Goal: Information Seeking & Learning: Learn about a topic

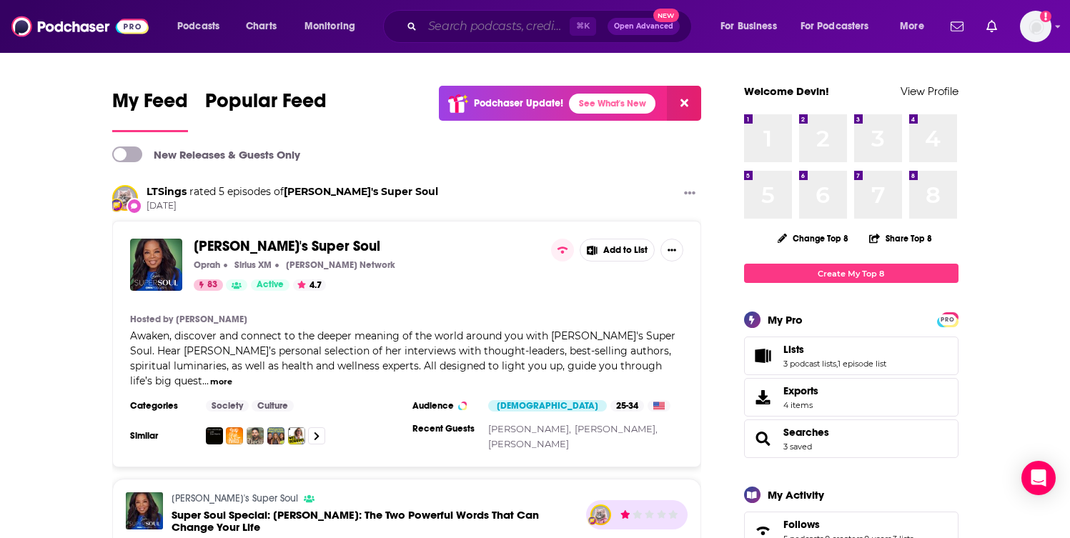
click at [437, 25] on input "Search podcasts, credits, & more..." at bounding box center [495, 26] width 147 height 23
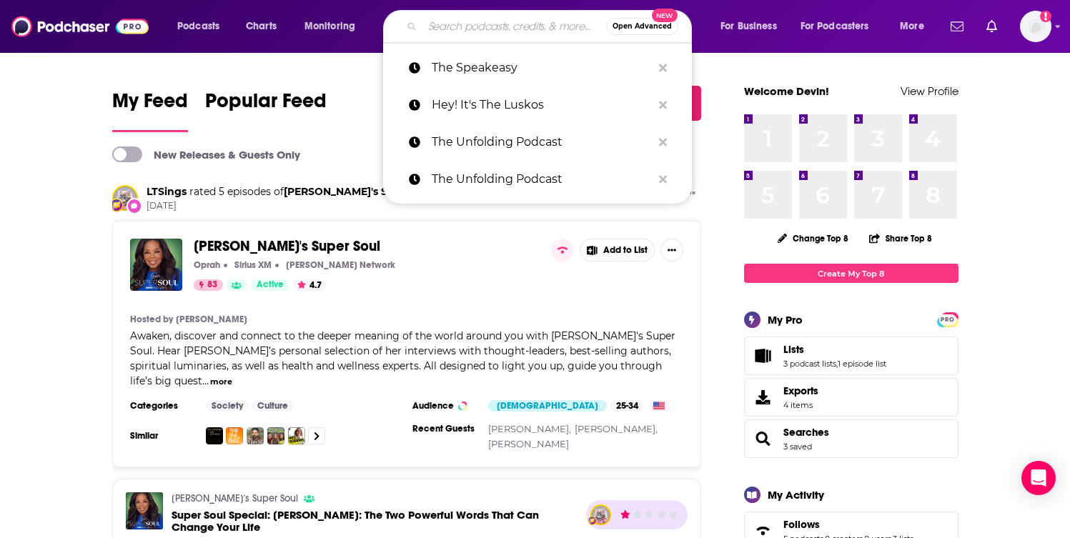
paste input "As for me and my house"
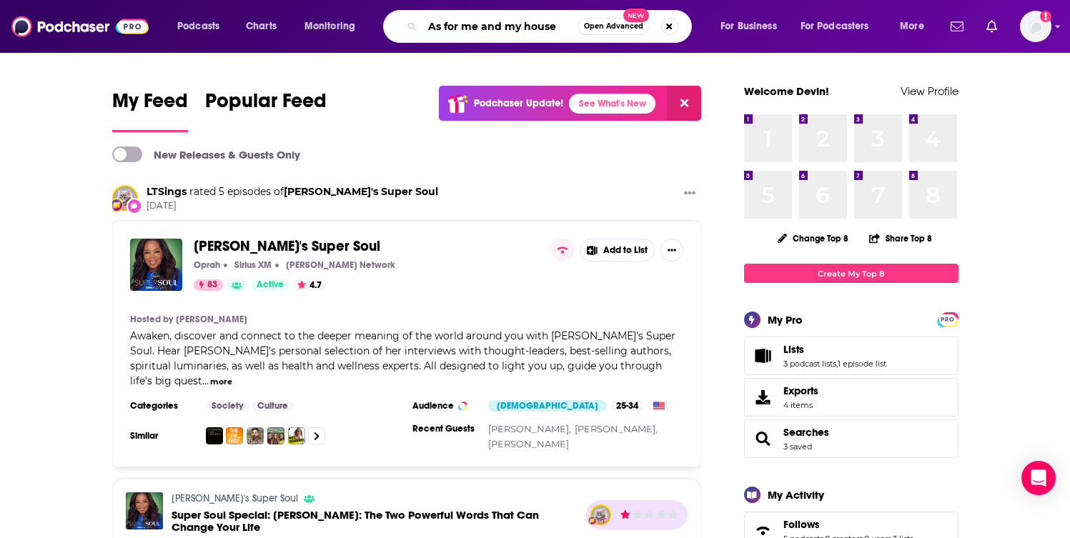
type input "As for me and my house"
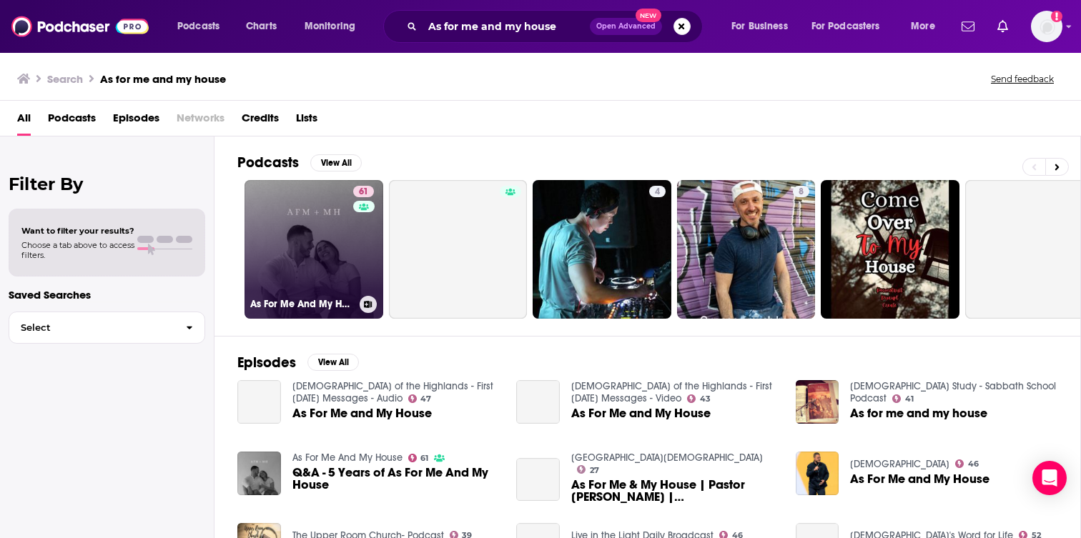
click at [343, 244] on link "61 As For Me And My House" at bounding box center [313, 249] width 139 height 139
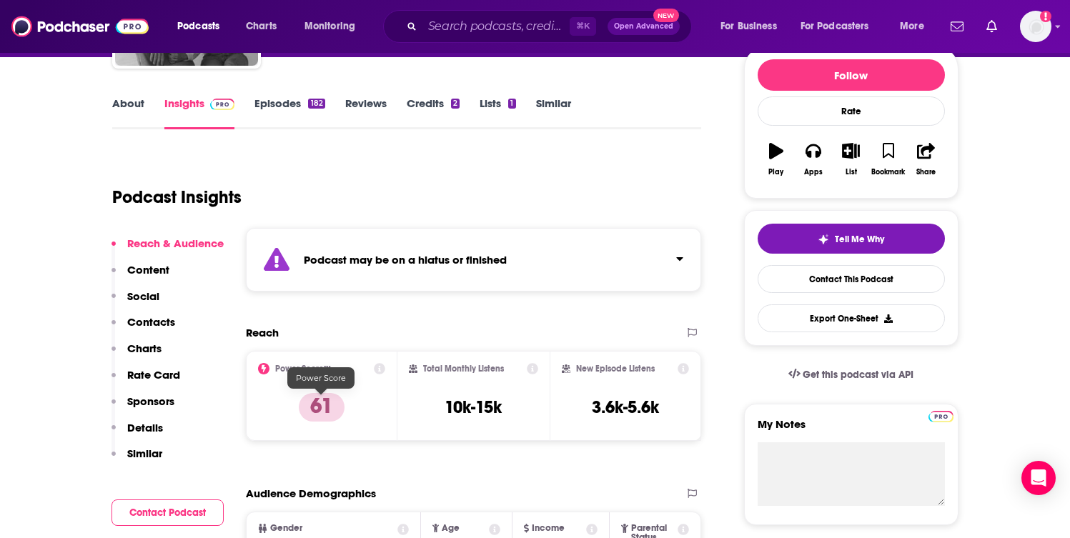
scroll to position [174, 0]
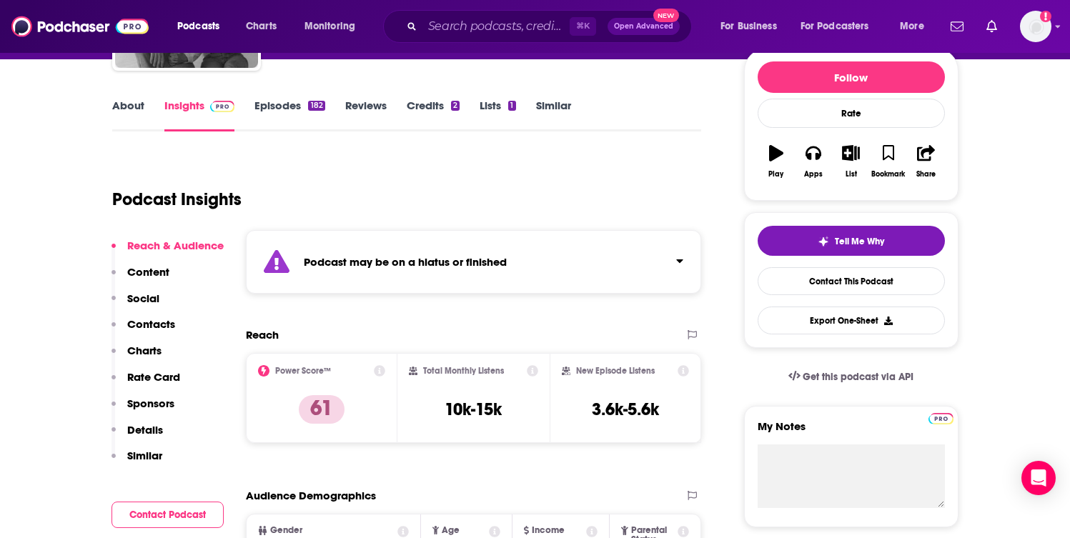
click at [302, 109] on link "Episodes 182" at bounding box center [289, 115] width 70 height 33
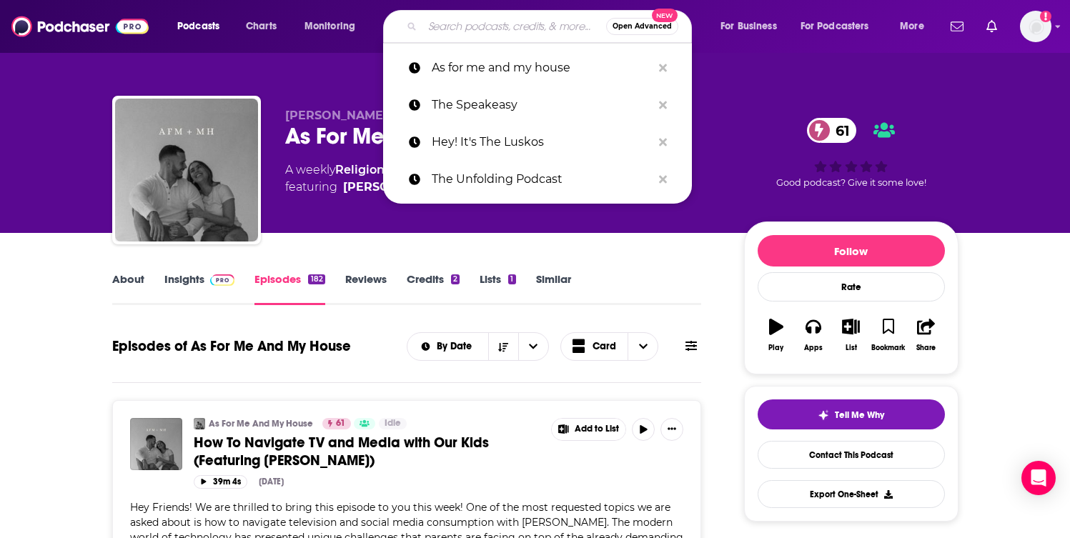
click at [463, 26] on input "Search podcasts, credits, & more..." at bounding box center [514, 26] width 184 height 23
paste input "Awesome Marriage Podcast"
type input "Awesome Marriage Podcast"
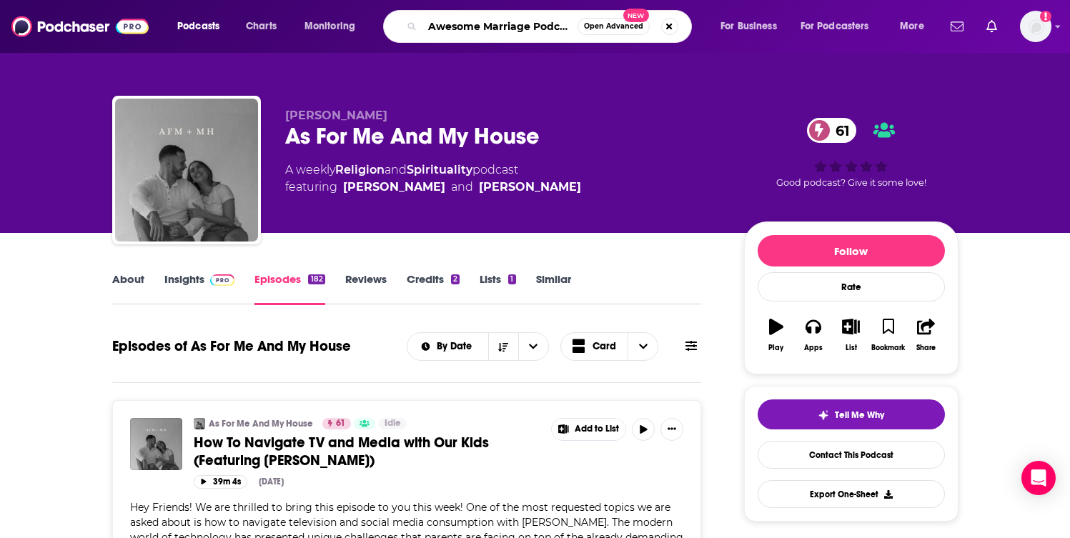
scroll to position [0, 4]
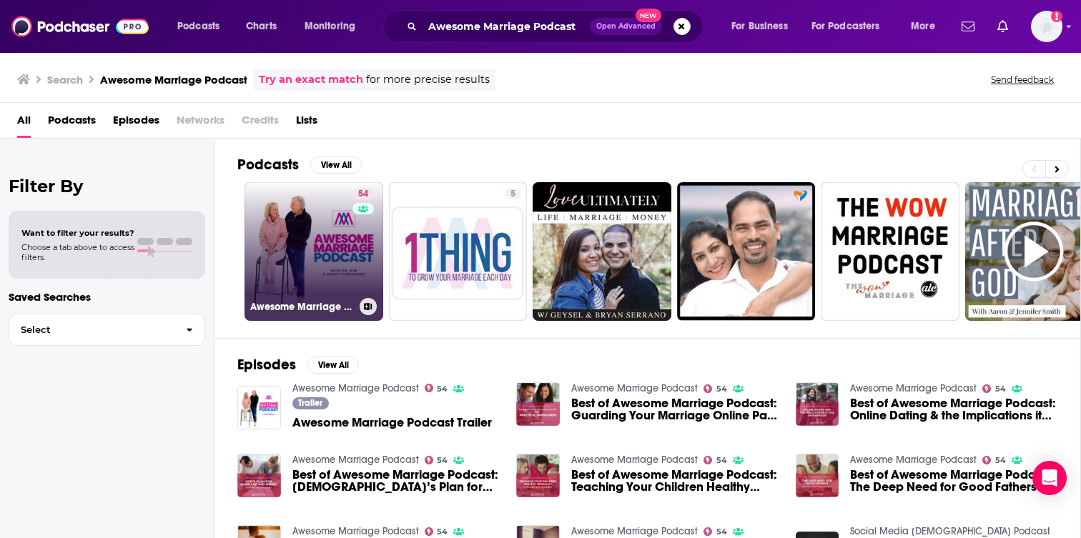
click at [302, 257] on link "54 Awesome Marriage Podcast" at bounding box center [313, 251] width 139 height 139
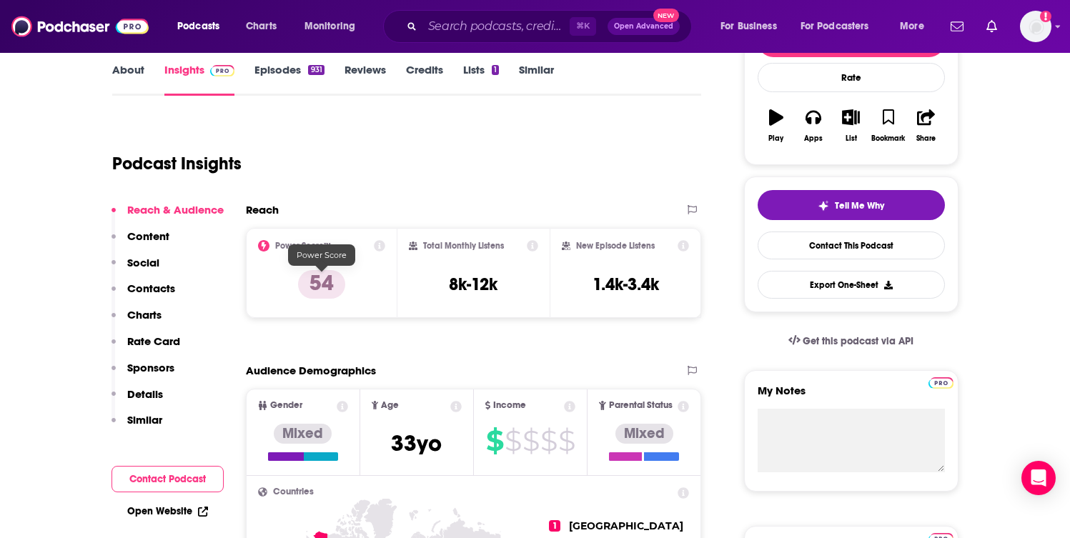
scroll to position [144, 0]
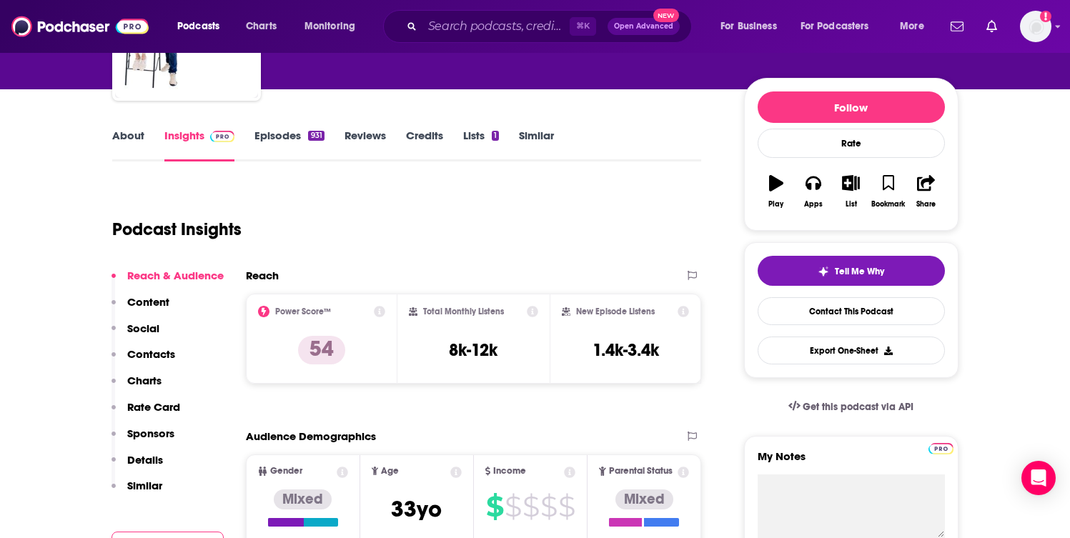
click at [281, 144] on link "Episodes 931" at bounding box center [288, 145] width 69 height 33
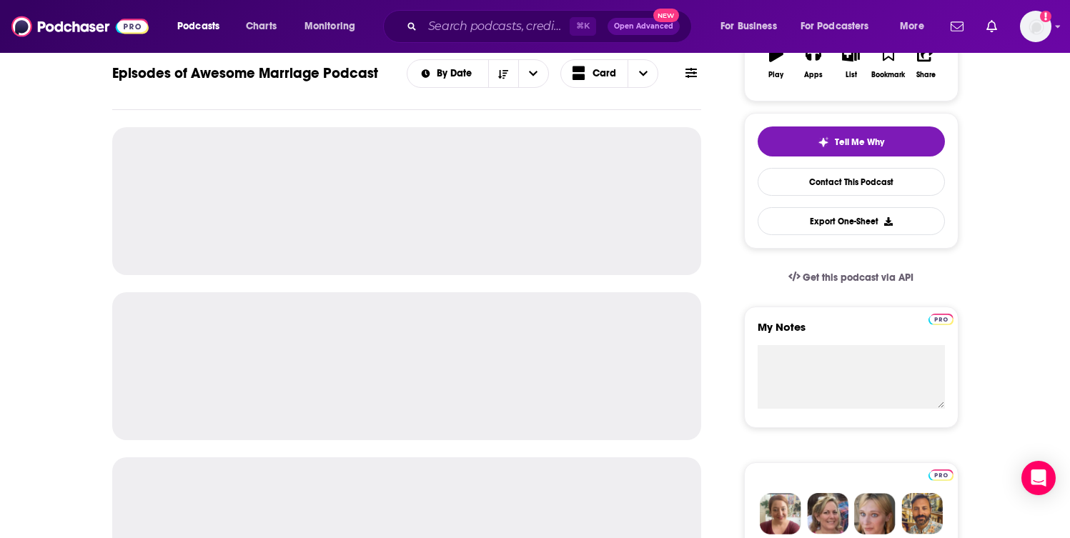
scroll to position [289, 0]
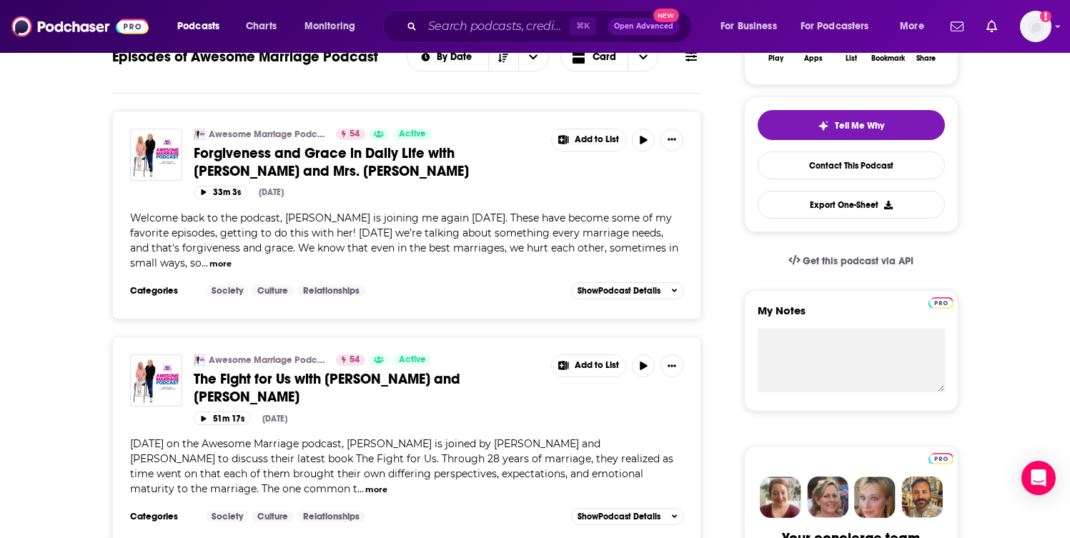
click at [510, 39] on div "⌘ K Open Advanced New" at bounding box center [537, 26] width 309 height 33
click at [510, 31] on input "Search podcasts, credits, & more..." at bounding box center [495, 26] width 147 height 23
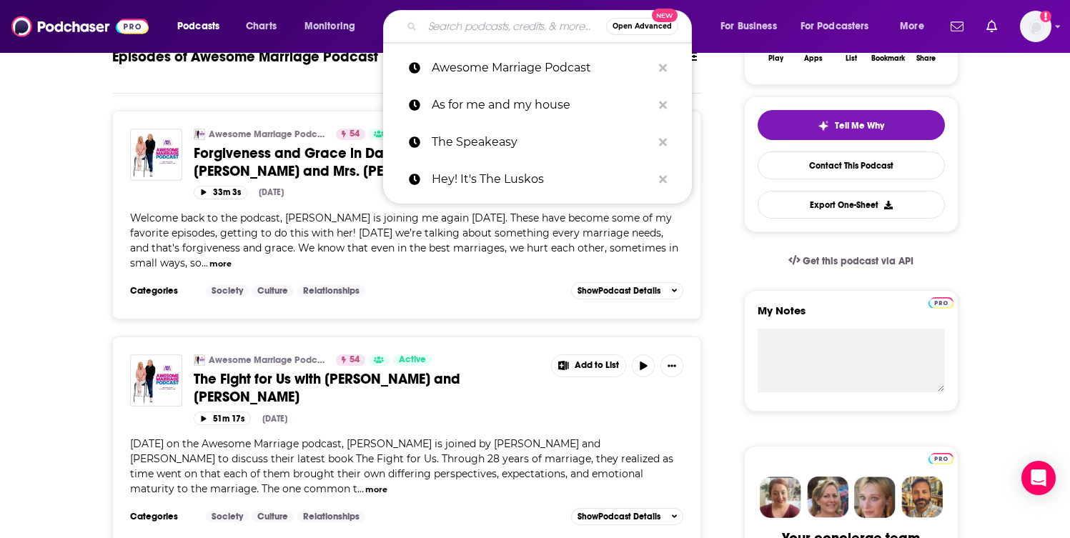
paste input "10 Things to Tell You"
type input "10 Things to Tell You"
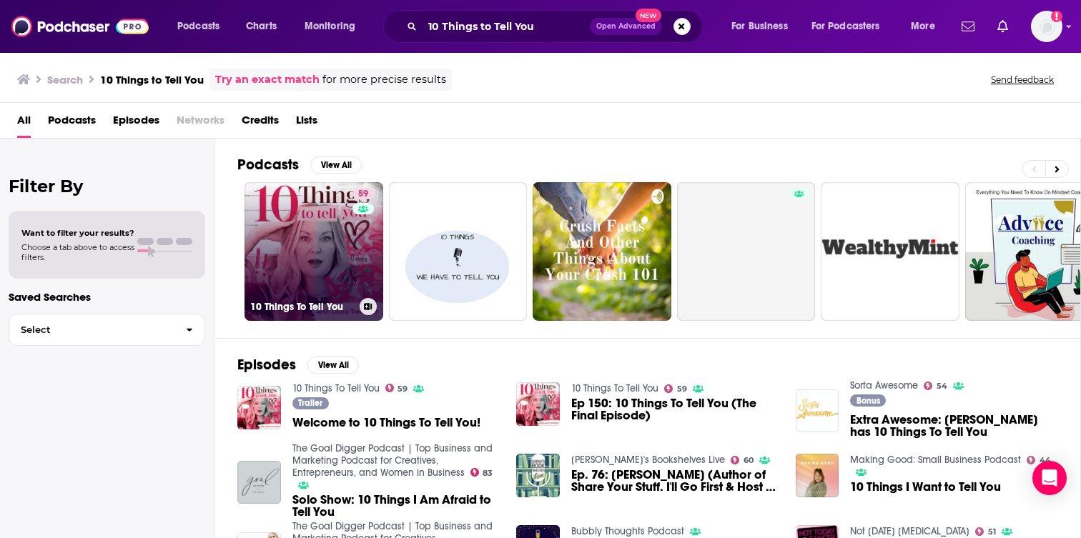
click at [267, 247] on link "59 10 Things To Tell You" at bounding box center [313, 251] width 139 height 139
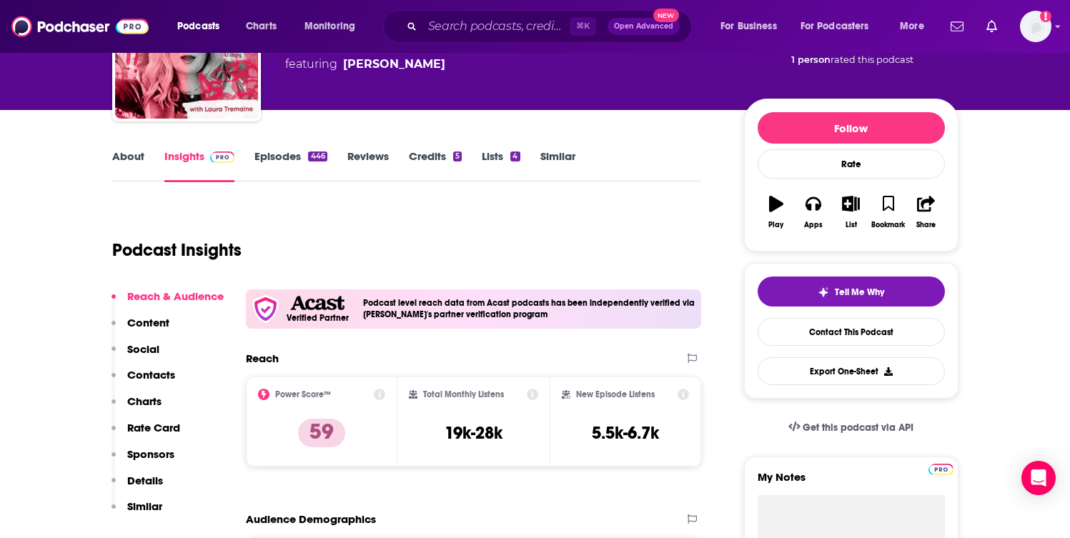
scroll to position [128, 0]
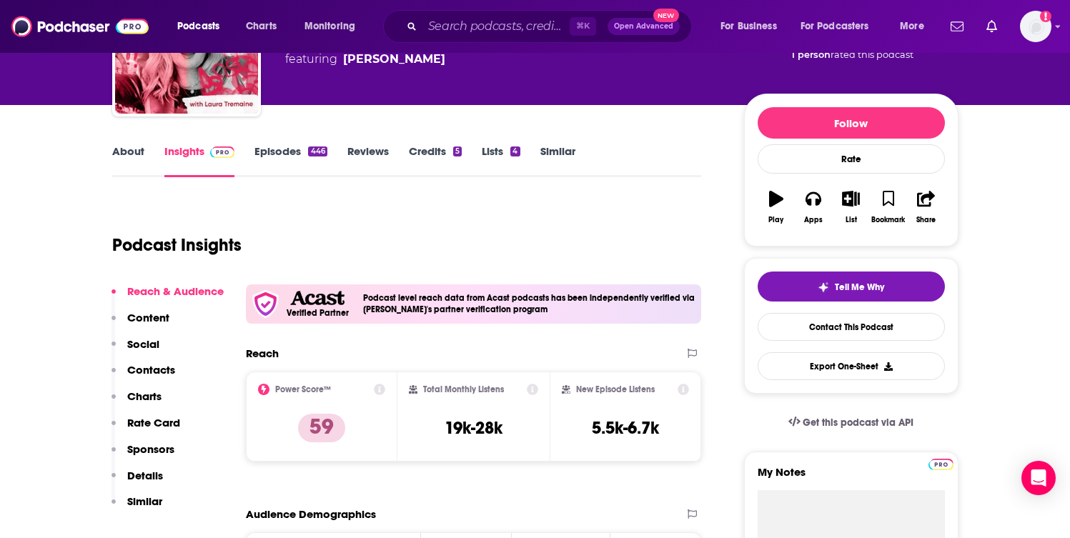
click at [129, 149] on link "About" at bounding box center [128, 160] width 32 height 33
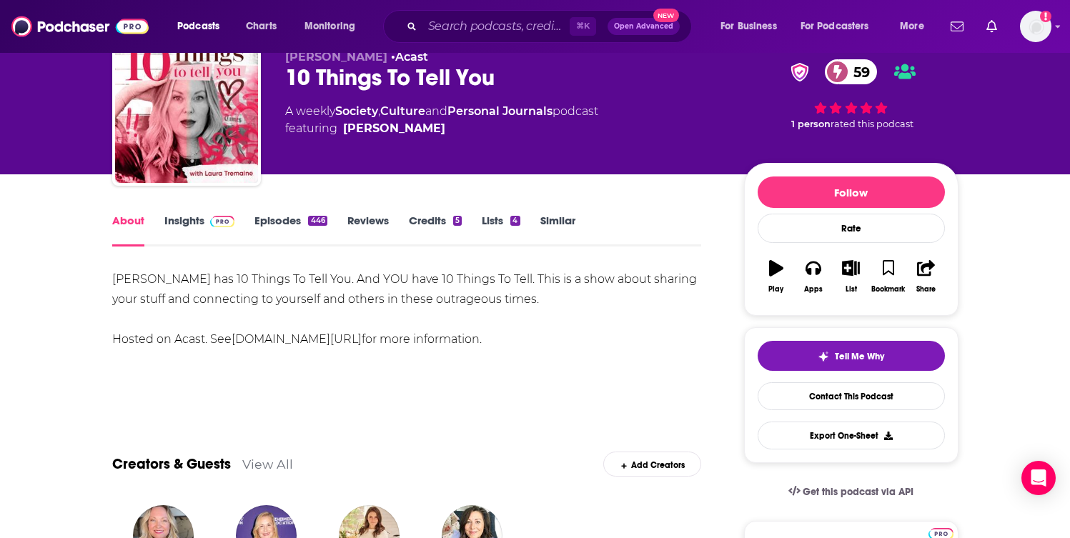
scroll to position [60, 0]
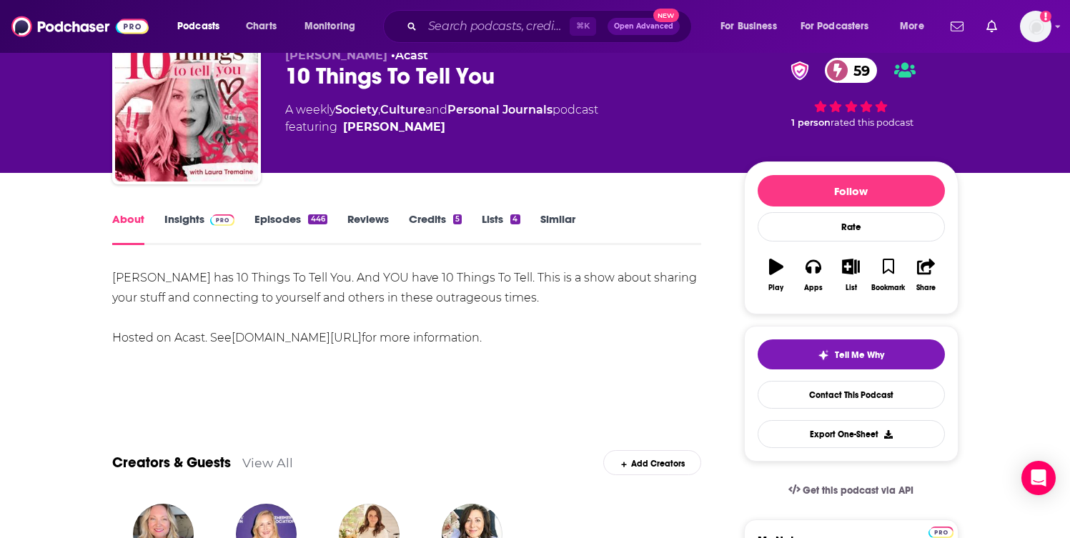
click at [360, 223] on link "Reviews" at bounding box center [367, 228] width 41 height 33
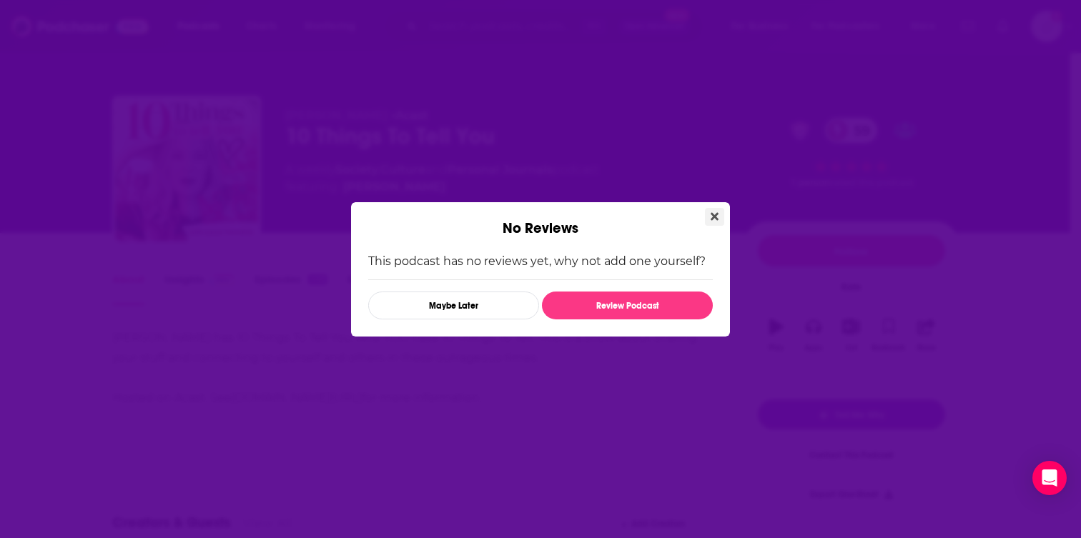
click at [717, 211] on icon "Close" at bounding box center [714, 216] width 8 height 11
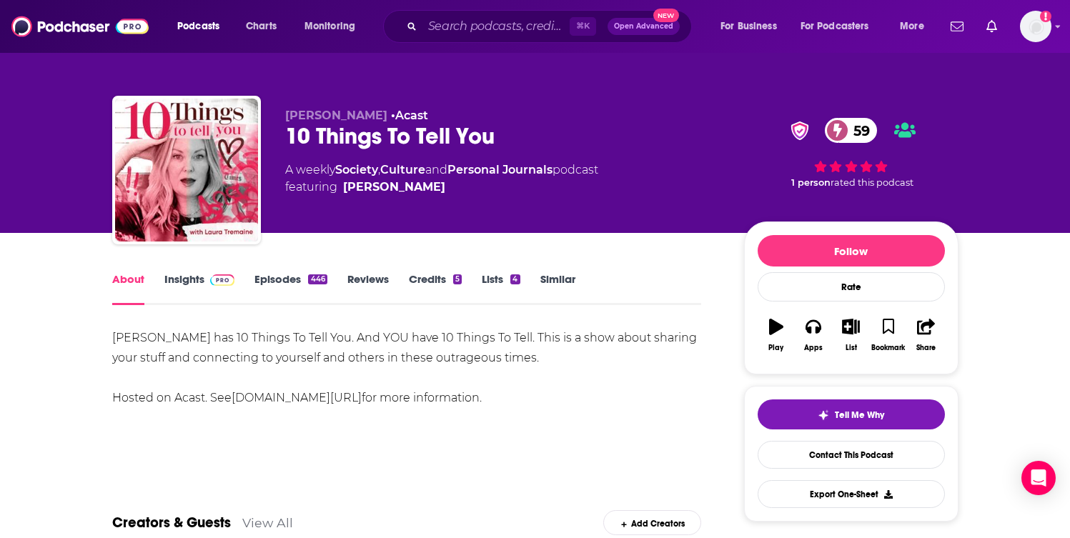
click at [281, 282] on link "Episodes 446" at bounding box center [290, 288] width 72 height 33
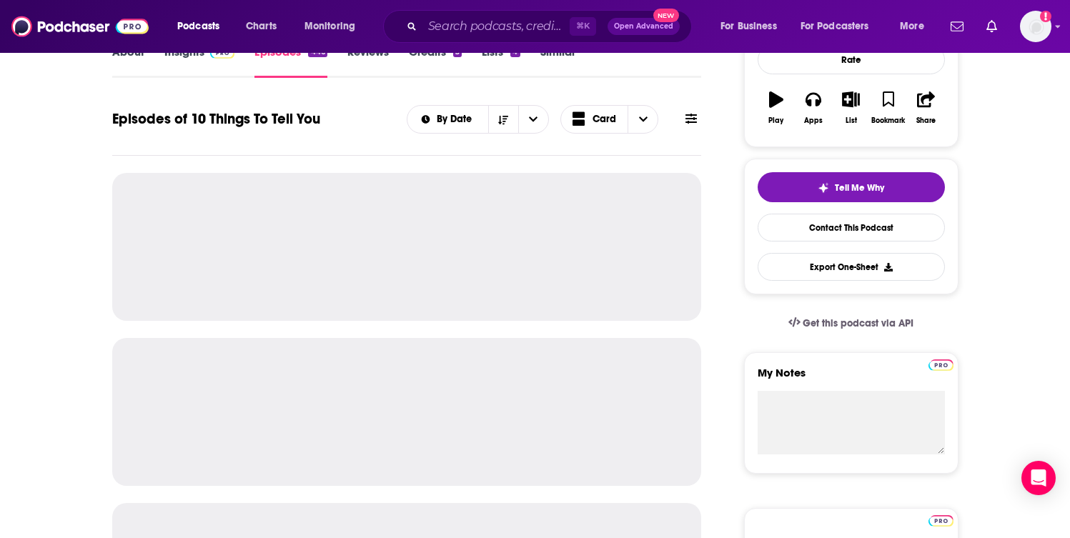
scroll to position [229, 0]
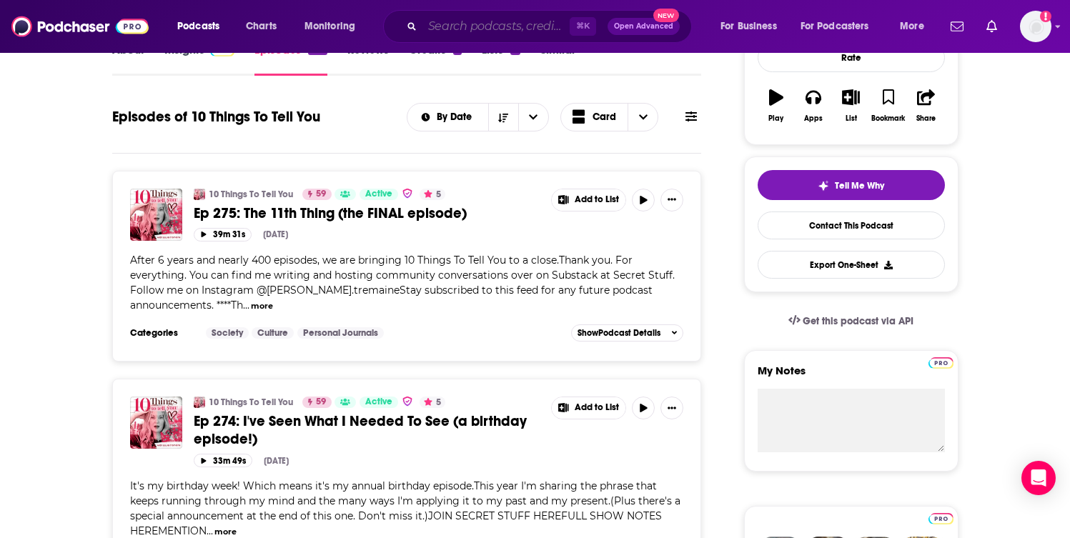
click at [445, 28] on input "Search podcasts, credits, & more..." at bounding box center [495, 26] width 147 height 23
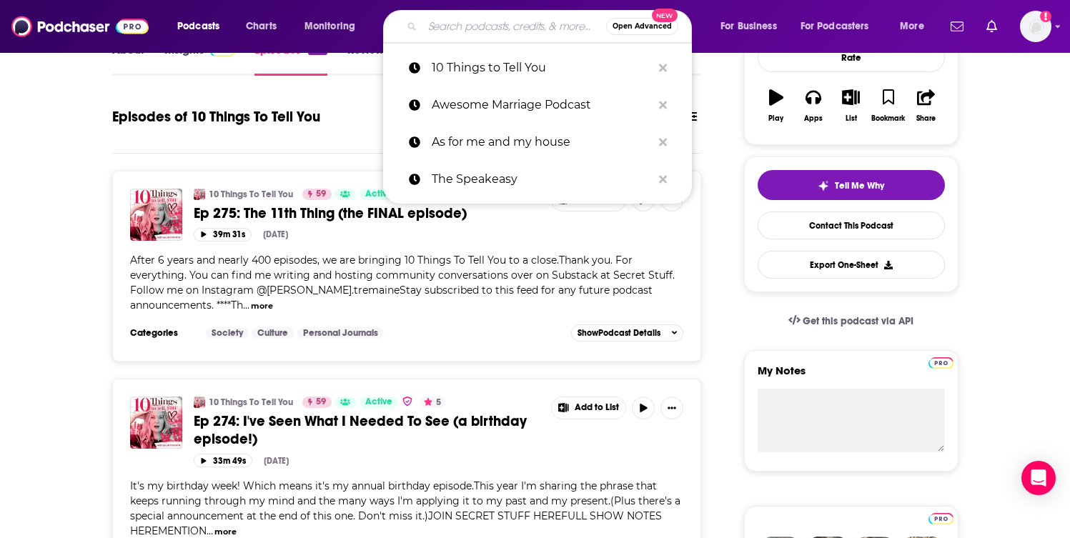
paste input "4:13 Podcast with Jennifer Rothschild"
type input "4:13 Podcast with Jennifer Rothschild"
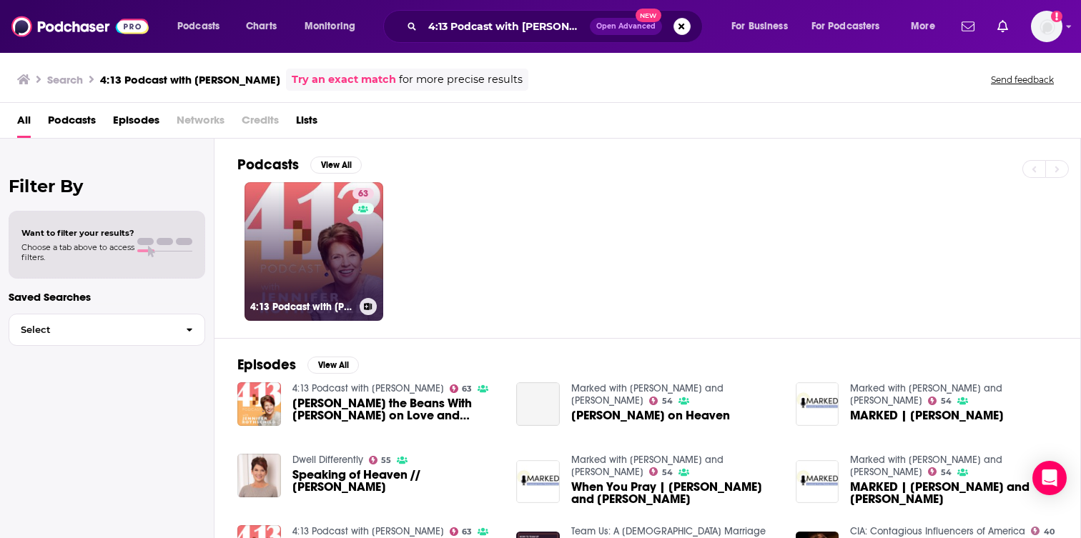
click at [344, 253] on link "63 4:13 Podcast with Jennifer Rothschild" at bounding box center [313, 251] width 139 height 139
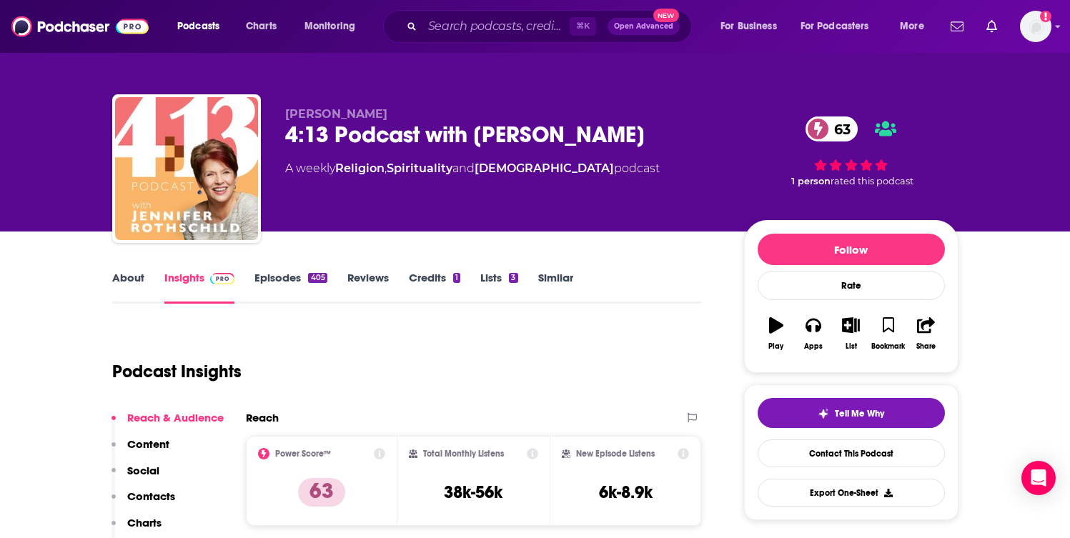
scroll to position [34, 0]
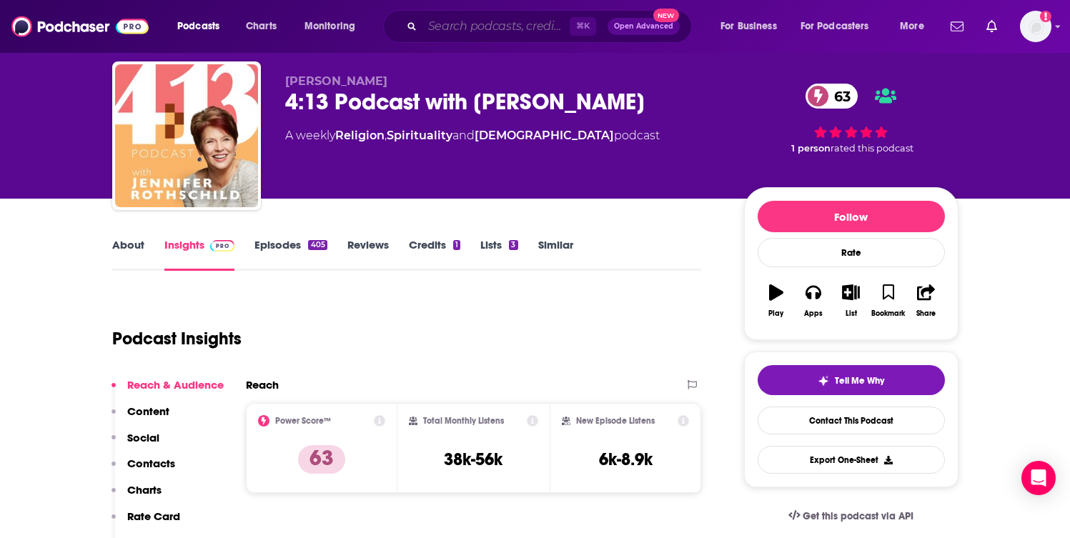
click at [471, 25] on input "Search podcasts, credits, & more..." at bounding box center [495, 26] width 147 height 23
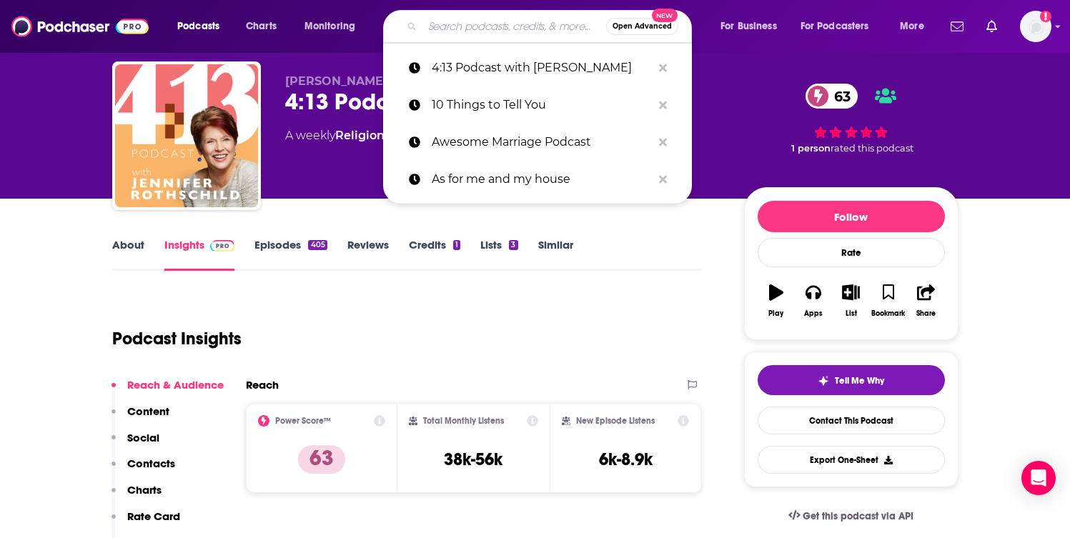
paste input "A Holy Mess with Dani Sumner"
type input "A Holy Mess with Dani Sumner"
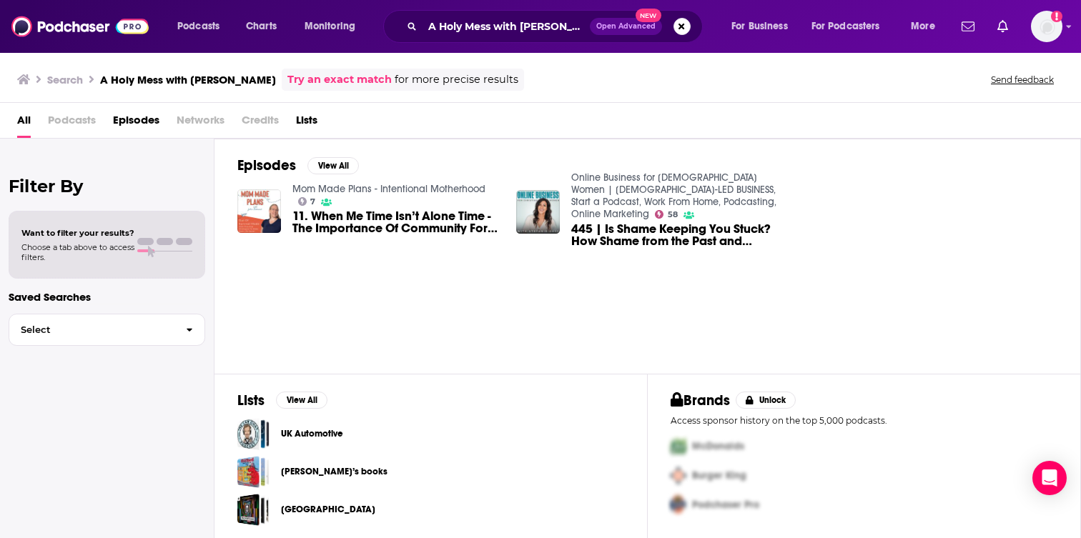
scroll to position [2, 0]
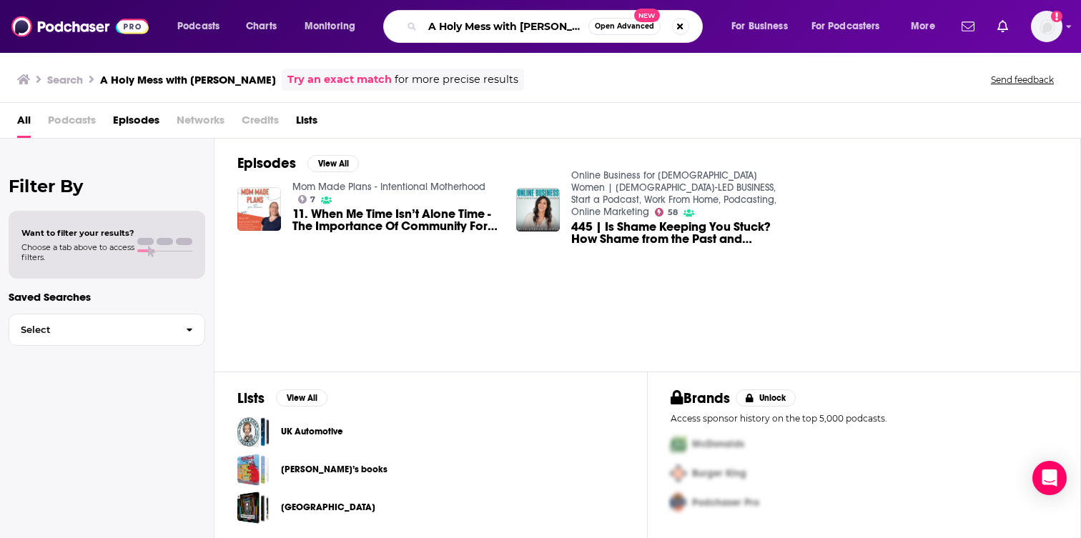
click at [522, 29] on input "A Holy Mess with Dani Sumner" at bounding box center [505, 26] width 166 height 23
drag, startPoint x: 522, startPoint y: 28, endPoint x: 376, endPoint y: 28, distance: 145.8
click at [376, 28] on div "Podcasts Charts Monitoring A Holy Mess with Dani Sumner Open Advanced New For B…" at bounding box center [557, 26] width 781 height 33
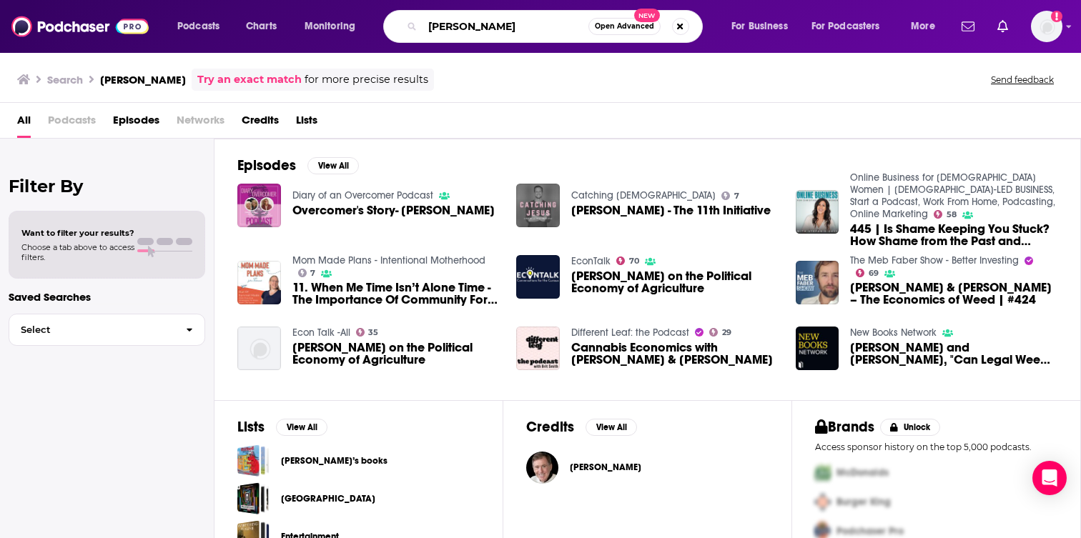
drag, startPoint x: 508, startPoint y: 29, endPoint x: 376, endPoint y: 27, distance: 132.2
click at [376, 27] on div "Podcasts Charts Monitoring Dani Sumner Open Advanced New For Business For Podca…" at bounding box center [557, 26] width 781 height 33
paste input "A Holy Mess with"
click at [491, 31] on input "A Holy Mess with Dani Sumner" at bounding box center [505, 26] width 166 height 23
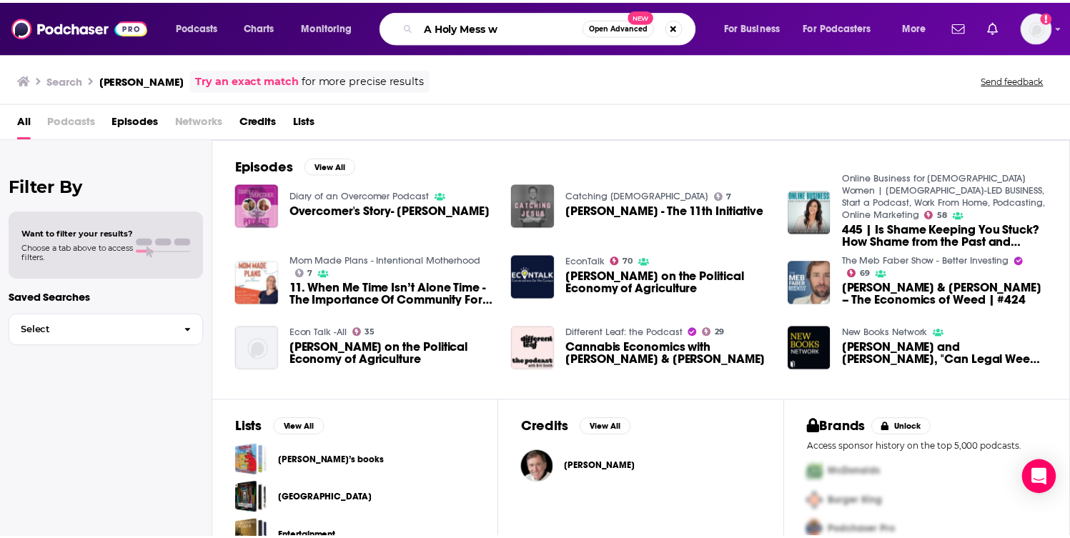
scroll to position [0, 0]
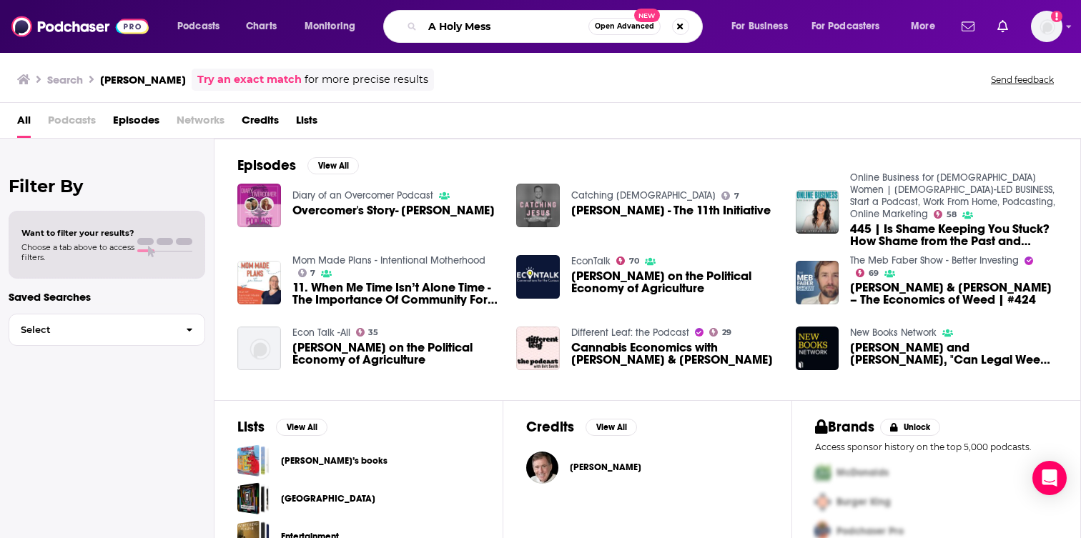
type input "A Holy Mess"
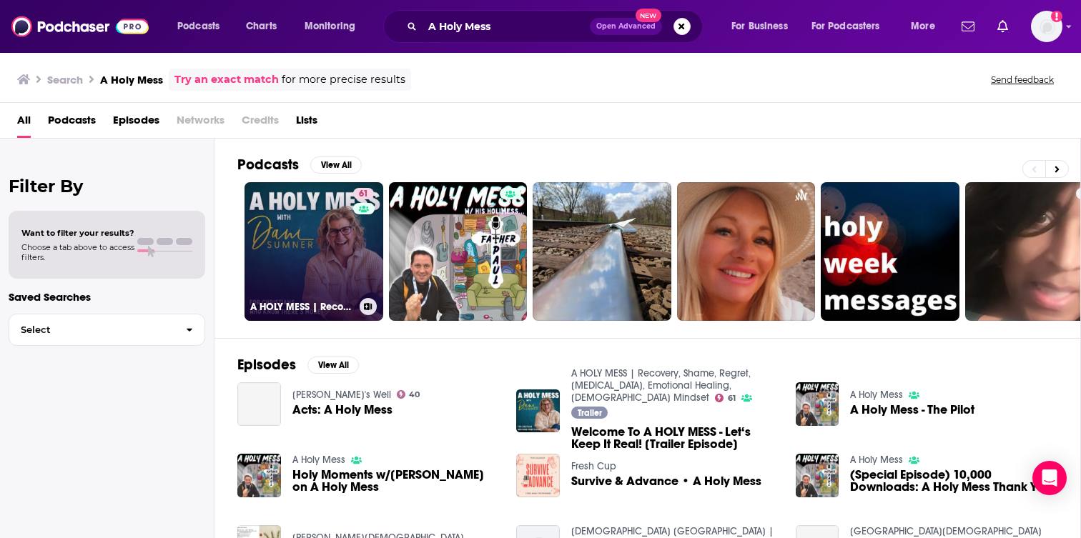
click at [353, 234] on div "61" at bounding box center [365, 243] width 24 height 110
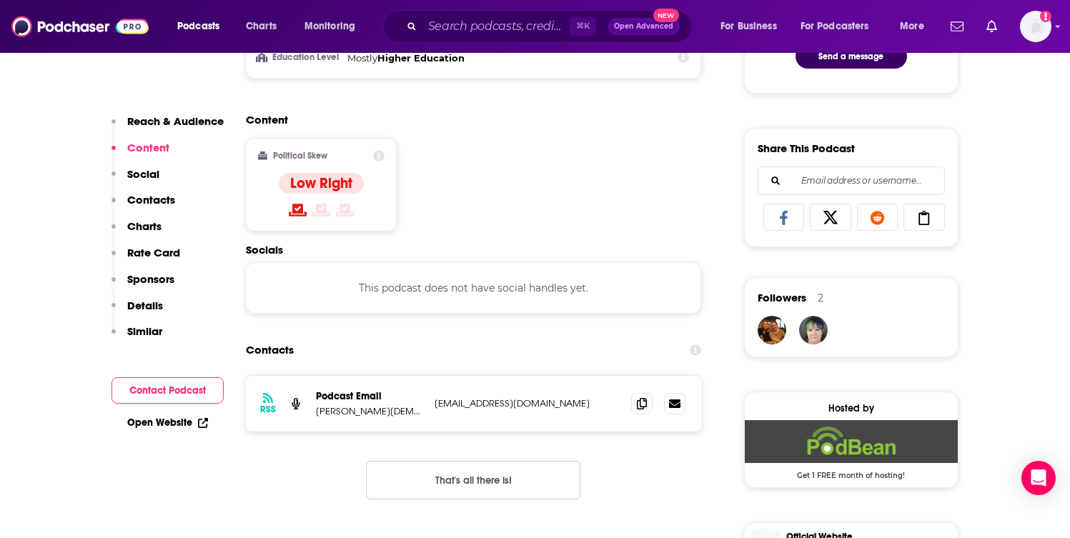
scroll to position [825, 0]
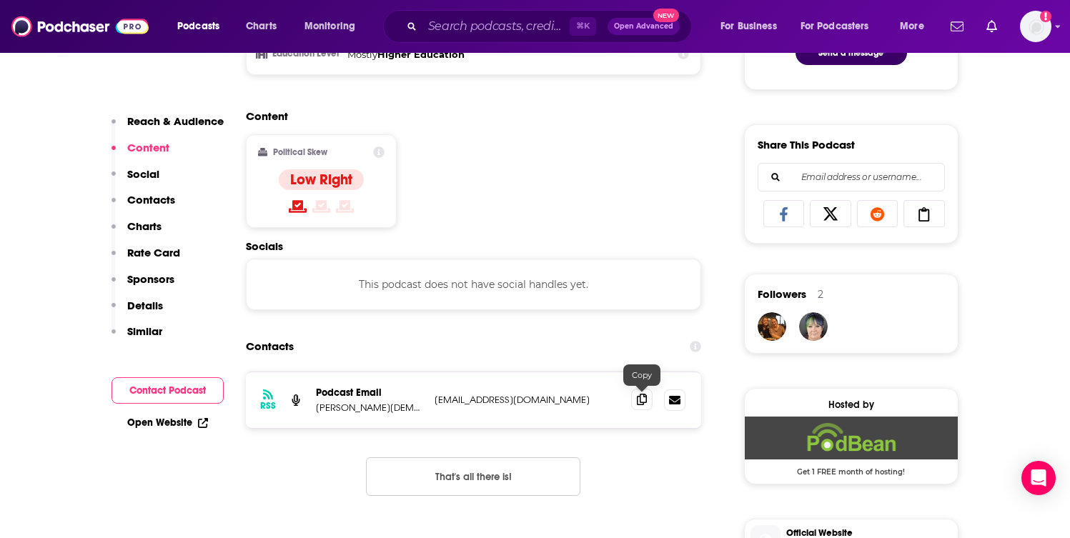
click at [640, 401] on icon at bounding box center [642, 399] width 10 height 11
click at [489, 36] on input "Search podcasts, credits, & more..." at bounding box center [495, 26] width 147 height 23
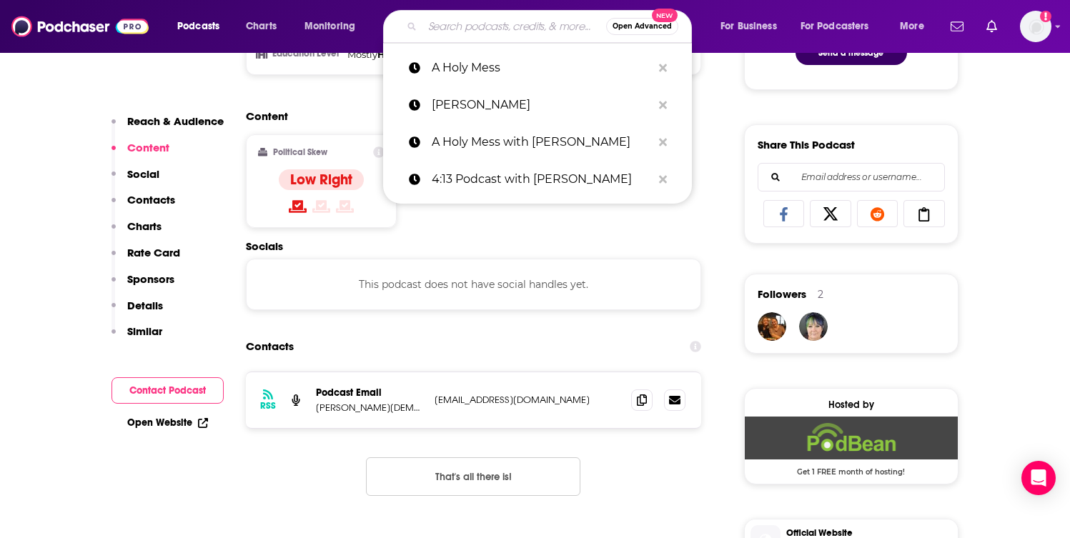
paste input "All It Takes Is A Goal with Jon Acuff"
type input "All It Takes Is A Goal with Jon Acuff"
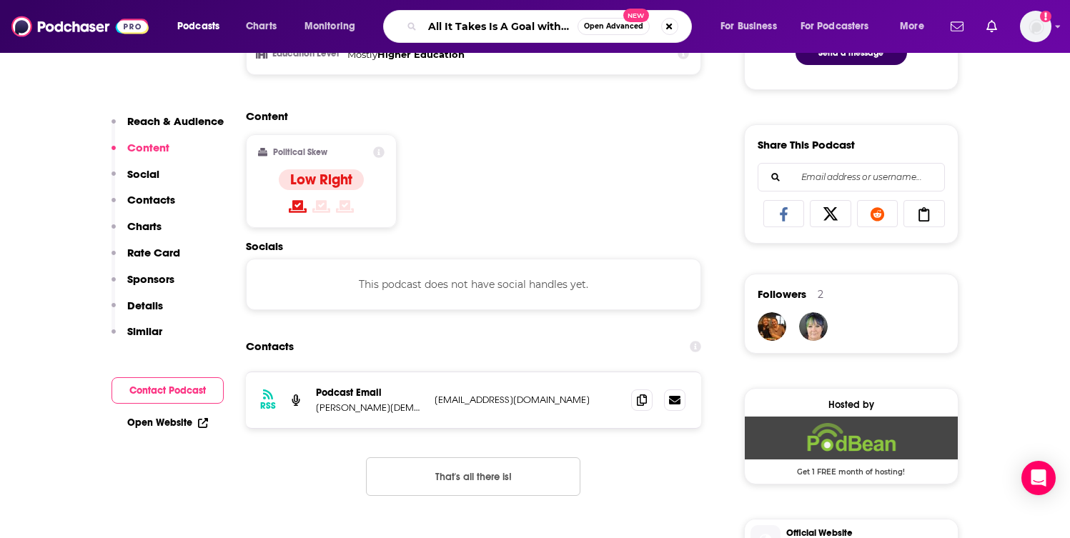
scroll to position [0, 42]
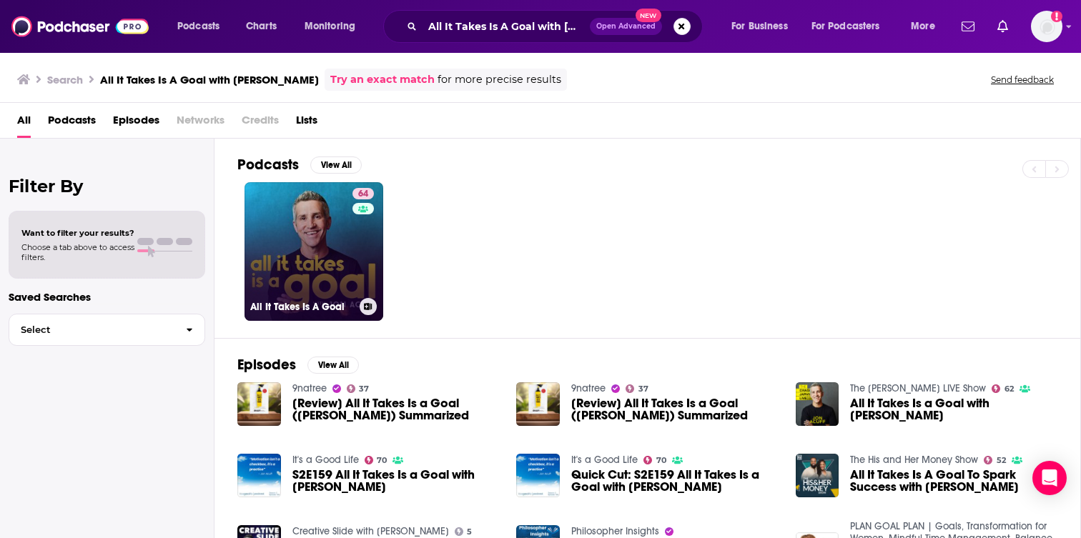
click at [327, 287] on link "64 All It Takes Is A Goal" at bounding box center [313, 251] width 139 height 139
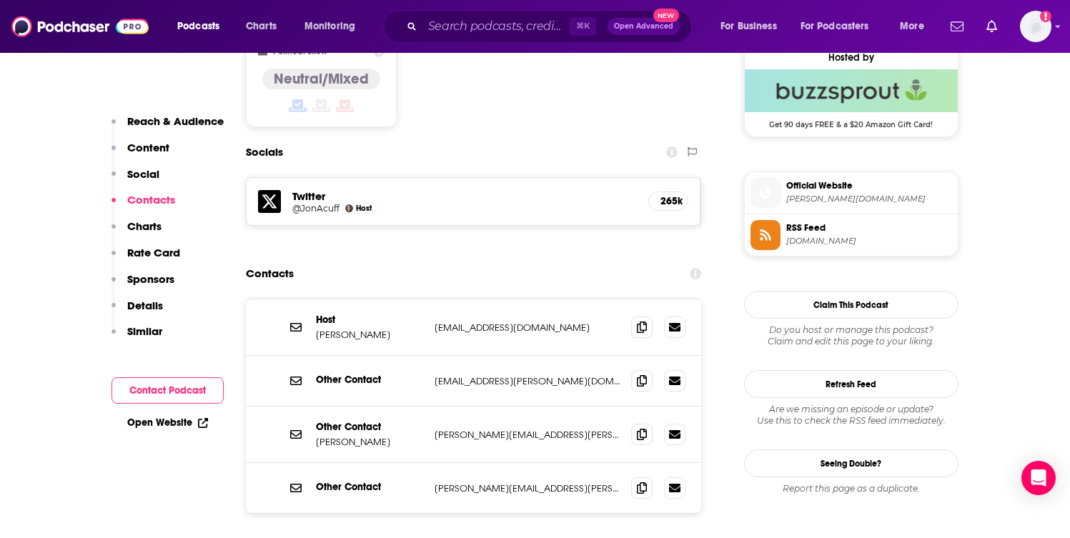
scroll to position [1173, 0]
click at [644, 319] on icon at bounding box center [642, 324] width 10 height 11
click at [647, 314] on span at bounding box center [641, 324] width 21 height 21
click at [636, 368] on span at bounding box center [641, 378] width 21 height 21
click at [638, 427] on icon at bounding box center [642, 432] width 10 height 11
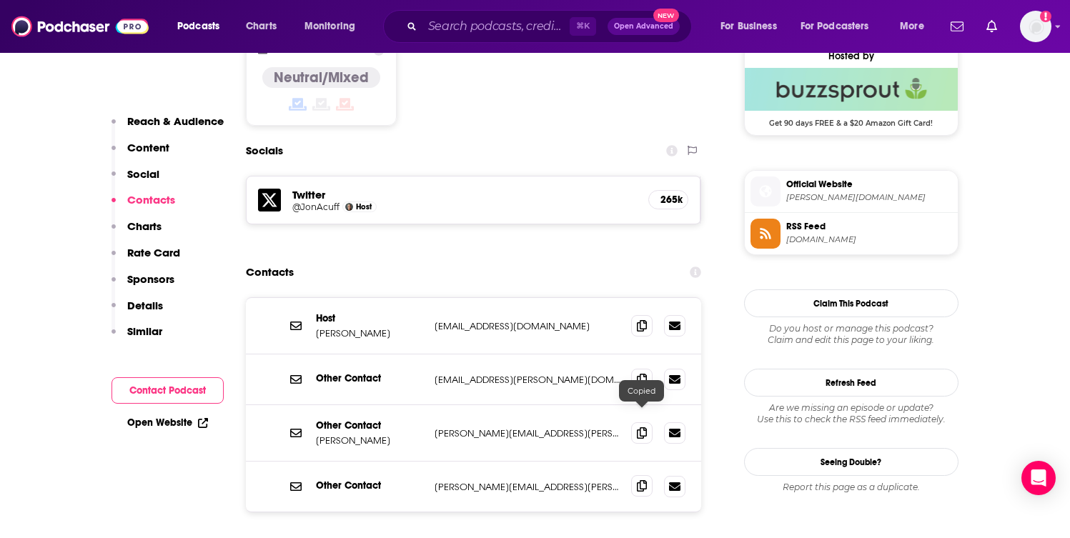
click at [640, 480] on icon at bounding box center [642, 485] width 10 height 11
click at [481, 29] on input "Search podcasts, credits, & more..." at bounding box center [495, 26] width 147 height 23
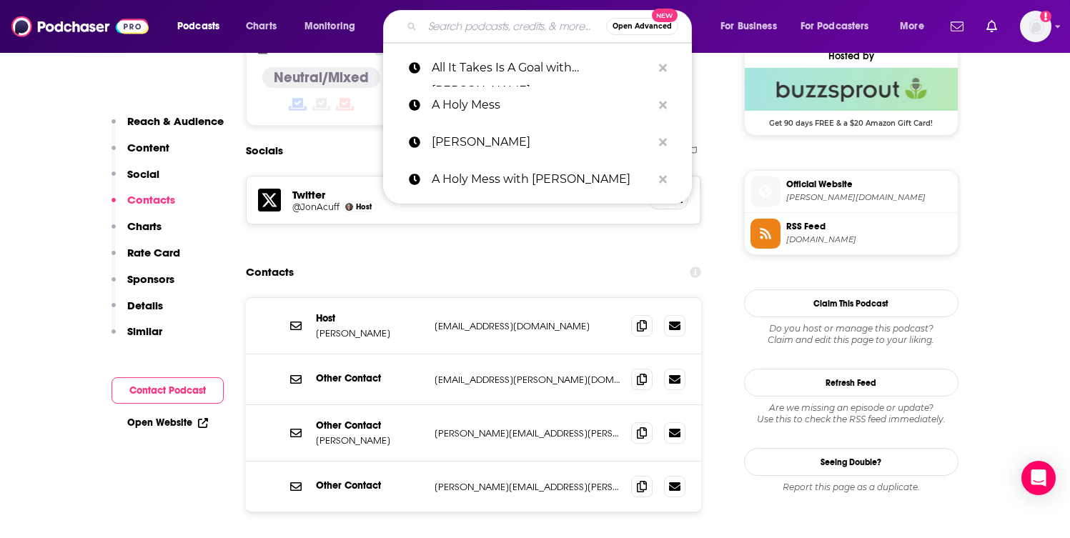
paste input "Awesome Marriage Podcast"
type input "Awesome Marriage Podcast"
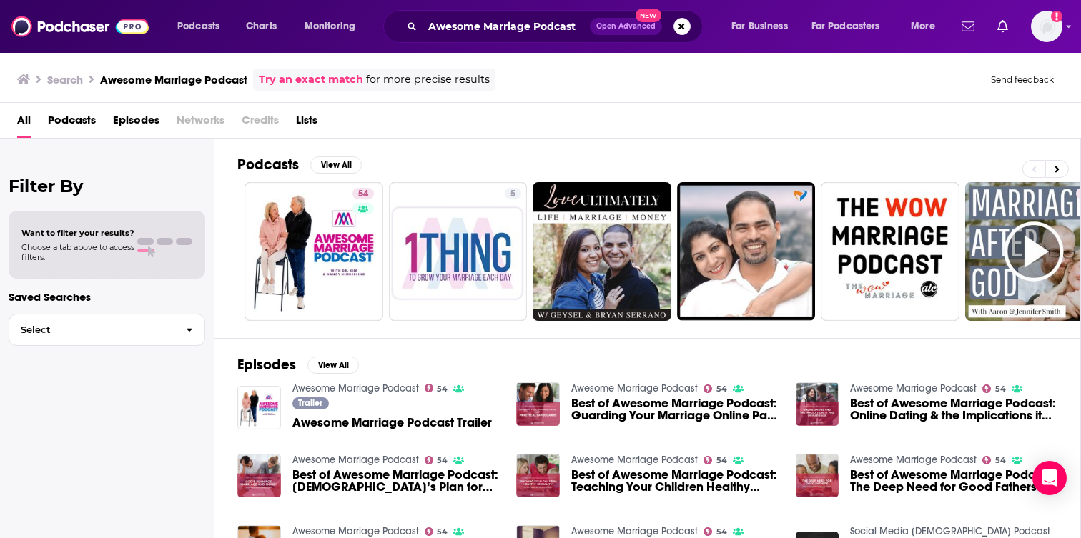
click at [522, 46] on div "Podcasts Charts Monitoring Awesome Marriage Podcast Open Advanced New For Busin…" at bounding box center [540, 26] width 1081 height 53
click at [522, 30] on input "Awesome Marriage Podcast" at bounding box center [505, 26] width 167 height 23
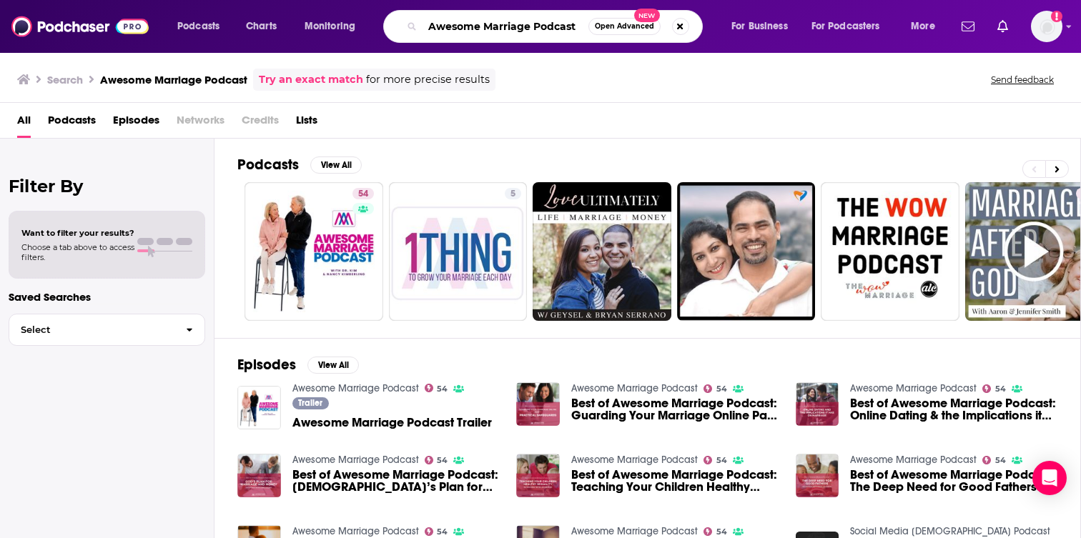
click at [522, 30] on input "Awesome Marriage Podcast" at bounding box center [505, 26] width 166 height 23
type input "bare marriage"
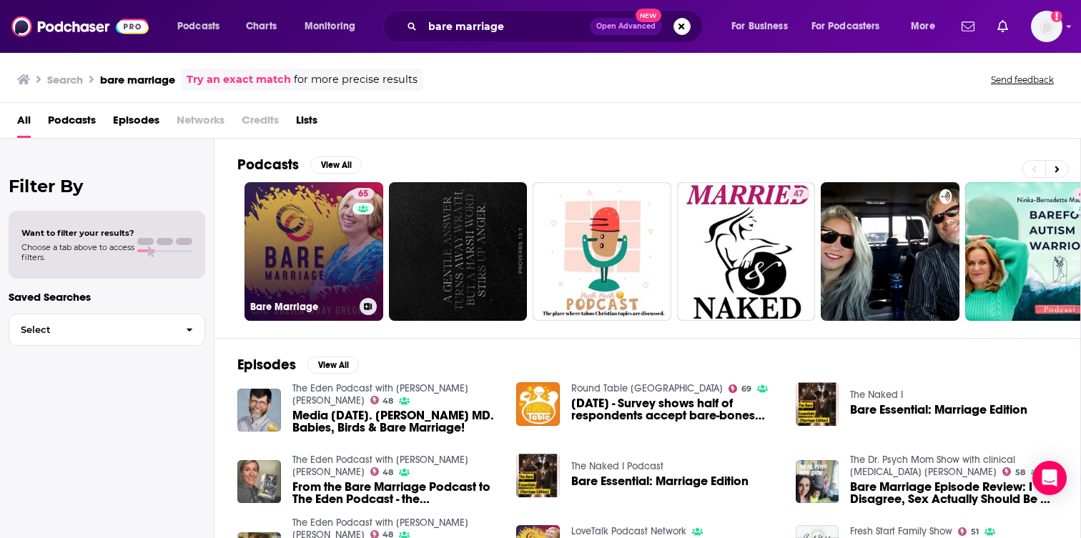
click at [315, 232] on link "65 Bare Marriage" at bounding box center [313, 251] width 139 height 139
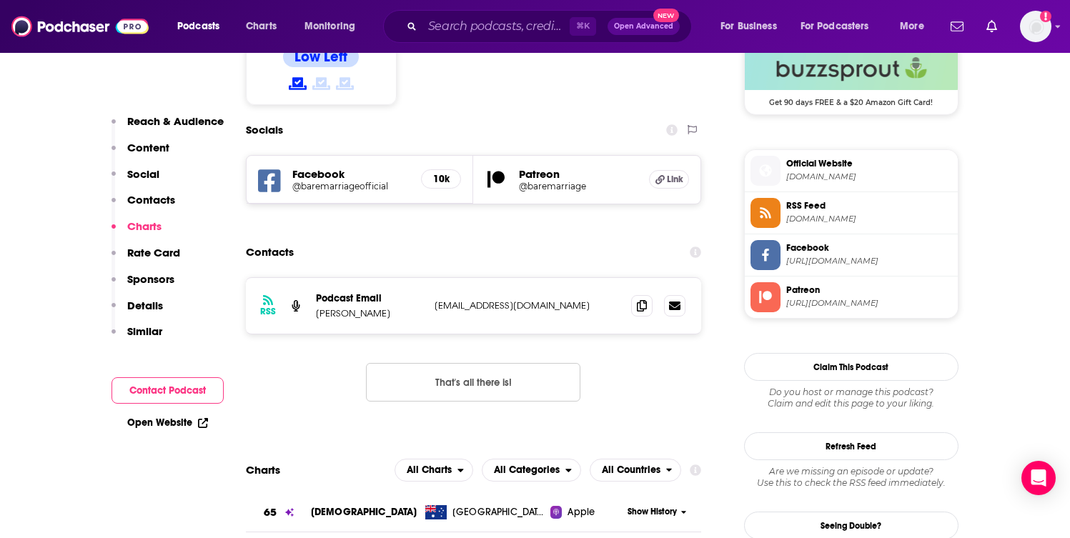
scroll to position [1178, 0]
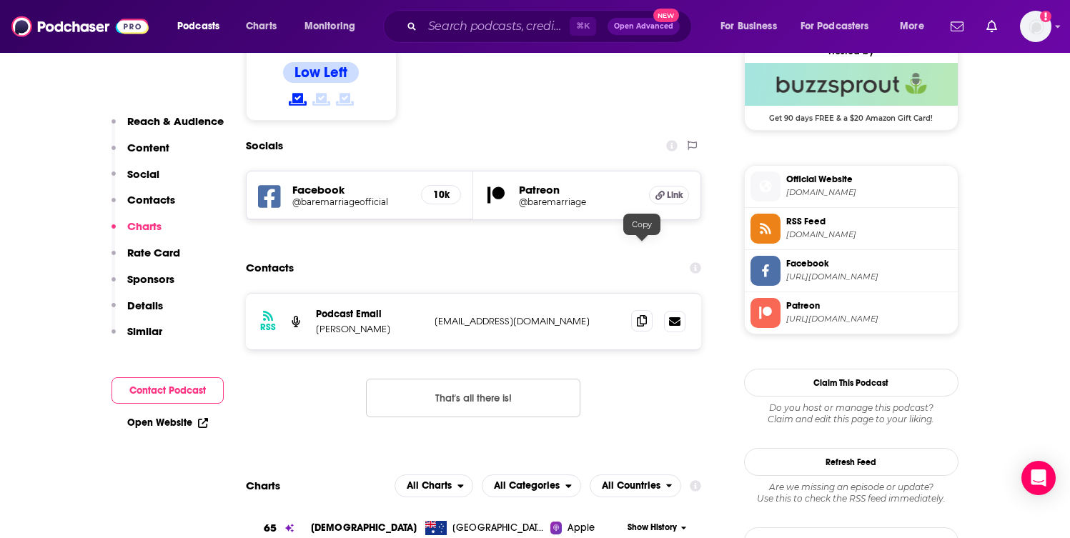
click at [644, 315] on icon at bounding box center [642, 320] width 10 height 11
click at [637, 315] on icon at bounding box center [642, 320] width 10 height 11
click at [540, 23] on input "Search podcasts, credits, & more..." at bounding box center [495, 26] width 147 height 23
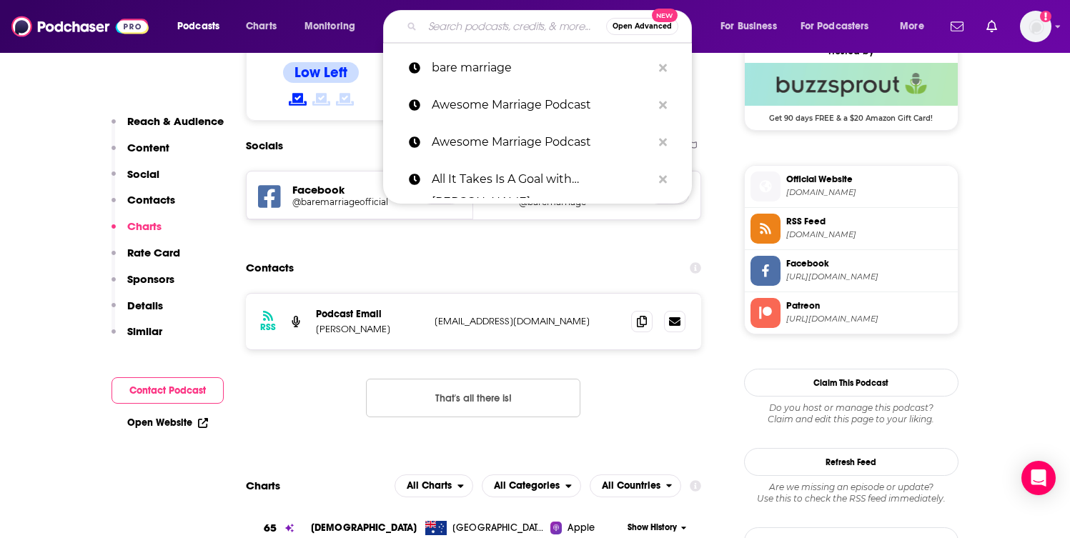
paste input "Being Known Podcast"
type input "Being Known Podcast"
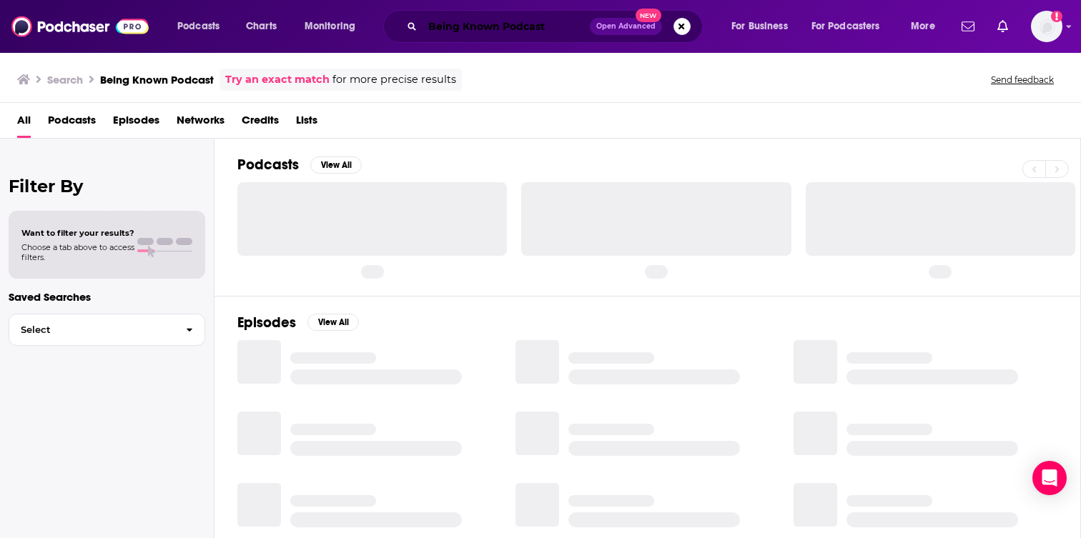
click at [527, 31] on input "Being Known Podcast" at bounding box center [505, 26] width 167 height 23
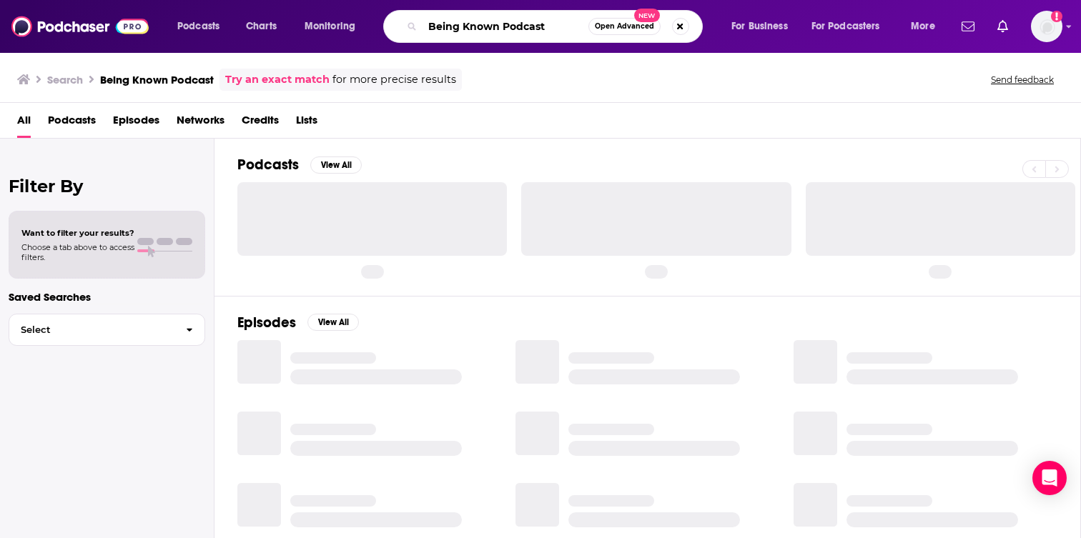
click at [527, 31] on input "Being Known Podcast" at bounding box center [505, 26] width 166 height 23
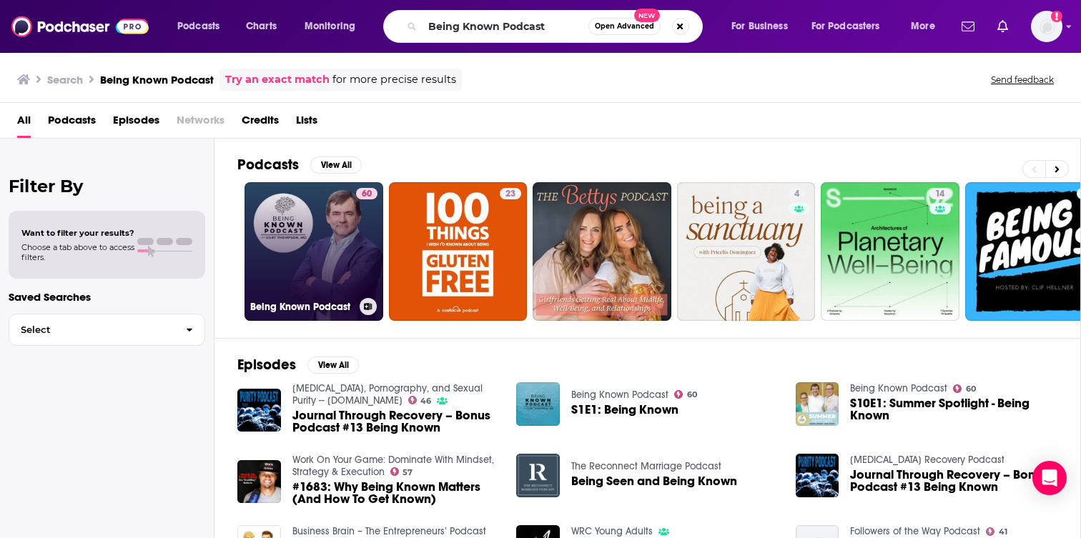
click at [330, 249] on link "60 Being Known Podcast" at bounding box center [313, 251] width 139 height 139
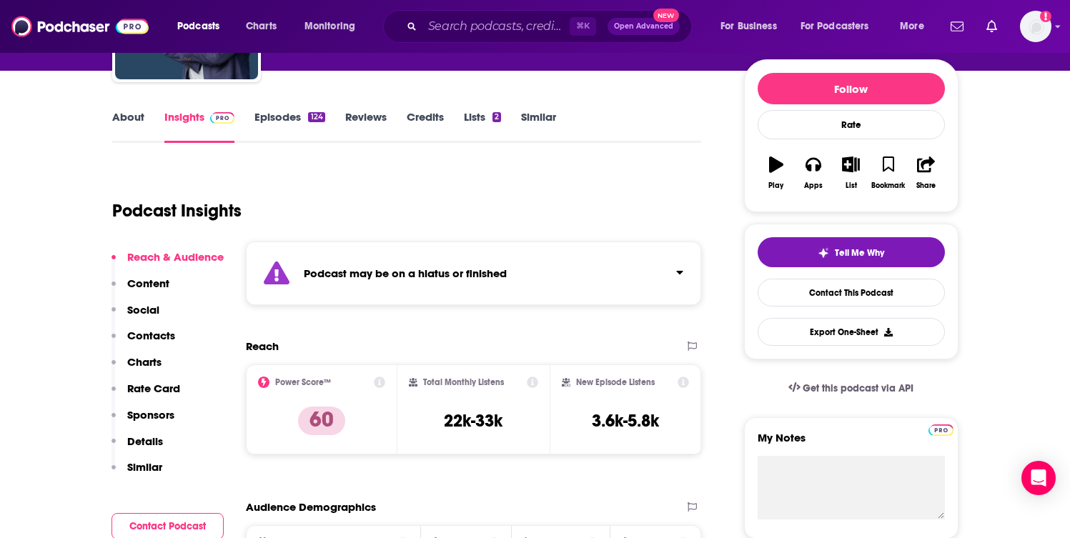
scroll to position [169, 0]
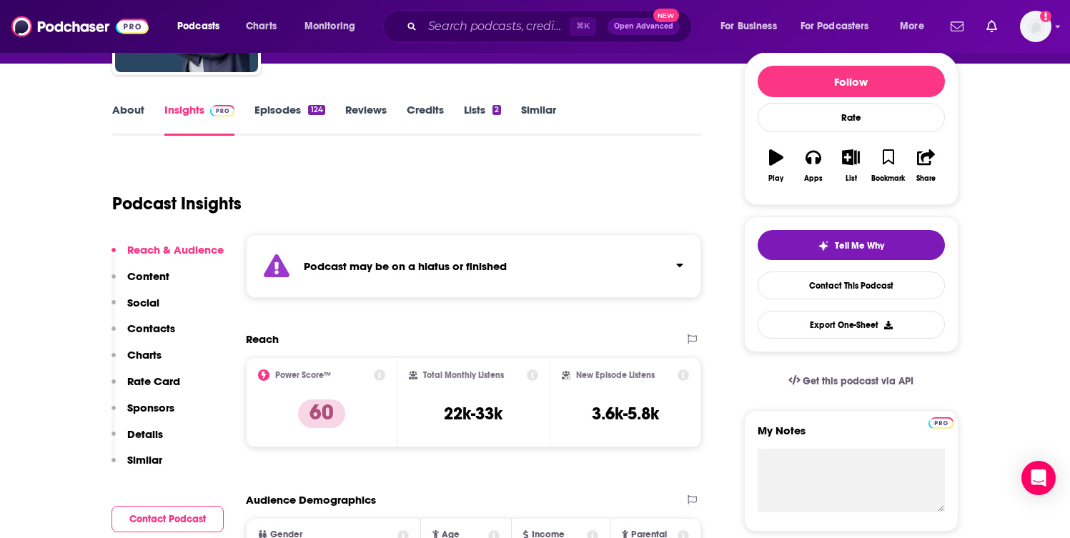
click at [283, 110] on link "Episodes 124" at bounding box center [289, 119] width 70 height 33
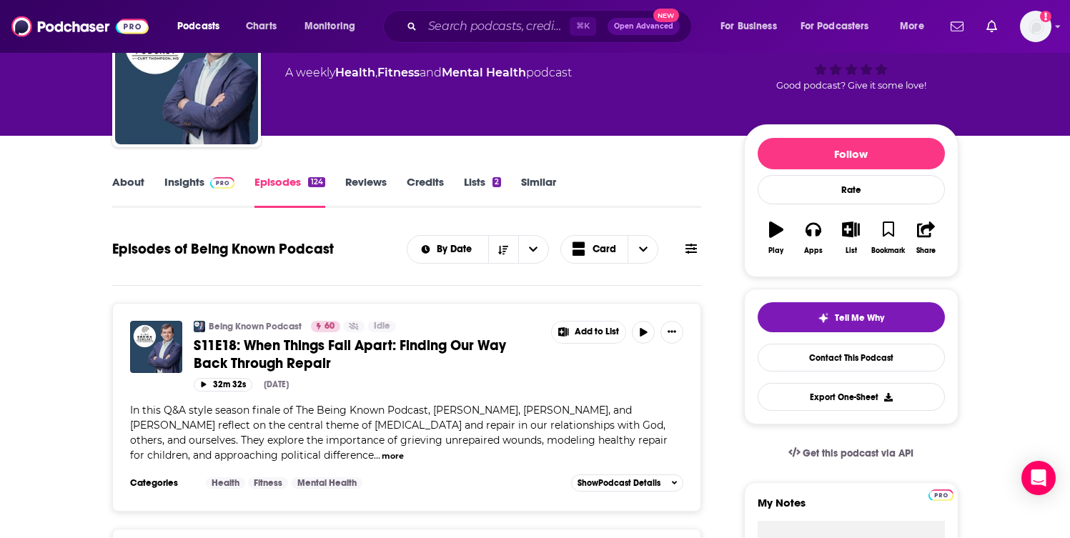
scroll to position [96, 0]
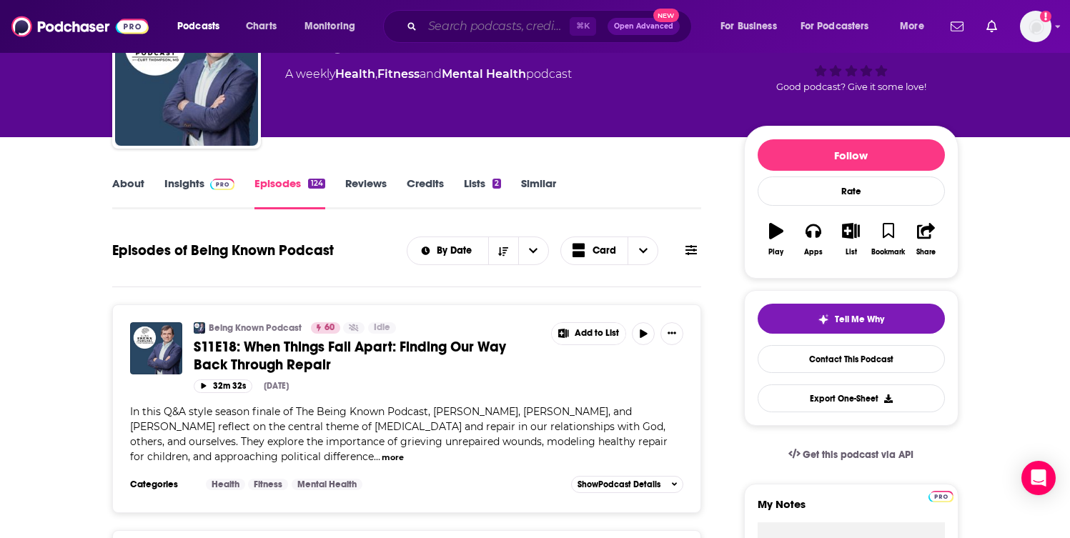
click at [486, 28] on input "Search podcasts, credits, & more..." at bounding box center [495, 26] width 147 height 23
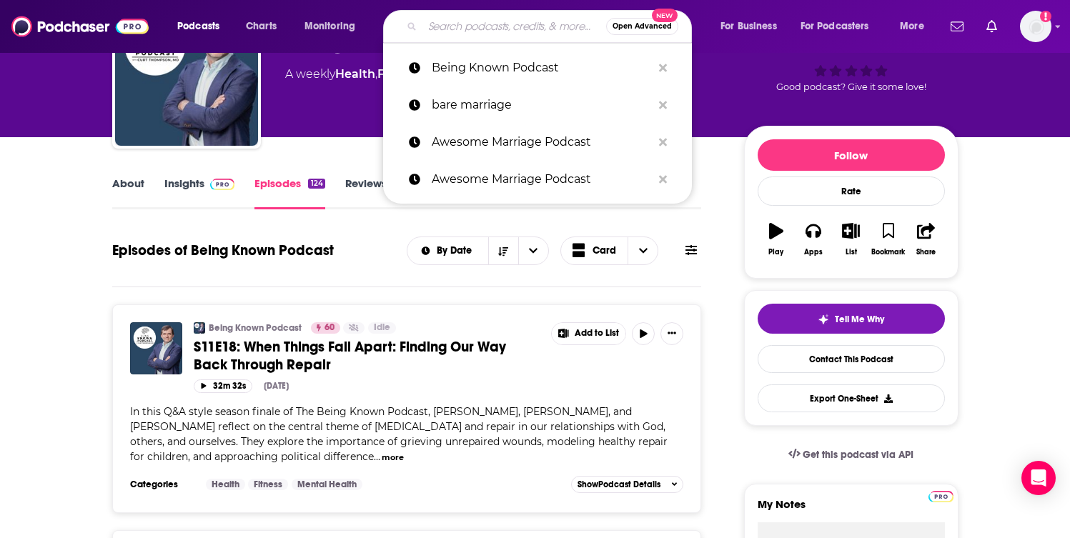
paste input "BetterMan Podcast"
type input "BetterMan Podcast"
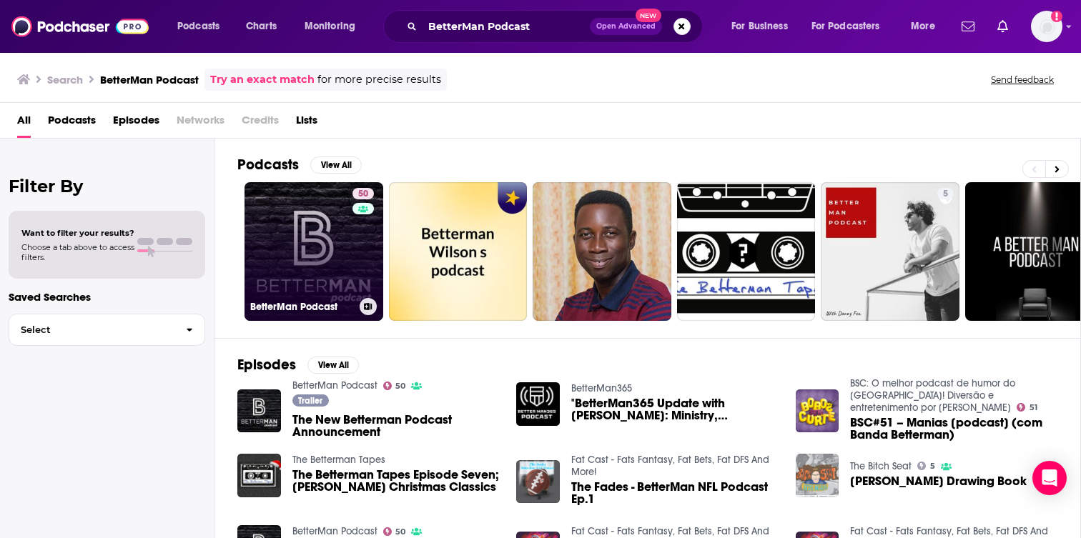
click at [297, 246] on link "50 BetterMan Podcast" at bounding box center [313, 251] width 139 height 139
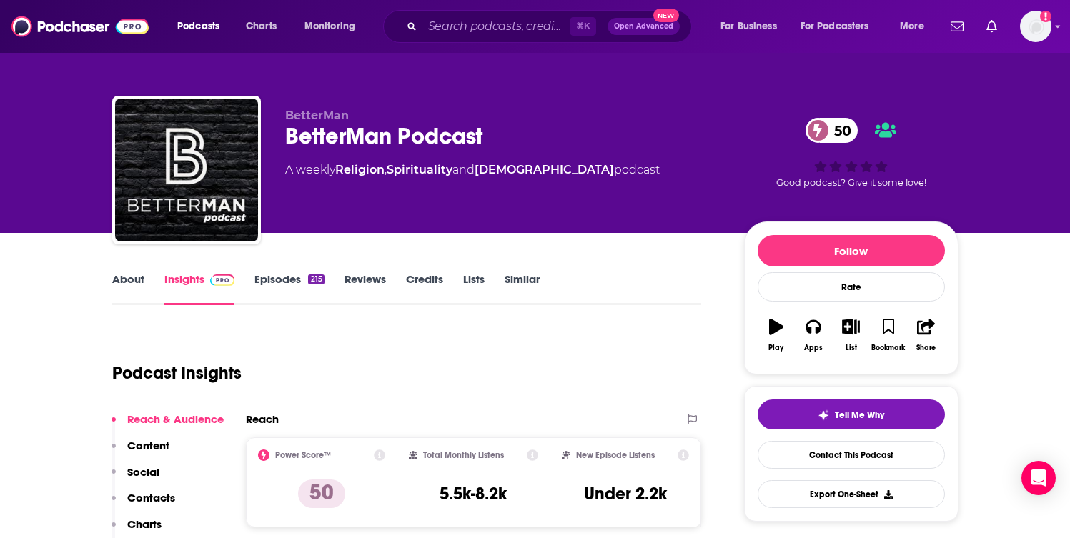
click at [268, 272] on link "Episodes 215" at bounding box center [288, 288] width 69 height 33
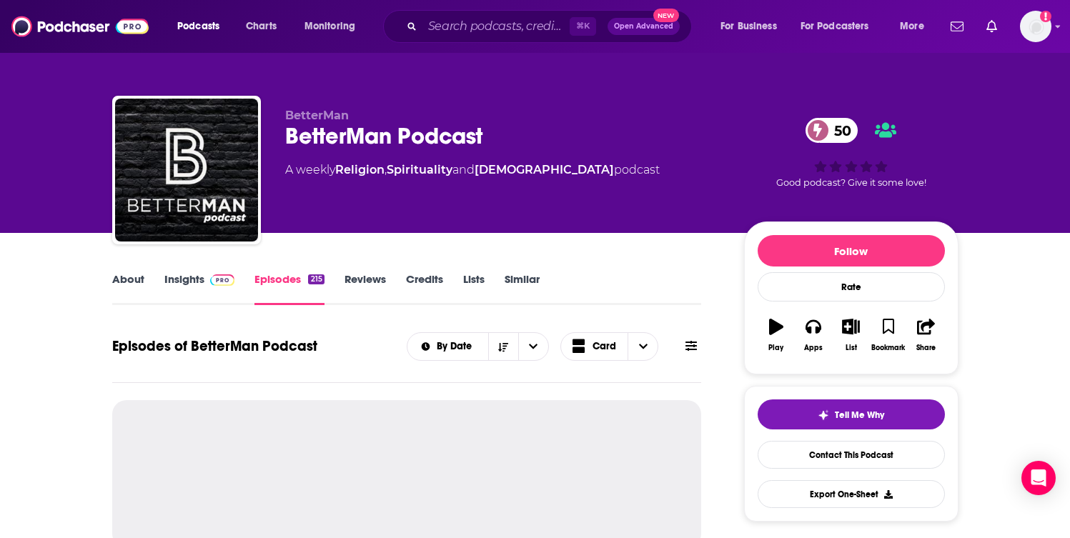
click at [261, 275] on link "Episodes 215" at bounding box center [288, 288] width 69 height 33
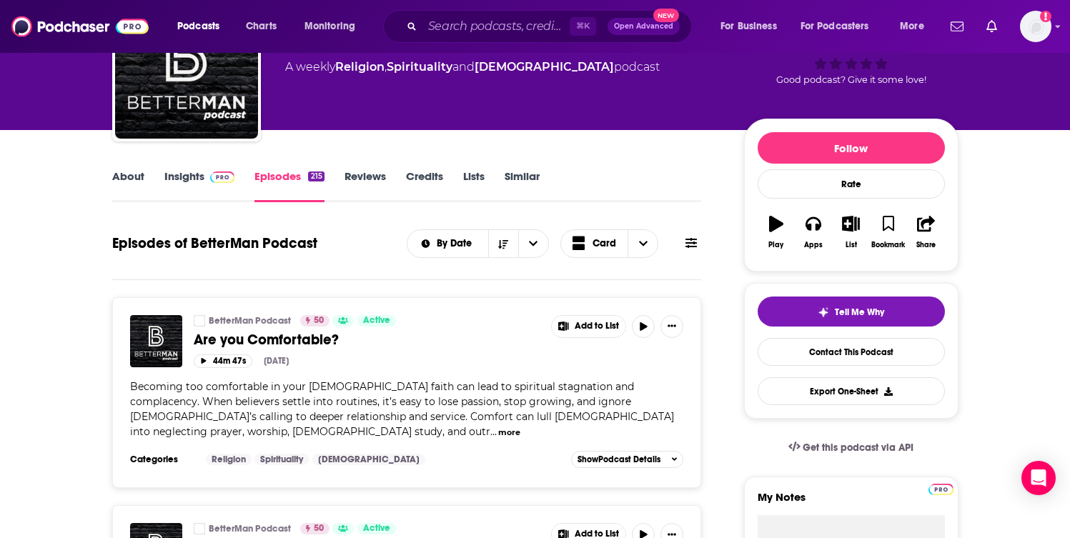
scroll to position [104, 0]
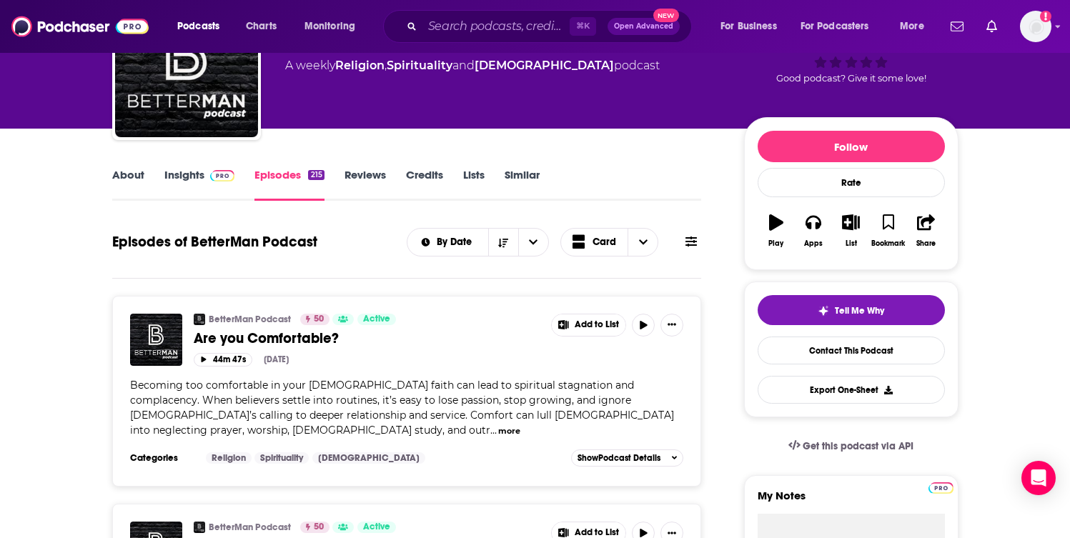
click at [141, 169] on link "About" at bounding box center [128, 184] width 32 height 33
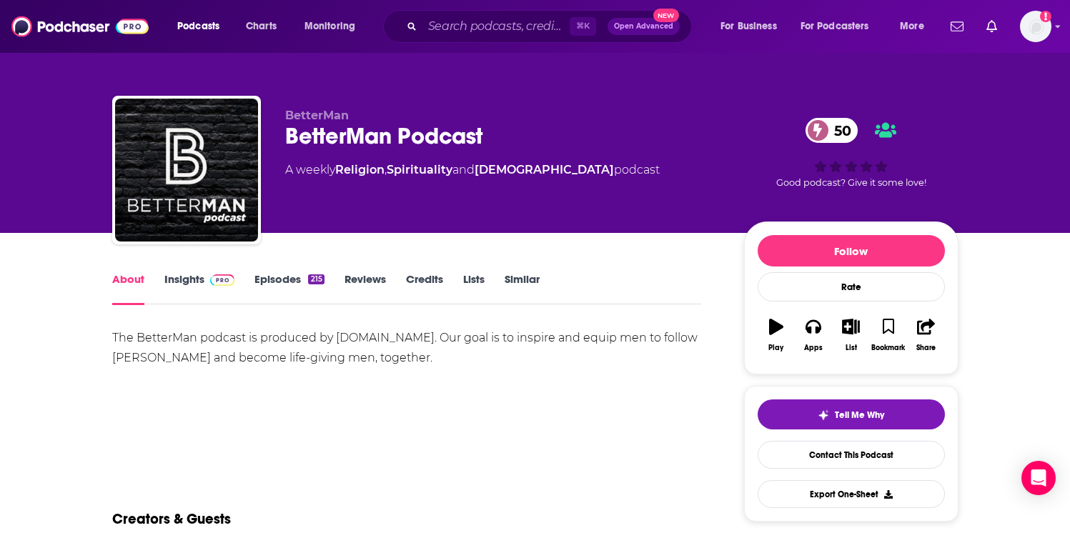
click at [198, 282] on link "Insights" at bounding box center [199, 288] width 71 height 33
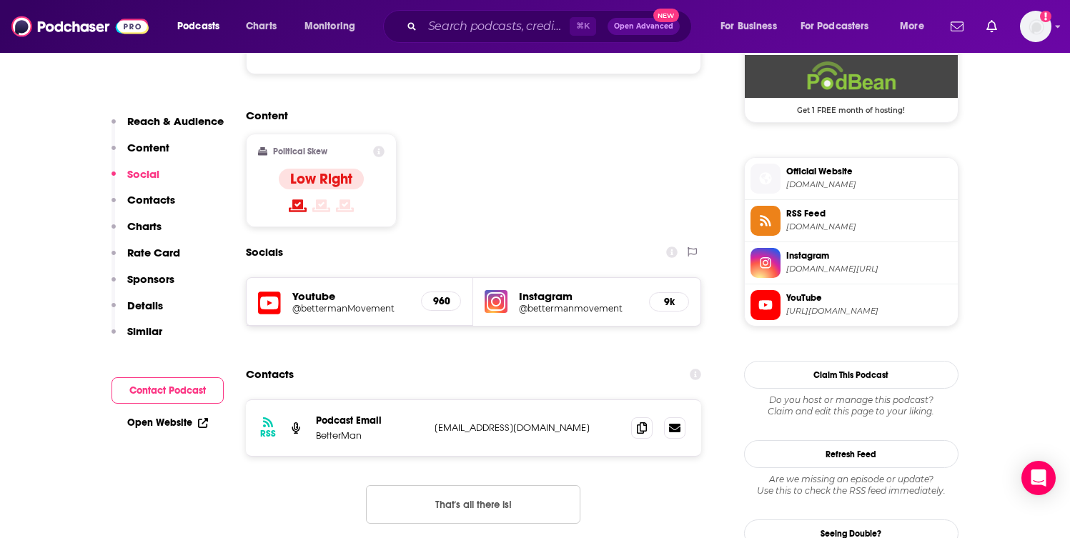
scroll to position [1113, 0]
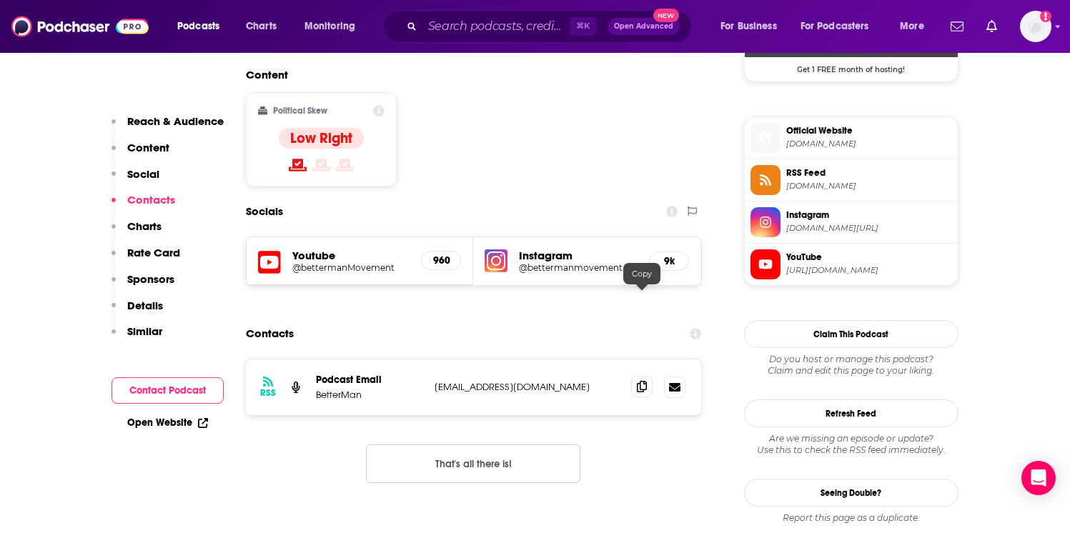
click at [645, 381] on icon at bounding box center [642, 386] width 10 height 11
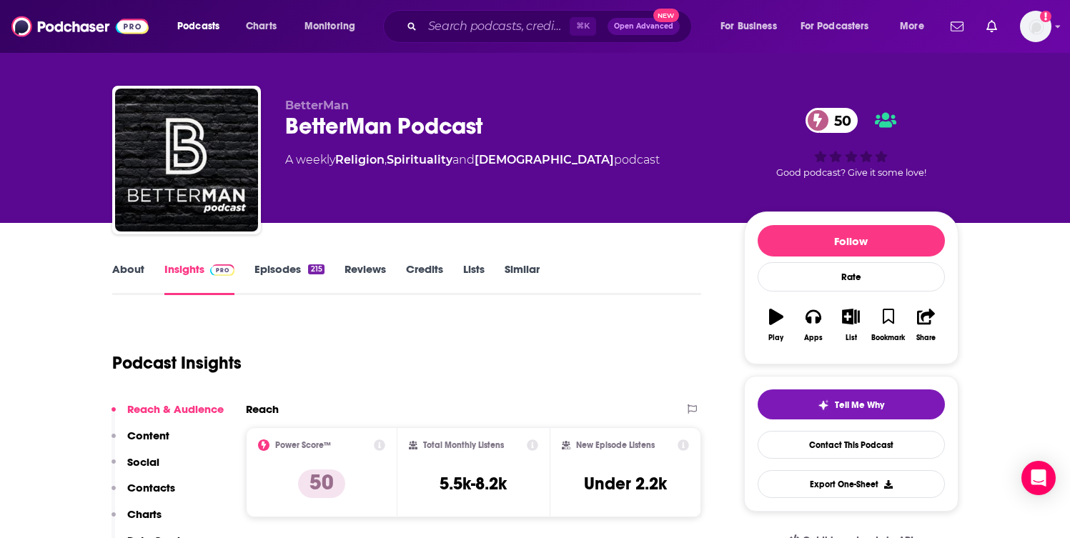
scroll to position [0, 0]
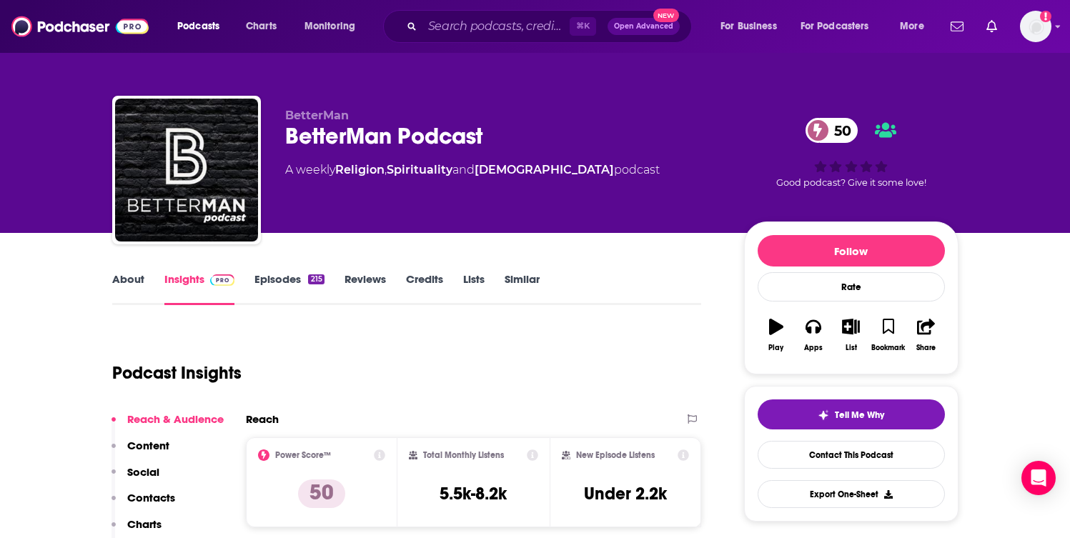
click at [133, 277] on link "About" at bounding box center [128, 288] width 32 height 33
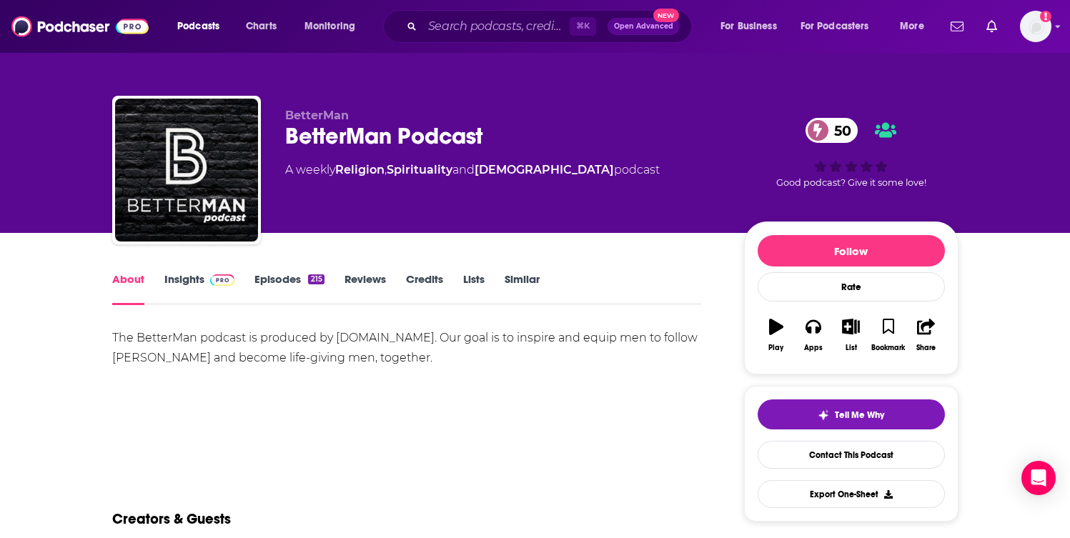
click at [191, 283] on link "Insights" at bounding box center [199, 288] width 71 height 33
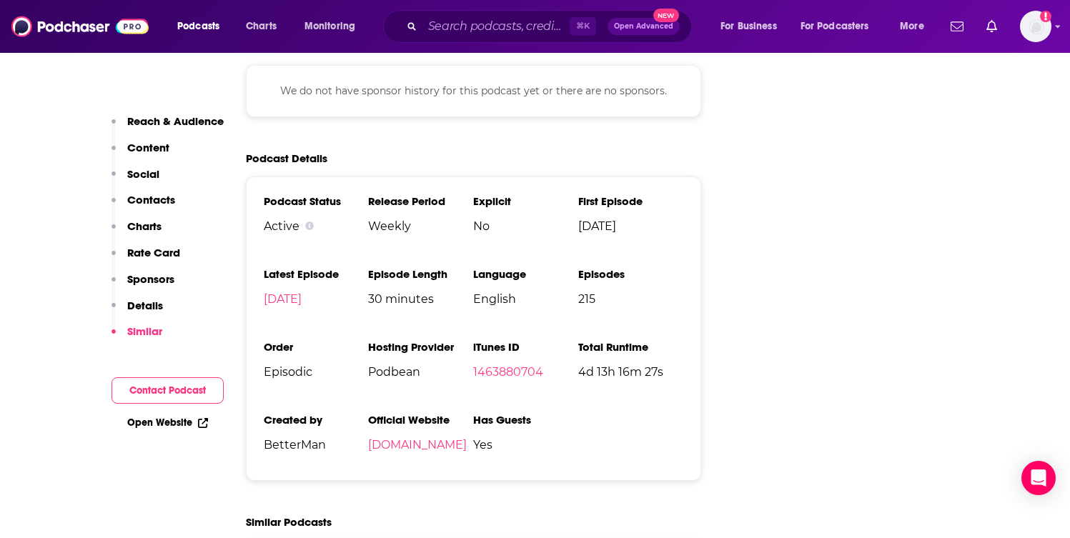
scroll to position [1731, 0]
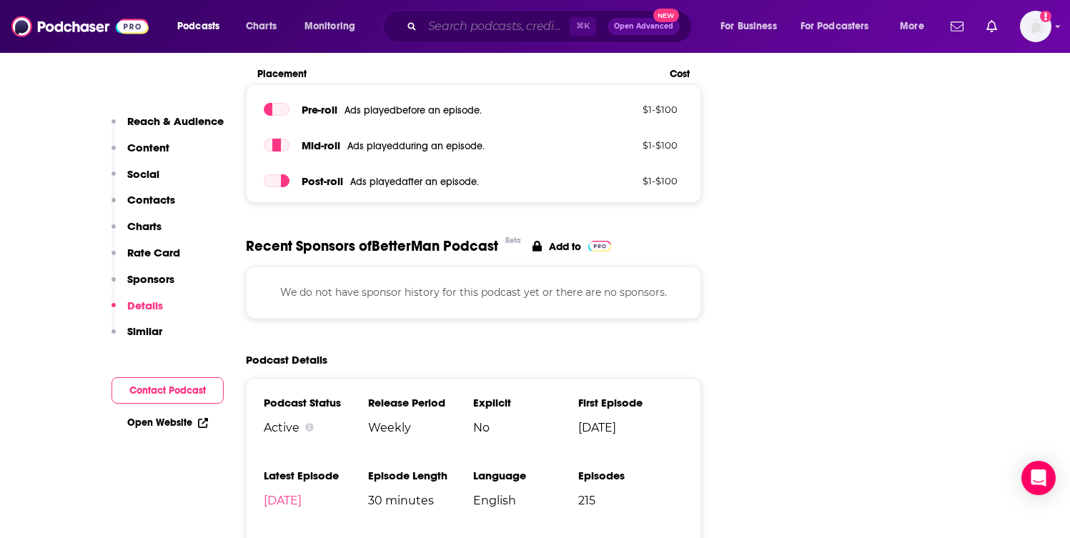
click at [431, 27] on input "Search podcasts, credits, & more..." at bounding box center [495, 26] width 147 height 23
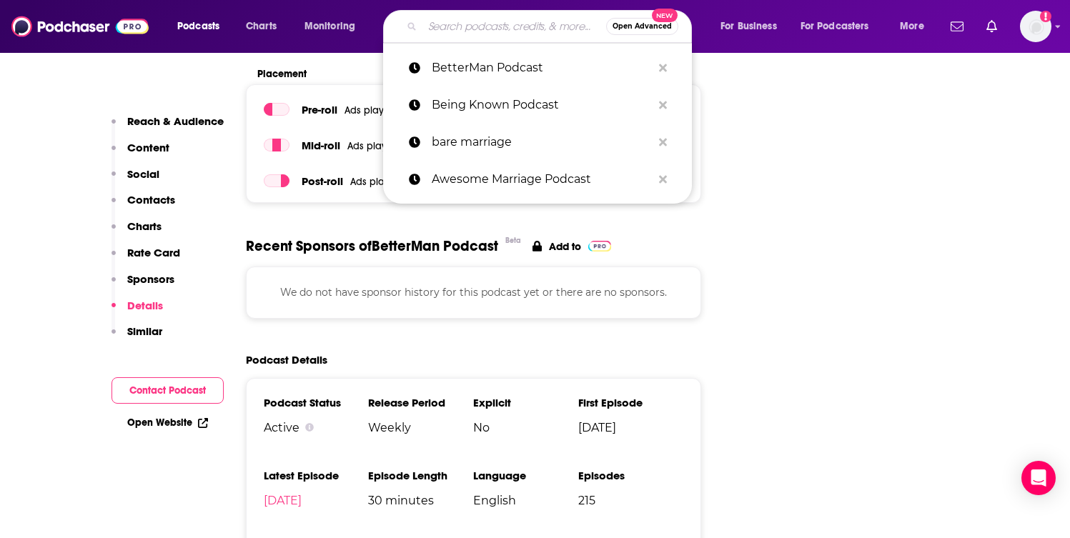
paste input "Bless God podcast with Ruslan KD"
type input "Bless God podcast with Ruslan KD"
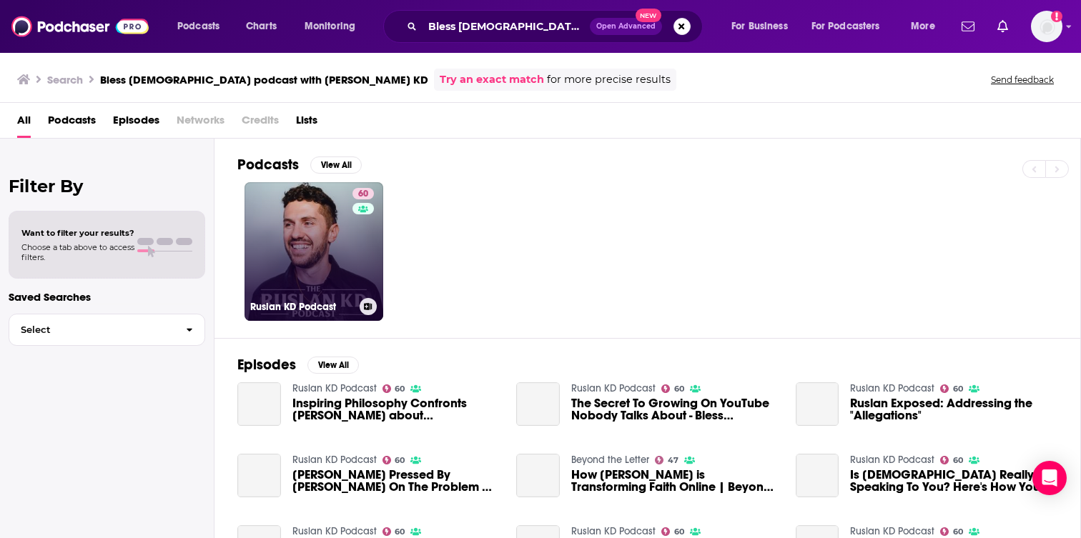
click at [362, 267] on div "60" at bounding box center [364, 243] width 25 height 110
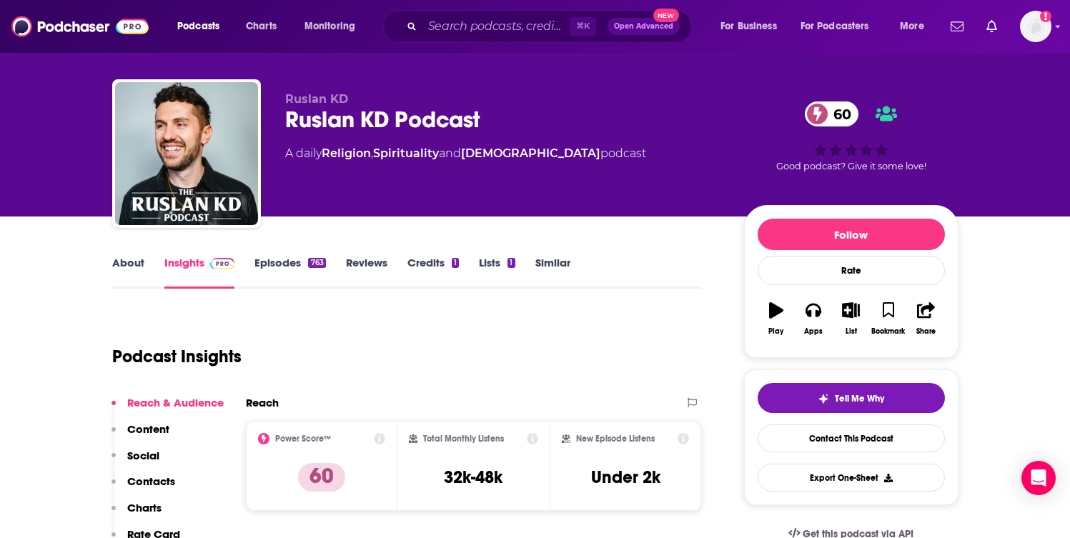
scroll to position [20, 0]
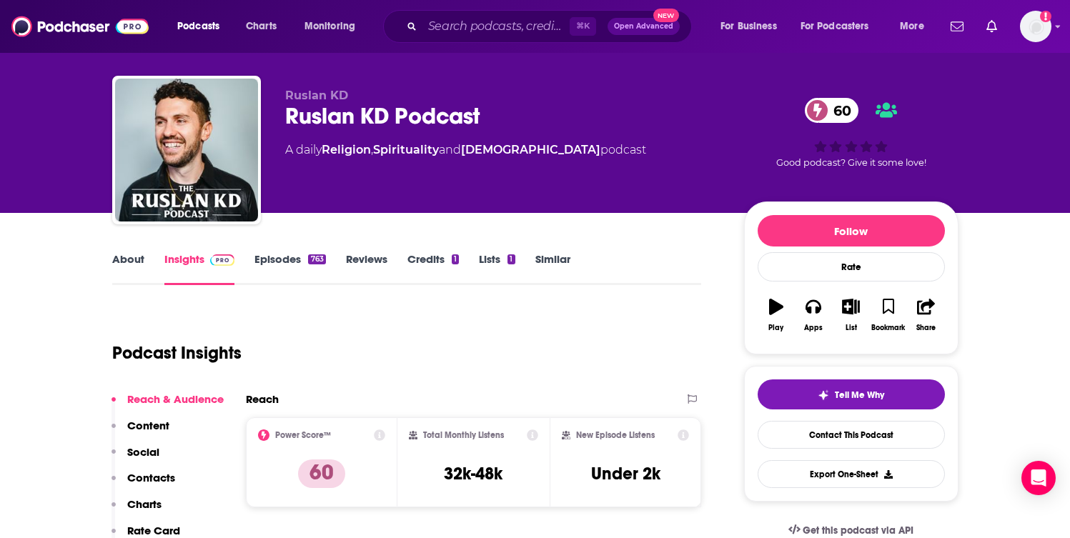
click at [282, 265] on link "Episodes 763" at bounding box center [289, 268] width 71 height 33
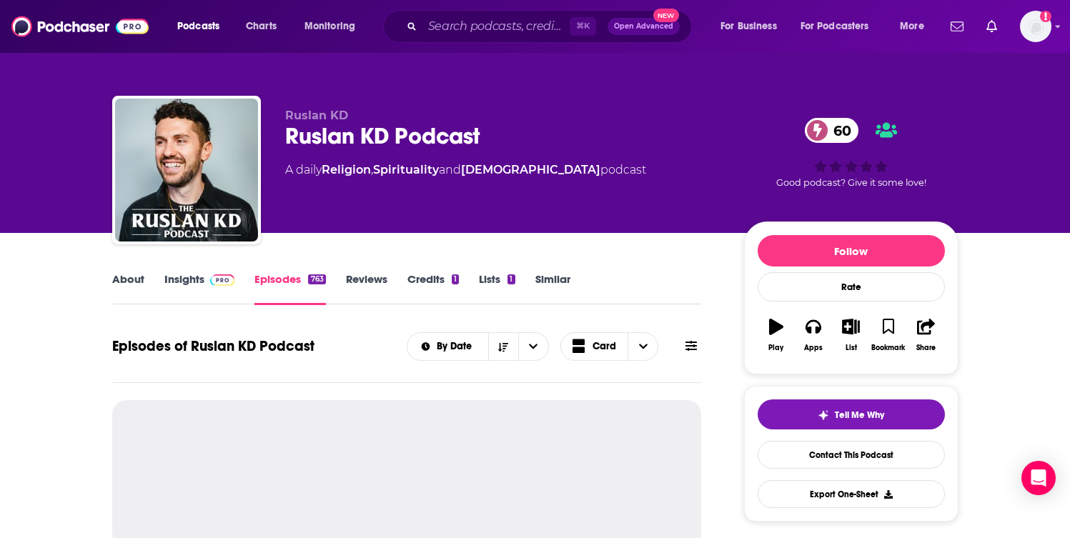
click at [202, 277] on link "Insights" at bounding box center [199, 288] width 71 height 33
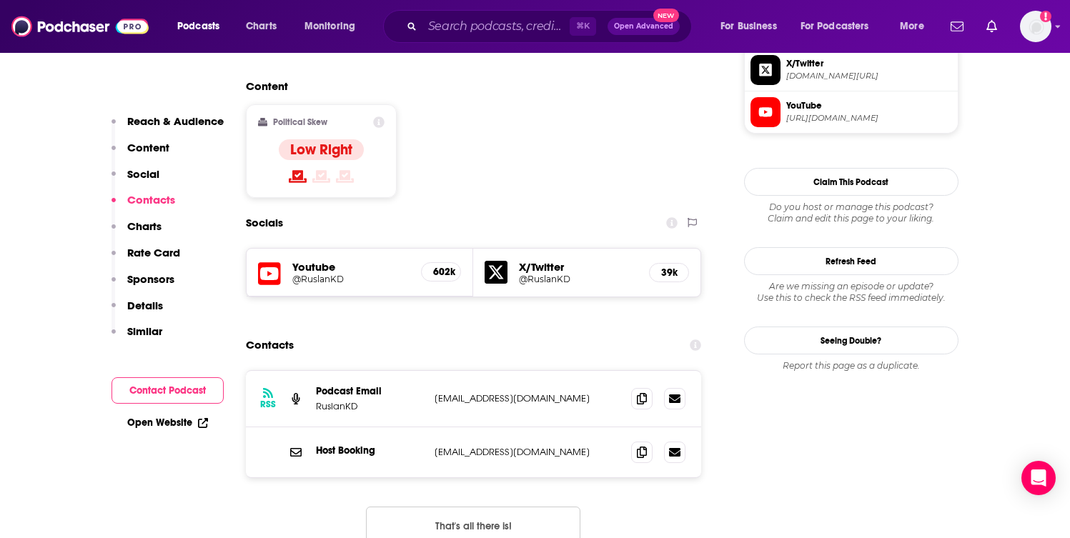
scroll to position [1147, 0]
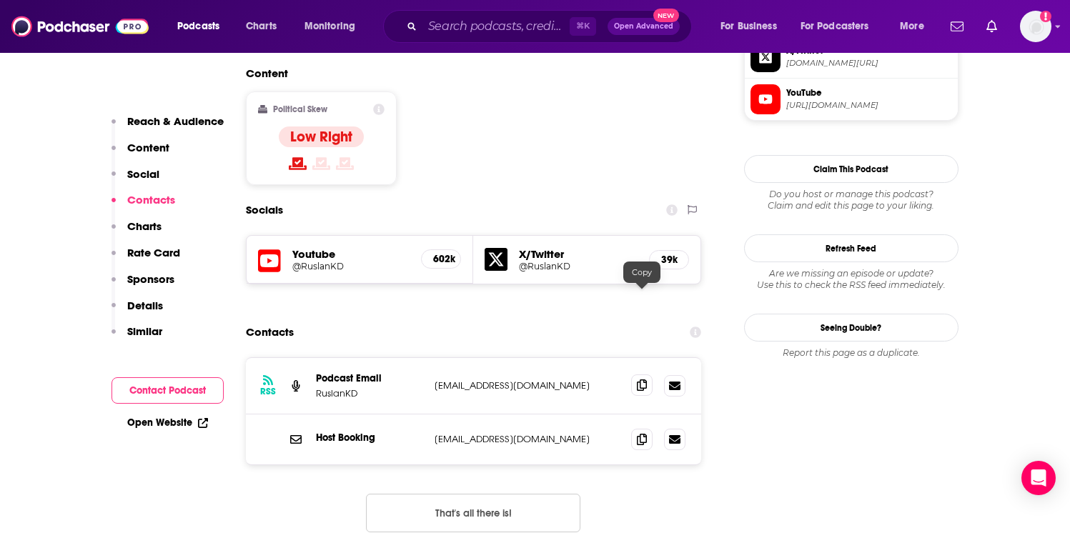
click at [641, 379] on icon at bounding box center [642, 384] width 10 height 11
click at [499, 37] on div "⌘ K Open Advanced New" at bounding box center [537, 26] width 309 height 33
click at [492, 31] on input "Search podcasts, credits, & more..." at bounding box center [495, 26] width 147 height 23
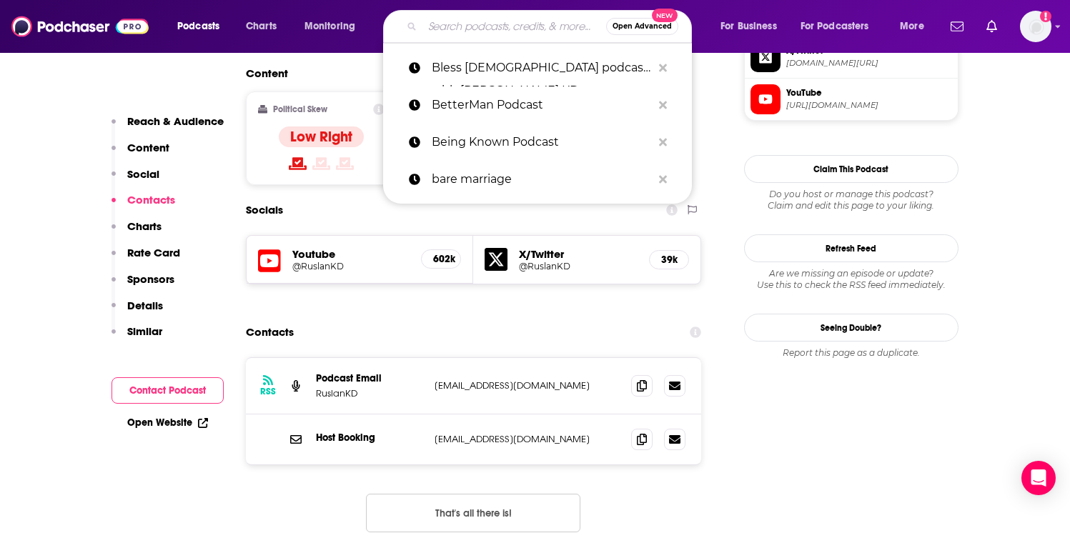
paste input "Blessed and Bossed Up"
type input "Blessed and Bossed Up"
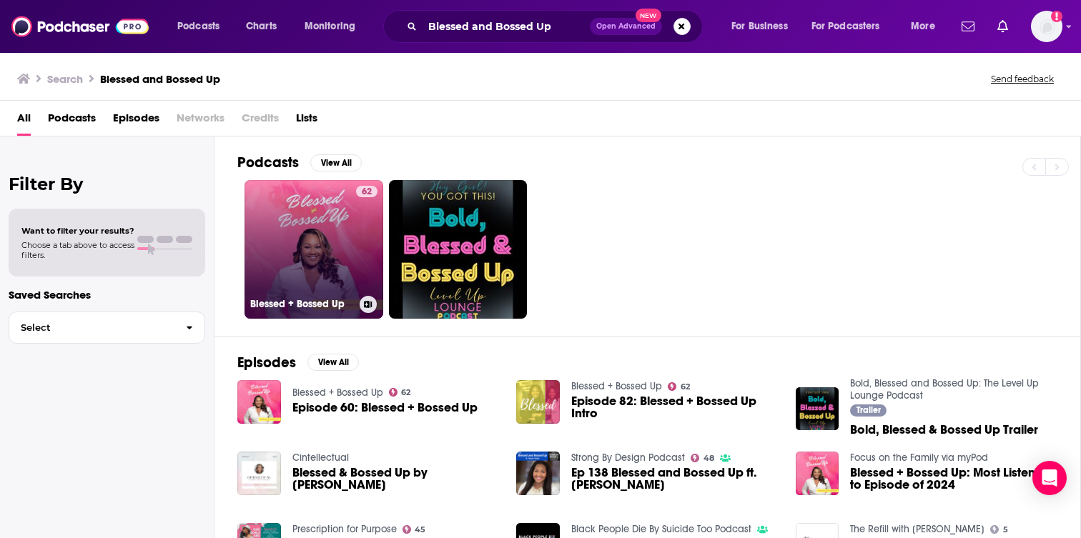
click at [294, 274] on link "62 Blessed + Bossed Up" at bounding box center [313, 249] width 139 height 139
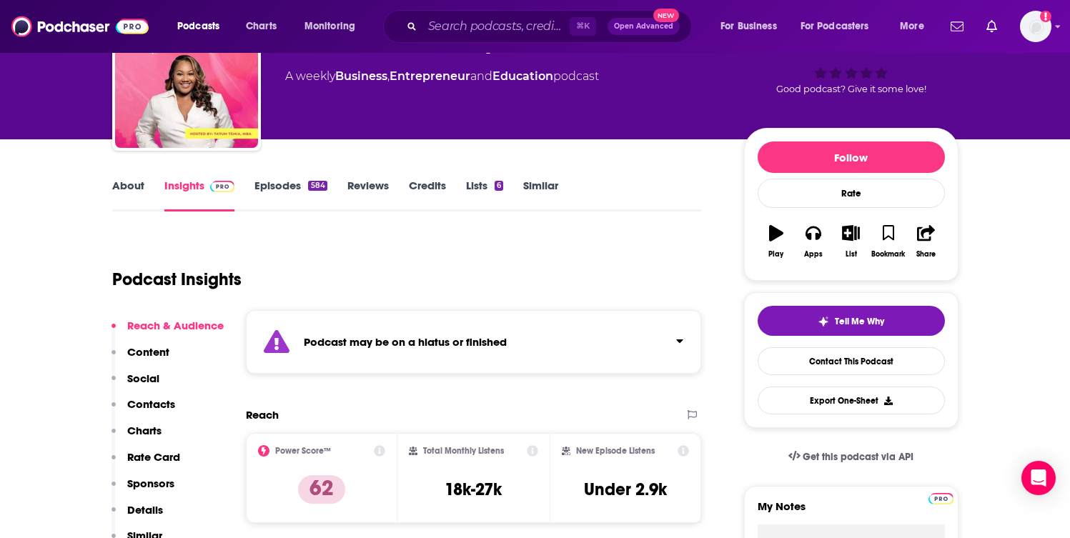
scroll to position [64, 0]
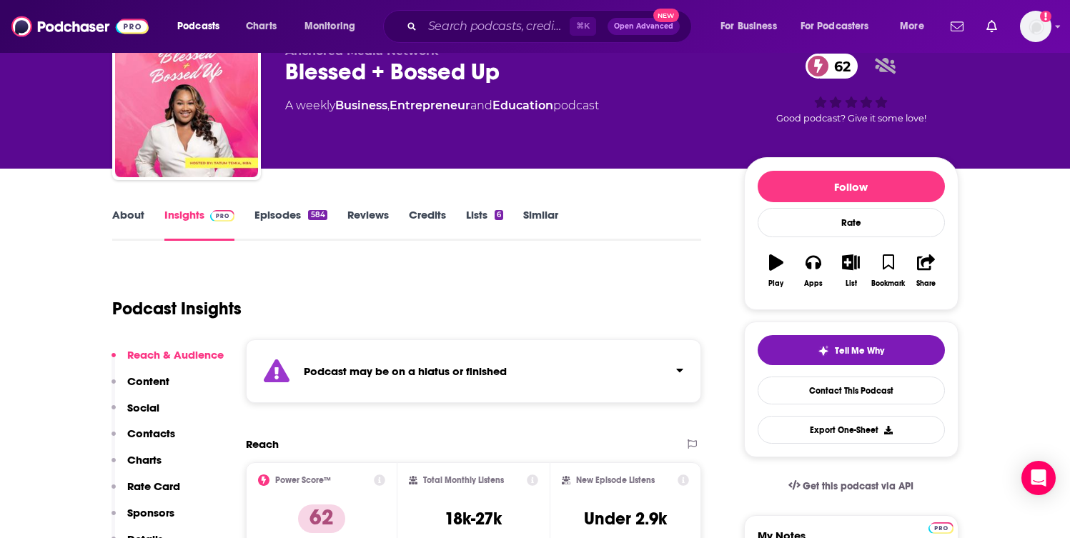
click at [269, 214] on link "Episodes 584" at bounding box center [290, 224] width 72 height 33
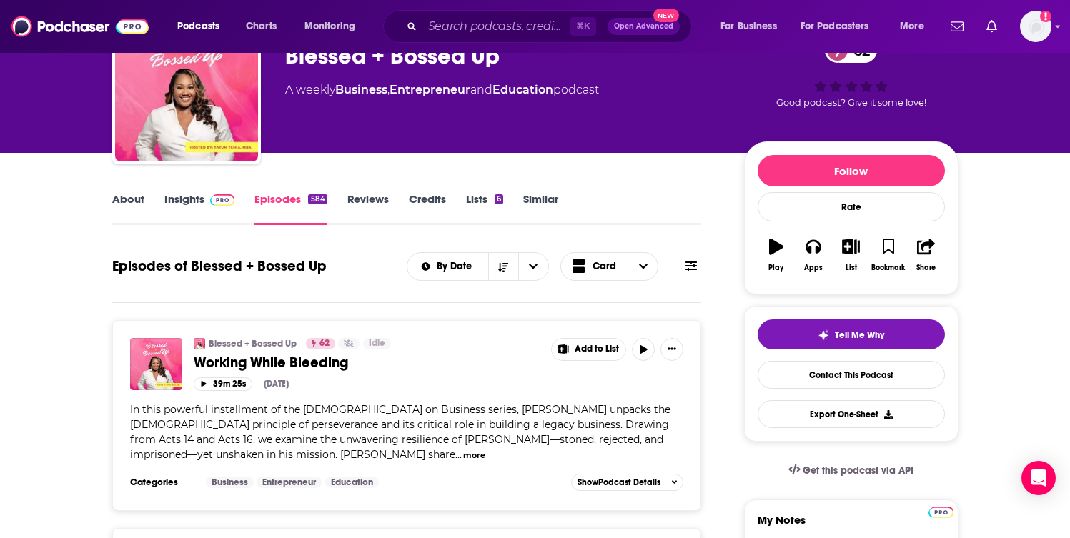
scroll to position [48, 0]
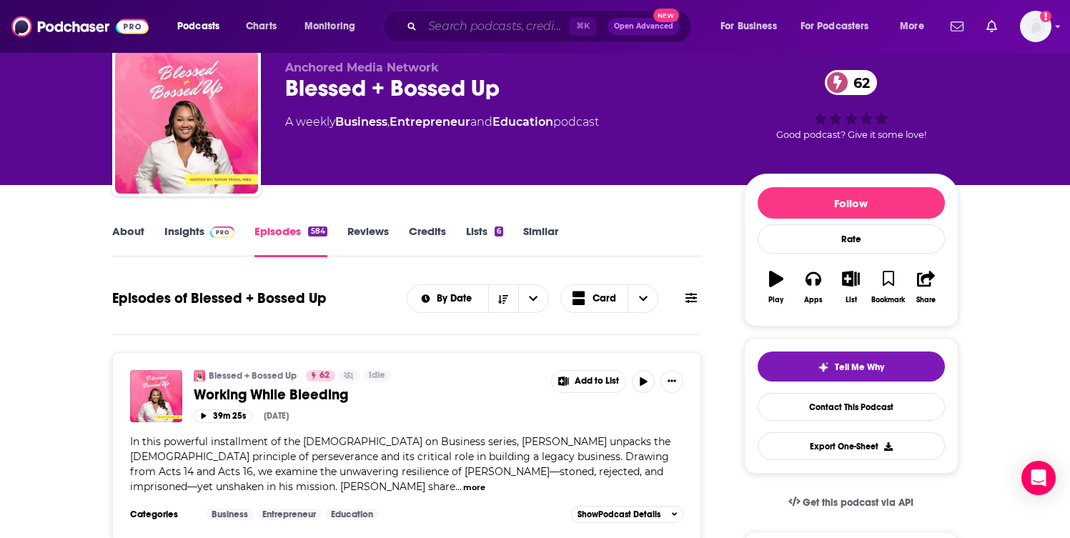
click at [468, 28] on input "Search podcasts, credits, & more..." at bounding box center [495, 26] width 147 height 23
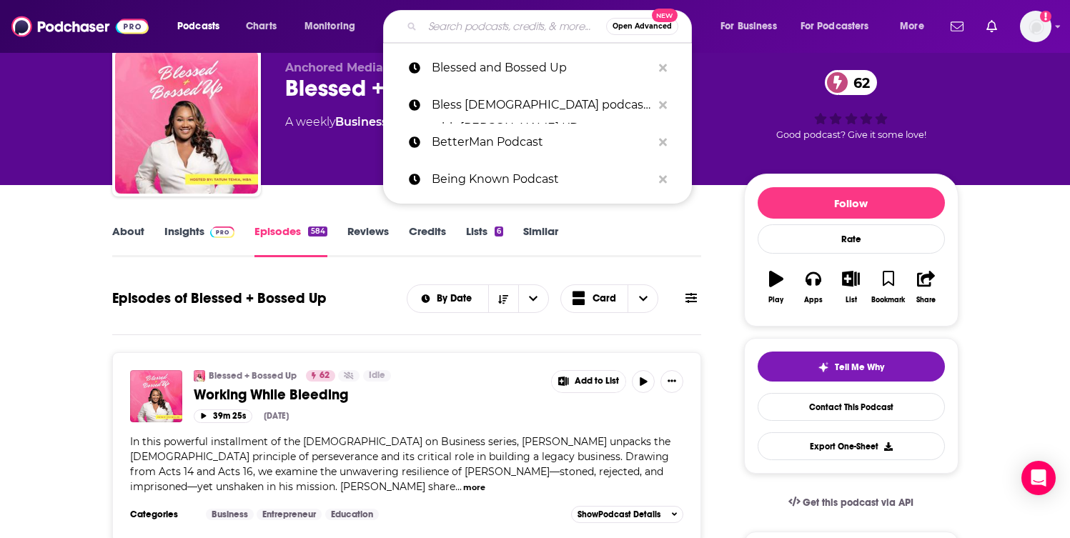
paste input "Bought and Beloved with Kirby Kelly"
type input "Bought and Beloved with Kirby Kelly"
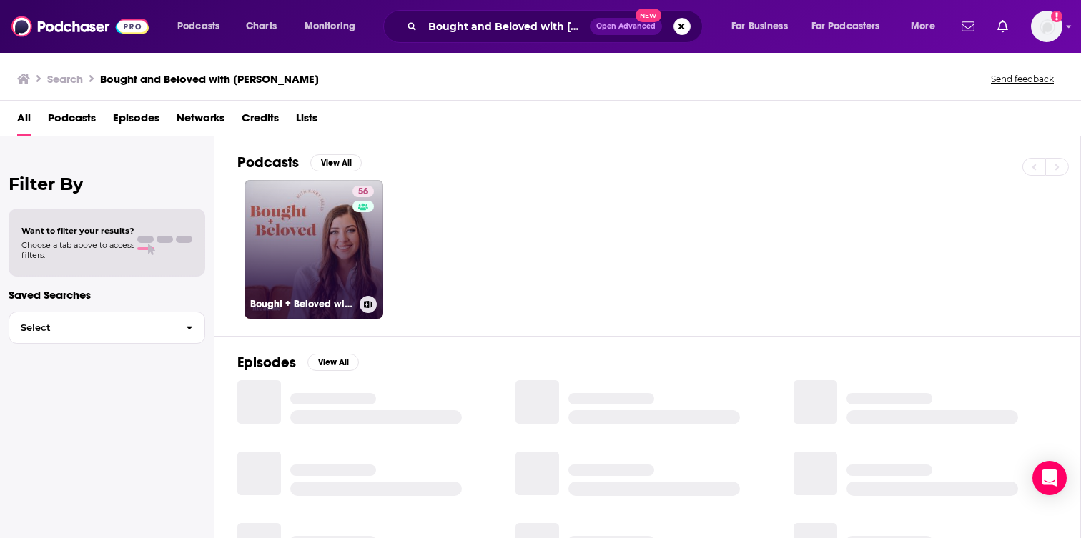
click at [362, 260] on div "56" at bounding box center [364, 241] width 25 height 110
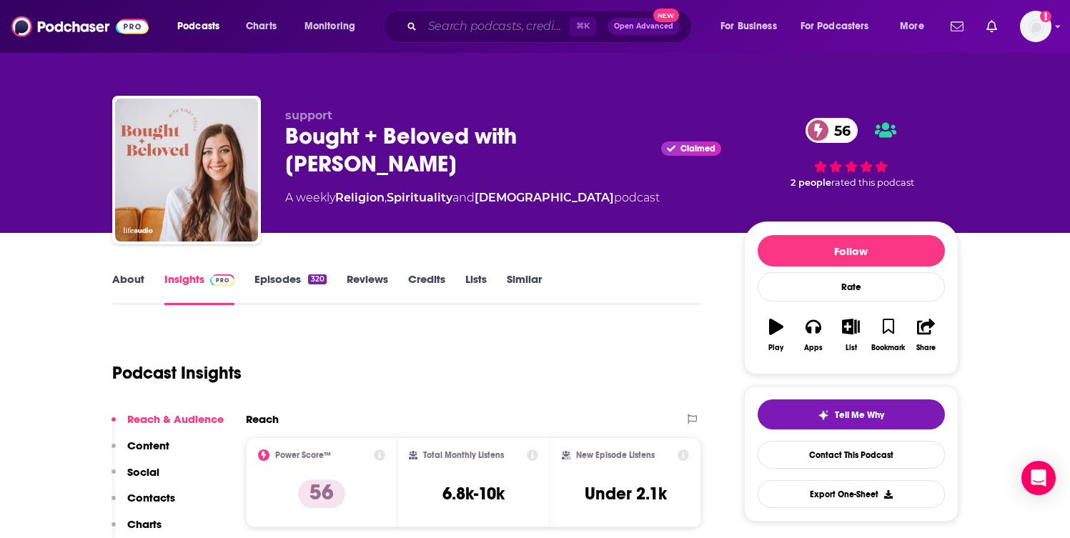
click at [465, 21] on input "Search podcasts, credits, & more..." at bounding box center [495, 26] width 147 height 23
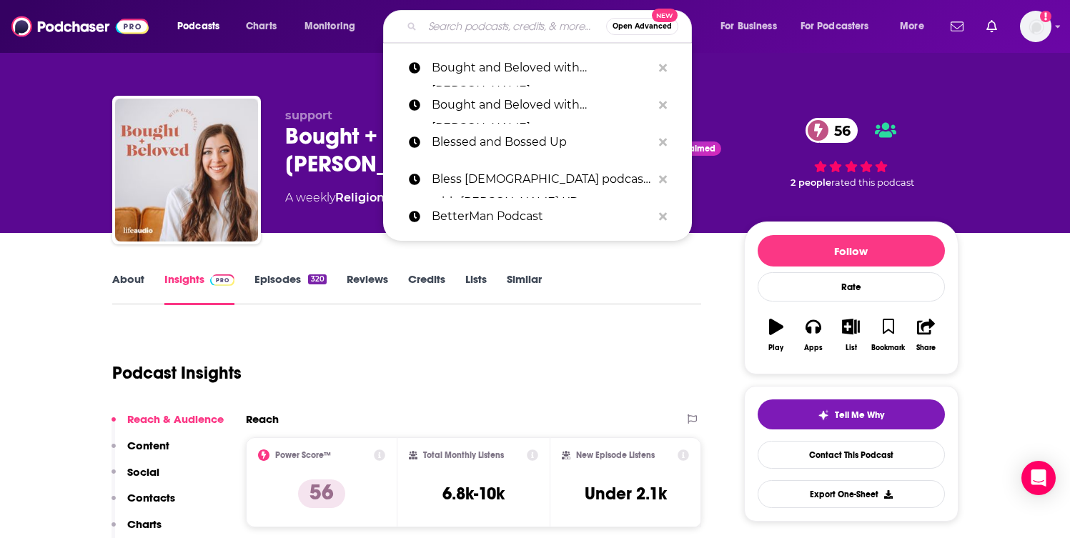
paste input "Breakin’ the Norm with Les Norman"
type input "Breakin’ the Norm with Les Norman"
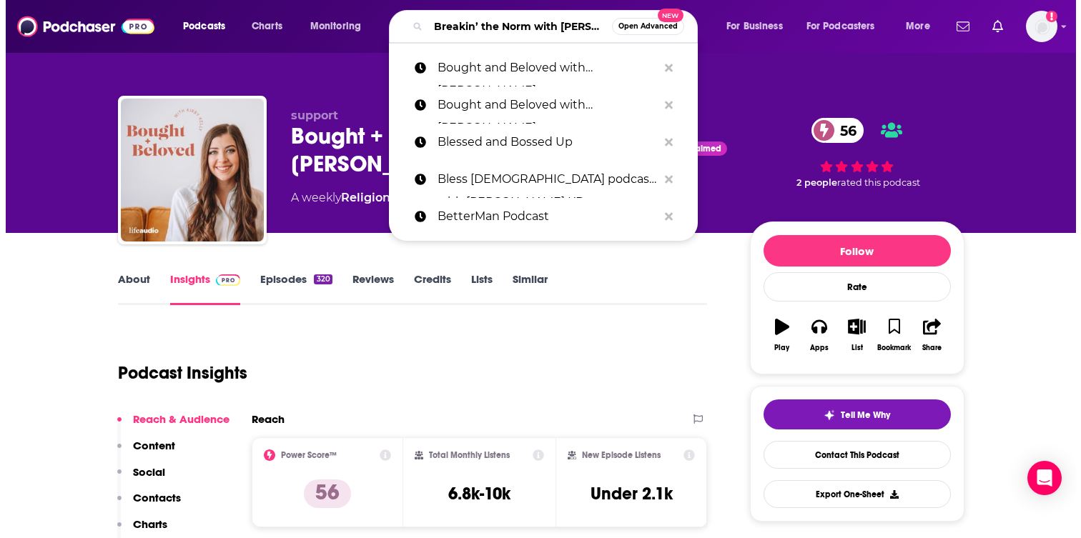
scroll to position [0, 49]
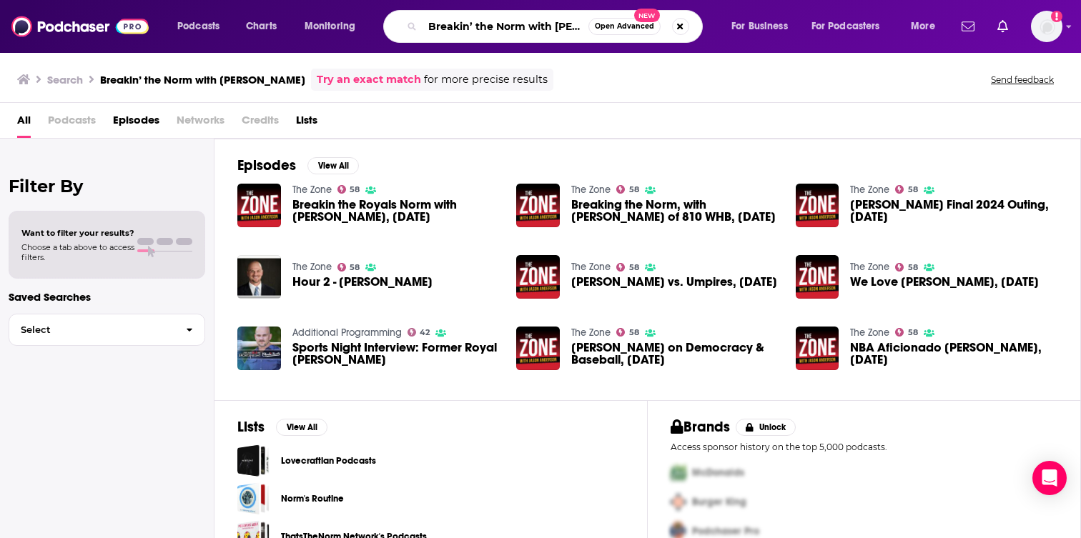
scroll to position [0, 38]
drag, startPoint x: 531, startPoint y: 29, endPoint x: 762, endPoint y: 16, distance: 231.2
click at [762, 26] on div "Podcasts Charts Monitoring Breakin’ the Norm with Les Norman Open Advanced New …" at bounding box center [557, 26] width 781 height 33
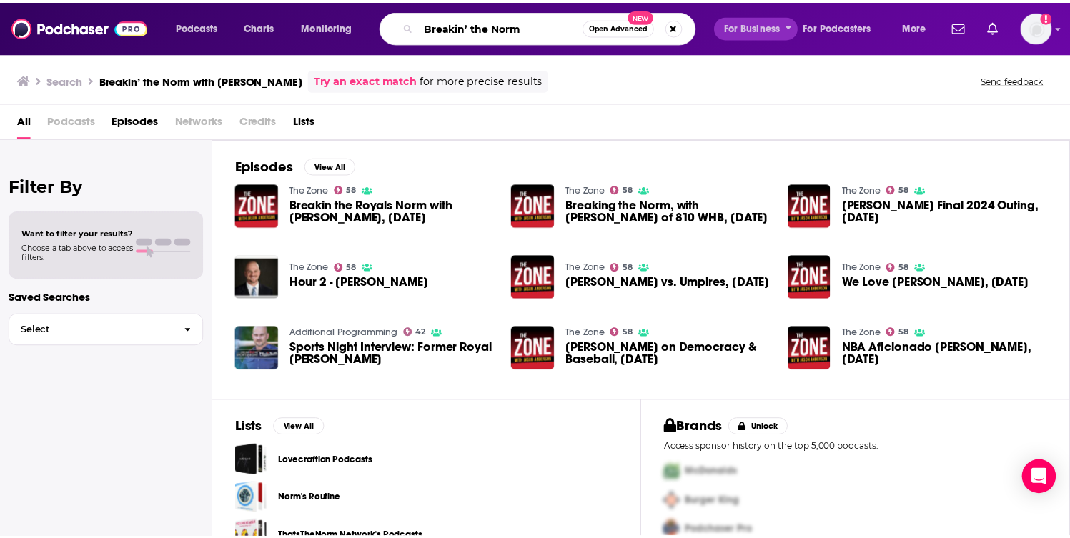
scroll to position [0, 0]
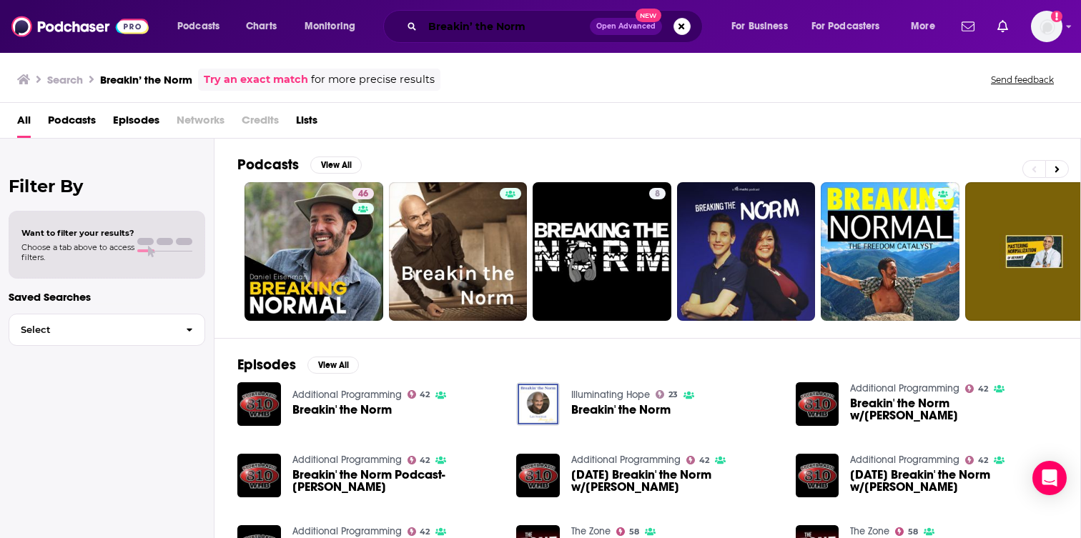
click at [457, 26] on input "Breakin’ the Norm" at bounding box center [505, 26] width 167 height 23
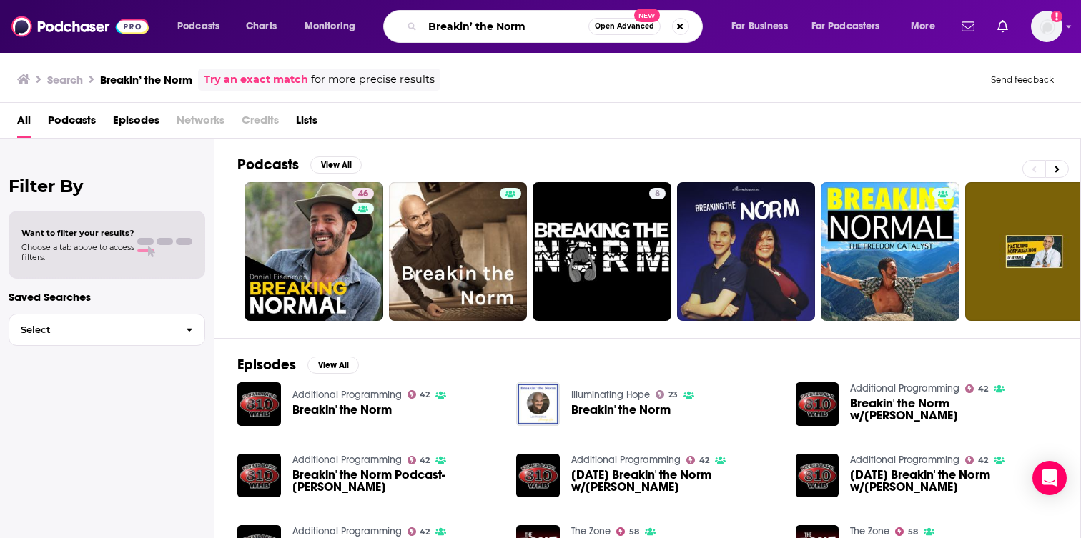
click at [457, 26] on input "Breakin’ the Norm" at bounding box center [505, 26] width 166 height 23
paste input "illiant Perspectives"
type input "Brilliant Perspectives"
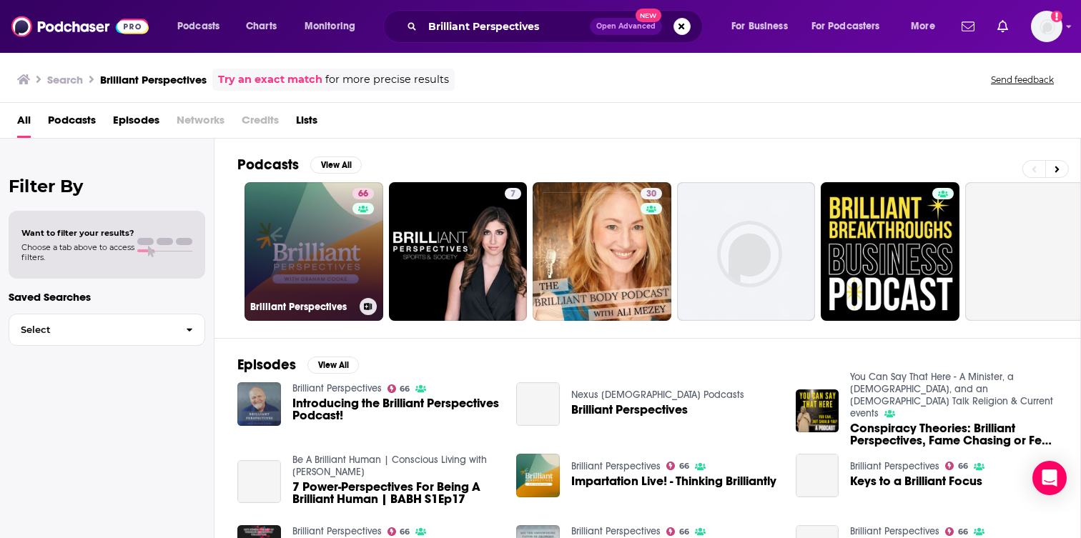
click at [349, 253] on link "66 Brilliant Perspectives" at bounding box center [313, 251] width 139 height 139
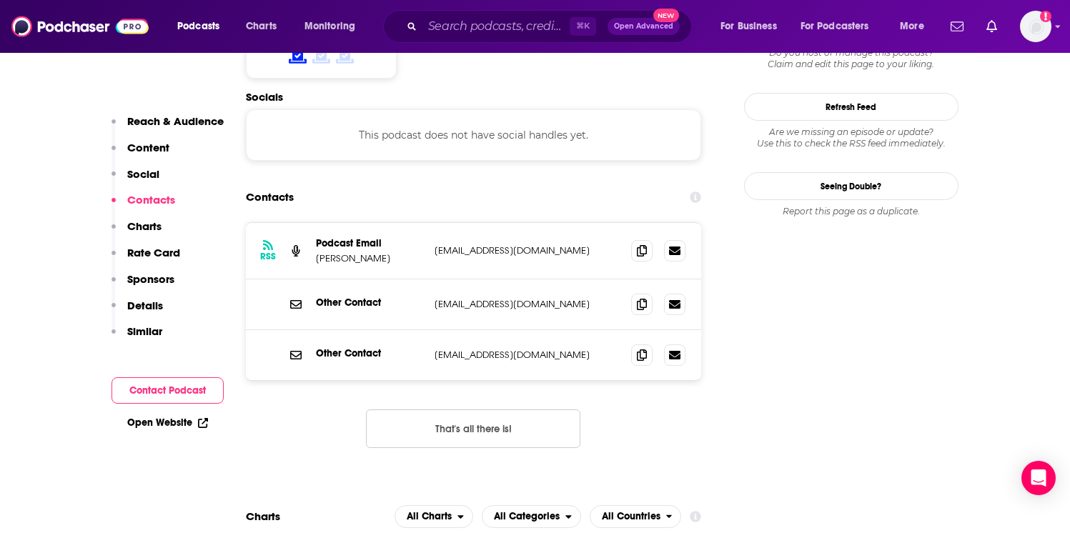
scroll to position [1213, 0]
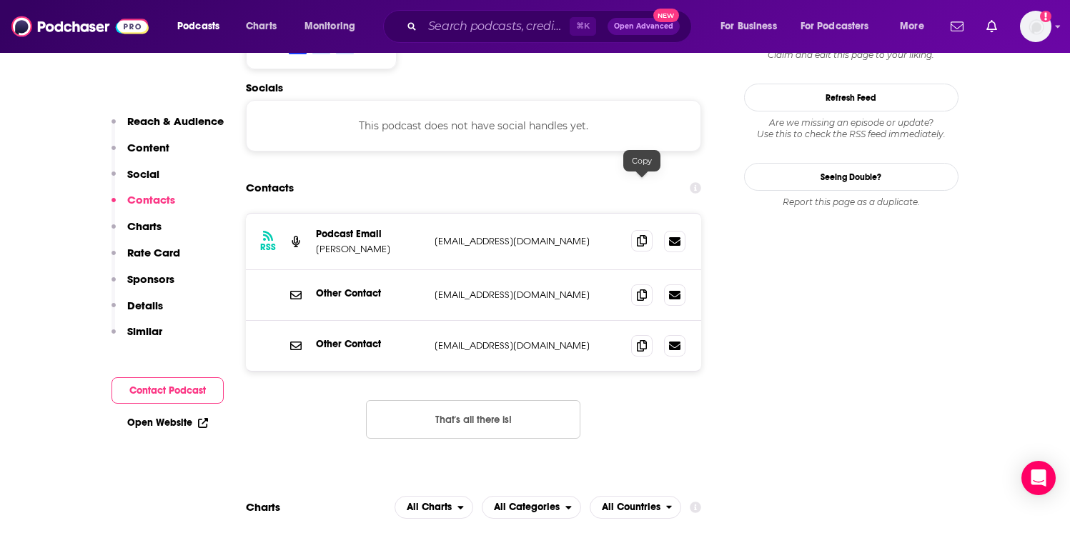
click at [637, 235] on icon at bounding box center [642, 240] width 10 height 11
click at [642, 289] on icon at bounding box center [642, 294] width 10 height 11
click at [644, 334] on span at bounding box center [641, 344] width 21 height 21
click at [644, 339] on icon at bounding box center [642, 344] width 10 height 11
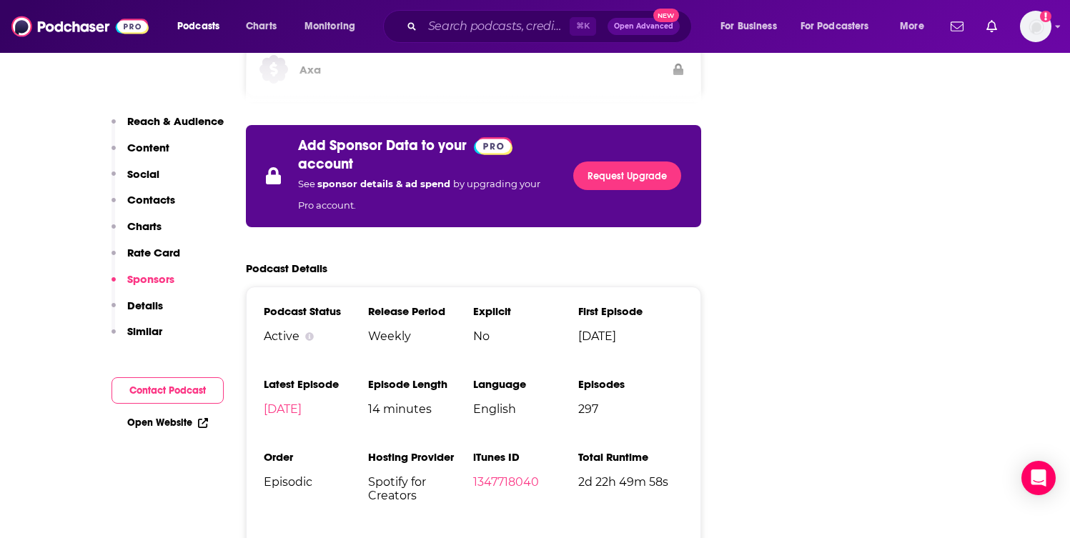
scroll to position [2392, 0]
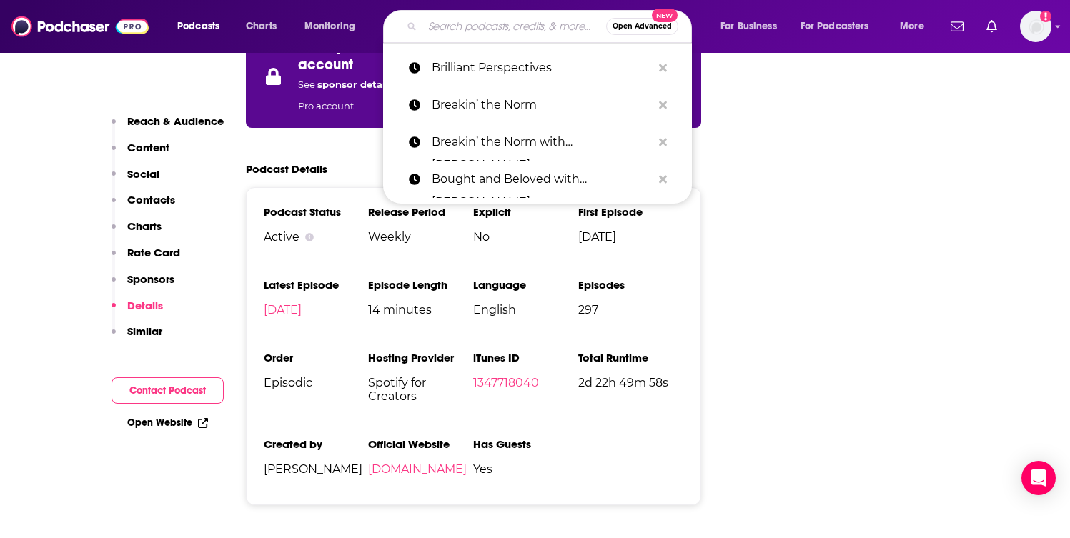
click at [465, 20] on input "Search podcasts, credits, & more..." at bounding box center [514, 26] width 184 height 23
paste input "Call Her Holy"
type input "Call Her Holy"
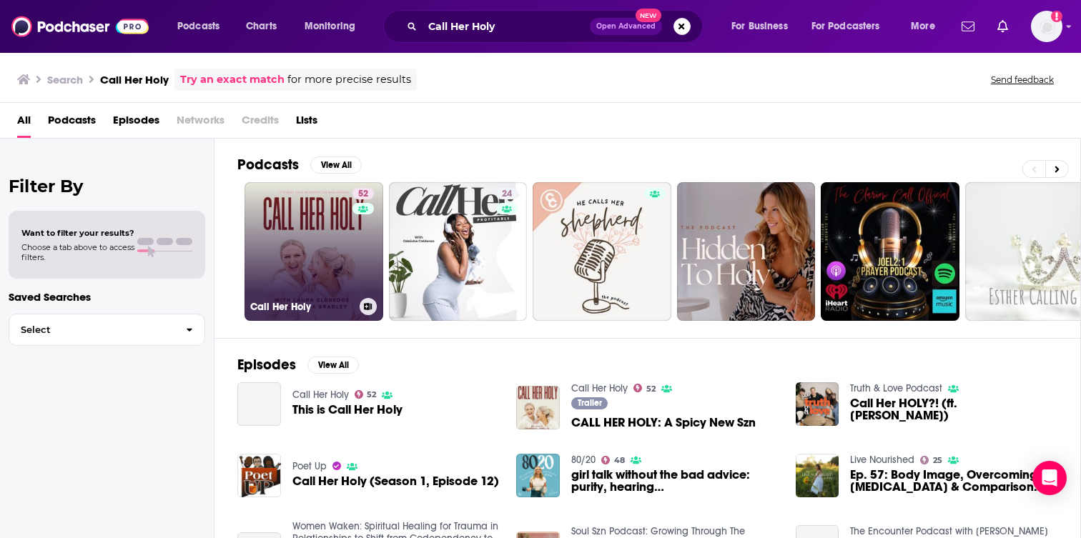
click at [322, 222] on link "52 Call Her Holy" at bounding box center [313, 251] width 139 height 139
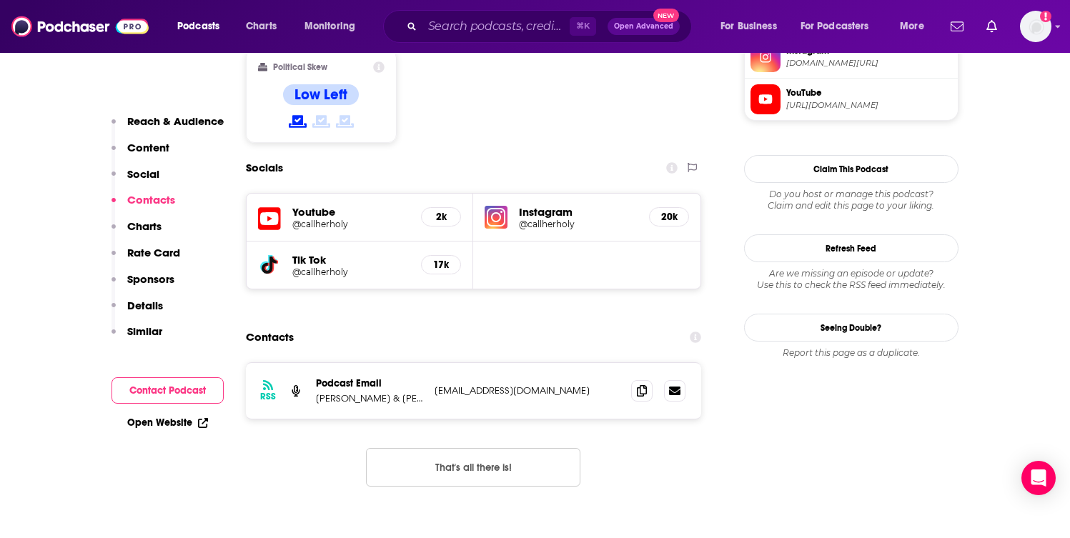
scroll to position [1178, 0]
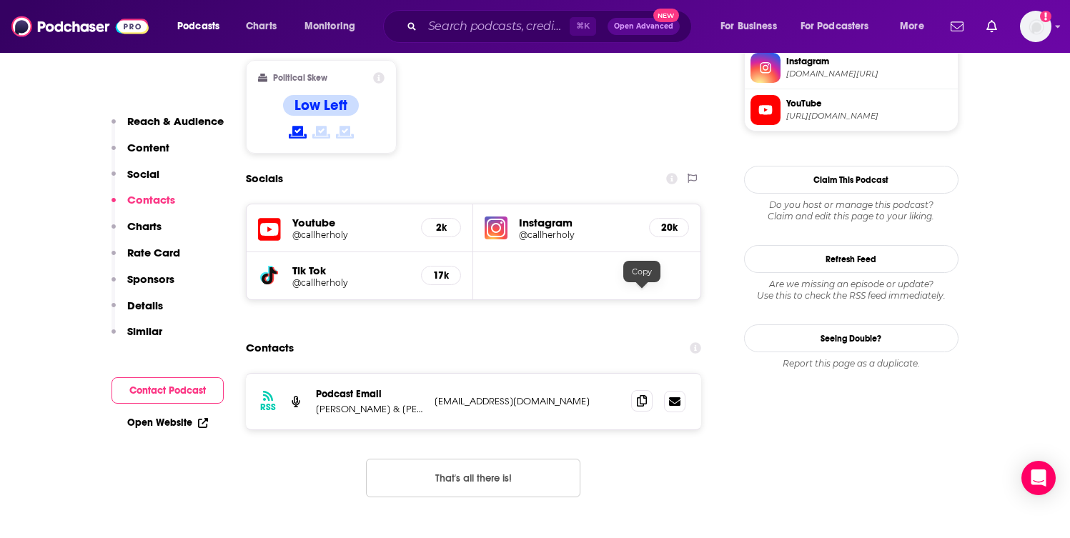
click at [647, 390] on span at bounding box center [641, 400] width 21 height 21
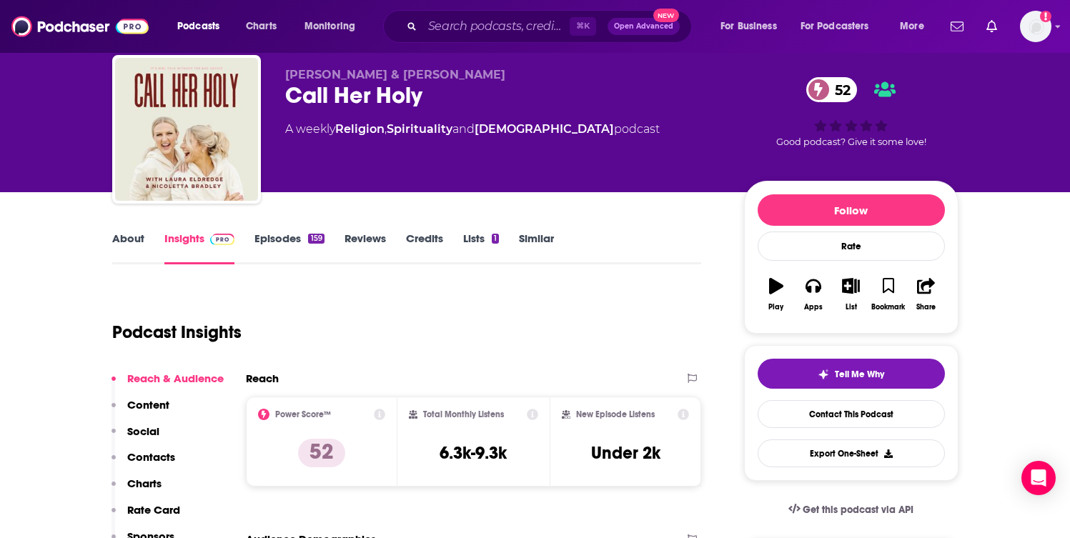
scroll to position [0, 0]
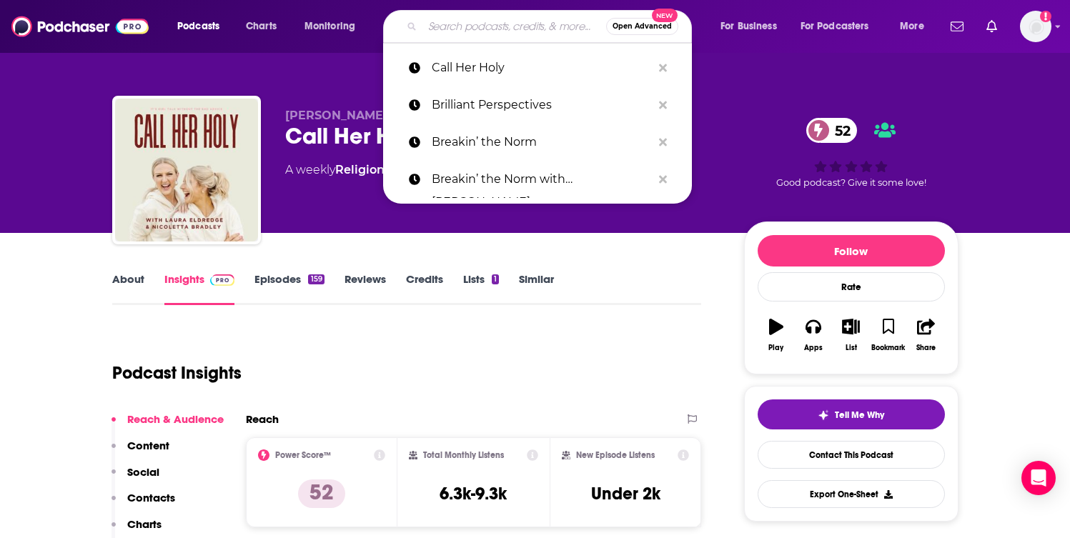
click at [500, 33] on input "Search podcasts, credits, & more..." at bounding box center [514, 26] width 184 height 23
paste input "Captivated"
type input "Captivated"
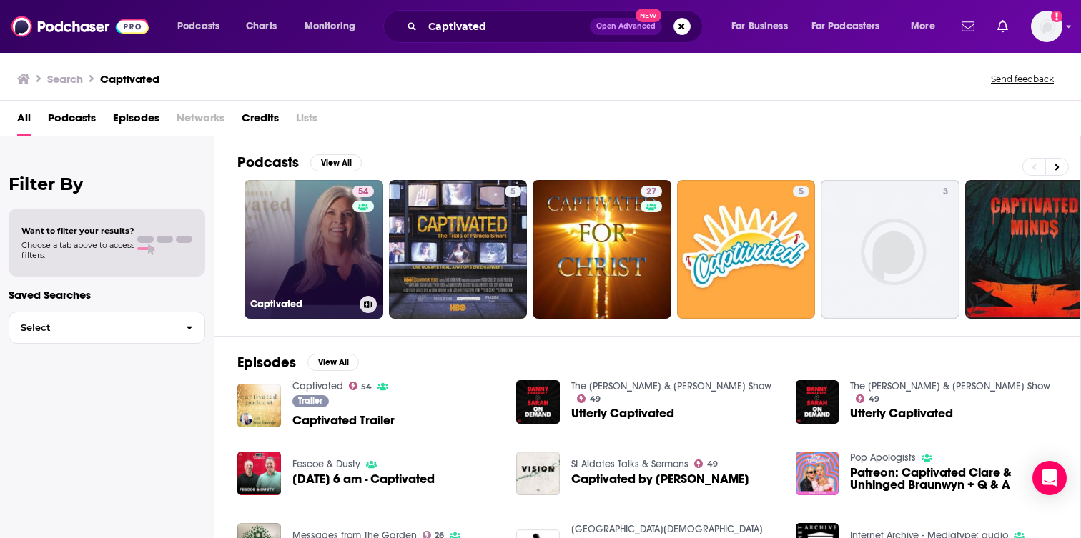
click at [310, 274] on link "54 Captivated" at bounding box center [313, 249] width 139 height 139
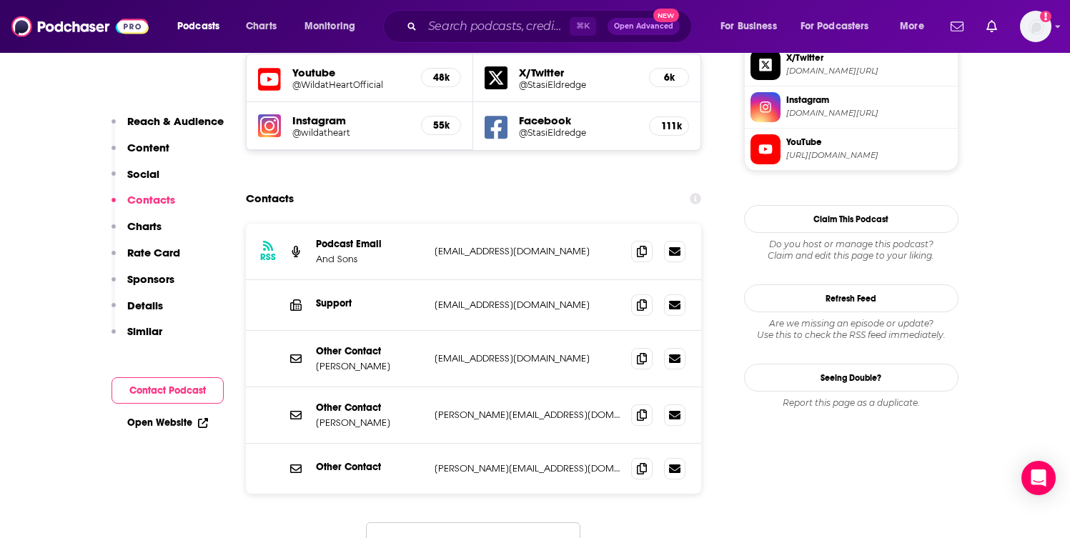
scroll to position [1313, 0]
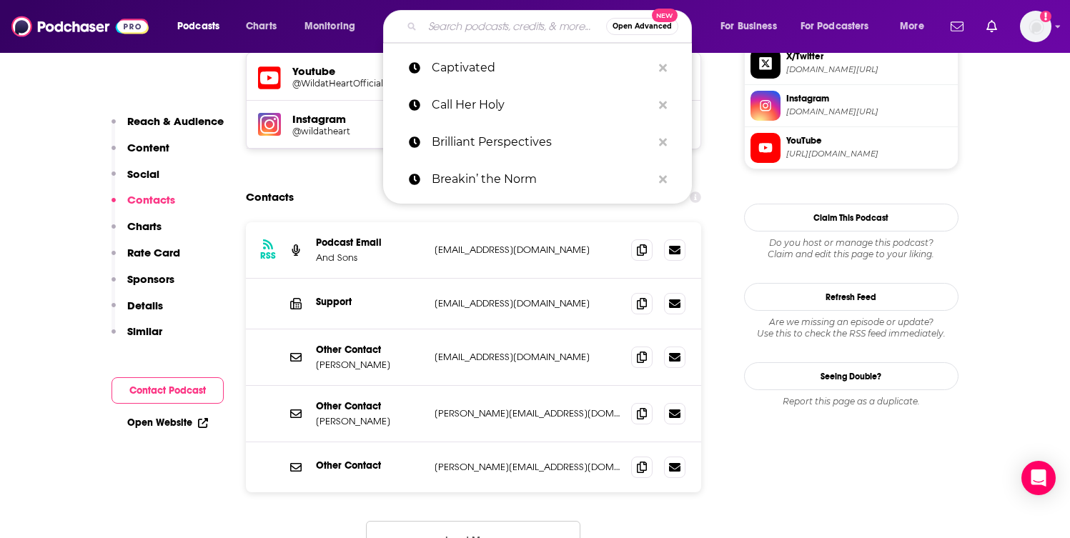
click at [522, 21] on input "Search podcasts, credits, & more..." at bounding box center [514, 26] width 184 height 23
paste input "Celebrating Joy with [PERSON_NAME]"
type input "Celebrating Joy with [PERSON_NAME]"
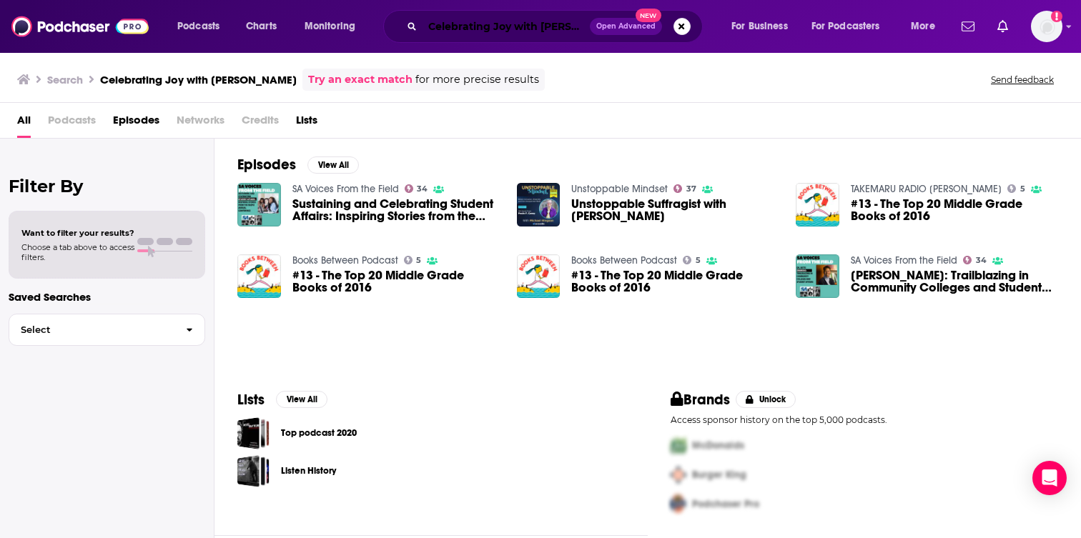
click at [527, 29] on input "Celebrating Joy with [PERSON_NAME]" at bounding box center [505, 26] width 167 height 23
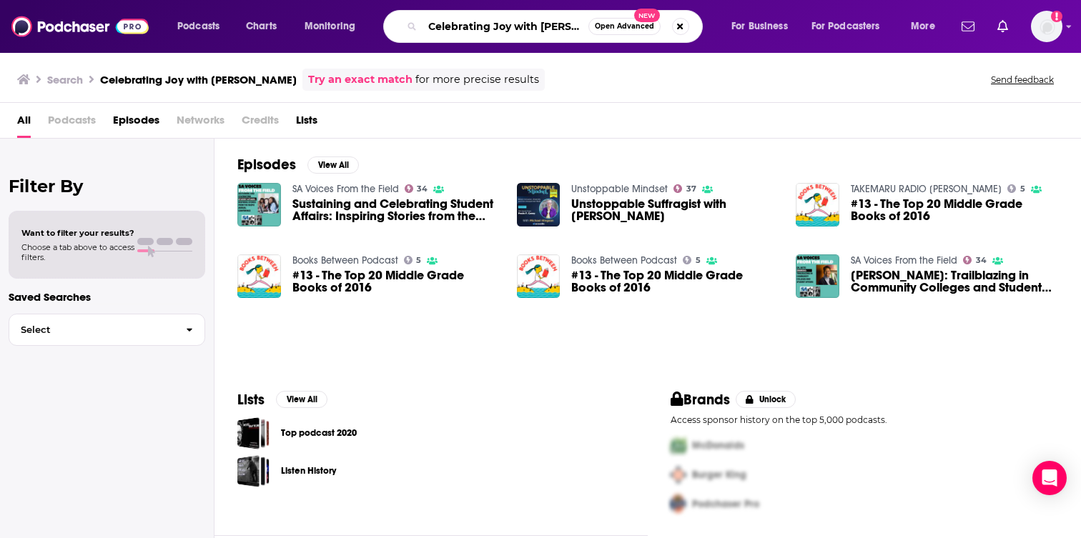
click at [527, 29] on input "Celebrating Joy with [PERSON_NAME]" at bounding box center [505, 26] width 166 height 23
paste input "Victoria & Friends - SiriusXM"
type input "Victoria & Friends"
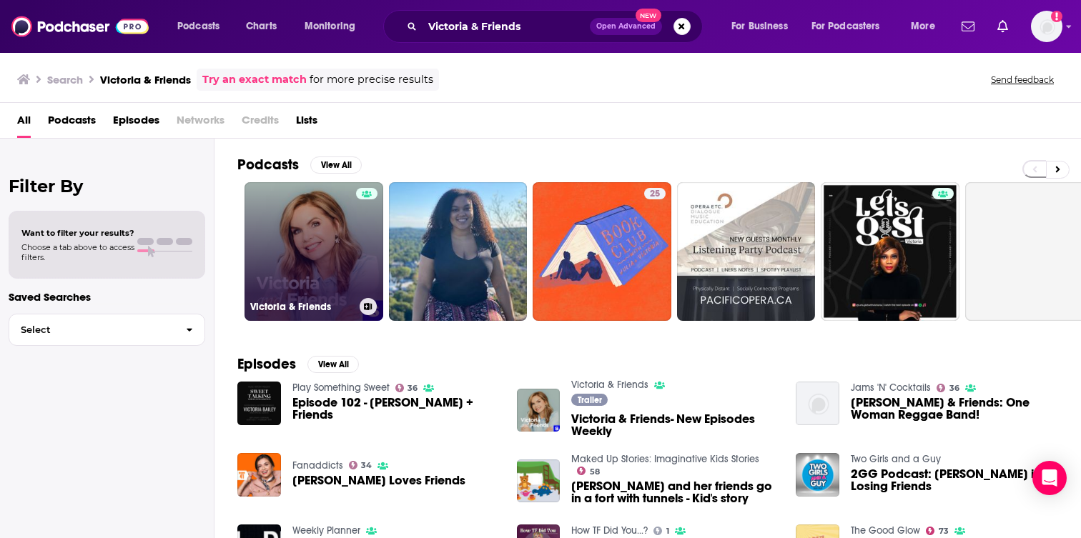
click at [296, 257] on link "Victoria & Friends" at bounding box center [313, 251] width 139 height 139
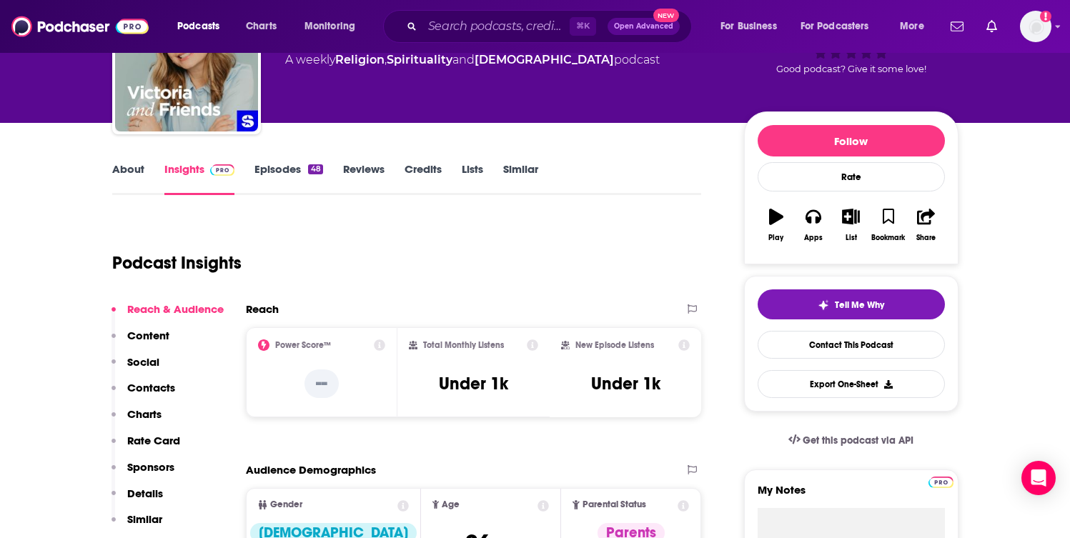
scroll to position [95, 0]
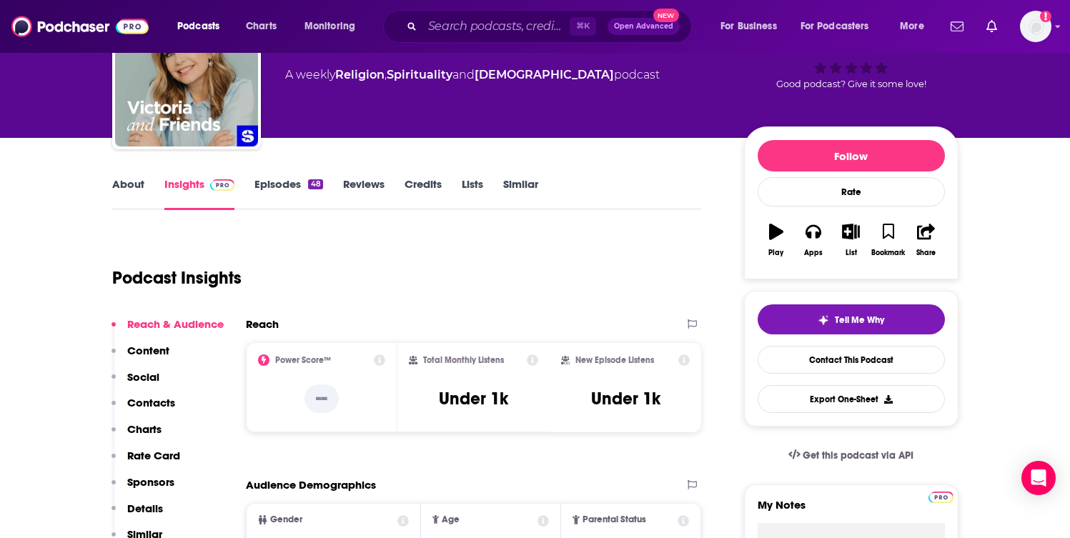
click at [277, 184] on link "Episodes 48" at bounding box center [288, 193] width 68 height 33
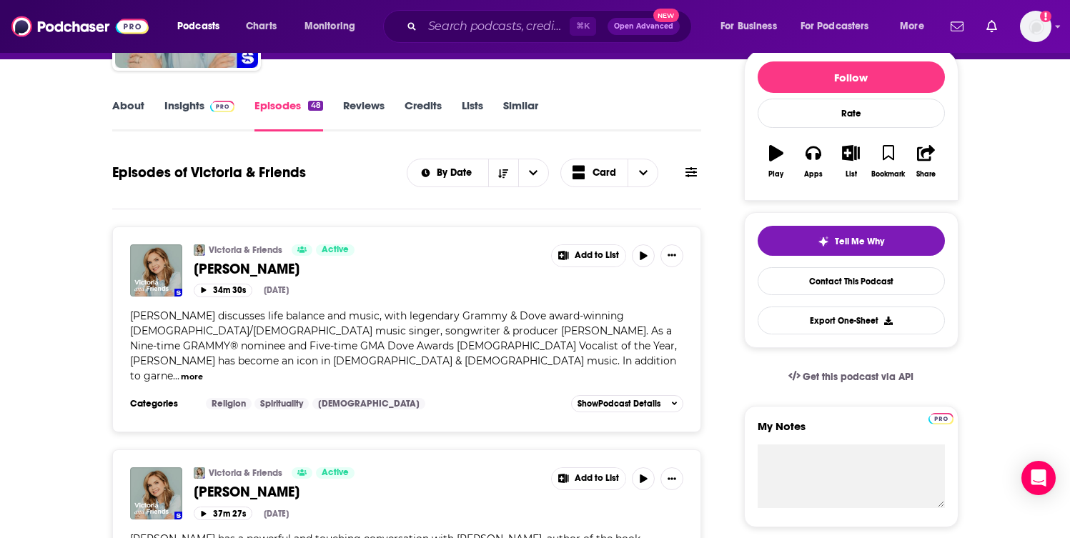
scroll to position [182, 0]
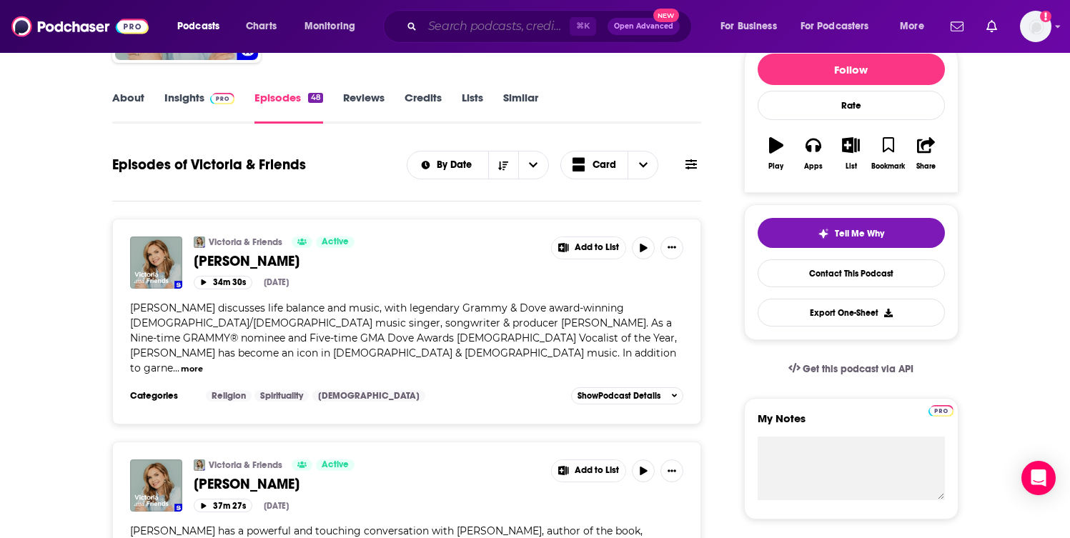
click at [462, 24] on input "Search podcasts, credits, & more..." at bounding box center [495, 26] width 147 height 23
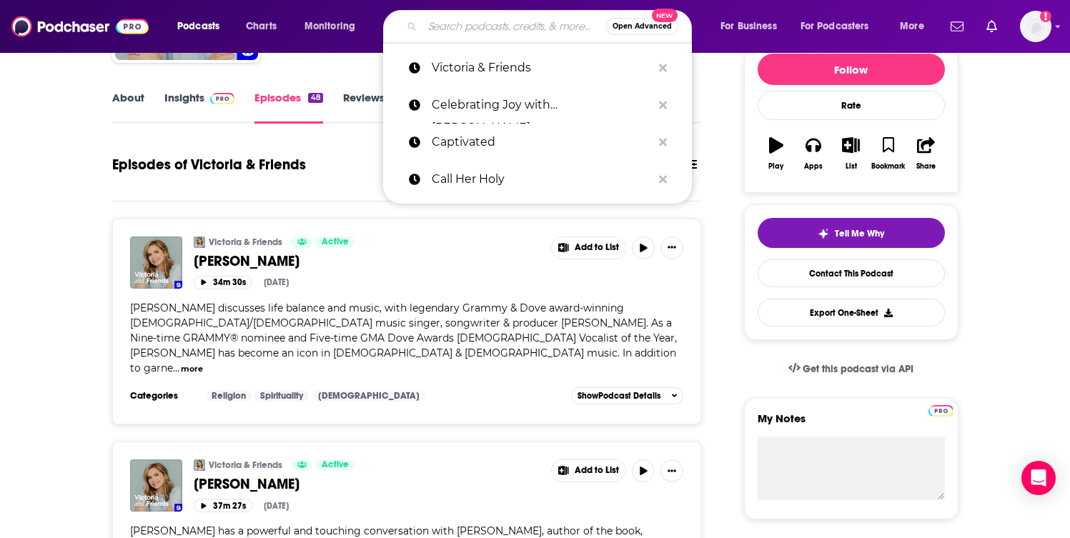
paste input "Celebrating Joy with [PERSON_NAME]"
type input "Celebrating Joy with [PERSON_NAME]"
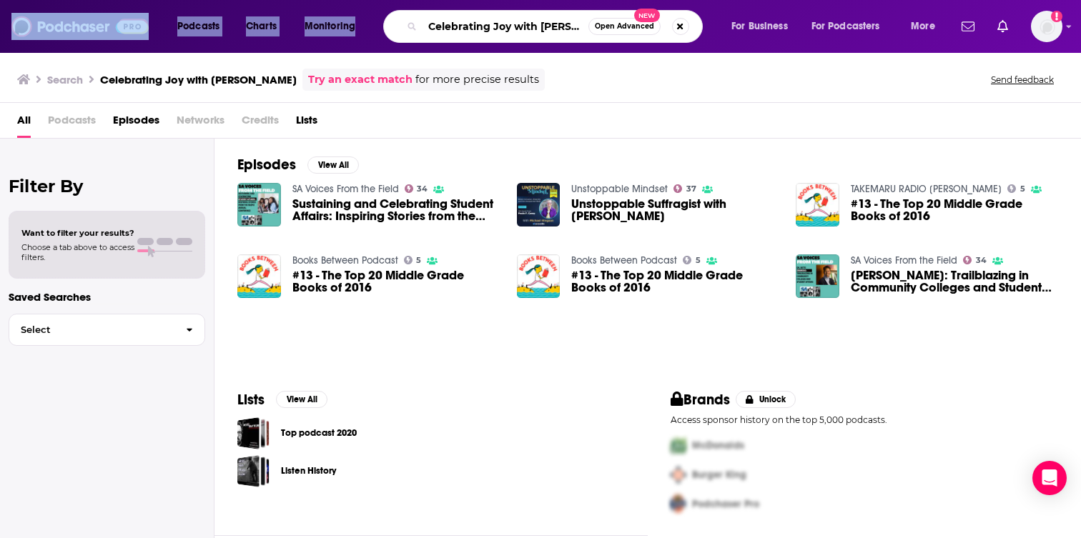
click at [515, 29] on input "Celebrating Joy with [PERSON_NAME]" at bounding box center [505, 26] width 166 height 23
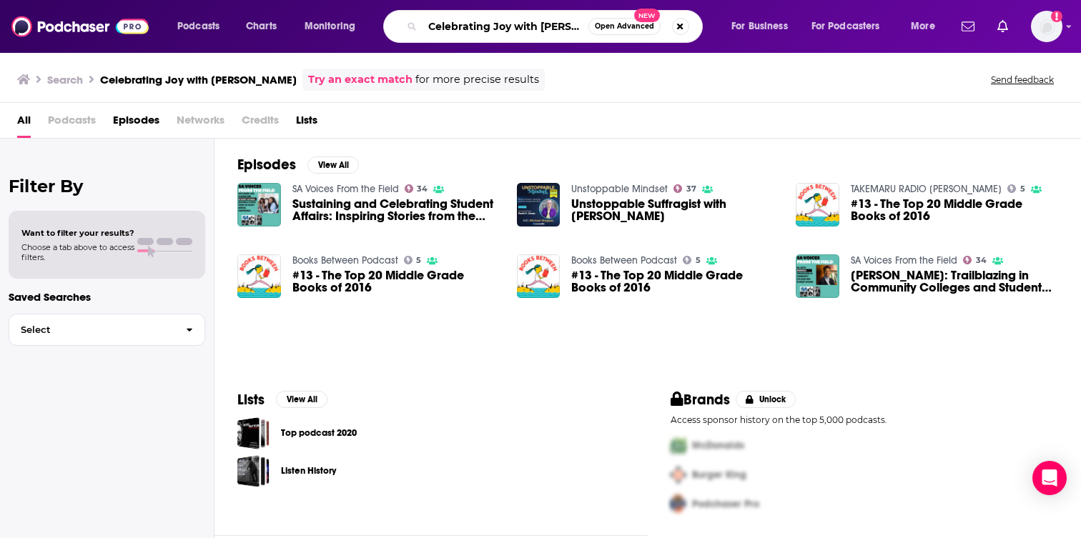
scroll to position [0, 22]
drag, startPoint x: 515, startPoint y: 29, endPoint x: 702, endPoint y: 22, distance: 186.7
click at [701, 26] on div "Celebrating Joy with [PERSON_NAME] Open Advanced New" at bounding box center [542, 26] width 319 height 33
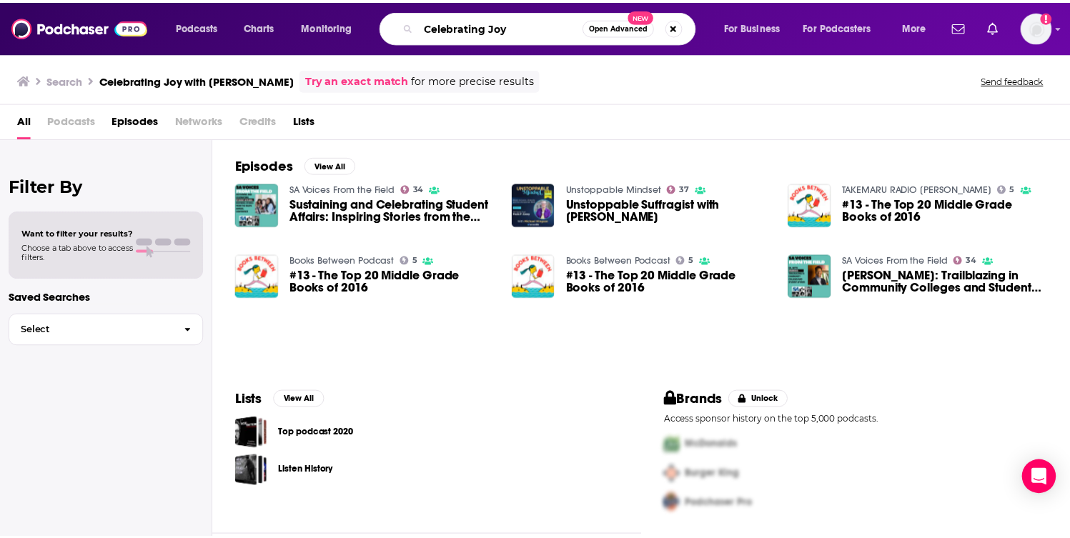
scroll to position [0, 0]
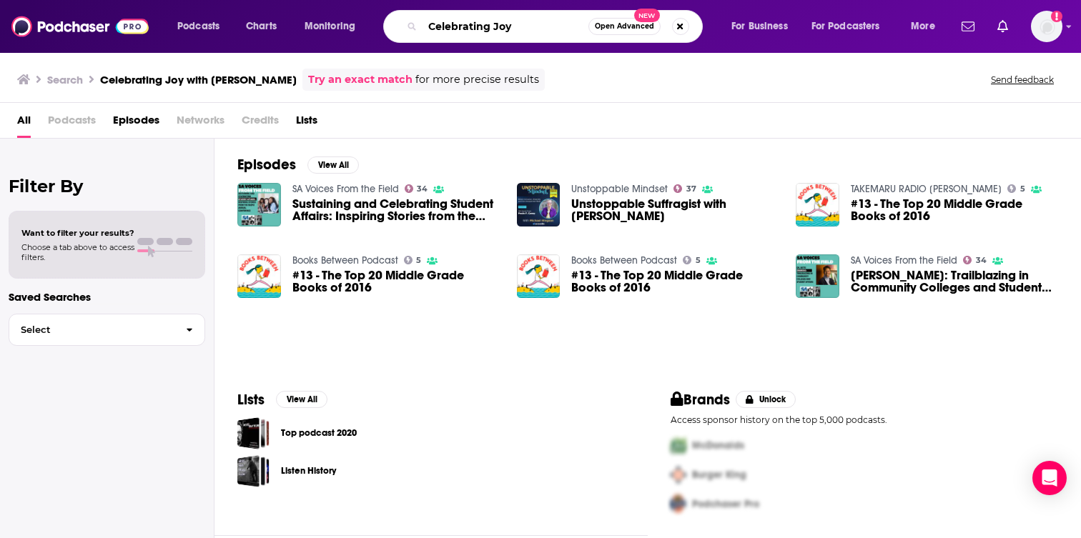
type input "Celebrating Joy"
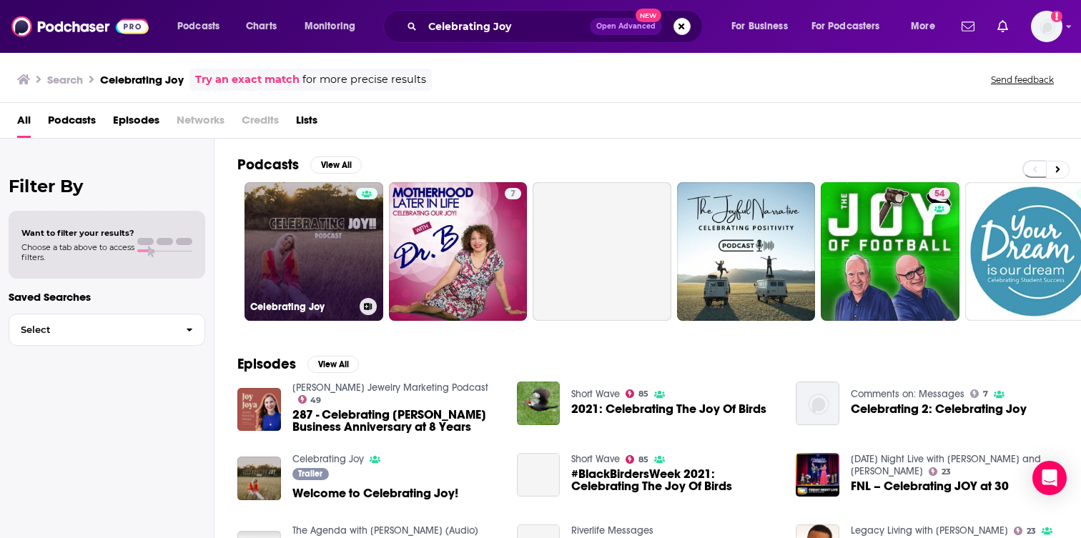
click at [353, 274] on link "Celebrating Joy" at bounding box center [313, 251] width 139 height 139
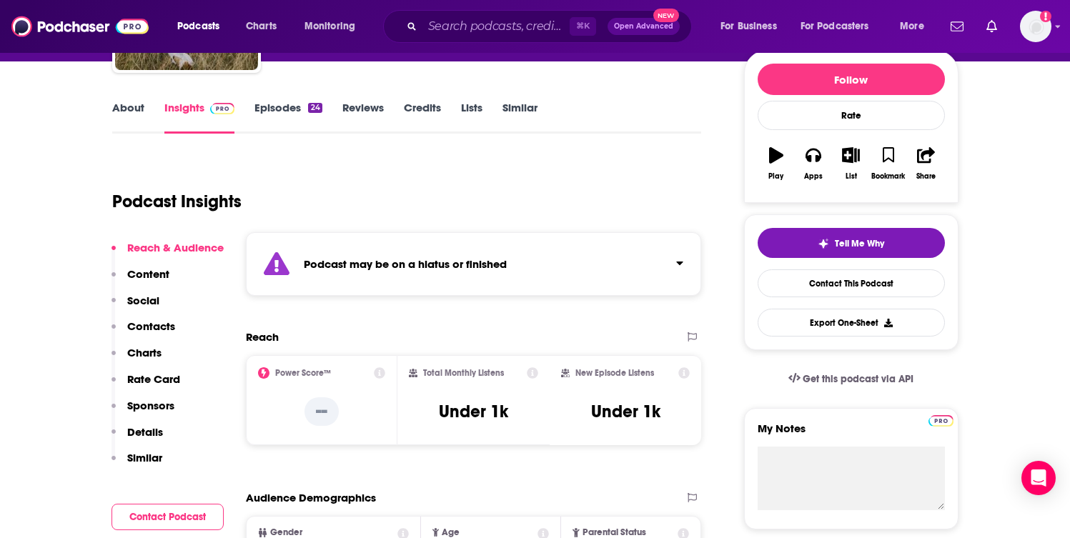
scroll to position [175, 0]
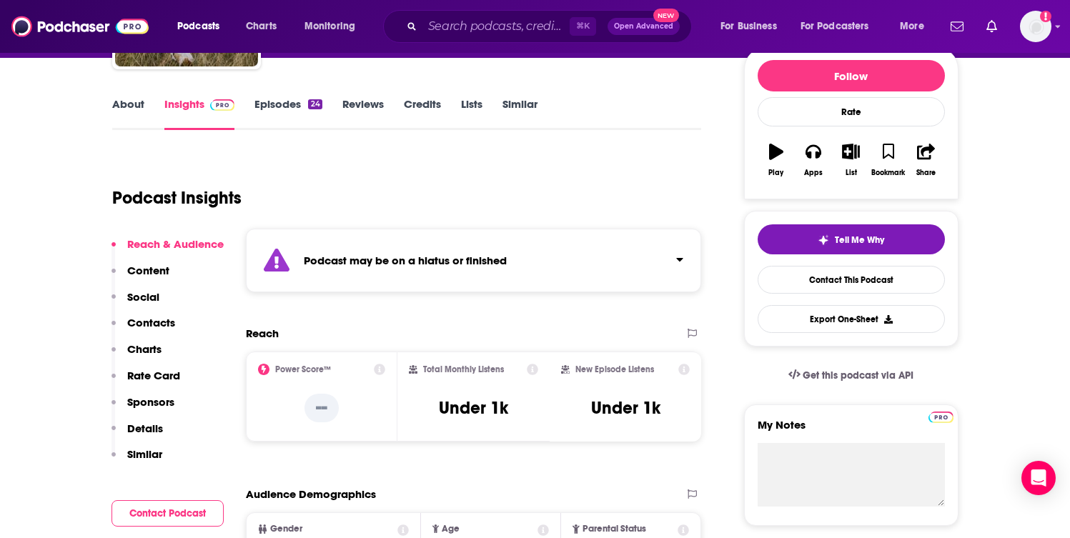
click at [270, 106] on link "Episodes 24" at bounding box center [287, 113] width 67 height 33
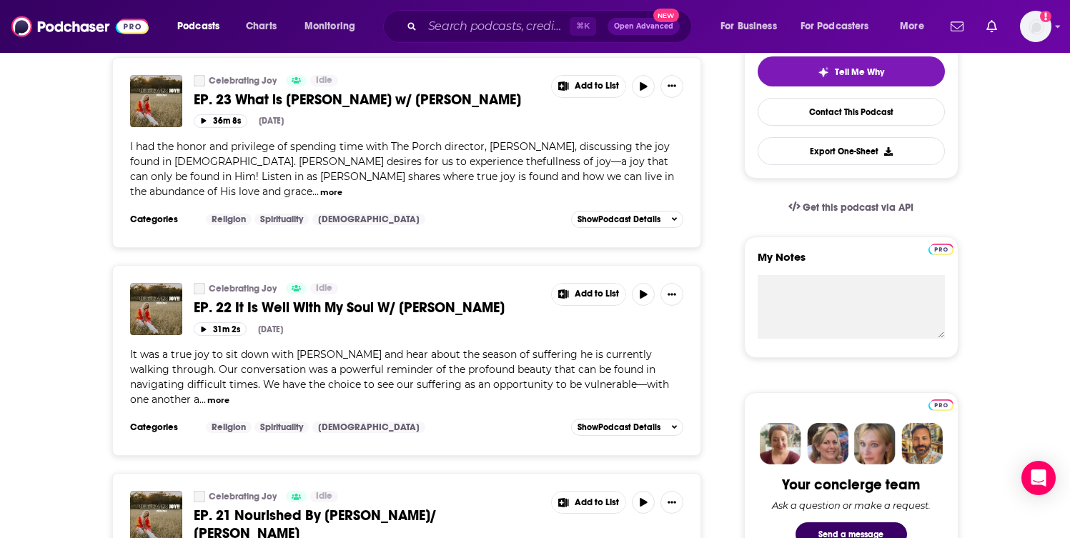
scroll to position [345, 0]
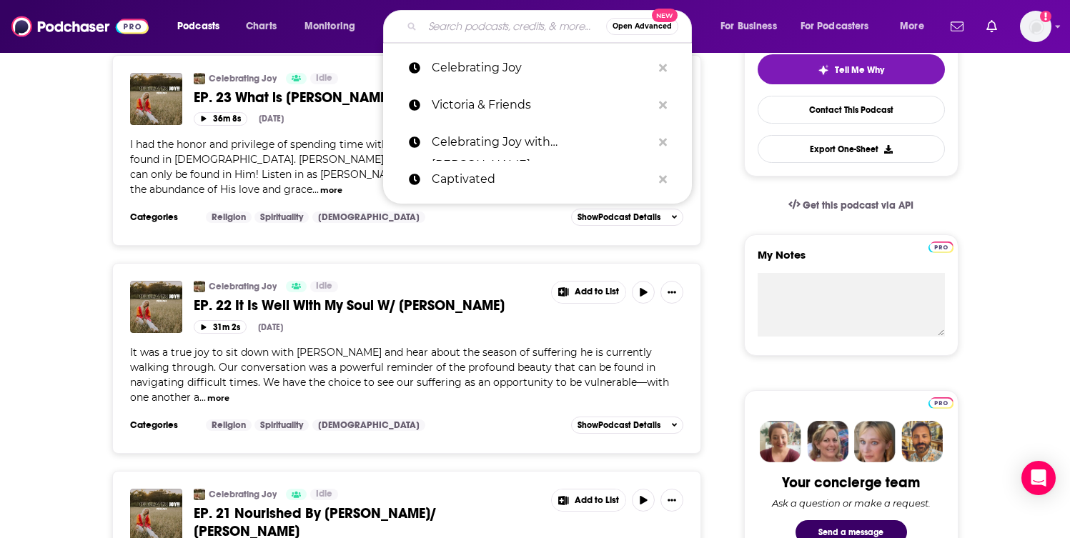
click at [482, 30] on input "Search podcasts, credits, & more..." at bounding box center [514, 26] width 184 height 23
paste input "Chatting with Chaz"
type input "Chatting with Chaz"
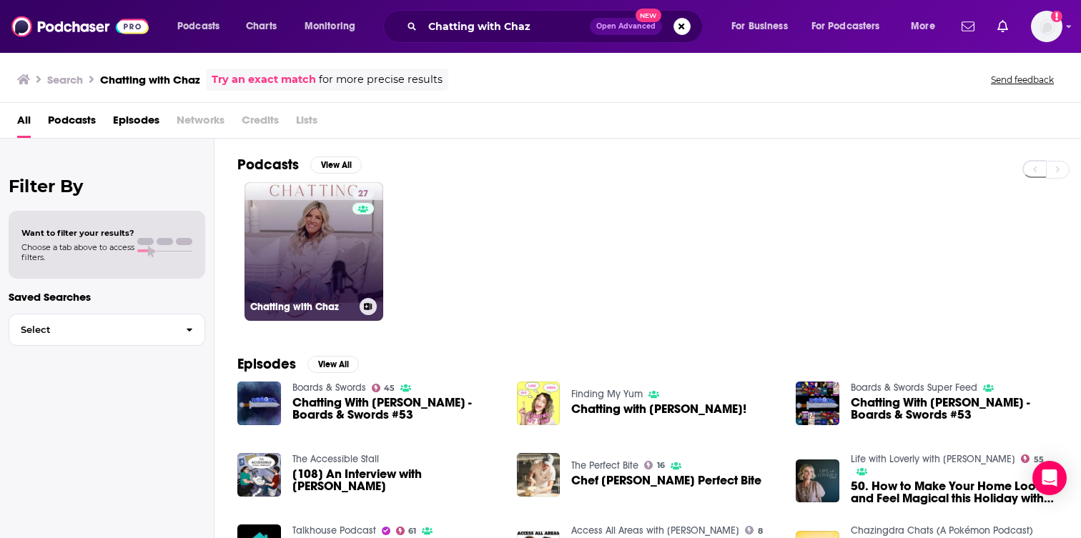
click at [352, 228] on div "27" at bounding box center [364, 243] width 25 height 110
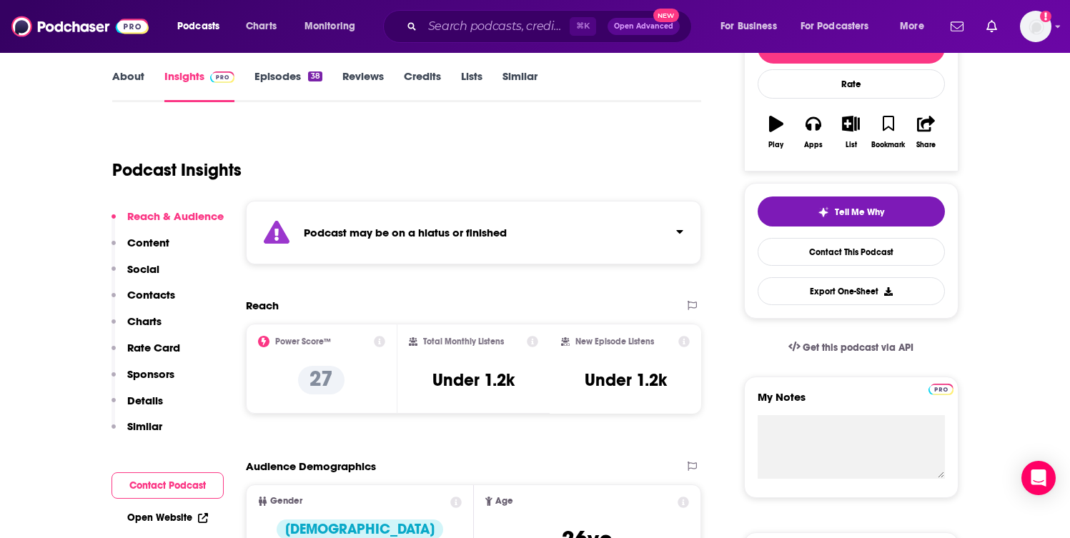
scroll to position [207, 0]
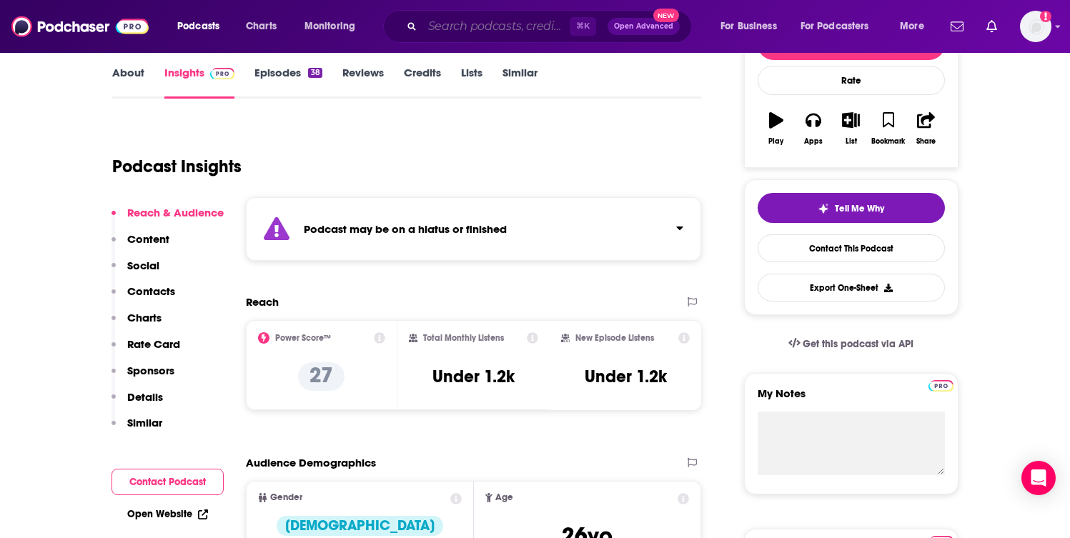
click at [510, 24] on input "Search podcasts, credits, & more..." at bounding box center [495, 26] width 147 height 23
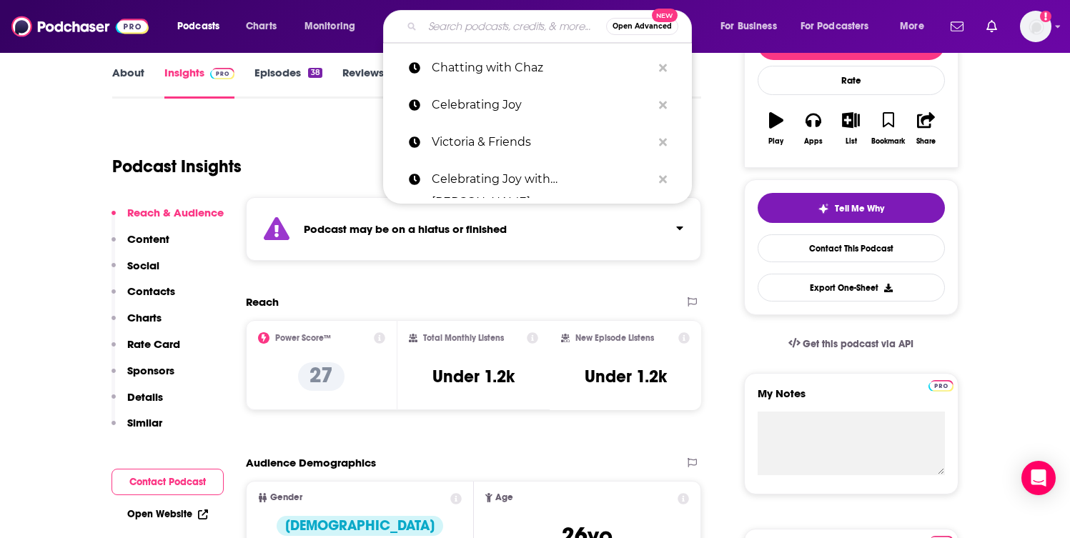
paste input "[DEMOGRAPHIC_DATA] With Coffee On Ice"
type input "[DEMOGRAPHIC_DATA] With Coffee On Ice"
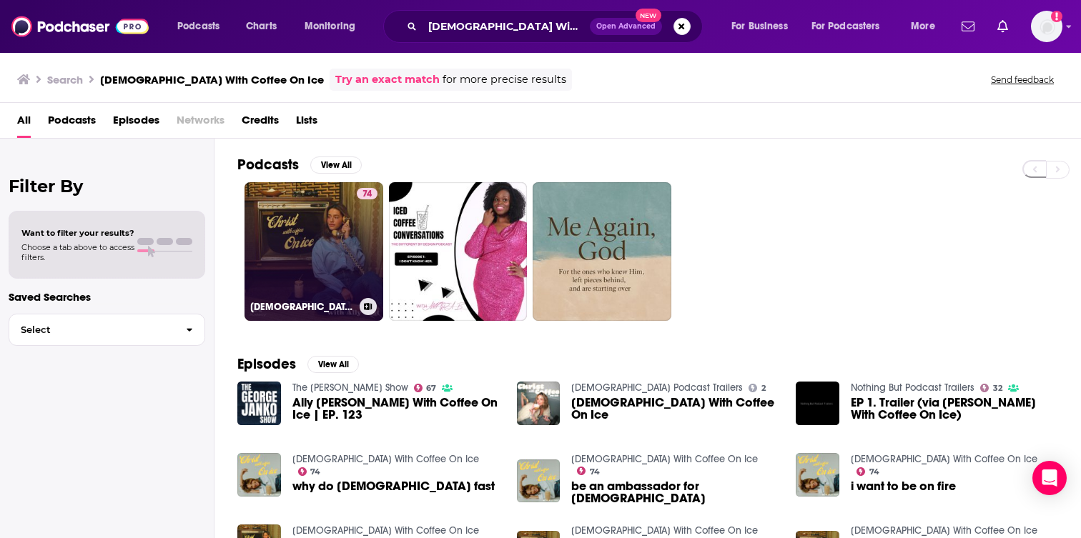
click at [337, 235] on link "74 [DEMOGRAPHIC_DATA] With Coffee On Ice" at bounding box center [313, 251] width 139 height 139
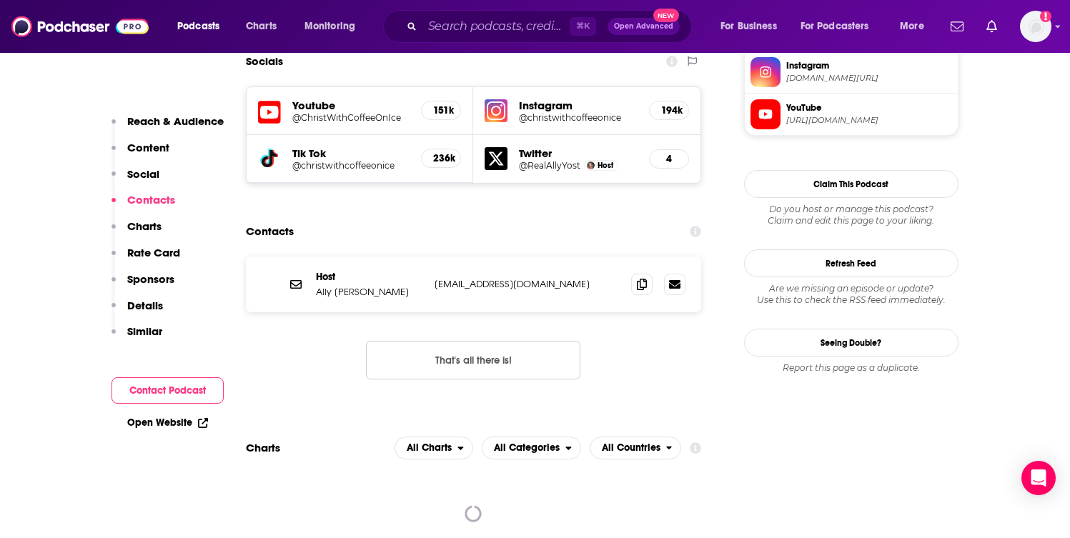
scroll to position [1246, 0]
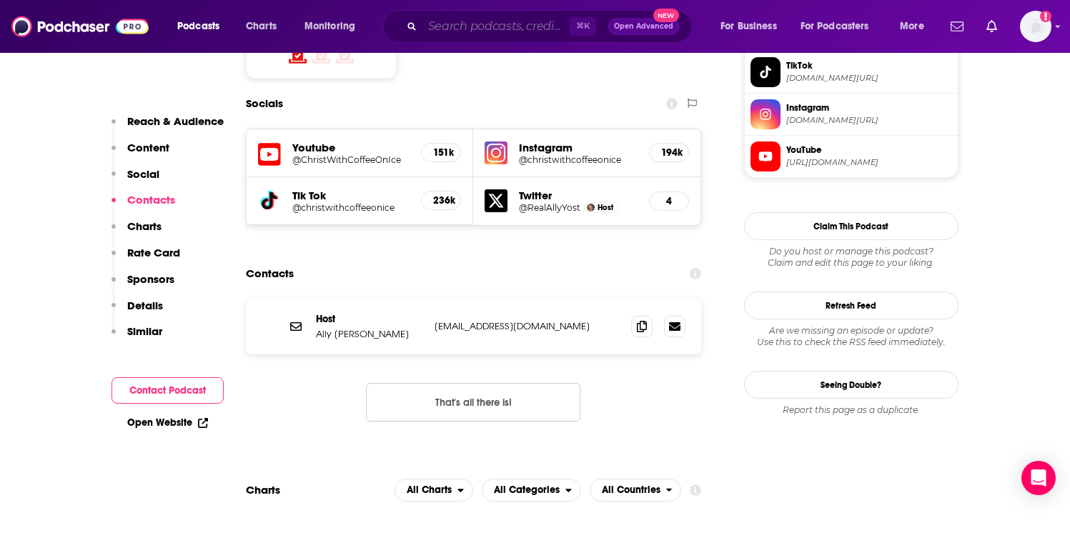
click at [508, 25] on input "Search podcasts, credits, & more..." at bounding box center [495, 26] width 147 height 23
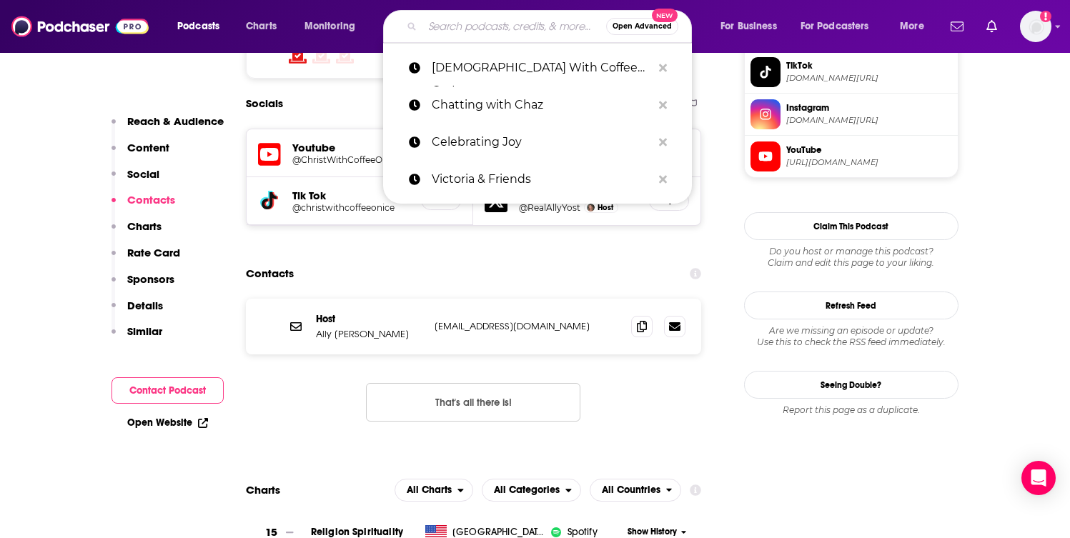
paste input "Coffee and Crumbs Podcast"
type input "Coffee and Crumbs Podcast"
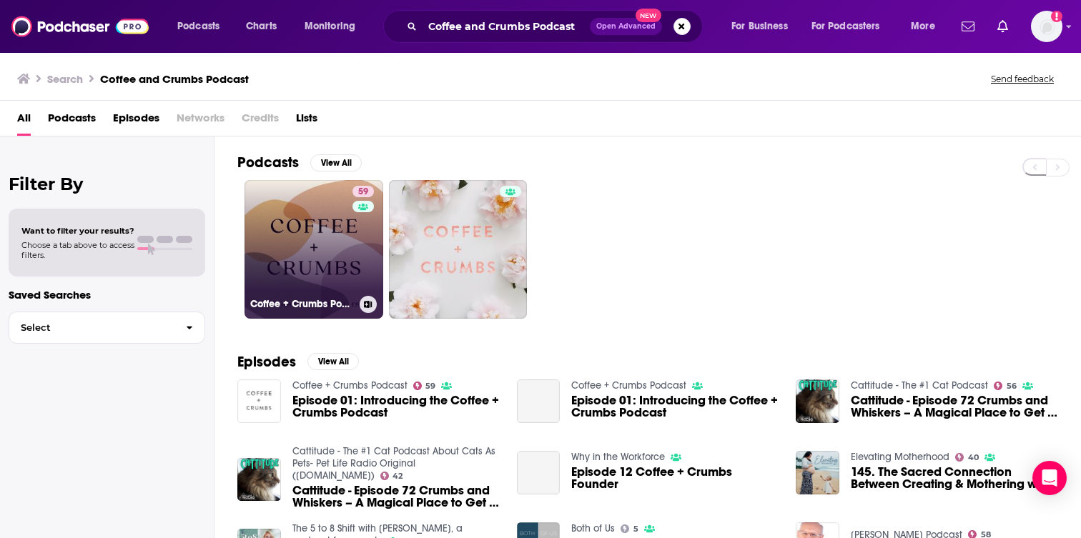
click at [319, 244] on link "59 Coffee + Crumbs Podcast" at bounding box center [313, 249] width 139 height 139
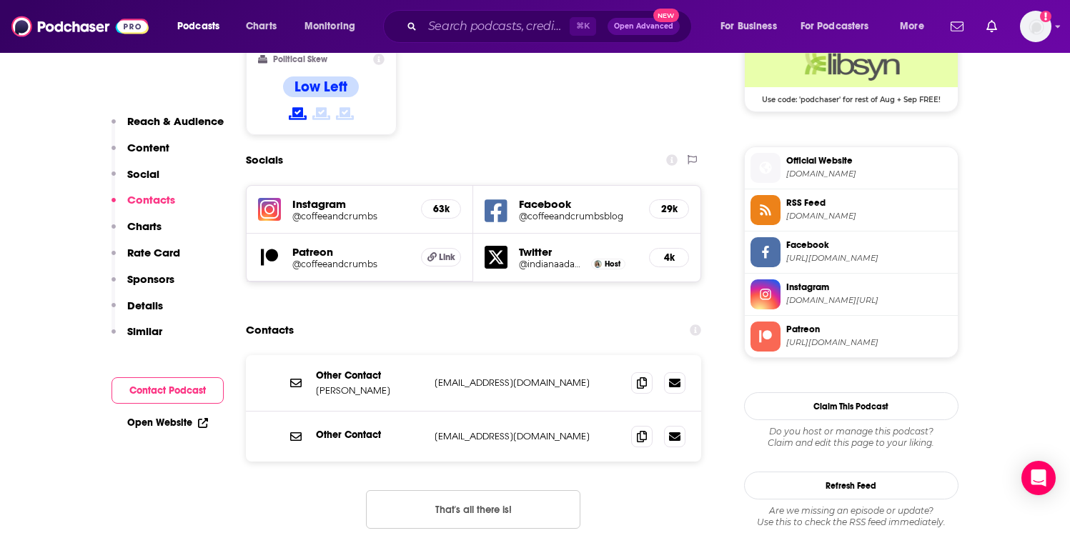
scroll to position [1226, 0]
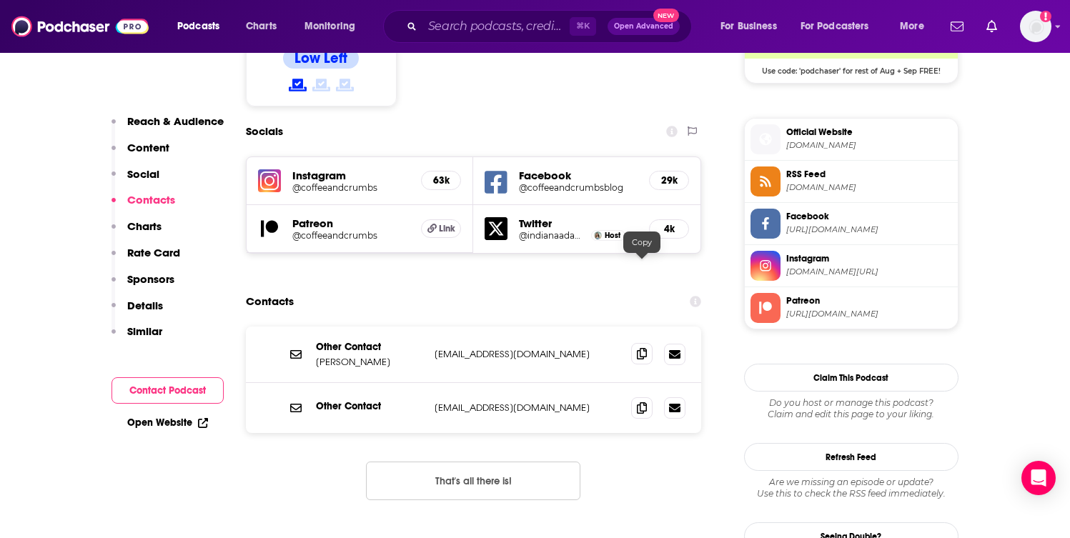
click at [639, 348] on icon at bounding box center [642, 353] width 10 height 11
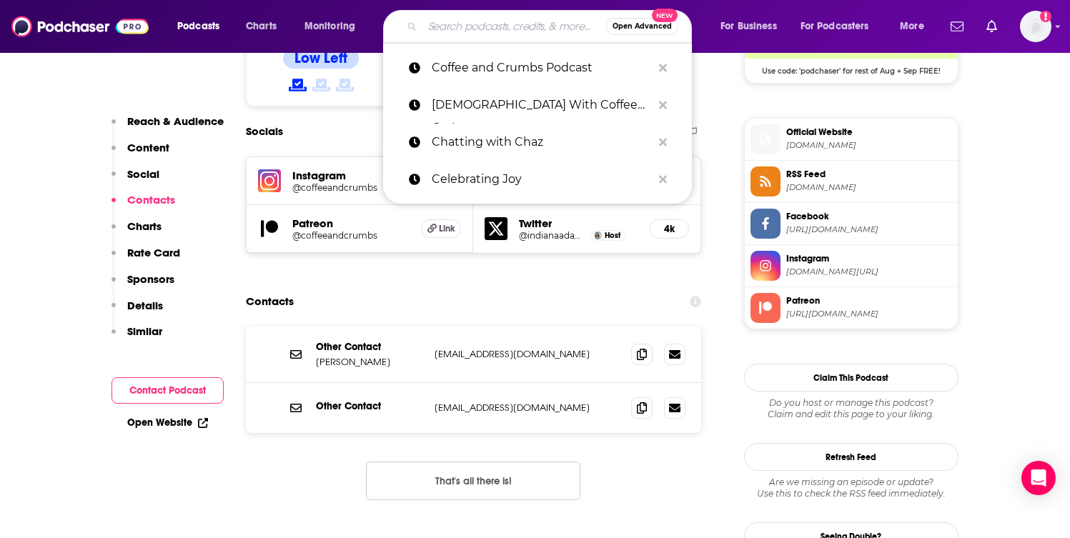
click at [481, 27] on input "Search podcasts, credits, & more..." at bounding box center [514, 26] width 184 height 23
paste input "Compelled"
type input "Compelled"
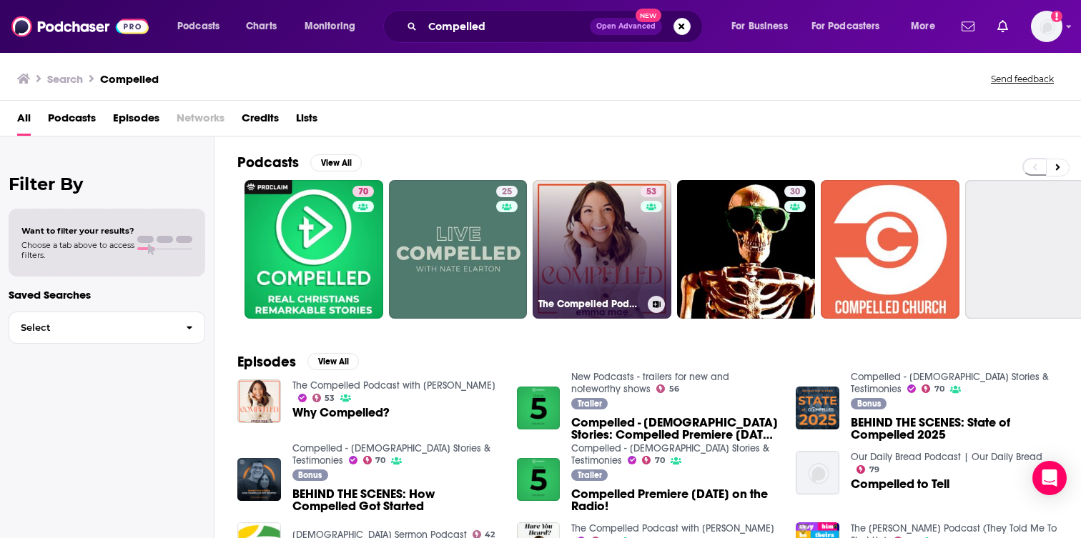
click at [570, 197] on link "53 The Compelled Podcast with [PERSON_NAME]" at bounding box center [601, 249] width 139 height 139
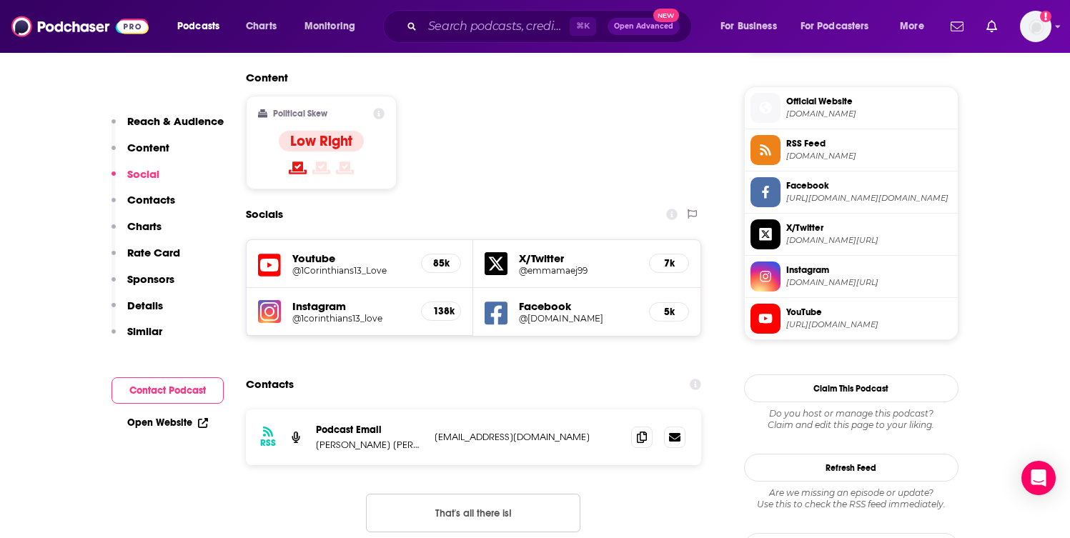
scroll to position [1144, 0]
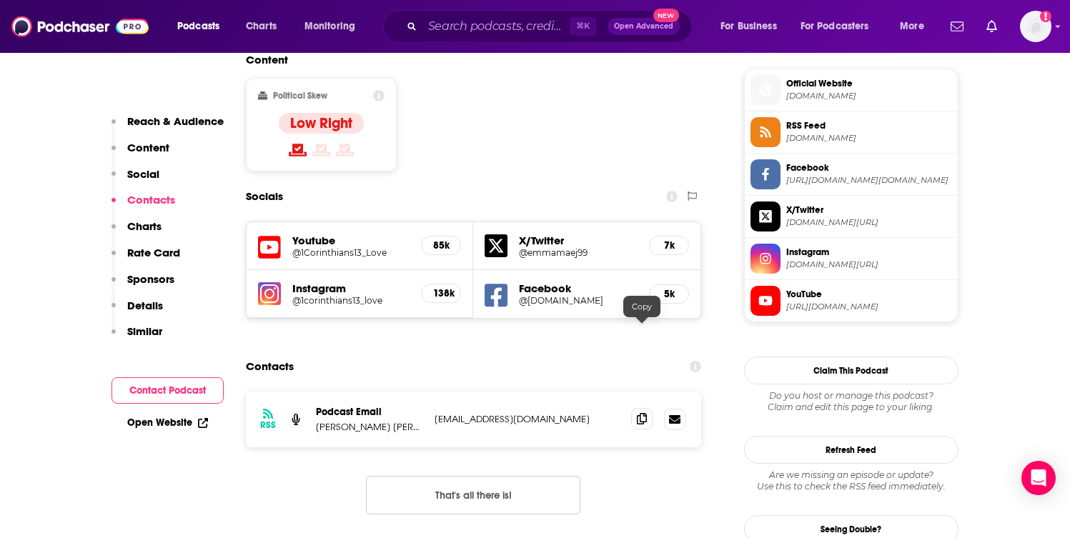
click at [642, 408] on span at bounding box center [641, 418] width 21 height 21
click at [505, 31] on input "Search podcasts, credits, & more..." at bounding box center [495, 26] width 147 height 23
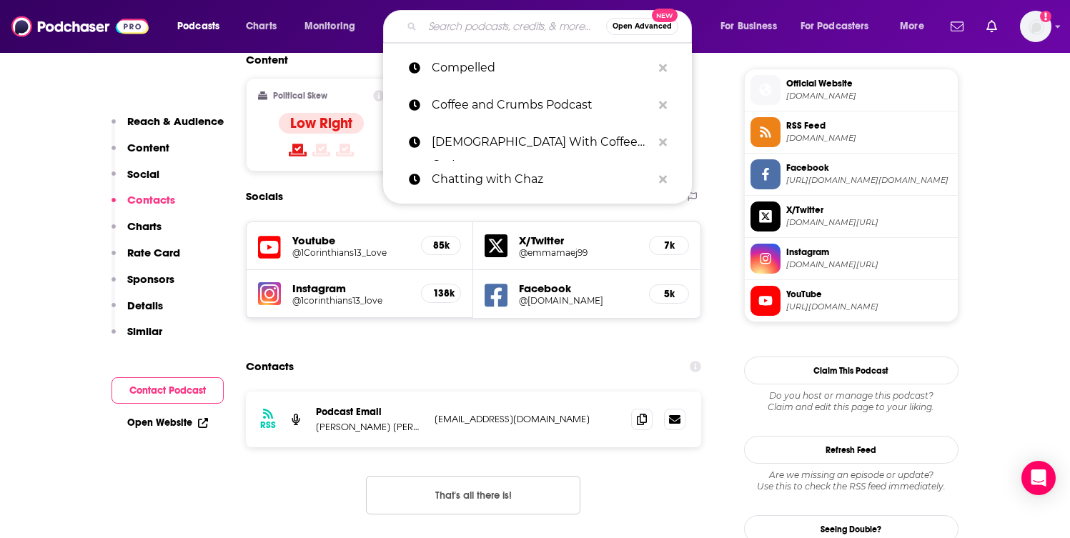
paste input "Culture Apothecary"
type input "Culture Apothecary"
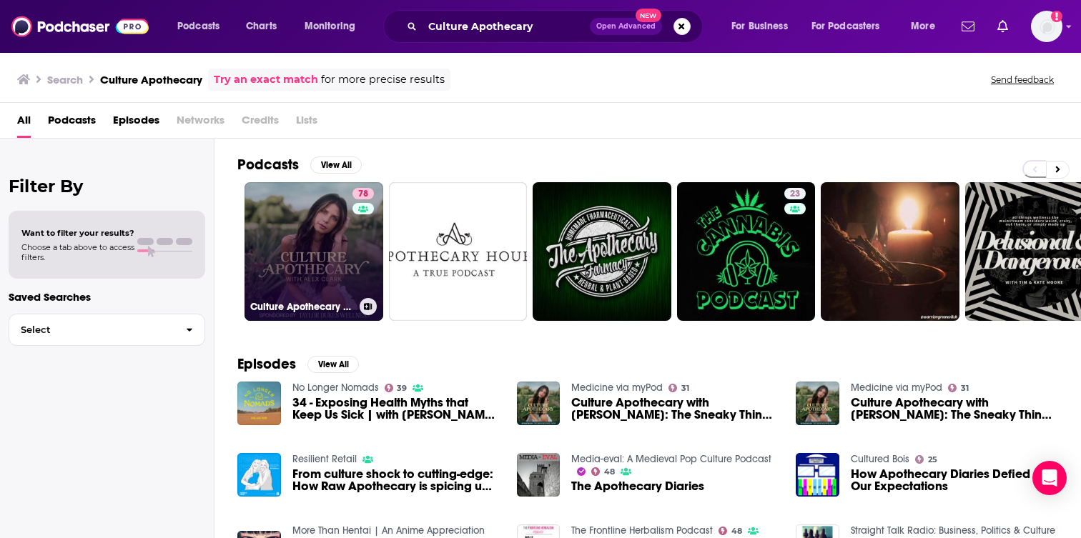
click at [289, 220] on link "78 Culture Apothecary with [PERSON_NAME]" at bounding box center [313, 251] width 139 height 139
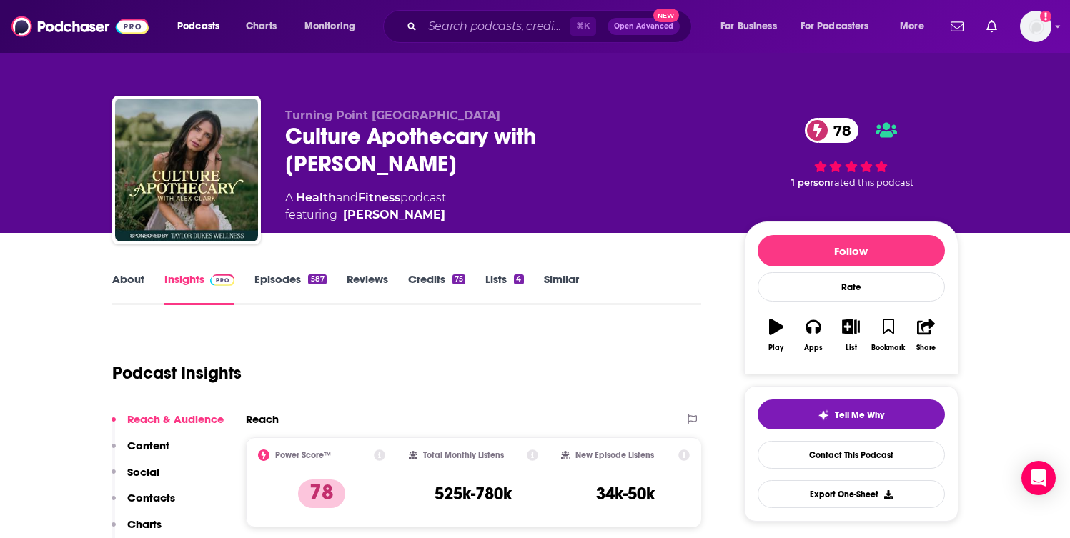
click at [139, 283] on link "About" at bounding box center [128, 288] width 32 height 33
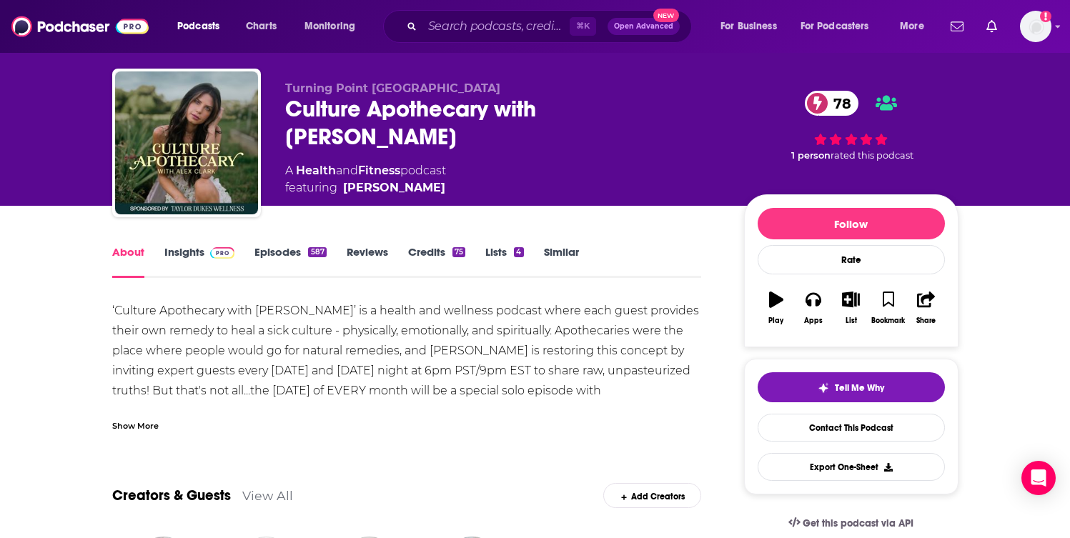
scroll to position [28, 0]
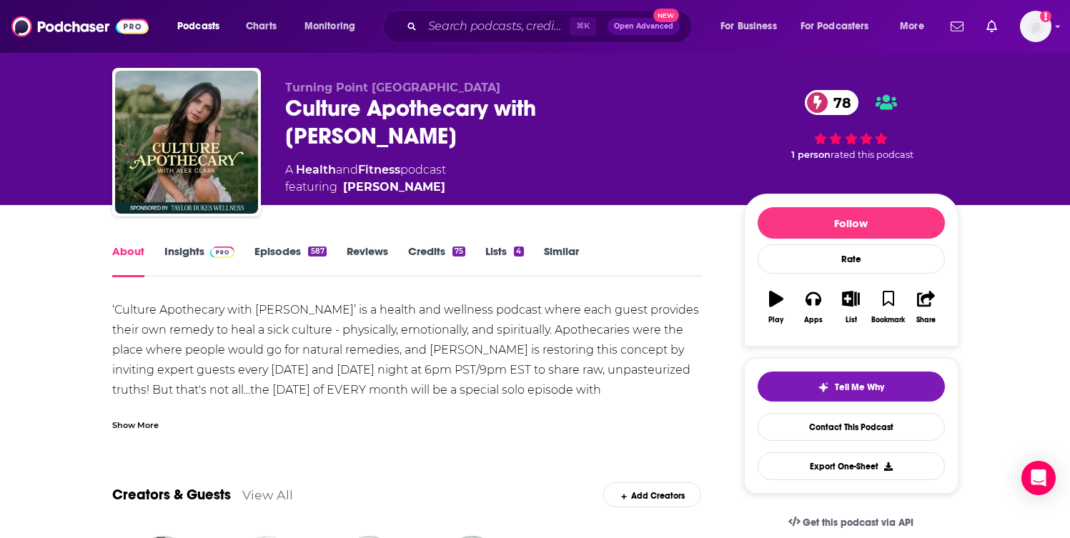
click at [141, 422] on div "Show More" at bounding box center [135, 424] width 46 height 14
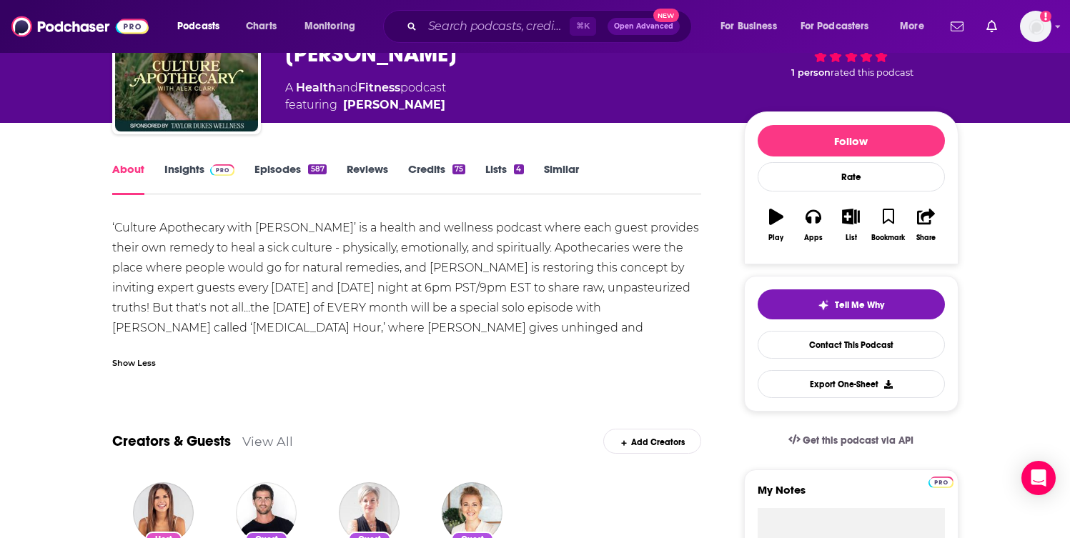
scroll to position [109, 0]
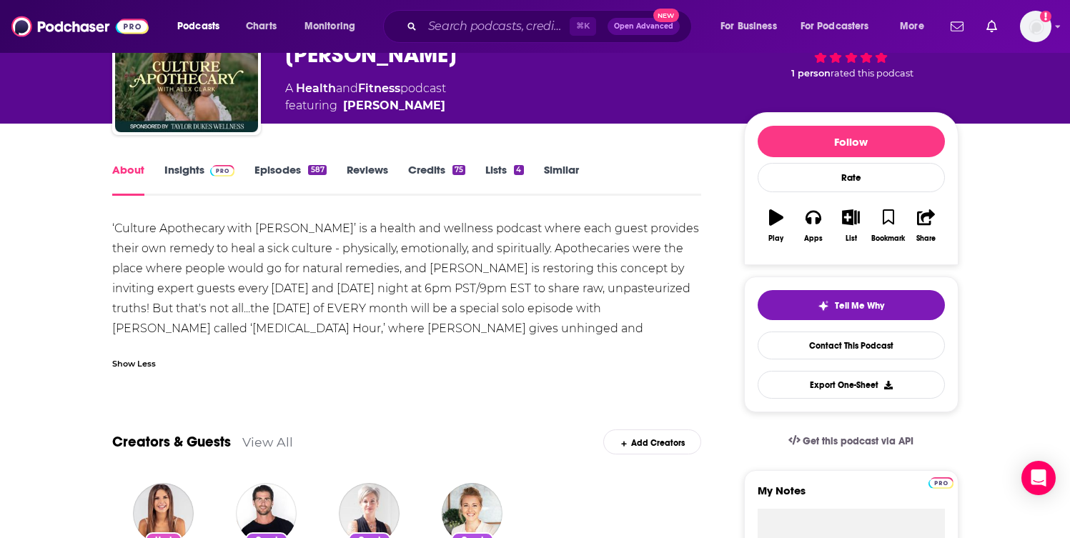
click at [189, 178] on link "Insights" at bounding box center [199, 179] width 71 height 33
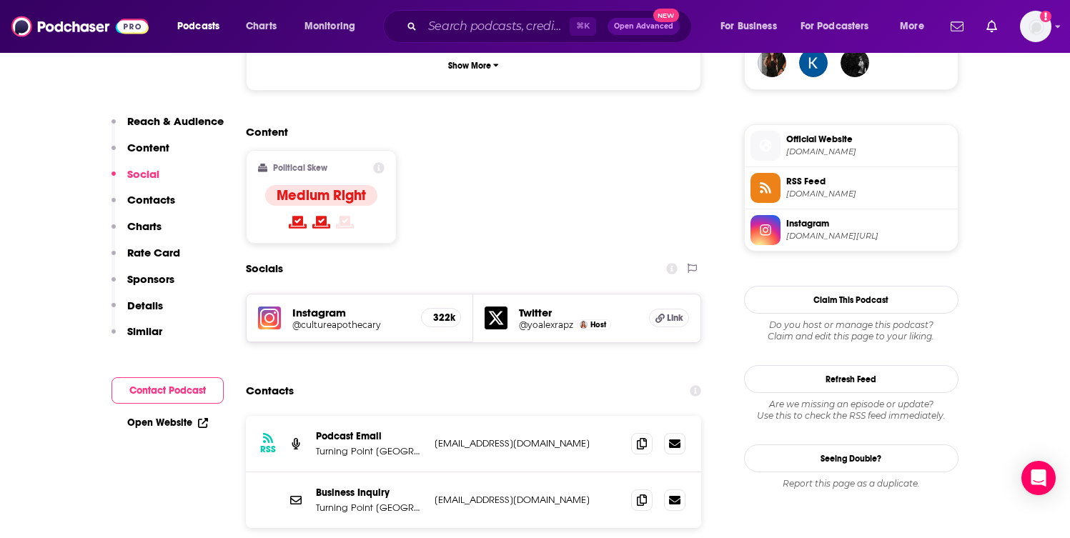
scroll to position [1094, 0]
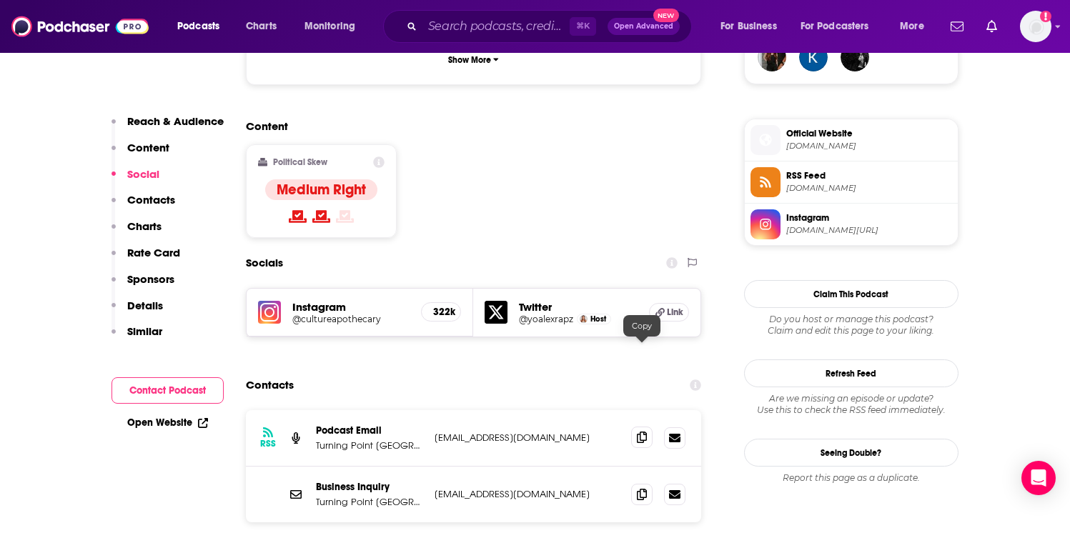
click at [645, 432] on icon at bounding box center [642, 437] width 10 height 11
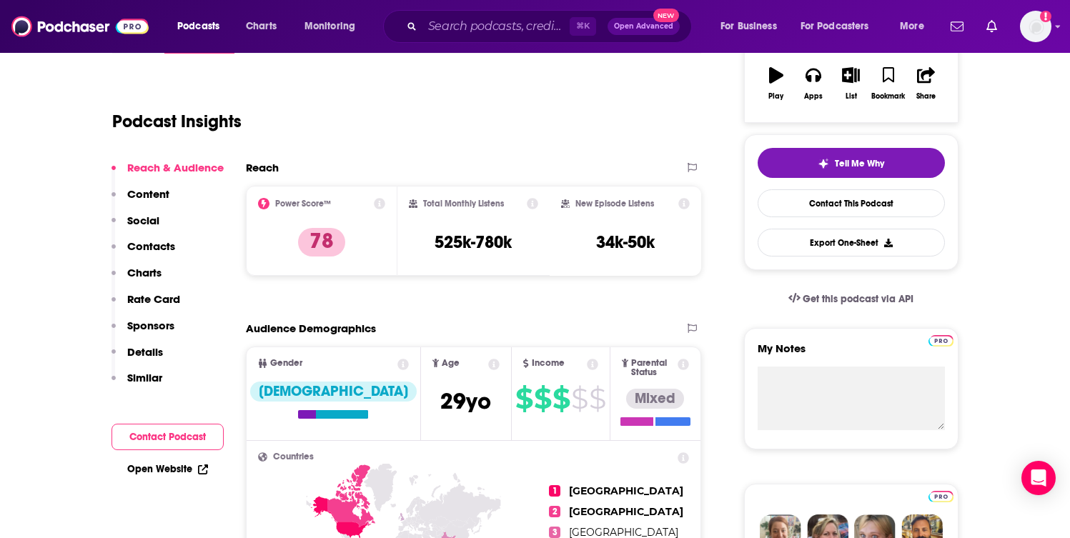
scroll to position [77, 0]
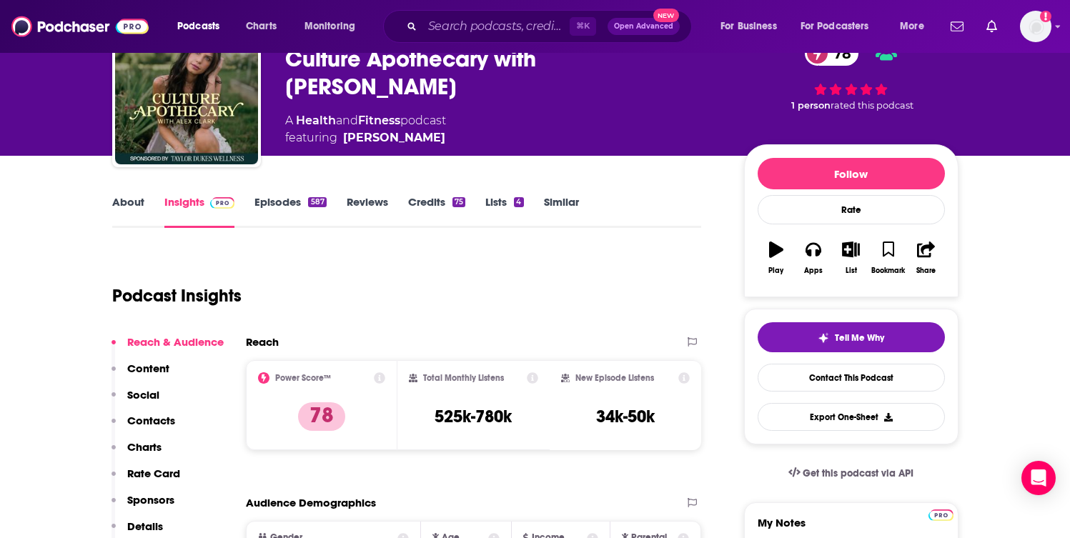
click at [125, 207] on link "About" at bounding box center [128, 211] width 32 height 33
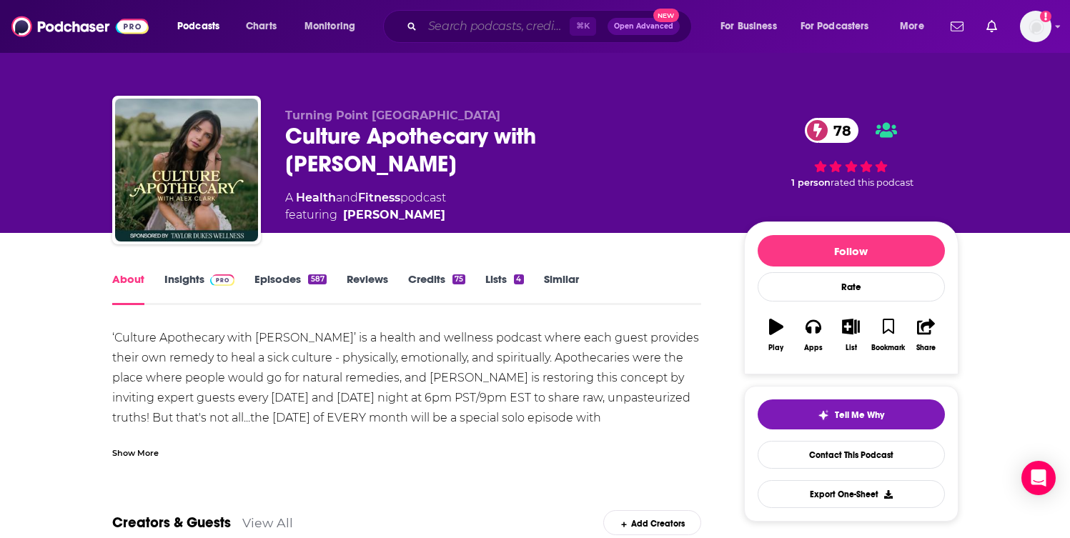
click at [472, 26] on input "Search podcasts, credits, & more..." at bounding box center [495, 26] width 147 height 23
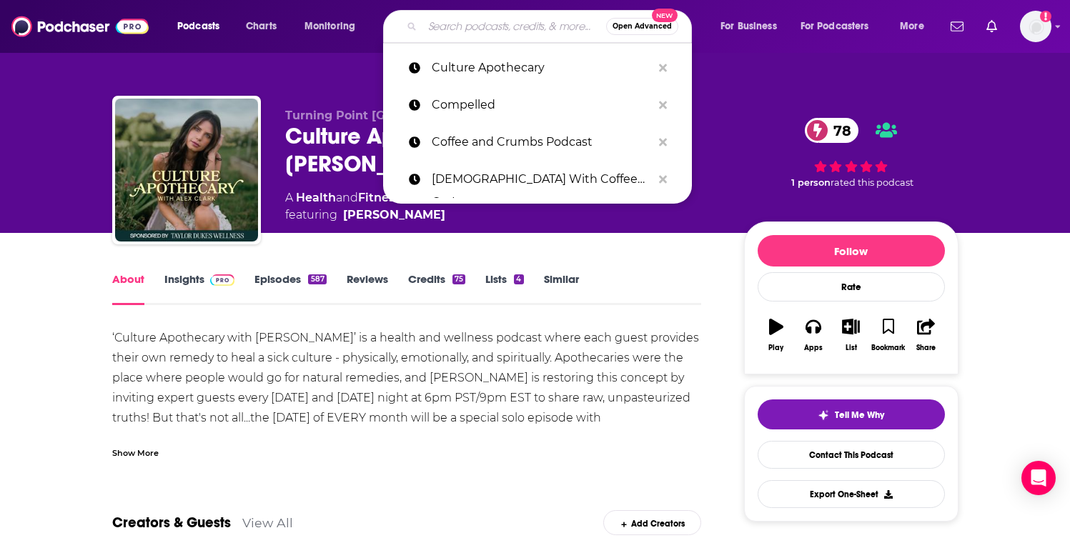
paste input "Dates, Mates, and Babies with the Vallottons"
type input "Dates, Mates, and Babies with the Vallottons"
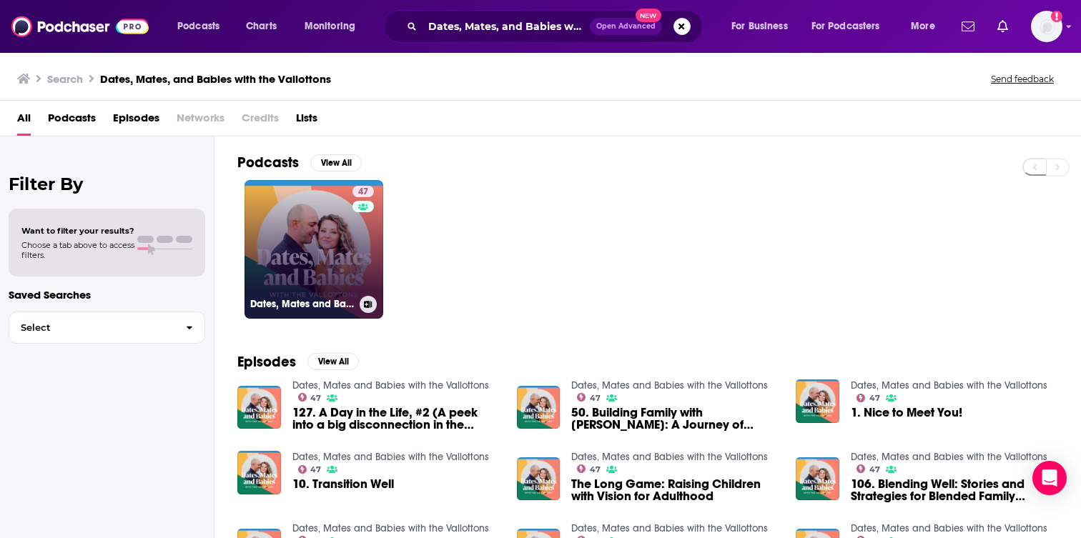
click at [359, 259] on div "47" at bounding box center [364, 241] width 25 height 110
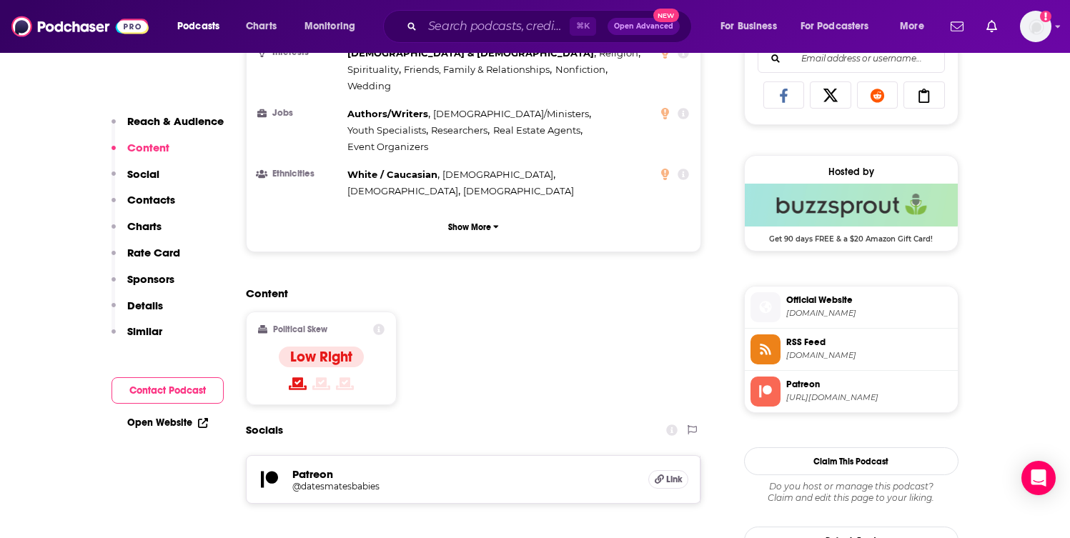
scroll to position [948, 0]
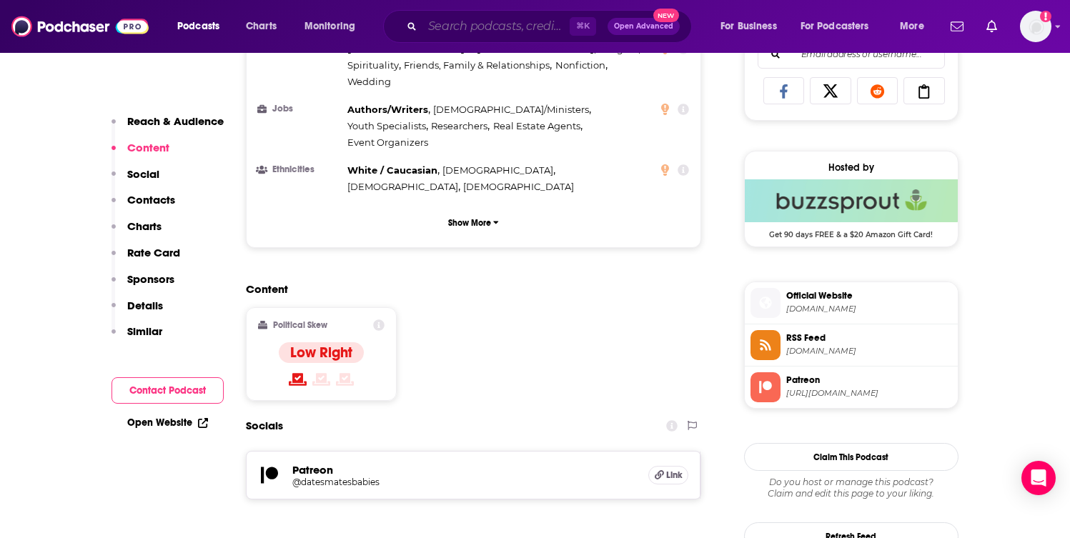
click at [485, 34] on input "Search podcasts, credits, & more..." at bounding box center [495, 26] width 147 height 23
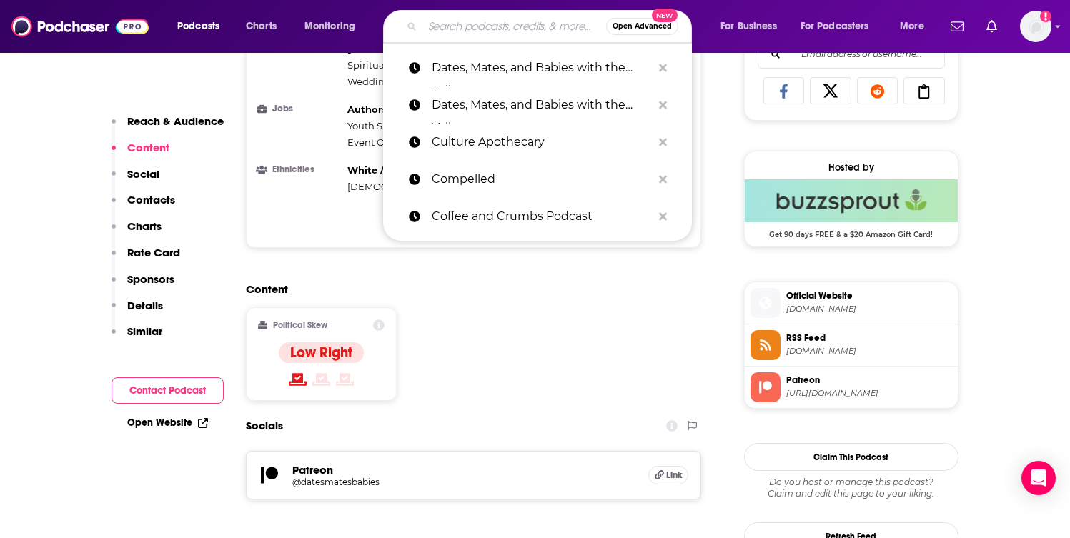
paste input "Faith Adjacent"
type input "Faith Adjacent"
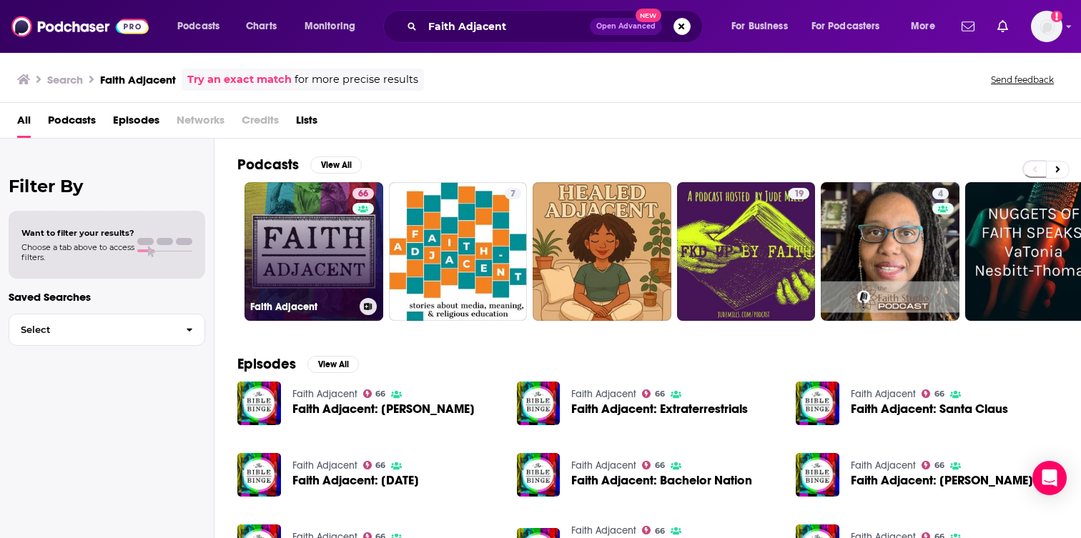
click at [368, 274] on div "66" at bounding box center [364, 243] width 25 height 110
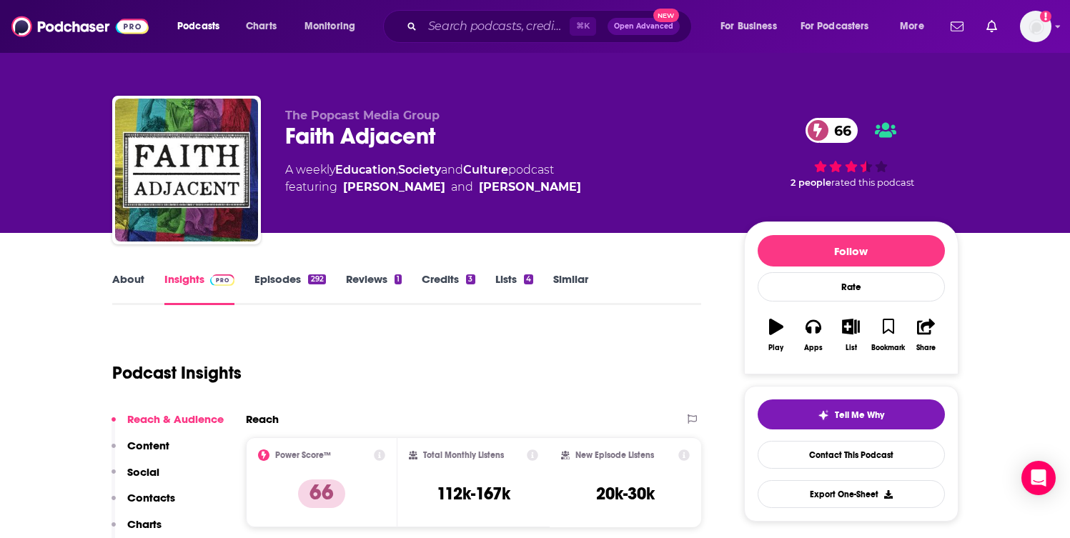
click at [120, 289] on link "About" at bounding box center [128, 288] width 32 height 33
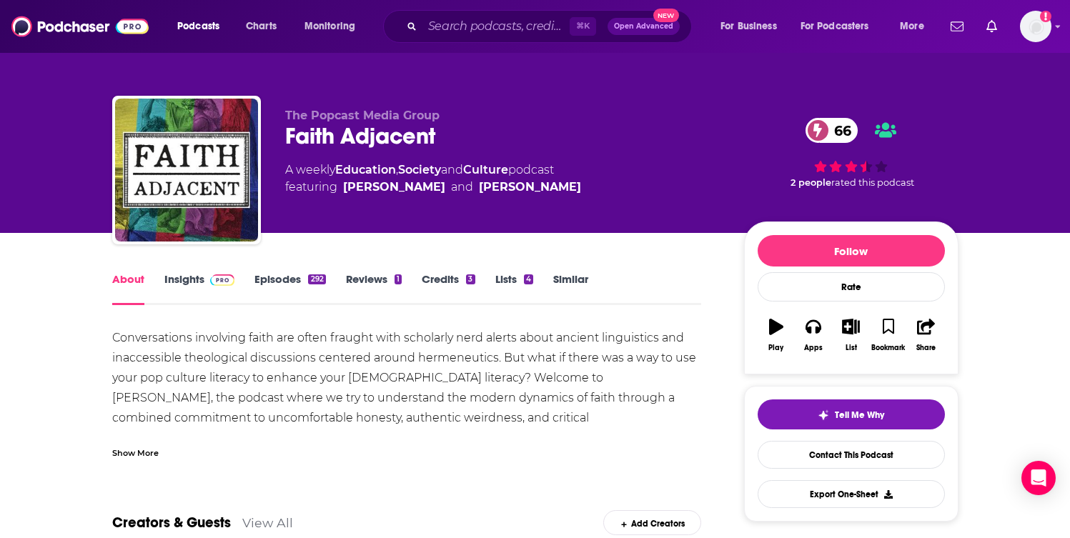
click at [174, 283] on link "Insights" at bounding box center [199, 288] width 71 height 33
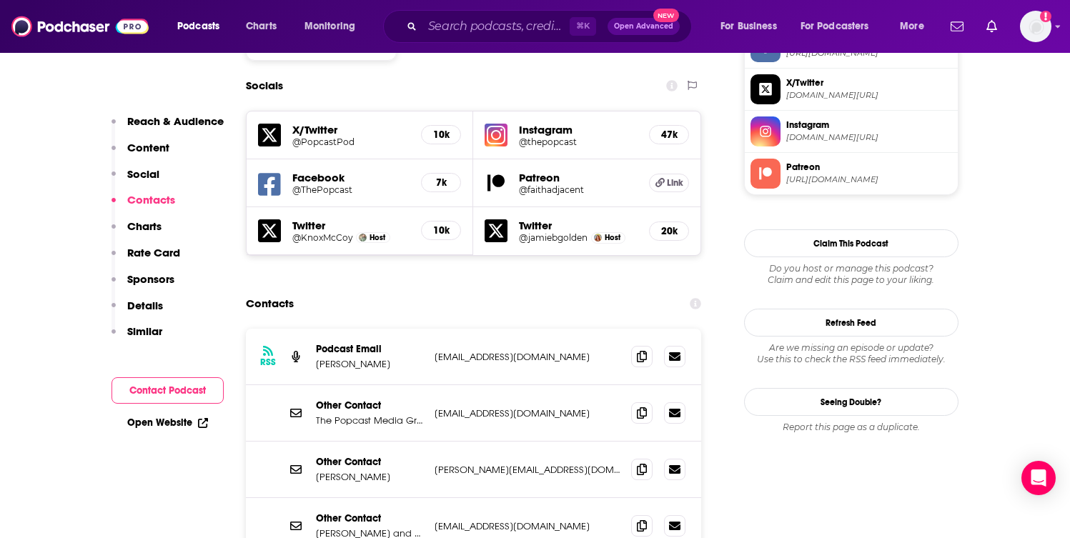
scroll to position [1333, 0]
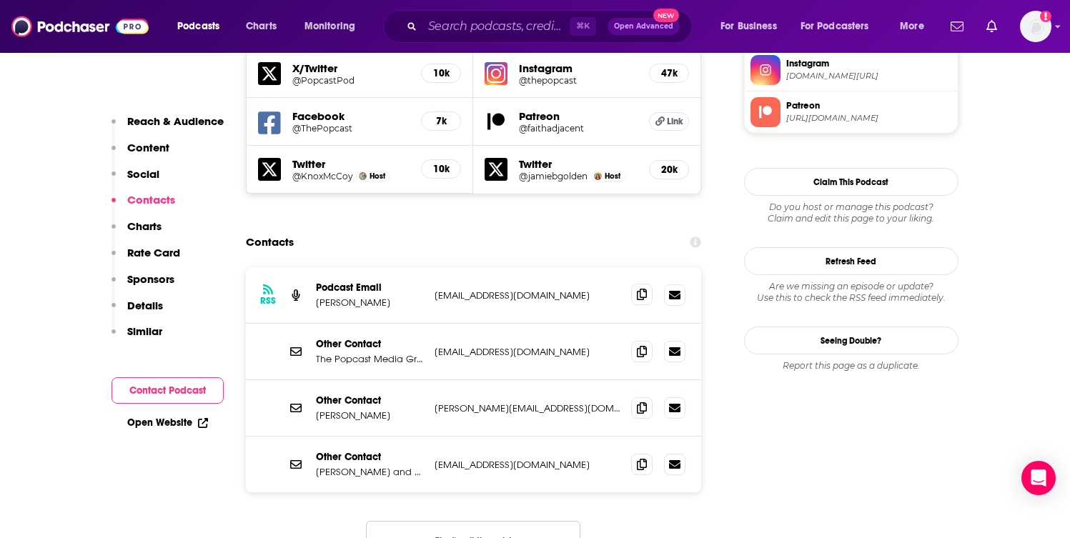
click at [639, 289] on icon at bounding box center [642, 294] width 10 height 11
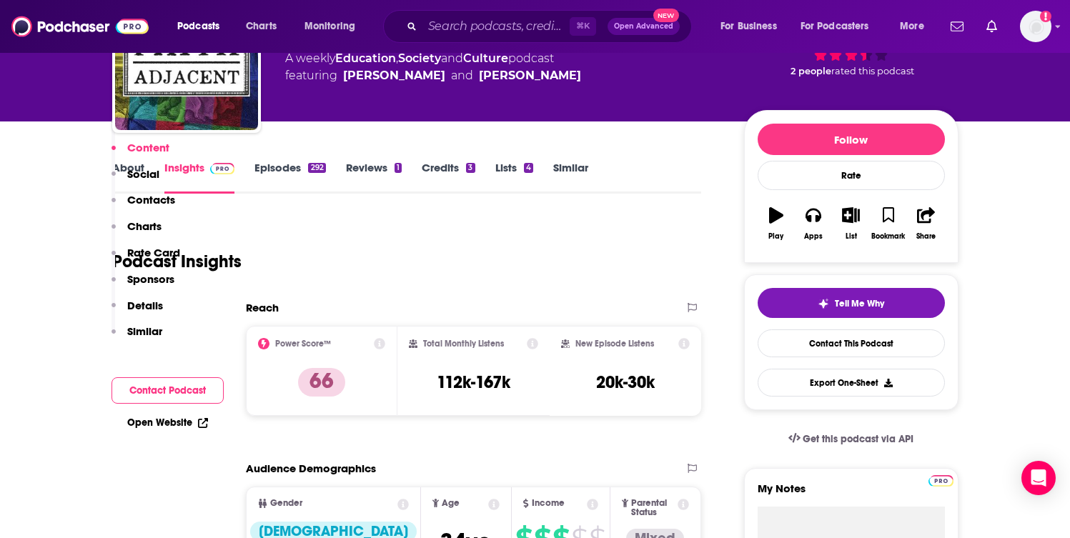
scroll to position [0, 0]
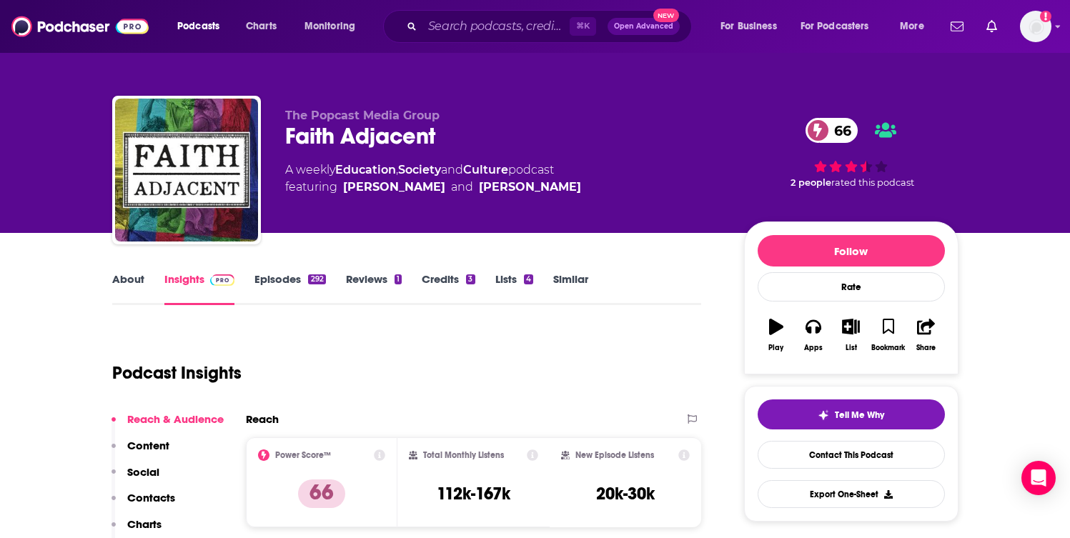
click at [124, 284] on link "About" at bounding box center [128, 288] width 32 height 33
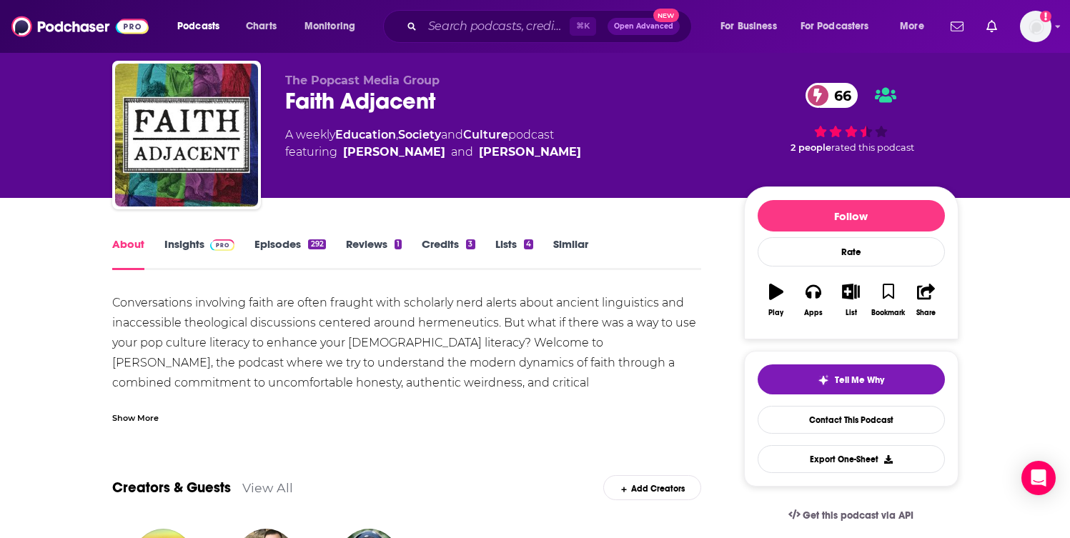
click at [144, 420] on div "Show More" at bounding box center [135, 417] width 46 height 14
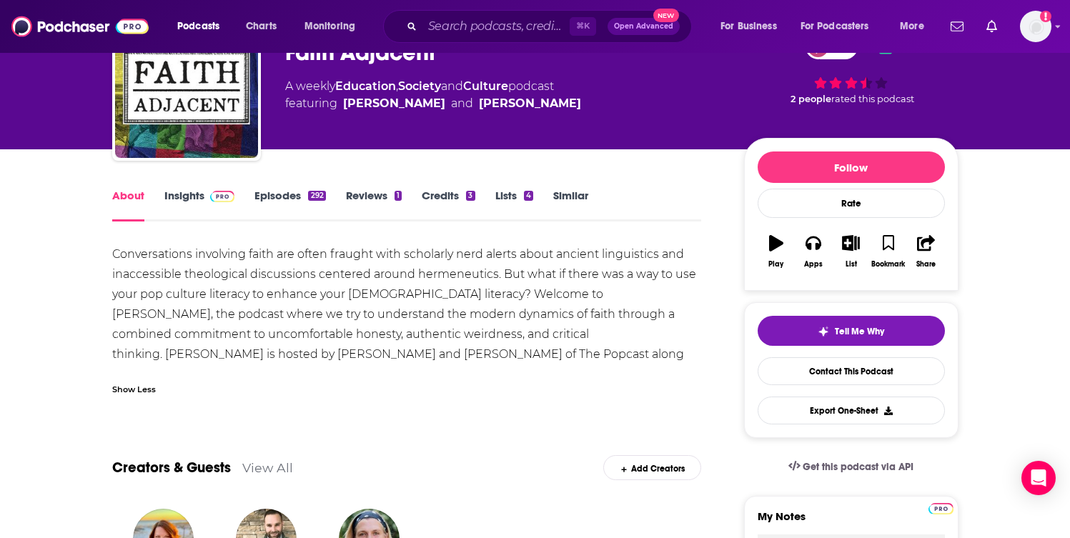
scroll to position [84, 0]
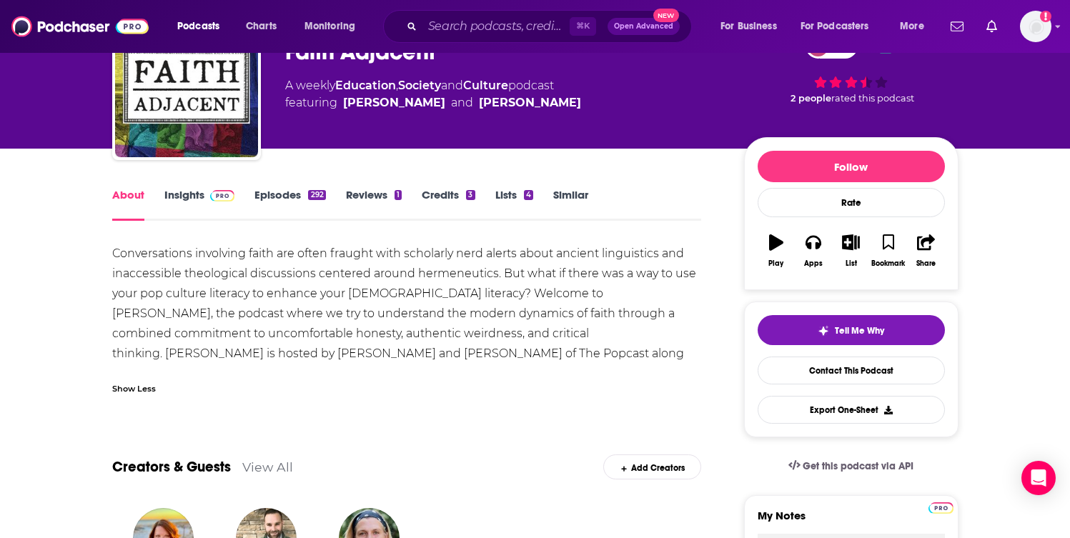
click at [182, 198] on link "Insights" at bounding box center [199, 204] width 71 height 33
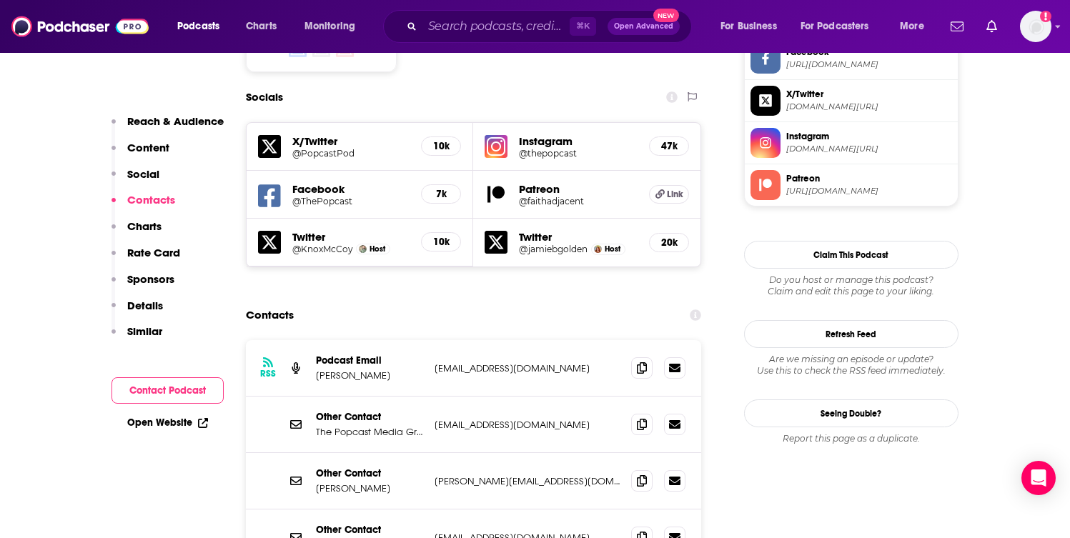
scroll to position [1272, 0]
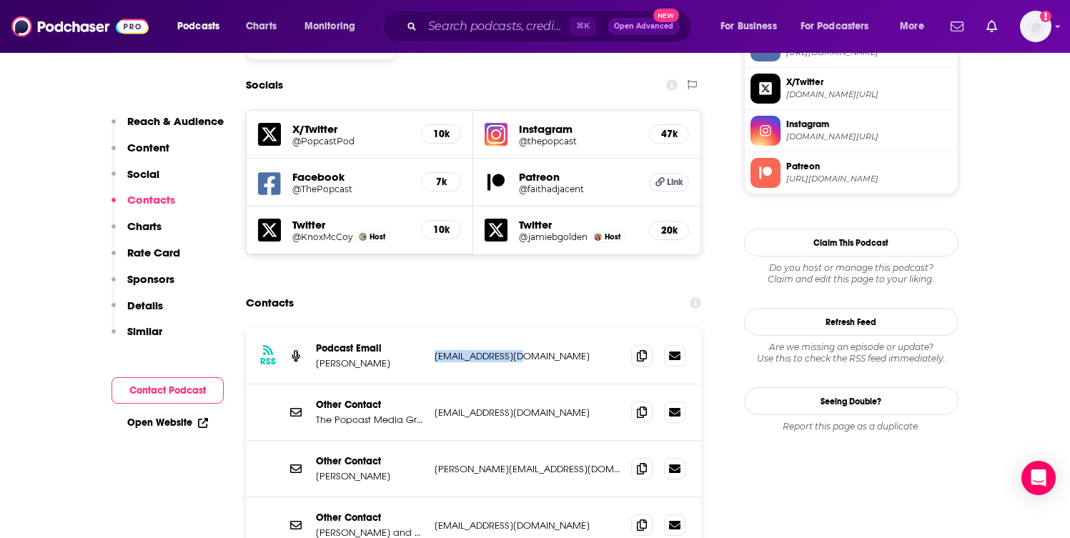
drag, startPoint x: 527, startPoint y: 253, endPoint x: 430, endPoint y: 253, distance: 96.5
click at [430, 328] on div "RSS Podcast Email [PERSON_NAME] [EMAIL_ADDRESS][DOMAIN_NAME] [EMAIL_ADDRESS][DO…" at bounding box center [474, 356] width 456 height 56
copy p "[EMAIL_ADDRESS][DOMAIN_NAME]"
click at [632, 401] on span at bounding box center [641, 411] width 21 height 21
click at [646, 462] on icon at bounding box center [642, 467] width 10 height 11
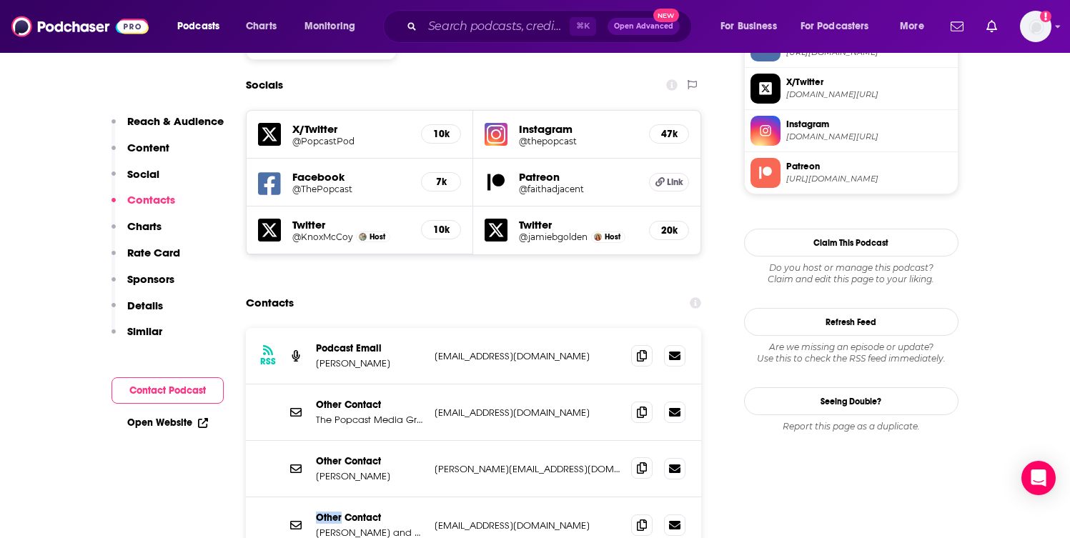
click at [646, 462] on icon at bounding box center [642, 467] width 10 height 11
click at [641, 519] on icon at bounding box center [642, 524] width 10 height 11
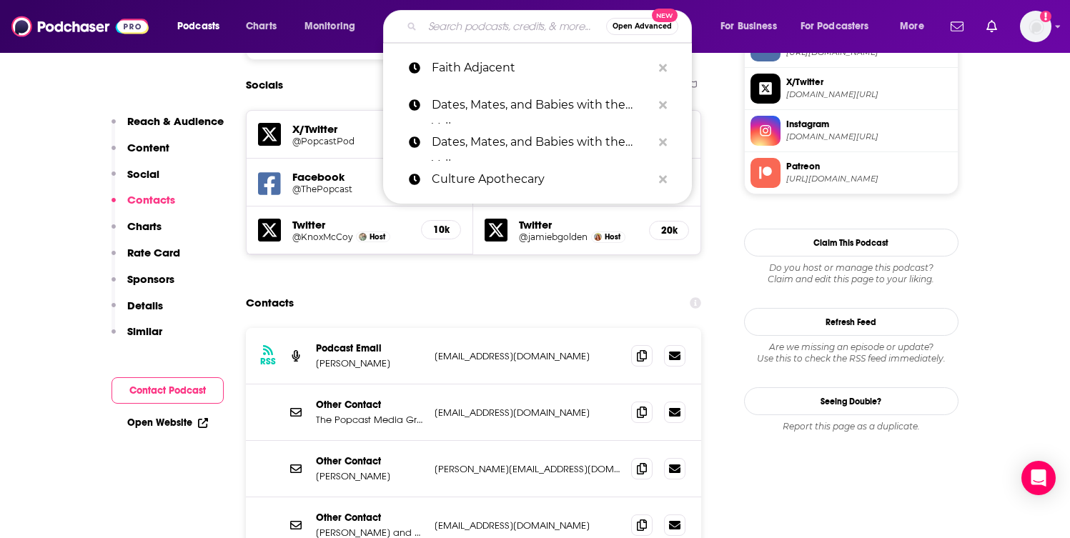
click at [459, 26] on input "Search podcasts, credits, & more..." at bounding box center [514, 26] width 184 height 23
paste input "Faith and Friction"
type input "Faith and Friction"
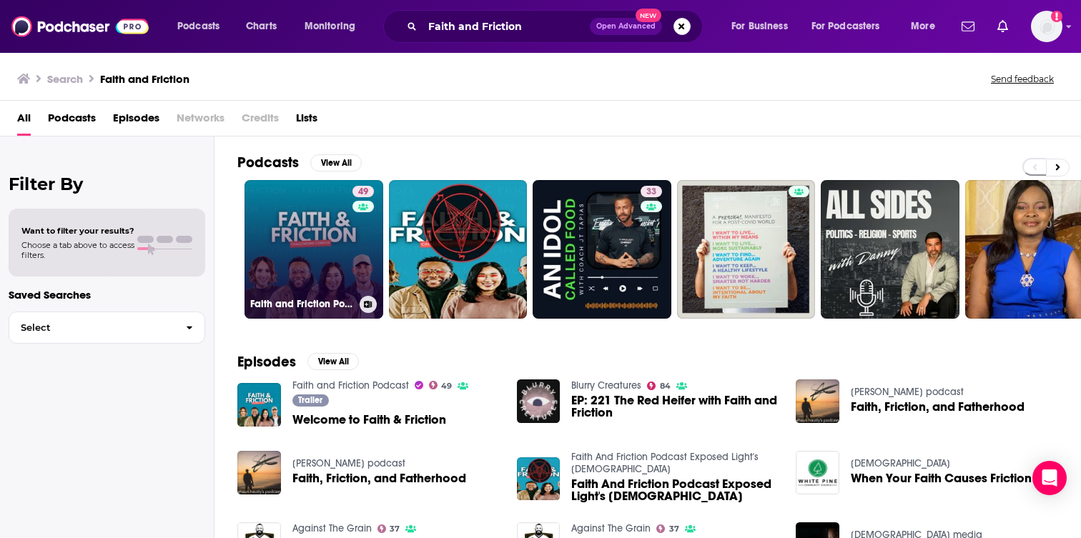
click at [284, 279] on link "49 Faith and Friction Podcast" at bounding box center [313, 249] width 139 height 139
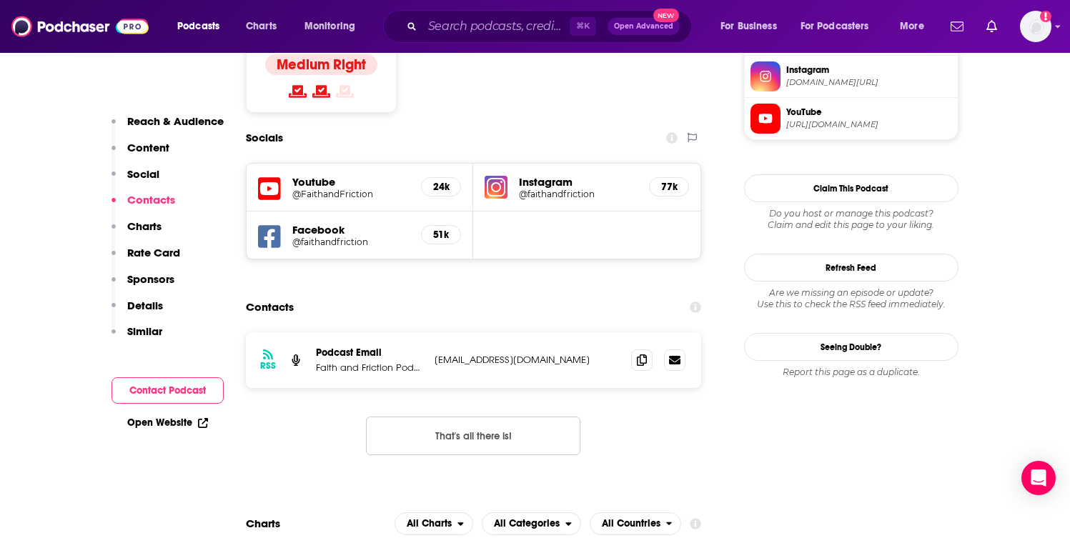
scroll to position [1051, 0]
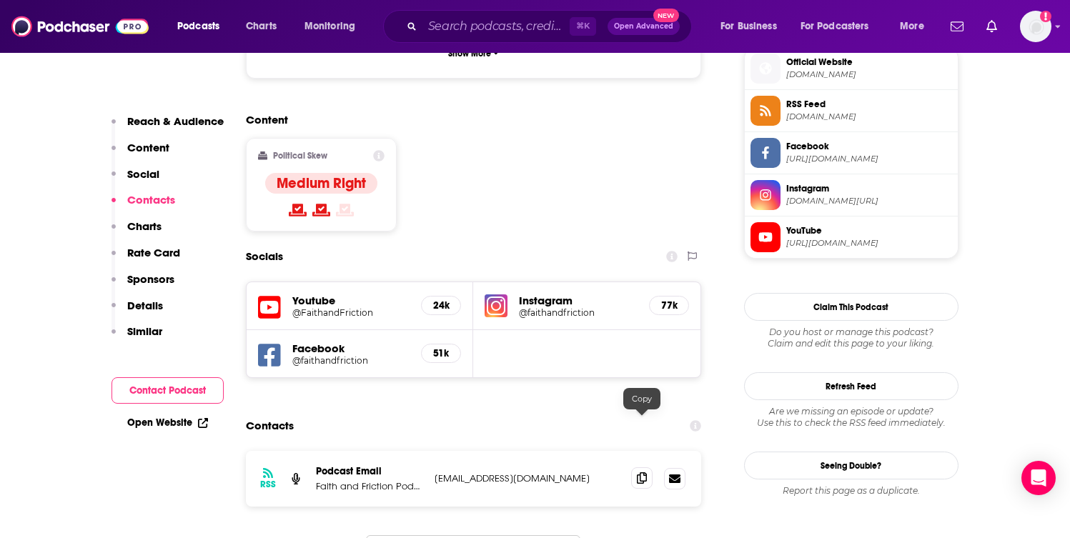
click at [645, 472] on icon at bounding box center [642, 477] width 10 height 11
click at [497, 30] on input "Search podcasts, credits, & more..." at bounding box center [495, 26] width 147 height 23
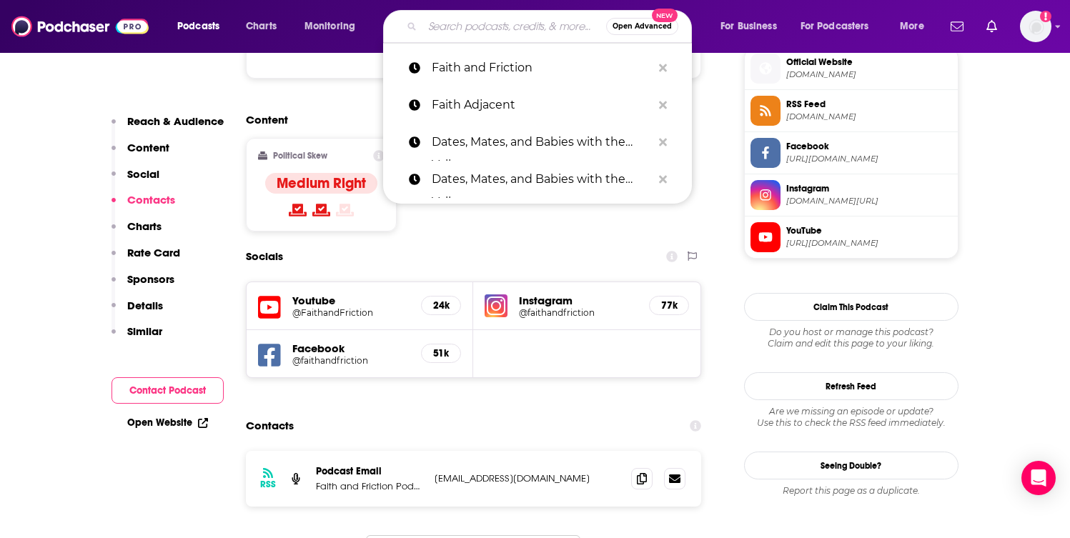
click at [497, 30] on input "Search podcasts, credits, & more..." at bounding box center [514, 26] width 184 height 23
paste input "Faith Driven Entrepreneur"
type input "Faith Driven Entrepreneur"
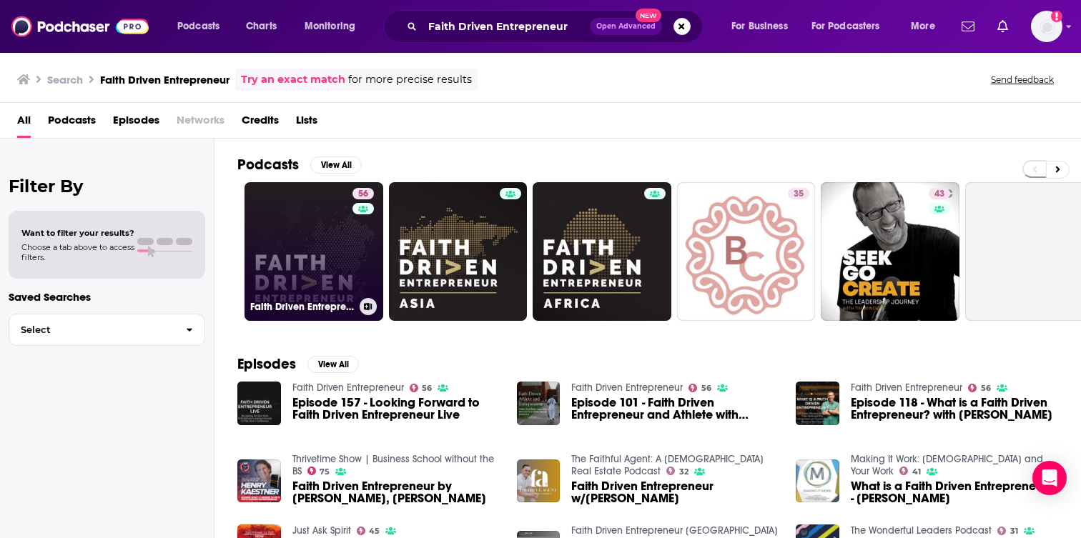
click at [316, 269] on link "56 Faith Driven Entrepreneur" at bounding box center [313, 251] width 139 height 139
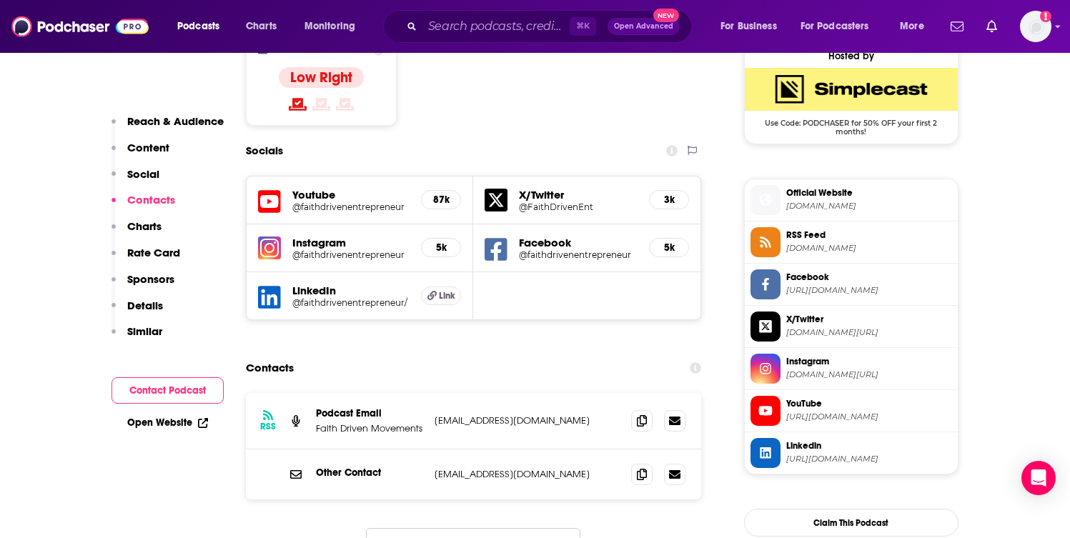
scroll to position [1156, 0]
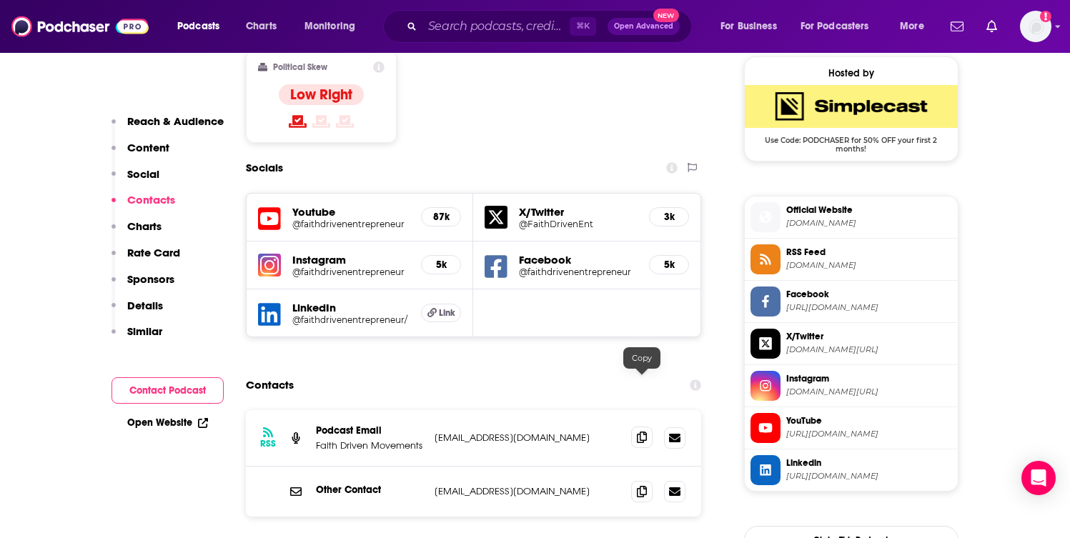
click at [636, 427] on span at bounding box center [641, 437] width 21 height 21
click at [646, 485] on icon at bounding box center [642, 490] width 10 height 11
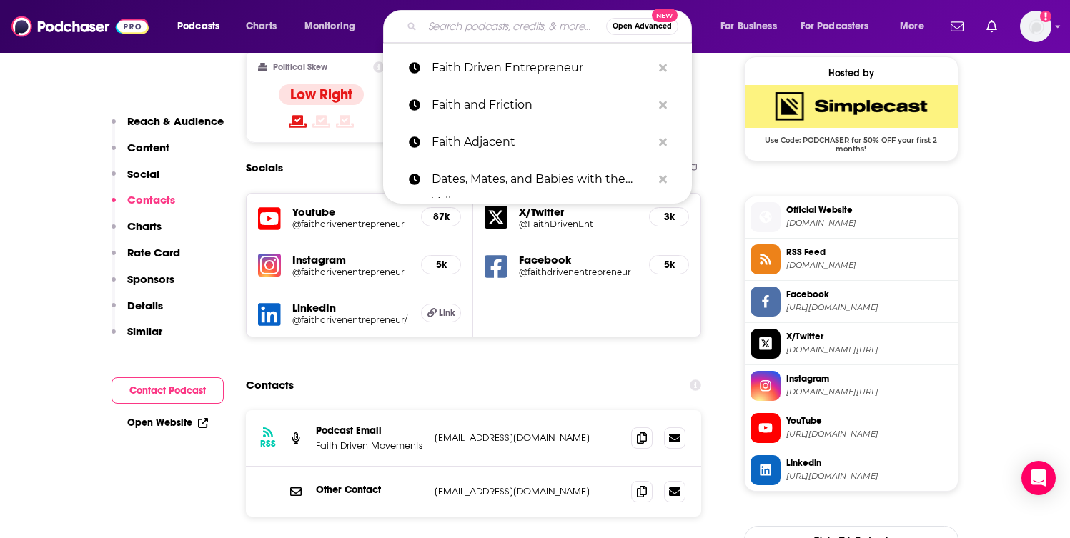
click at [483, 26] on input "Search podcasts, credits, & more..." at bounding box center [514, 26] width 184 height 23
paste input "Famous At Home"
type input "Famous At Home"
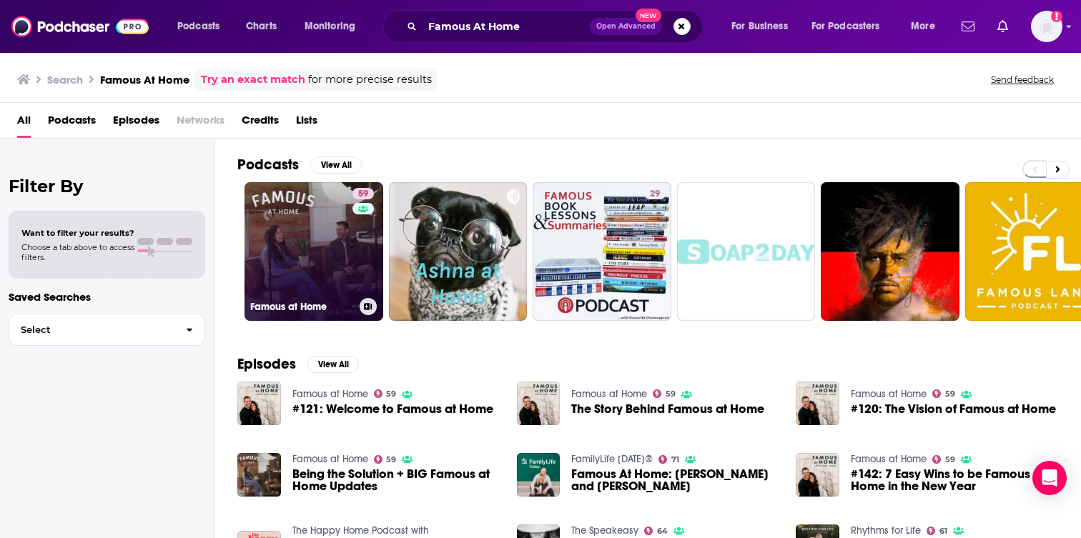
click at [308, 259] on link "59 Famous at Home" at bounding box center [313, 251] width 139 height 139
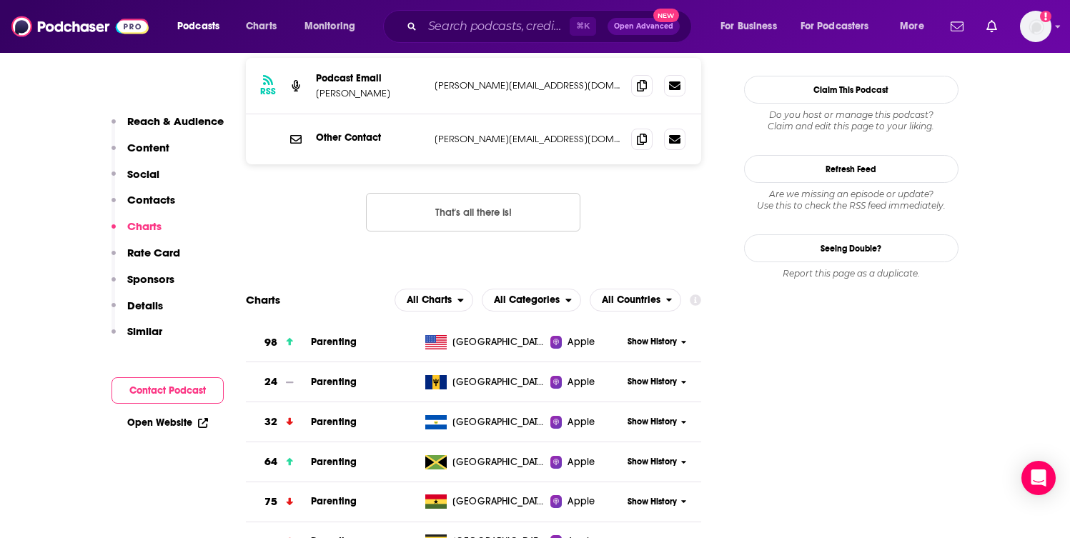
scroll to position [1269, 0]
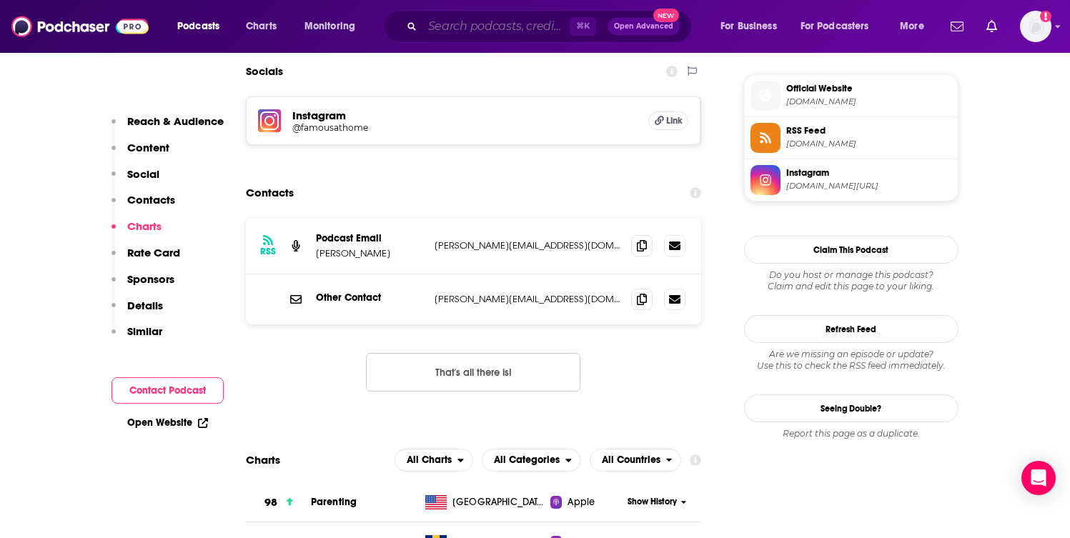
click at [514, 27] on input "Search podcasts, credits, & more..." at bounding box center [495, 26] width 147 height 23
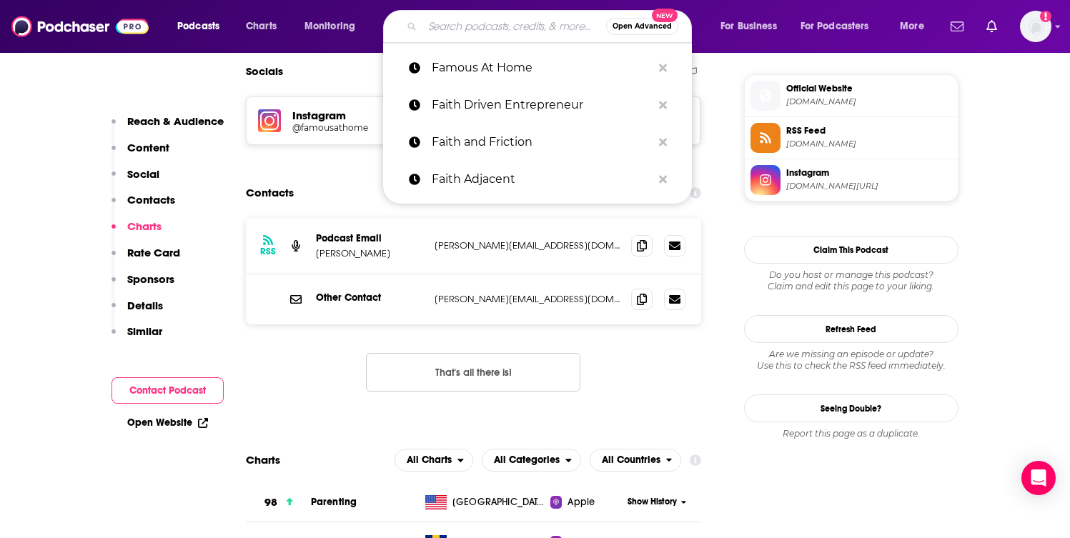
paste input "Fierce Marriage"
type input "Fierce Marriage"
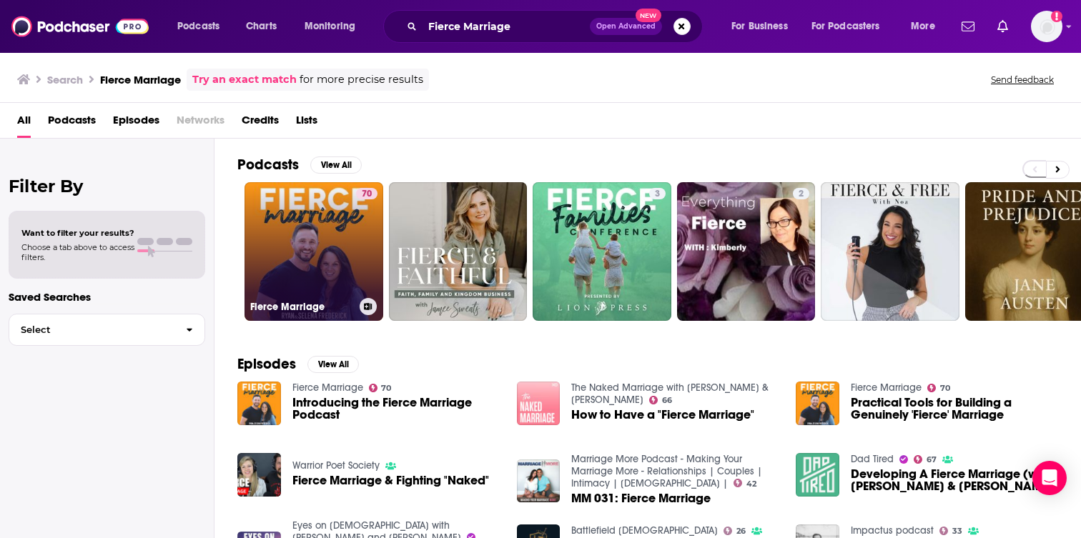
click at [281, 248] on link "70 Fierce Marriage" at bounding box center [313, 251] width 139 height 139
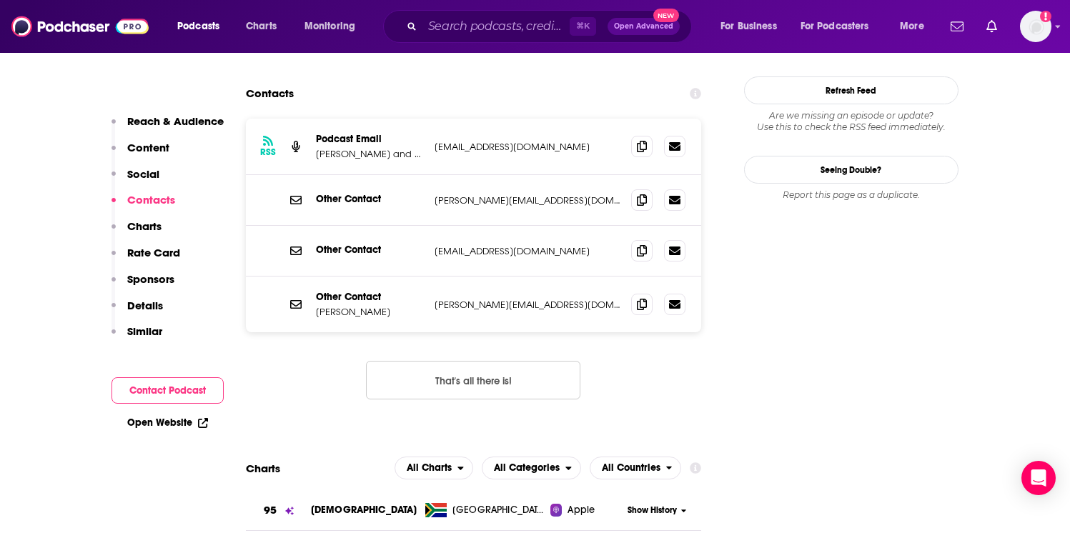
scroll to position [1495, 0]
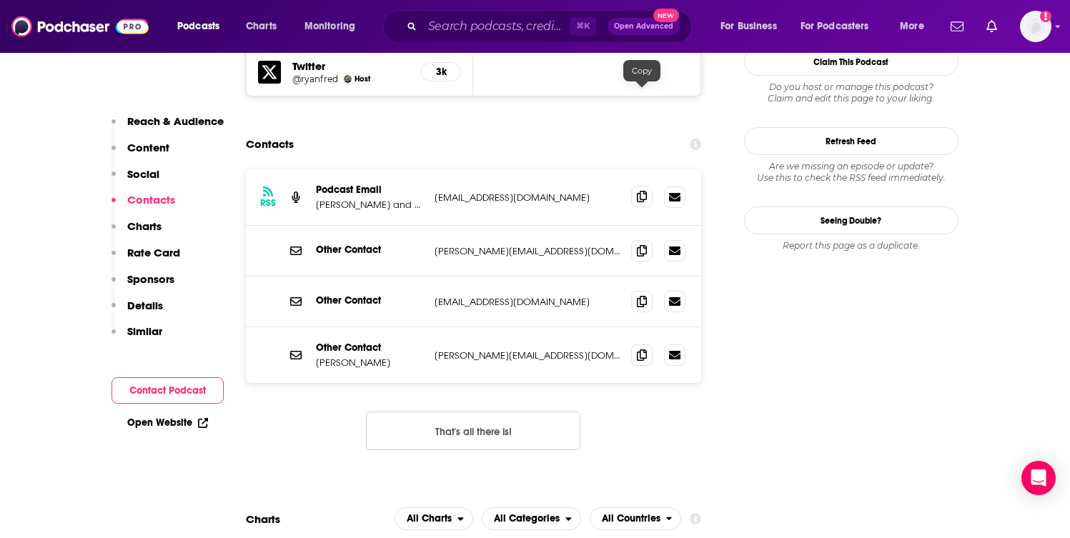
click at [640, 191] on icon at bounding box center [642, 196] width 10 height 11
click at [531, 24] on input "Search podcasts, credits, & more..." at bounding box center [495, 26] width 147 height 23
paste input "For The Girl"
type input "For The Girl"
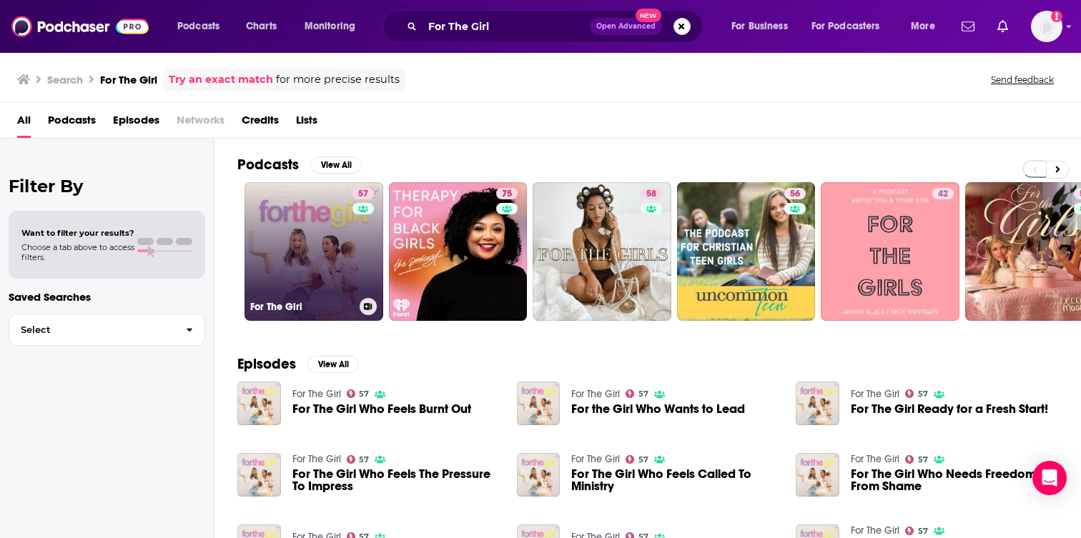
click at [287, 225] on link "57 For The Girl" at bounding box center [313, 251] width 139 height 139
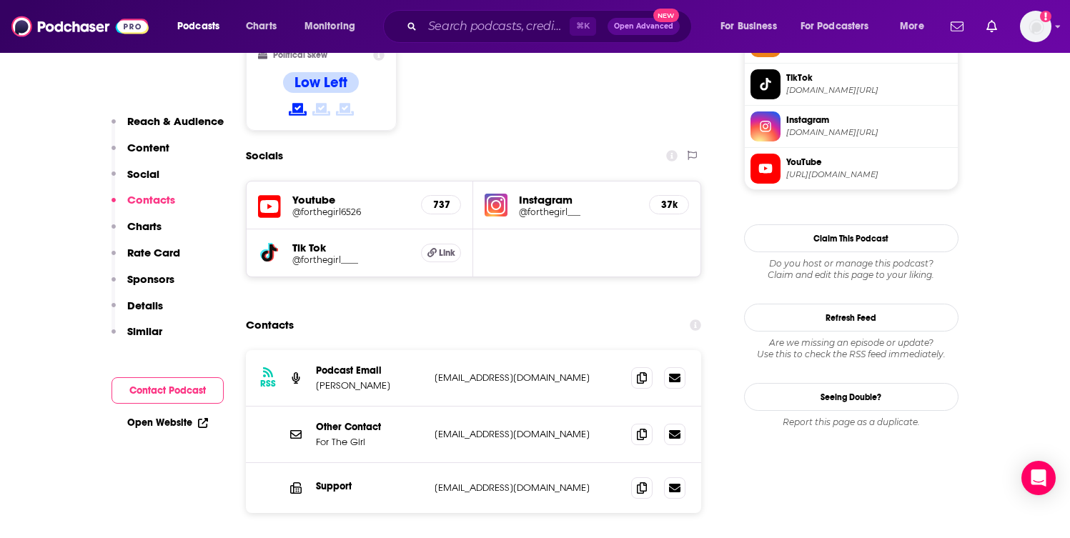
scroll to position [1233, 0]
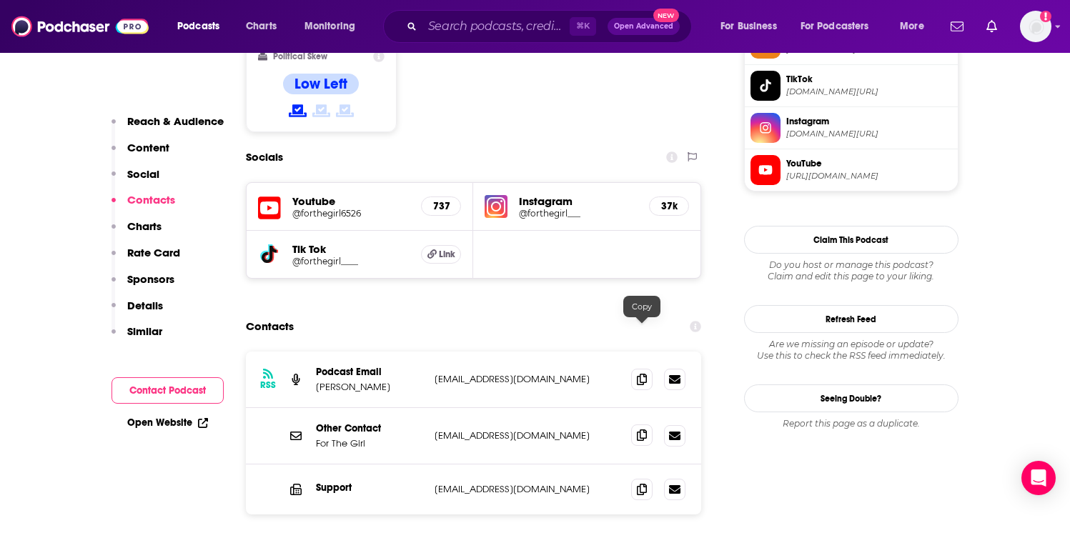
click at [637, 424] on span at bounding box center [641, 434] width 21 height 21
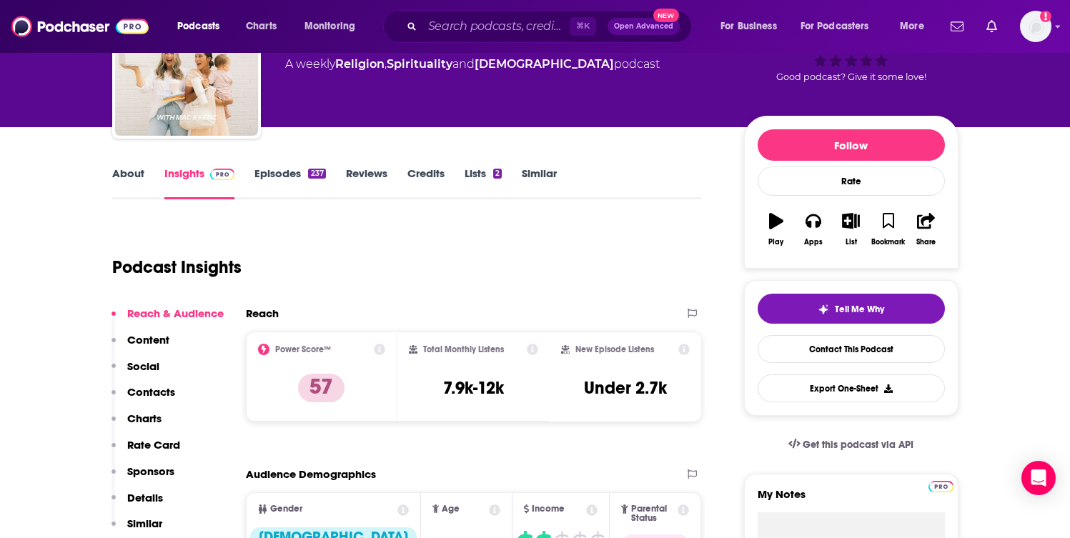
scroll to position [0, 0]
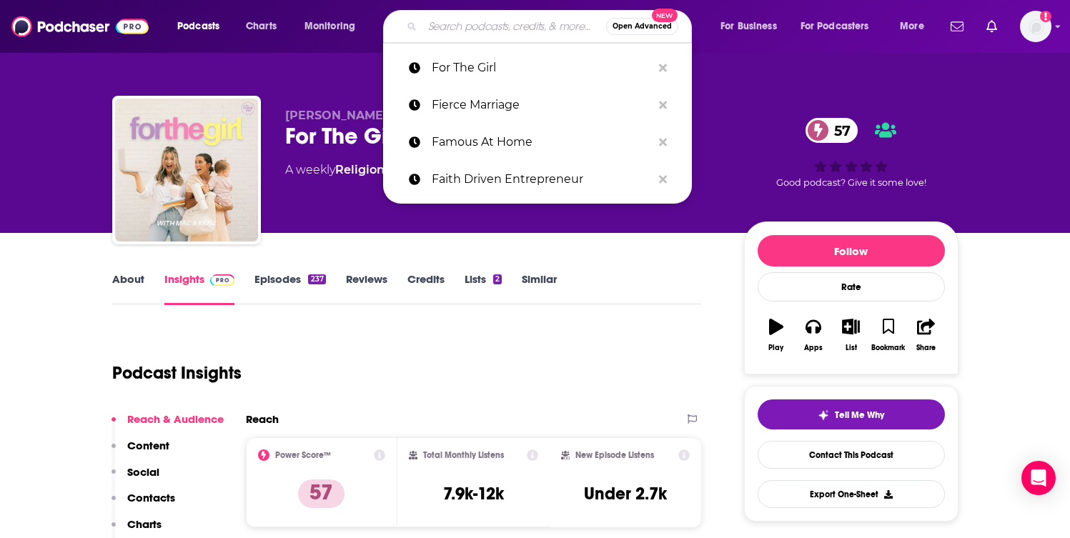
click at [520, 31] on input "Search podcasts, credits, & more..." at bounding box center [514, 26] width 184 height 23
paste input "Framework Leadership"
type input "Framework Leadership"
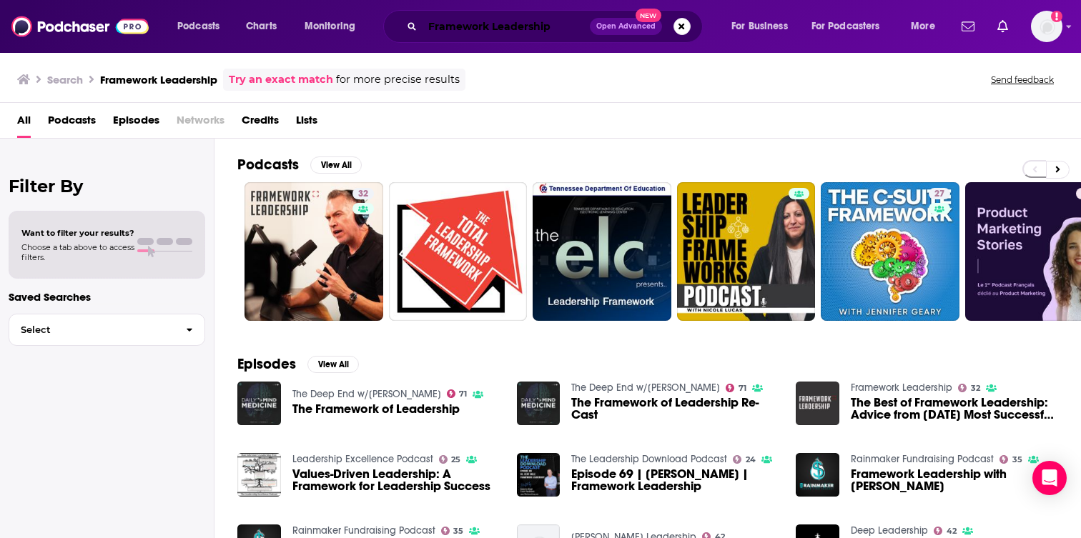
click at [550, 26] on input "Framework Leadership" at bounding box center [505, 26] width 167 height 23
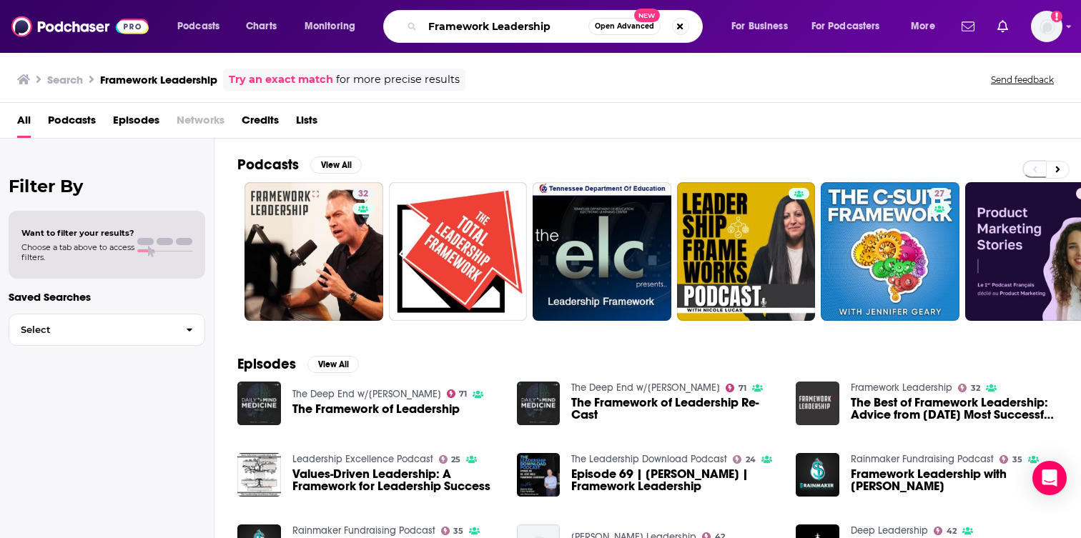
click at [550, 26] on input "Framework Leadership" at bounding box center [505, 26] width 166 height 23
paste input "Search podcasts, credits, & more..."
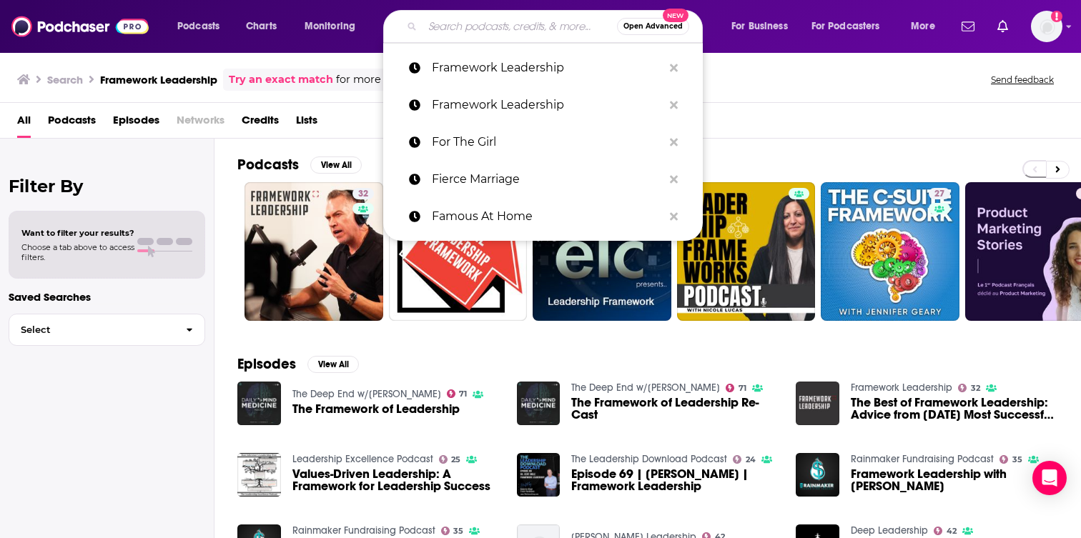
paste input "Search podcasts, credits, & more..."
paste input "From the Front Porch"
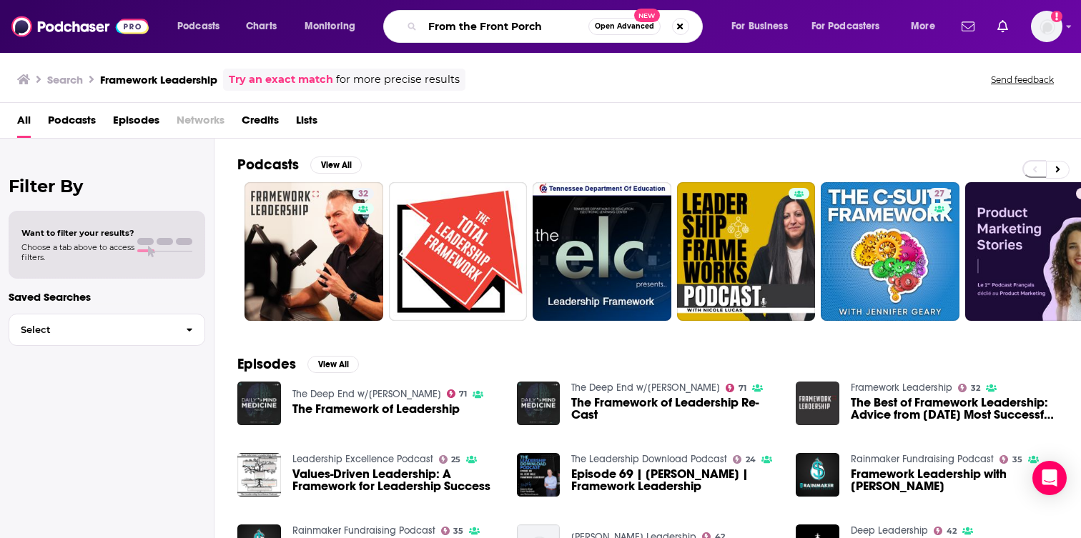
type input "From the Front Porch"
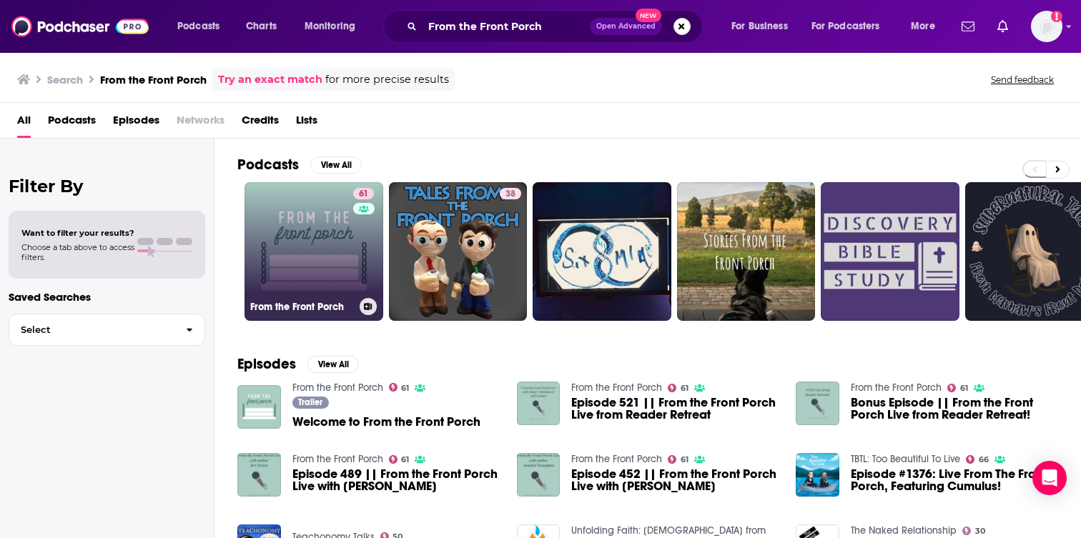
click at [310, 250] on link "61 From the Front Porch" at bounding box center [313, 251] width 139 height 139
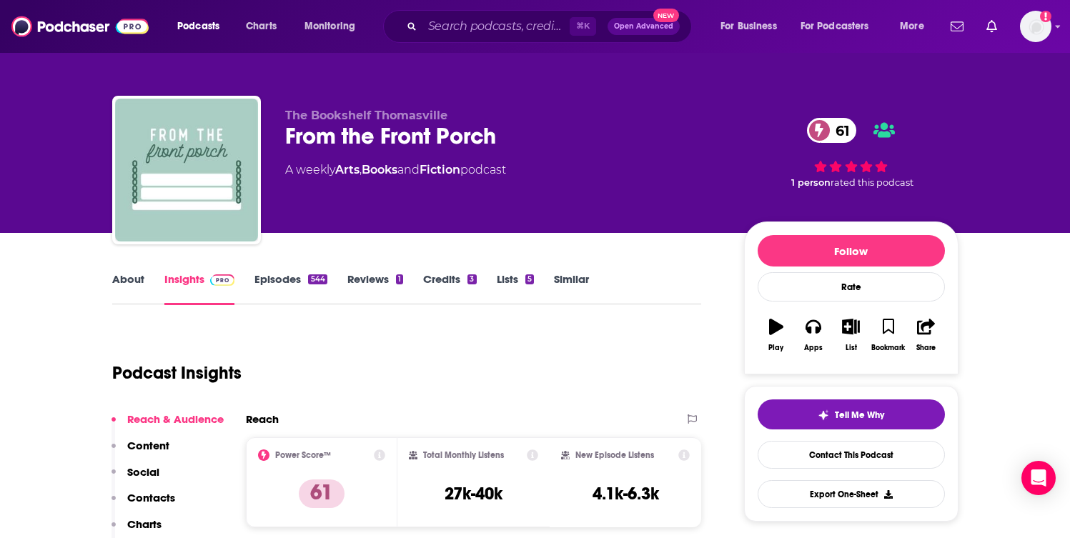
click at [360, 283] on link "Reviews 1" at bounding box center [375, 288] width 56 height 33
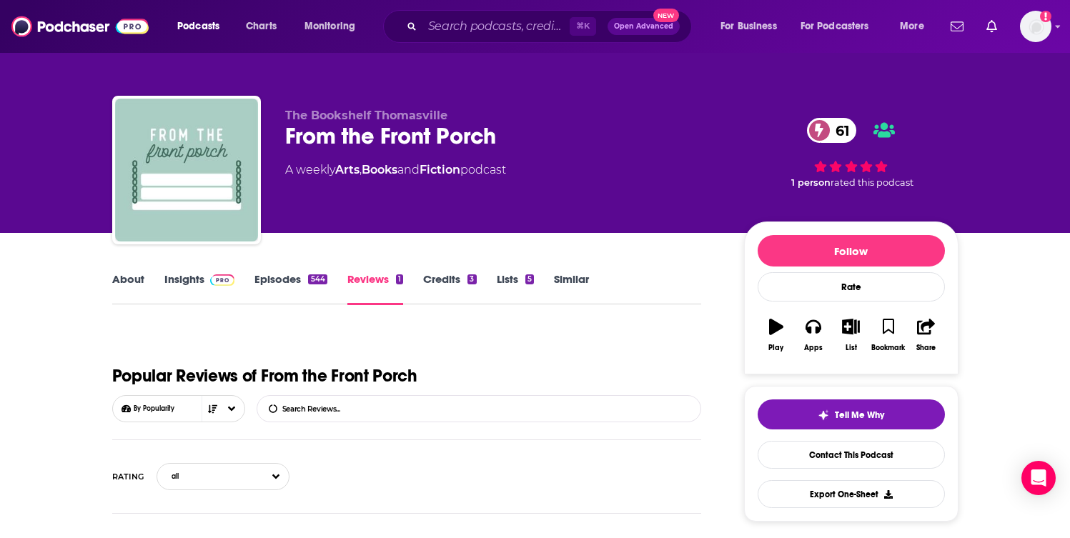
click at [300, 281] on link "Episodes 544" at bounding box center [290, 288] width 72 height 33
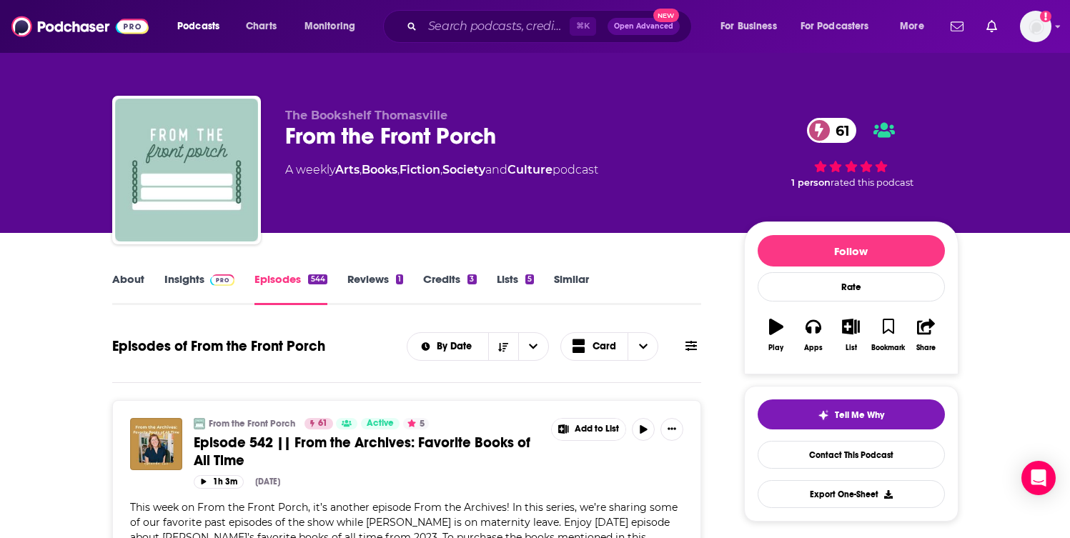
click at [137, 296] on link "About" at bounding box center [128, 288] width 32 height 33
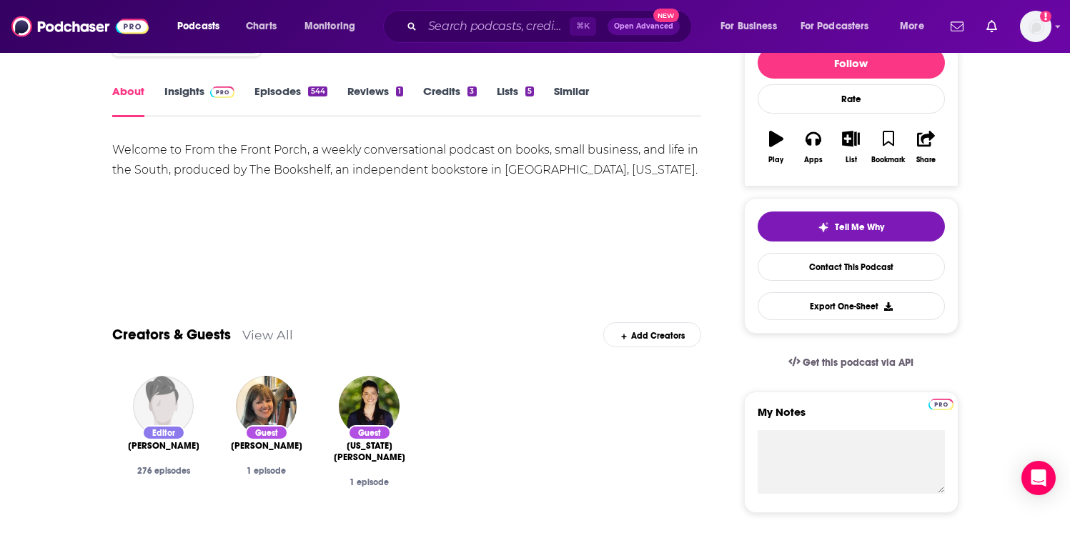
scroll to position [93, 0]
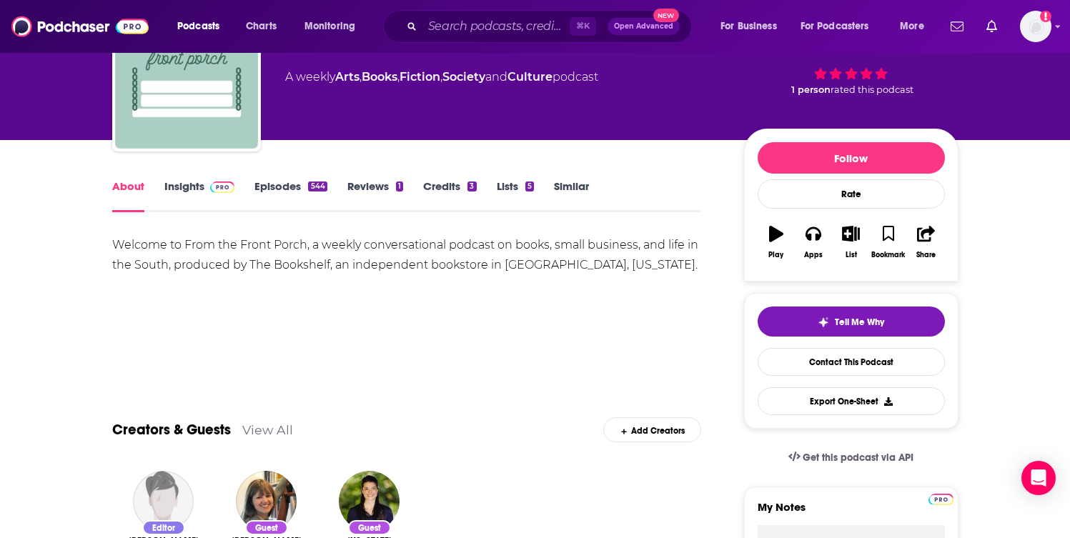
click at [196, 193] on link "Insights" at bounding box center [199, 195] width 71 height 33
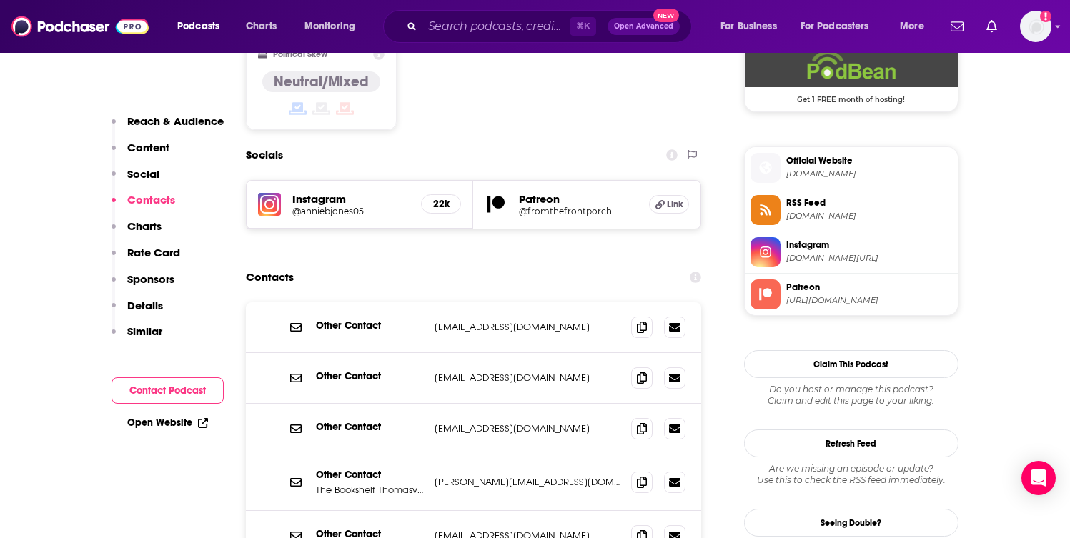
scroll to position [1216, 0]
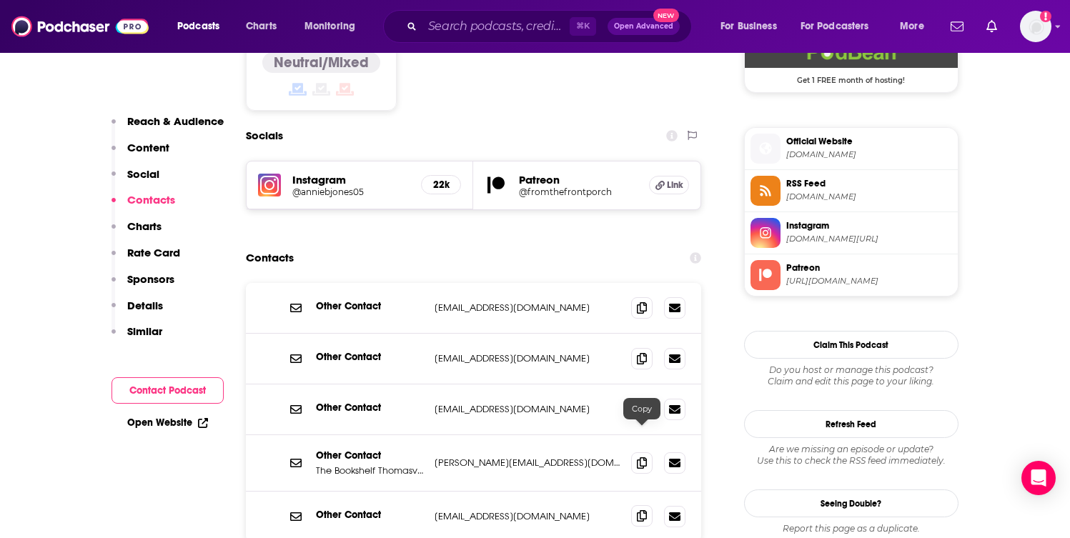
click at [644, 510] on icon at bounding box center [642, 515] width 10 height 11
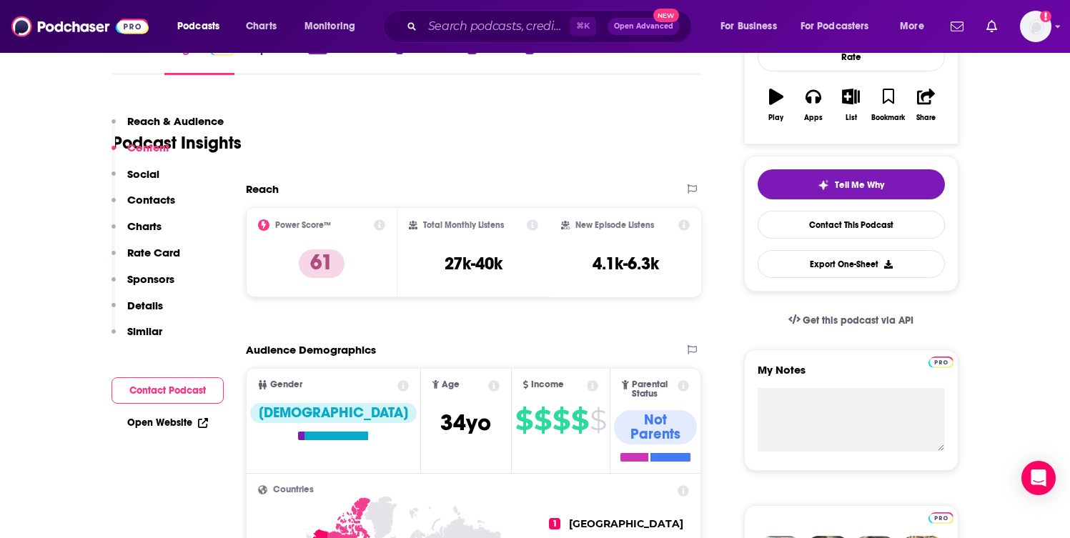
scroll to position [0, 0]
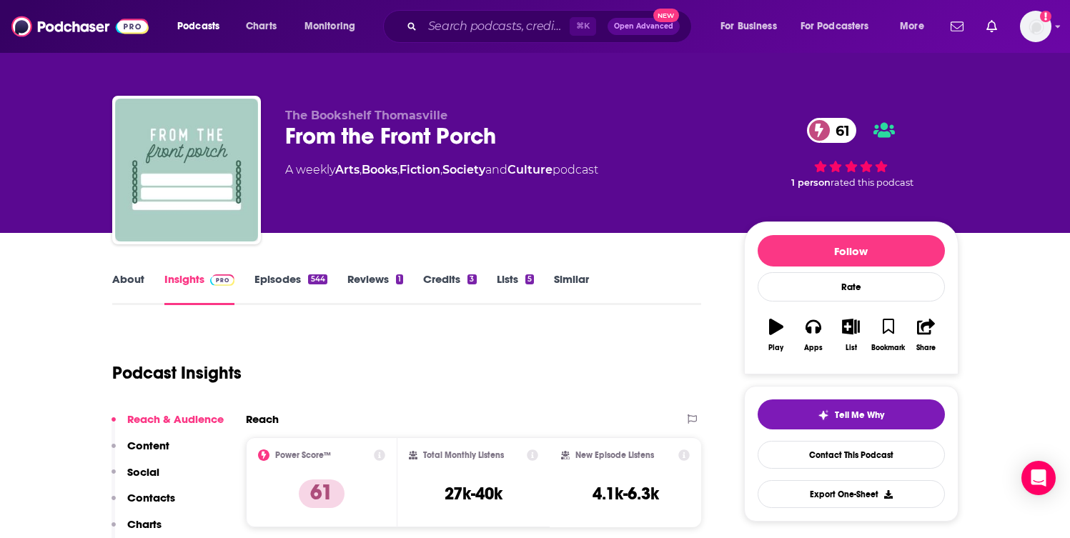
click at [120, 284] on link "About" at bounding box center [128, 288] width 32 height 33
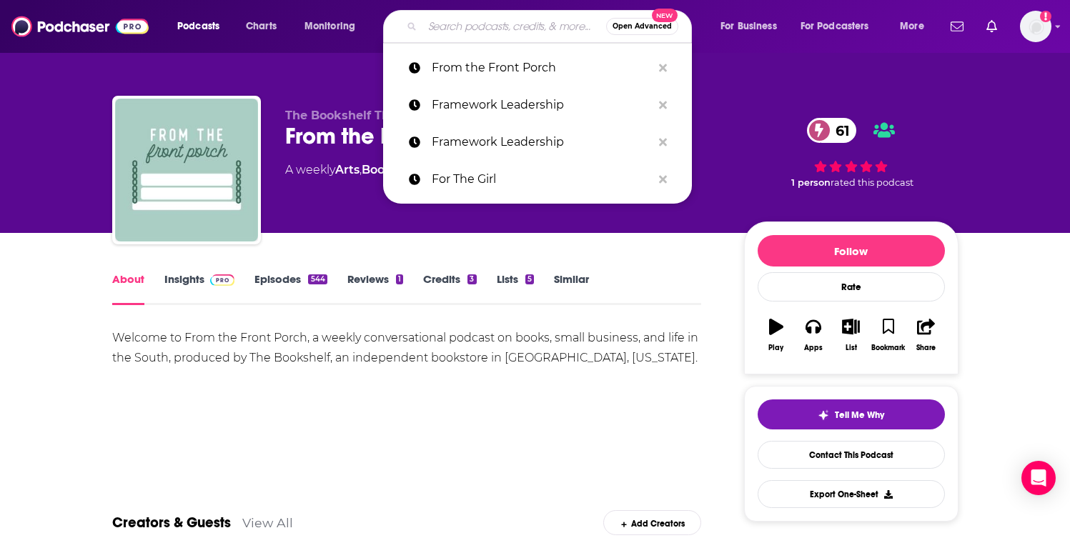
click at [479, 28] on input "Search podcasts, credits, & more..." at bounding box center [514, 26] width 184 height 23
paste input "Glorious in the Mundane"
type input "Glorious in the Mundane"
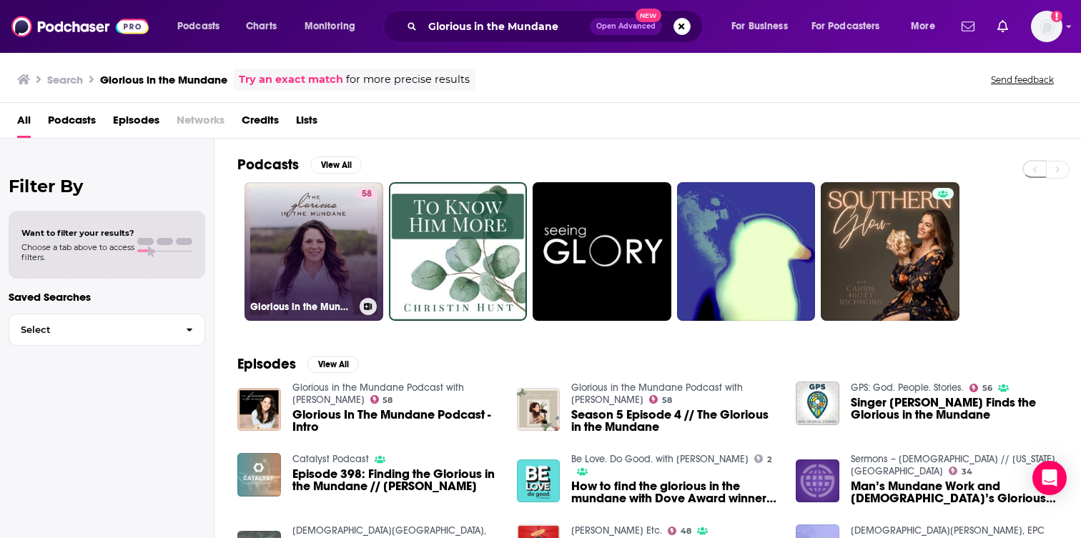
click at [352, 266] on link "58 Glorious in the Mundane Podcast with [PERSON_NAME]" at bounding box center [313, 251] width 139 height 139
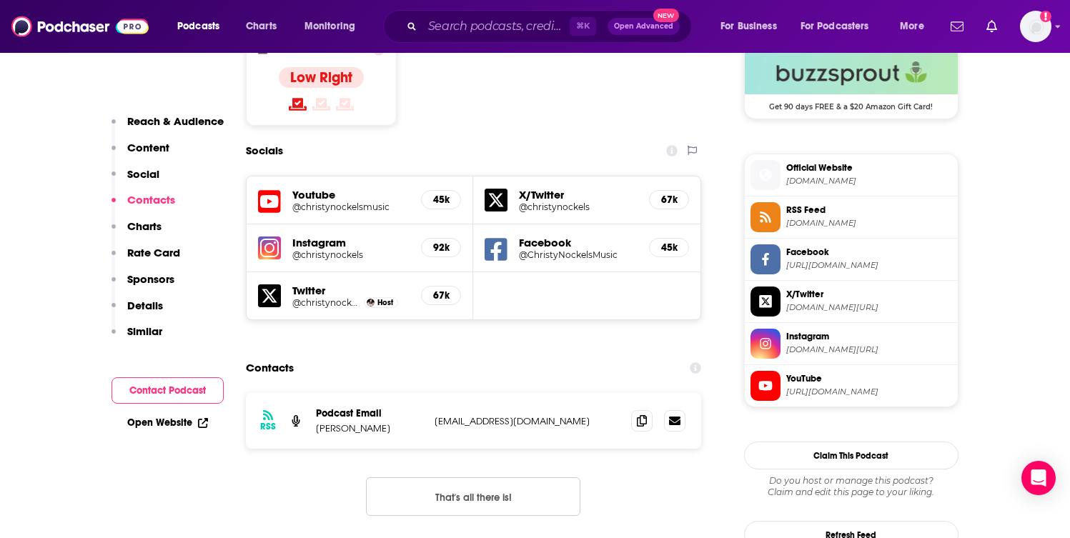
scroll to position [1193, 0]
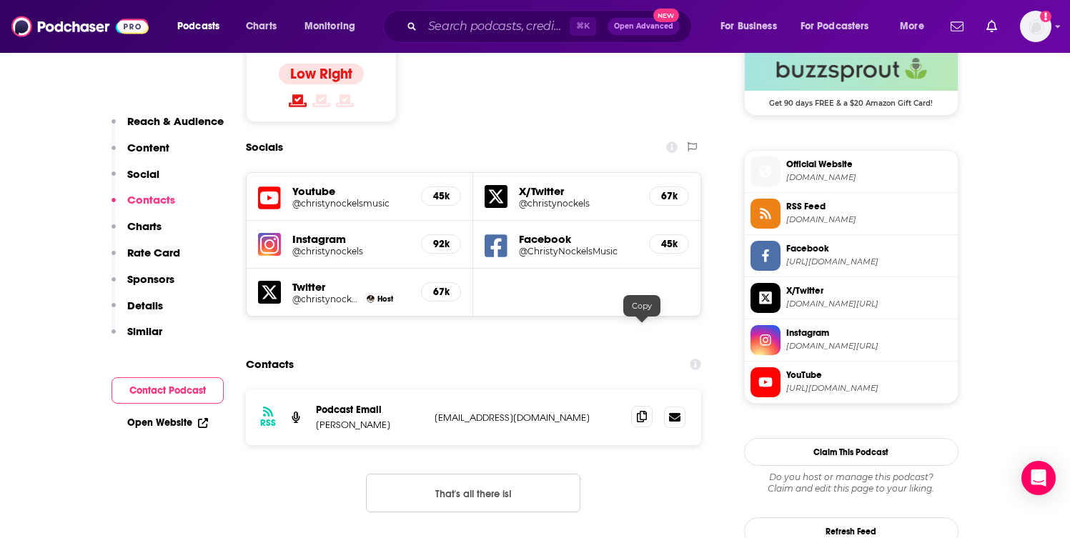
click at [643, 411] on icon at bounding box center [642, 416] width 10 height 11
click at [517, 25] on input "Search podcasts, credits, & more..." at bounding box center [495, 26] width 147 height 23
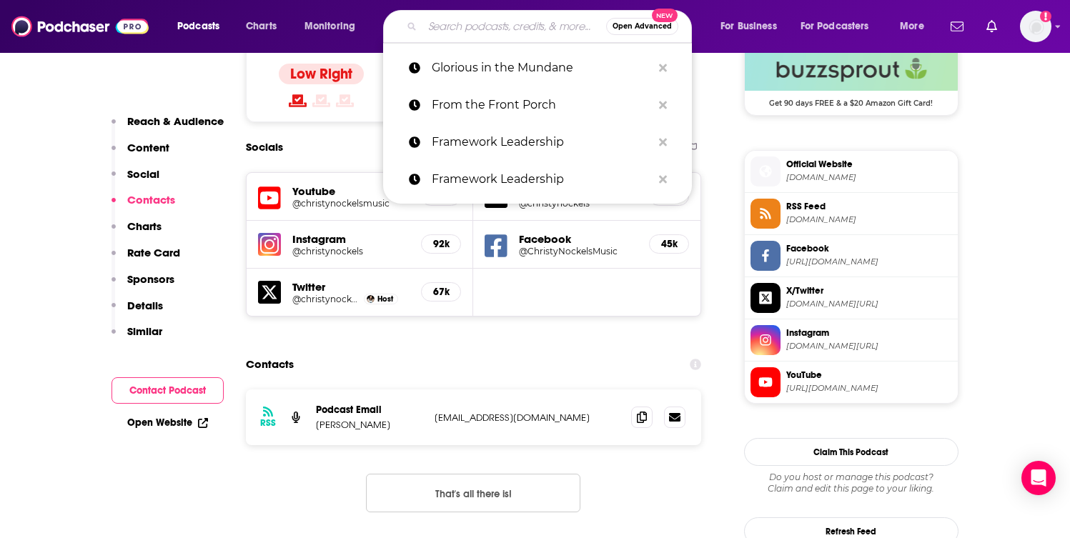
paste input "Good Hard Story Podcast"
type input "Good Hard Story Podcast"
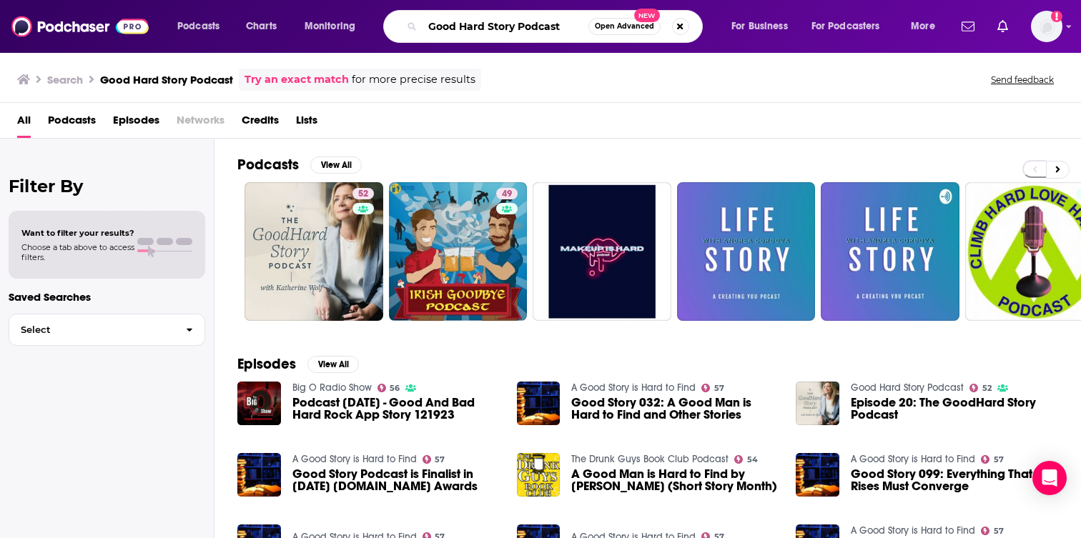
click at [563, 22] on input "Good Hard Story Podcast" at bounding box center [505, 26] width 166 height 23
paste input "spelbound"
type input "[DEMOGRAPHIC_DATA]"
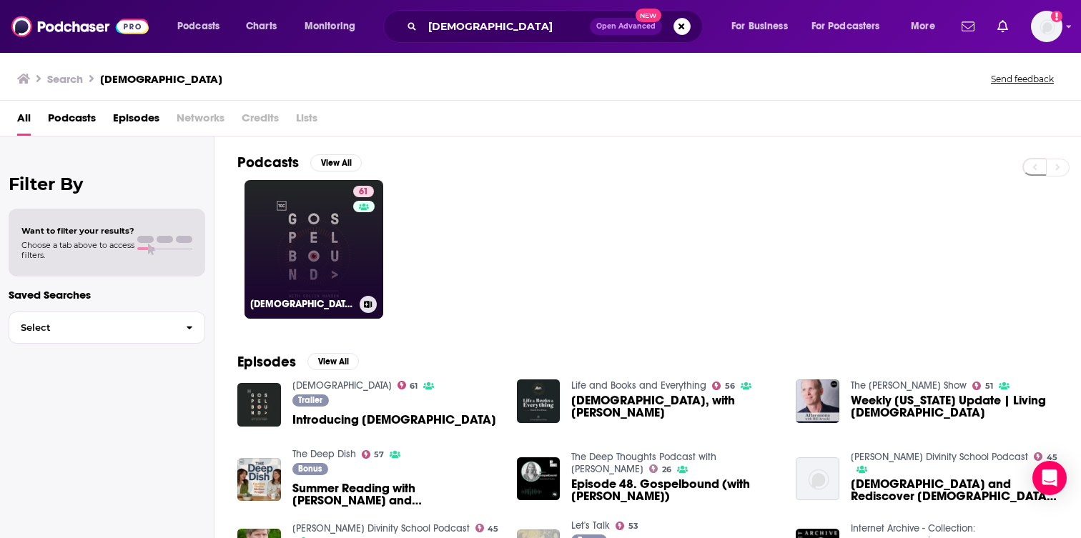
click at [292, 226] on link "61 [DEMOGRAPHIC_DATA]" at bounding box center [313, 249] width 139 height 139
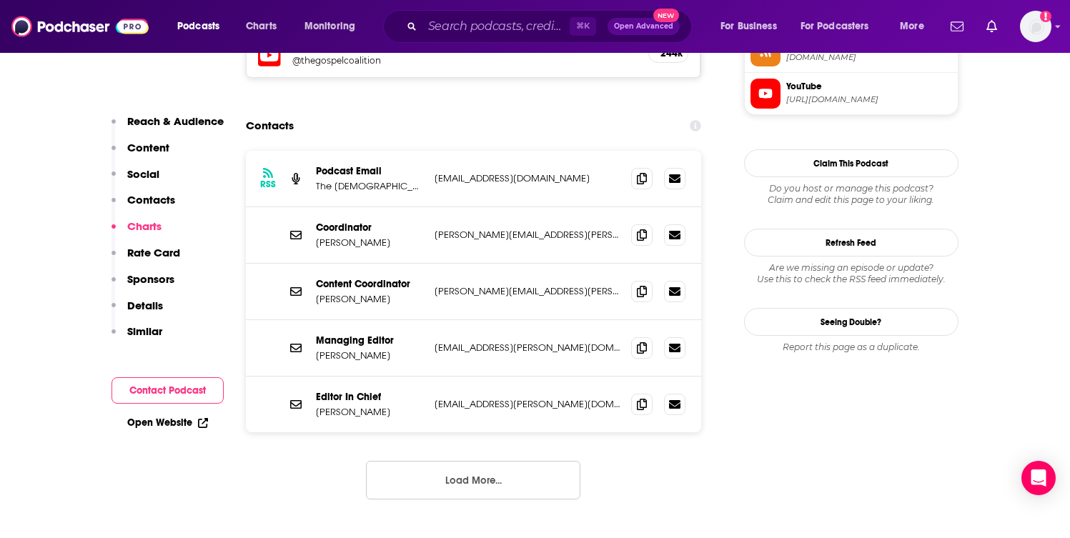
scroll to position [1329, 0]
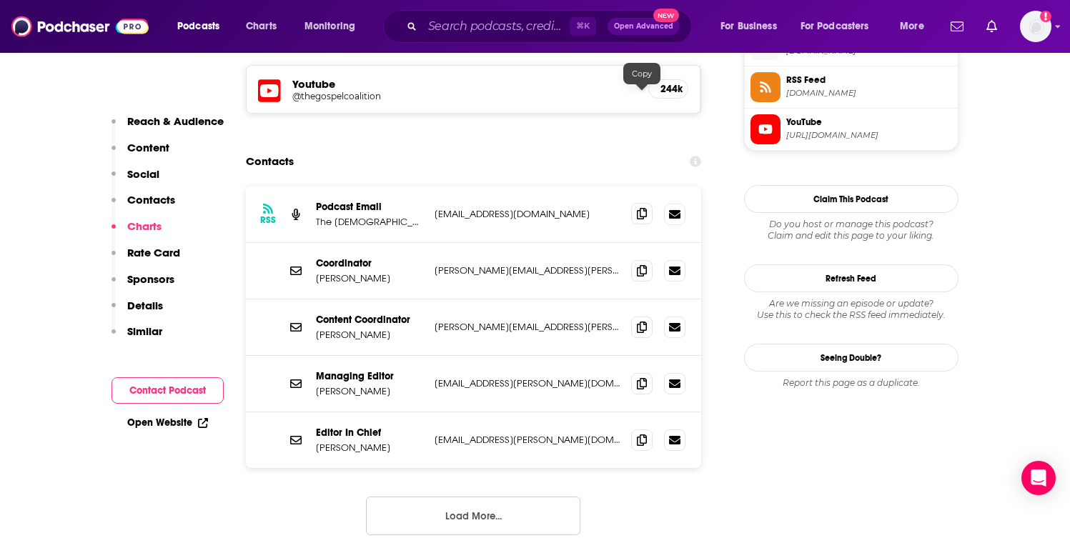
click at [642, 208] on icon at bounding box center [642, 213] width 10 height 11
click at [640, 434] on icon at bounding box center [642, 439] width 10 height 11
click at [644, 208] on icon at bounding box center [642, 213] width 10 height 11
click at [485, 31] on input "Search podcasts, credits, & more..." at bounding box center [495, 26] width 147 height 23
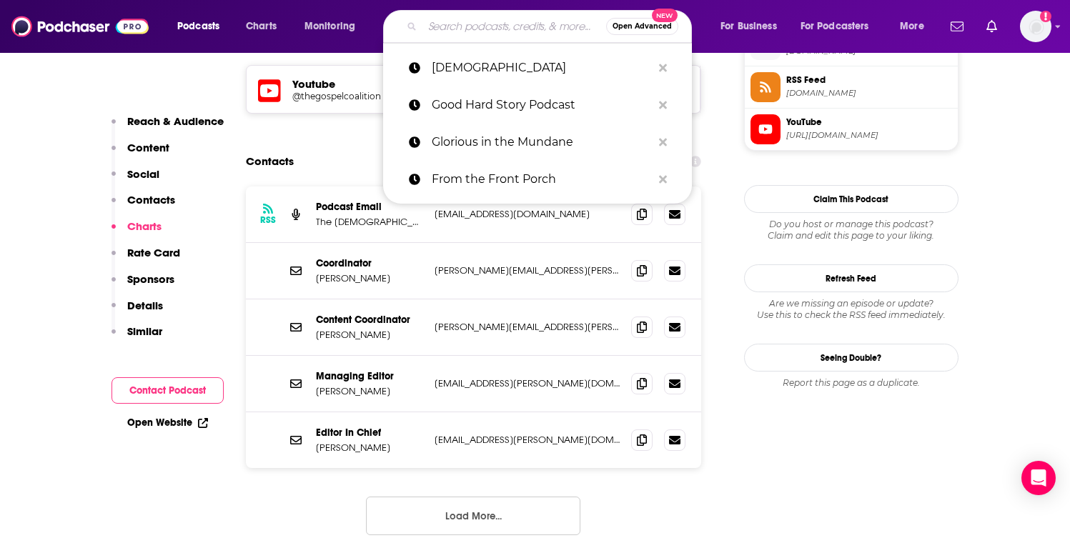
paste input "GPS: God. People. Stories."
type input "GPS: God. People. Stories."
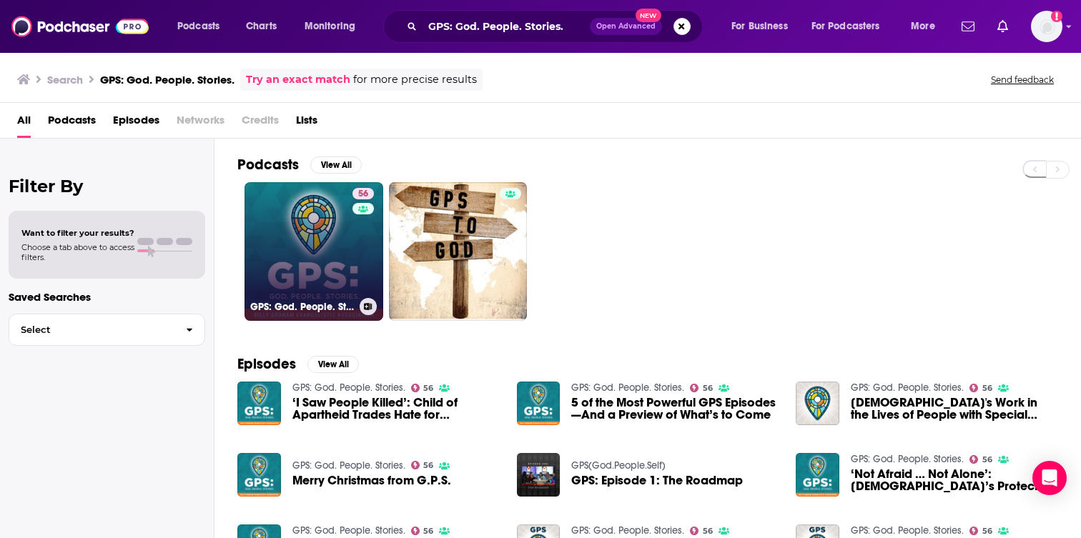
click at [337, 261] on link "56 GPS: [DEMOGRAPHIC_DATA]. People. Stories." at bounding box center [313, 251] width 139 height 139
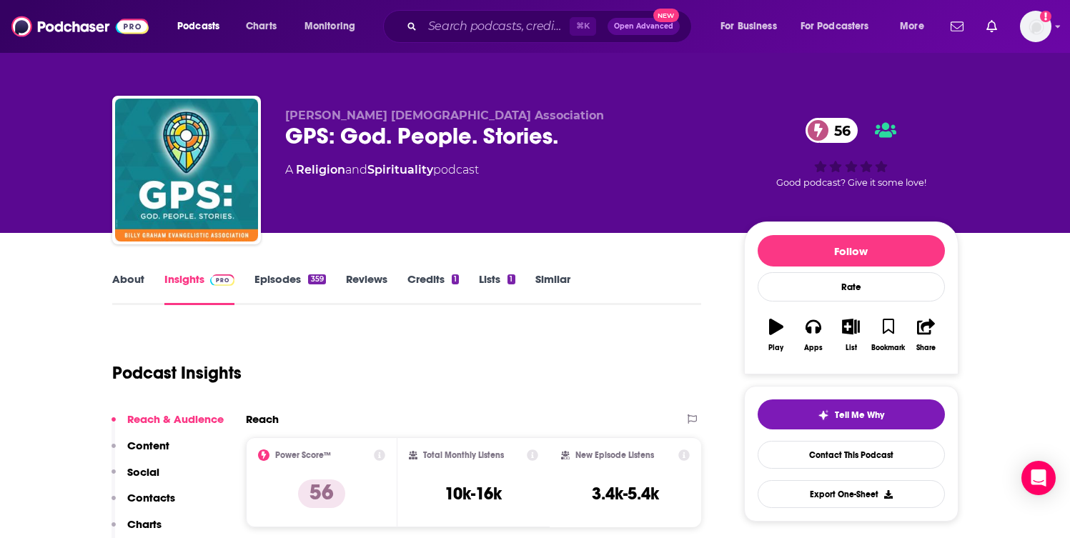
click at [136, 277] on link "About" at bounding box center [128, 288] width 32 height 33
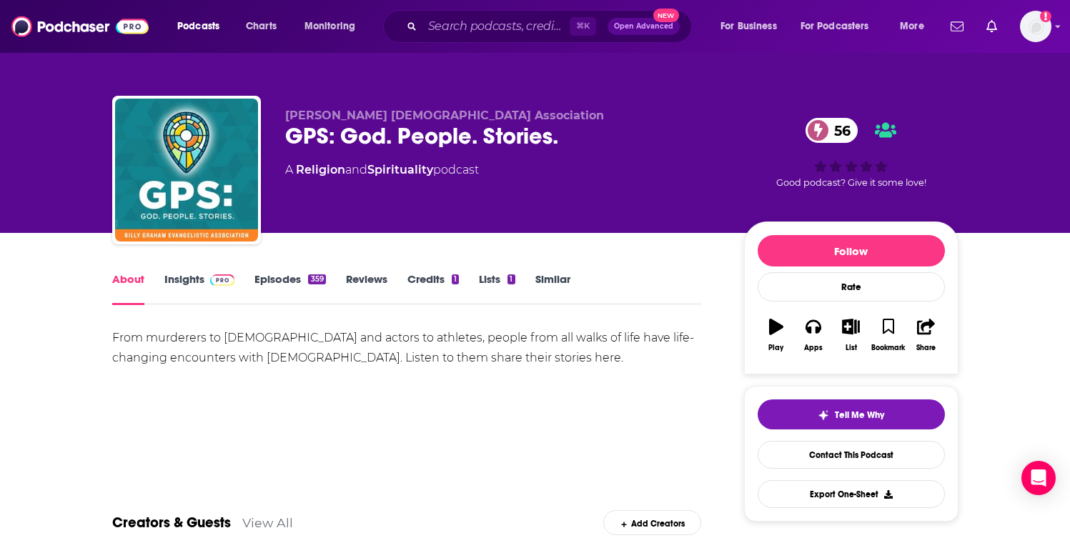
click at [182, 294] on link "Insights" at bounding box center [199, 288] width 71 height 33
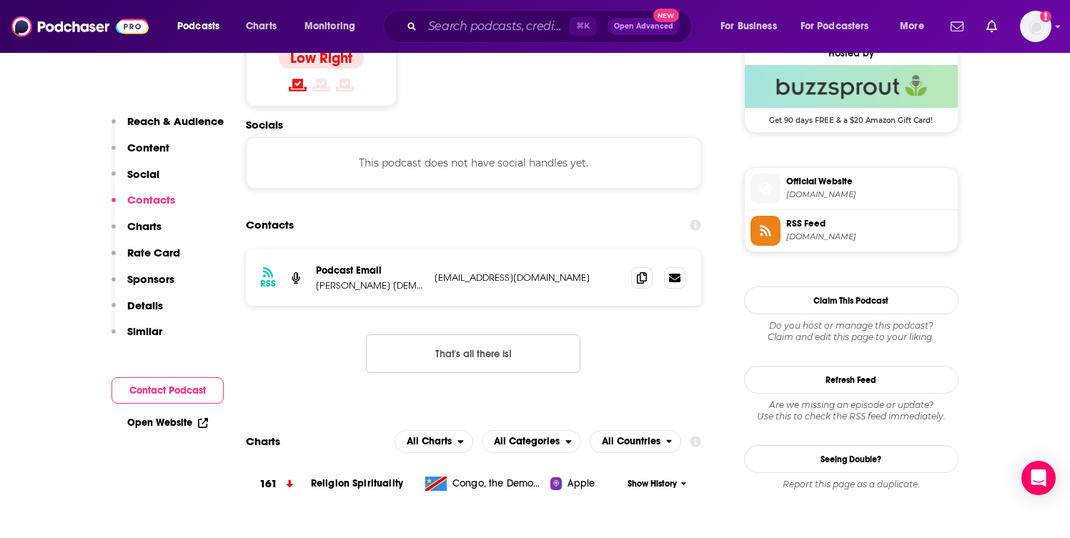
scroll to position [1241, 0]
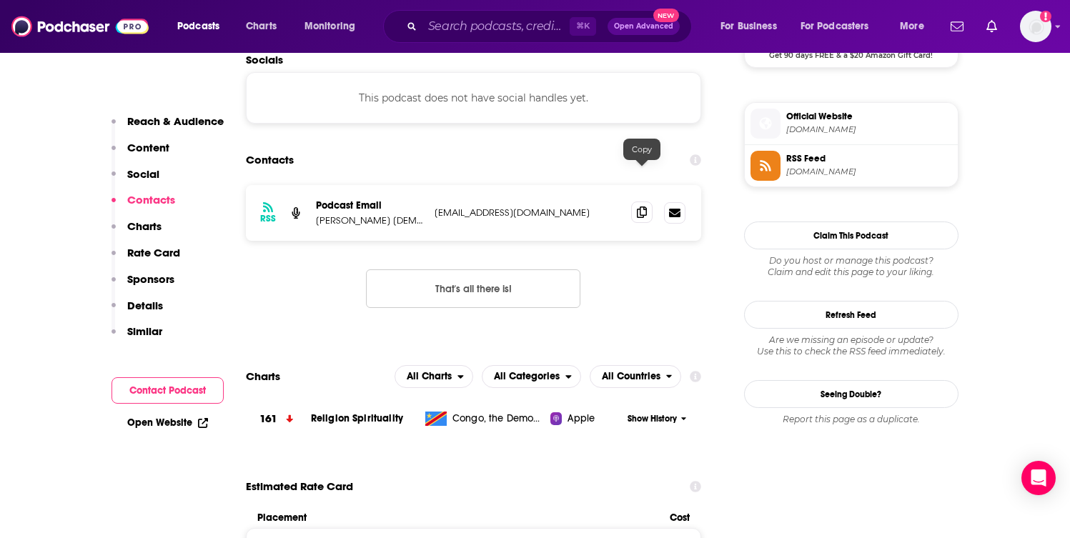
click at [643, 207] on icon at bounding box center [642, 212] width 10 height 11
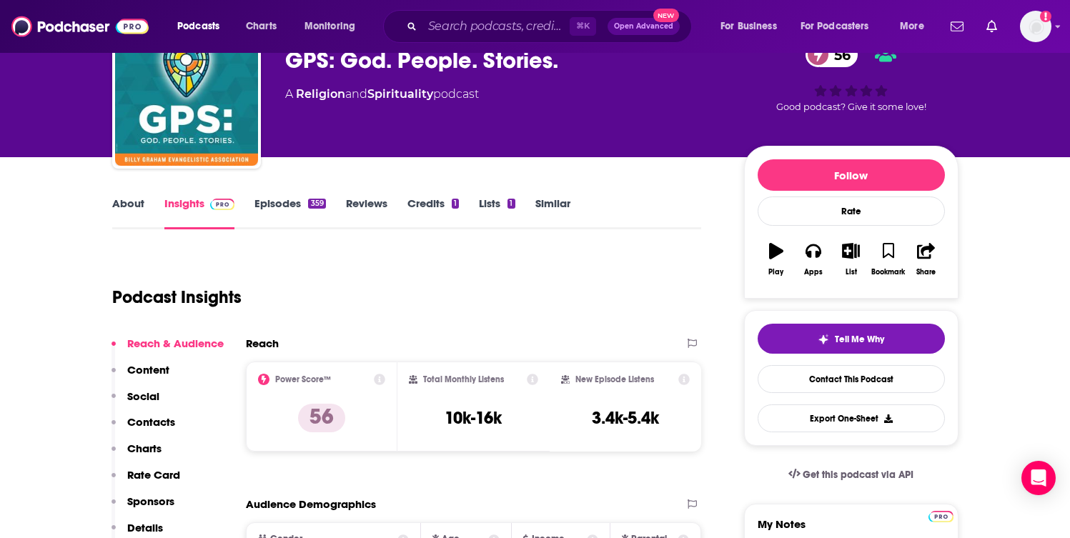
scroll to position [26, 0]
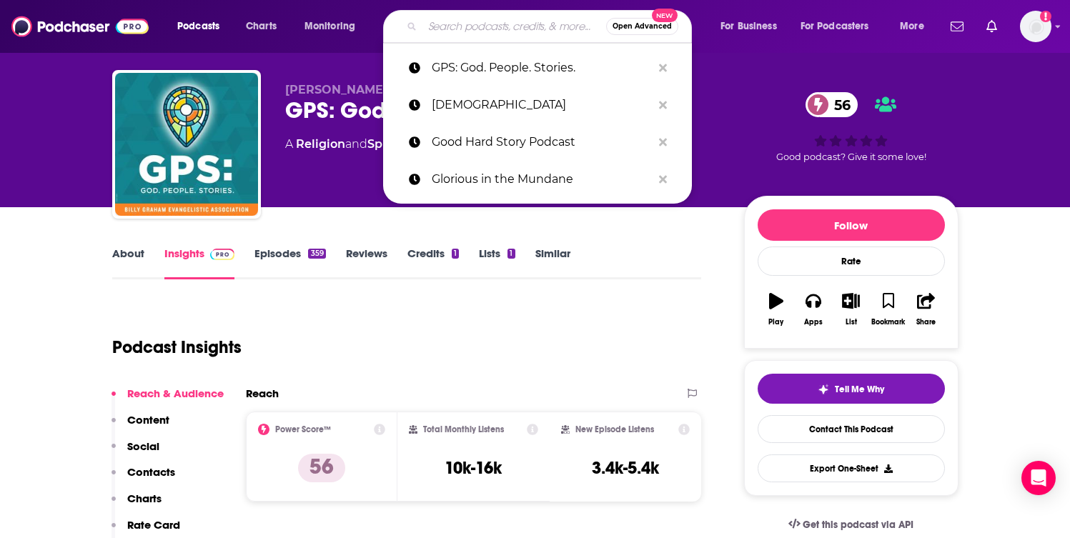
click at [454, 30] on input "Search podcasts, credits, & more..." at bounding box center [514, 26] width 184 height 23
paste input "[PERSON_NAME] Podcast"
type input "[PERSON_NAME] Podcast"
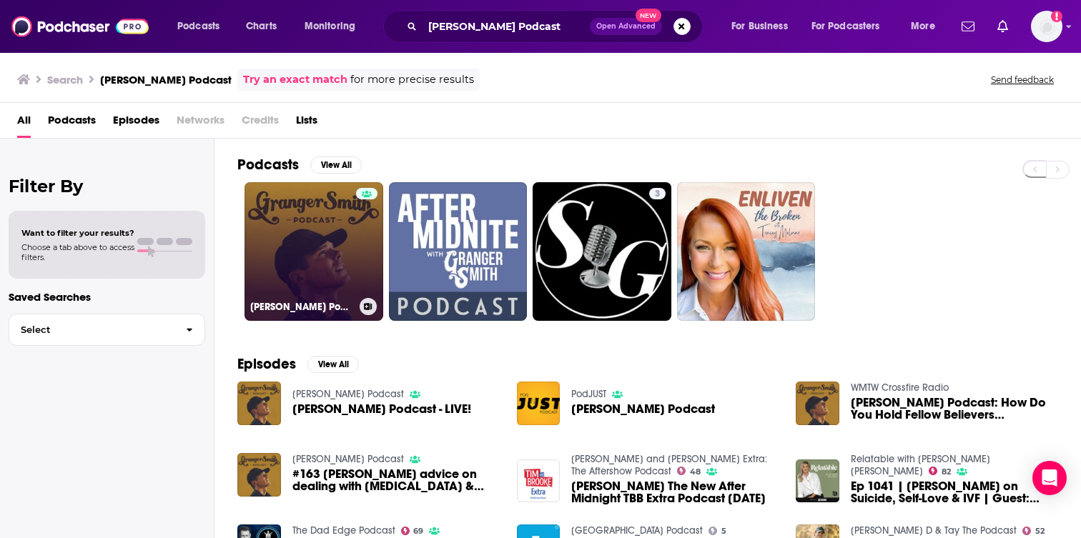
click at [284, 223] on link "[PERSON_NAME] Podcast" at bounding box center [313, 251] width 139 height 139
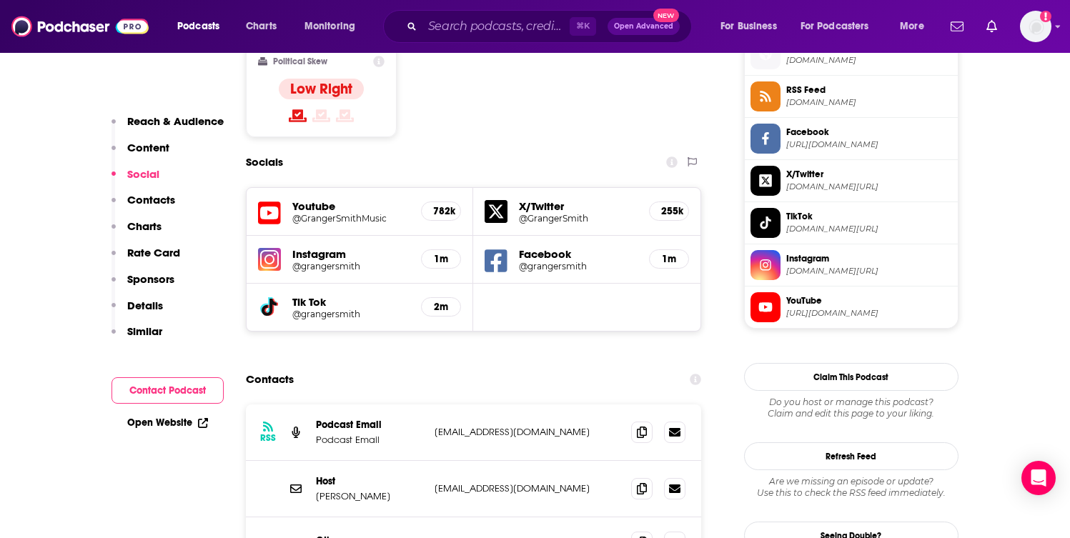
scroll to position [1191, 0]
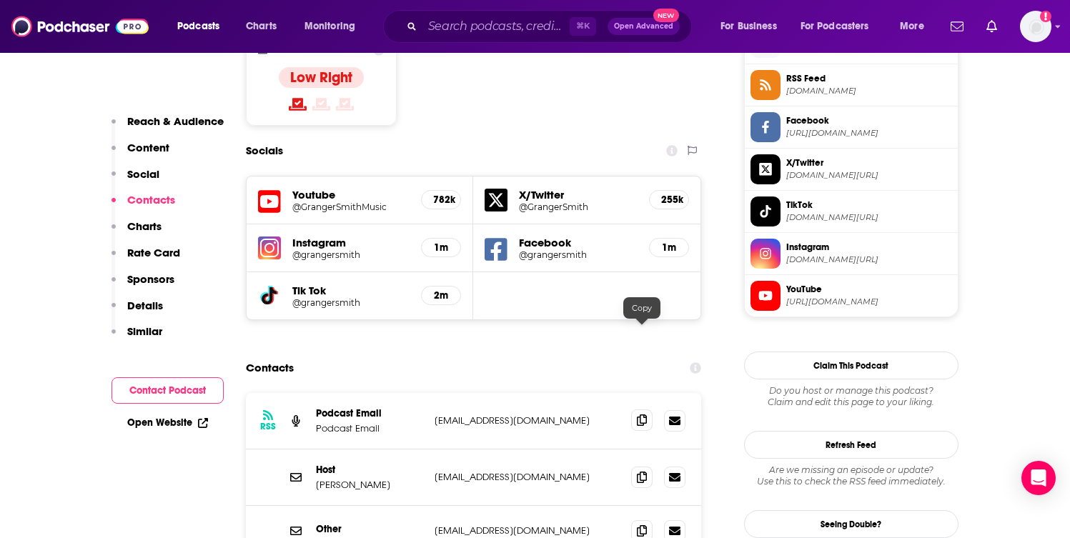
click at [645, 414] on icon at bounding box center [642, 419] width 10 height 11
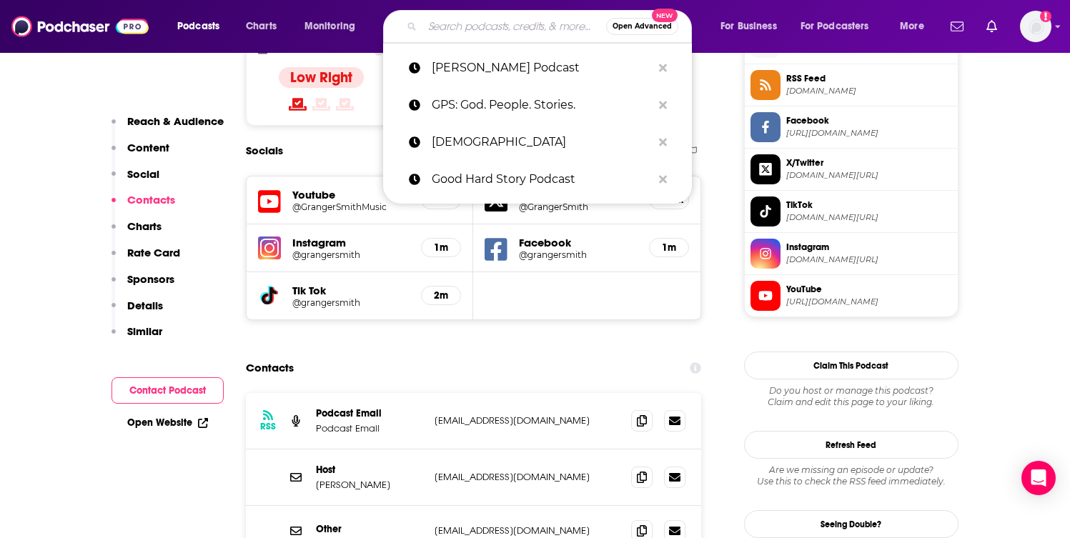
click at [525, 28] on input "Search podcasts, credits, & more..." at bounding box center [514, 26] width 184 height 23
paste input "Happy & Healthy with [PERSON_NAME]"
type input "Happy & Healthy with [PERSON_NAME]"
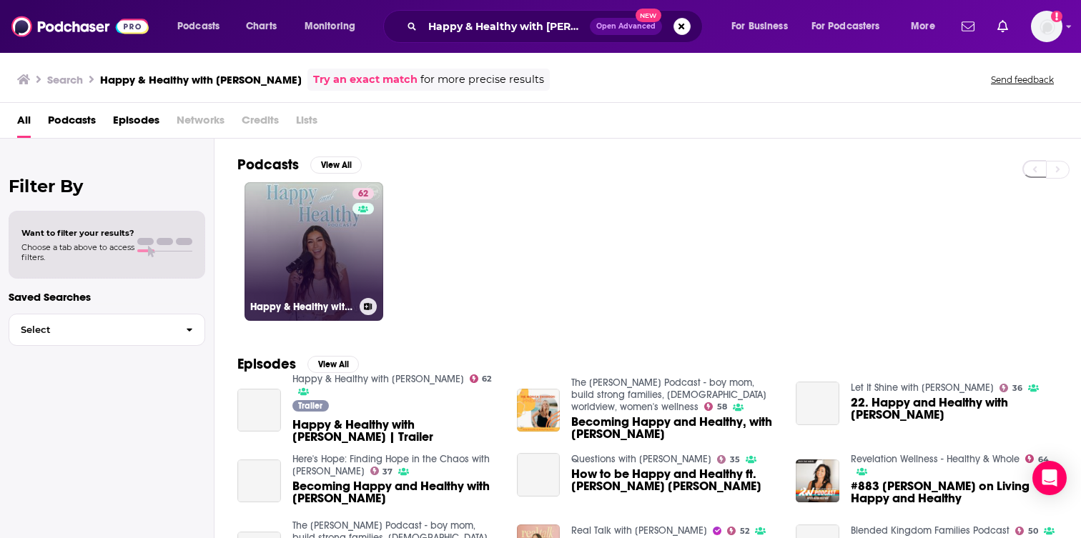
click at [299, 270] on link "62 Happy & Healthy with [PERSON_NAME]" at bounding box center [313, 251] width 139 height 139
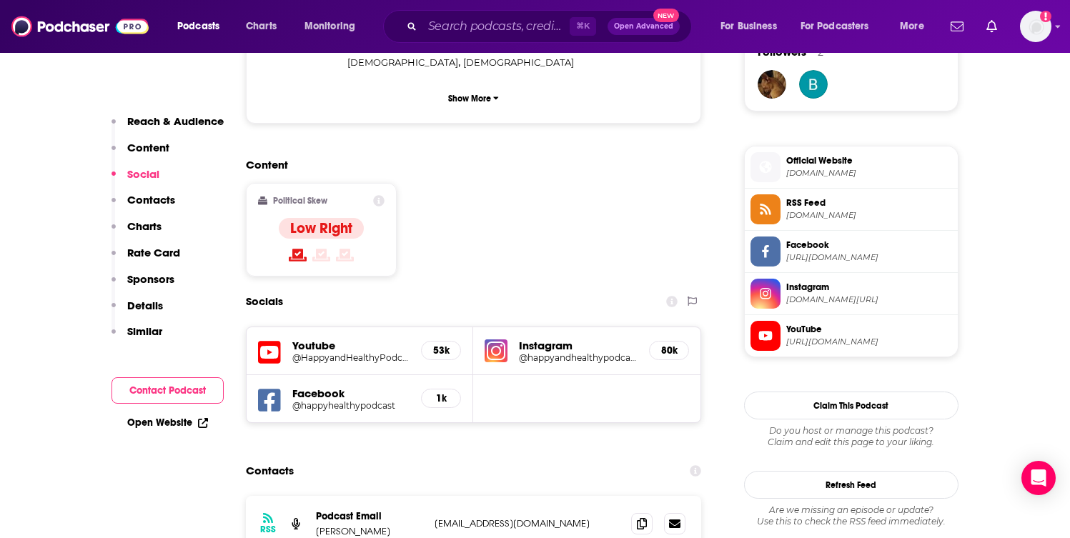
scroll to position [1081, 0]
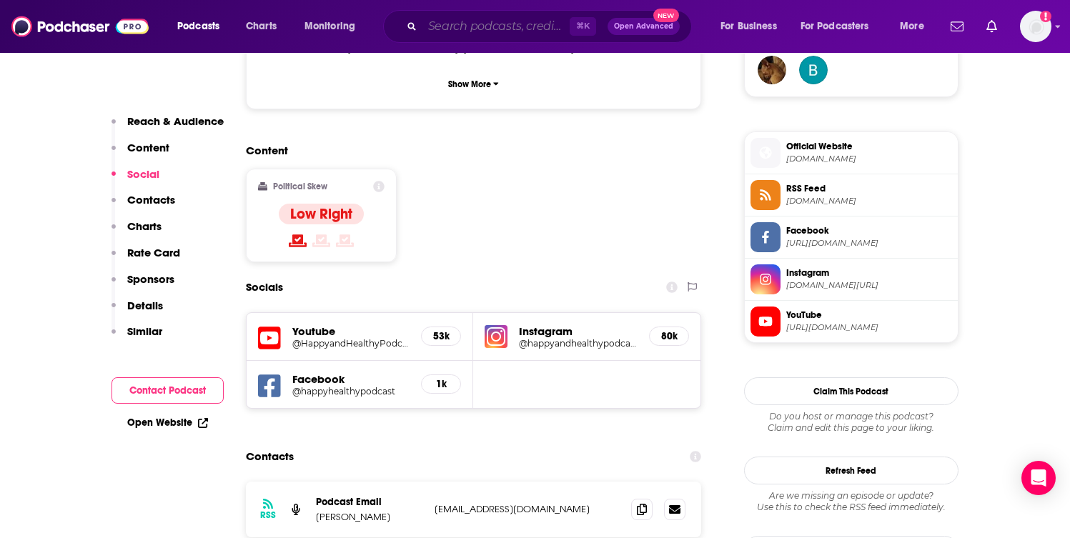
click at [504, 29] on input "Search podcasts, credits, & more..." at bounding box center [495, 26] width 147 height 23
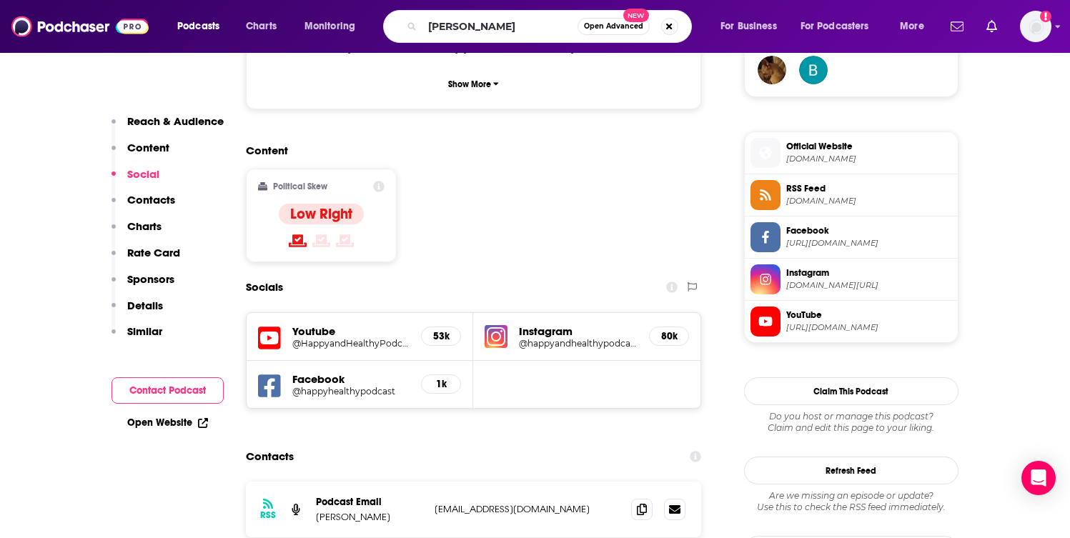
click at [498, 11] on div "[PERSON_NAME] Open Advanced New" at bounding box center [537, 26] width 309 height 33
click at [498, 14] on div "[PERSON_NAME] Open Advanced New" at bounding box center [537, 26] width 309 height 33
click at [498, 26] on input "[PERSON_NAME]" at bounding box center [499, 26] width 155 height 23
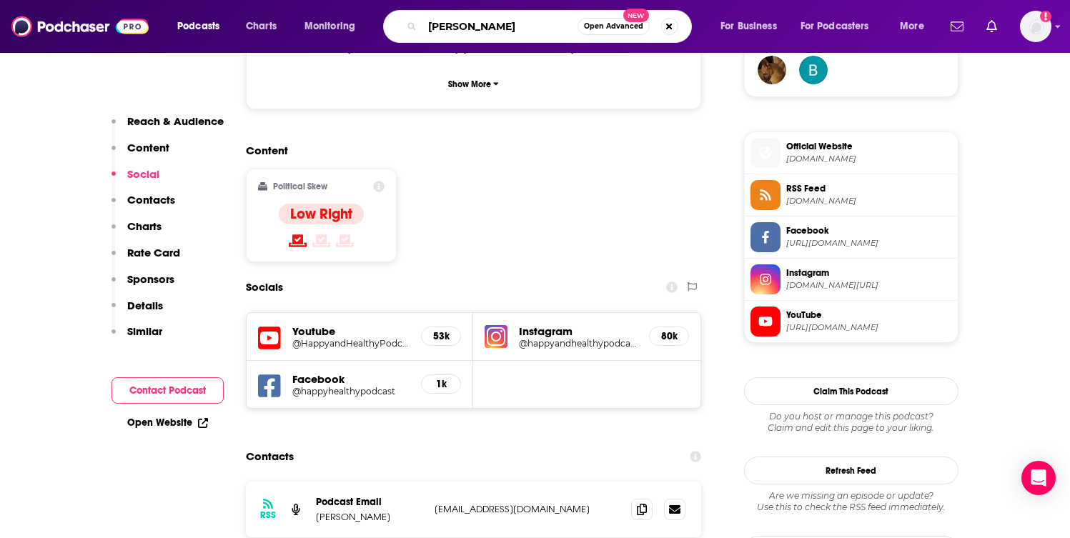
paste input "Heaven In Your Home"
type input "Heaven In Your Home"
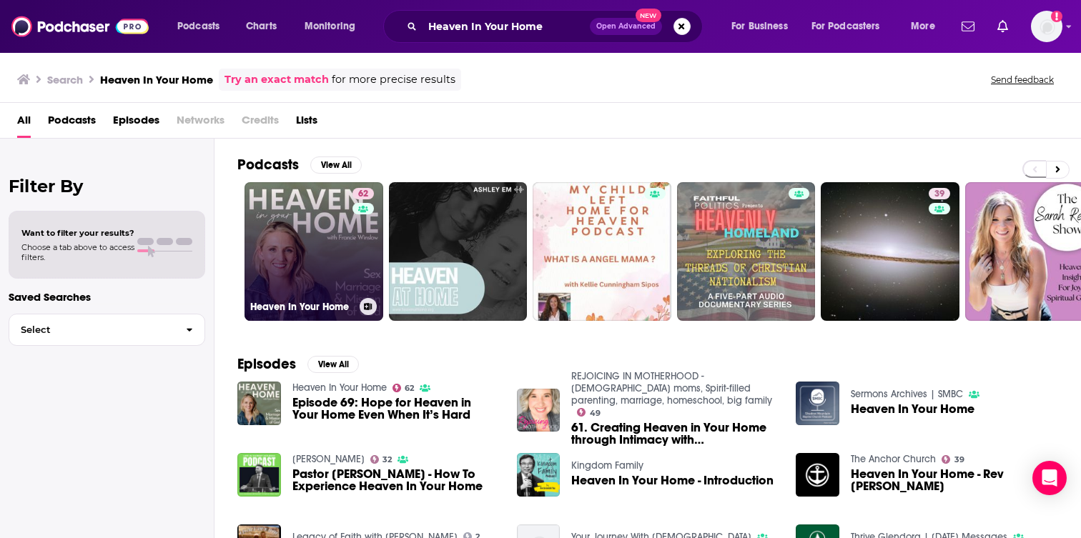
click at [349, 274] on link "62 Heaven In Your Home" at bounding box center [313, 251] width 139 height 139
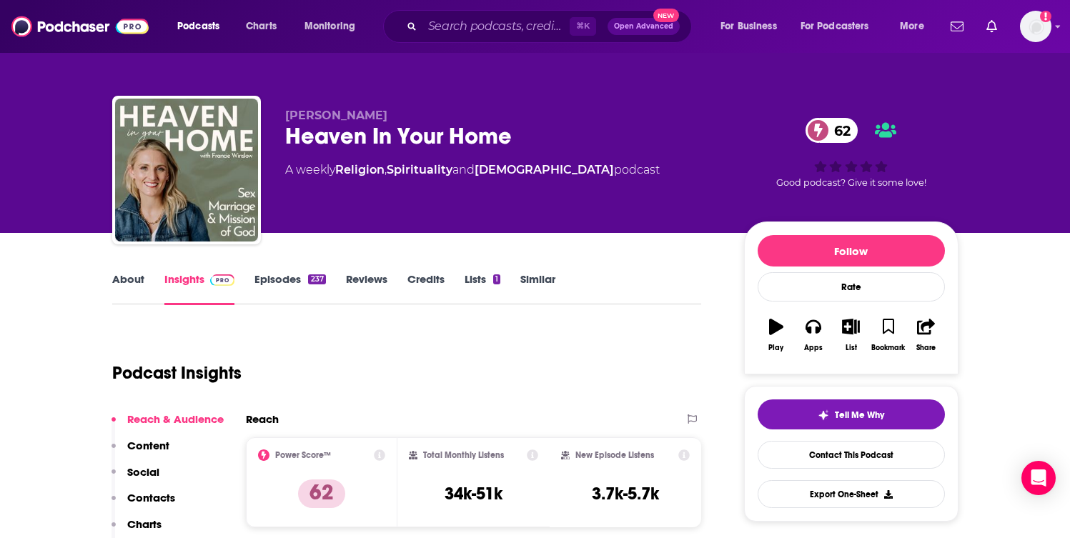
click at [133, 284] on link "About" at bounding box center [128, 288] width 32 height 33
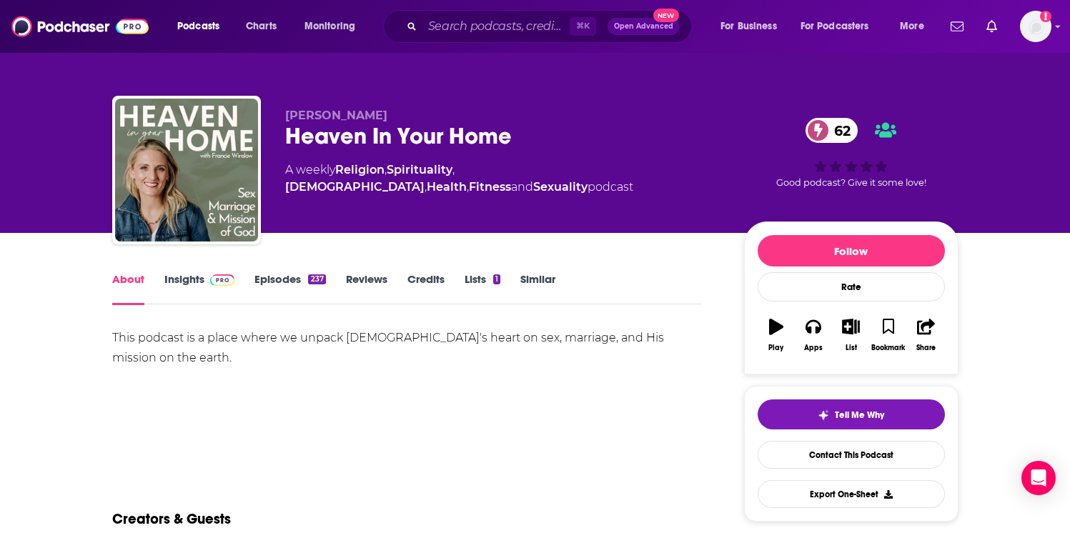
click at [174, 273] on link "Insights" at bounding box center [199, 288] width 71 height 33
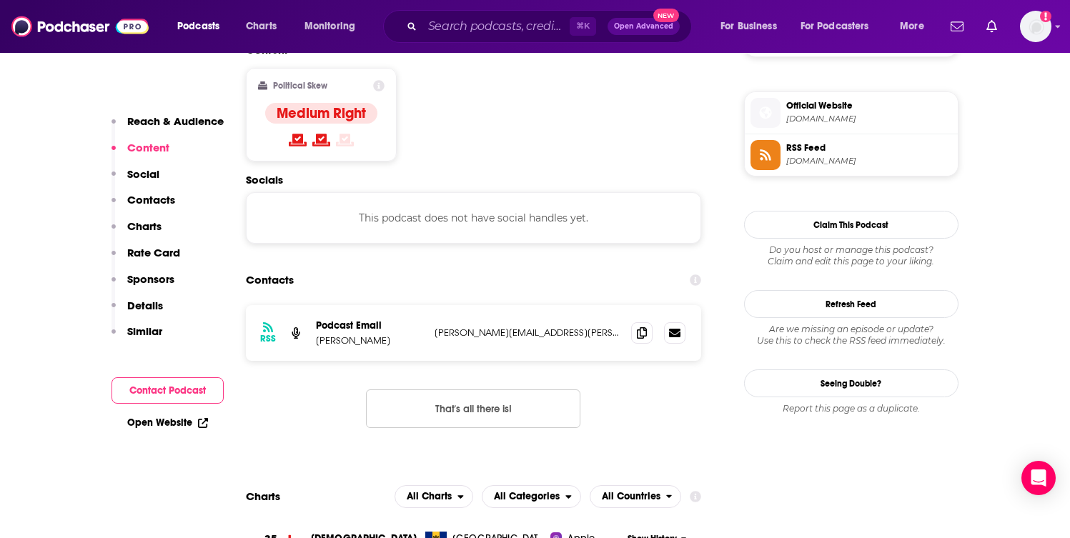
scroll to position [1213, 0]
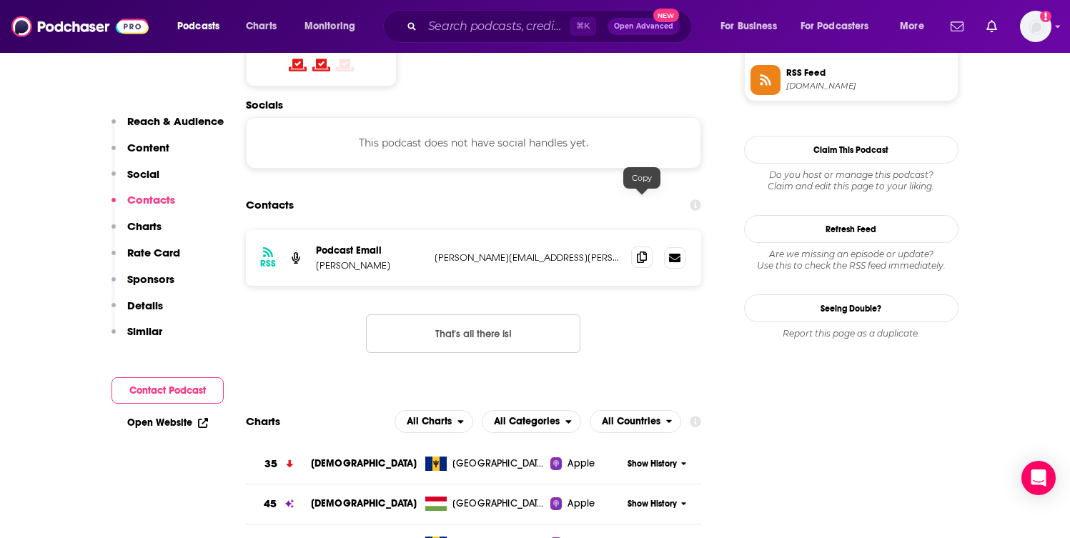
click at [644, 252] on icon at bounding box center [642, 257] width 10 height 11
click at [474, 28] on input "Search podcasts, credits, & more..." at bounding box center [495, 26] width 147 height 23
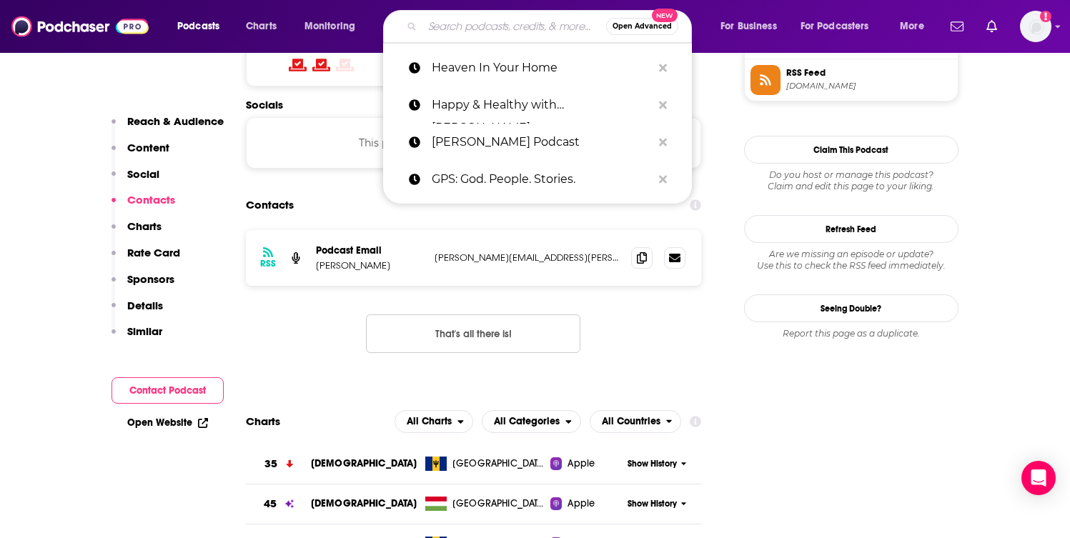
paste input "Heavenlybond Podcast"
type input "Heavenlybond Podcast"
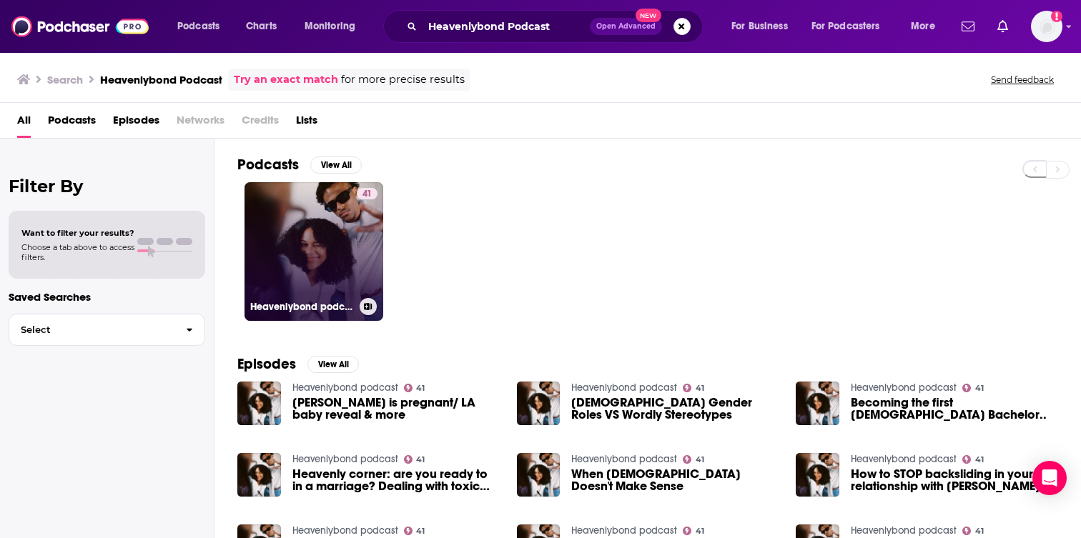
click at [308, 282] on link "41 Heavenlybond podcast" at bounding box center [313, 251] width 139 height 139
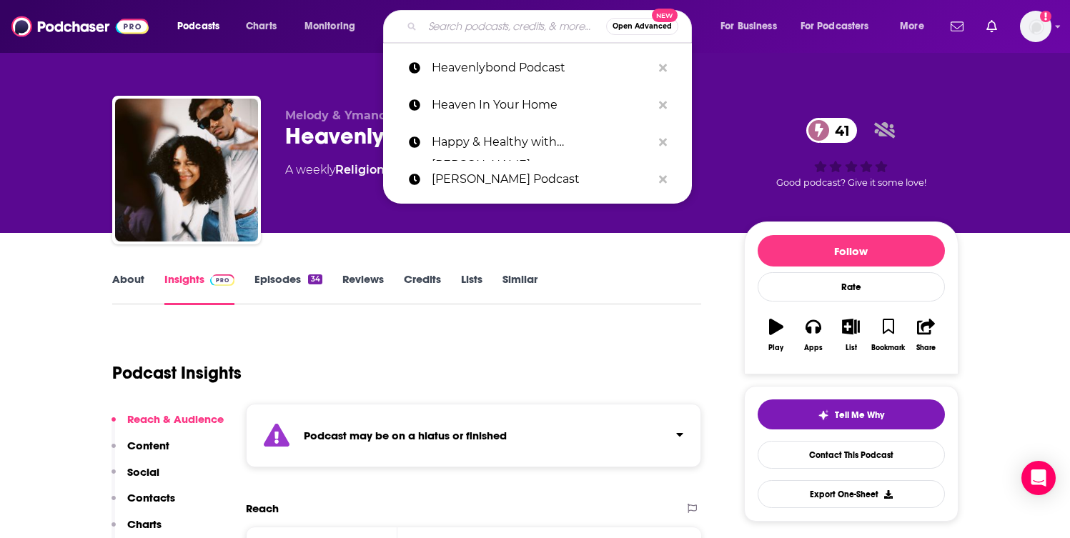
click at [511, 19] on input "Search podcasts, credits, & more..." at bounding box center [514, 26] width 184 height 23
paste input "Here's Where It Gets Interesting"
type input "Here's Where It Gets Interesting"
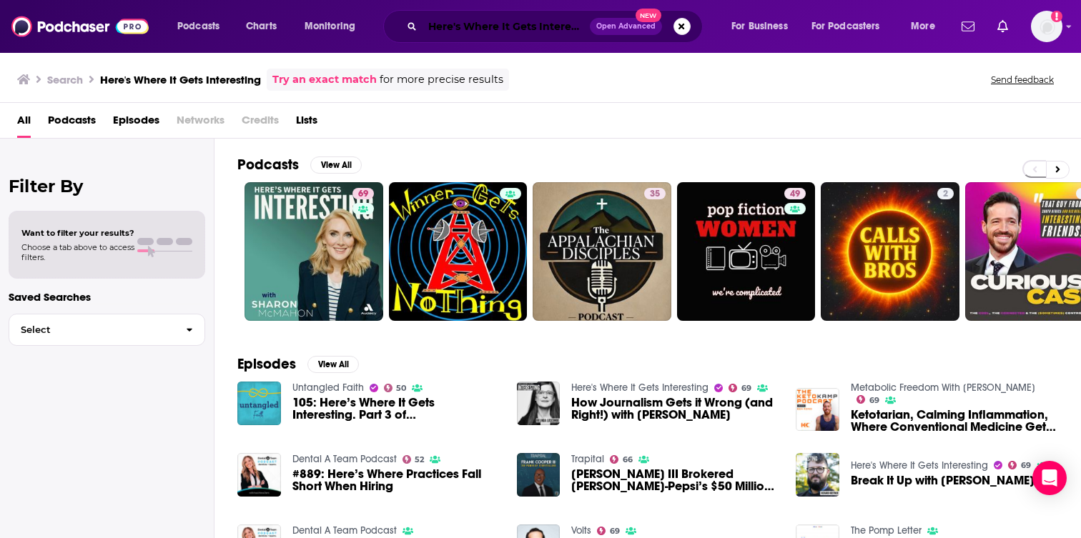
click at [523, 24] on input "Here's Where It Gets Interesting" at bounding box center [505, 26] width 167 height 23
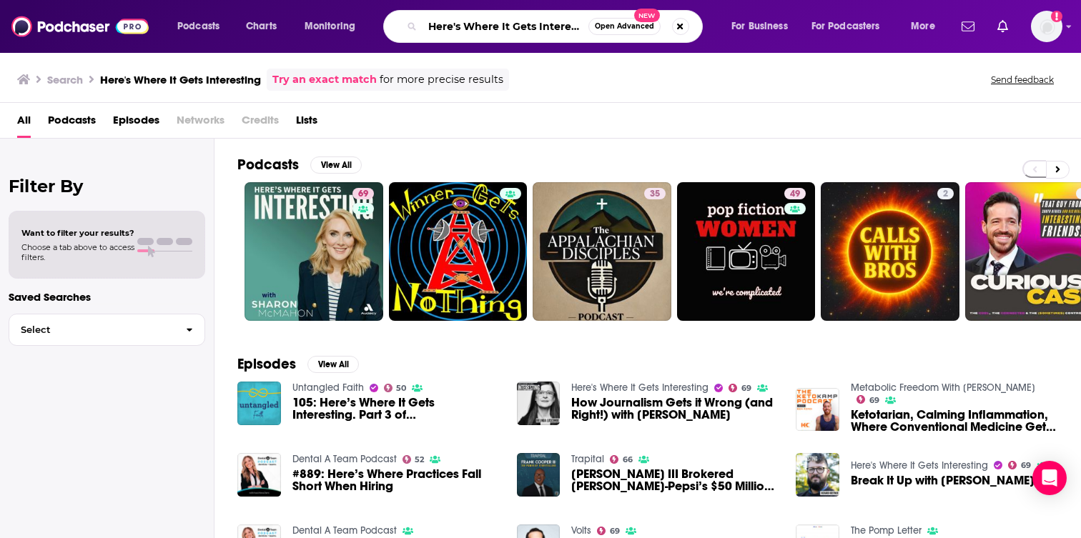
click at [523, 24] on input "Here's Where It Gets Interesting" at bounding box center [505, 26] width 166 height 23
paste input "ole in My Heart"
type input "Hole in My Heart"
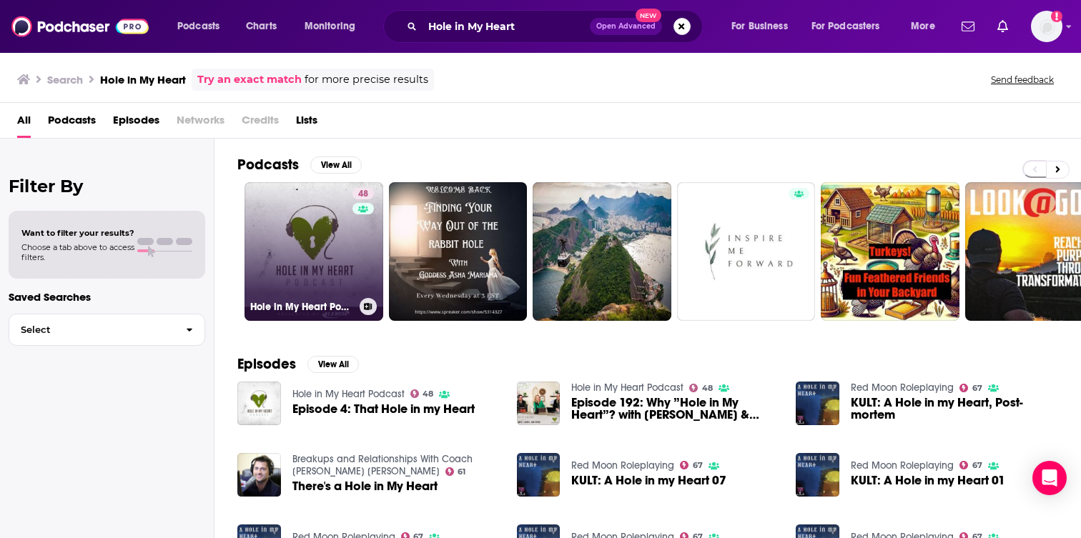
click at [316, 247] on link "48 Hole in My Heart Podcast" at bounding box center [313, 251] width 139 height 139
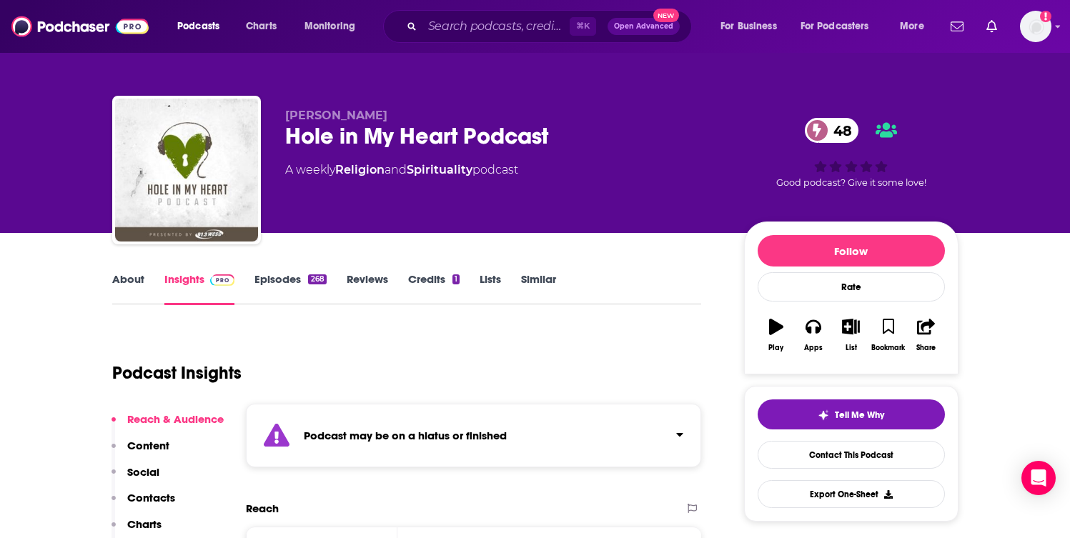
scroll to position [31, 0]
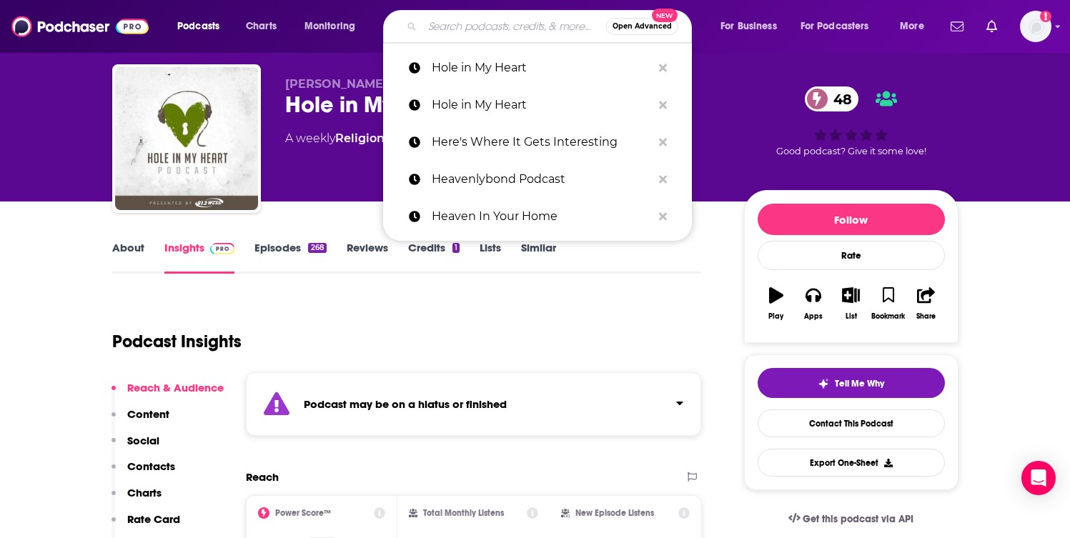
click at [522, 31] on input "Search podcasts, credits, & more..." at bounding box center [514, 26] width 184 height 23
paste input "Holy Curiosity"
type input "Holy Curiosity"
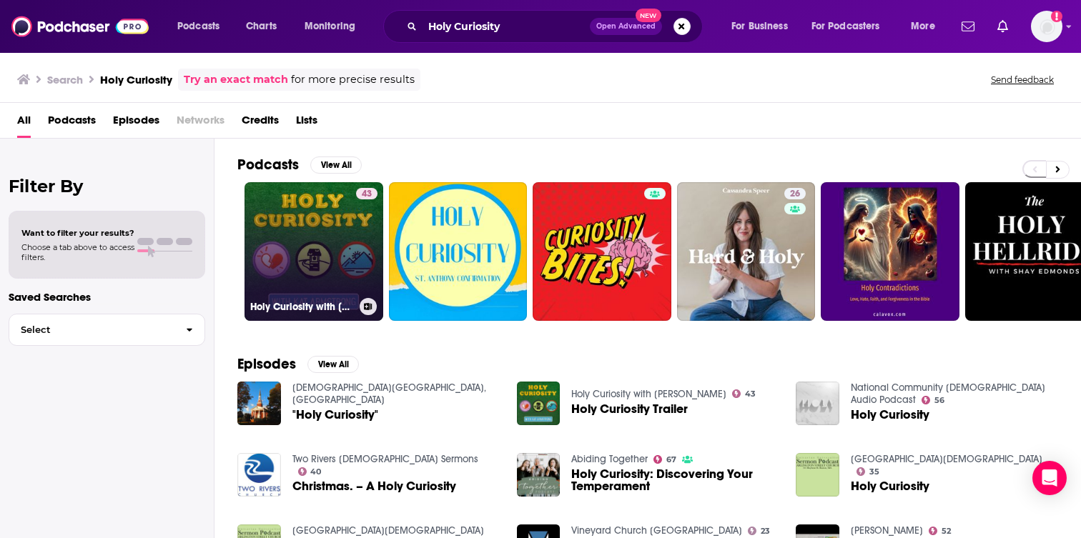
click at [306, 276] on link "43 Holy Curiosity with [PERSON_NAME]" at bounding box center [313, 251] width 139 height 139
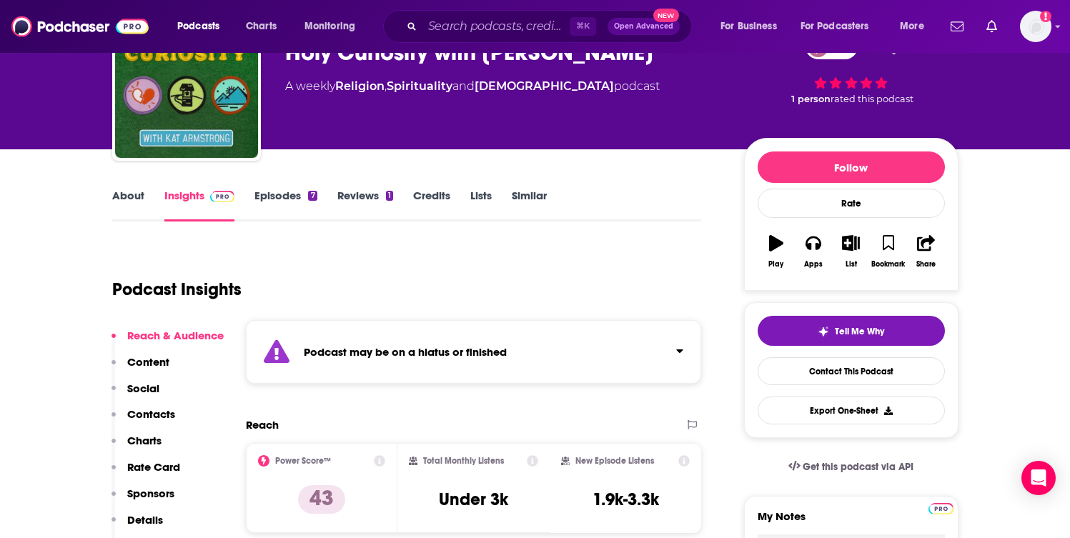
scroll to position [89, 0]
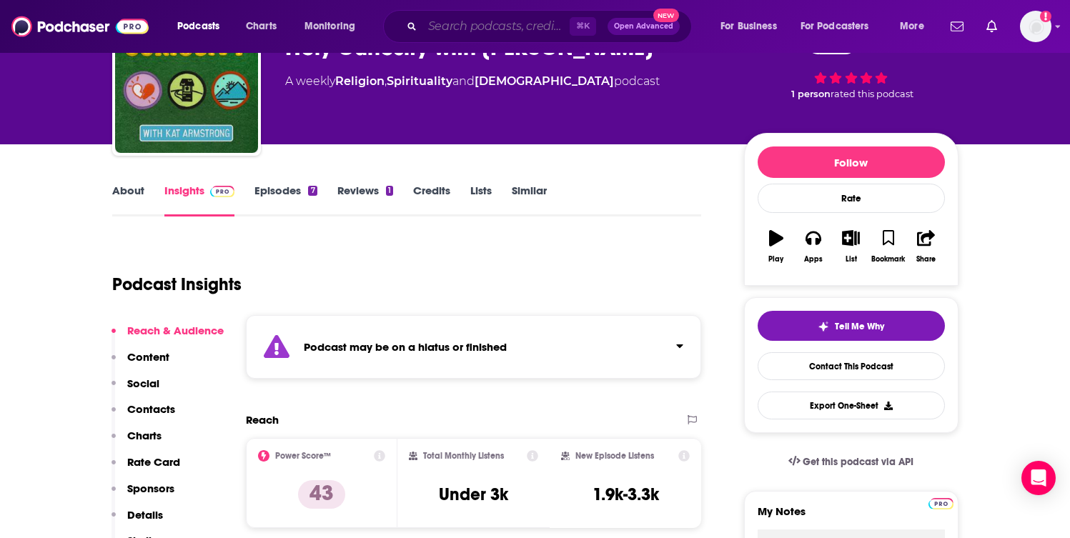
click at [506, 28] on input "Search podcasts, credits, & more..." at bounding box center [495, 26] width 147 height 23
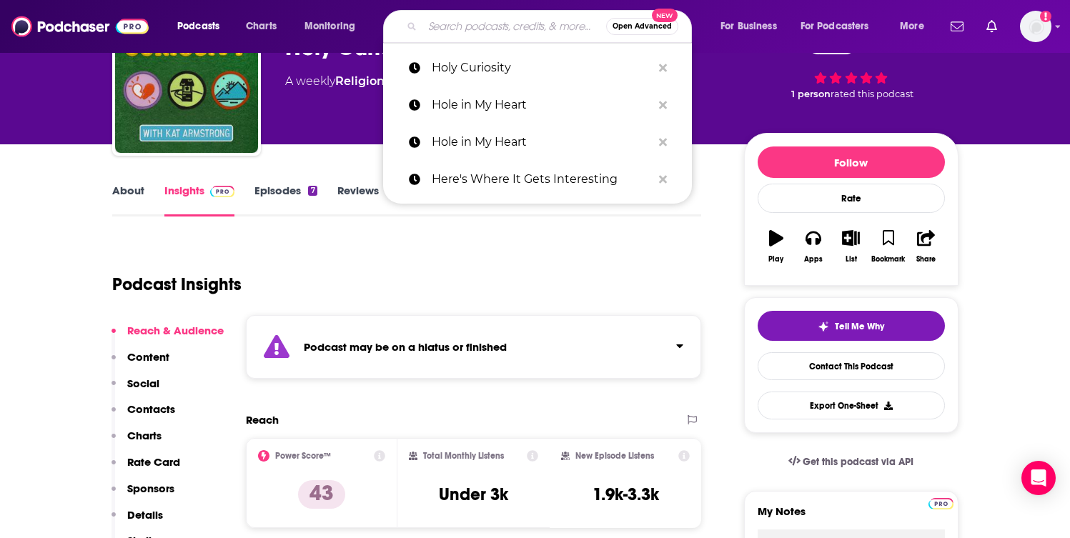
click at [506, 28] on input "Search podcasts, credits, & more..." at bounding box center [514, 26] width 184 height 23
paste input "[DEMOGRAPHIC_DATA] Over Everything with [PERSON_NAME]"
type input "[DEMOGRAPHIC_DATA] Over Everything with [PERSON_NAME]"
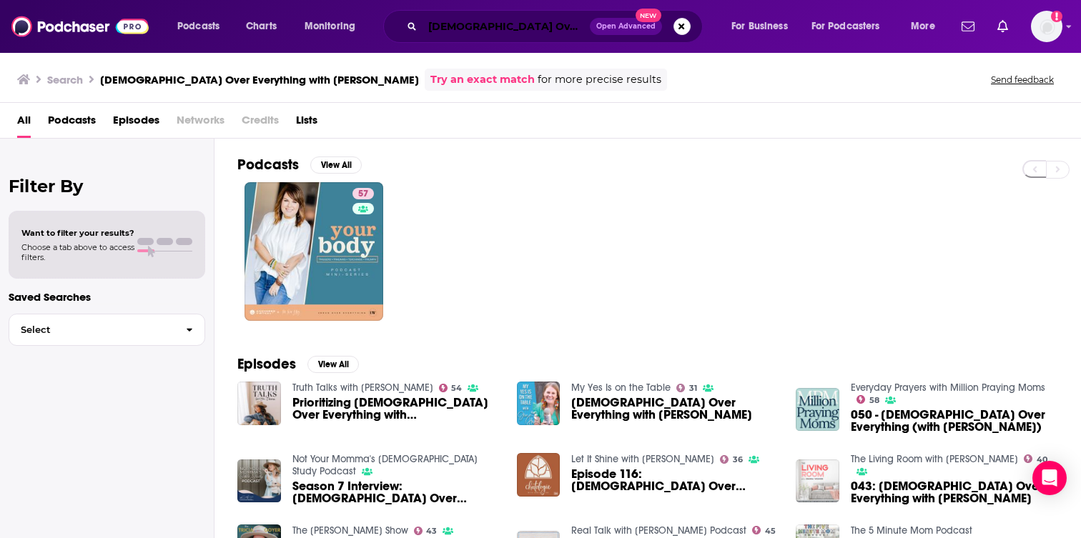
click at [523, 23] on input "[DEMOGRAPHIC_DATA] Over Everything with [PERSON_NAME]" at bounding box center [505, 26] width 167 height 23
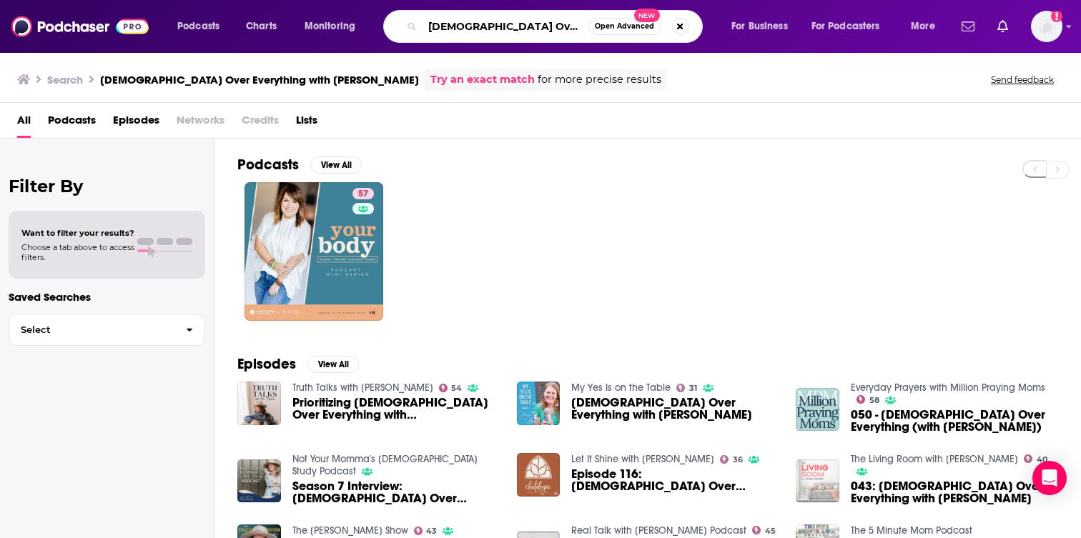
click at [523, 23] on input "[DEMOGRAPHIC_DATA] Over Everything with [PERSON_NAME]" at bounding box center [505, 26] width 166 height 23
paste input "Holy Curiosity"
type input "Holy Curiosity"
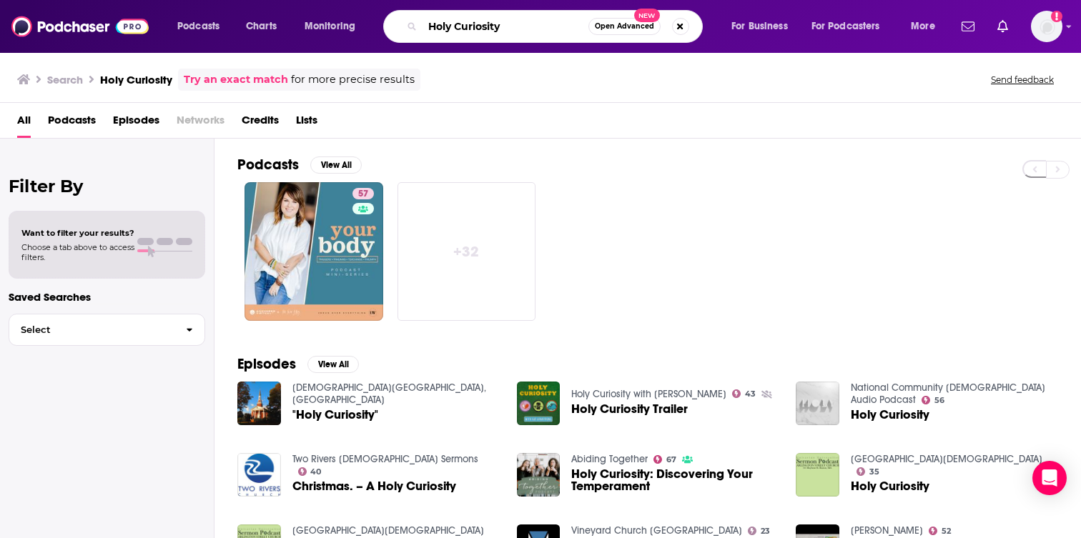
click at [520, 21] on input "Holy Curiosity" at bounding box center [505, 26] width 166 height 23
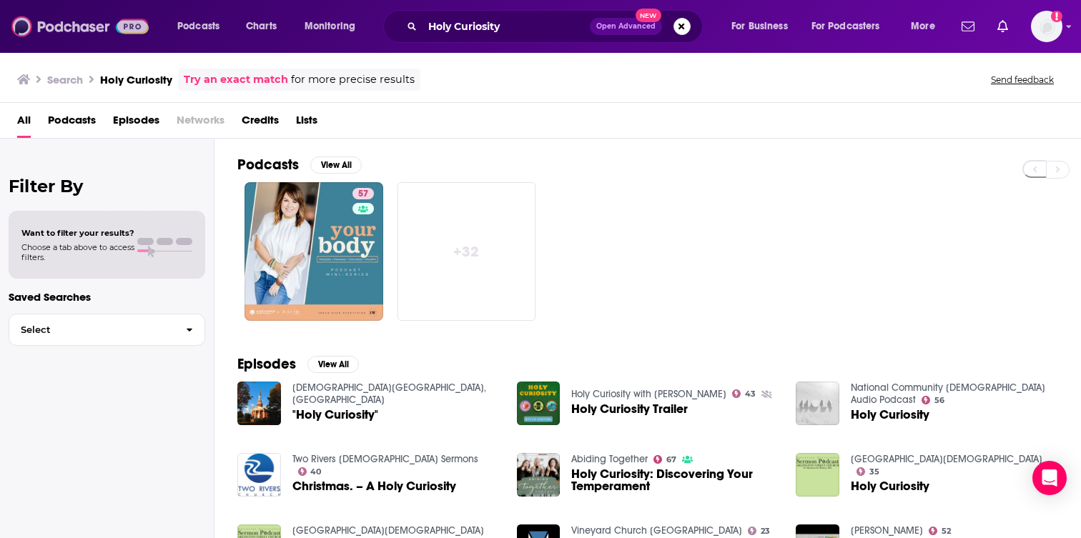
click at [76, 19] on img at bounding box center [79, 26] width 137 height 27
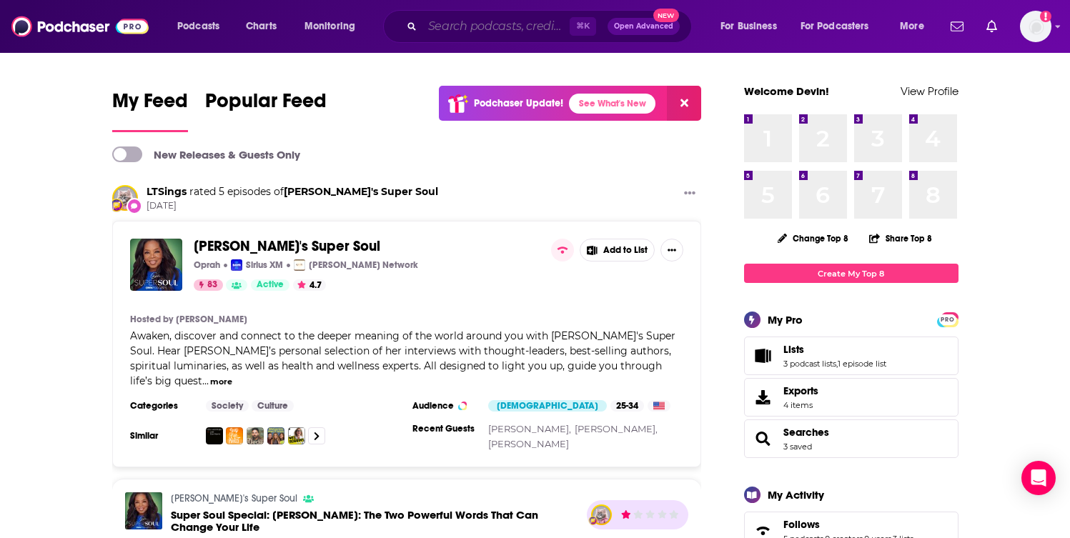
click at [465, 31] on input "Search podcasts, credits, & more..." at bounding box center [495, 26] width 147 height 23
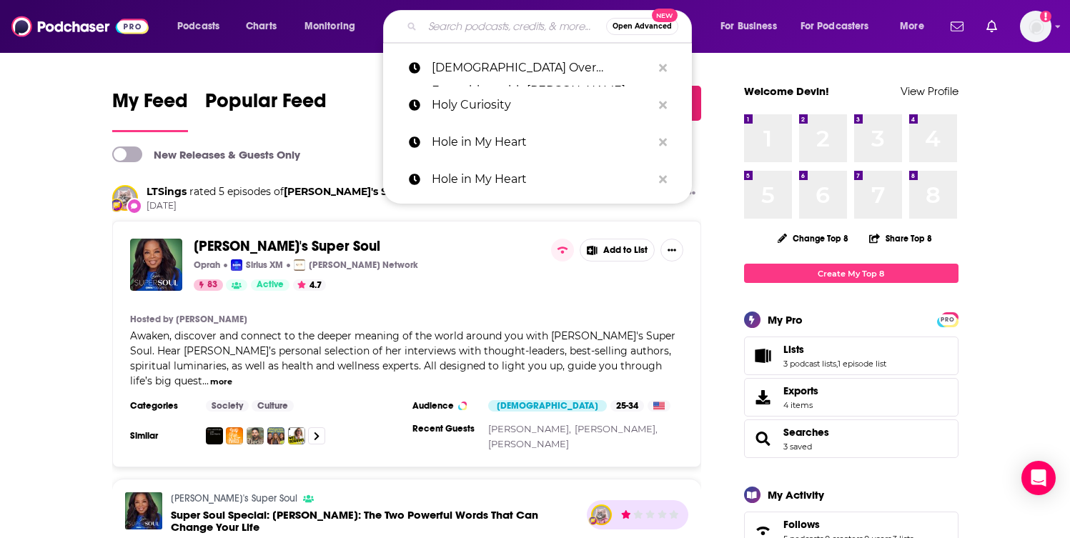
paste input "Holy Curiosity"
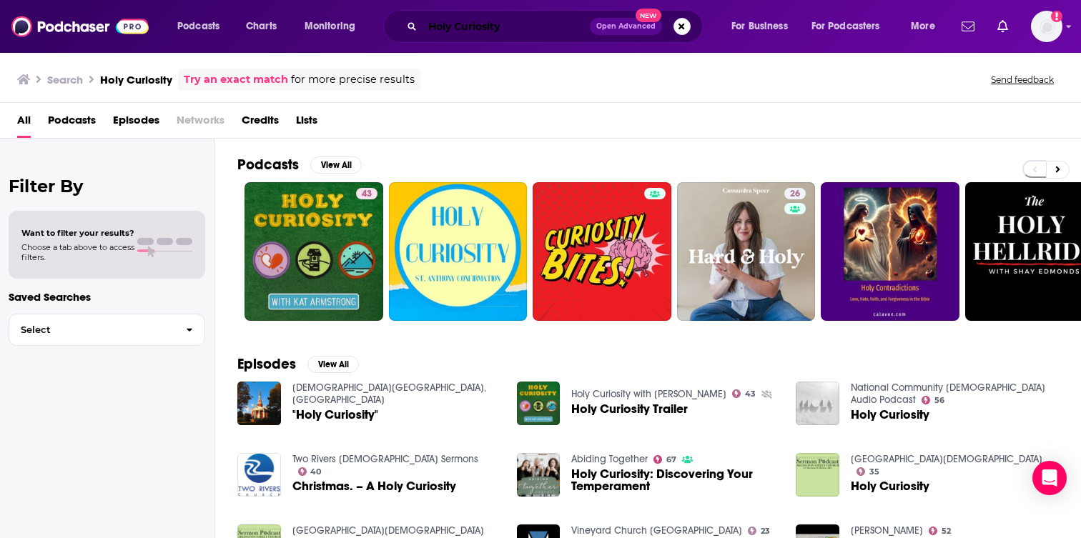
click at [530, 20] on input "Holy Curiosity" at bounding box center [505, 26] width 167 height 23
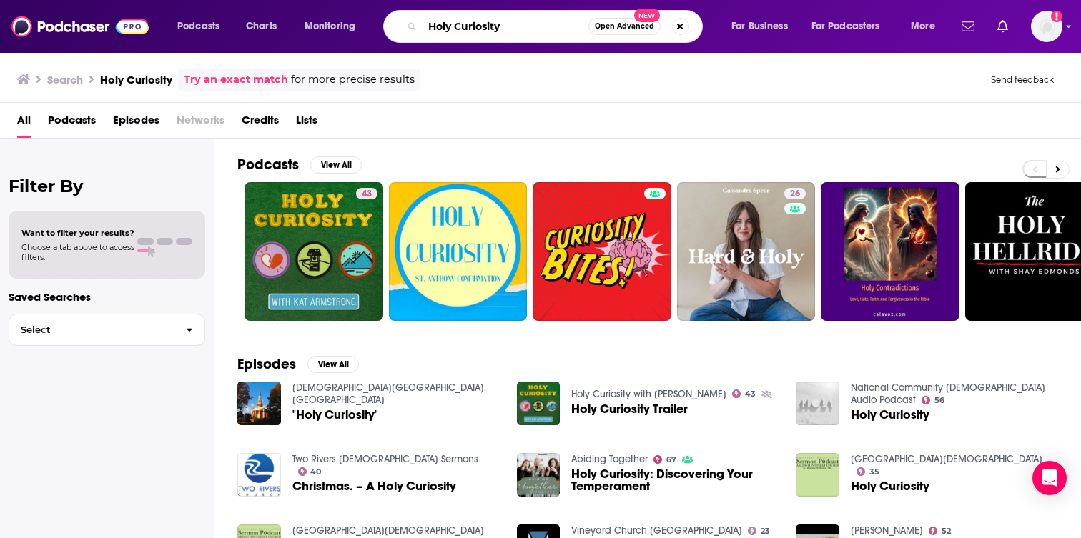
click at [530, 20] on input "Holy Curiosity" at bounding box center [505, 26] width 166 height 23
paste input "[DEMOGRAPHIC_DATA] Over Everything with [PERSON_NAME]"
click at [493, 29] on input "[DEMOGRAPHIC_DATA] Over Everything with [PERSON_NAME]" at bounding box center [505, 26] width 166 height 23
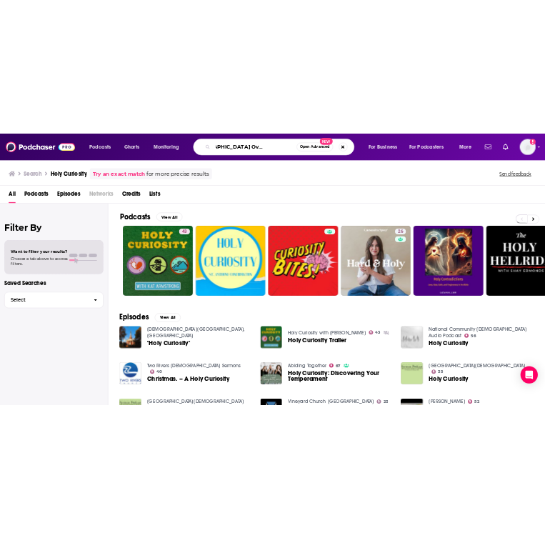
scroll to position [0, 0]
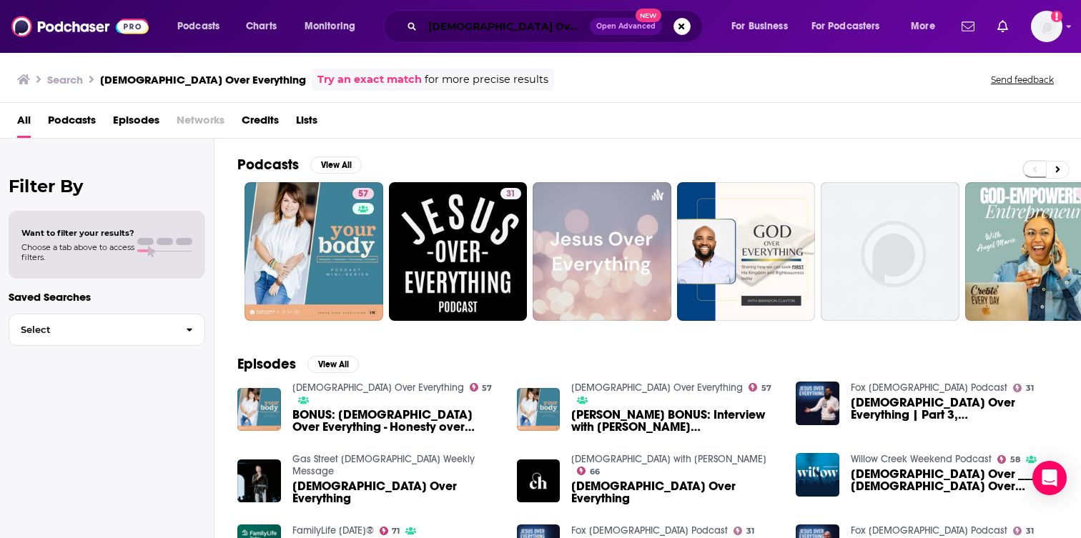
click at [553, 33] on input "[DEMOGRAPHIC_DATA] Over Everything" at bounding box center [505, 26] width 167 height 23
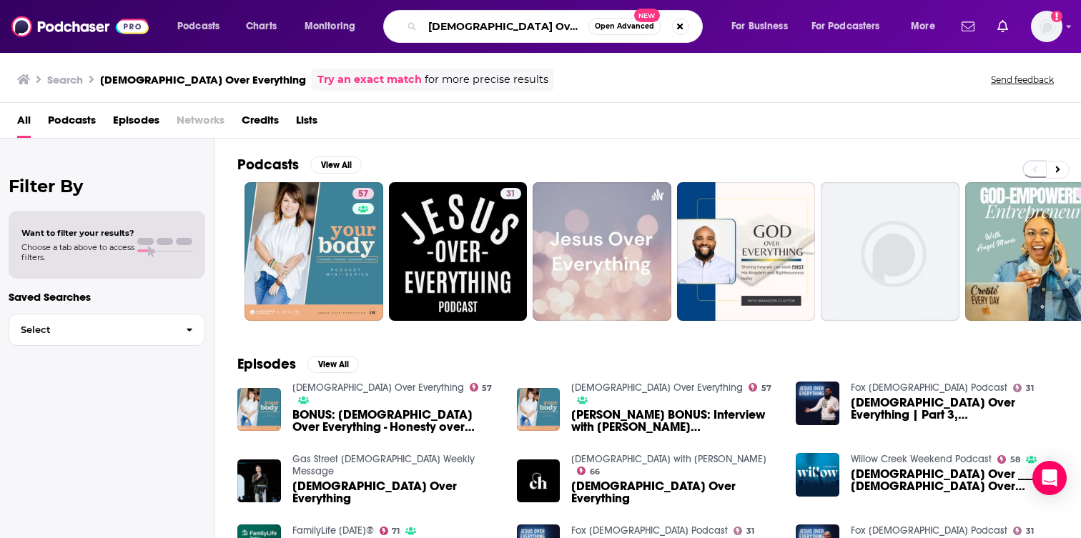
click at [553, 33] on input "[DEMOGRAPHIC_DATA] Over Everything" at bounding box center [505, 26] width 166 height 23
paste input "ourneywomen"
type input "Journeywomen"
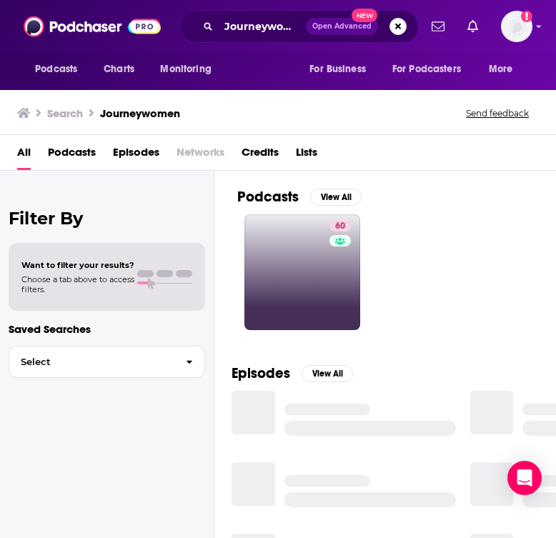
click at [326, 289] on link "60" at bounding box center [302, 272] width 116 height 116
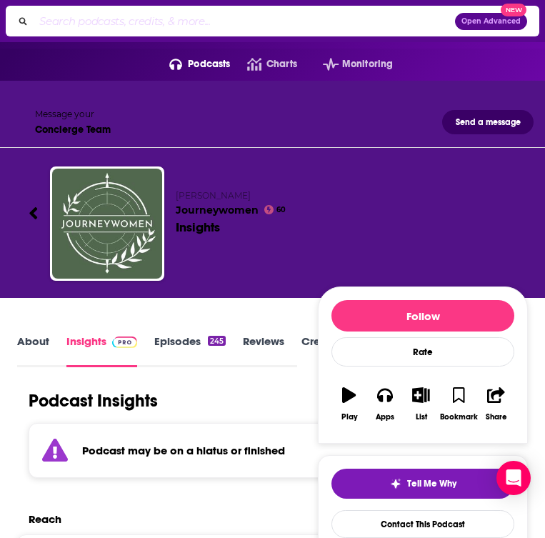
click at [179, 334] on link "Episodes 245" at bounding box center [189, 350] width 71 height 33
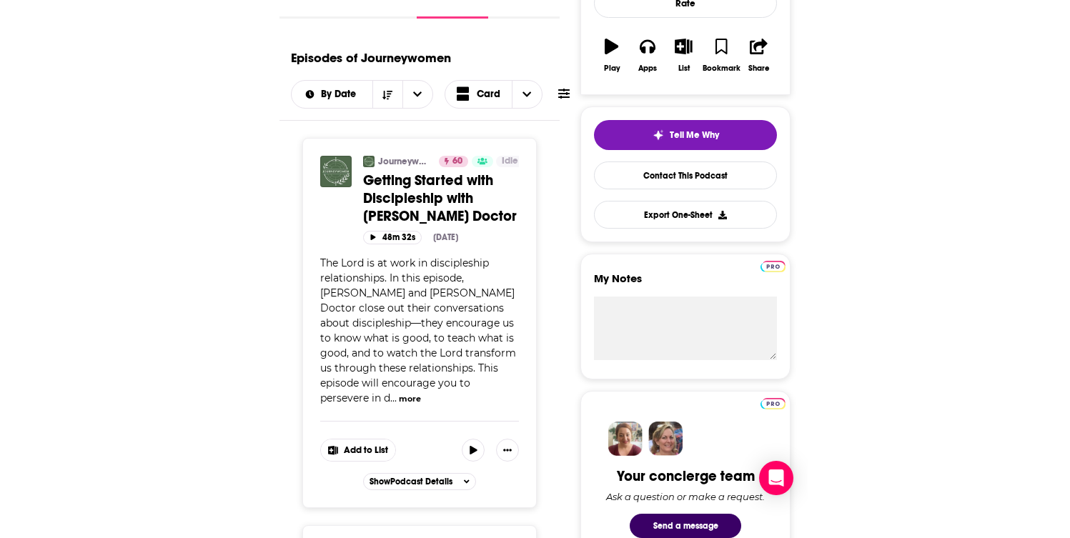
scroll to position [304, 0]
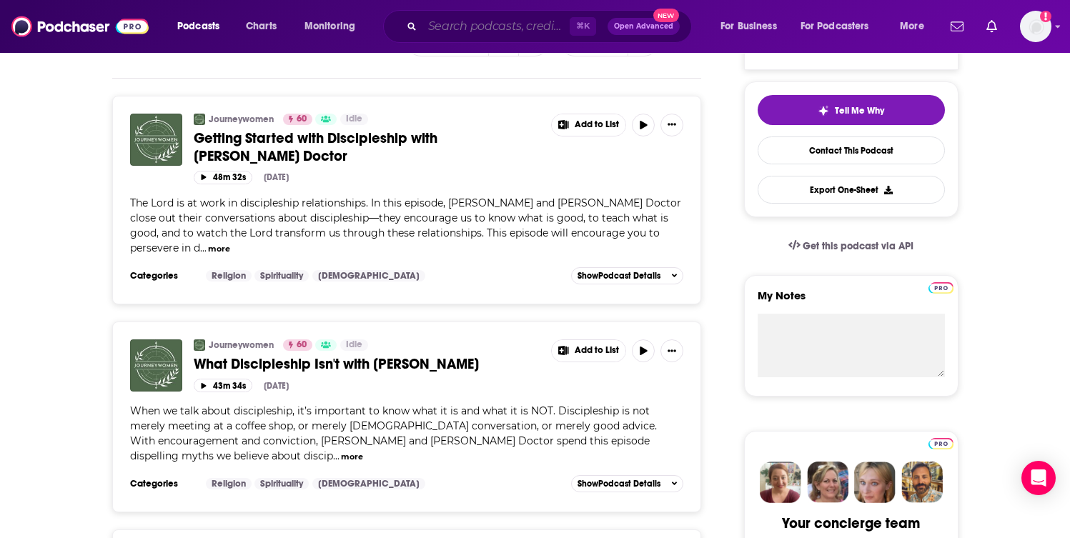
click at [477, 26] on input "Search podcasts, credits, & more..." at bounding box center [495, 26] width 147 height 23
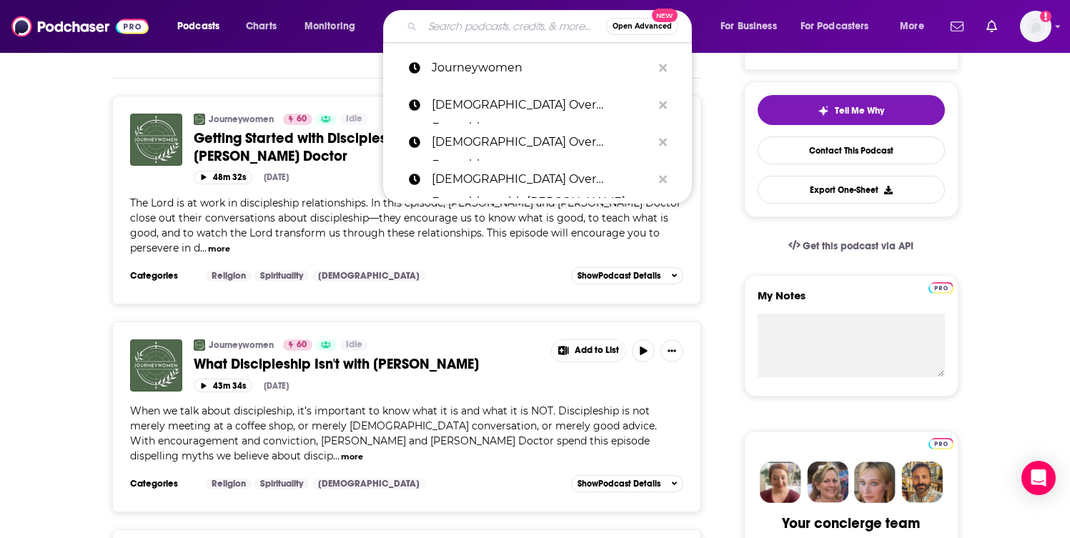
paste input "Let's Try This Again with [PERSON_NAME]"
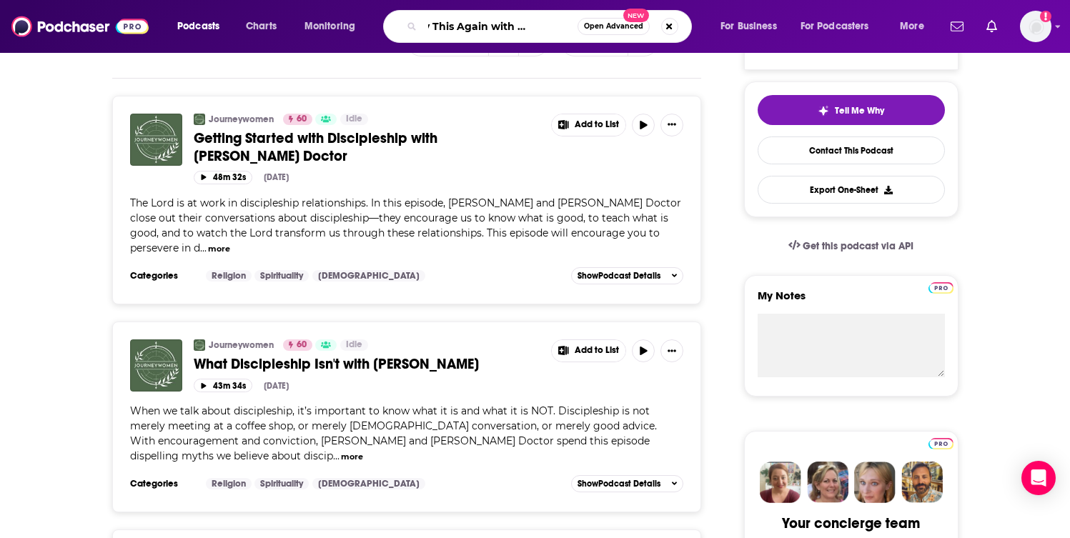
click at [495, 30] on input "Let's Try This Again with [PERSON_NAME]" at bounding box center [499, 26] width 155 height 23
type input "Let's Try This Again"
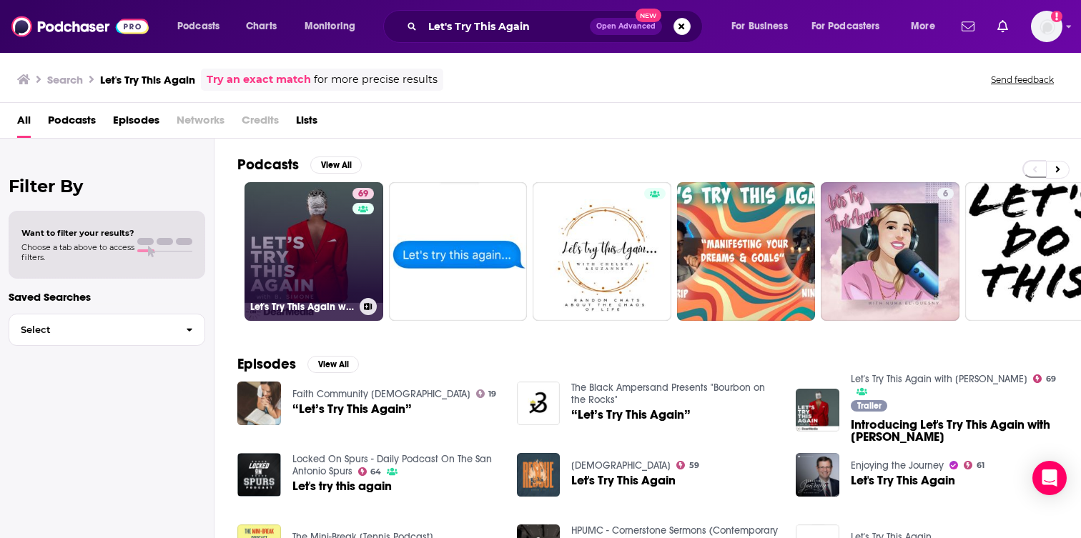
click at [305, 247] on link "69 Let's Try This Again with [PERSON_NAME]" at bounding box center [313, 251] width 139 height 139
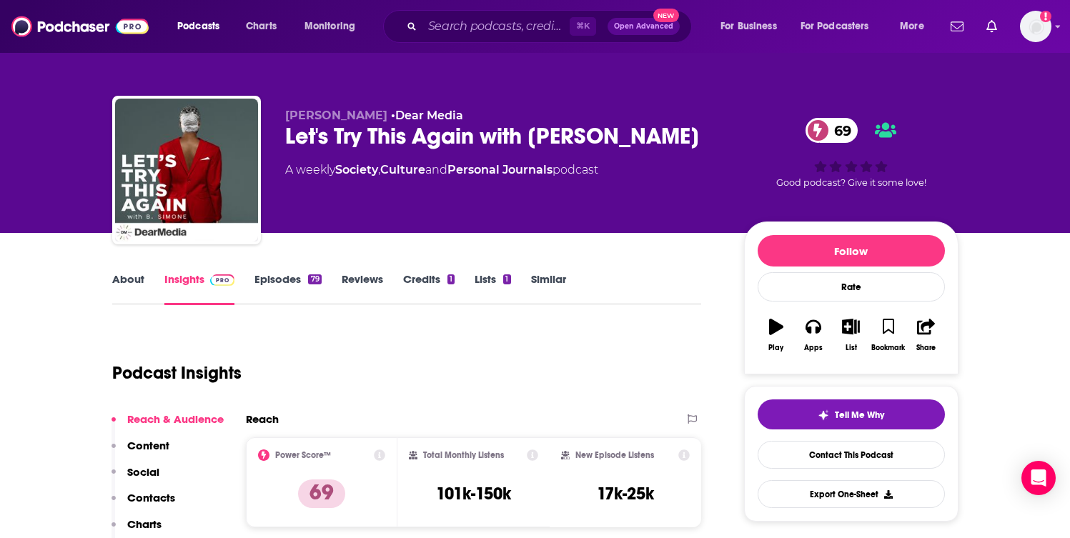
click at [132, 283] on link "About" at bounding box center [128, 288] width 32 height 33
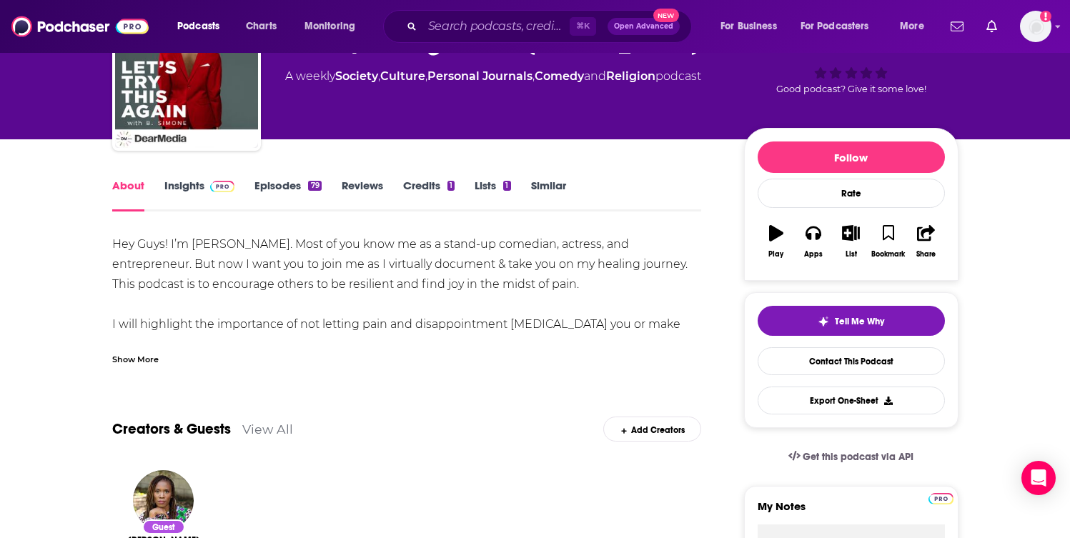
scroll to position [94, 0]
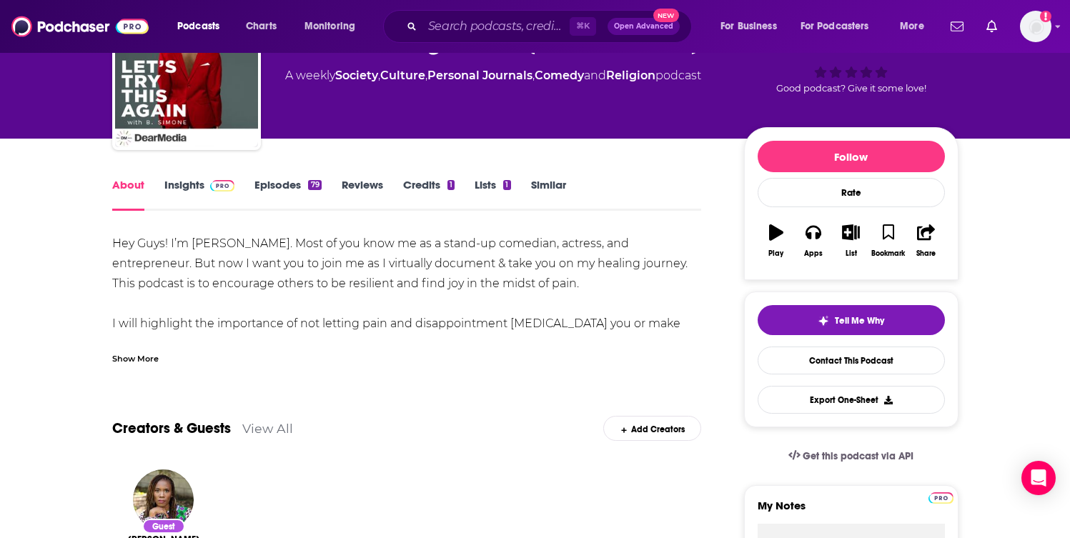
click at [143, 354] on div "Show More" at bounding box center [135, 358] width 46 height 14
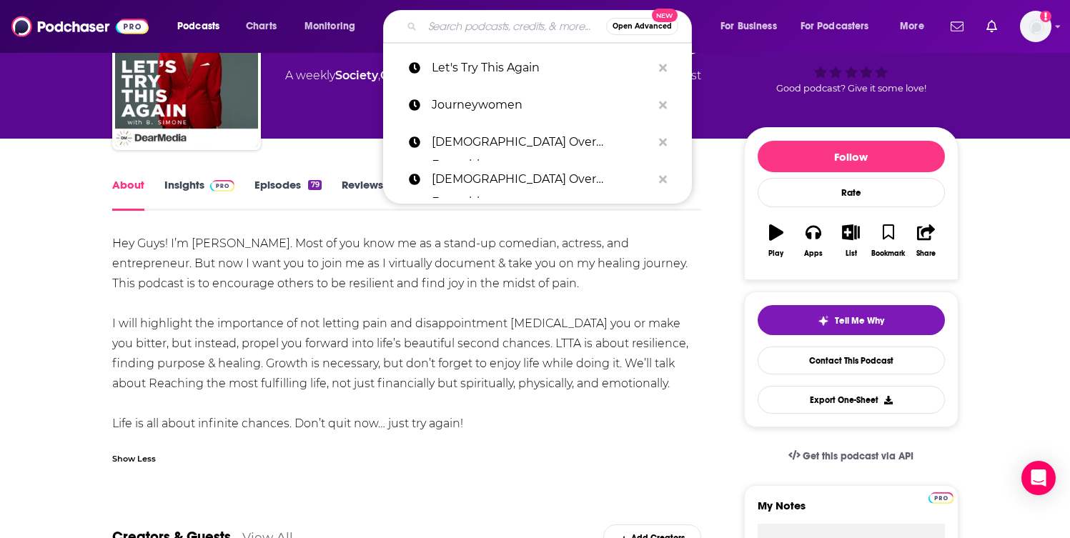
click at [484, 29] on input "Search podcasts, credits, & more..." at bounding box center [514, 26] width 184 height 23
paste input "Life with [DEMOGRAPHIC_DATA]"
type input "Life with [DEMOGRAPHIC_DATA]"
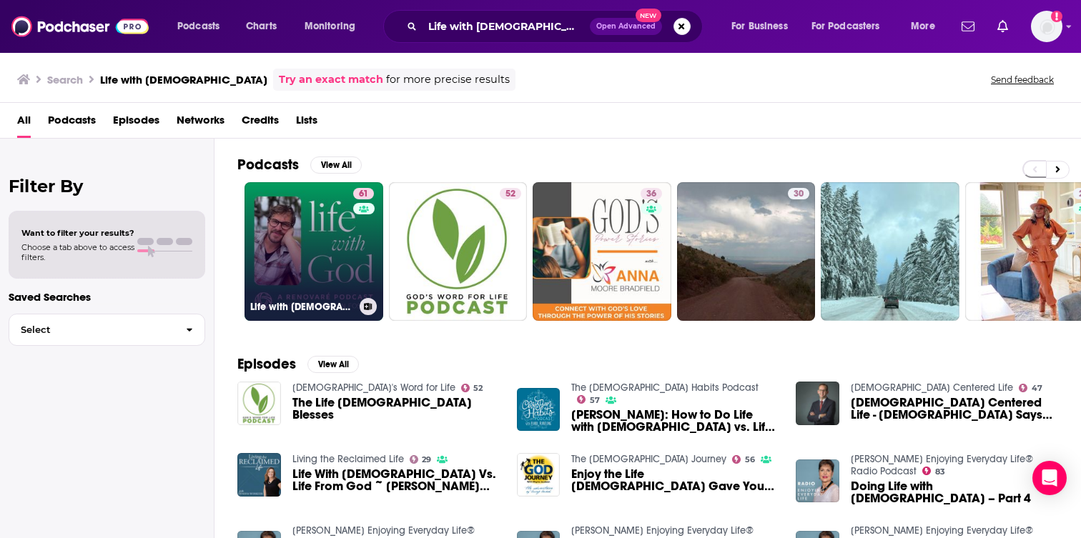
click at [327, 246] on link "61 Life with [DEMOGRAPHIC_DATA]: A Renovaré Podcast" at bounding box center [313, 251] width 139 height 139
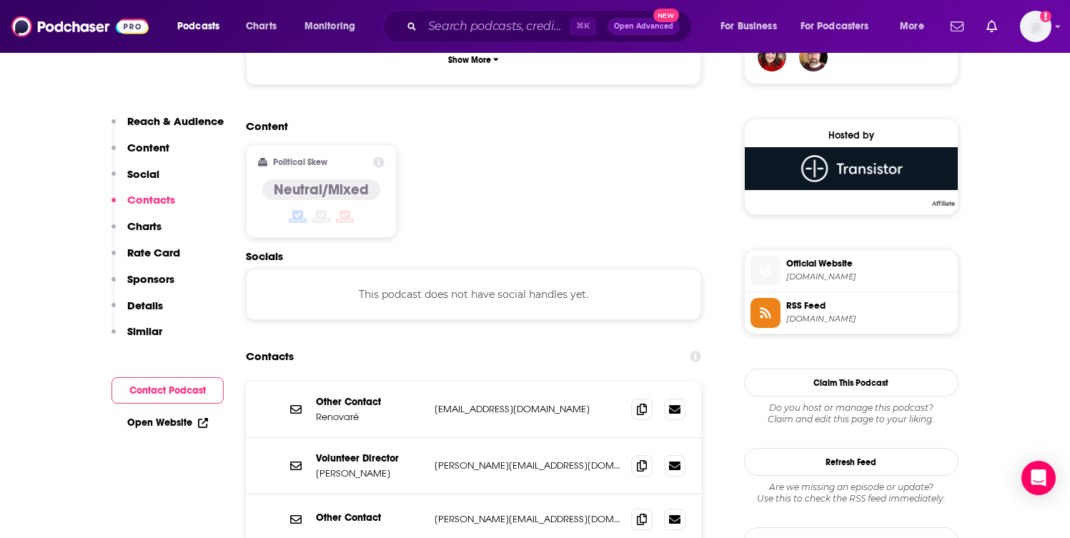
scroll to position [1186, 0]
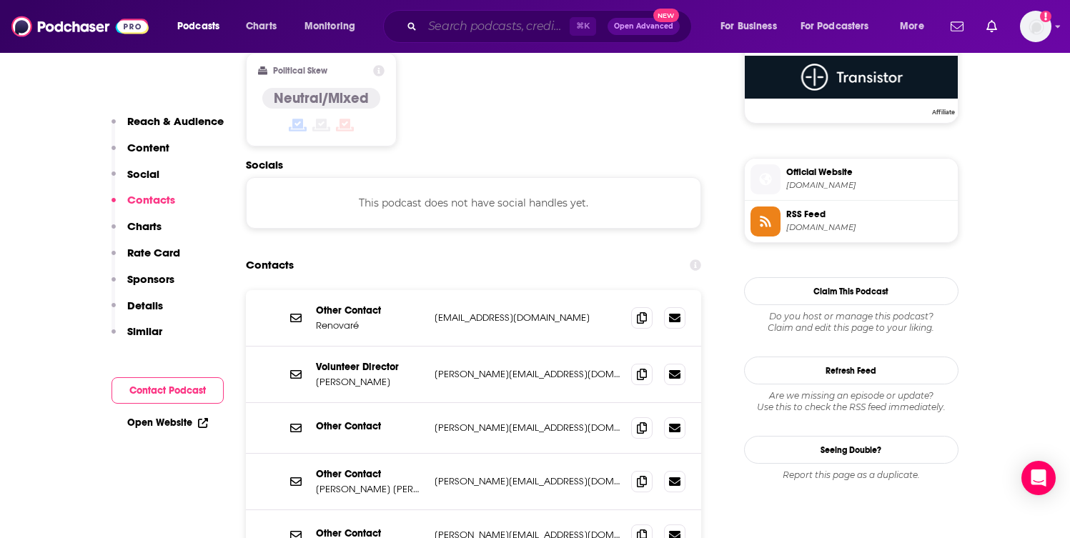
click at [530, 30] on input "Search podcasts, credits, & more..." at bounding box center [495, 26] width 147 height 23
paste input "[PERSON_NAME] with a Leader"
type input "[PERSON_NAME] with a Leader"
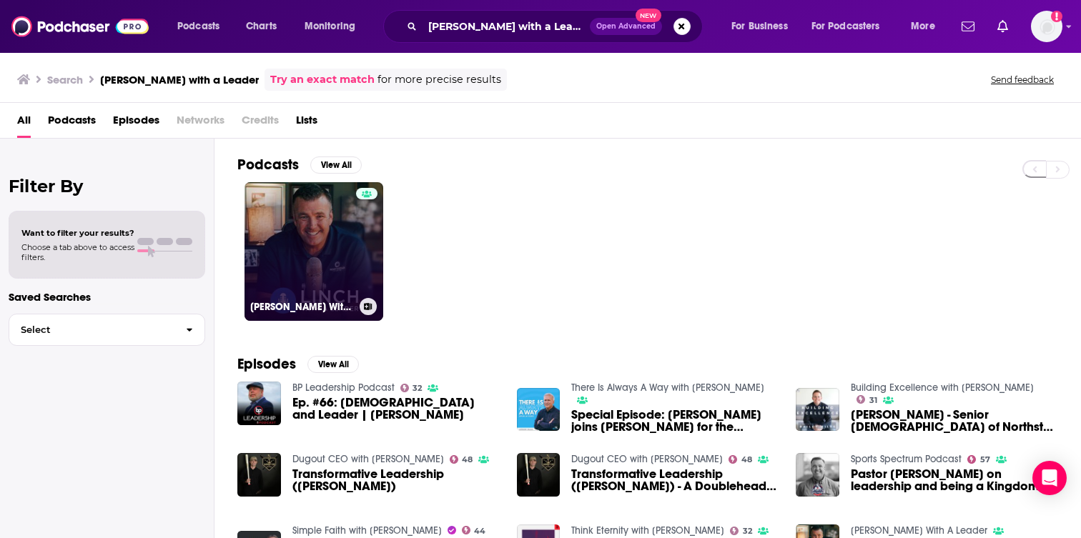
click at [330, 272] on link "[PERSON_NAME] With A Leader" at bounding box center [313, 251] width 139 height 139
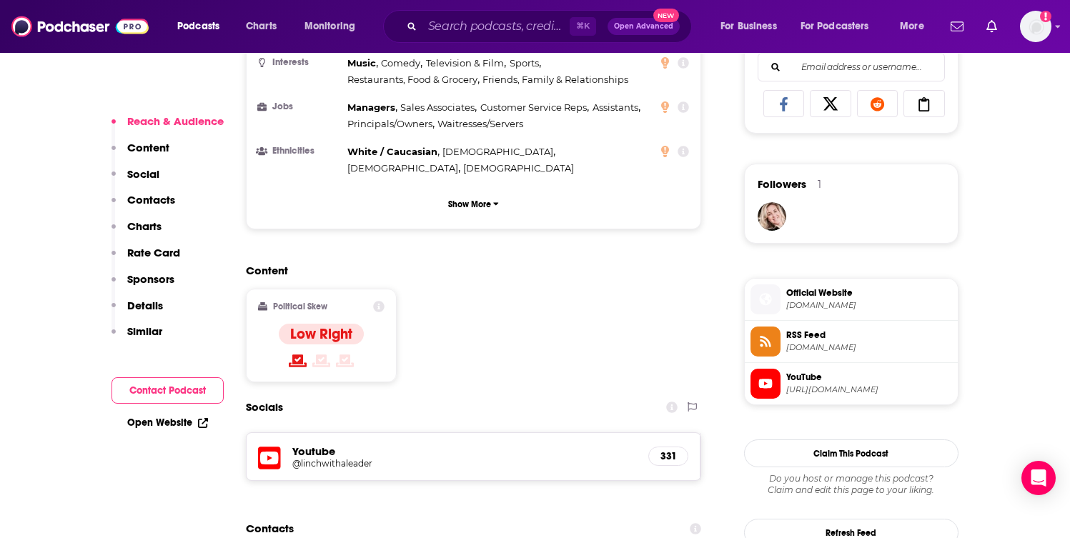
scroll to position [1025, 0]
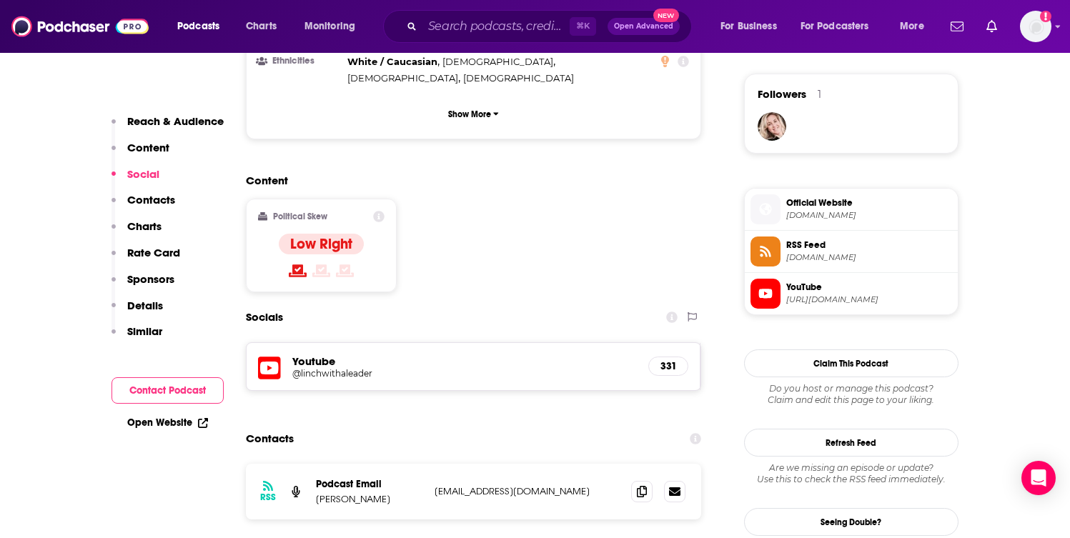
click at [366, 493] on p "[PERSON_NAME]" at bounding box center [369, 499] width 107 height 12
drag, startPoint x: 366, startPoint y: 416, endPoint x: 319, endPoint y: 416, distance: 47.2
click at [319, 493] on p "[PERSON_NAME]" at bounding box center [369, 499] width 107 height 12
click at [475, 34] on input "Search podcasts, credits, & more..." at bounding box center [495, 26] width 147 height 23
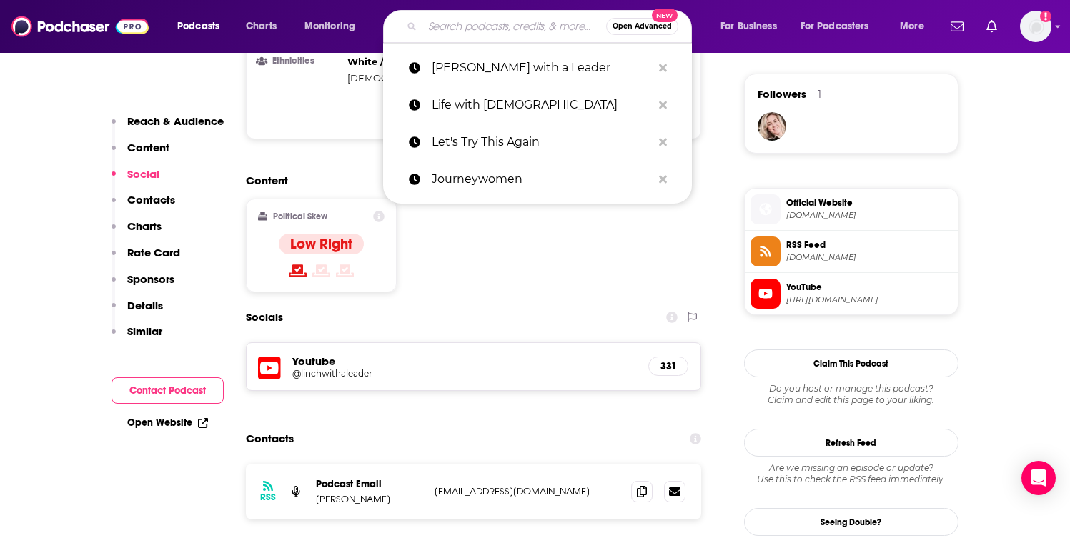
paste input "Live Free with [PERSON_NAME]"
type input "Live Free with [PERSON_NAME]"
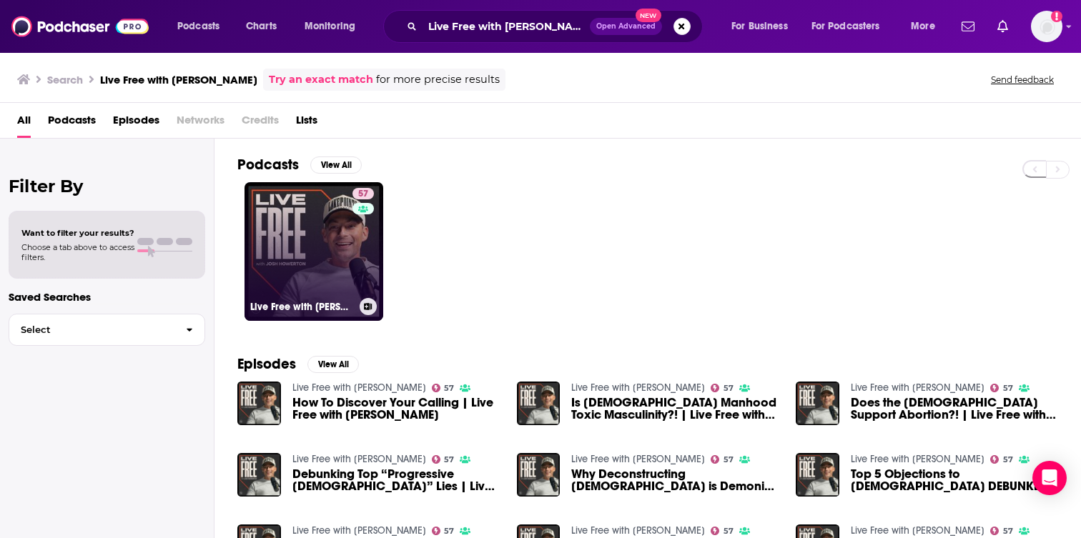
click at [308, 279] on link "57 Live Free with [PERSON_NAME]" at bounding box center [313, 251] width 139 height 139
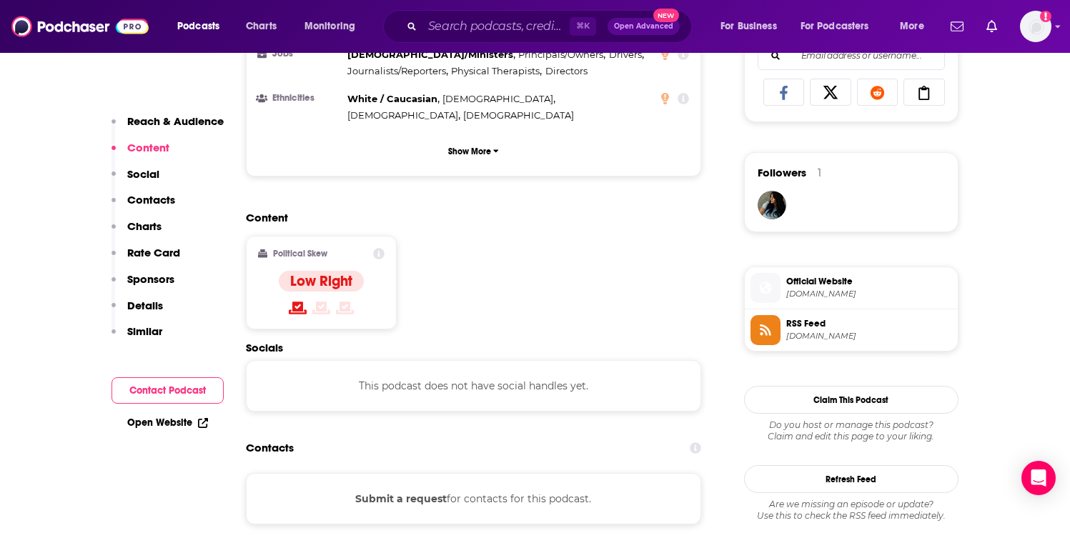
scroll to position [991, 0]
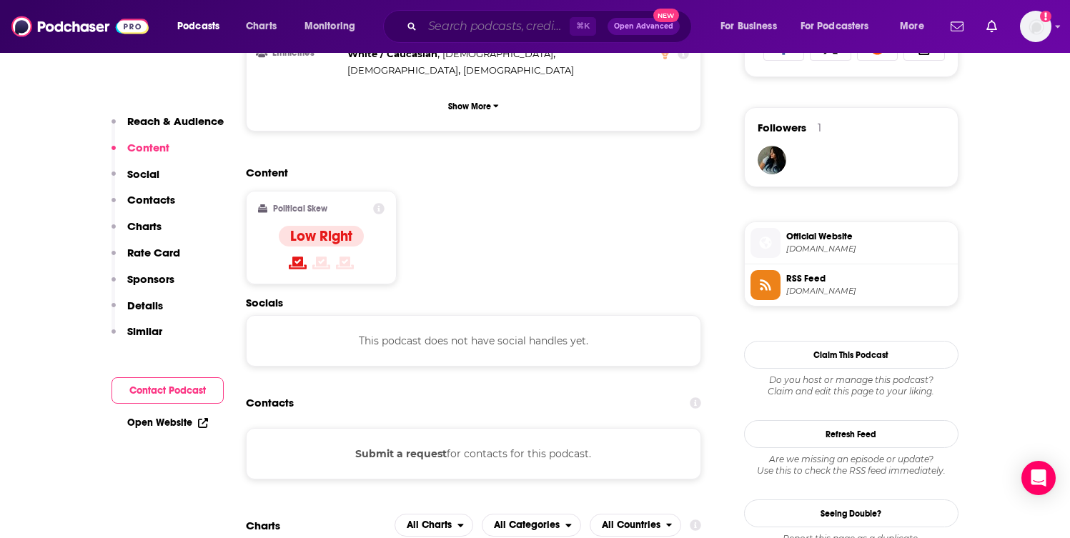
click at [508, 25] on input "Search podcasts, credits, & more..." at bounding box center [495, 26] width 147 height 23
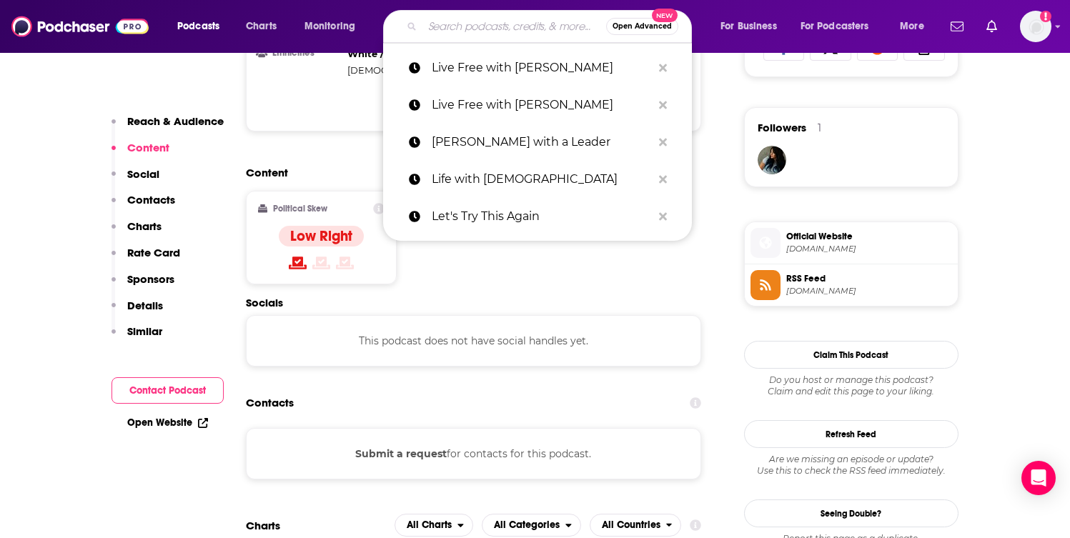
paste input "Living Easy with [PERSON_NAME]"
type input "Living Easy with [PERSON_NAME]"
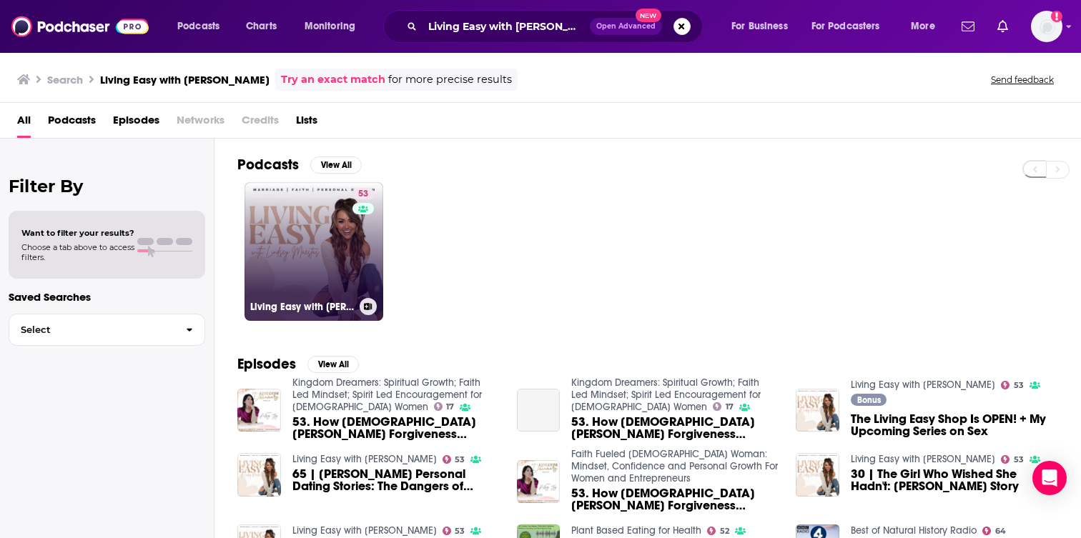
click at [324, 280] on link "53 Living Easy with [PERSON_NAME]" at bounding box center [313, 251] width 139 height 139
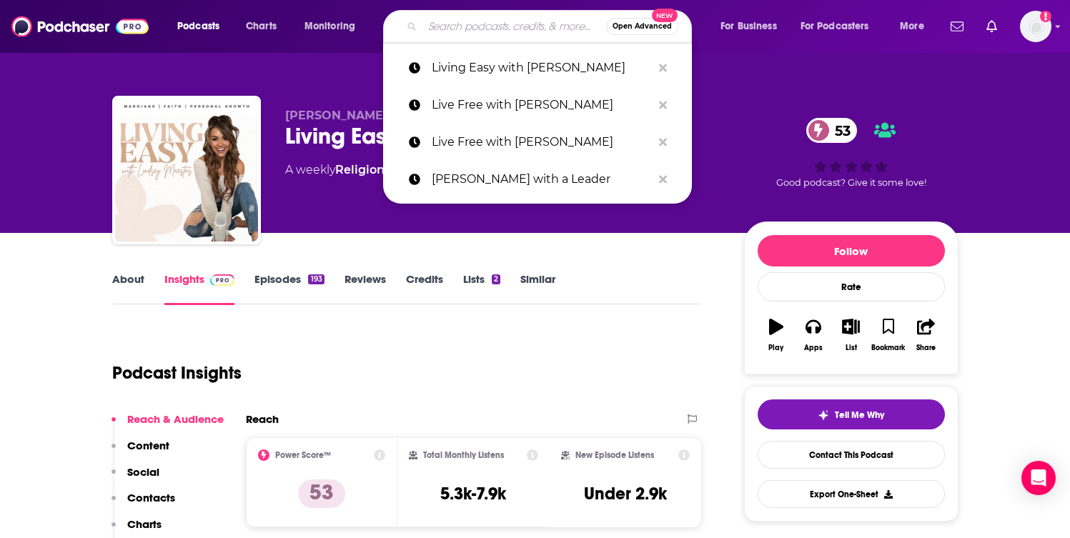
click at [457, 31] on input "Search podcasts, credits, & more..." at bounding box center [514, 26] width 184 height 23
paste input "Love Someone with [PERSON_NAME]"
type input "Love Someone with [PERSON_NAME]"
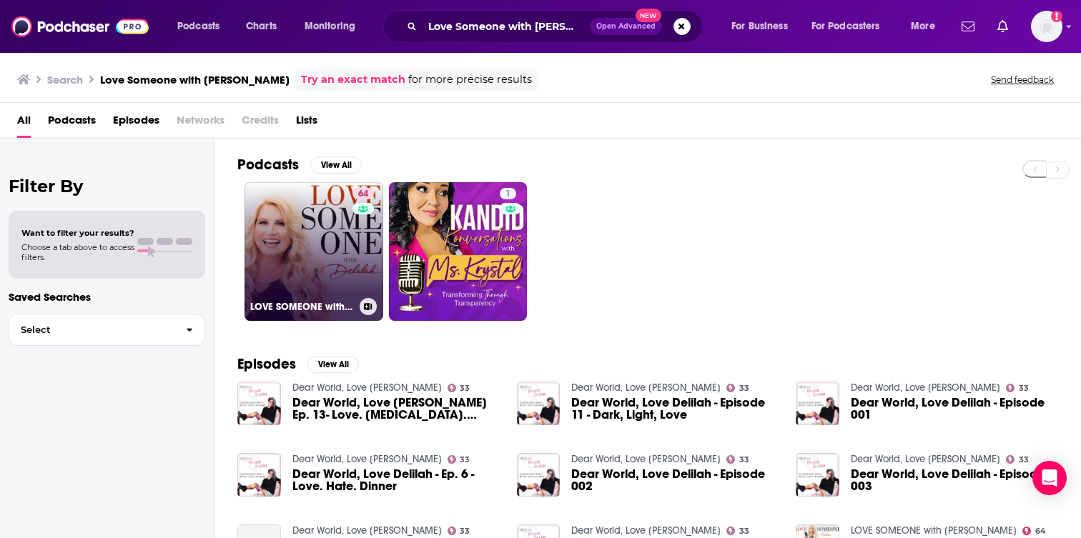
click at [336, 237] on link "64 LOVE SOMEONE with [PERSON_NAME]" at bounding box center [313, 251] width 139 height 139
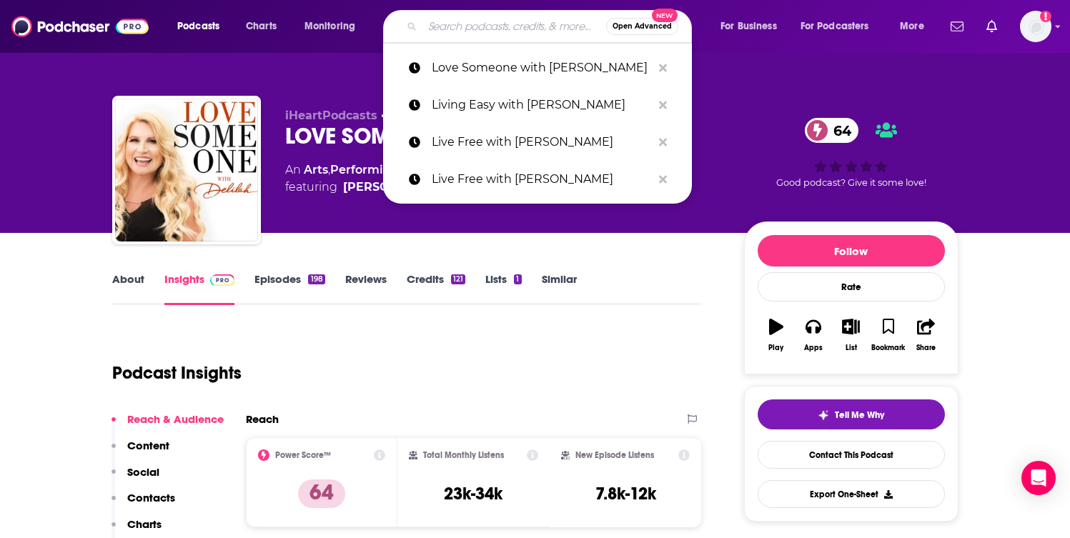
click at [472, 29] on input "Search podcasts, credits, & more..." at bounding box center [514, 26] width 184 height 23
paste input "M Is For Mama"
type input "M Is For Mama"
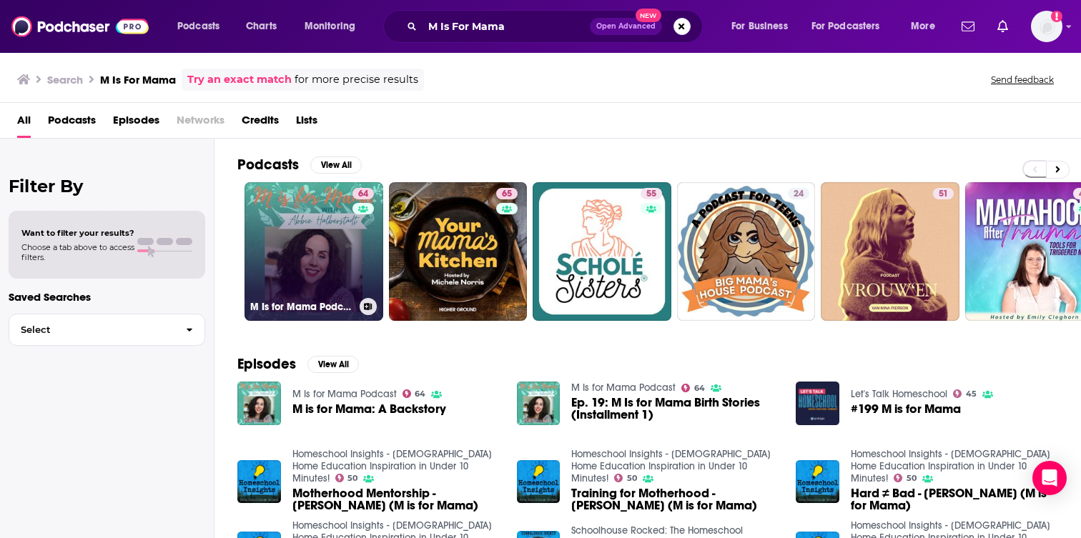
click at [299, 247] on link "64 M Is for Mama Podcast" at bounding box center [313, 251] width 139 height 139
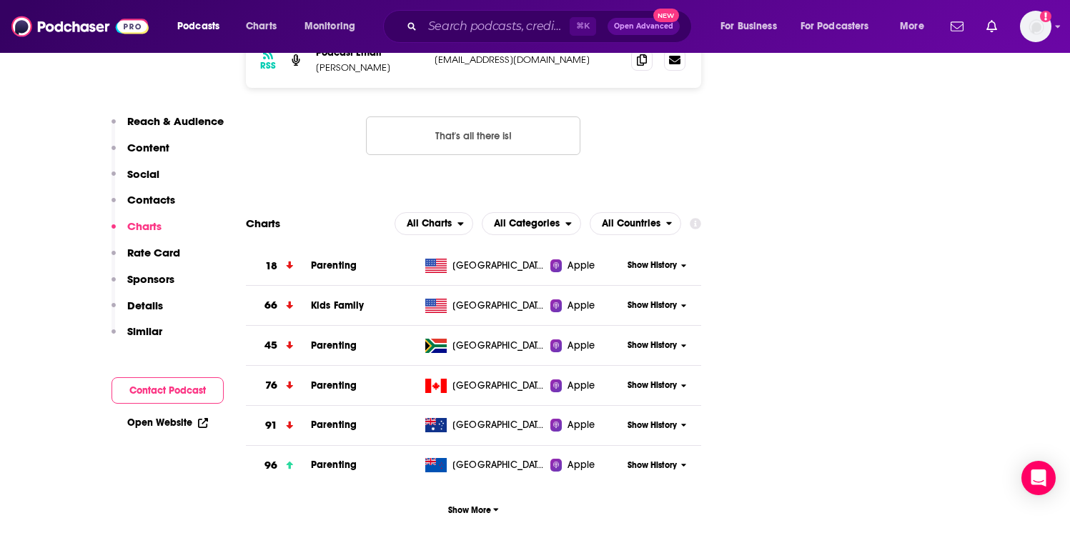
scroll to position [1666, 0]
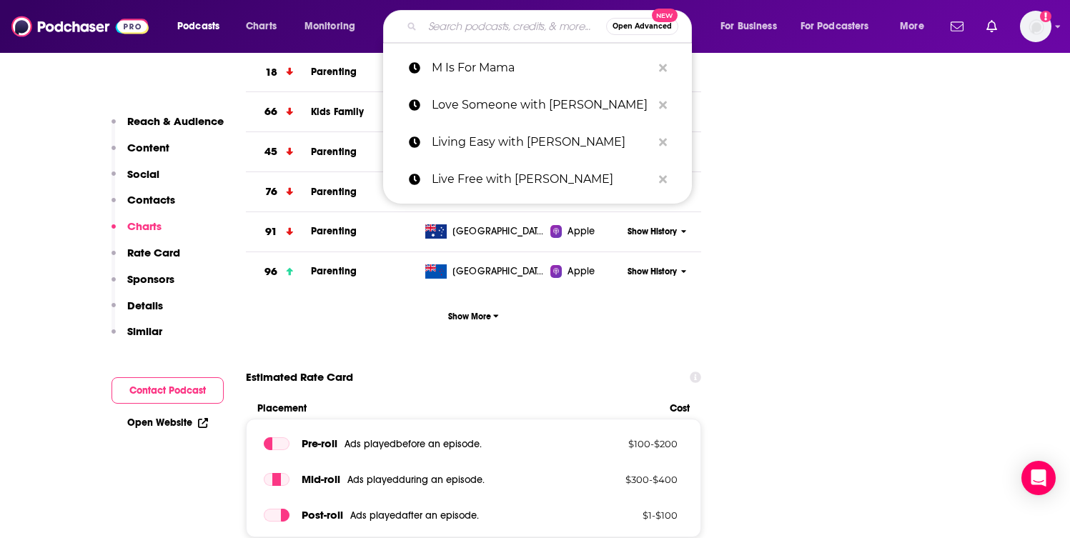
click at [500, 19] on input "Search podcasts, credits, & more..." at bounding box center [514, 26] width 184 height 23
paste input "[PERSON_NAME][DEMOGRAPHIC_DATA]"
type input "[PERSON_NAME][DEMOGRAPHIC_DATA]"
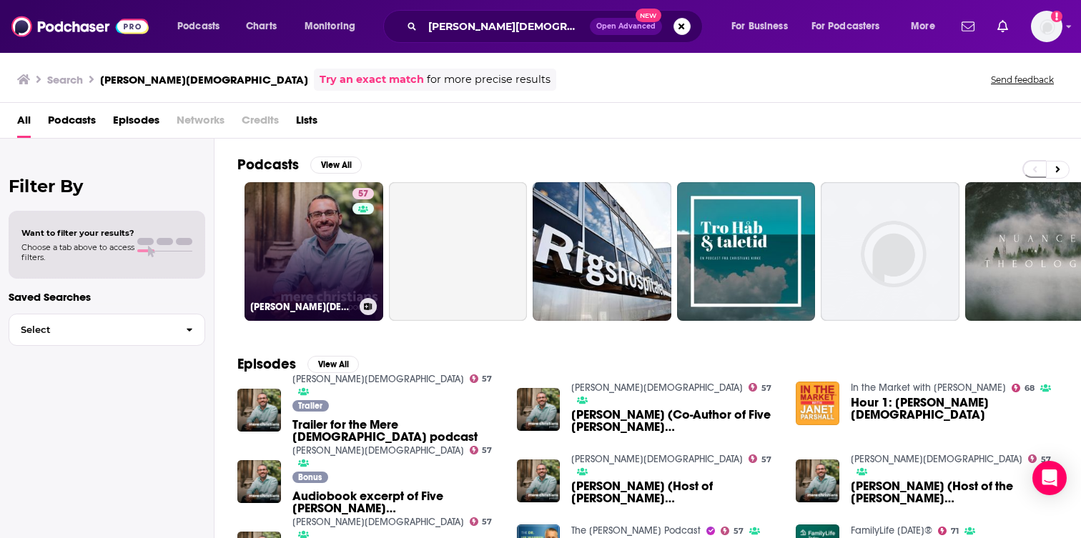
click at [339, 246] on link "57 [PERSON_NAME][DEMOGRAPHIC_DATA]" at bounding box center [313, 251] width 139 height 139
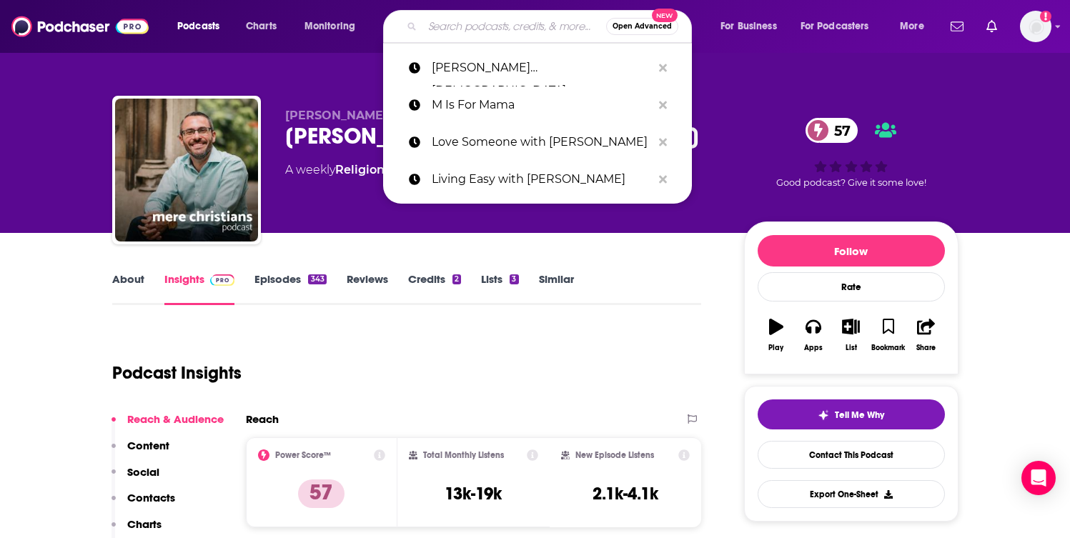
click at [539, 31] on input "Search podcasts, credits, & more..." at bounding box center [514, 26] width 184 height 23
paste input "MESSmerized"
type input "MESSmerized"
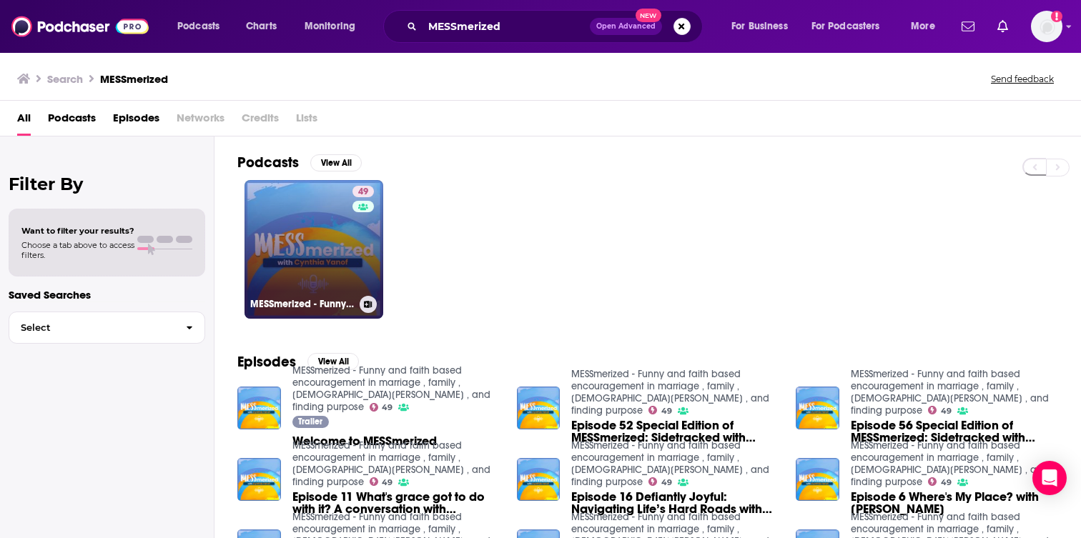
click at [317, 296] on div "MESSmerized - Funny and faith based encouragement in marriage , family , [DEMOG…" at bounding box center [313, 304] width 127 height 17
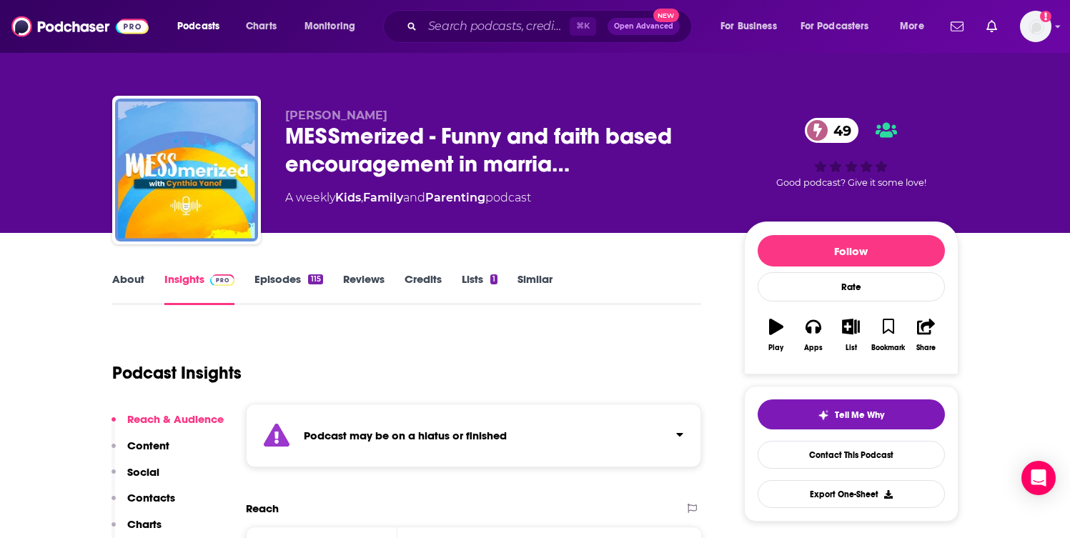
click at [288, 284] on link "Episodes 115" at bounding box center [288, 288] width 68 height 33
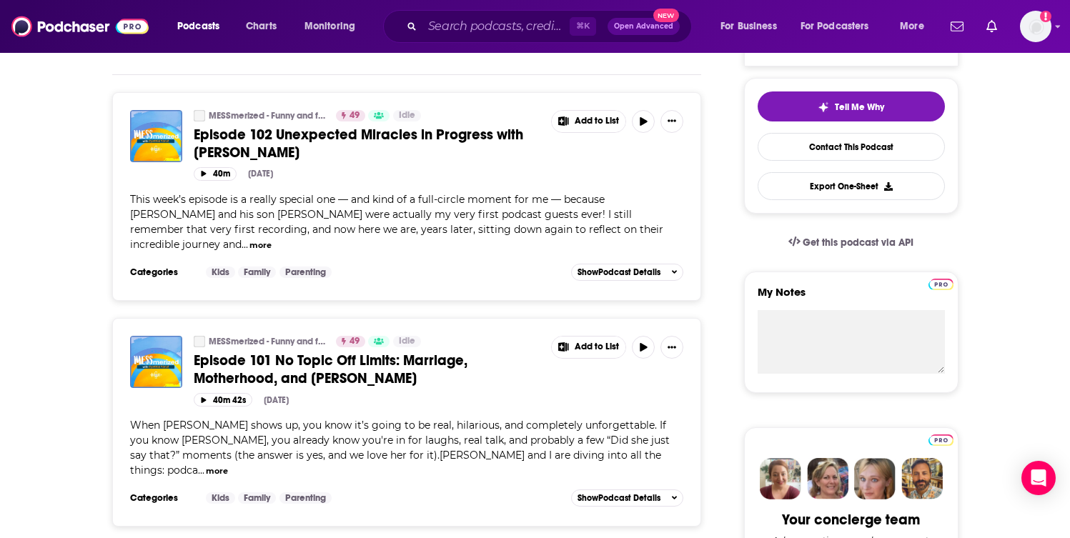
scroll to position [309, 0]
click at [513, 29] on input "Search podcasts, credits, & more..." at bounding box center [495, 26] width 147 height 23
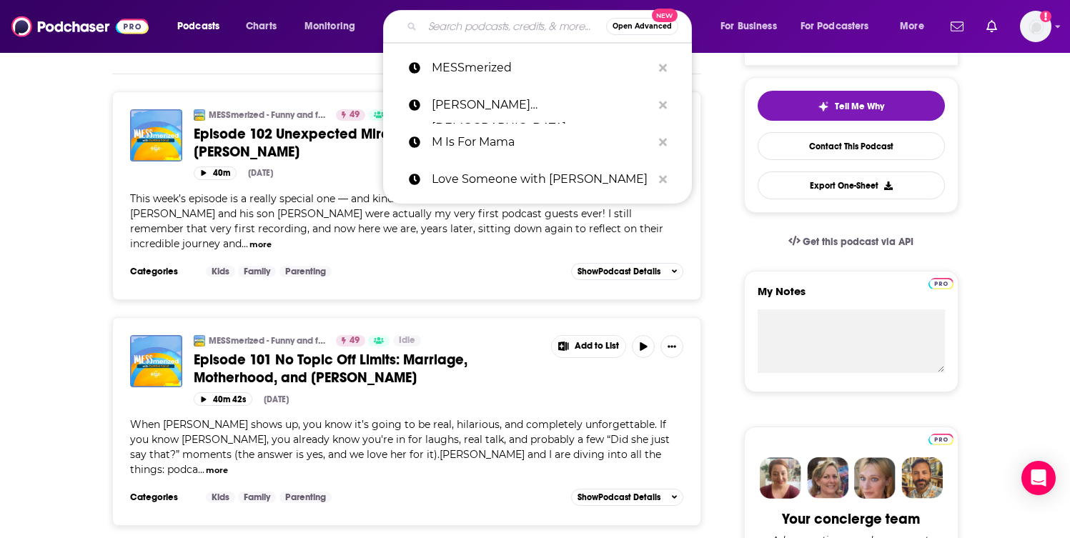
paste input "Morning, Mama"
type input "Morning, Mama"
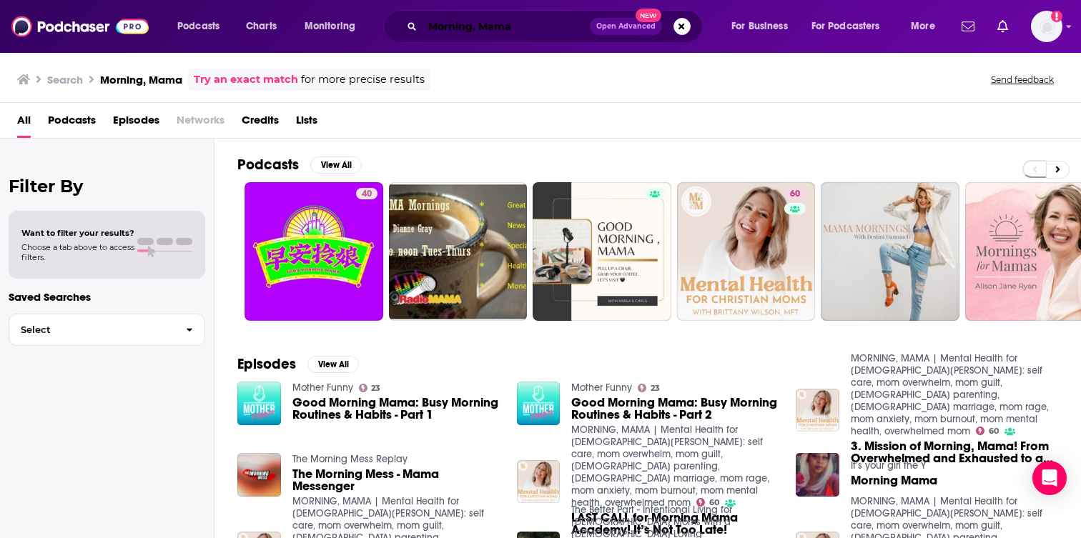
click at [523, 36] on input "Morning, Mama" at bounding box center [505, 26] width 167 height 23
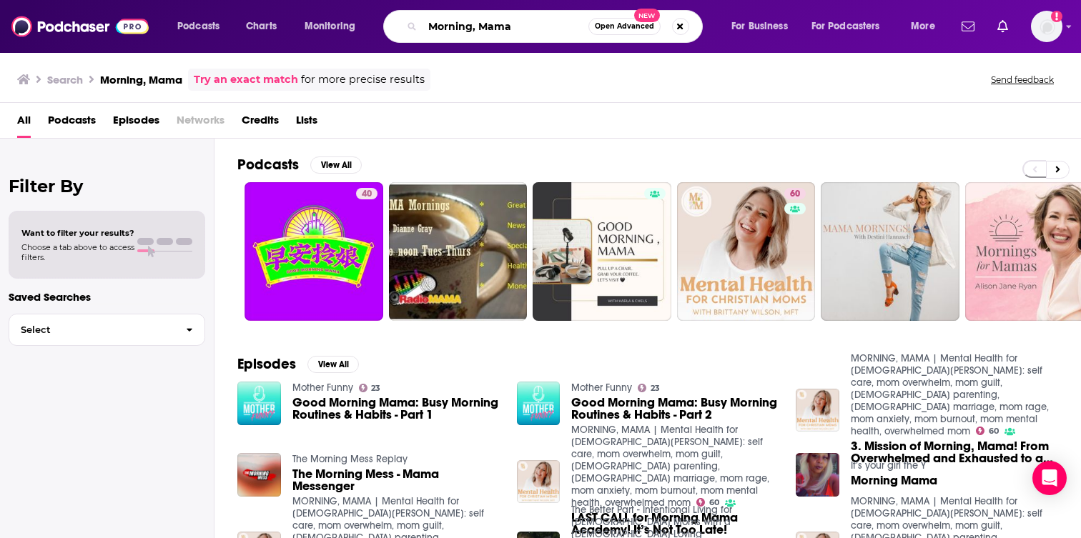
click at [523, 36] on input "Morning, Mama" at bounding box center [505, 26] width 166 height 23
paste input "Neighbors with [PERSON_NAME]"
type input "Neighbors with [PERSON_NAME]"
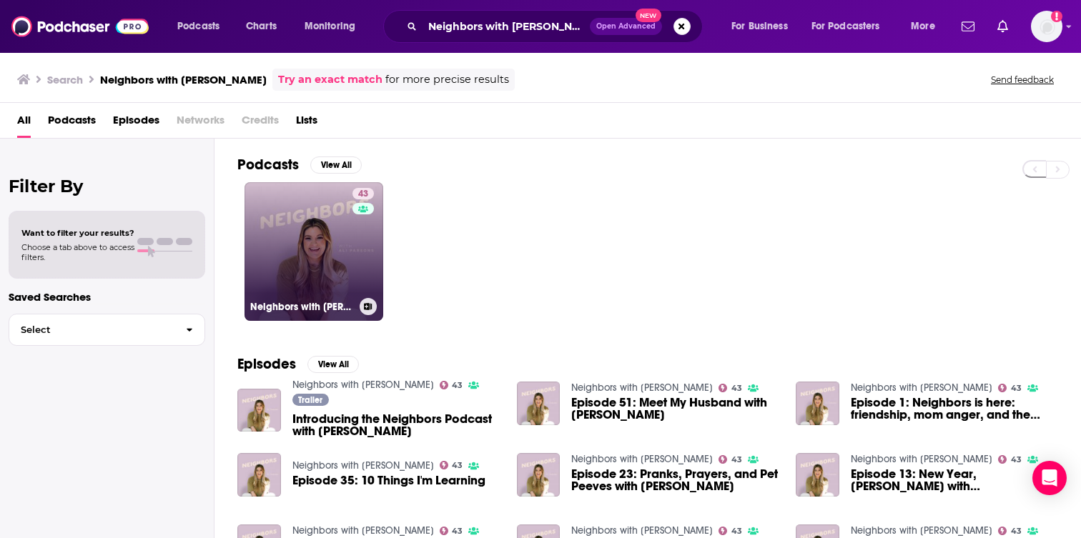
click at [305, 237] on link "43 Neighbors with [PERSON_NAME]" at bounding box center [313, 251] width 139 height 139
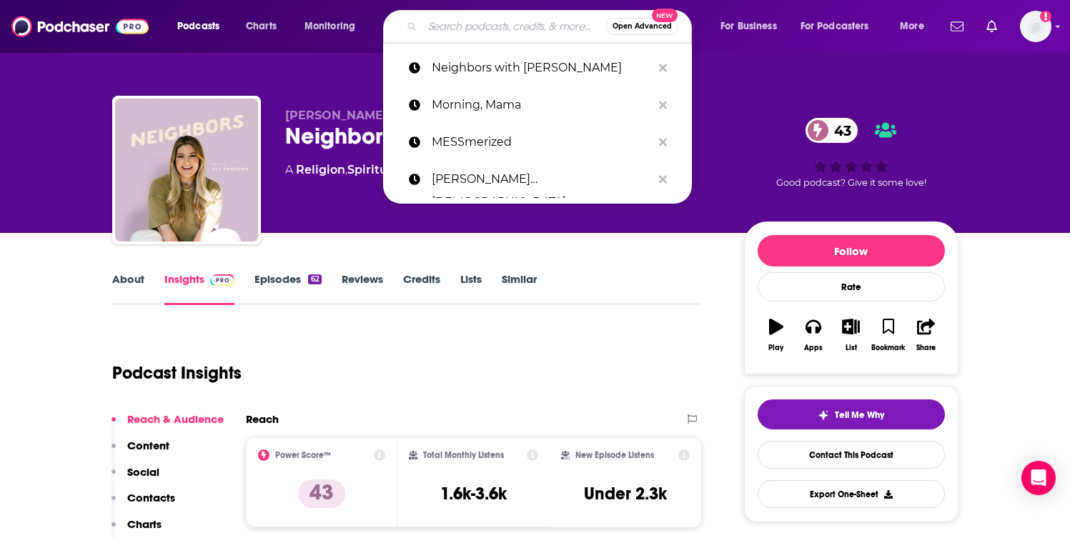
click at [496, 31] on input "Search podcasts, credits, & more..." at bounding box center [514, 26] width 184 height 23
paste input "Nice and Neat the Podcast"
type input "Nice and Neat the Podcast"
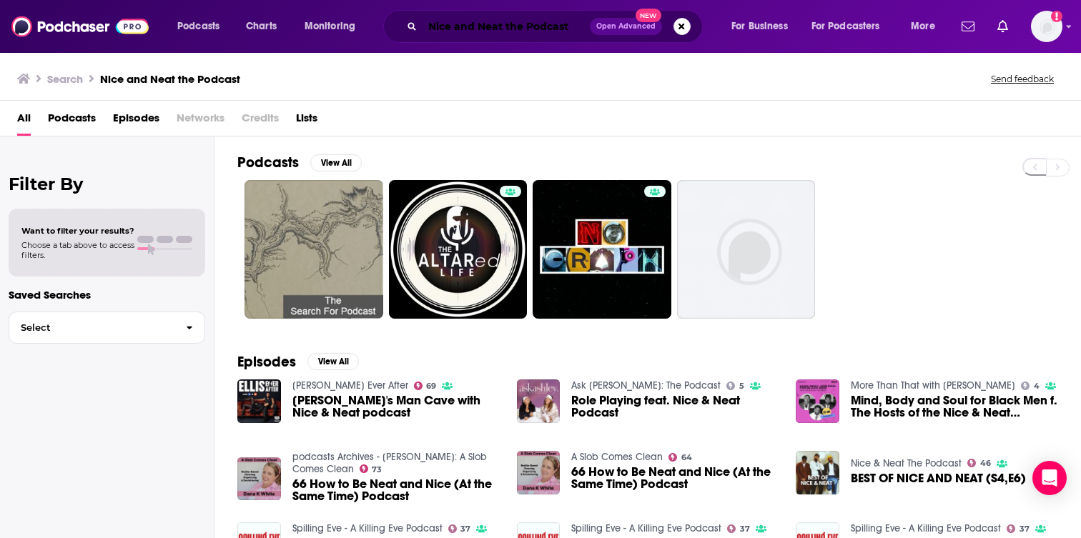
click at [537, 31] on input "Nice and Neat the Podcast" at bounding box center [505, 26] width 167 height 23
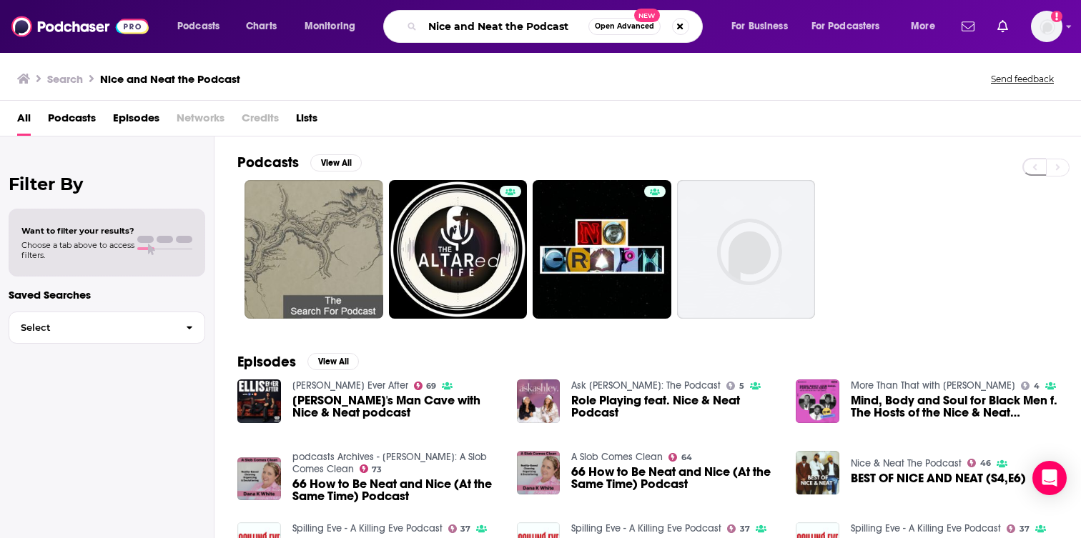
click at [537, 31] on input "Nice and Neat the Podcast" at bounding box center [505, 26] width 166 height 23
paste input "o Longer Nomads"
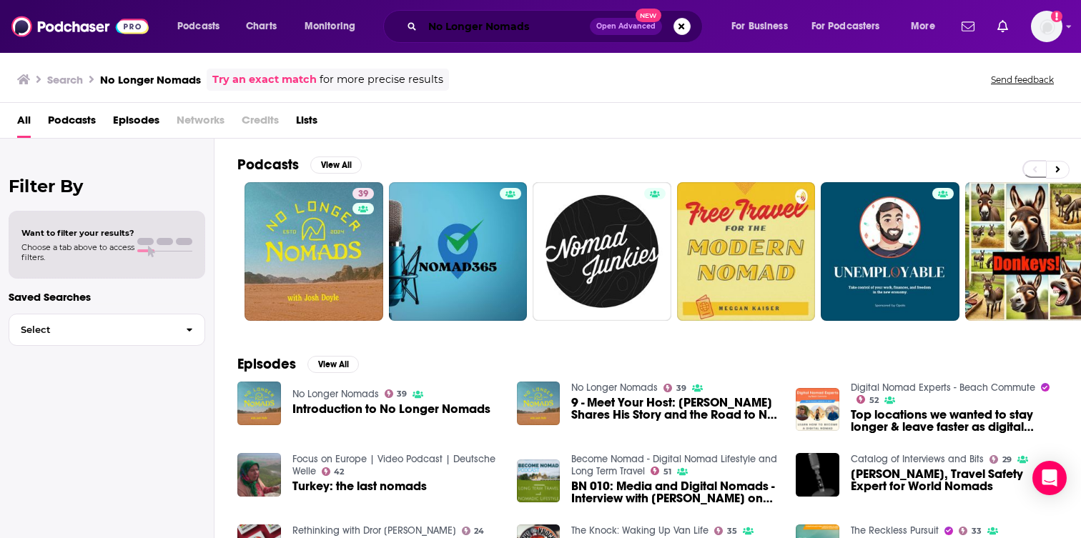
click at [521, 16] on input "No Longer Nomads" at bounding box center [505, 26] width 167 height 23
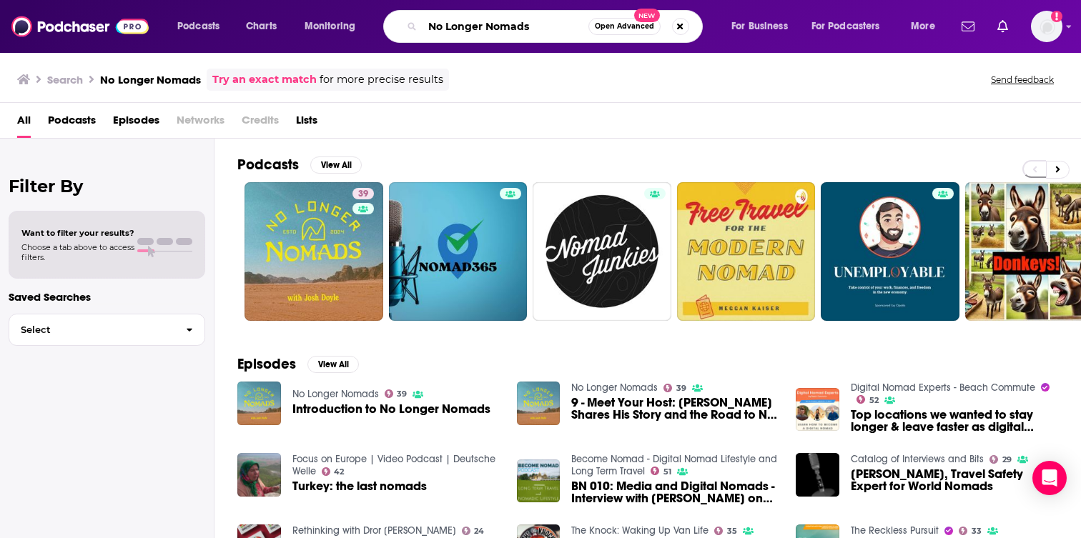
click at [521, 16] on input "No Longer Nomads" at bounding box center [505, 26] width 166 height 23
paste input "Small Endeavor"
type input "No Small Endeavor"
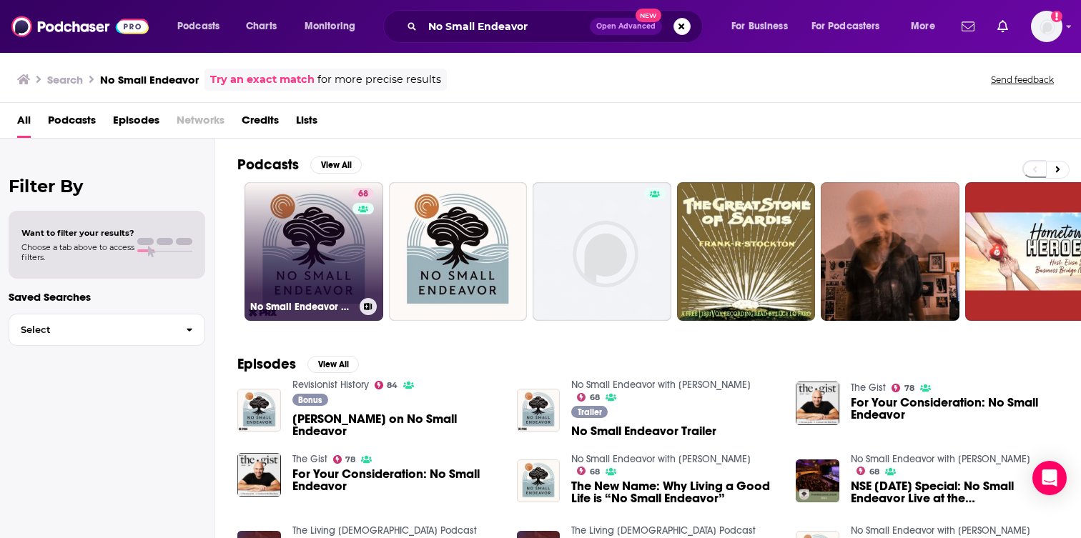
click at [322, 259] on link "68 No Small Endeavor with [PERSON_NAME]" at bounding box center [313, 251] width 139 height 139
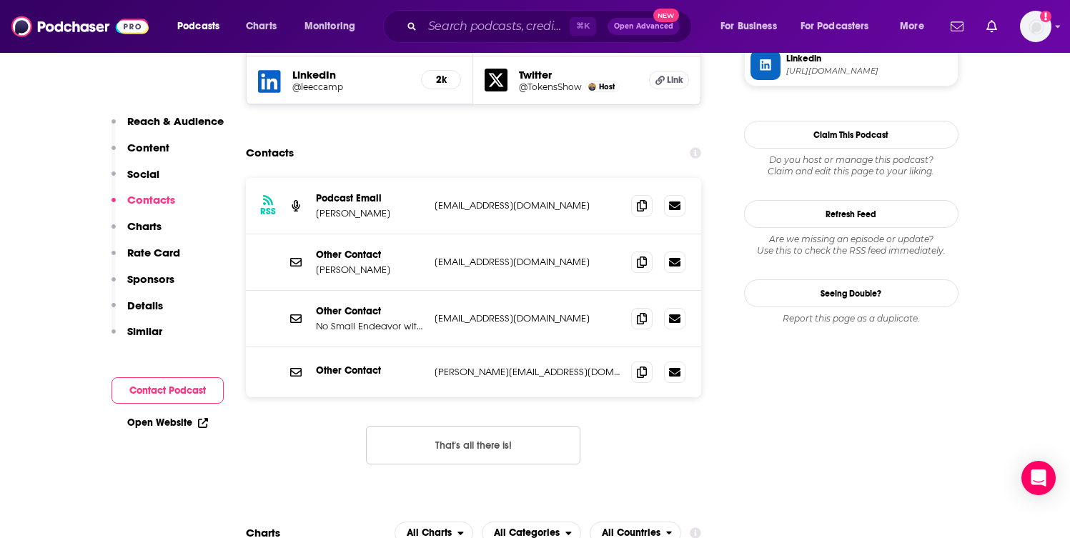
scroll to position [1423, 0]
click at [640, 199] on icon at bounding box center [642, 204] width 10 height 11
click at [523, 23] on input "Search podcasts, credits, & more..." at bounding box center [495, 26] width 147 height 23
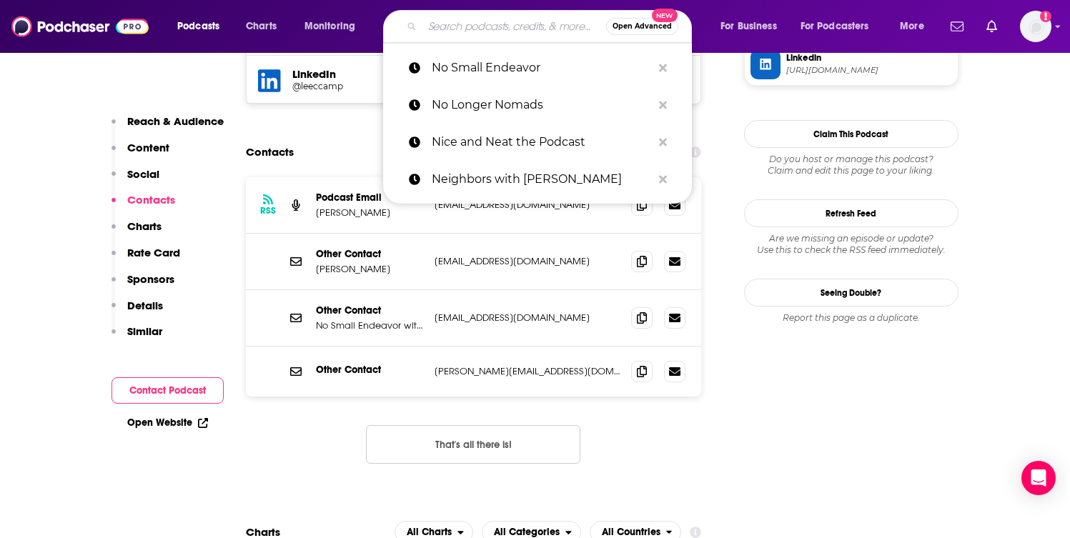
paste input "OnScript"
type input "OnScript"
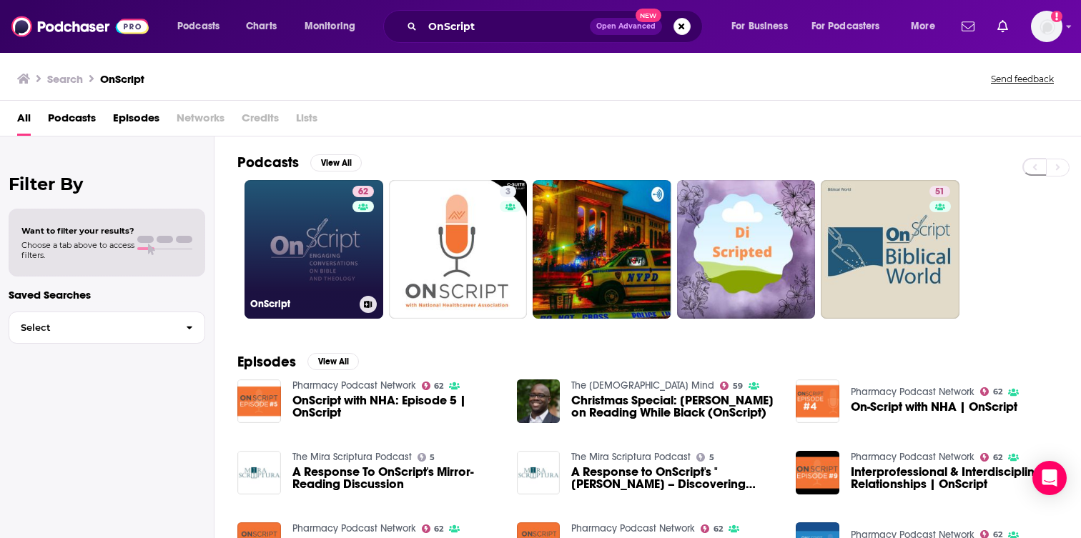
click at [324, 257] on link "62 OnScript" at bounding box center [313, 249] width 139 height 139
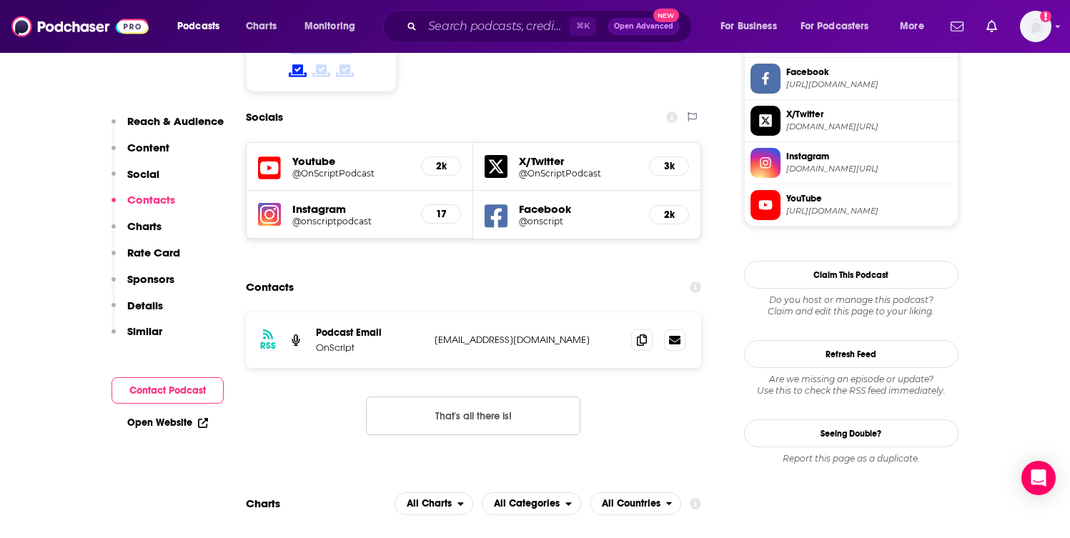
scroll to position [1226, 0]
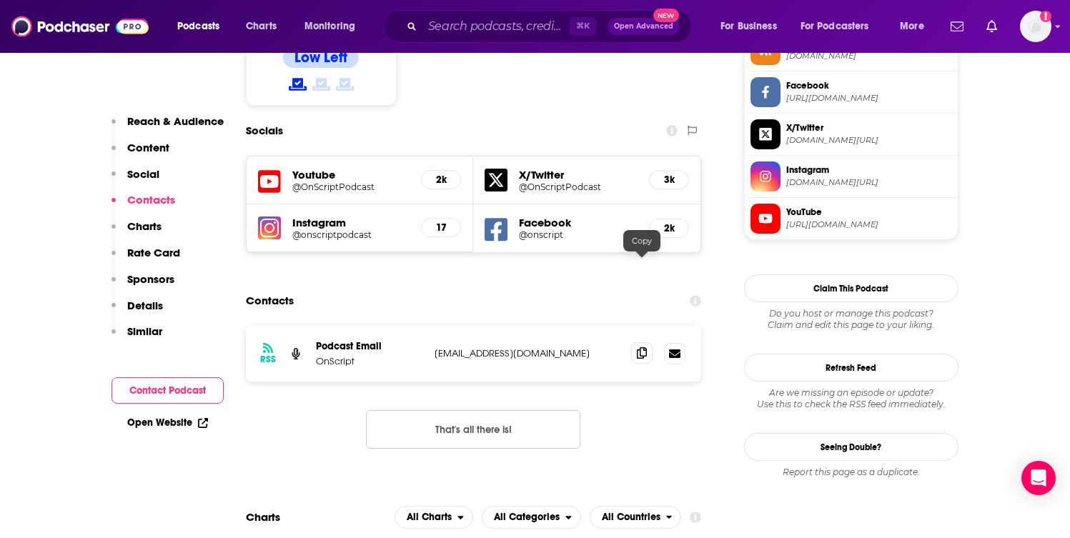
click at [645, 347] on icon at bounding box center [642, 352] width 10 height 11
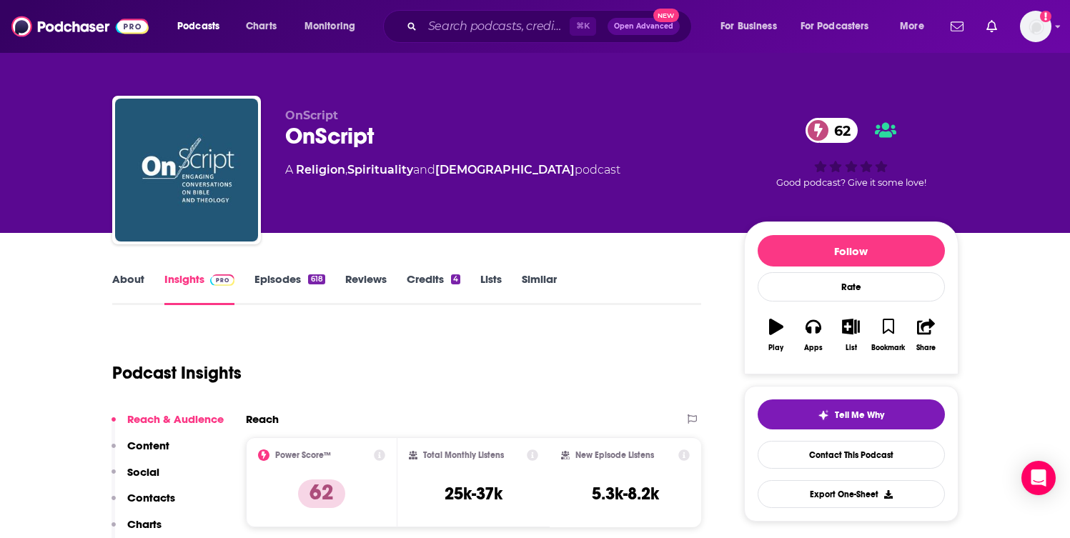
click at [134, 274] on link "About" at bounding box center [128, 288] width 32 height 33
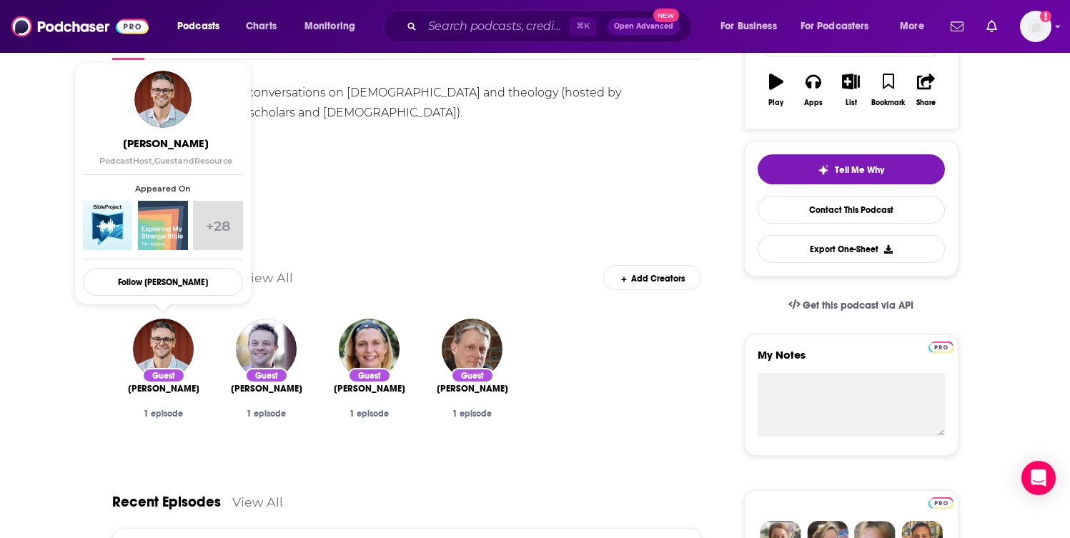
scroll to position [122, 0]
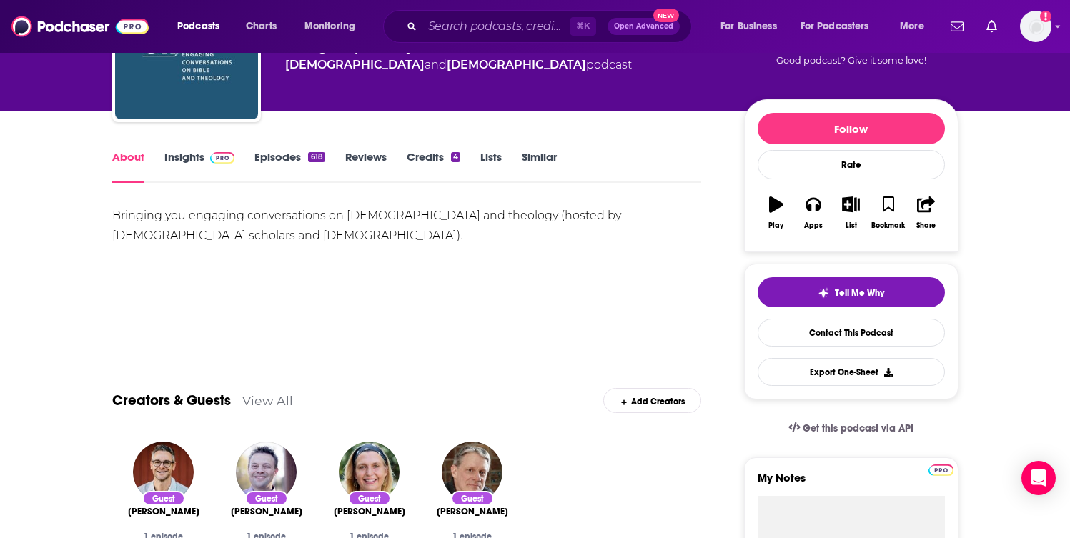
click at [177, 150] on link "Insights" at bounding box center [199, 166] width 71 height 33
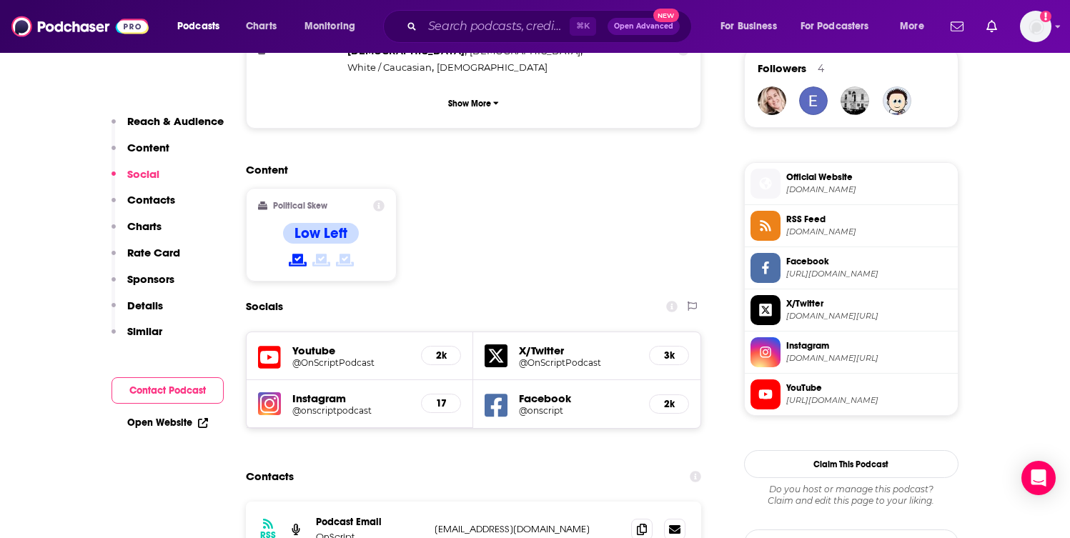
scroll to position [1221, 0]
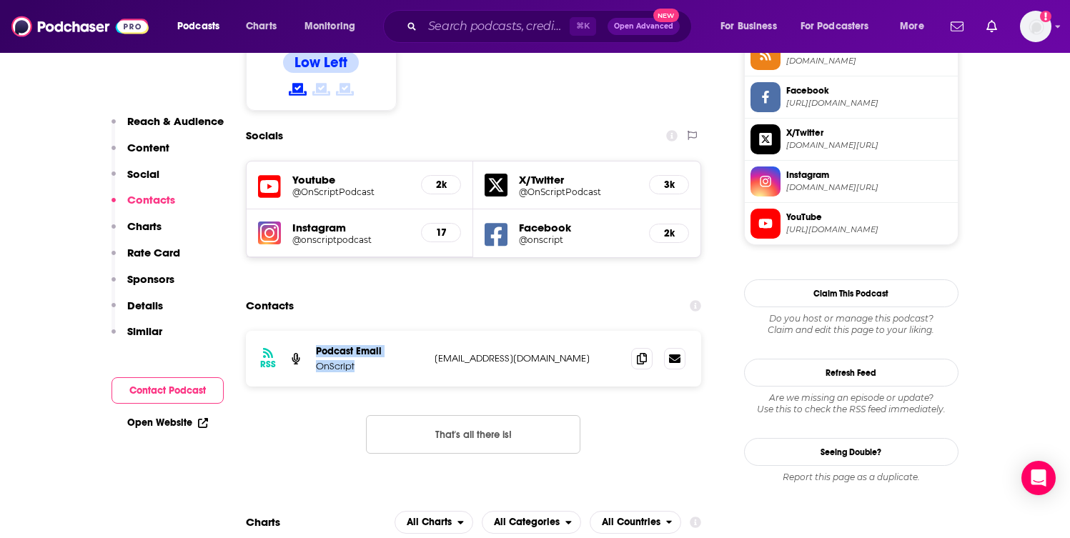
drag, startPoint x: 357, startPoint y: 284, endPoint x: 307, endPoint y: 284, distance: 49.3
click at [307, 331] on div "RSS Podcast Email OnScript [EMAIL_ADDRESS][DOMAIN_NAME] [EMAIL_ADDRESS][DOMAIN_…" at bounding box center [474, 359] width 456 height 56
copy div "Podcast Email OnScript"
click at [505, 21] on input "Search podcasts, credits, & more..." at bounding box center [495, 26] width 147 height 23
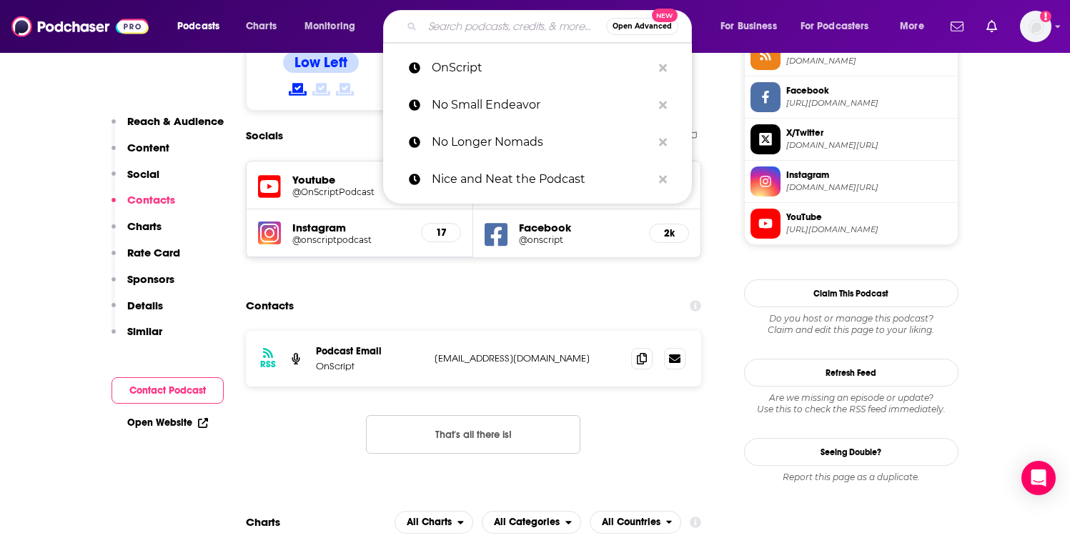
type input "v"
paste input "Passion and Purpose"
type input "Passion and Purpose"
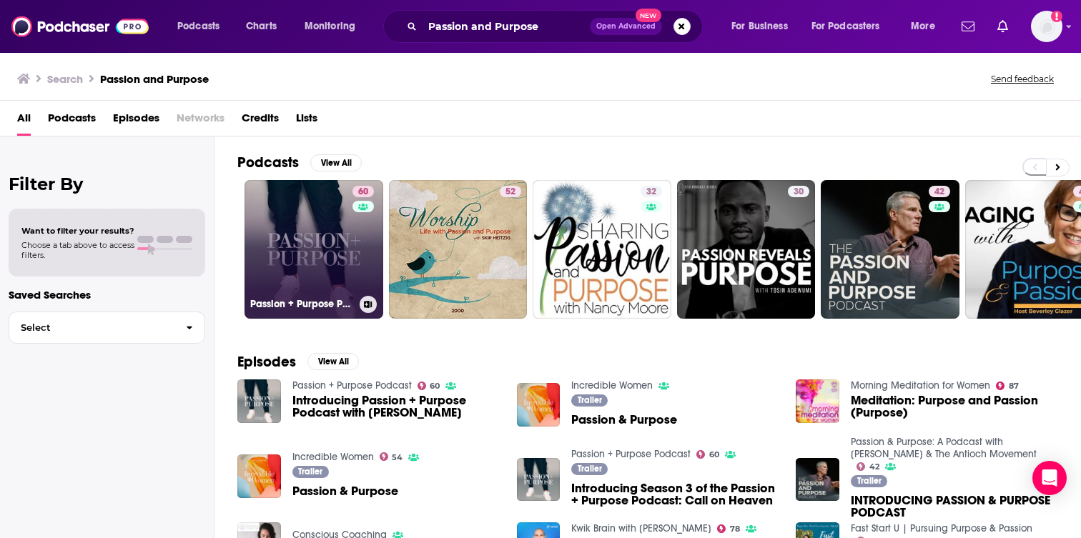
click at [319, 214] on link "60 Passion + Purpose Podcast" at bounding box center [313, 249] width 139 height 139
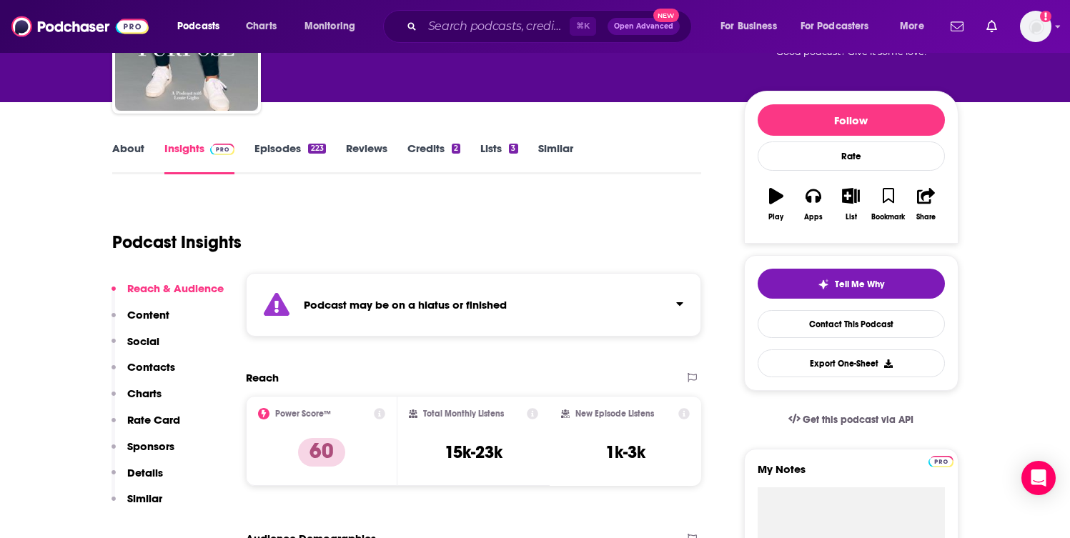
scroll to position [145, 0]
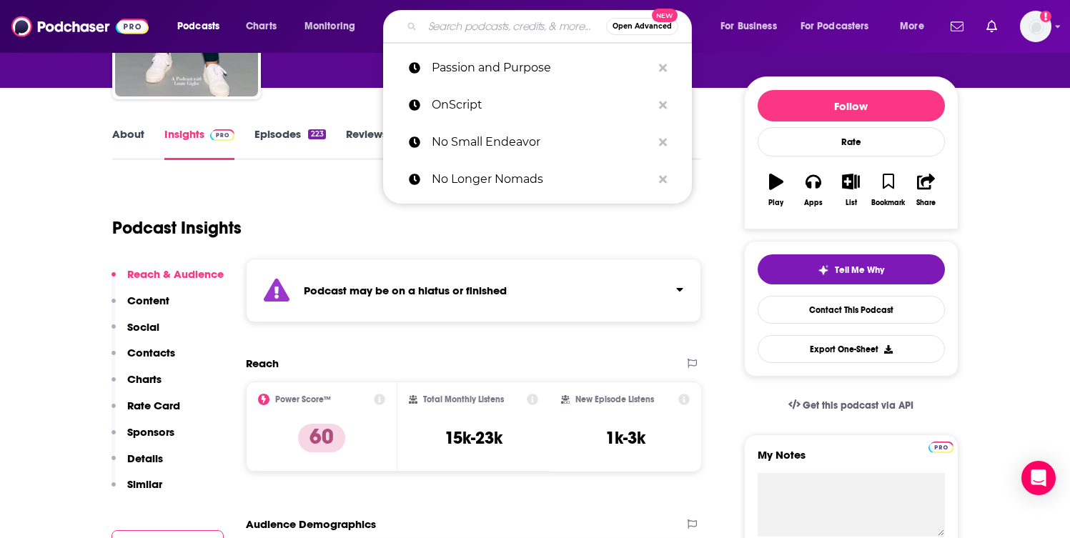
click at [525, 21] on input "Search podcasts, credits, & more..." at bounding box center [514, 26] width 184 height 23
paste input "Primal Questions with [PERSON_NAME]"
type input "Primal Questions with [PERSON_NAME]"
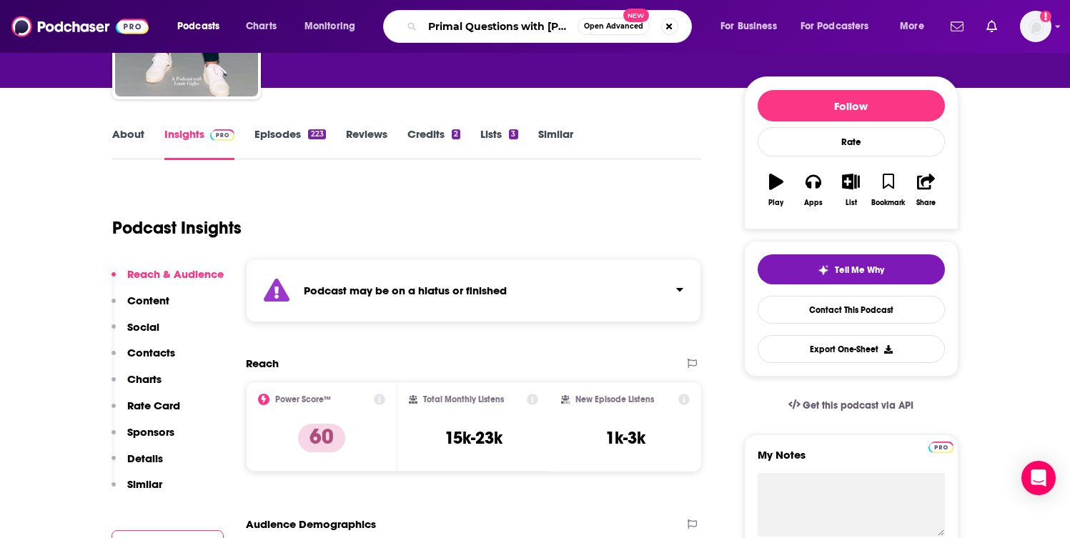
scroll to position [0, 38]
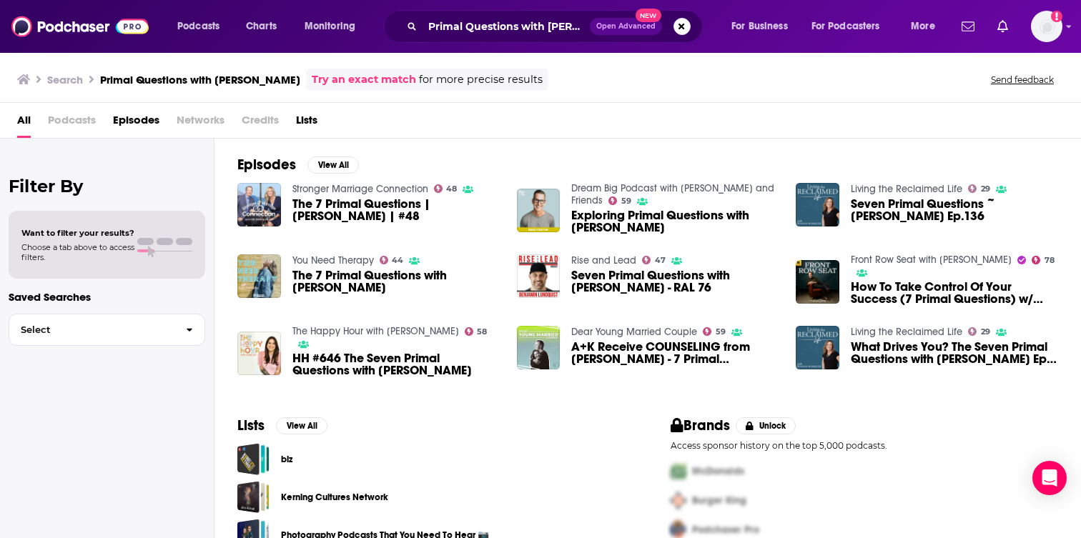
scroll to position [29, 0]
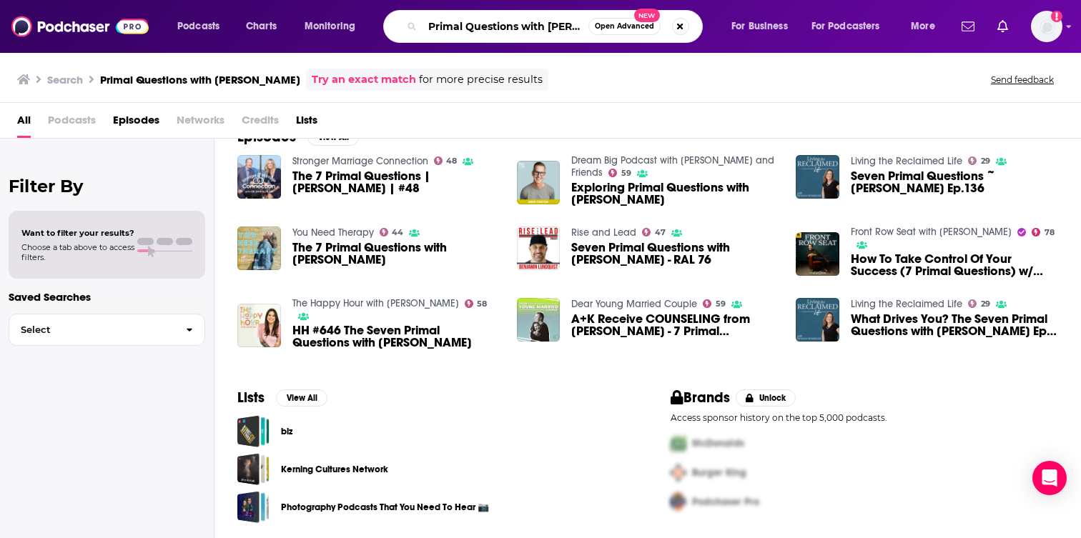
click at [473, 31] on input "Primal Questions with [PERSON_NAME]" at bounding box center [505, 26] width 166 height 23
paste input "Search podcasts, credits, & more..."
type input "Primal Question"
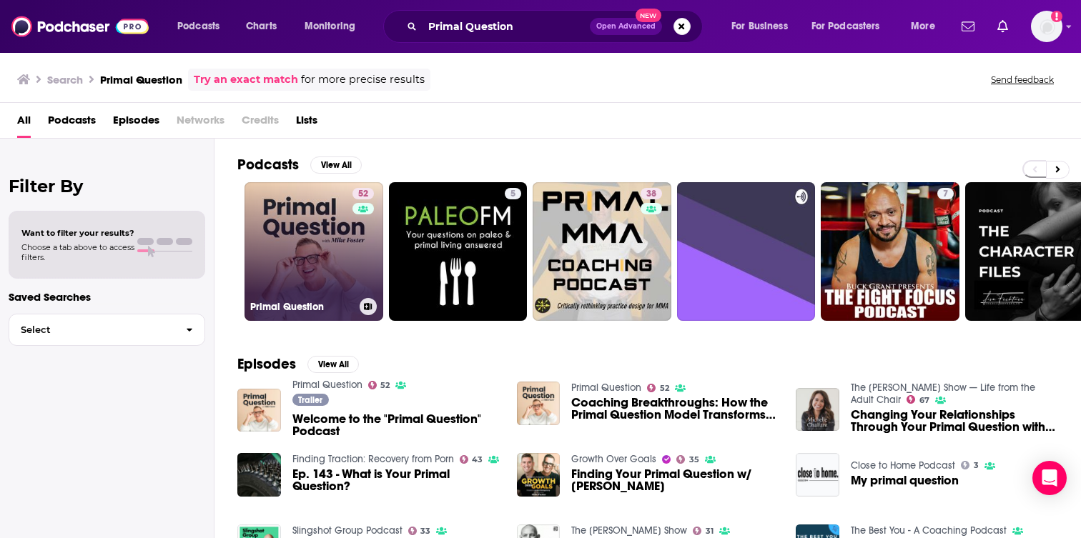
click at [360, 225] on div "52" at bounding box center [364, 243] width 25 height 110
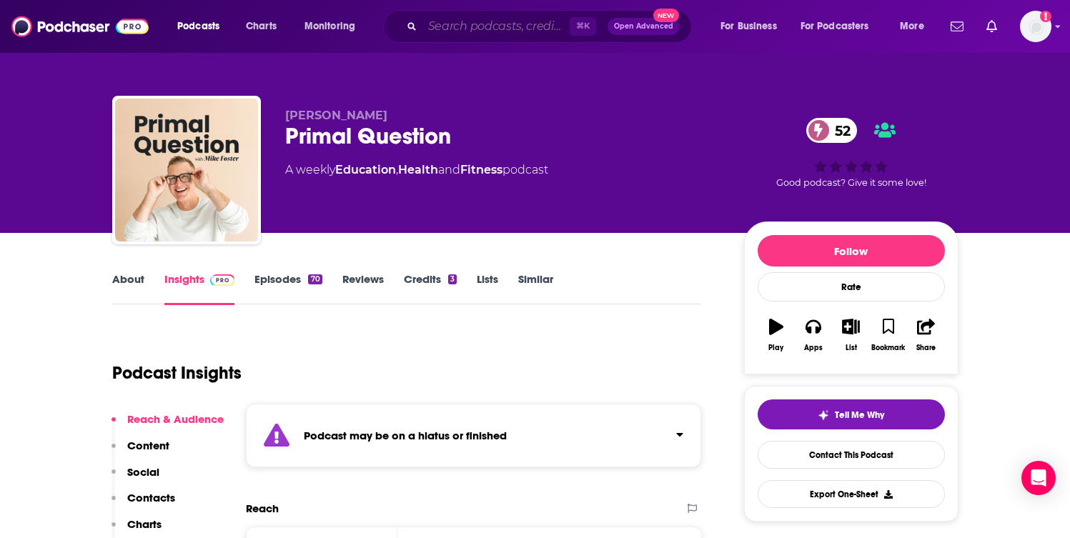
click at [470, 31] on input "Search podcasts, credits, & more..." at bounding box center [495, 26] width 147 height 23
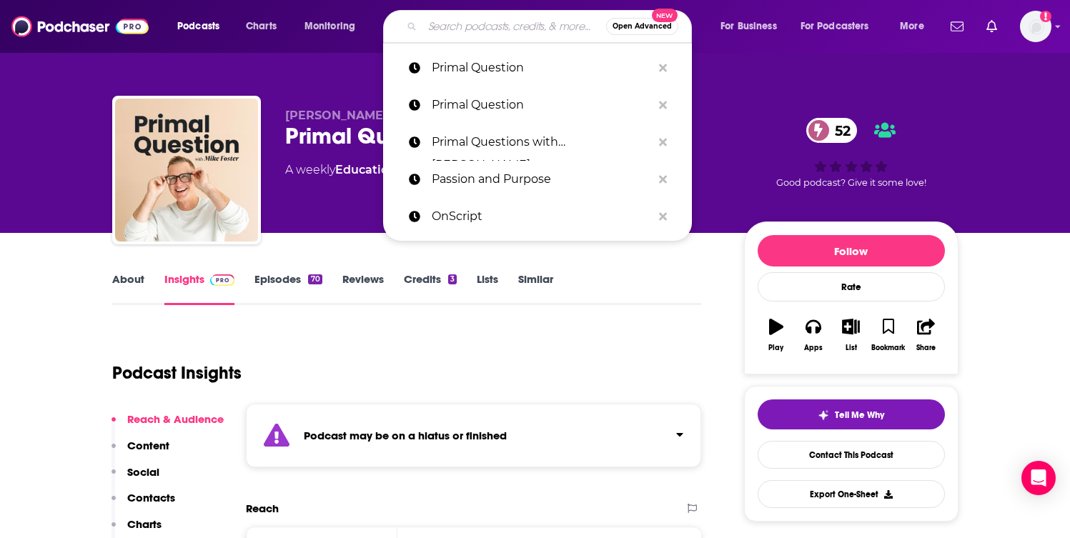
click at [470, 31] on input "Search podcasts, credits, & more..." at bounding box center [514, 26] width 184 height 23
paste input "Questions with [PERSON_NAME]"
type input "Questions with [PERSON_NAME]"
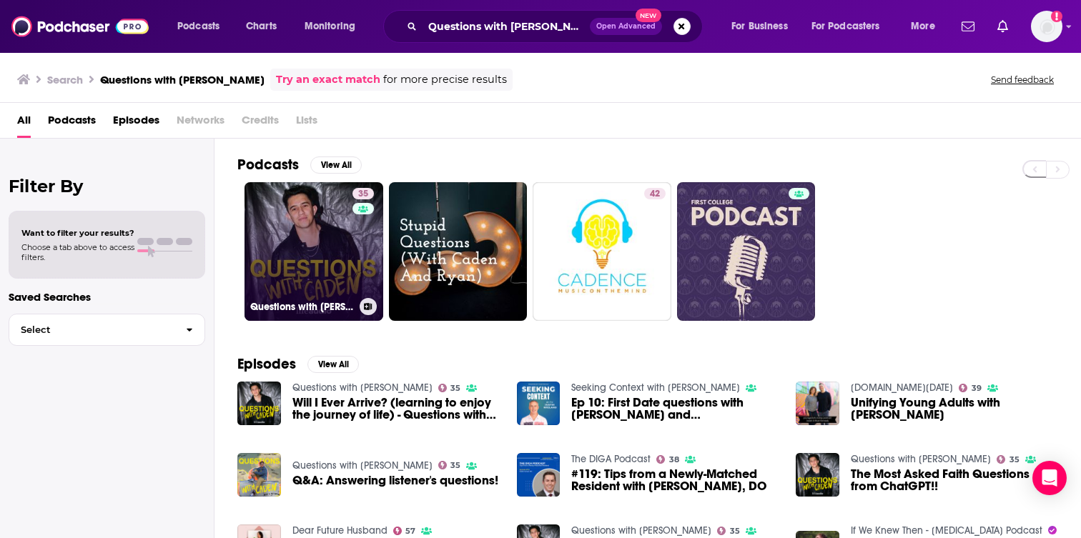
click at [262, 273] on link "35 Questions with Caden" at bounding box center [313, 251] width 139 height 139
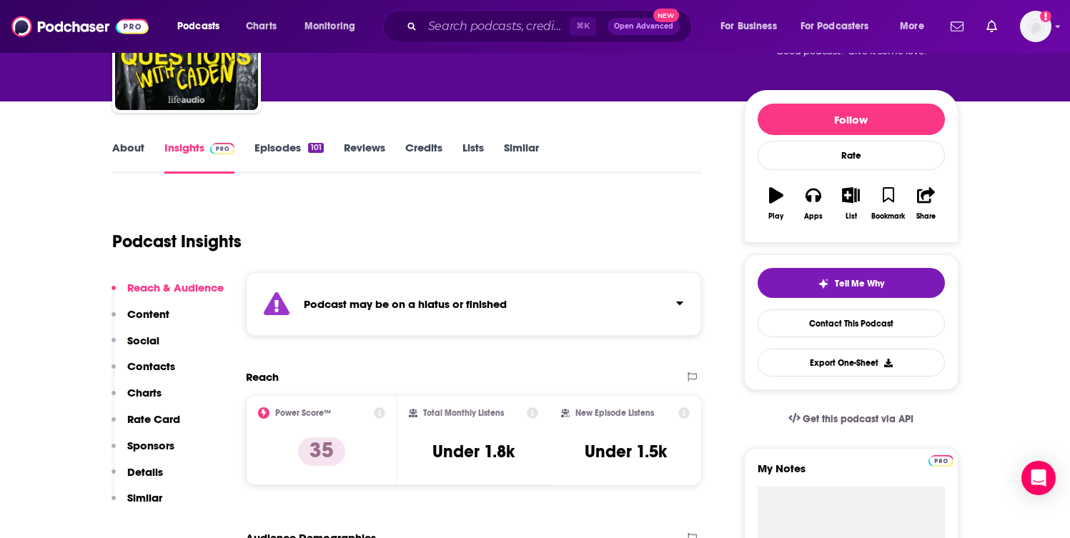
scroll to position [132, 0]
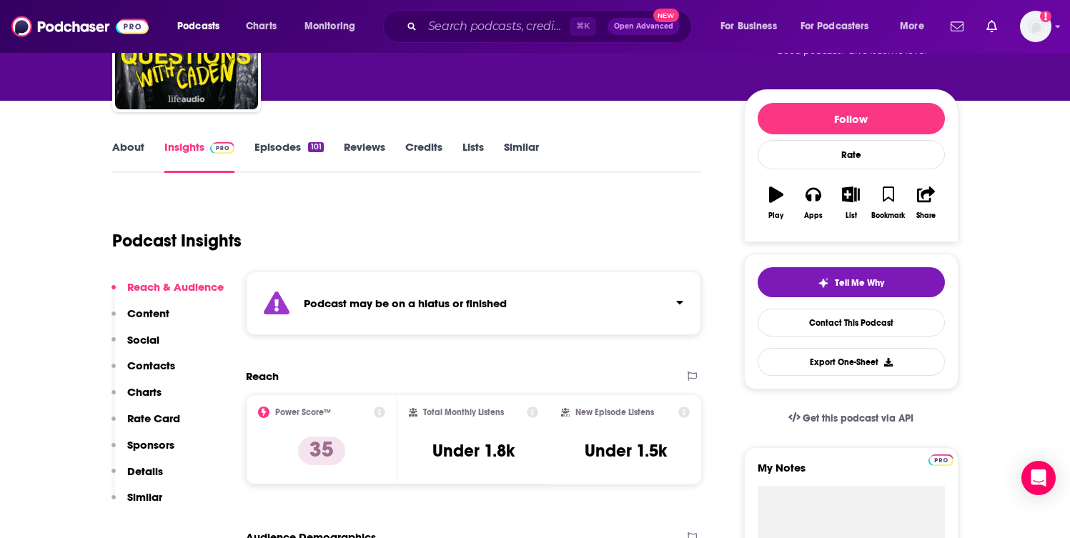
click at [276, 153] on link "Episodes 101" at bounding box center [288, 156] width 69 height 33
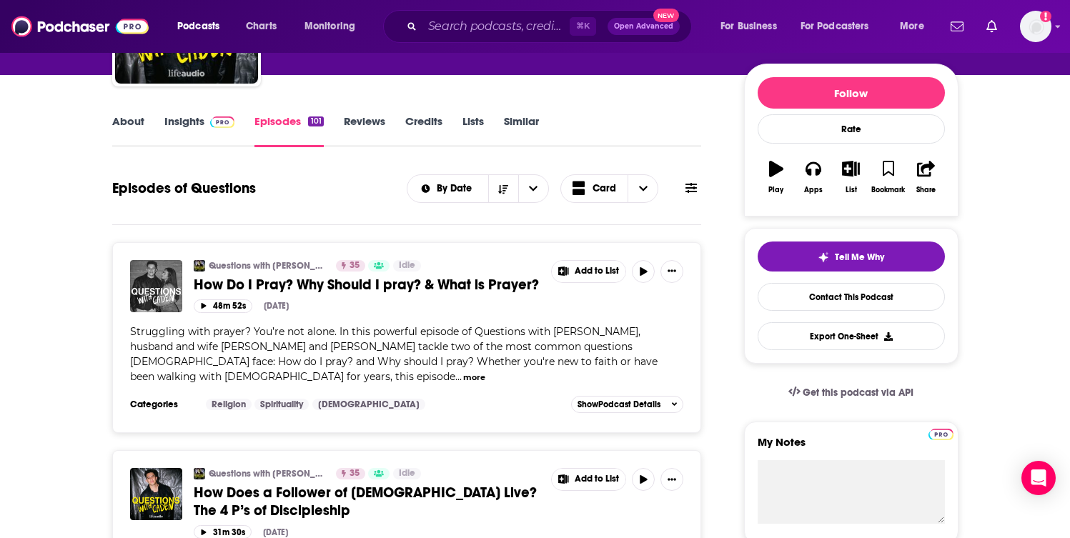
scroll to position [96, 0]
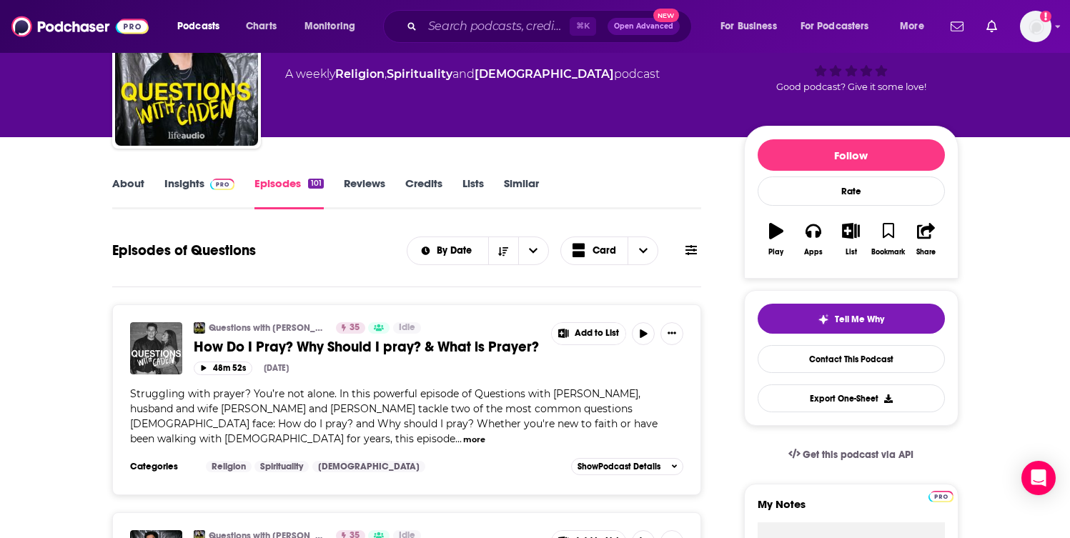
click at [190, 186] on link "Insights" at bounding box center [199, 193] width 71 height 33
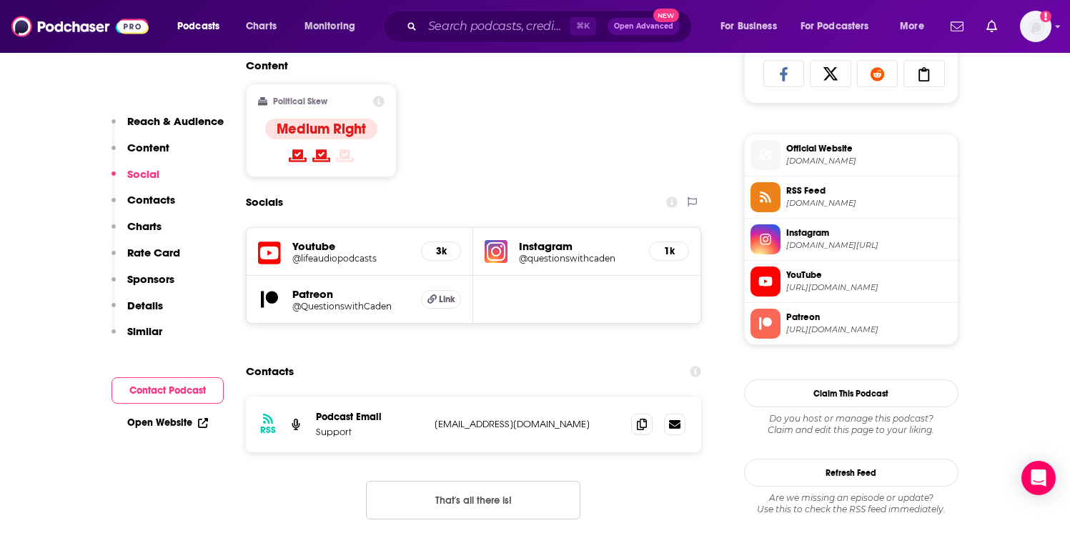
scroll to position [967, 0]
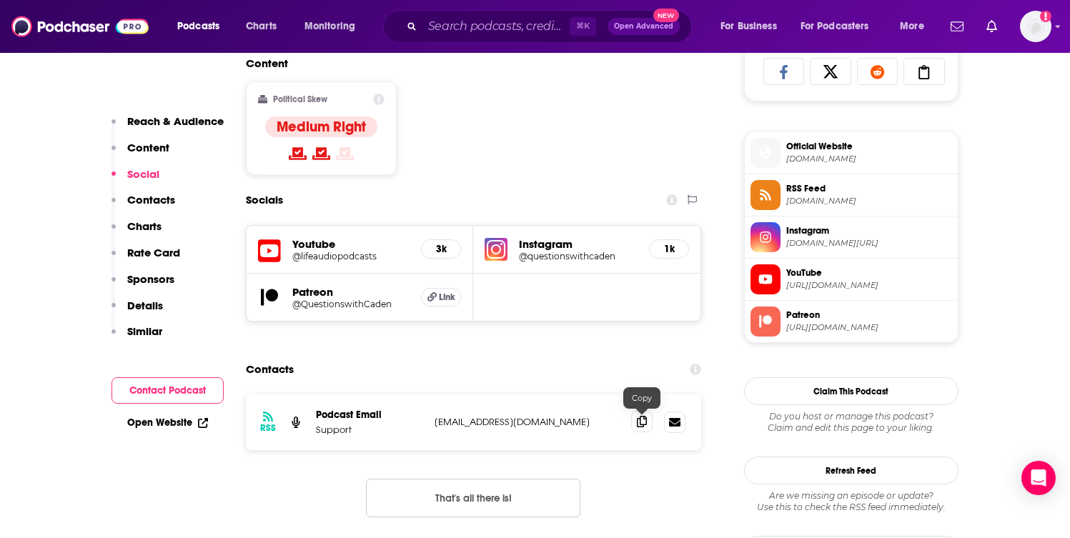
click at [637, 427] on icon at bounding box center [642, 421] width 10 height 11
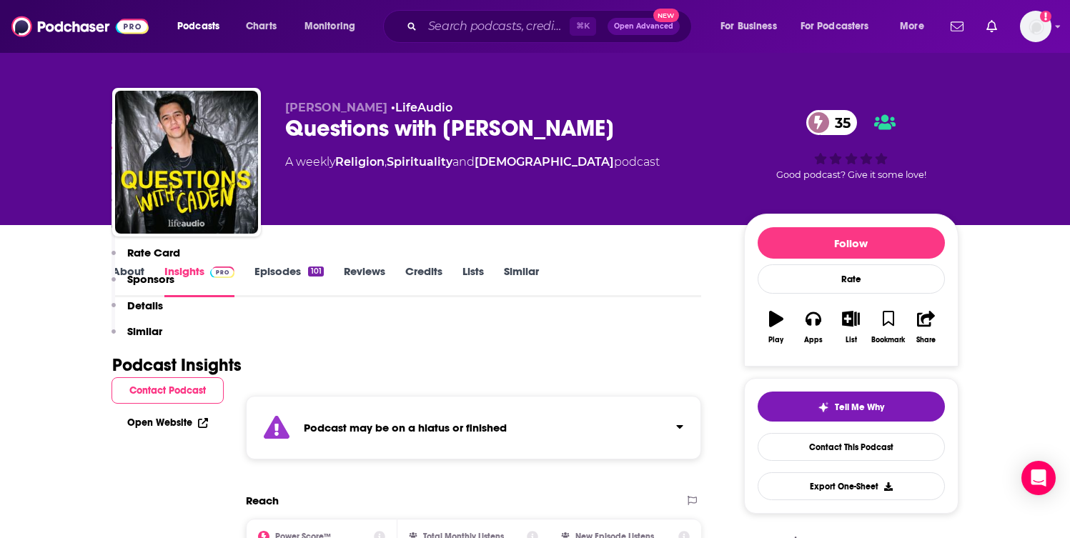
scroll to position [0, 0]
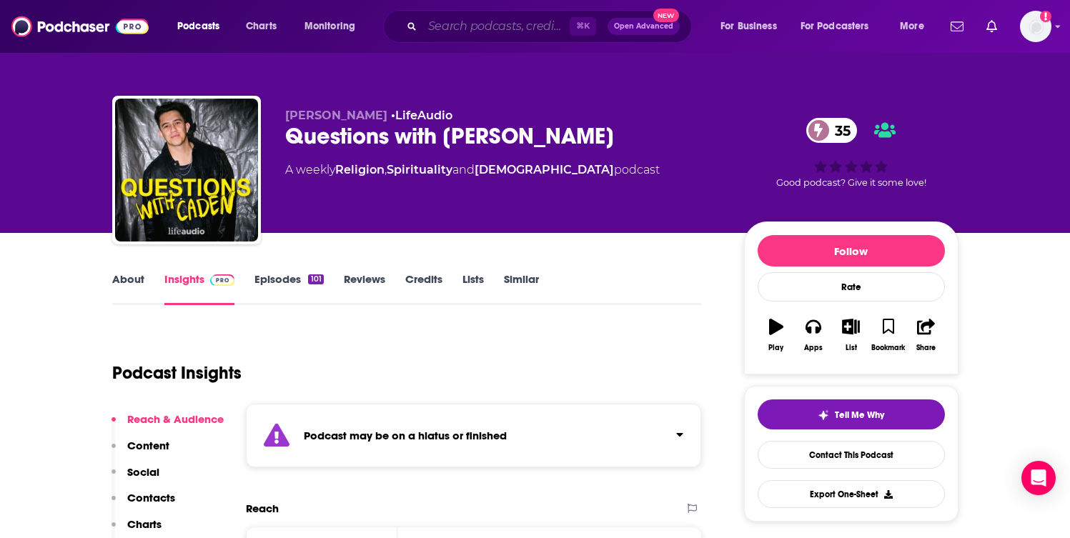
click at [465, 25] on input "Search podcasts, credits, & more..." at bounding box center [495, 26] width 147 height 23
paste input "Re-Enchanting"
type input "Re-Enchanting"
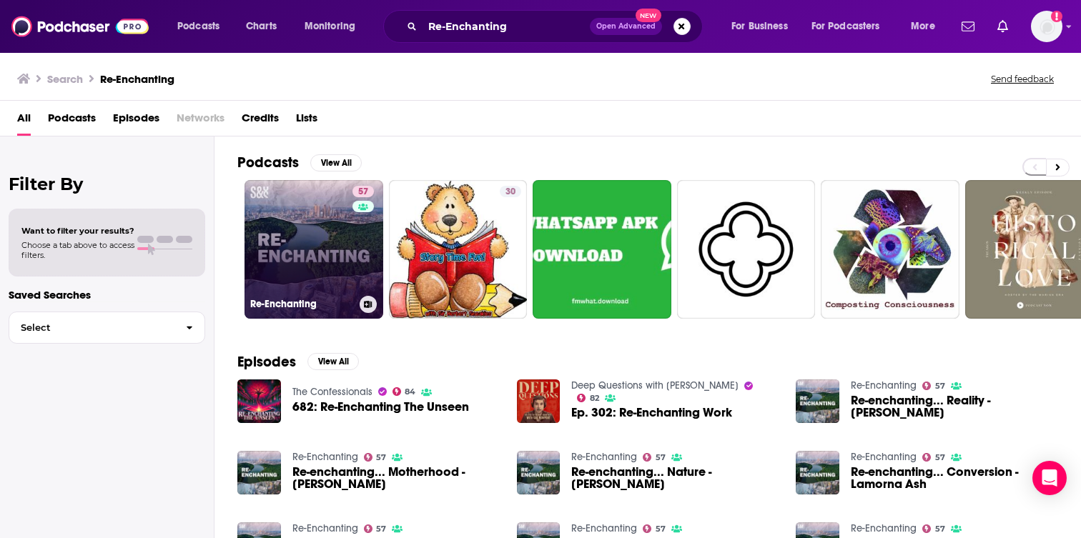
click at [293, 287] on link "57 Re-Enchanting" at bounding box center [313, 249] width 139 height 139
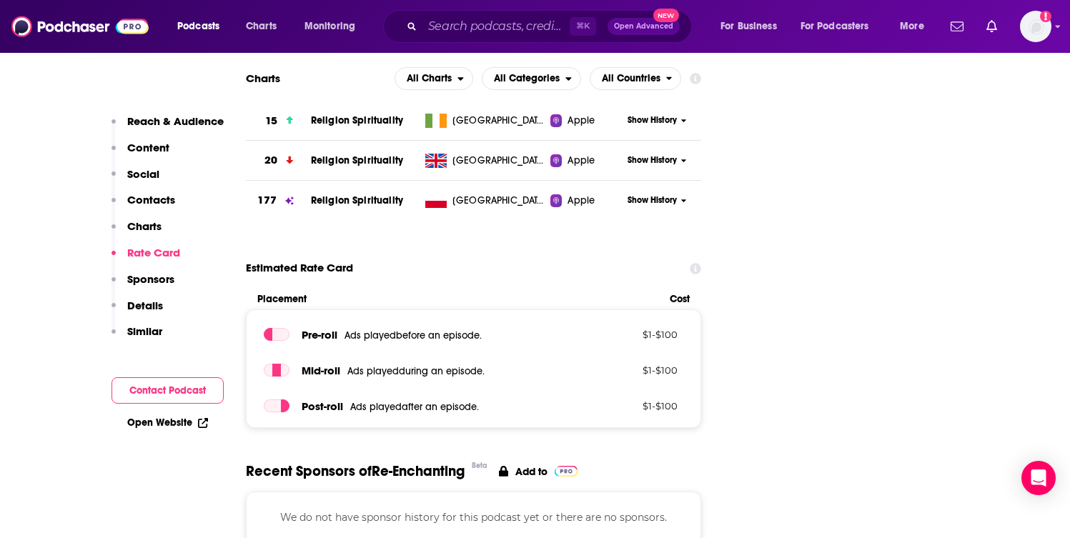
scroll to position [1665, 0]
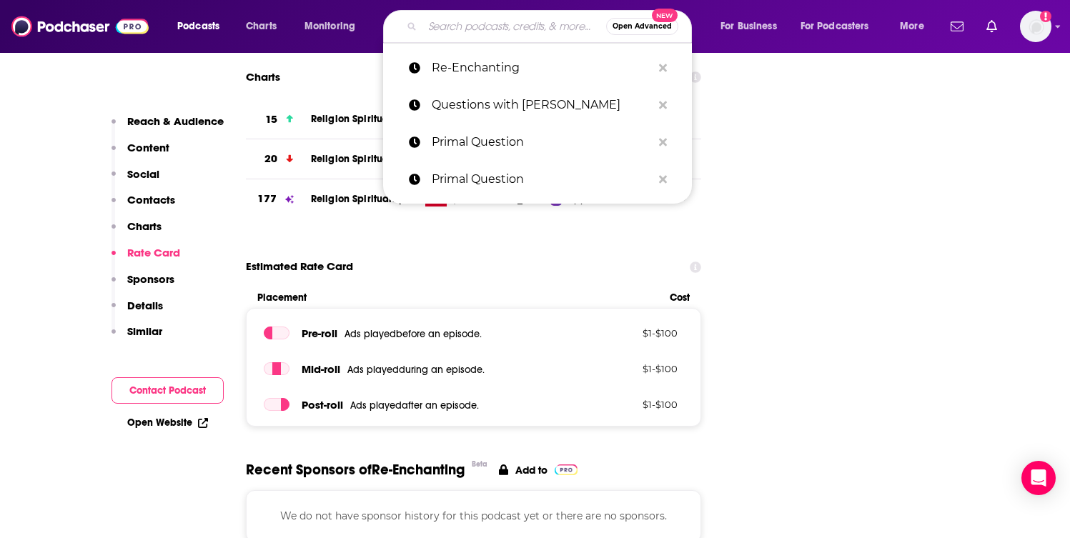
click at [487, 29] on input "Search podcasts, credits, & more..." at bounding box center [514, 26] width 184 height 23
paste input "Real Talk Christian Podcast"
type input "Real Talk Christian Podcast"
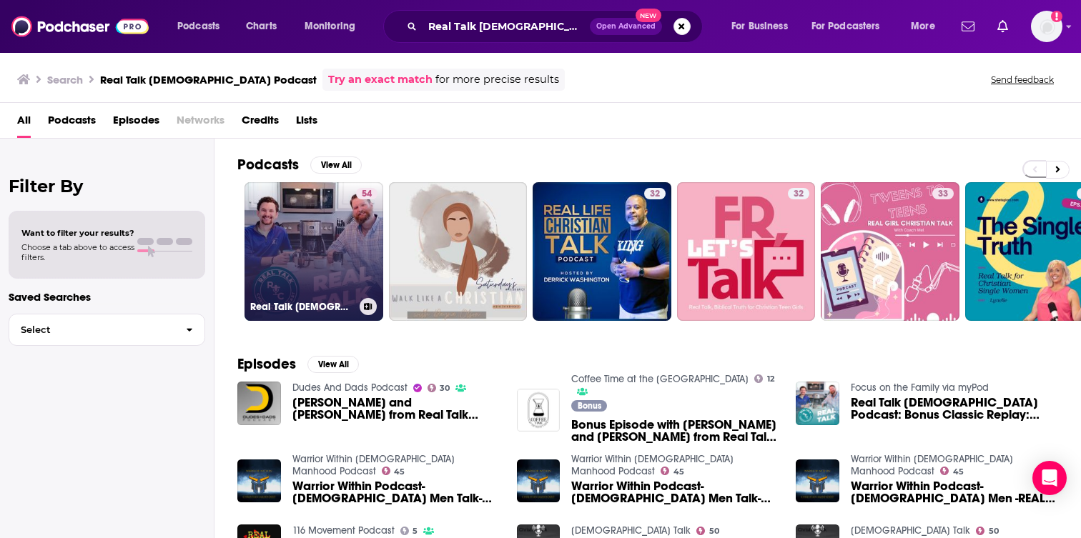
click at [305, 247] on link "54 Real Talk Christian Podcast" at bounding box center [313, 251] width 139 height 139
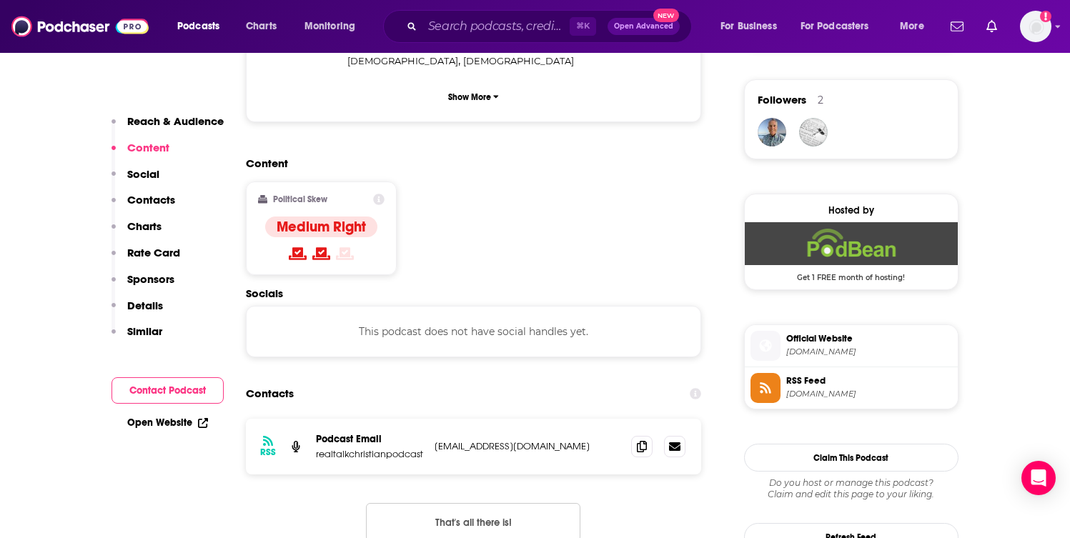
scroll to position [1025, 0]
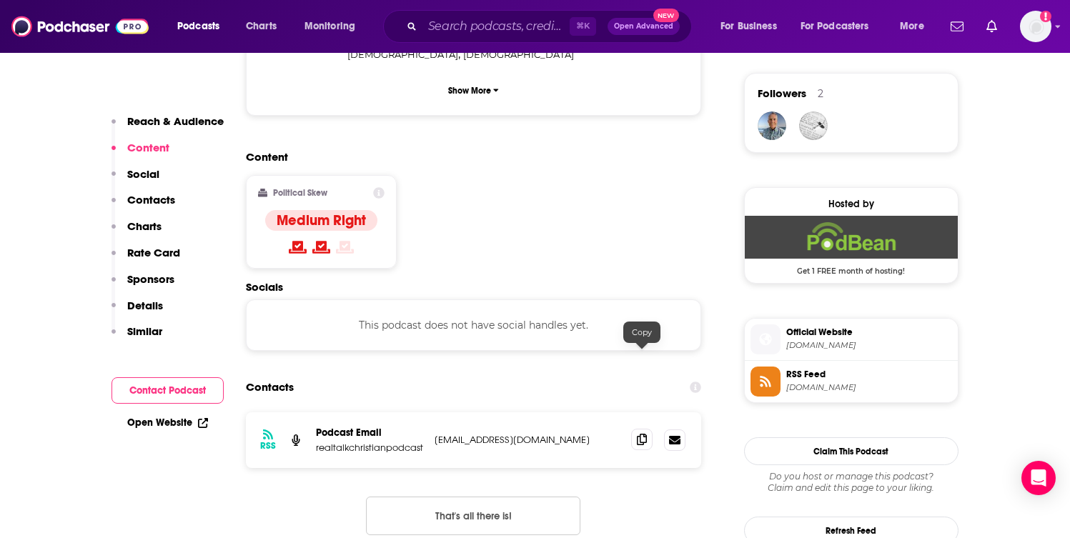
click at [644, 434] on icon at bounding box center [642, 439] width 10 height 11
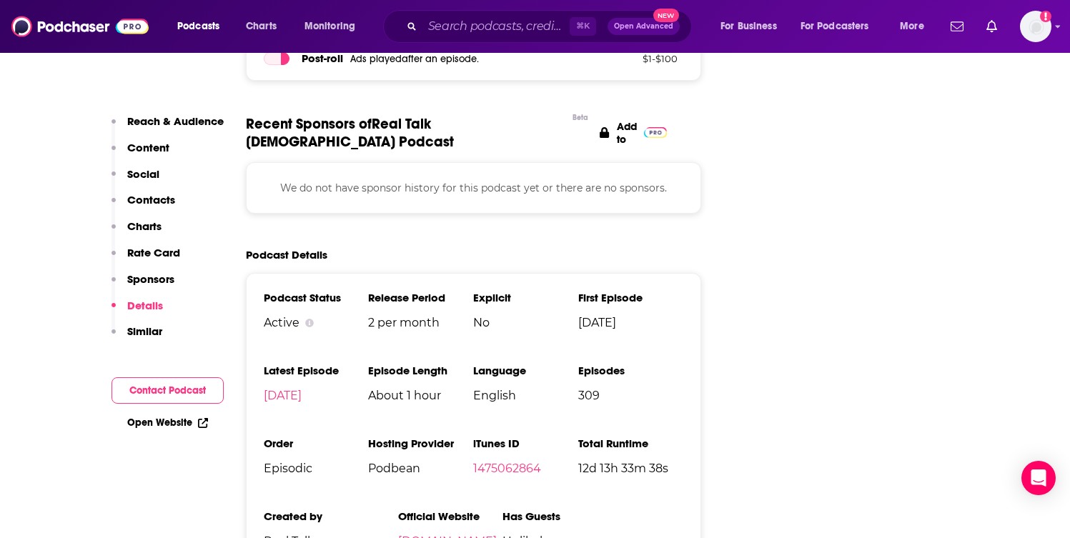
scroll to position [1823, 0]
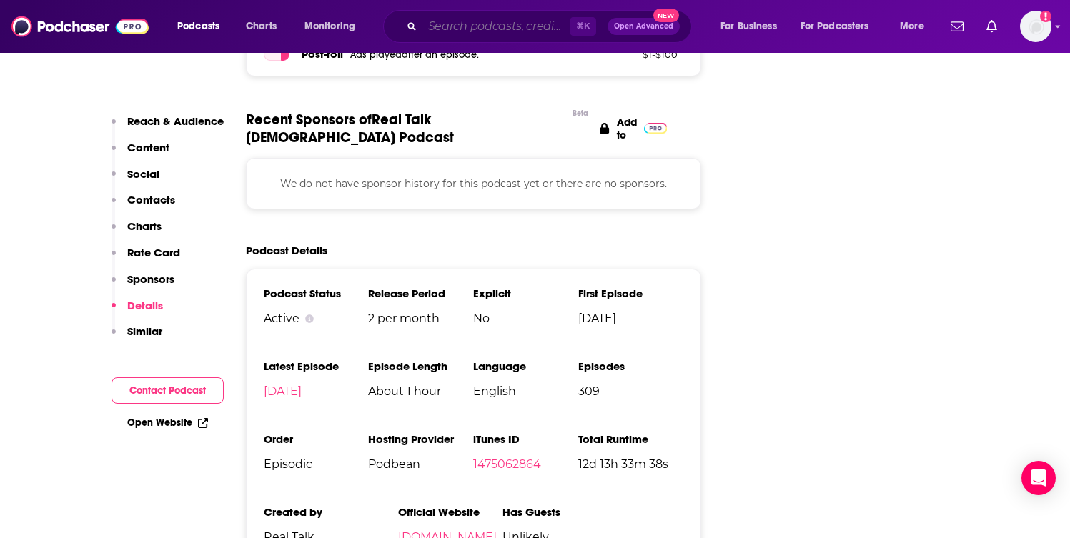
click at [451, 28] on input "Search podcasts, credits, & more..." at bounding box center [495, 26] width 147 height 23
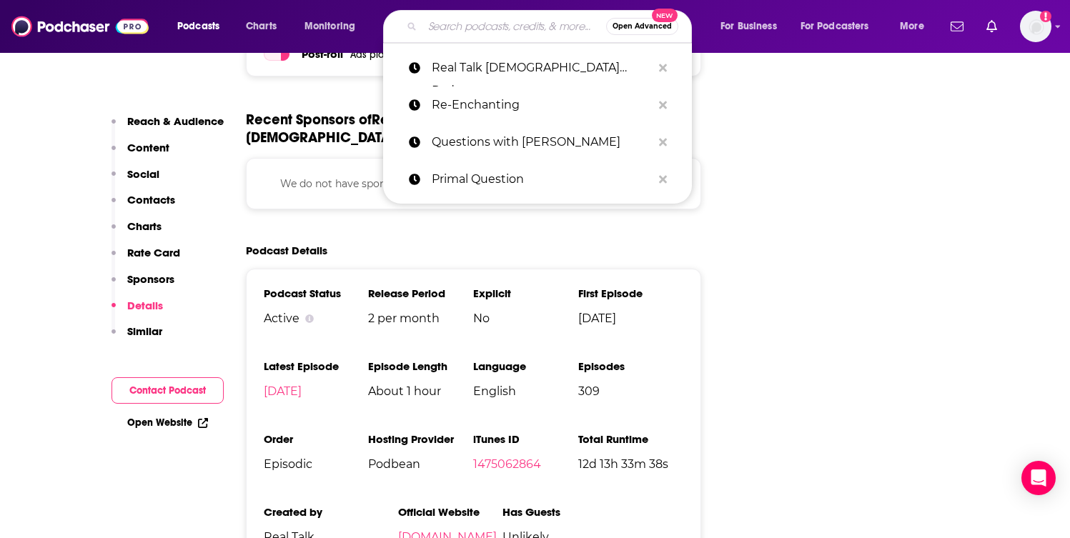
paste input "Rebuilders"
type input "Rebuilders"
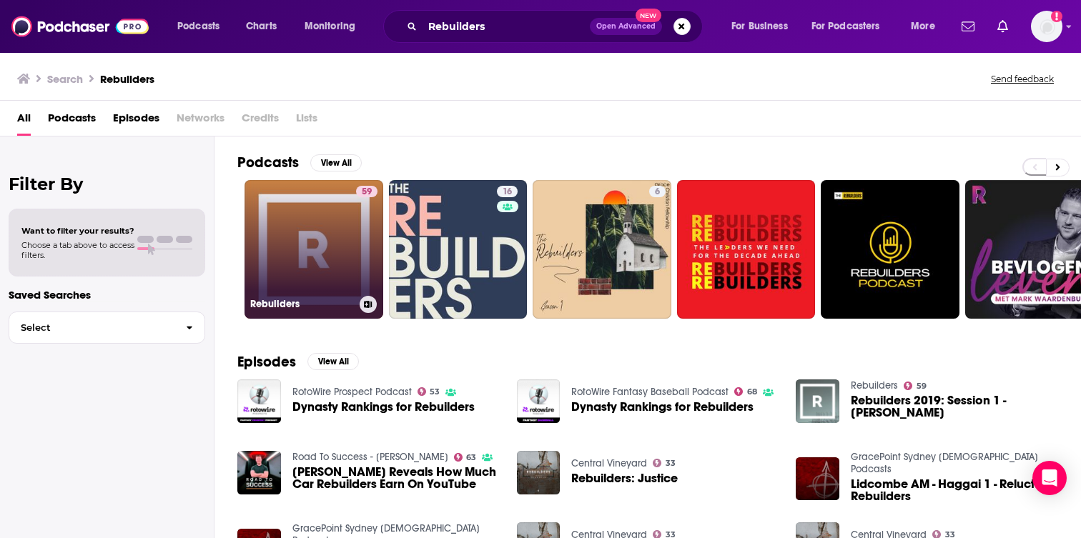
click at [337, 262] on link "59 Rebuilders" at bounding box center [313, 249] width 139 height 139
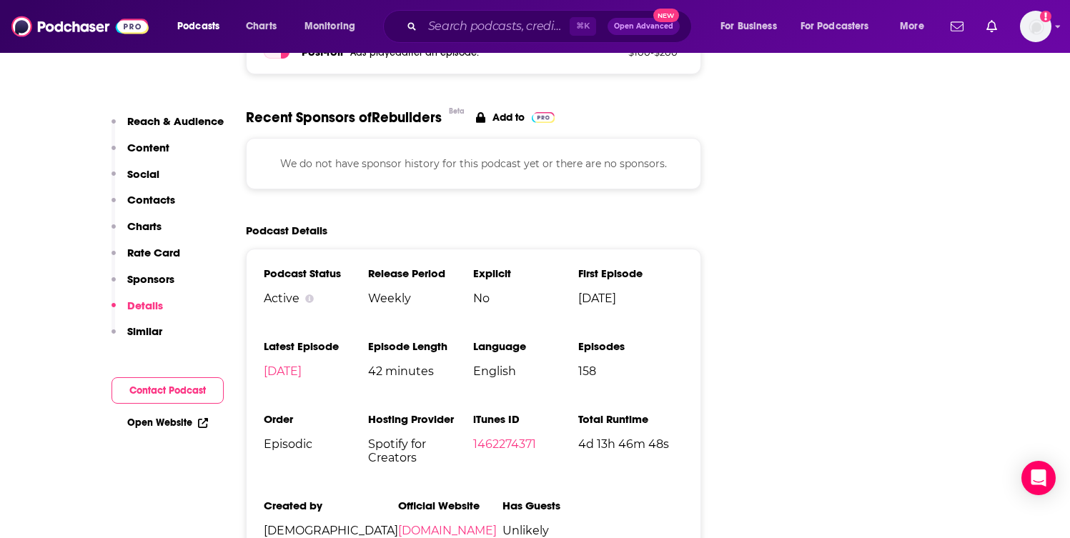
scroll to position [2083, 0]
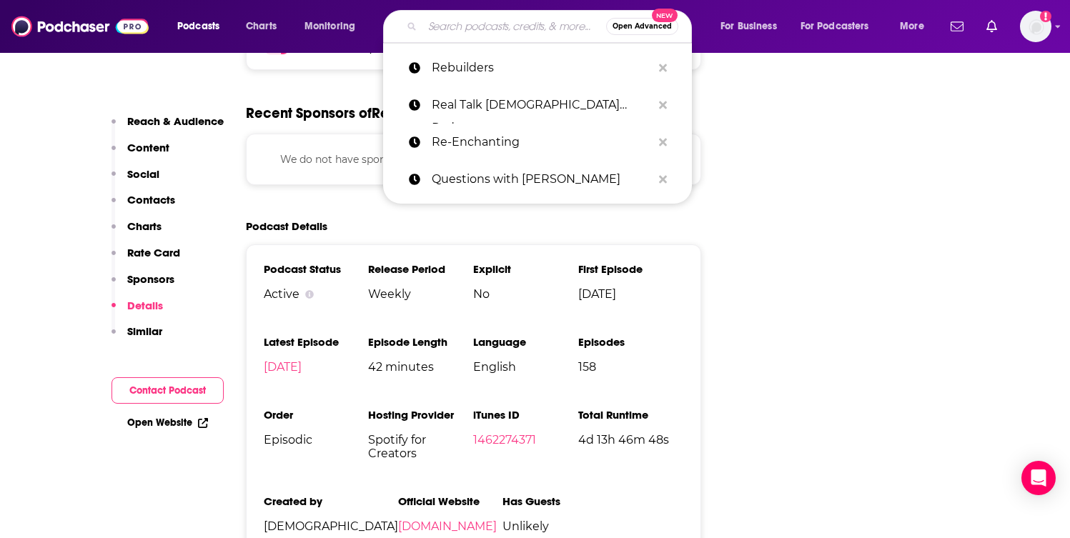
click at [459, 23] on input "Search podcasts, credits, & more..." at bounding box center [514, 26] width 184 height 23
paste input "Restoration Home"
type input "Restoration Home"
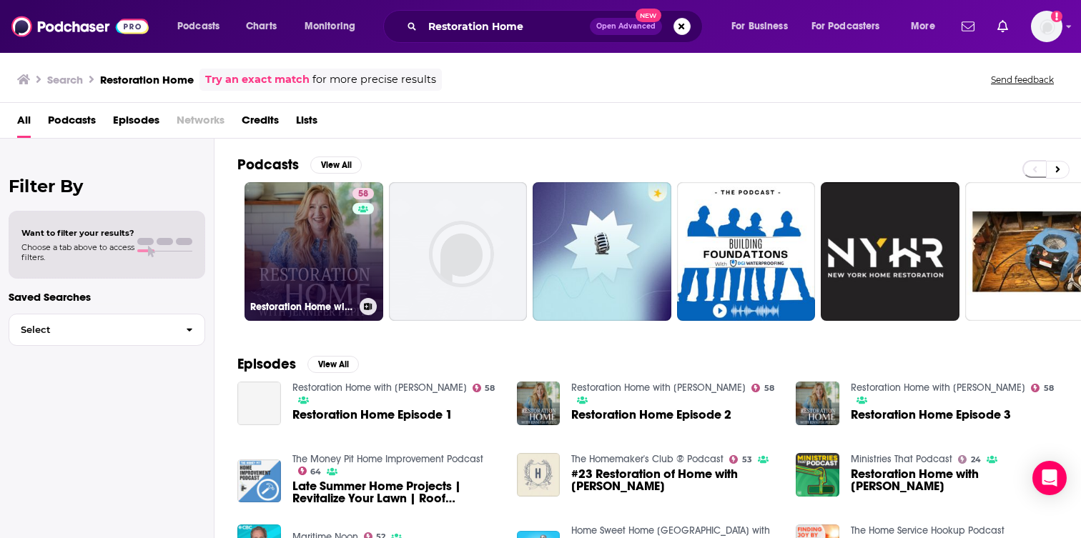
click at [332, 254] on link "58 Restoration Home with Jennifer Pepito" at bounding box center [313, 251] width 139 height 139
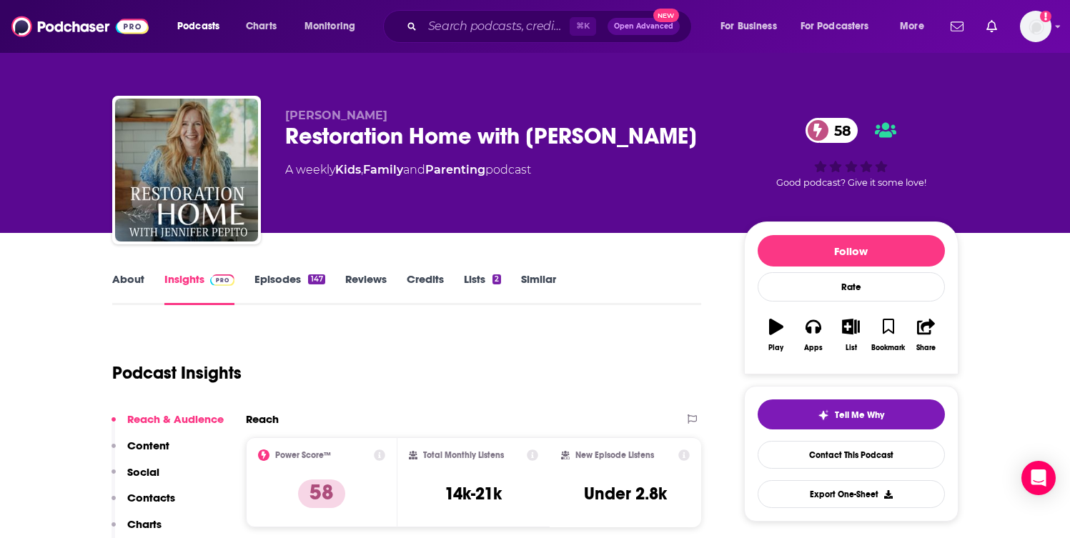
scroll to position [162, 0]
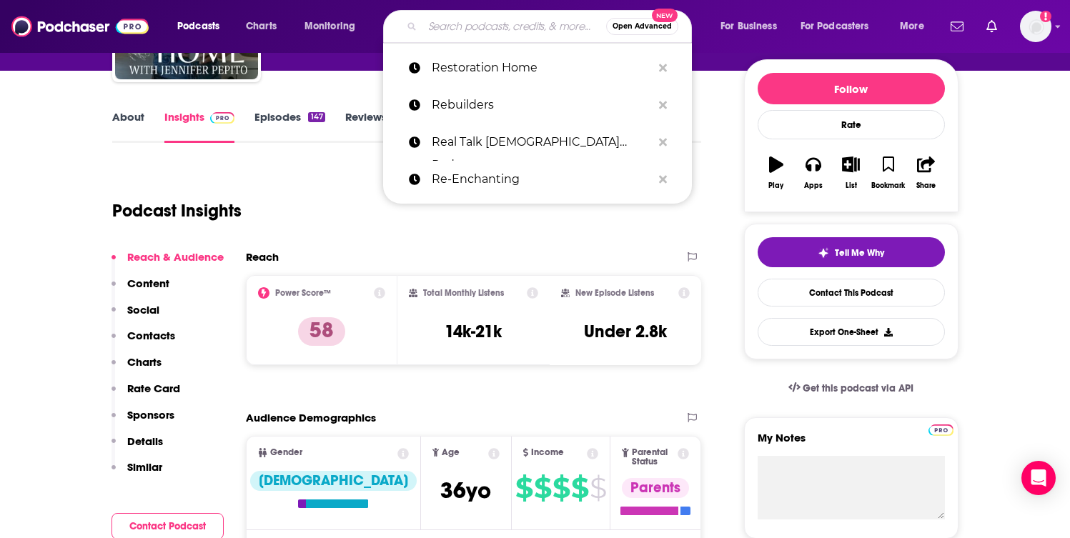
click at [495, 24] on input "Search podcasts, credits, & more..." at bounding box center [514, 26] width 184 height 23
paste input "Restoring the Soul"
type input "Restoring the Soul"
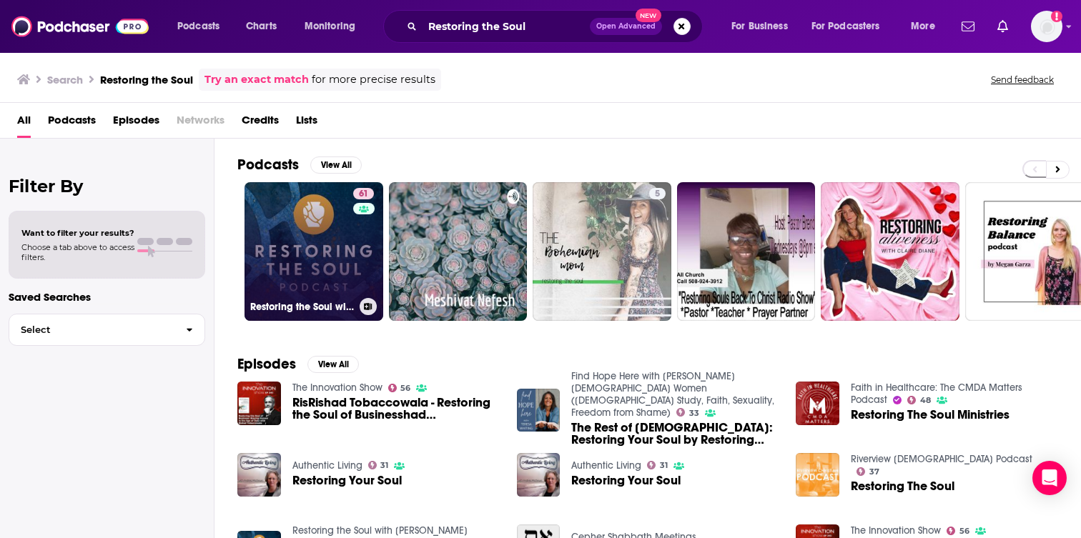
click at [291, 232] on link "61 Restoring the Soul with Michael John Cusick" at bounding box center [313, 251] width 139 height 139
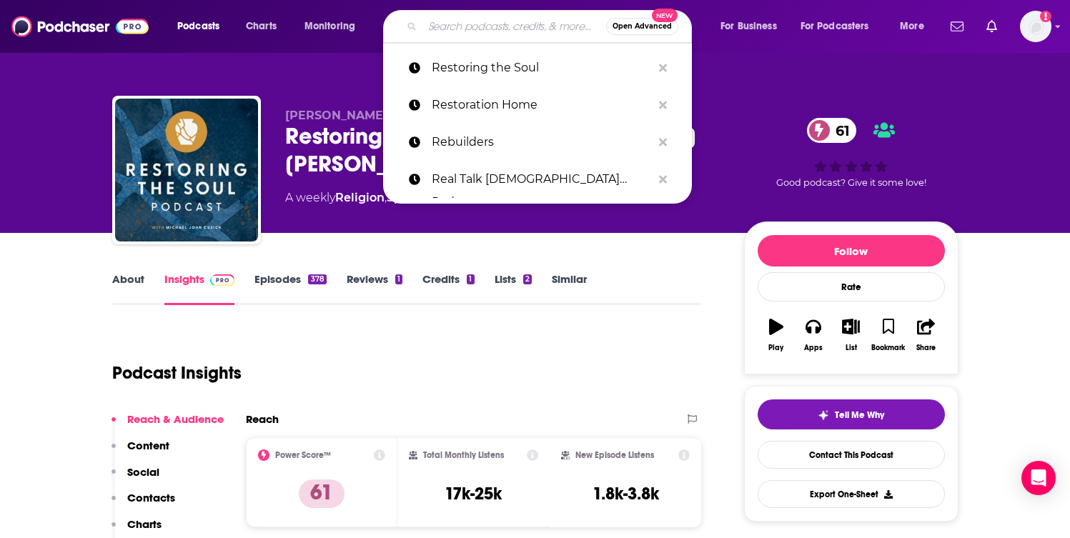
click at [495, 33] on input "Search podcasts, credits, & more..." at bounding box center [514, 26] width 184 height 23
paste input "Revelation Wellness"
type input "Revelation Wellness"
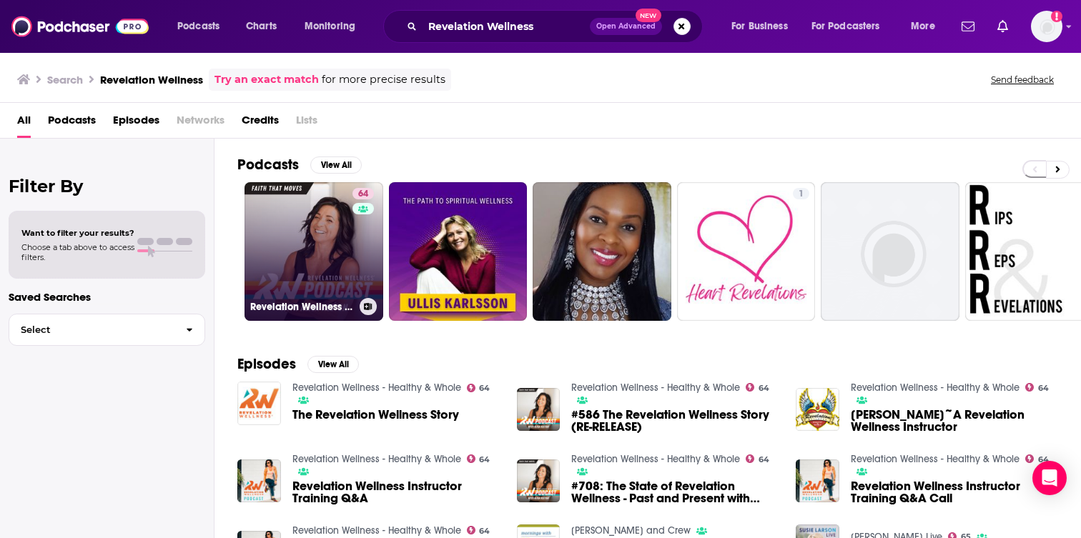
click at [340, 270] on link "64 Revelation Wellness - Healthy & Whole" at bounding box center [313, 251] width 139 height 139
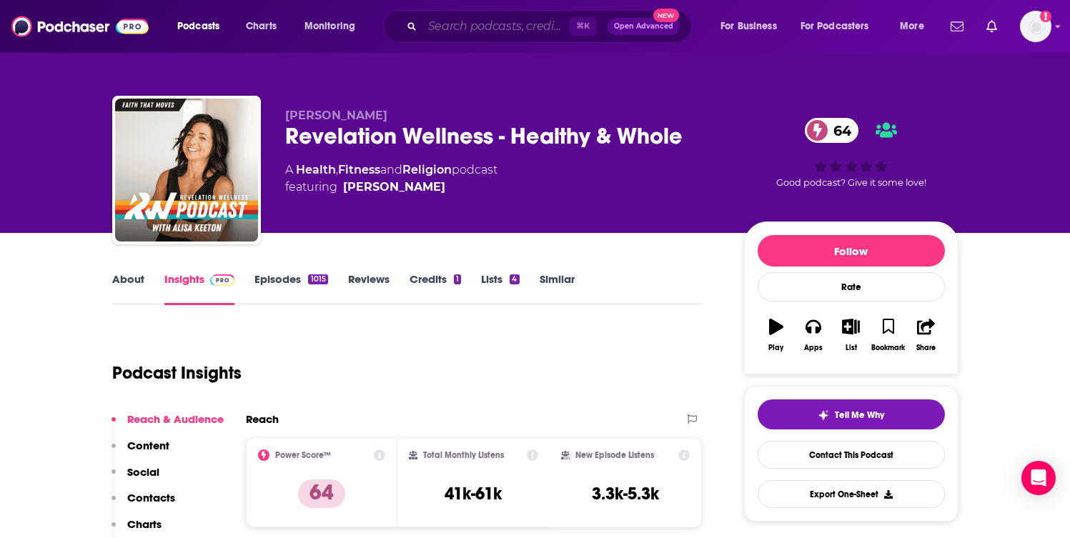
click at [473, 27] on input "Search podcasts, credits, & more..." at bounding box center [495, 26] width 147 height 23
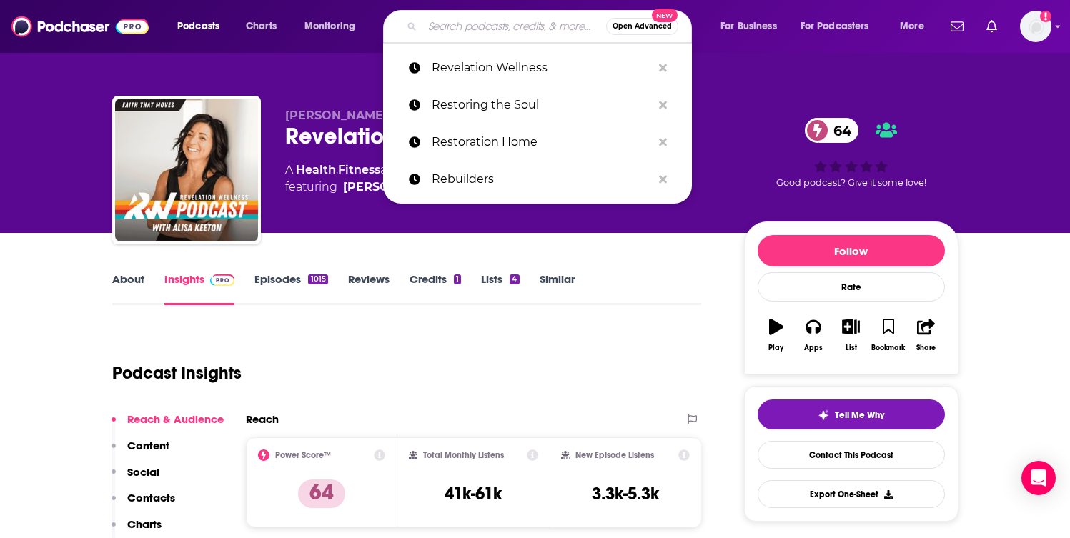
paste input "Relationship Truth: Unfiltered"
type input "Relationship Truth: Unfiltered"
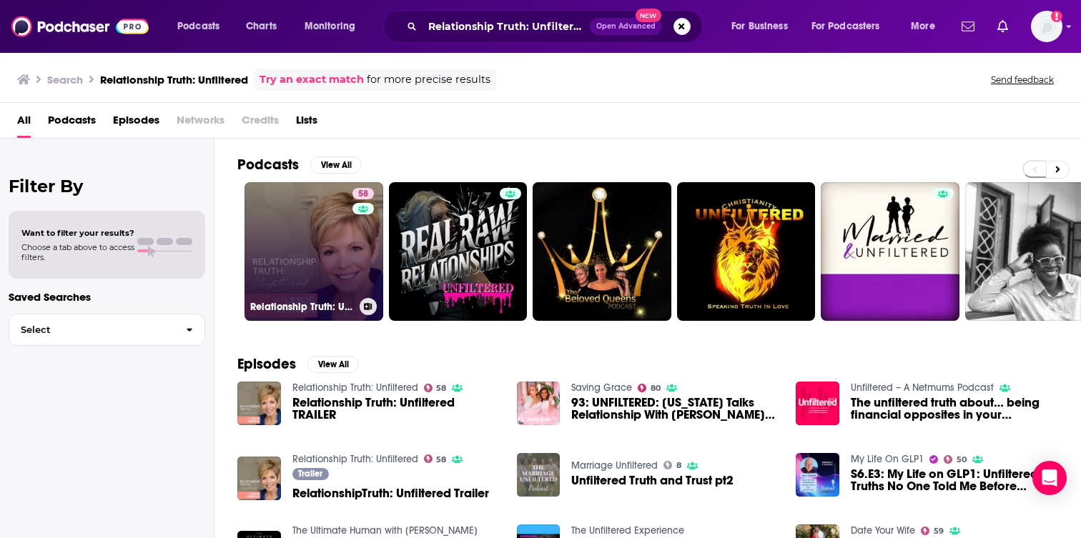
click at [307, 275] on link "58 Relationship Truth: Unfiltered" at bounding box center [313, 251] width 139 height 139
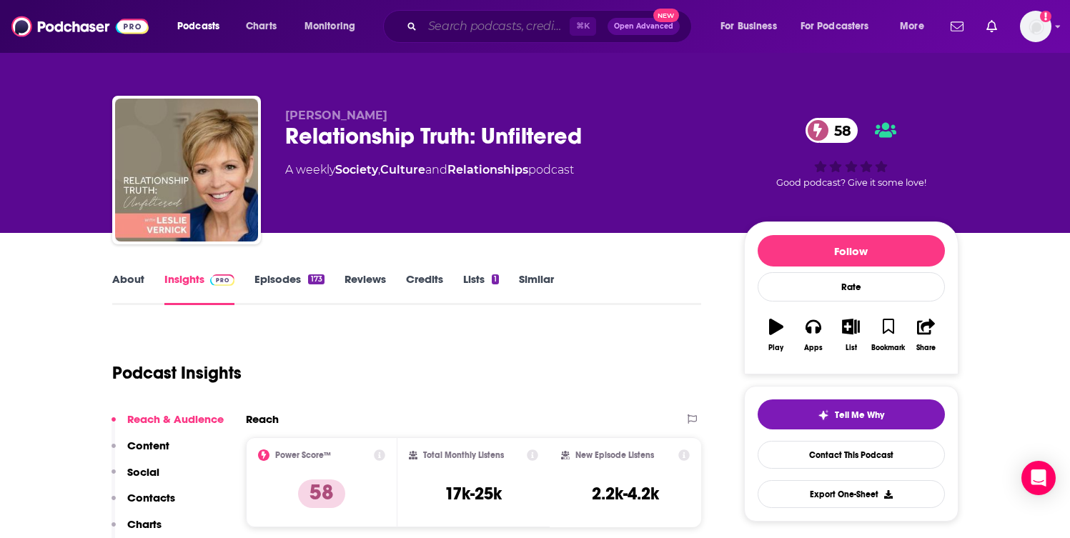
click at [473, 30] on input "Search podcasts, credits, & more..." at bounding box center [495, 26] width 147 height 23
paste input "Saturate Podcast"
type input "Saturate Podcast"
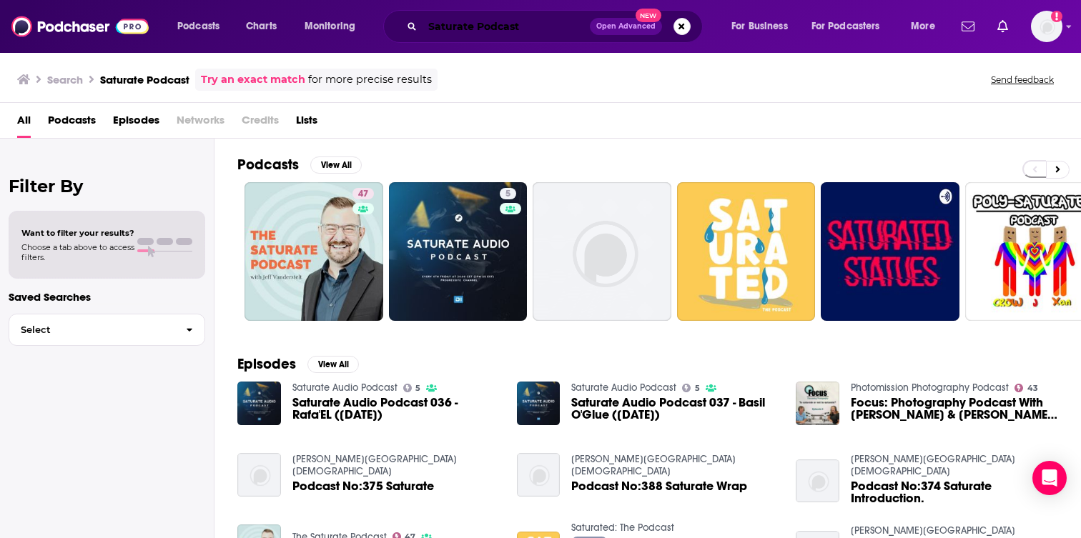
click at [454, 26] on input "Saturate Podcast" at bounding box center [505, 26] width 167 height 23
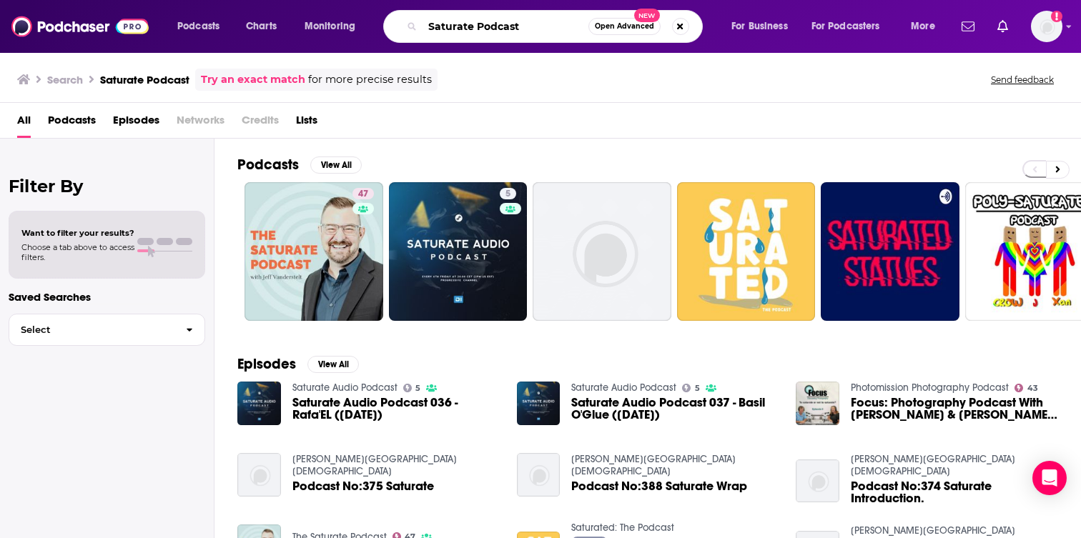
click at [454, 26] on input "Saturate Podcast" at bounding box center [505, 26] width 166 height 23
paste input "haping the Culture"
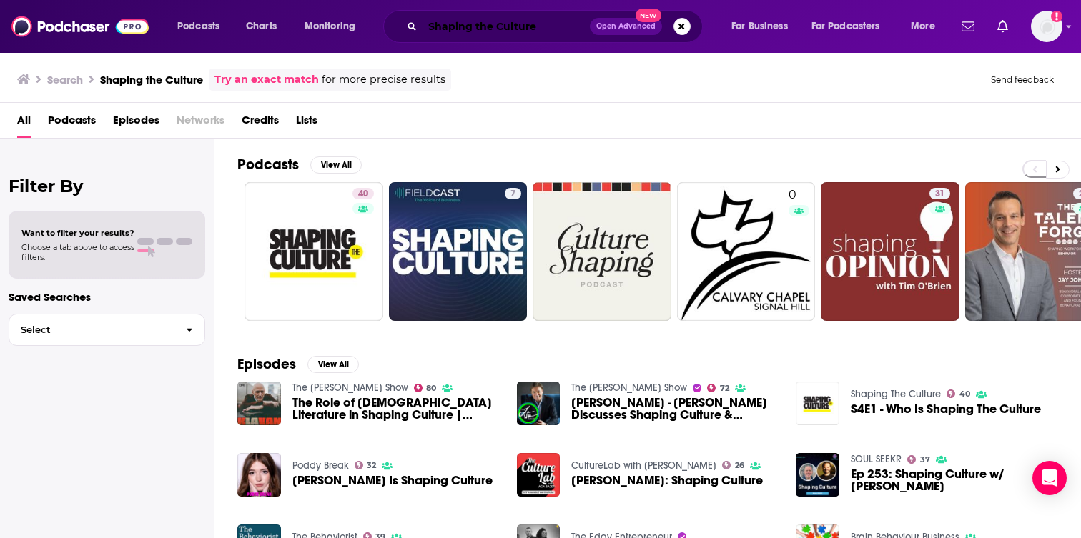
click at [540, 30] on input "Shaping the Culture" at bounding box center [505, 26] width 167 height 23
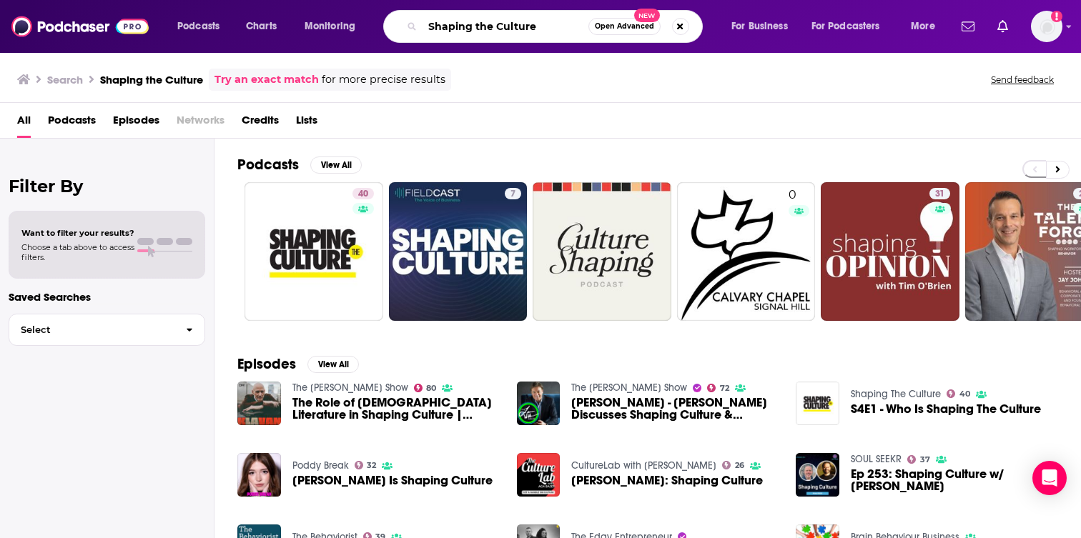
click at [540, 30] on input "Shaping the Culture" at bounding box center [505, 26] width 166 height 23
paste input "e Speaks Lif"
type input "She Speaks Life"
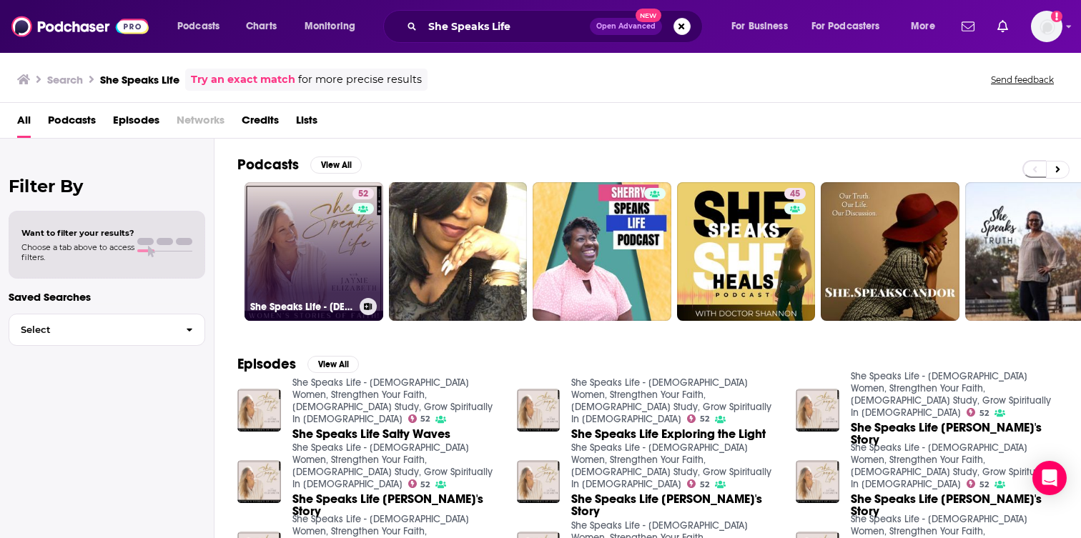
click at [327, 281] on link "52 She Speaks Life - Christian Women, Strengthen Your Faith, Bible Study, Grow …" at bounding box center [313, 251] width 139 height 139
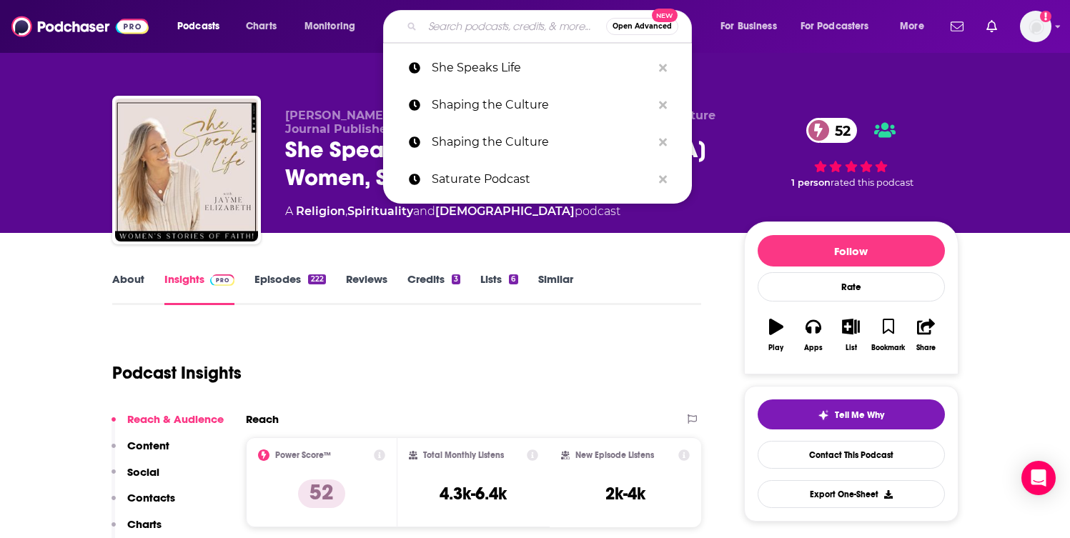
click at [517, 22] on input "Search podcasts, credits, & more..." at bounding box center [514, 26] width 184 height 23
paste input "Simple Farmhouse Life"
type input "Simple Farmhouse Life"
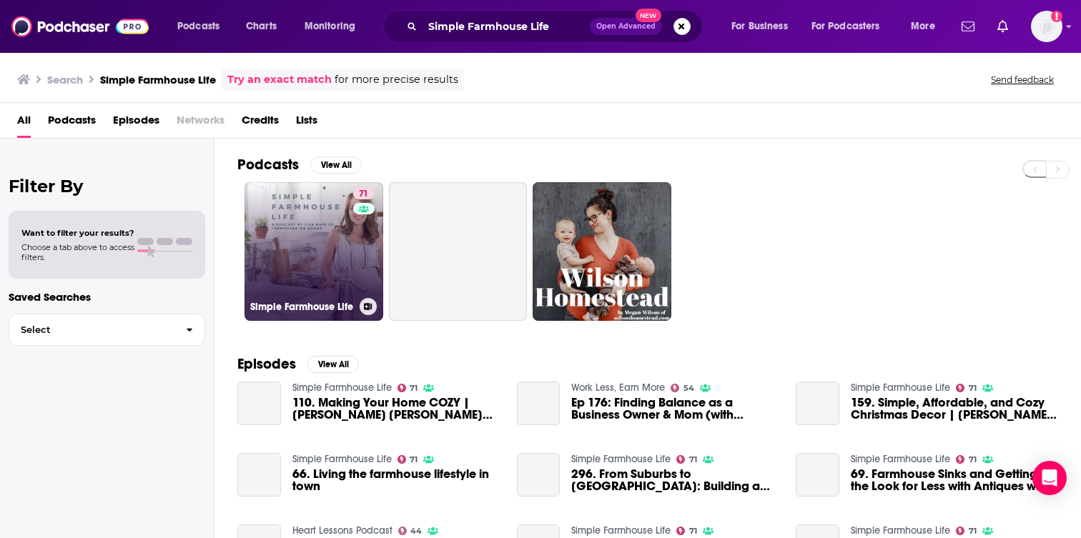
click at [357, 229] on div "71" at bounding box center [365, 243] width 24 height 110
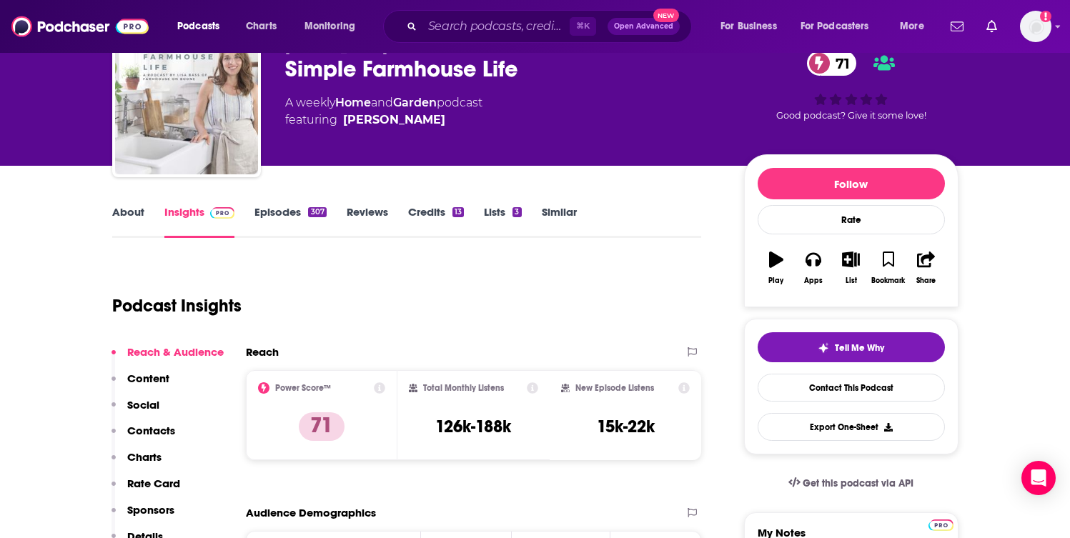
scroll to position [68, 0]
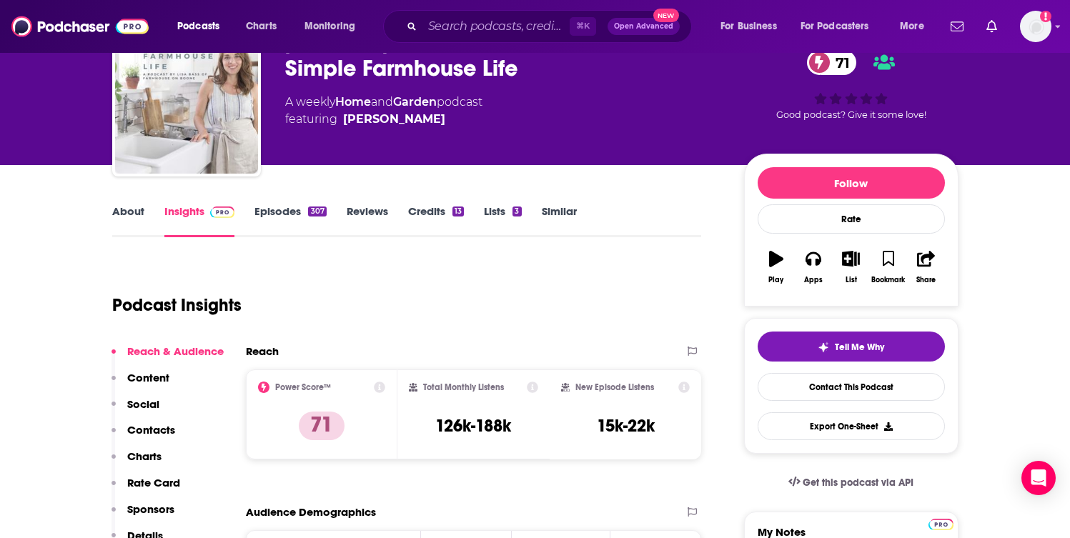
click at [121, 219] on link "About" at bounding box center [128, 220] width 32 height 33
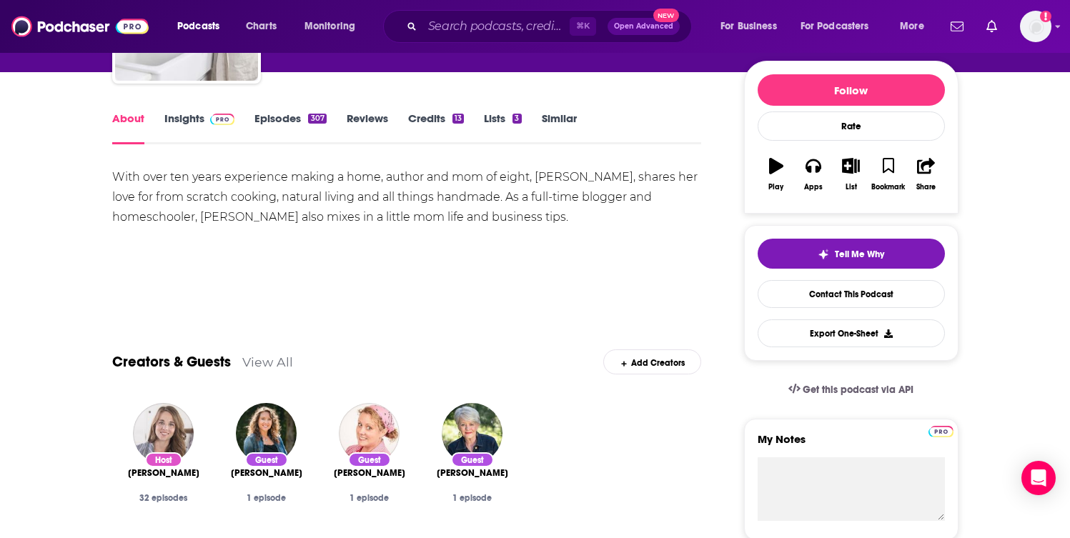
scroll to position [157, 0]
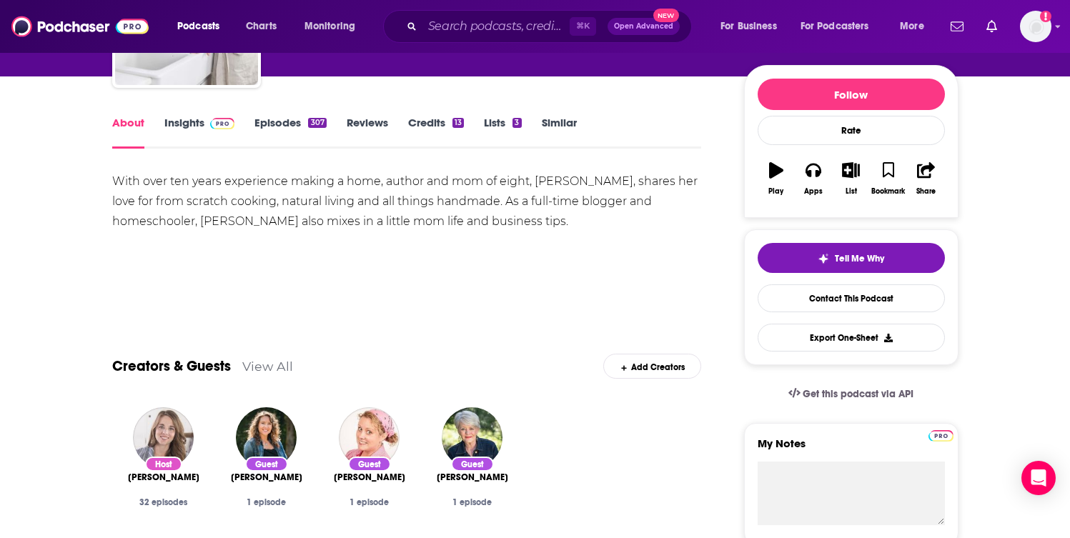
click at [174, 120] on link "Insights" at bounding box center [199, 132] width 71 height 33
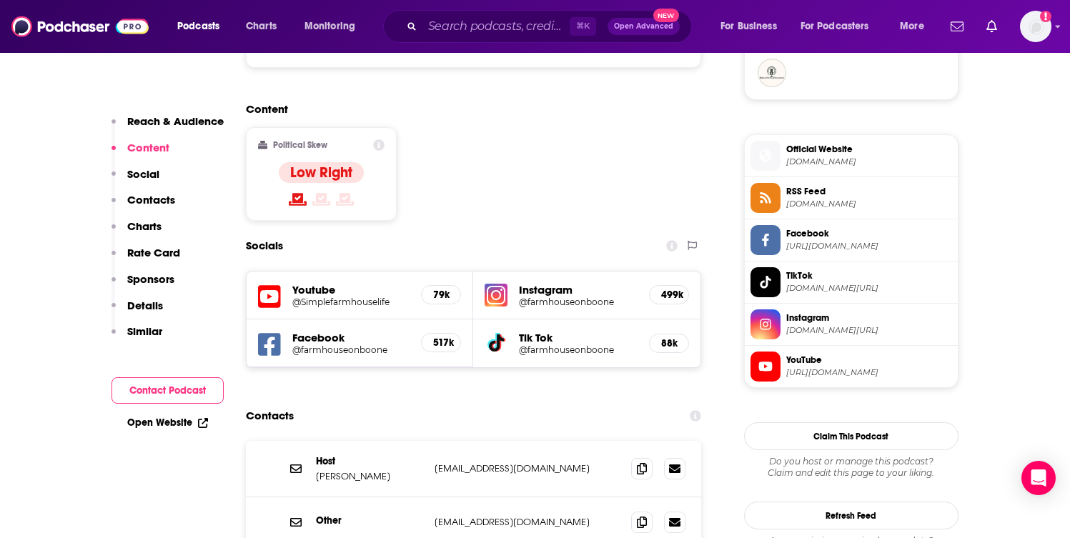
scroll to position [1256, 0]
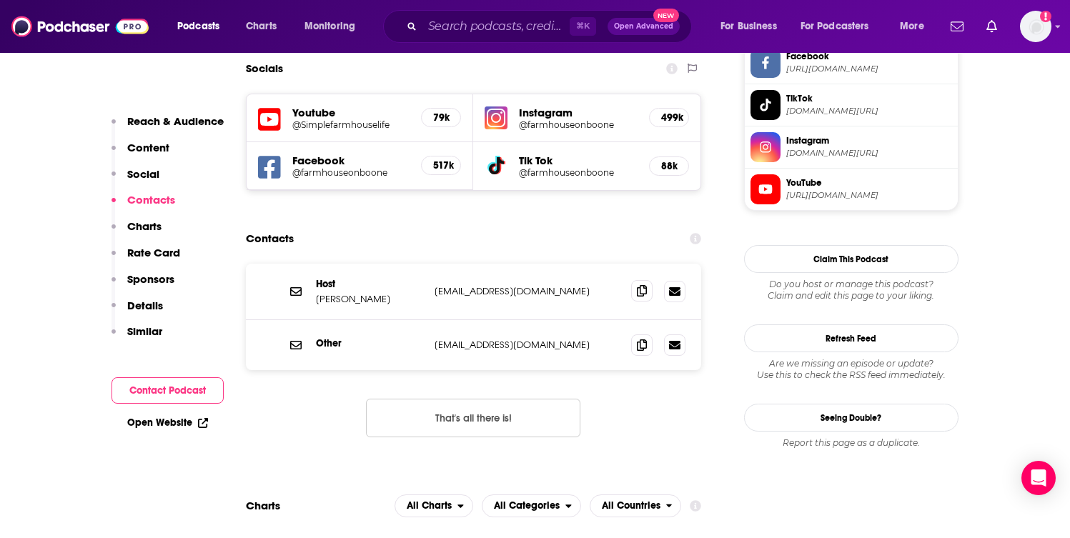
click at [645, 285] on icon at bounding box center [642, 290] width 10 height 11
click at [514, 33] on input "Search podcasts, credits, & more..." at bounding box center [495, 26] width 147 height 23
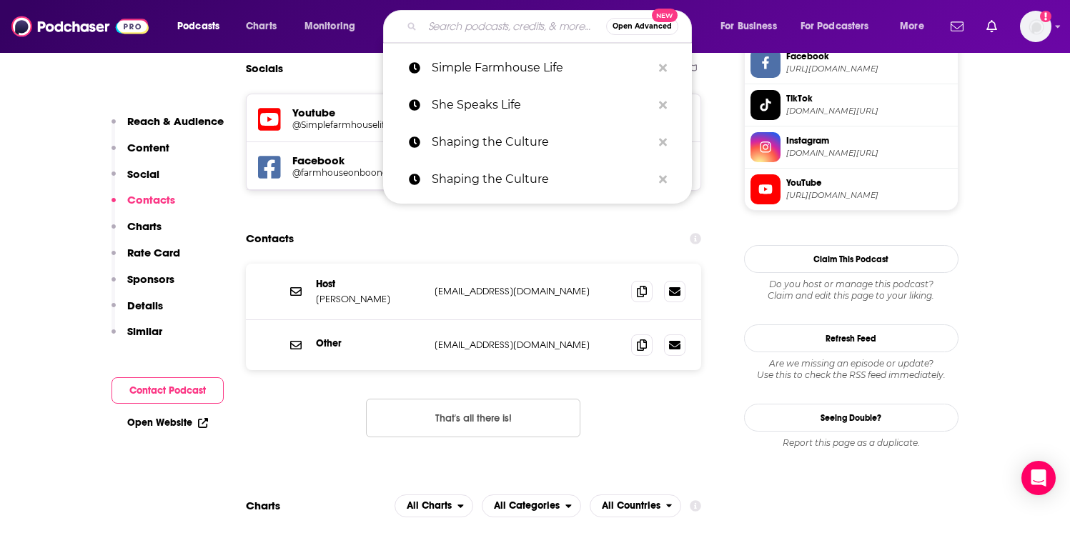
paste input "Simply Wholehearted"
type input "Simply Wholehearted"
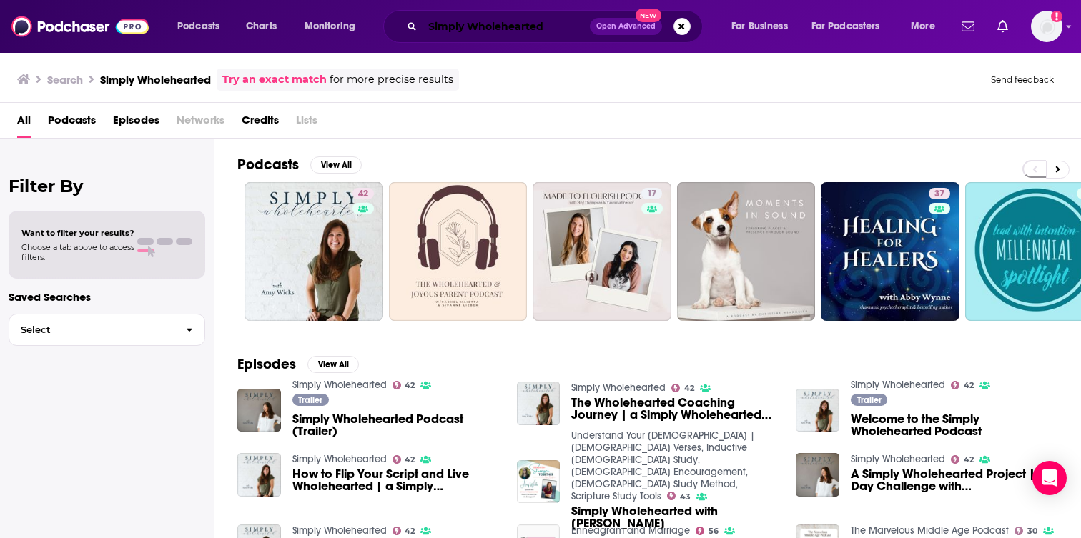
click at [518, 24] on input "Simply Wholehearted" at bounding box center [505, 26] width 167 height 23
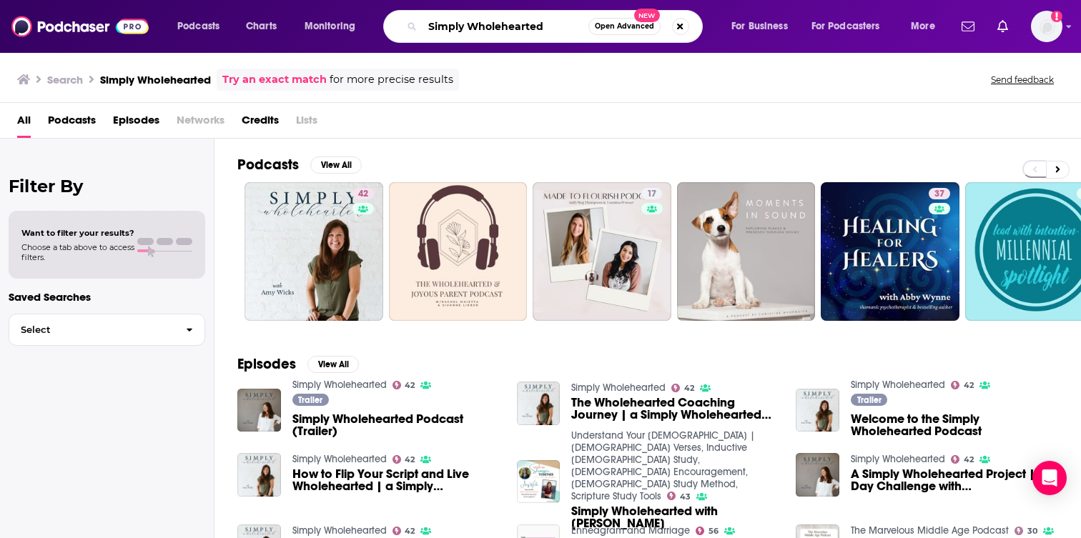
click at [518, 24] on input "Simply Wholehearted" at bounding box center [505, 26] width 166 height 23
paste input "lingshot Group Podcast"
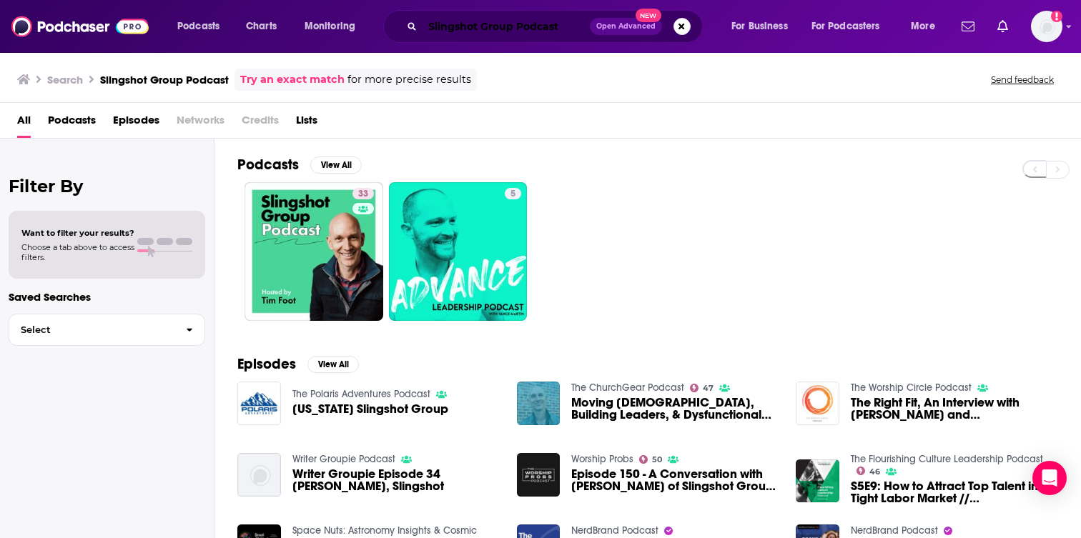
click at [546, 27] on input "Slingshot Group Podcast" at bounding box center [505, 26] width 167 height 23
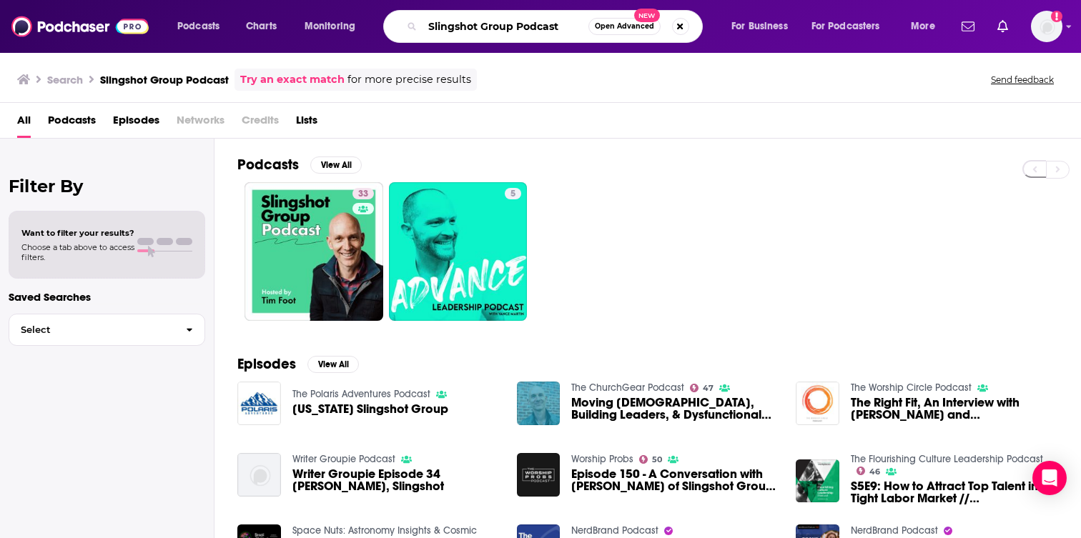
click at [546, 27] on input "Slingshot Group Podcast" at bounding box center [505, 26] width 166 height 23
paste input "tay Free with Russell Brand"
type input "Stay Free with Russell Brand"
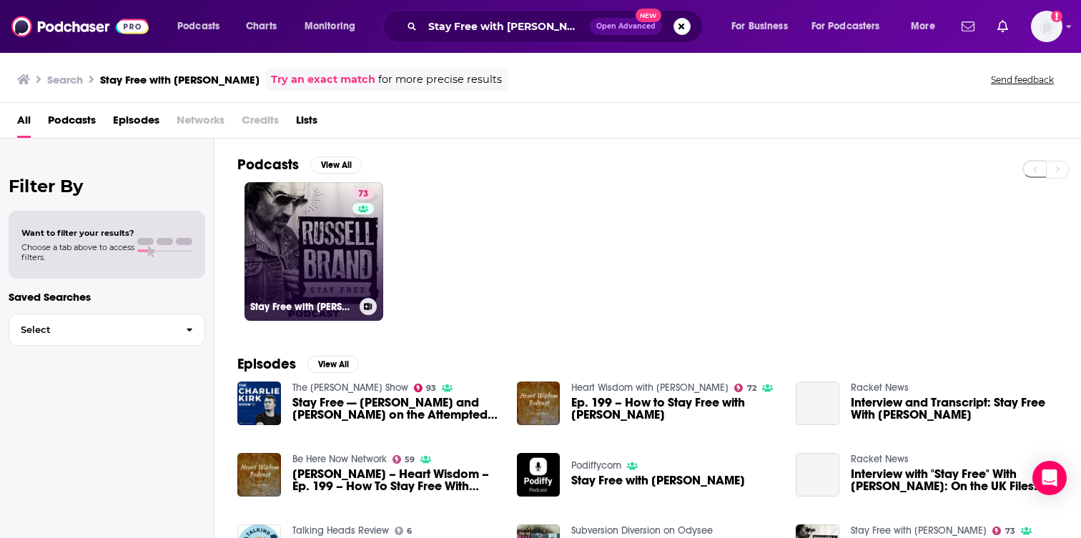
click at [352, 248] on div "73" at bounding box center [364, 243] width 25 height 110
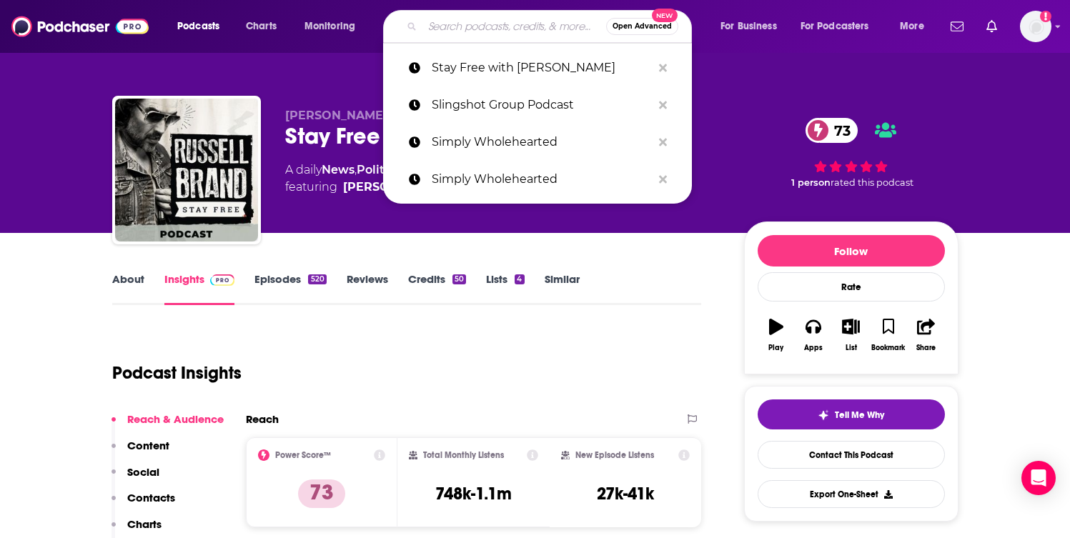
click at [502, 32] on input "Search podcasts, credits, & more..." at bounding box center [514, 26] width 184 height 23
paste input "Sunshine in my Nest"
type input "Sunshine in my Nest"
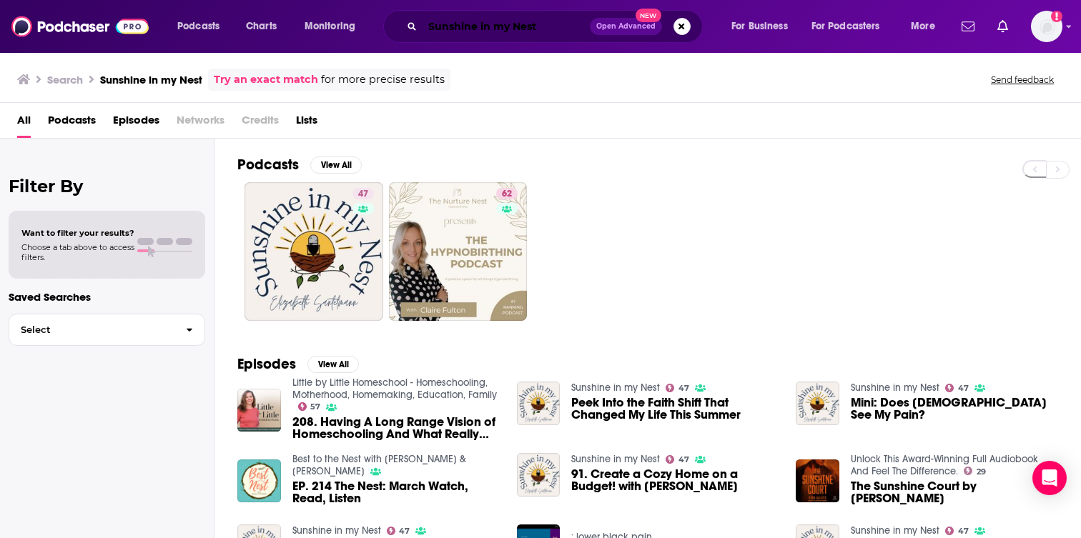
click at [487, 21] on input "Sunshine in my Nest" at bounding box center [505, 26] width 167 height 23
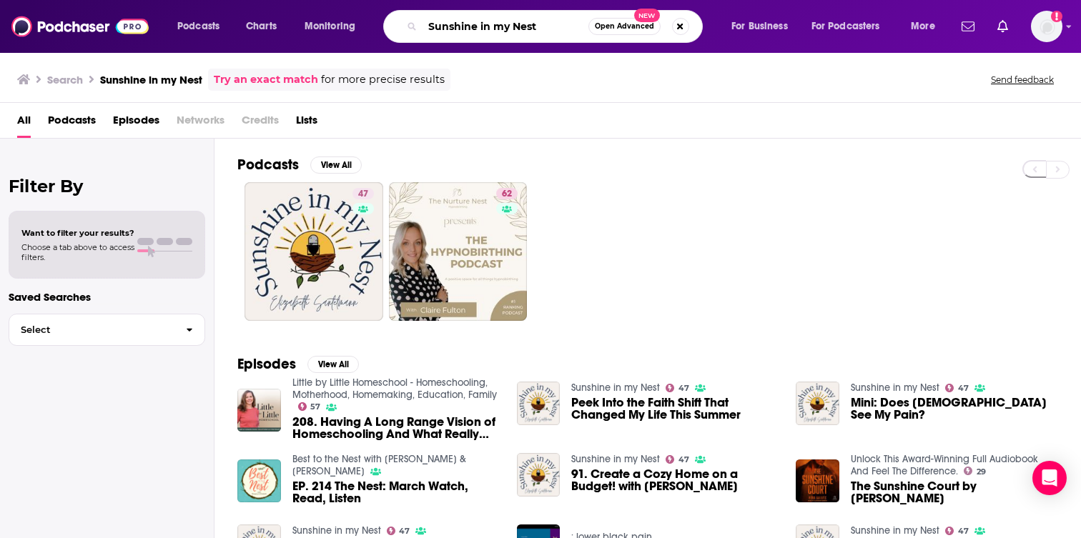
click at [487, 21] on input "Sunshine in my Nest" at bounding box center [505, 26] width 166 height 23
paste input "Takeaways with Kirk Cameron"
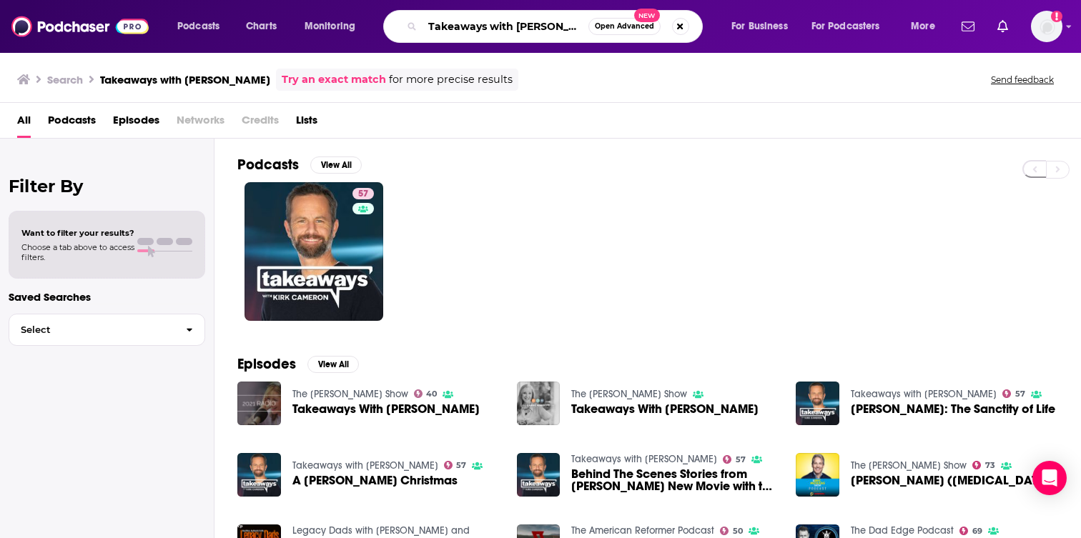
click at [527, 30] on input "Takeaways with Kirk Cameron" at bounding box center [505, 26] width 166 height 23
paste input "lk It Out with Joyce Meyers"
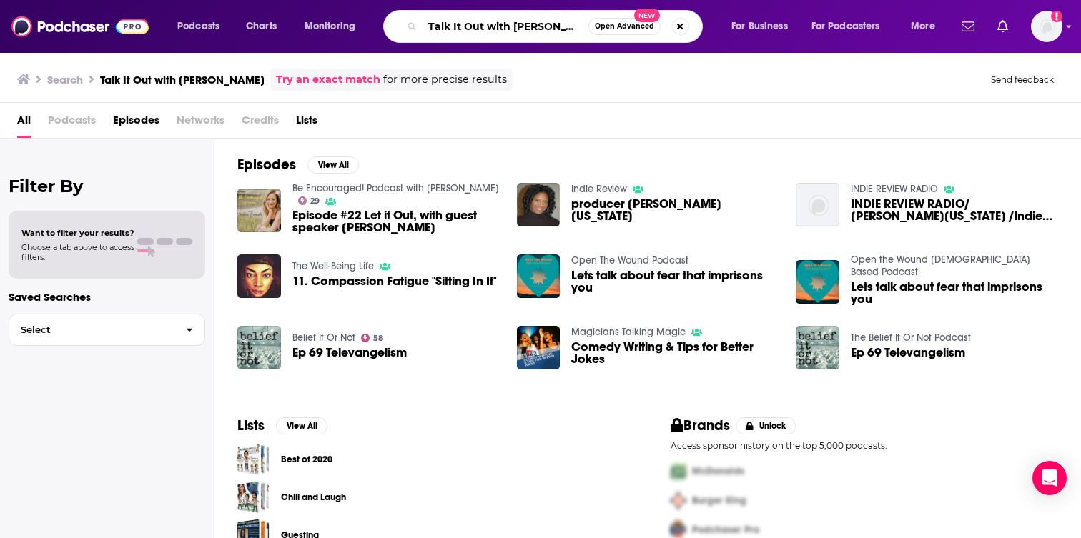
click at [477, 32] on input "Talk It Out with Joyce Meyers" at bounding box center [505, 26] width 166 height 23
paste input "Joyce Meyer's Talk It Out Podcast"
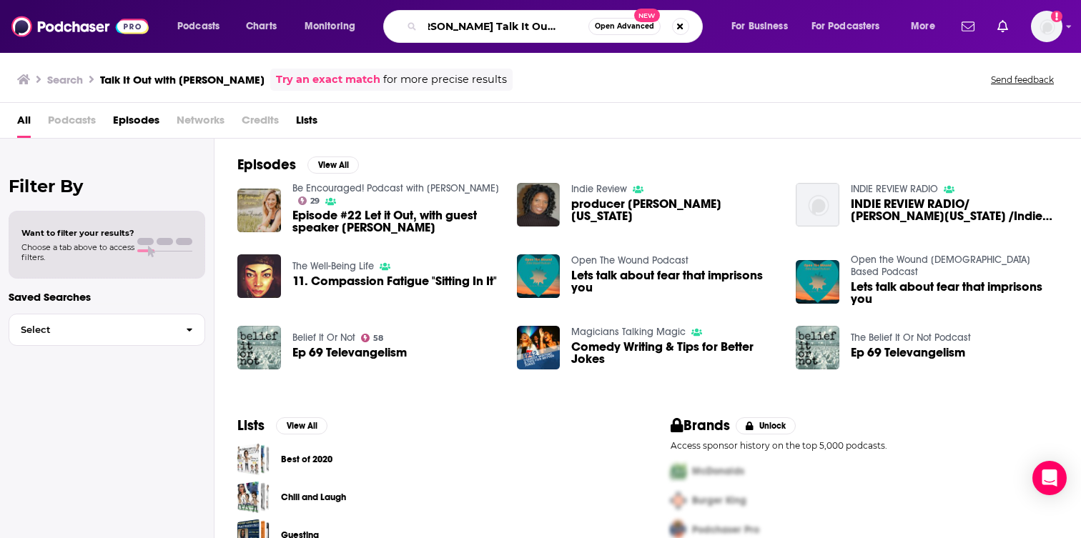
type input "Joyce Meyer's Talk It Out Podcast"
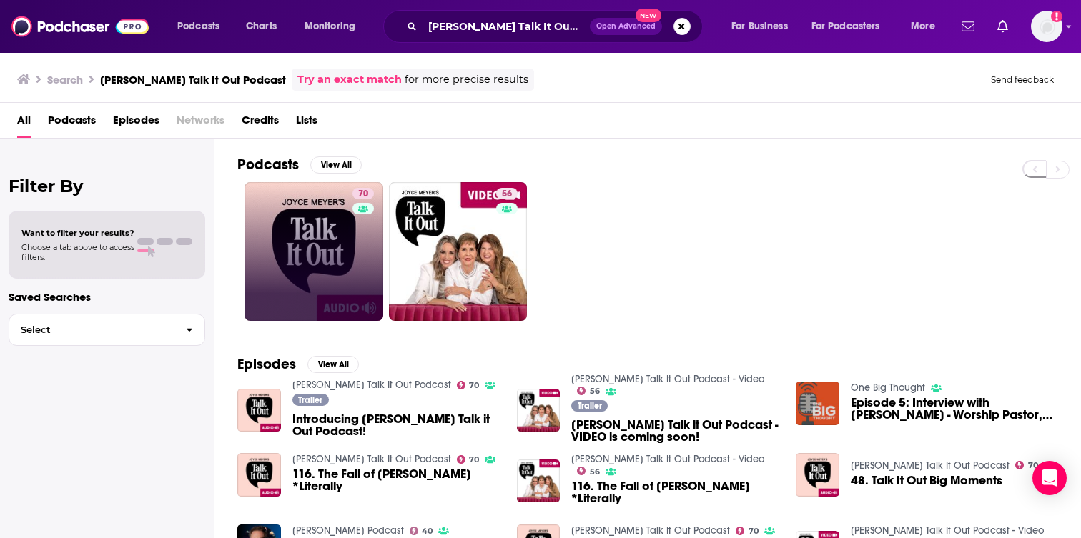
click at [300, 242] on link "70" at bounding box center [313, 251] width 139 height 139
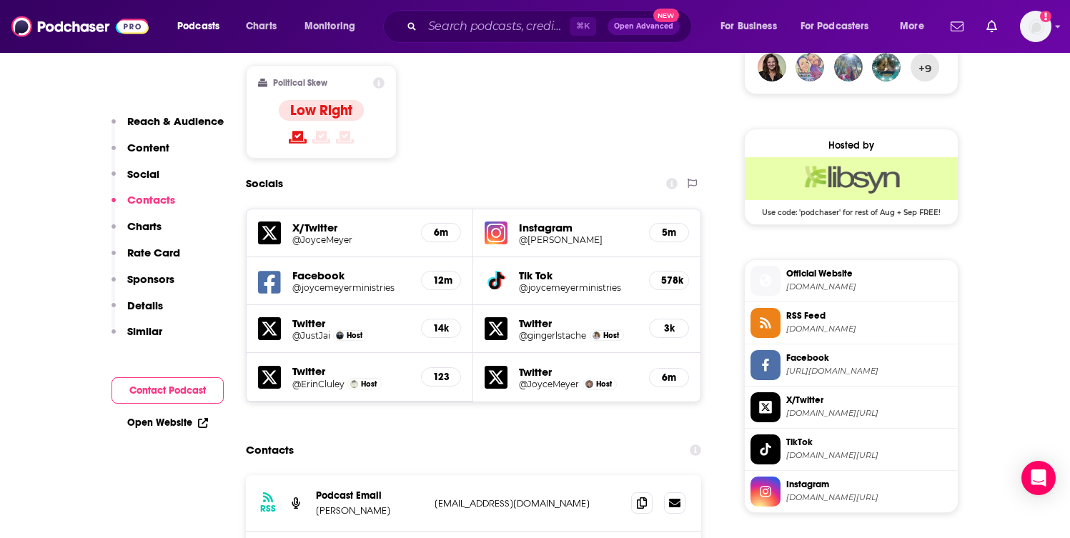
scroll to position [1440, 0]
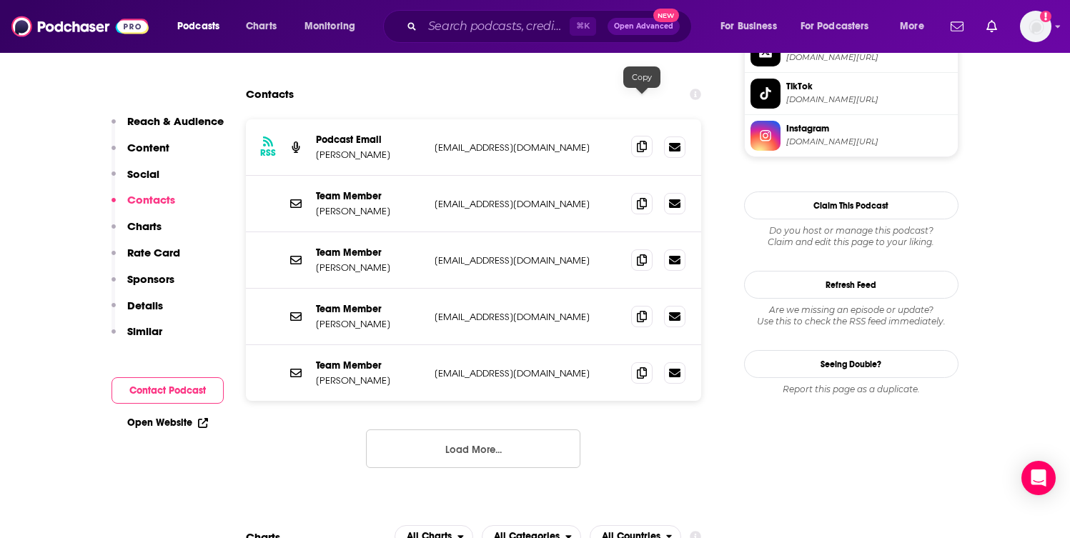
click at [643, 141] on icon at bounding box center [642, 146] width 10 height 11
click at [477, 30] on input "Search podcasts, credits, & more..." at bounding box center [495, 26] width 147 height 23
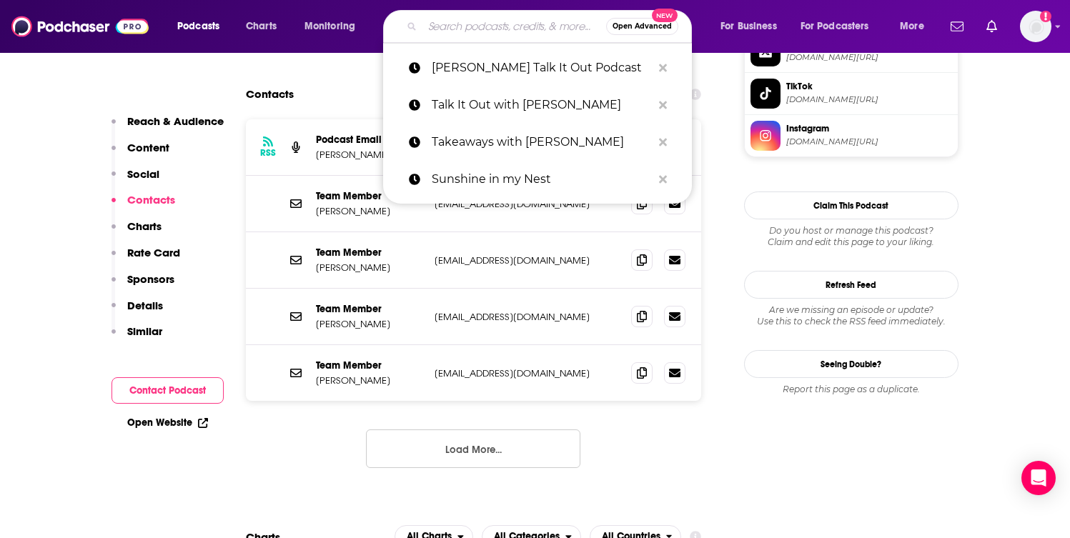
paste input "Talk to Me"
type input "Talk to Me"
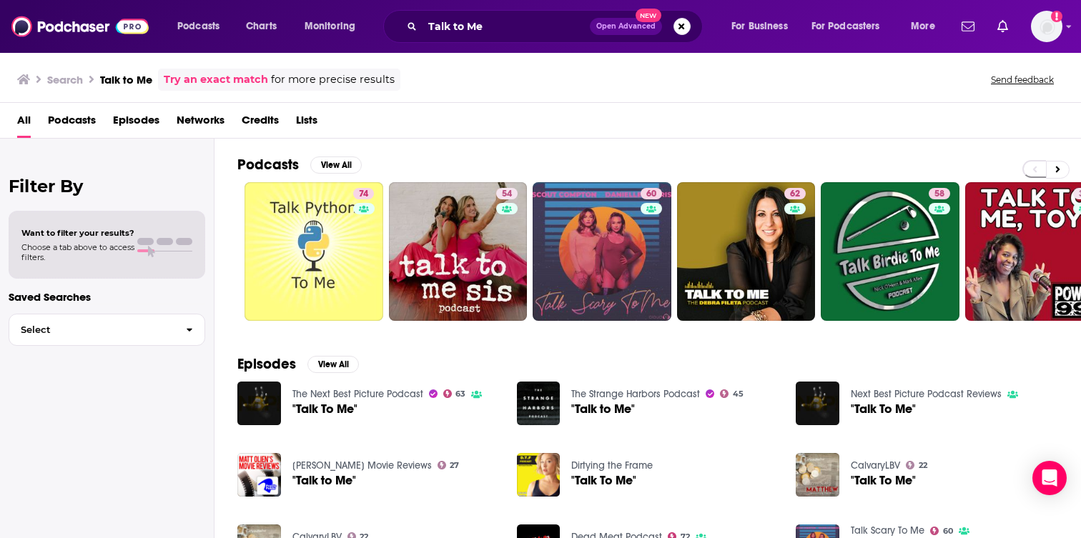
click at [516, 37] on div "Talk to Me Open Advanced New" at bounding box center [542, 26] width 319 height 33
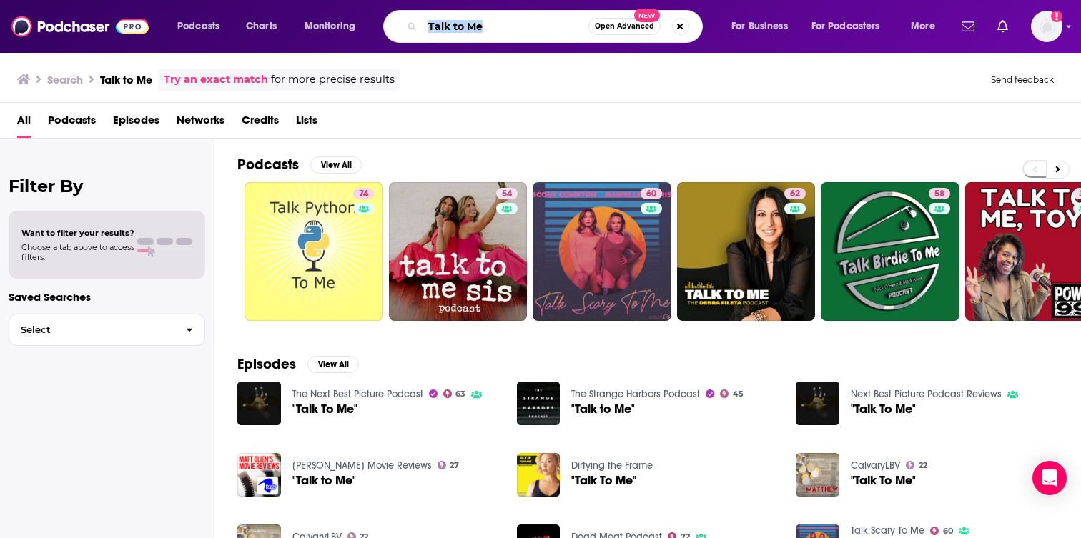
click at [516, 35] on input "Talk to Me" at bounding box center [505, 26] width 166 height 23
paste input "The Alisa Childers Podcast"
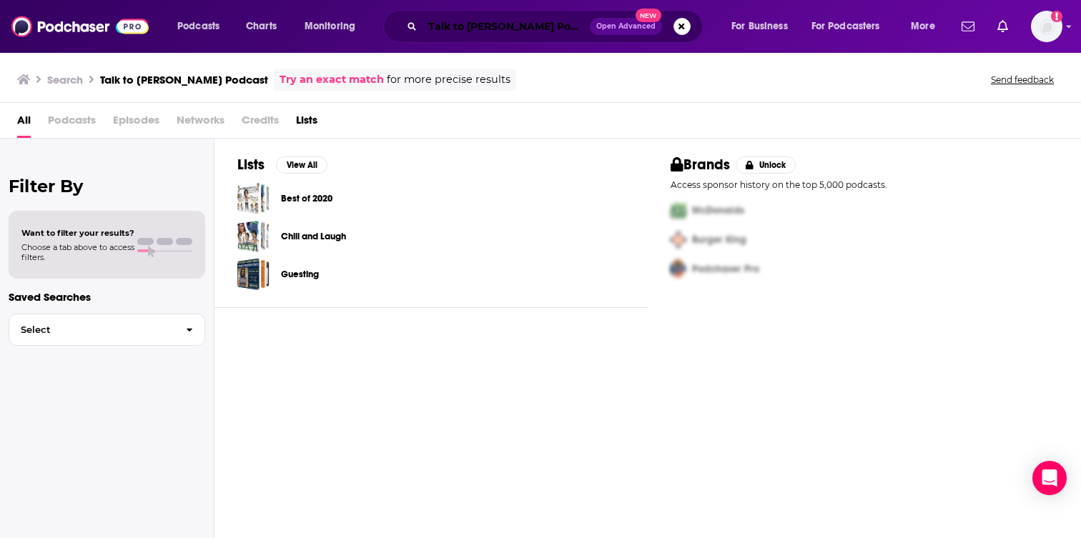
click at [510, 31] on input "Talk to MeThe Alisa Childers Podcast" at bounding box center [505, 26] width 167 height 23
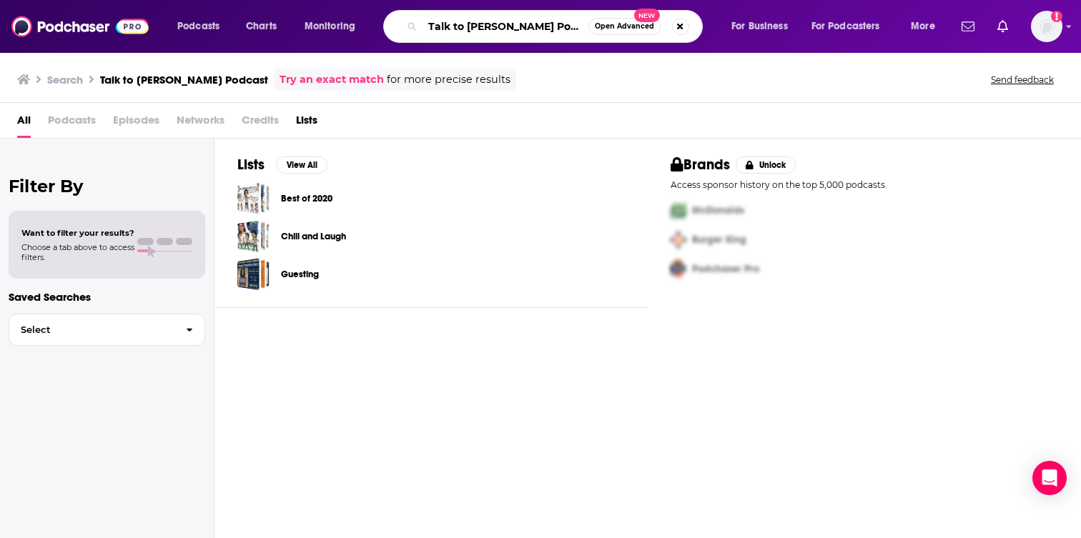
click at [510, 31] on input "Talk to MeThe Alisa Childers Podcast" at bounding box center [505, 26] width 166 height 23
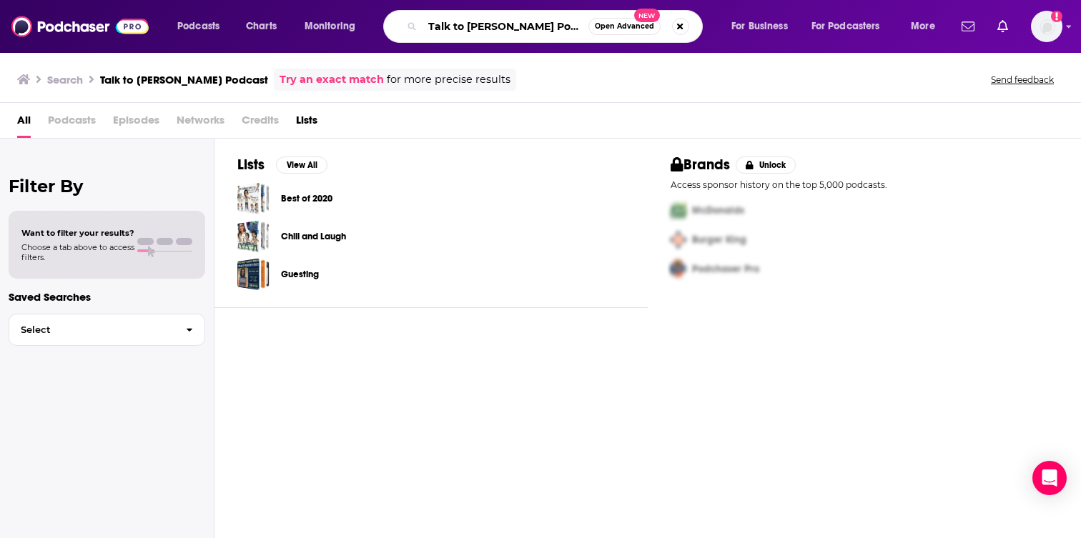
paste input "Search podcasts, credits, & more..."
type input "The Alisa Childers Podcast"
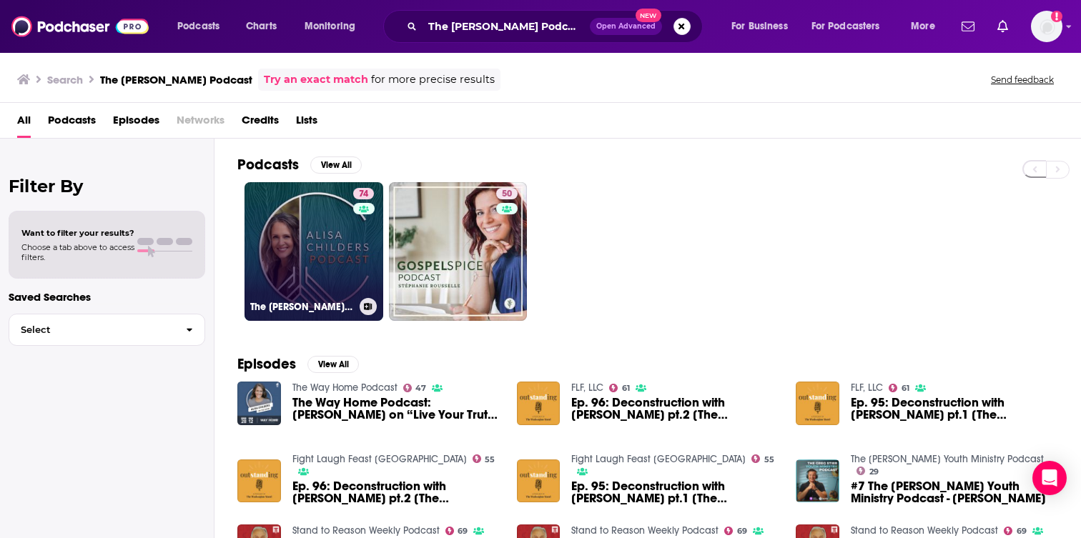
click at [341, 272] on link "74 The Alisa Childers Podcast" at bounding box center [313, 251] width 139 height 139
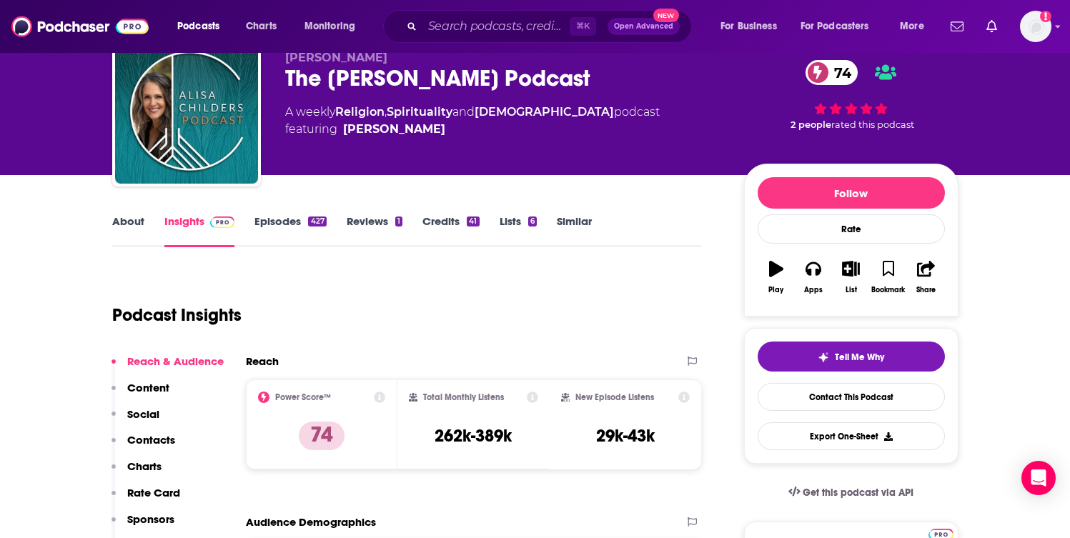
scroll to position [56, 0]
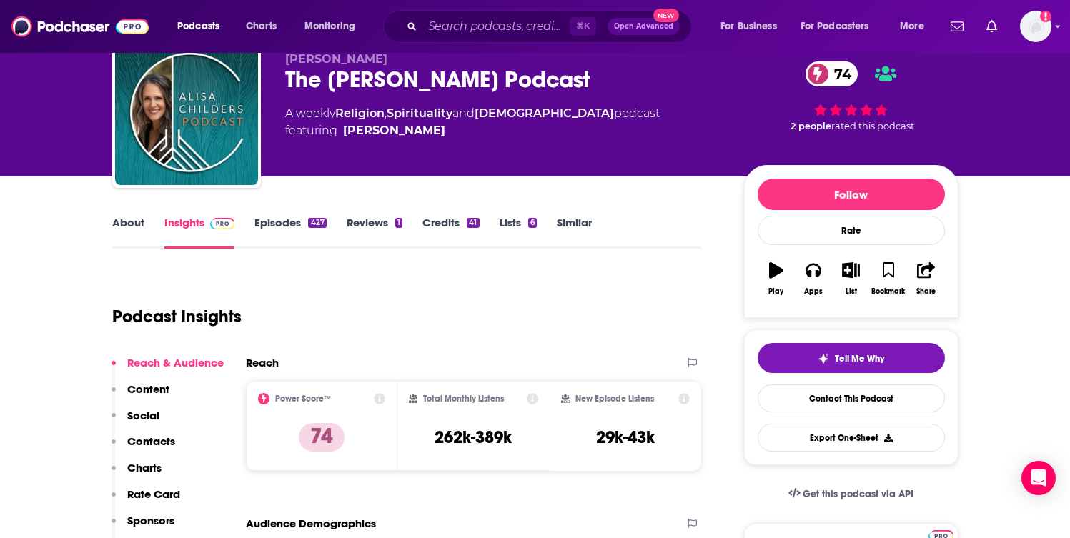
click at [141, 220] on link "About" at bounding box center [128, 232] width 32 height 33
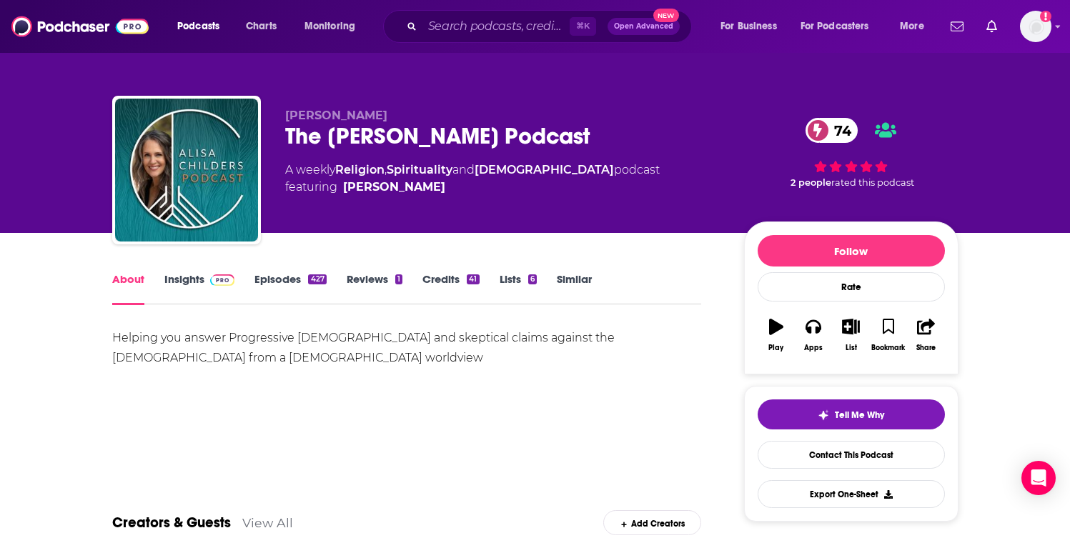
click at [189, 274] on link "Insights" at bounding box center [199, 288] width 71 height 33
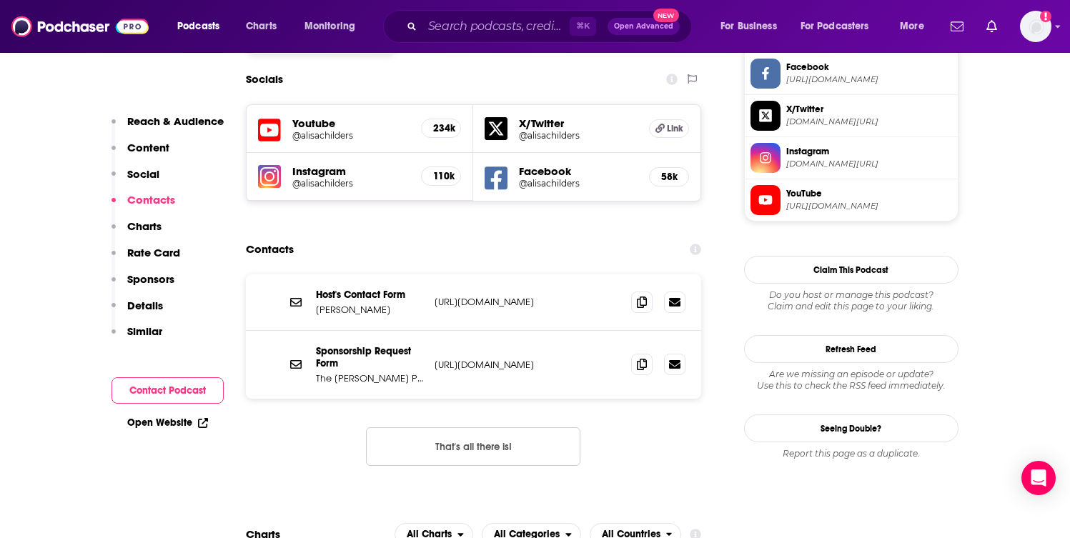
scroll to position [1110, 0]
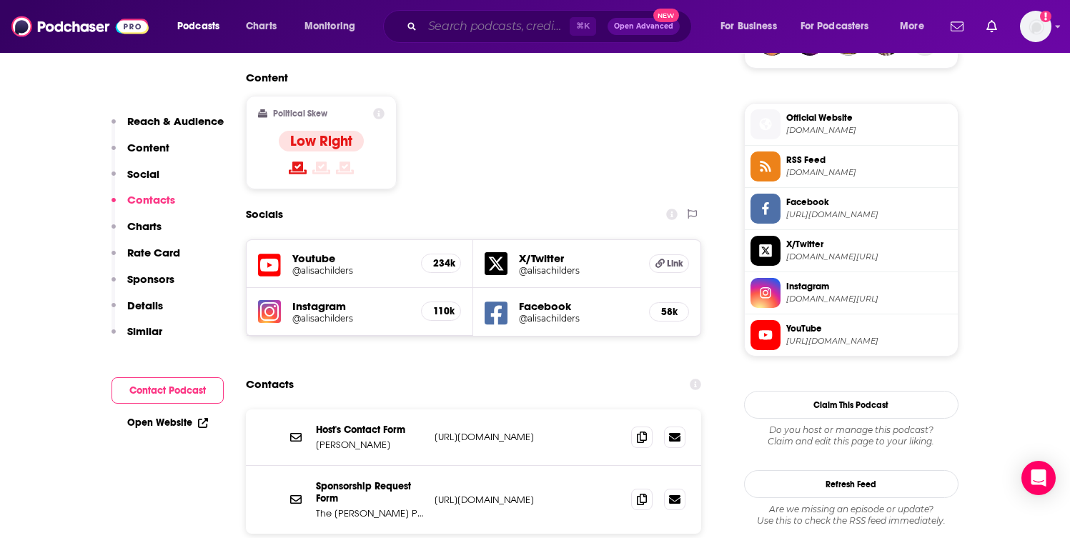
click at [495, 31] on input "Search podcasts, credits, & more..." at bounding box center [495, 26] width 147 height 23
paste input "The [DEMOGRAPHIC_DATA] Mind"
type input "The [DEMOGRAPHIC_DATA] Mind"
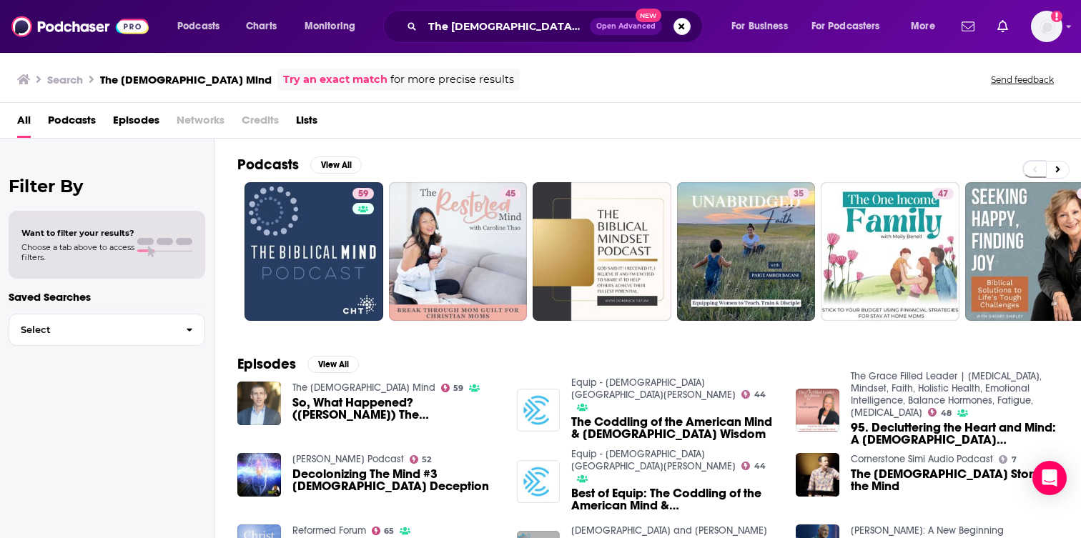
click at [553, 38] on div "The Biblical Mind Open Advanced New" at bounding box center [542, 26] width 319 height 33
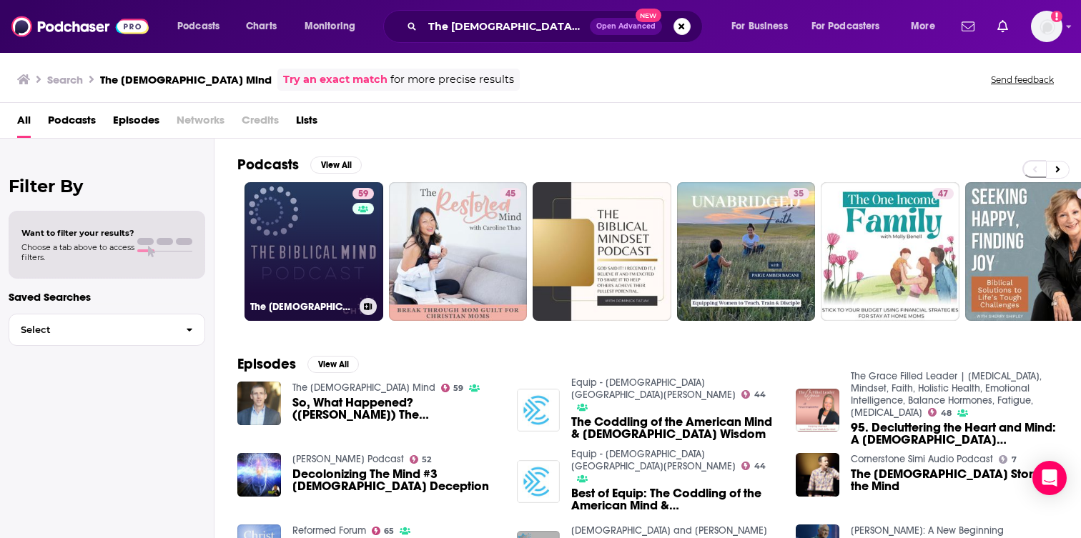
click at [334, 254] on link "59 The Biblical Mind" at bounding box center [313, 251] width 139 height 139
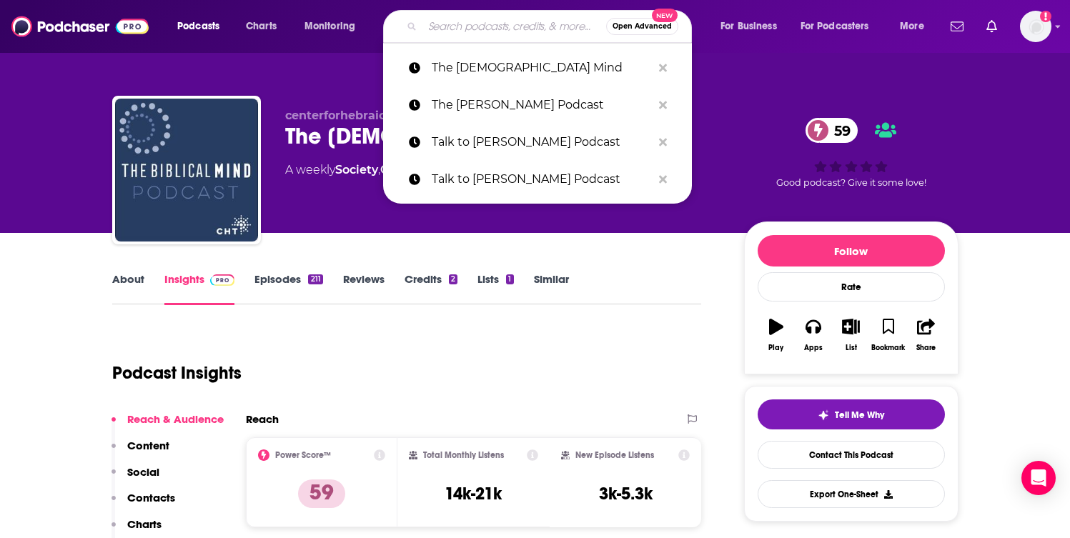
click at [477, 26] on input "Search podcasts, credits, & more..." at bounding box center [514, 26] width 184 height 23
paste input "The Bryce Crawford Podcast"
type input "The Bryce Crawford Podcast"
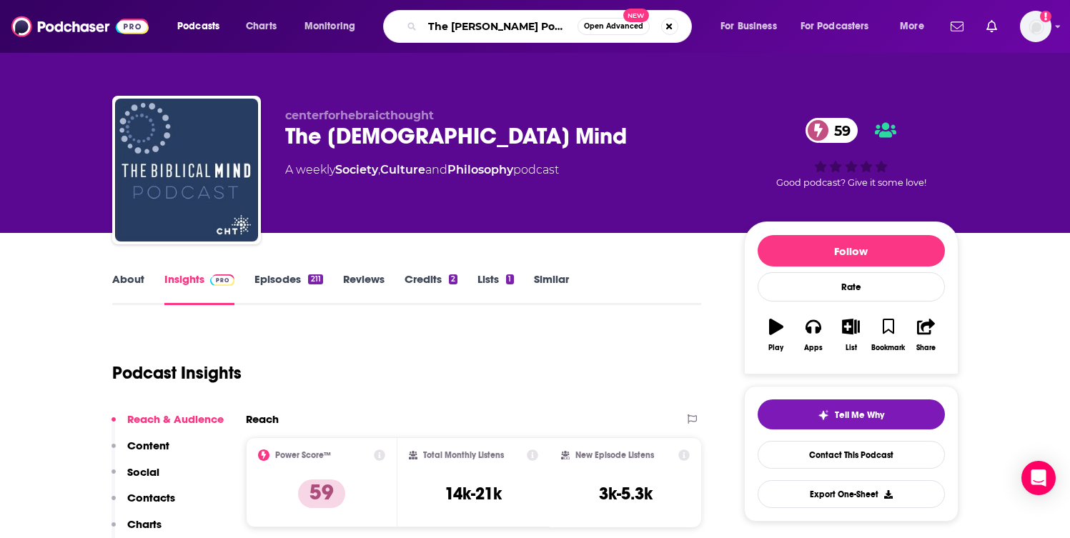
scroll to position [0, 6]
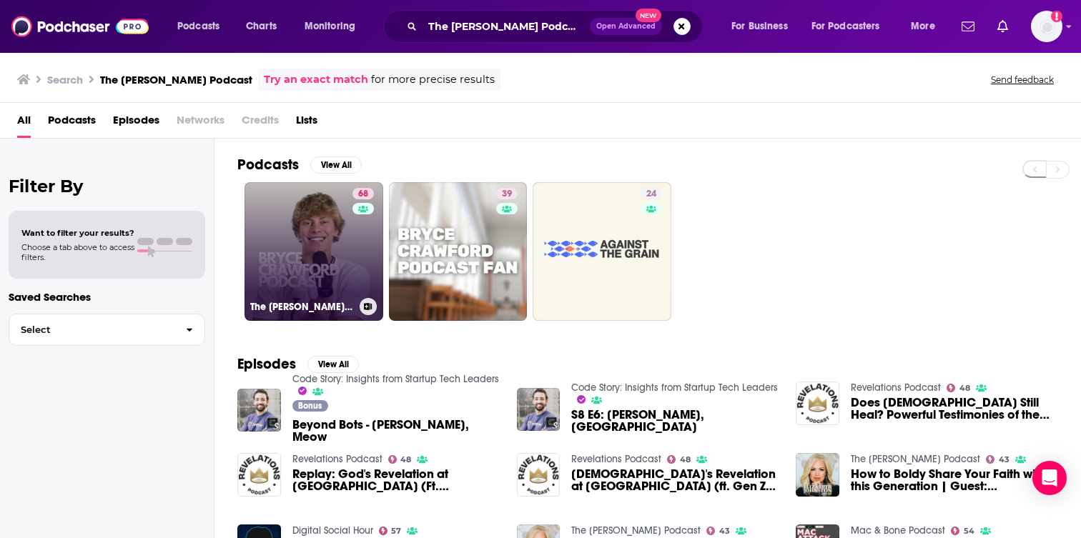
click at [324, 287] on link "68 The Bryce Crawford Podcast" at bounding box center [313, 251] width 139 height 139
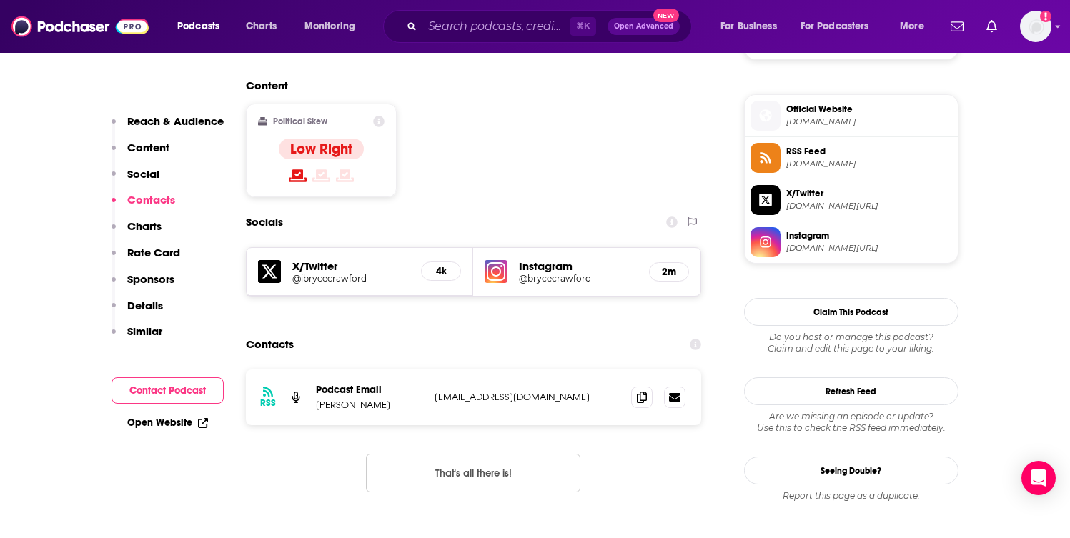
scroll to position [1133, 0]
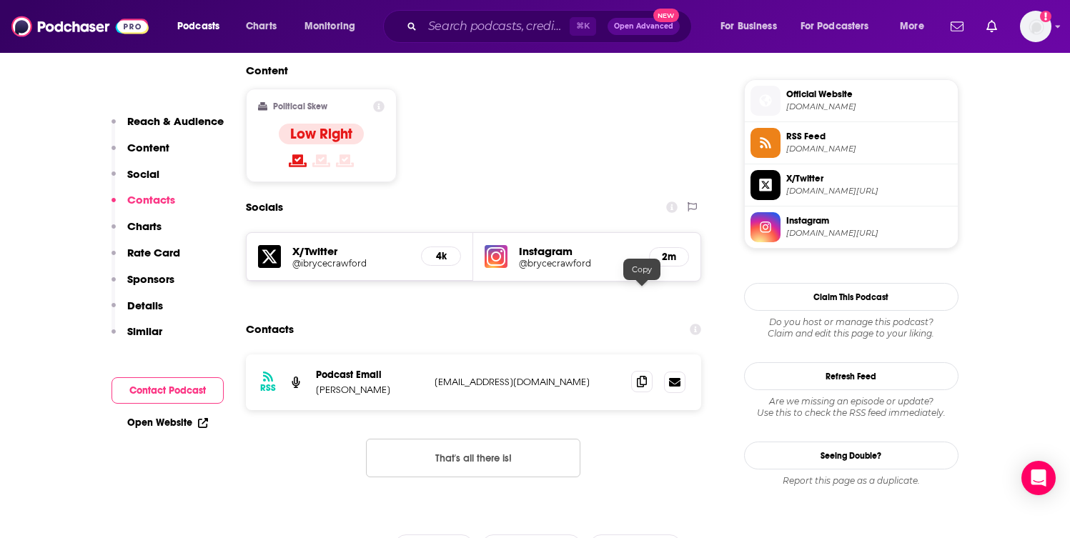
click at [640, 376] on icon at bounding box center [642, 381] width 10 height 11
click at [527, 30] on input "Search podcasts, credits, & more..." at bounding box center [495, 26] width 147 height 23
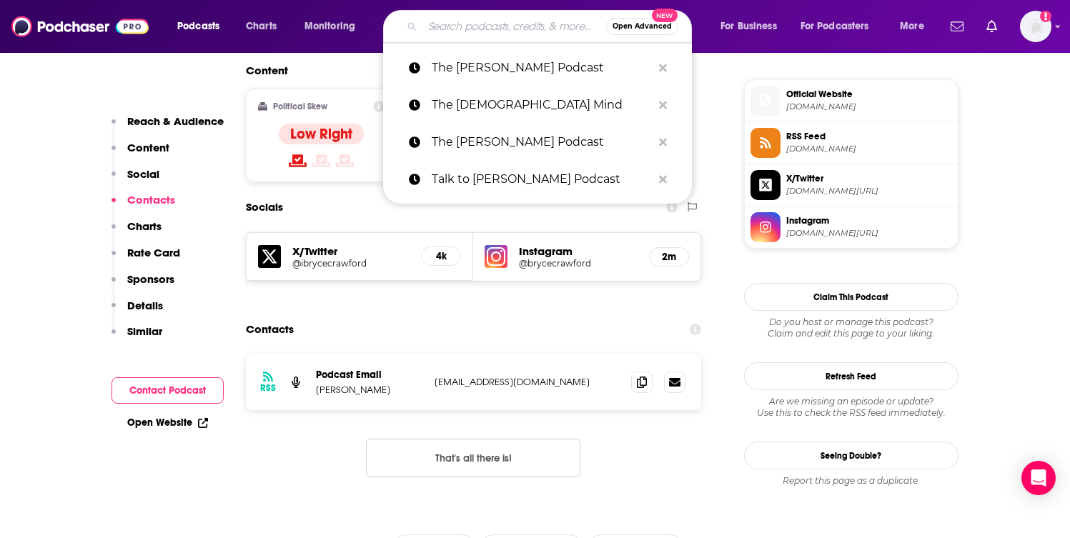
click at [527, 30] on input "Search podcasts, credits, & more..." at bounding box center [514, 26] width 184 height 23
paste input "The Bulletin"
type input "The Bulletin"
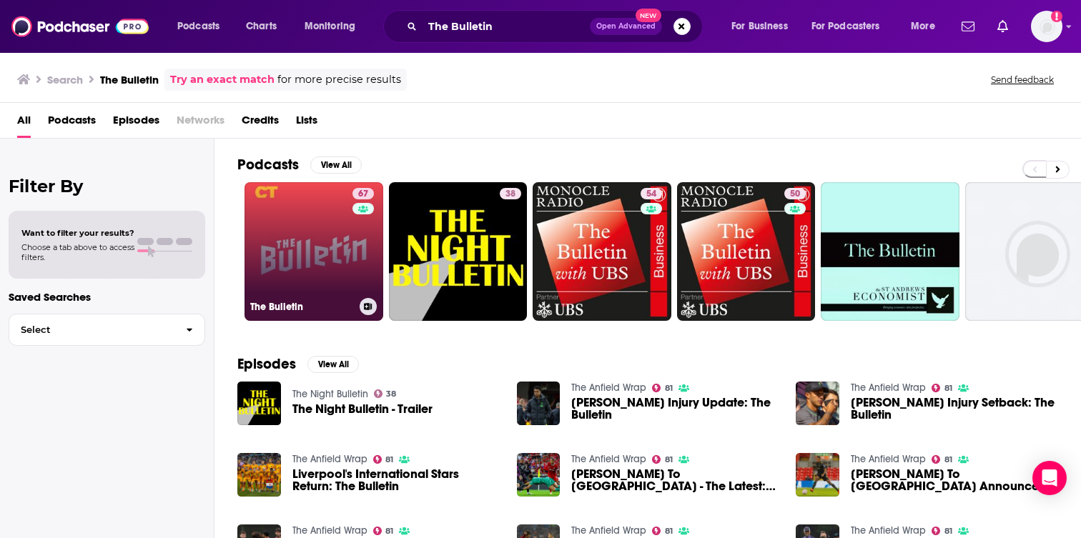
click at [344, 257] on link "67 The Bulletin" at bounding box center [313, 251] width 139 height 139
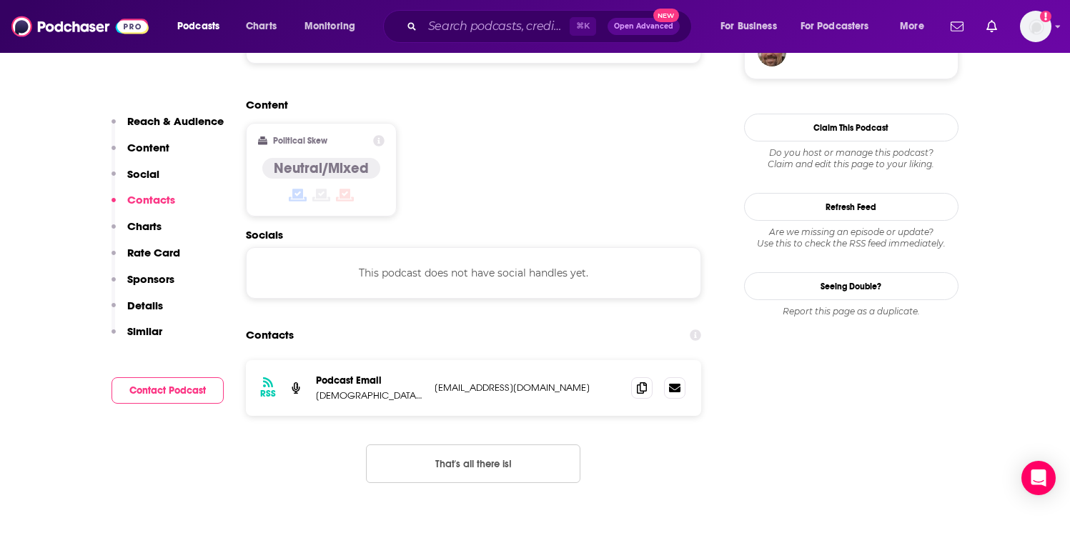
scroll to position [1102, 0]
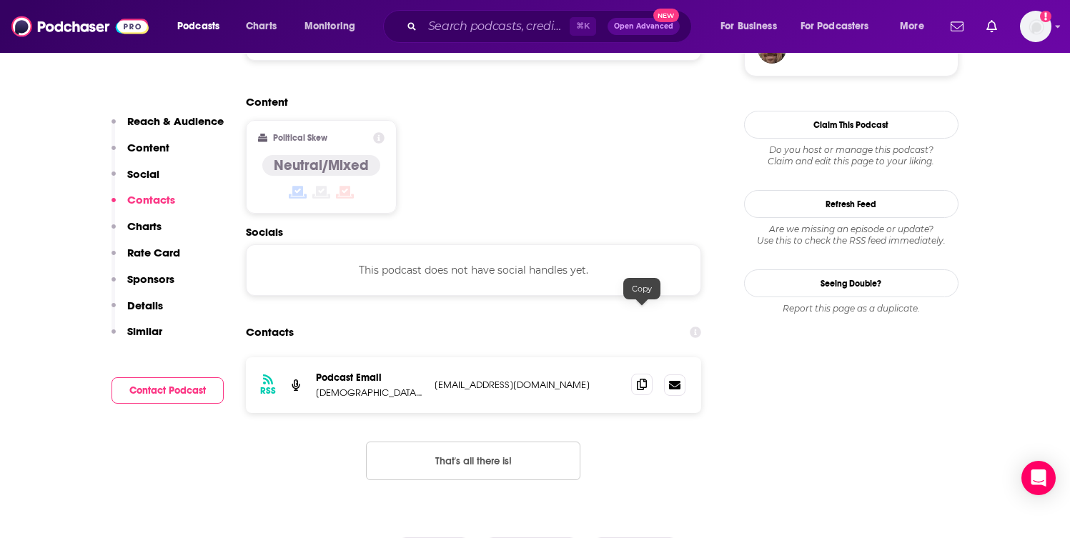
click at [640, 379] on icon at bounding box center [642, 384] width 10 height 11
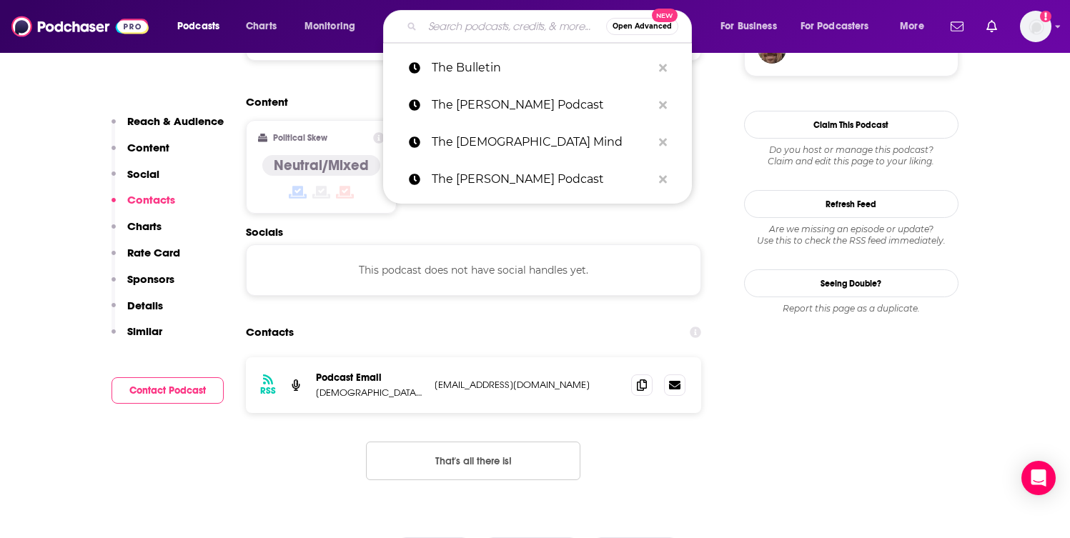
click at [535, 28] on input "Search podcasts, credits, & more..." at bounding box center [514, 26] width 184 height 23
paste input "The Crossway Podcast"
type input "The Crossway Podcast"
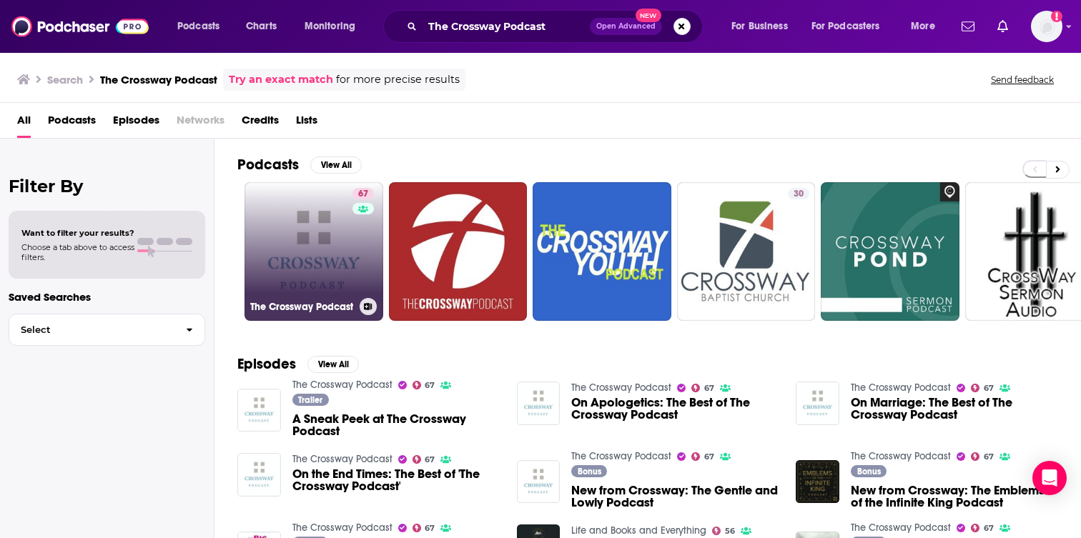
click at [306, 265] on link "67 The Crossway Podcast" at bounding box center [313, 251] width 139 height 139
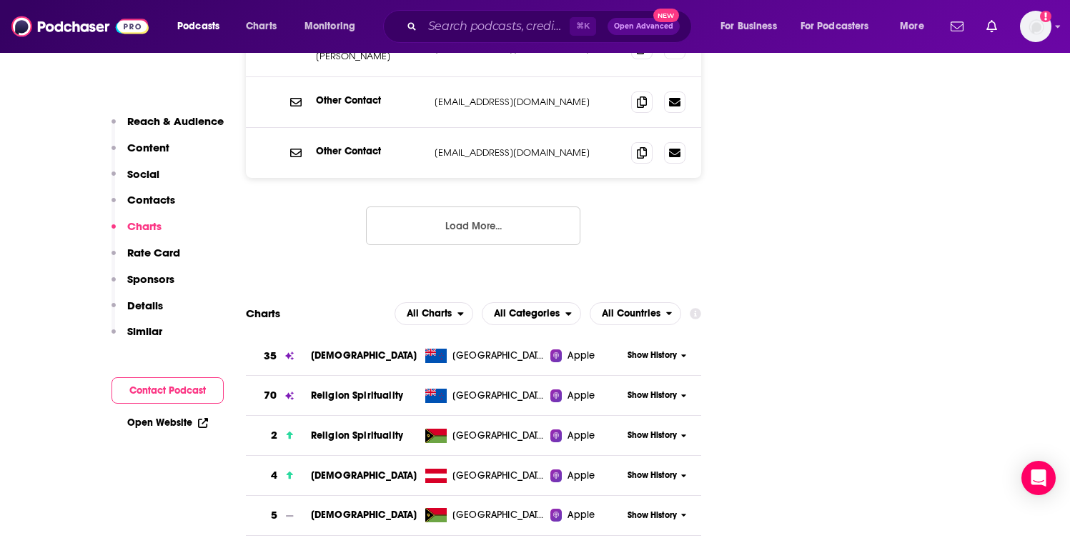
scroll to position [1260, 0]
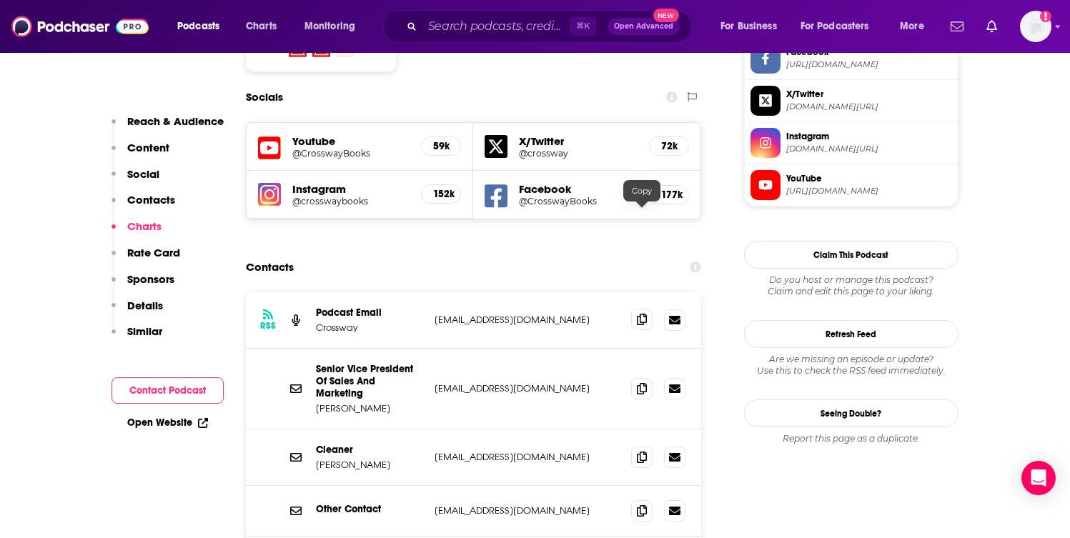
click at [638, 314] on icon at bounding box center [642, 319] width 10 height 11
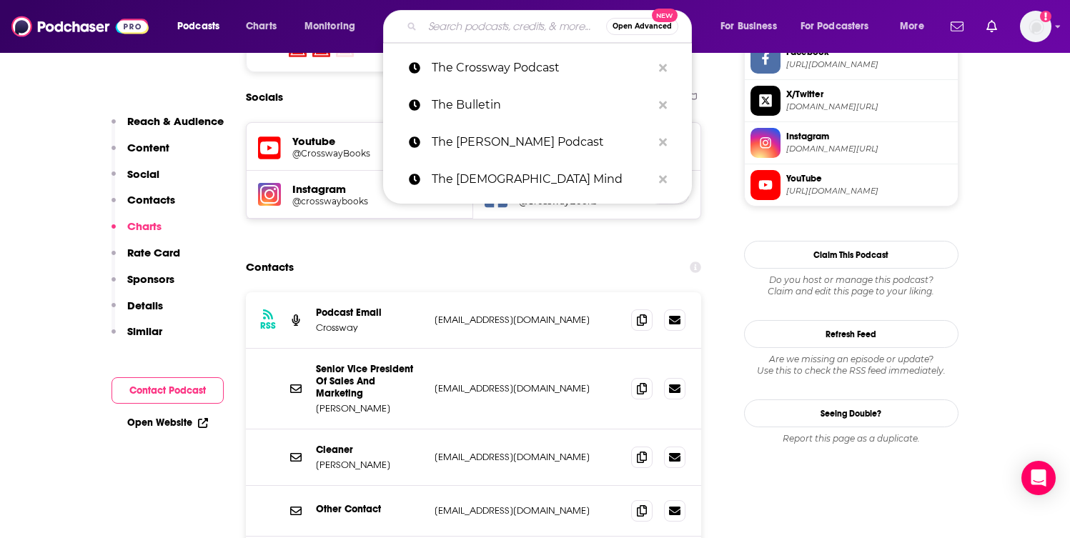
click at [461, 27] on input "Search podcasts, credits, & more..." at bounding box center [514, 26] width 184 height 23
paste input "The Culture Translator"
type input "The Culture Translator"
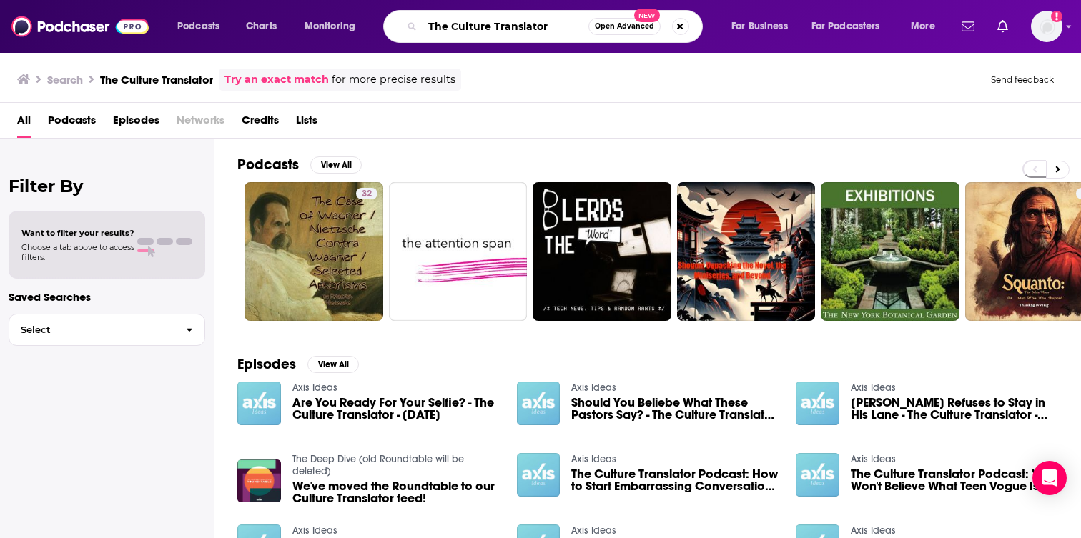
click at [547, 28] on input "The Culture Translator" at bounding box center [505, 26] width 166 height 23
paste input "D6 Family Ministry Podcast"
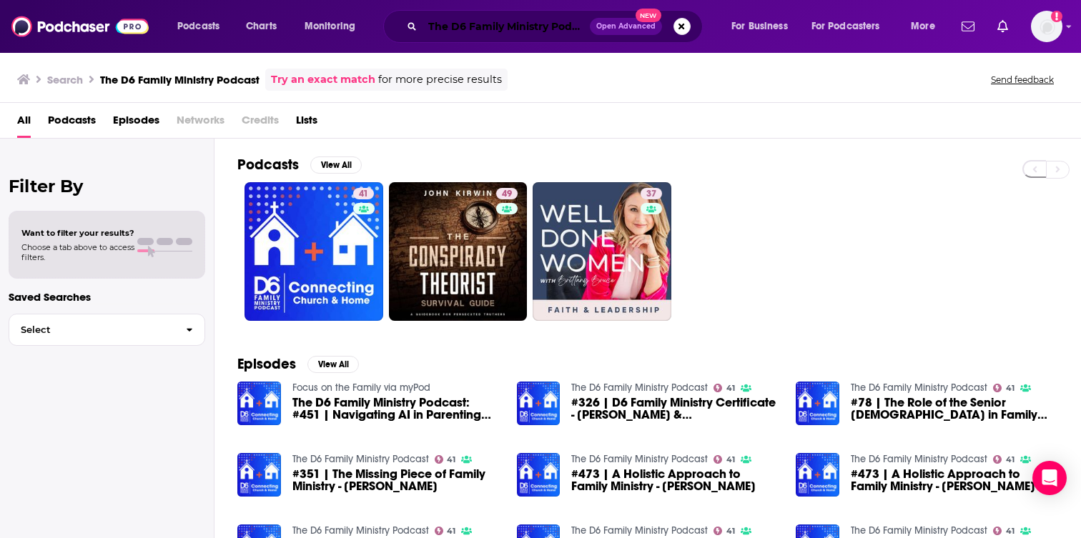
click at [520, 36] on input "The D6 Family Ministry Podcast" at bounding box center [505, 26] width 167 height 23
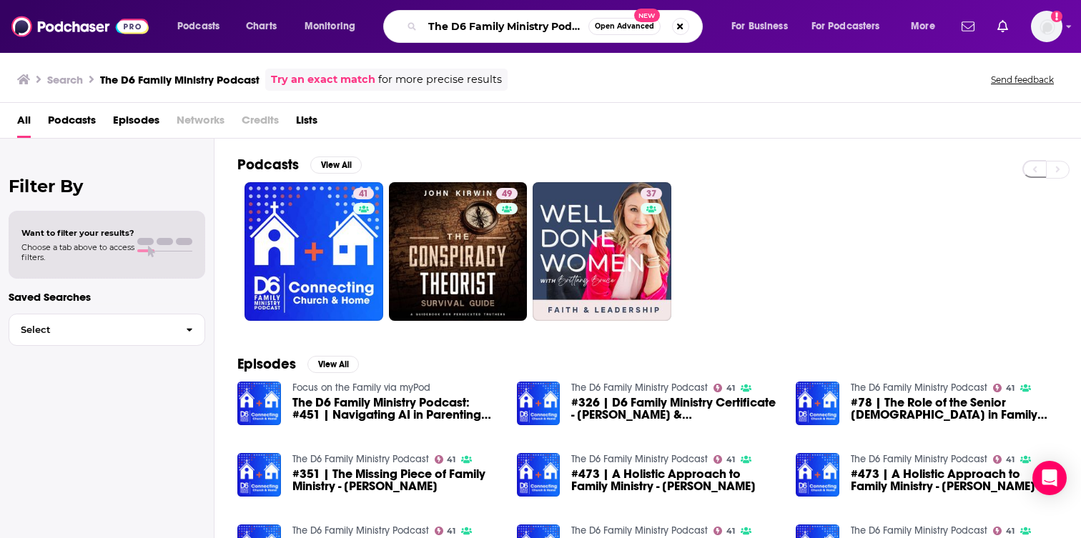
click at [520, 36] on input "The D6 Family Ministry Podcast" at bounding box center [505, 26] width 166 height 23
paste input "eep End with Lecrae"
type input "The Deep End with Lecrae"
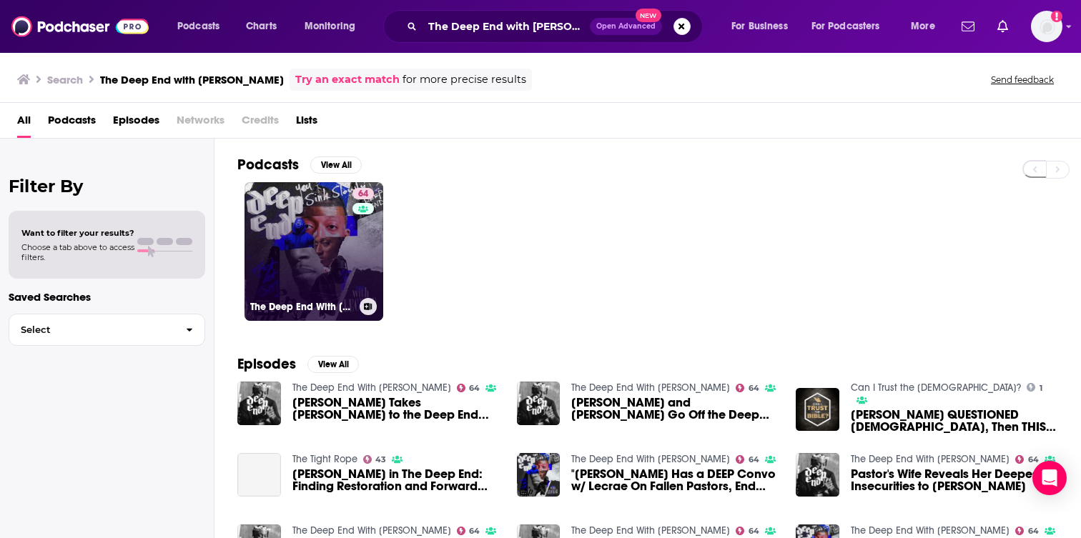
click at [344, 272] on link "64 The Deep End With Lecrae" at bounding box center [313, 251] width 139 height 139
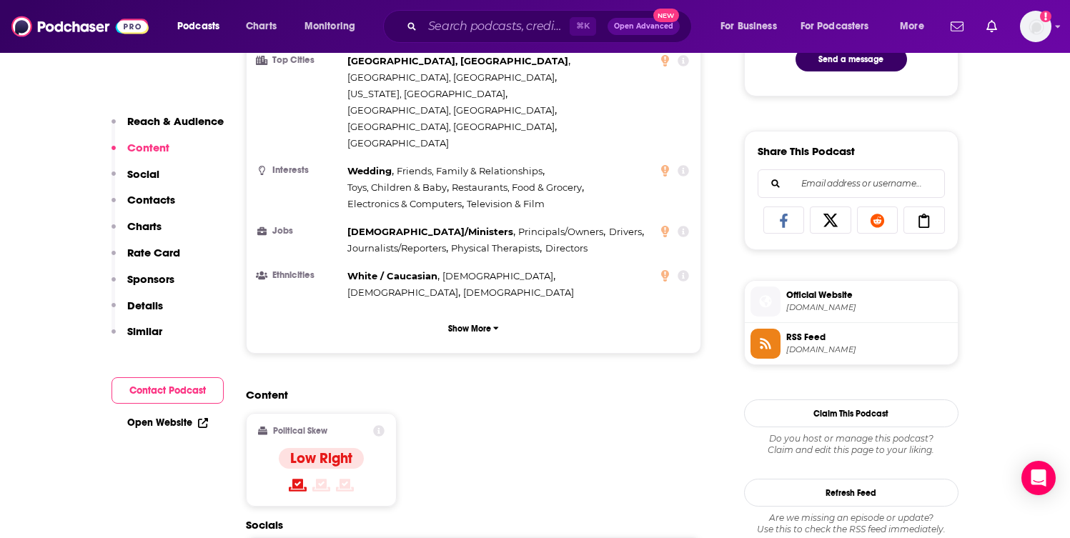
scroll to position [1003, 0]
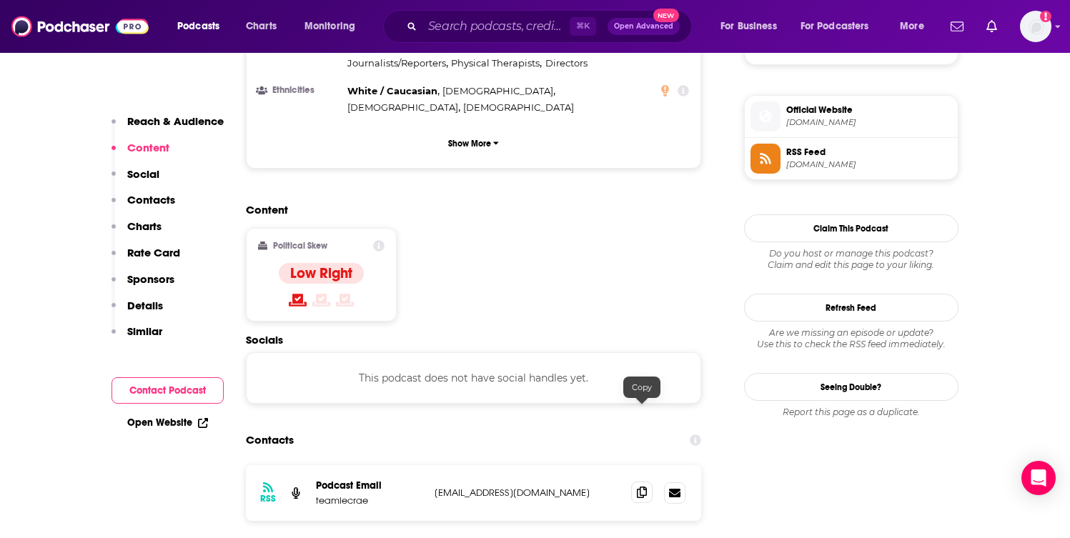
click at [644, 487] on icon at bounding box center [642, 492] width 10 height 11
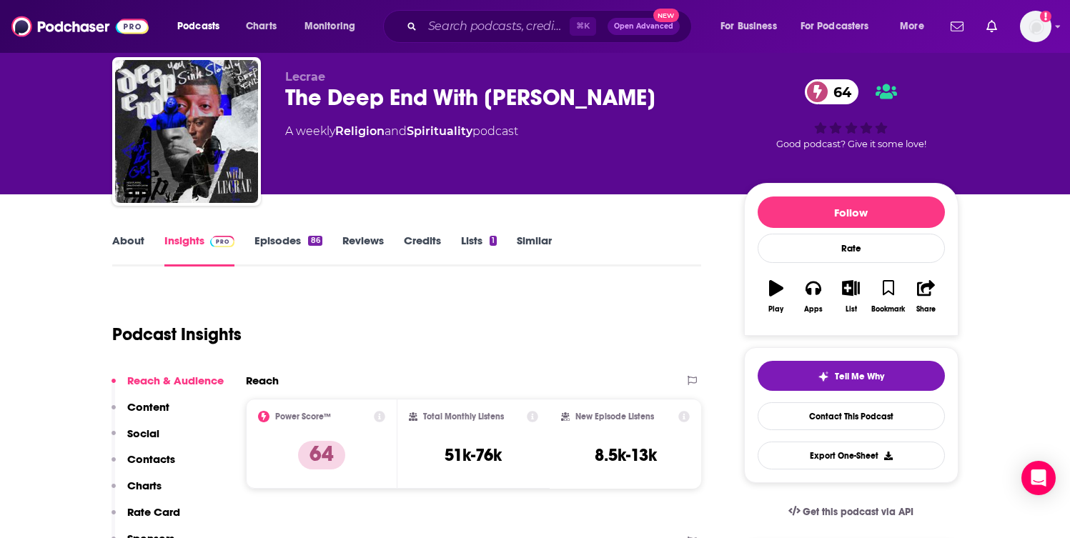
scroll to position [0, 0]
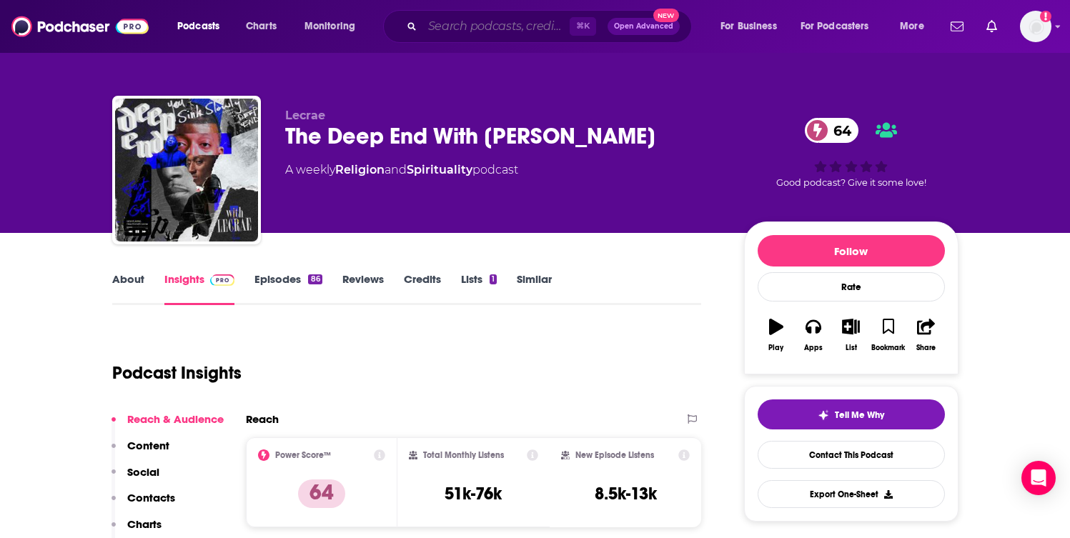
click at [497, 26] on input "Search podcasts, credits, & more..." at bounding box center [495, 26] width 147 height 23
paste input "The Deep End with Taylor Welch"
type input "The Deep End with Taylor Welch"
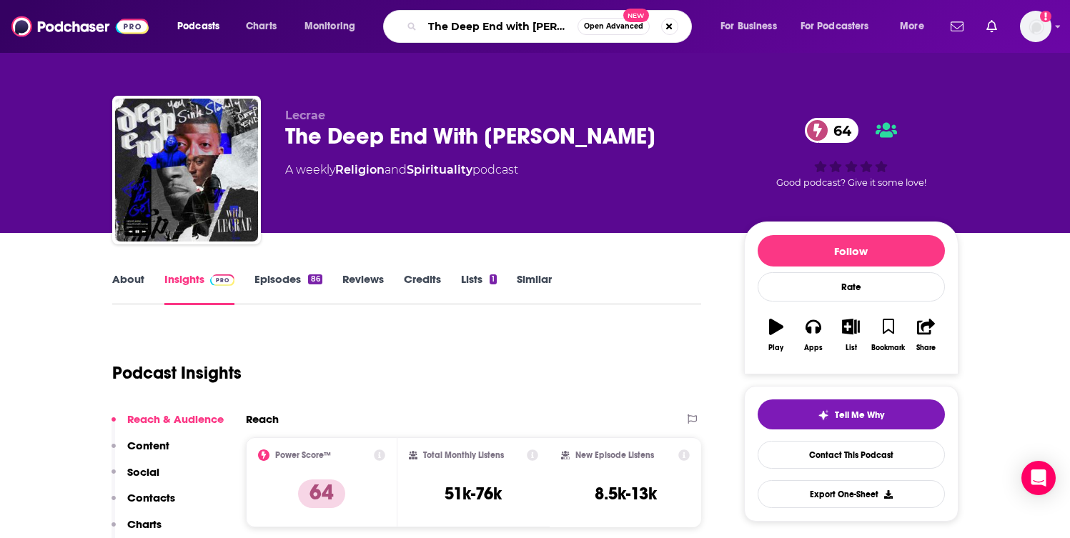
scroll to position [0, 29]
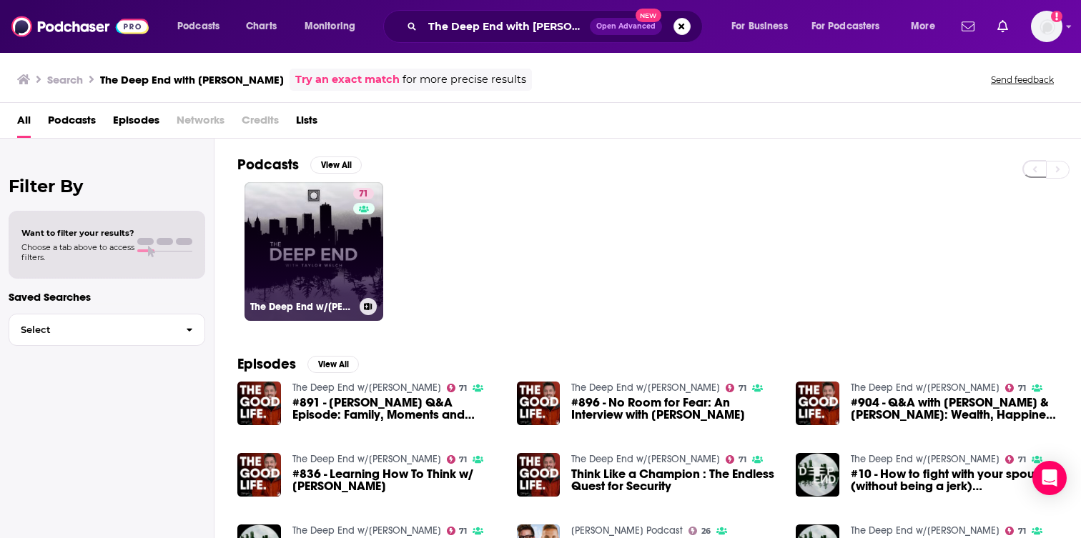
click at [304, 273] on link "71 The Deep End w/Taylor Welch" at bounding box center [313, 251] width 139 height 139
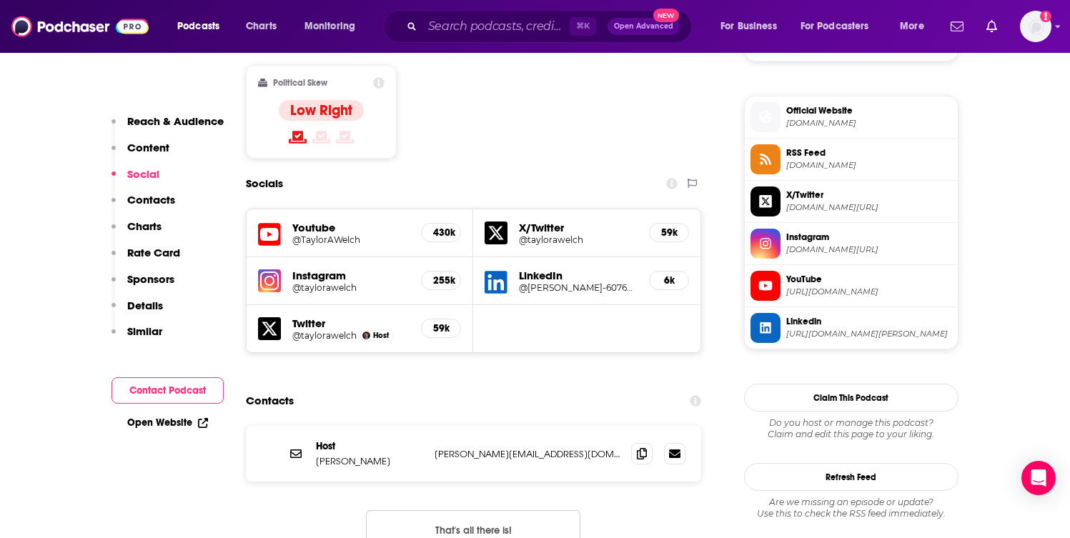
scroll to position [1122, 0]
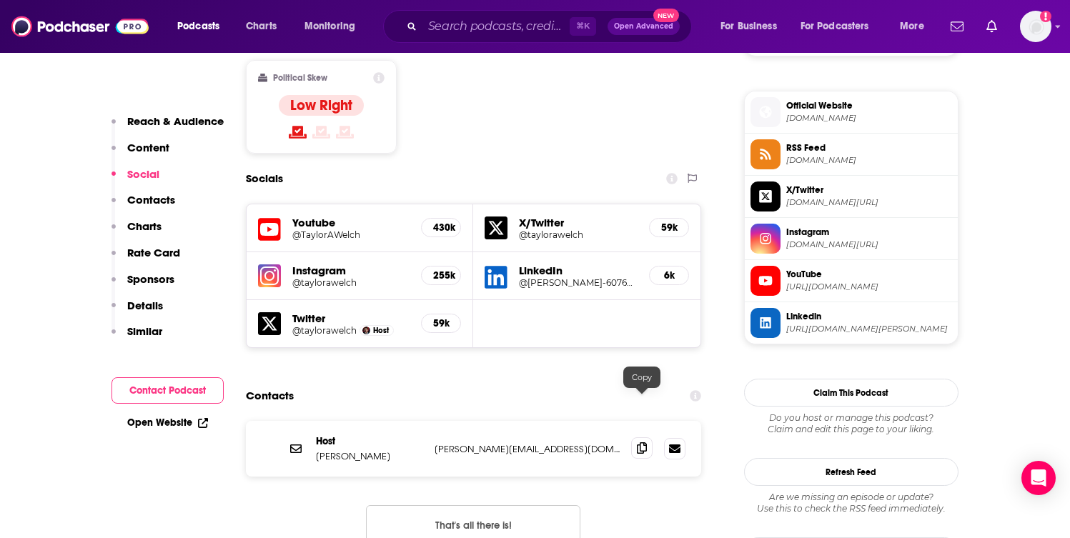
click at [640, 442] on icon at bounding box center [642, 447] width 10 height 11
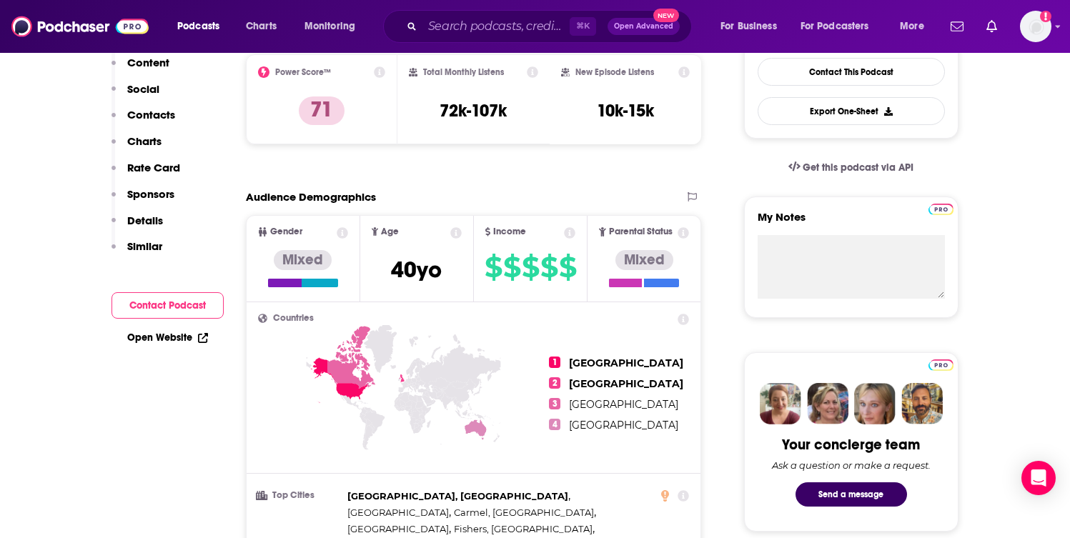
scroll to position [0, 0]
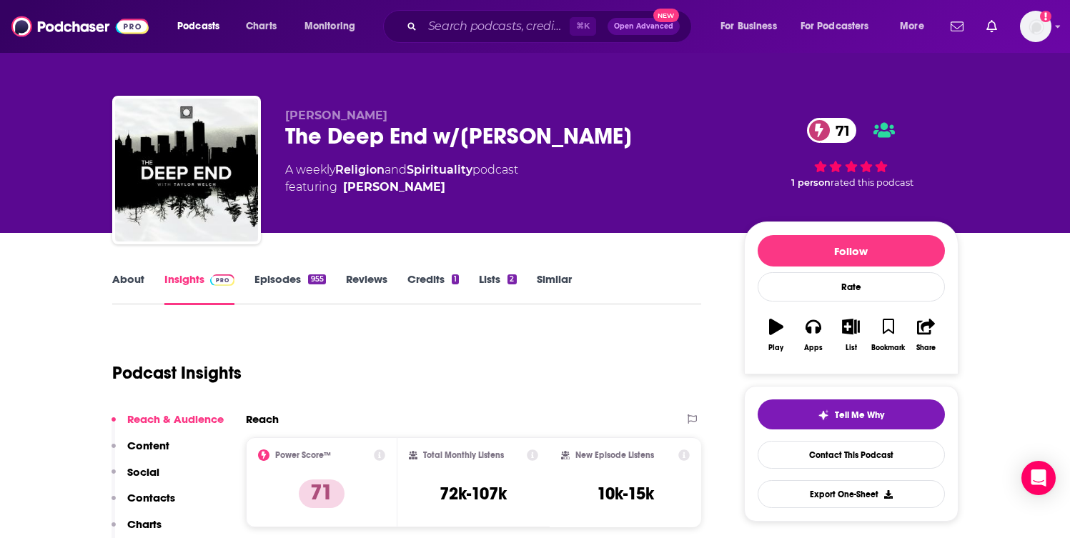
click at [123, 277] on link "About" at bounding box center [128, 288] width 32 height 33
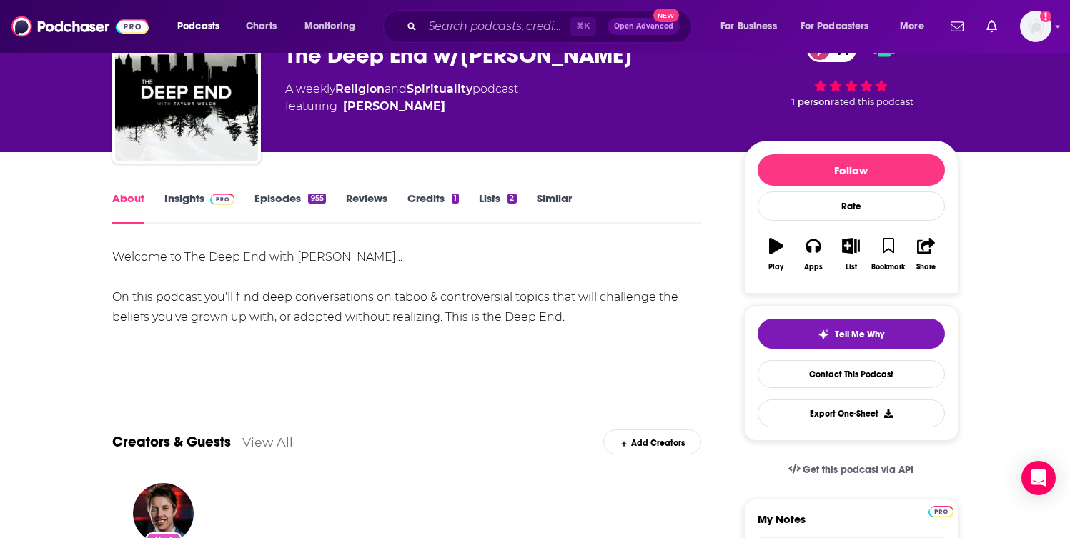
scroll to position [49, 0]
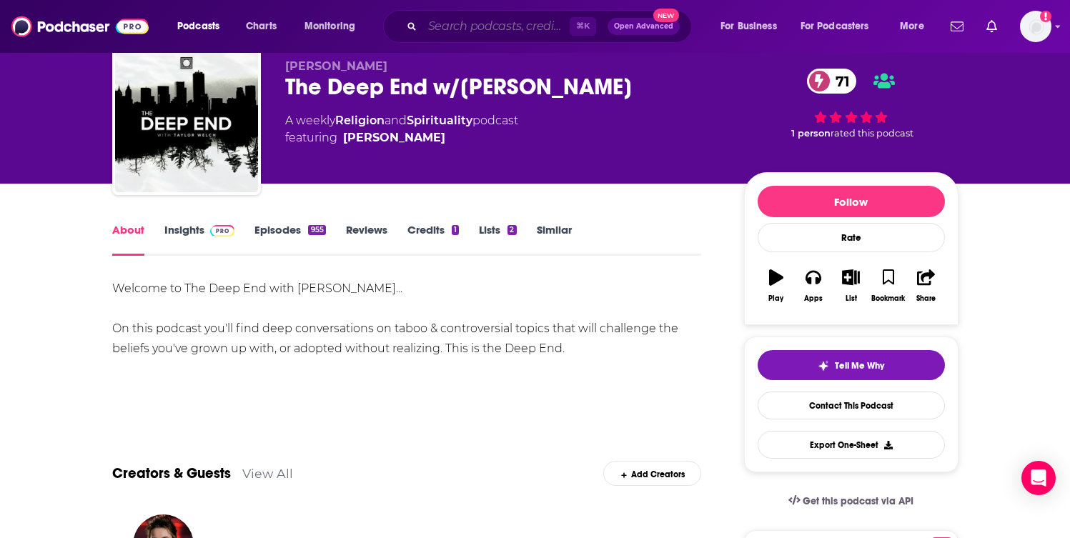
click at [467, 26] on input "Search podcasts, credits, & more..." at bounding box center [495, 26] width 147 height 23
paste input "The Emotionally Healthy Leader Podcast"
type input "The Emotionally Healthy Leader Podcast"
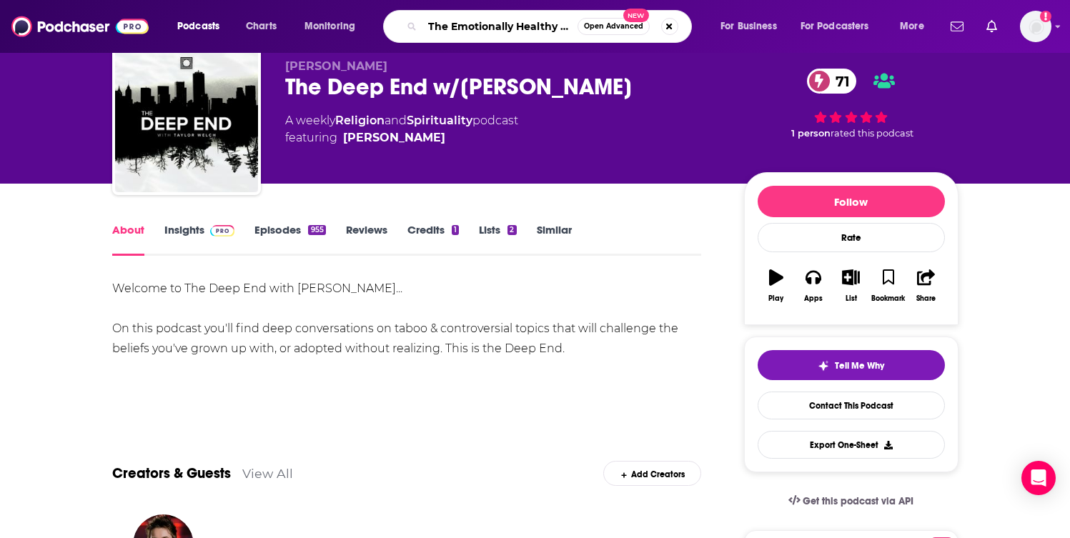
scroll to position [0, 71]
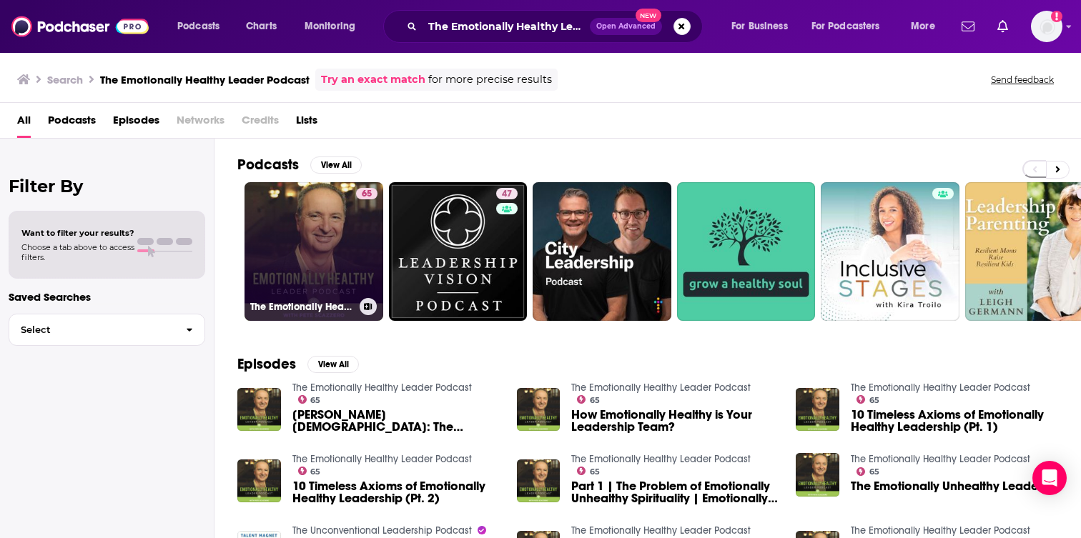
click at [307, 247] on link "65 The Emotionally Healthy Leader Podcast" at bounding box center [313, 251] width 139 height 139
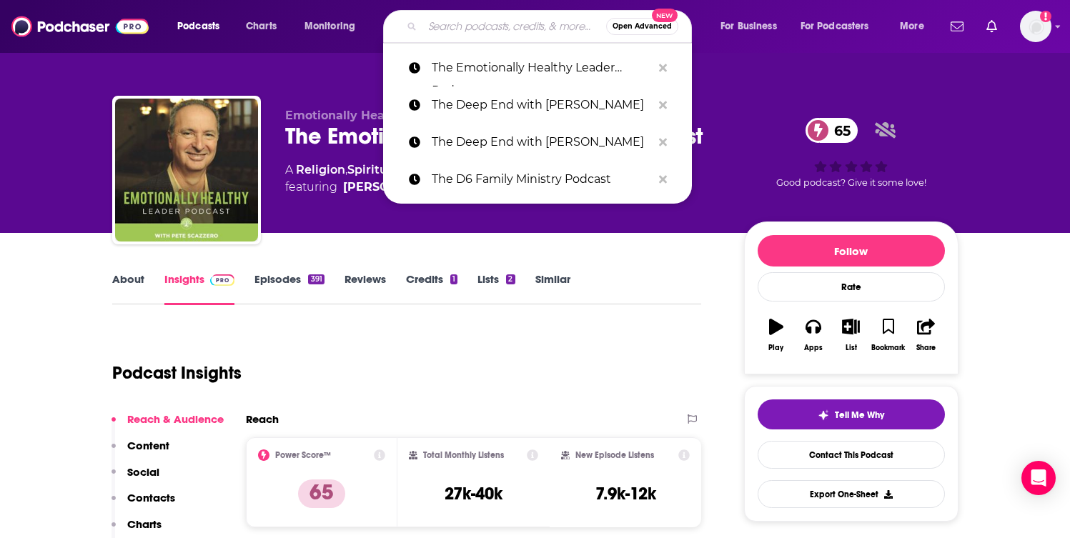
click at [488, 26] on input "Search podcasts, credits, & more..." at bounding box center [514, 26] width 184 height 23
paste input "The GenSend Podcast"
type input "The GenSend Podcast"
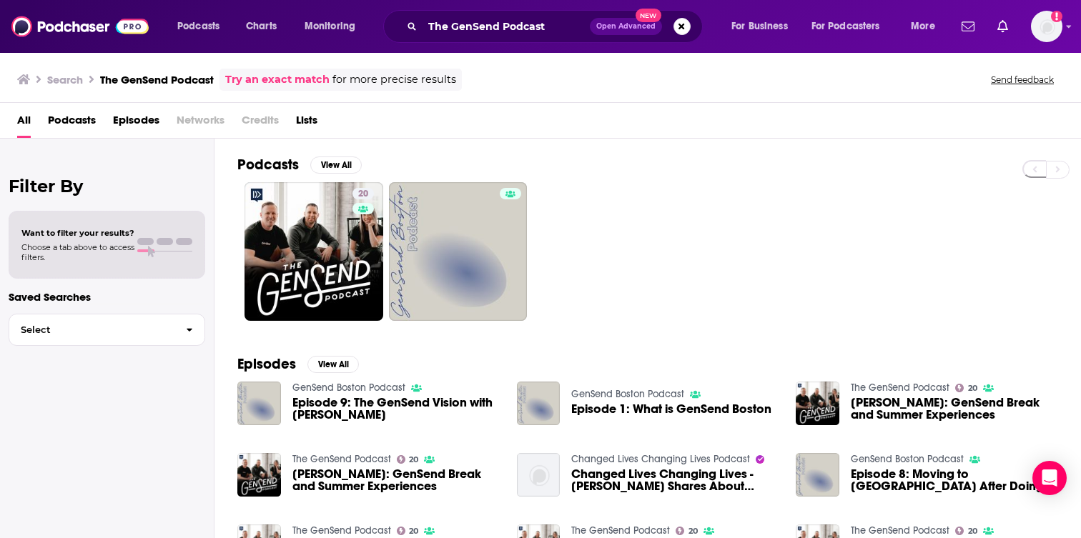
click at [550, 37] on div "The GenSend Podcast Open Advanced New" at bounding box center [542, 26] width 319 height 33
click at [550, 29] on input "The GenSend Podcast" at bounding box center [505, 26] width 167 height 23
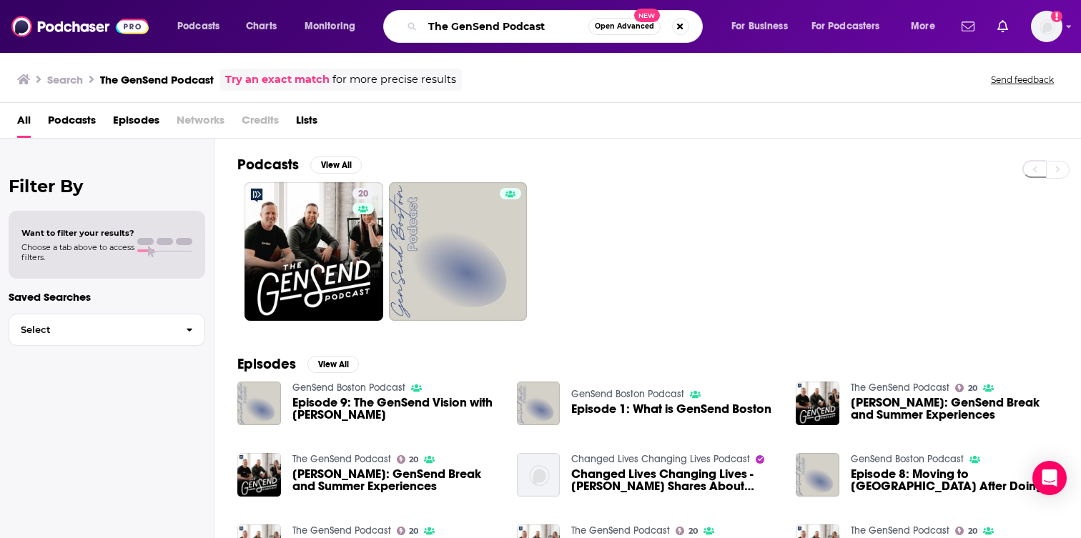
click at [550, 29] on input "The GenSend Podcast" at bounding box center [505, 26] width 166 height 23
paste input "The [PERSON_NAME] Show"
click at [550, 29] on input "The GenSend The George Janko Show" at bounding box center [505, 26] width 166 height 23
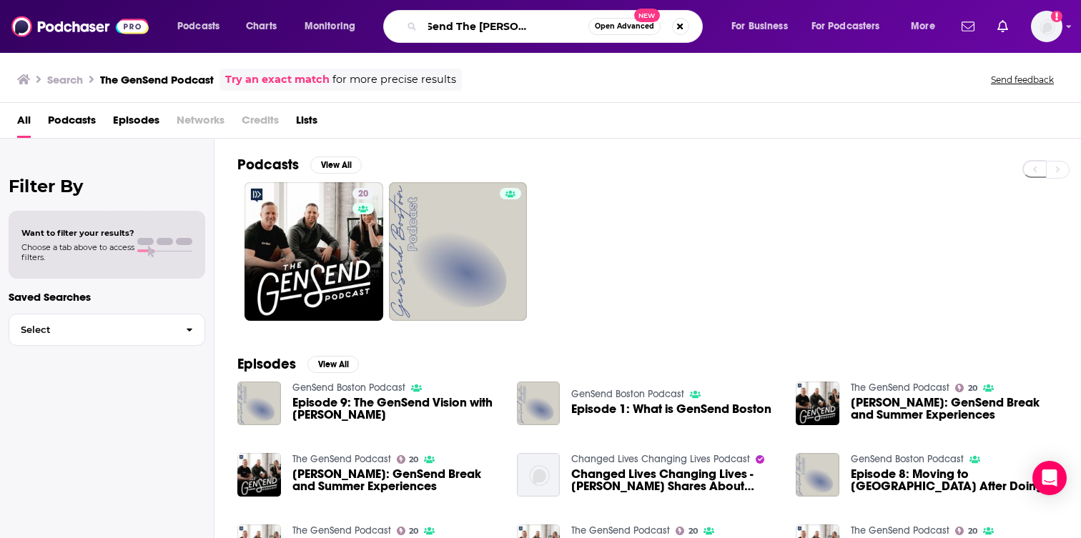
click at [550, 29] on input "The GenSend The George Janko Show" at bounding box center [505, 26] width 166 height 23
paste input "Search podcasts, credits, & more..."
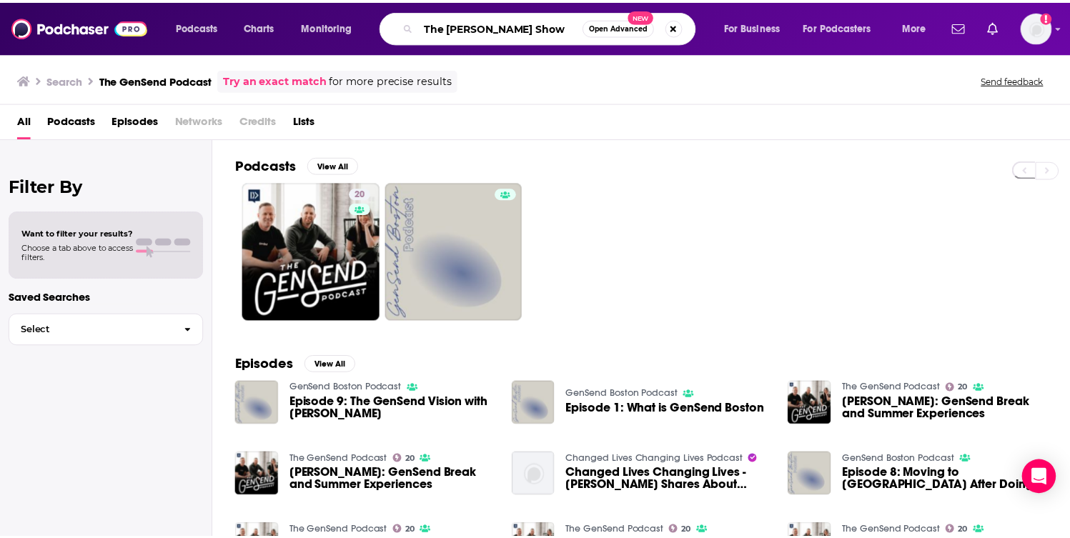
scroll to position [0, 0]
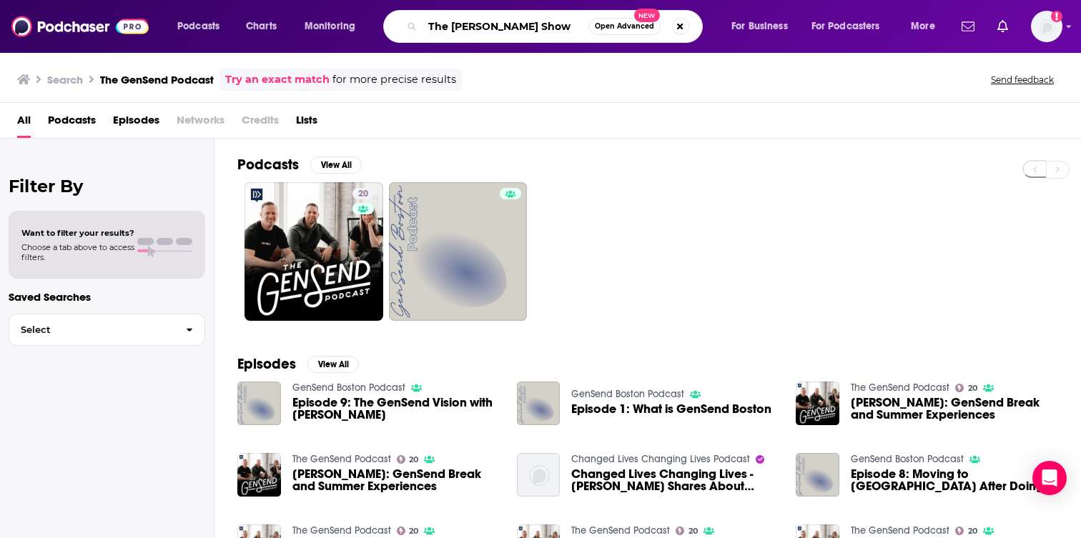
type input "The [PERSON_NAME] Show"
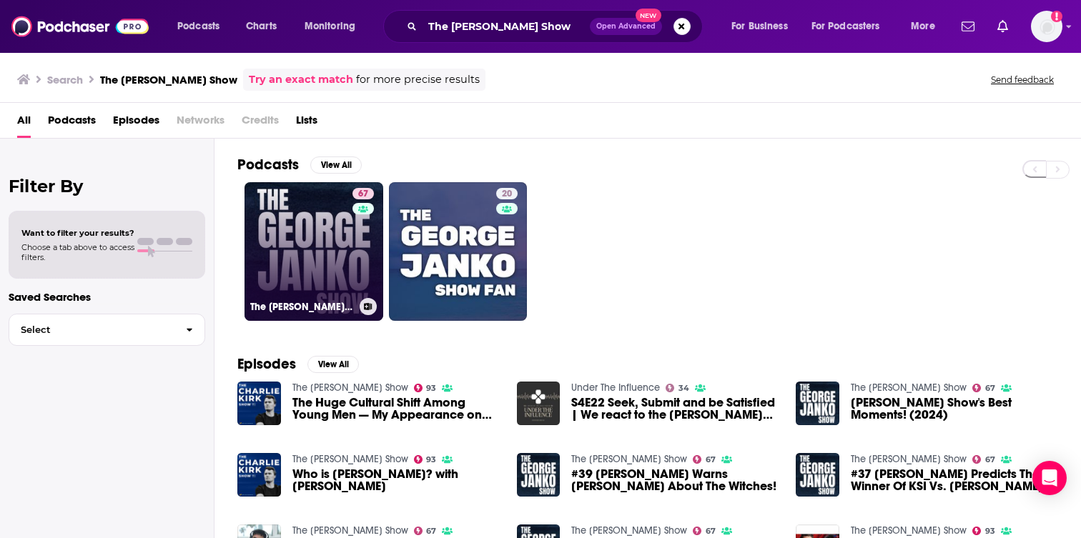
click at [277, 252] on link "67 The George Janko Show" at bounding box center [313, 251] width 139 height 139
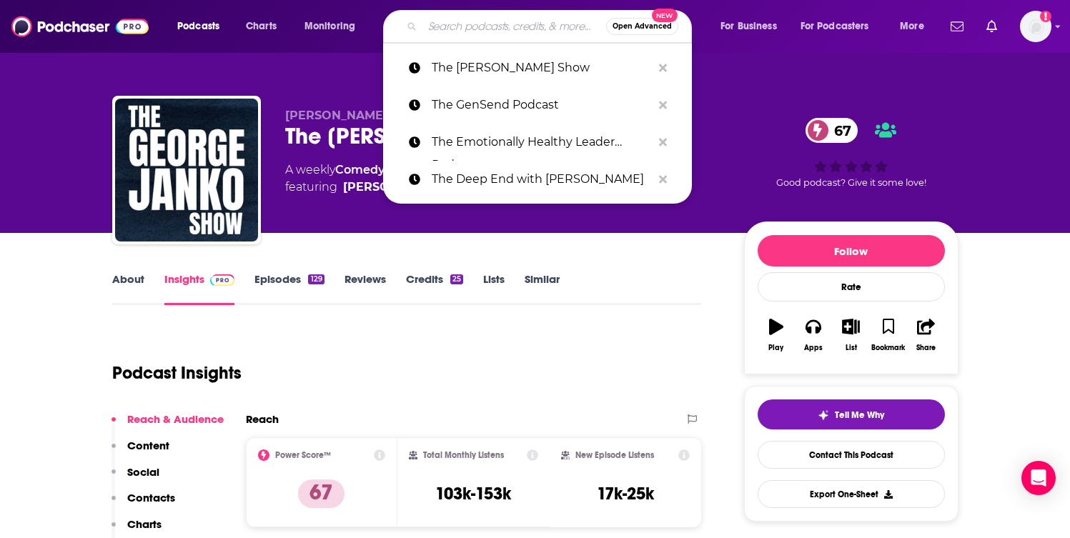
click at [515, 22] on input "Search podcasts, credits, & more..." at bounding box center [514, 26] width 184 height 23
paste input "The Global Leadership Podcast"
type input "The Global Leadership Podcast"
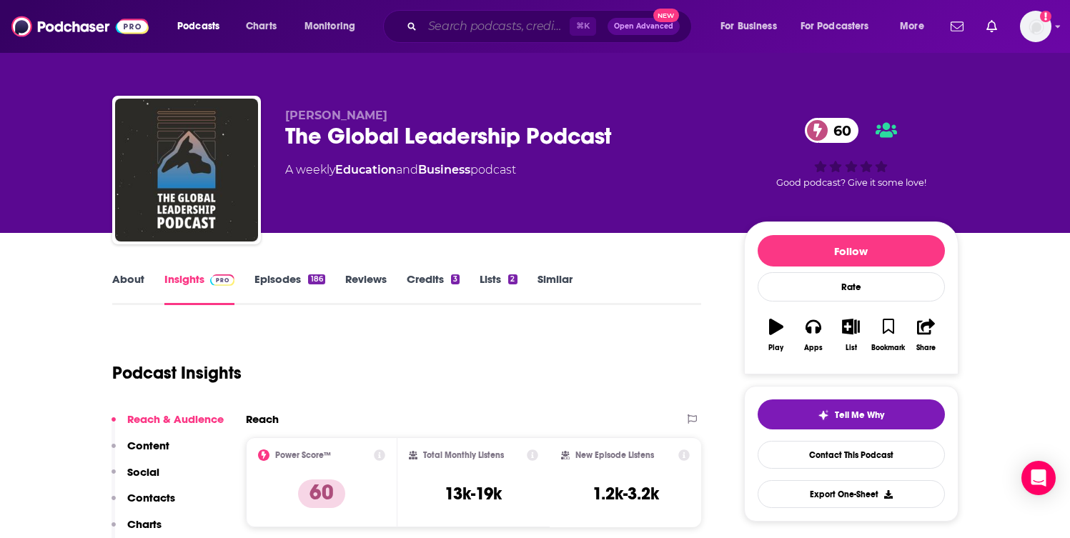
click at [531, 30] on input "Search podcasts, credits, & more..." at bounding box center [495, 26] width 147 height 23
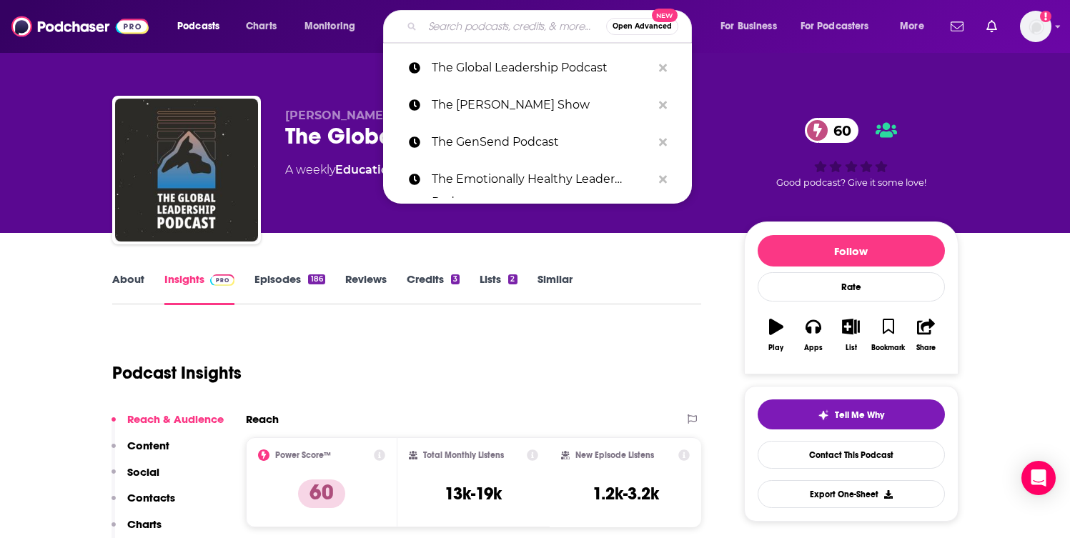
paste input "The Habits and Home Show"
type input "The Habits and Home Show"
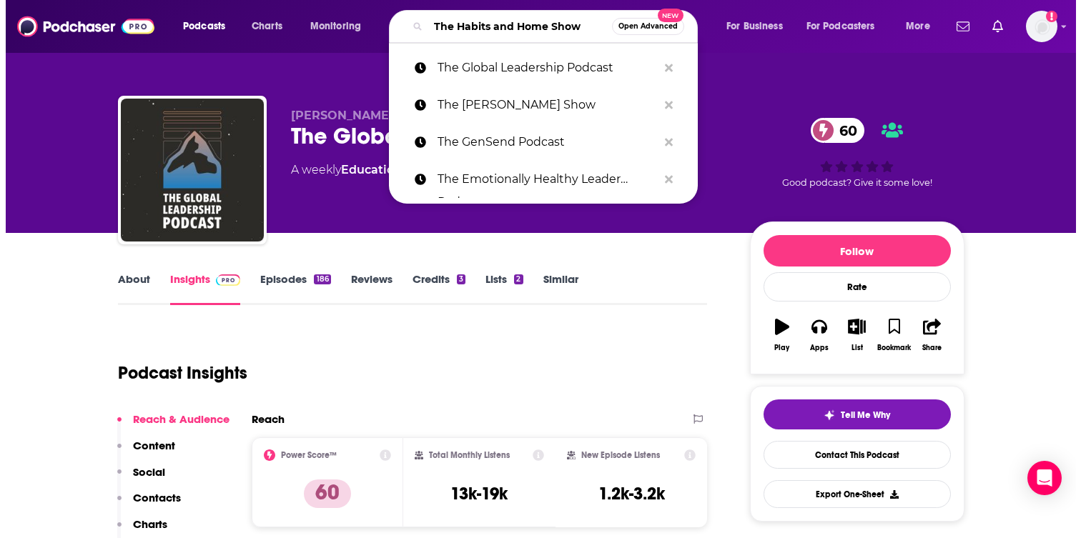
scroll to position [0, 3]
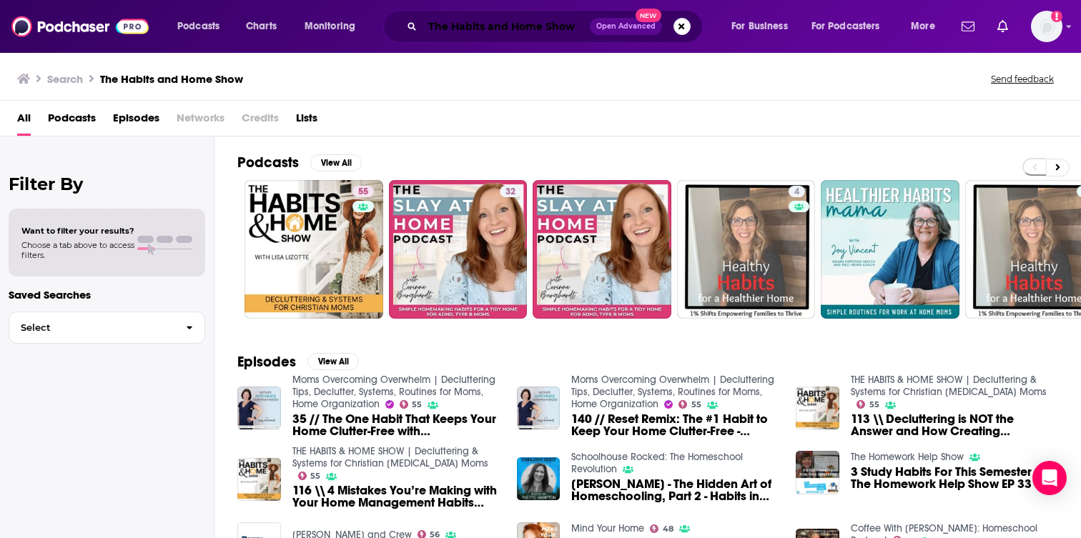
click at [526, 32] on input "The Habits and Home Show" at bounding box center [505, 26] width 167 height 23
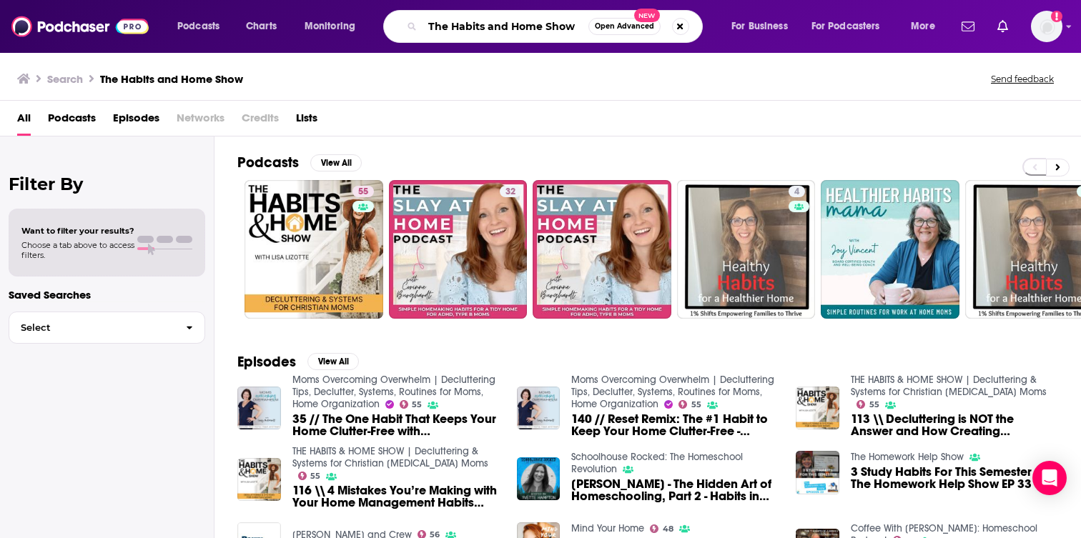
click at [526, 32] on input "The Habits and Home Show" at bounding box center [505, 26] width 166 height 23
paste input "Intentional Parents Podcast"
type input "The Intentional Parents Podcast"
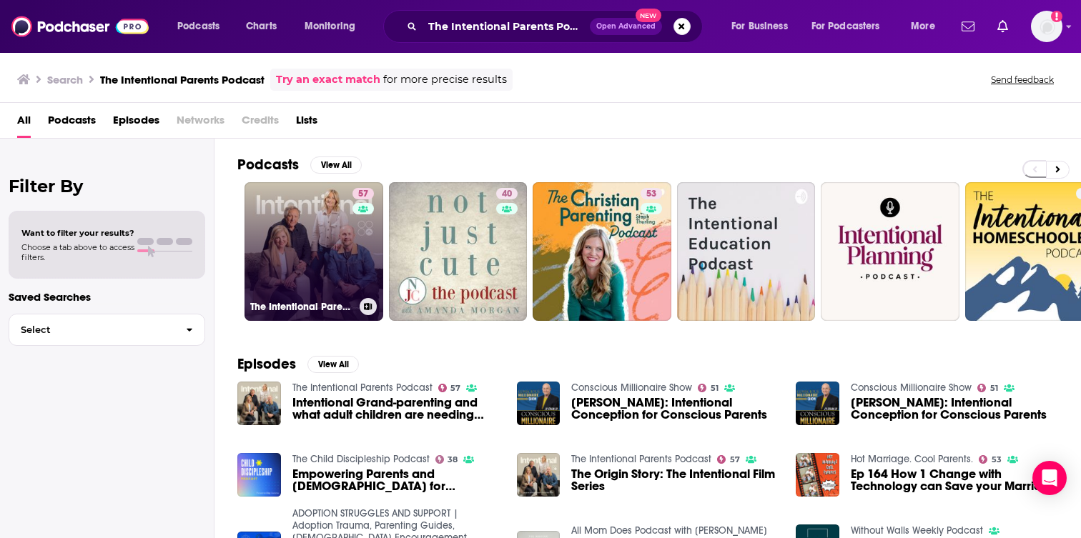
click at [272, 254] on link "57 The Intentional Parents Podcast" at bounding box center [313, 251] width 139 height 139
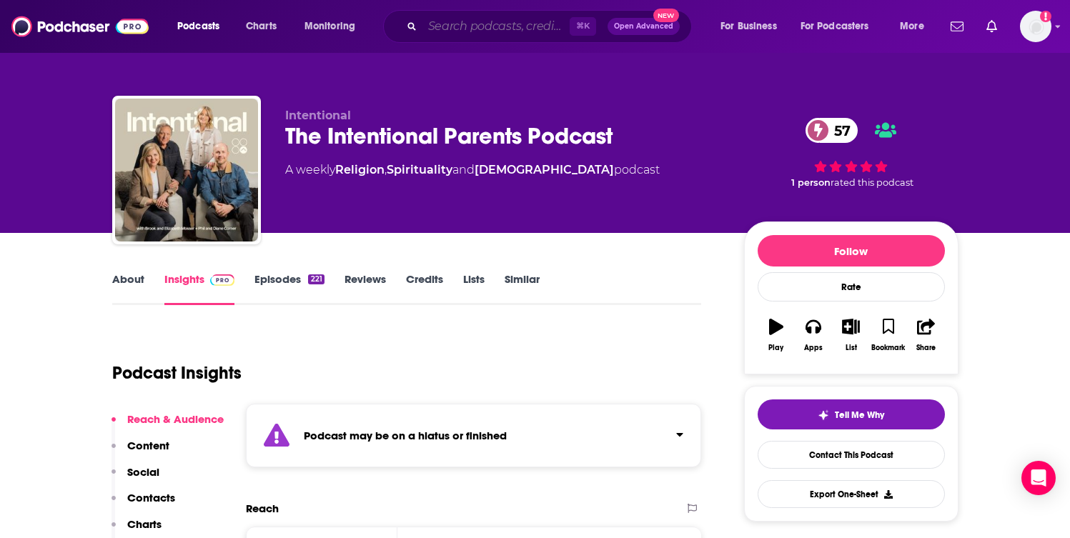
click at [511, 28] on input "Search podcasts, credits, & more..." at bounding box center [495, 26] width 147 height 23
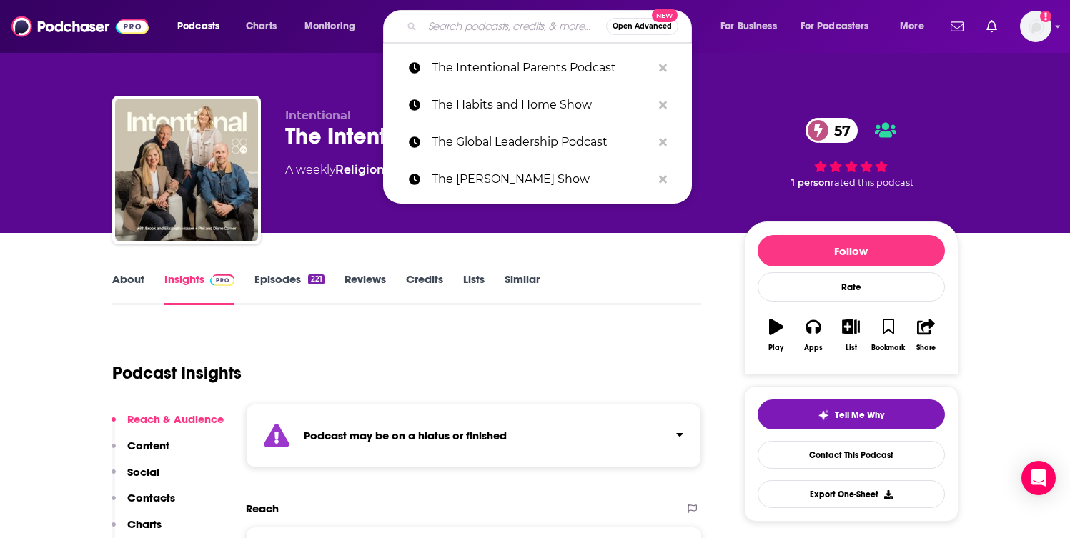
paste input "The Jada Edwards Podcast"
type input "The Jada Edwards Podcast"
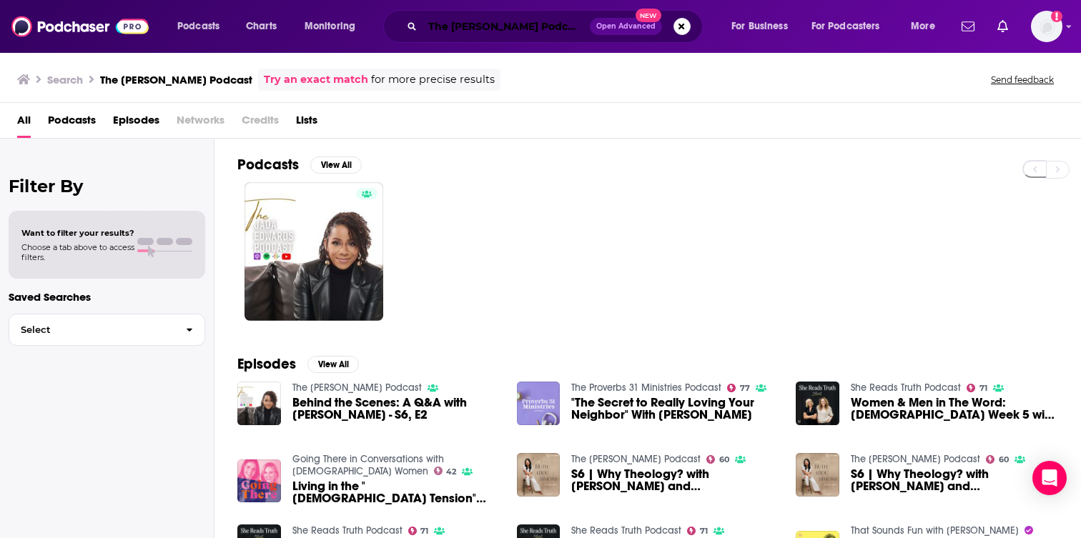
click at [533, 26] on input "The Jada Edwards Podcast" at bounding box center [505, 26] width 167 height 23
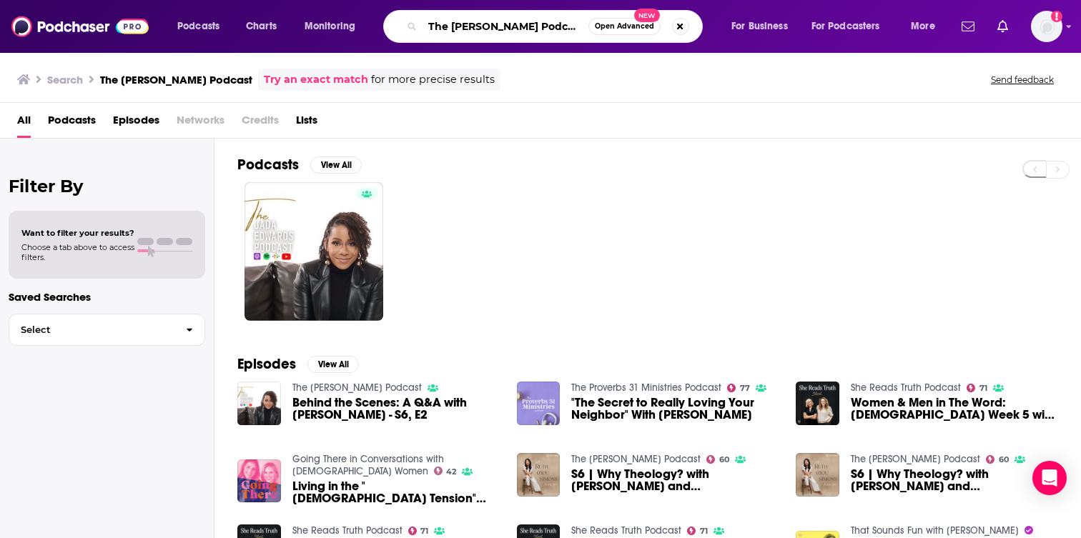
click at [533, 26] on input "The Jada Edwards Podcast" at bounding box center [505, 26] width 166 height 23
paste input "ess Connolly"
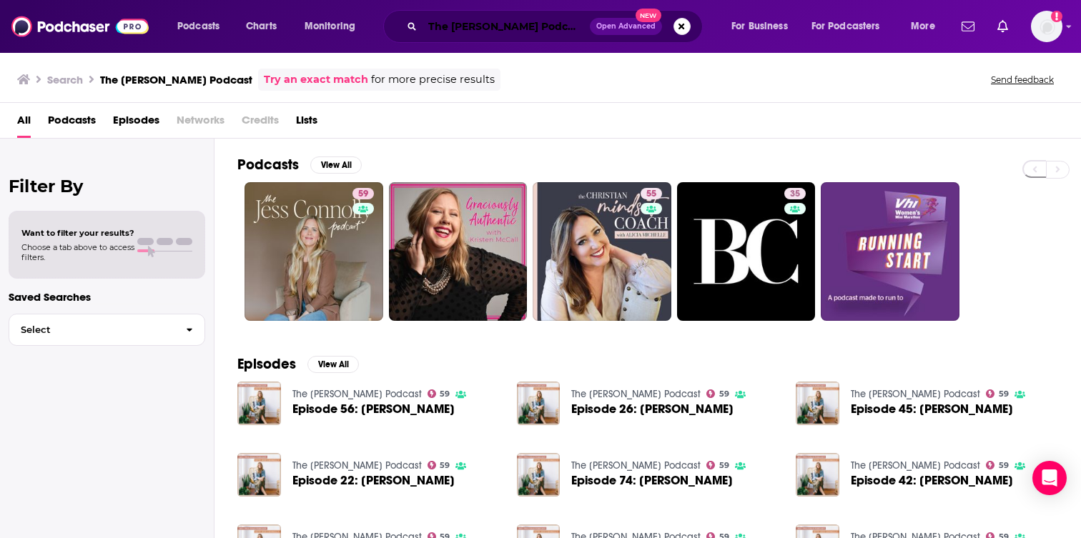
click at [533, 23] on input "The Jess Connolly Podcast" at bounding box center [505, 26] width 167 height 23
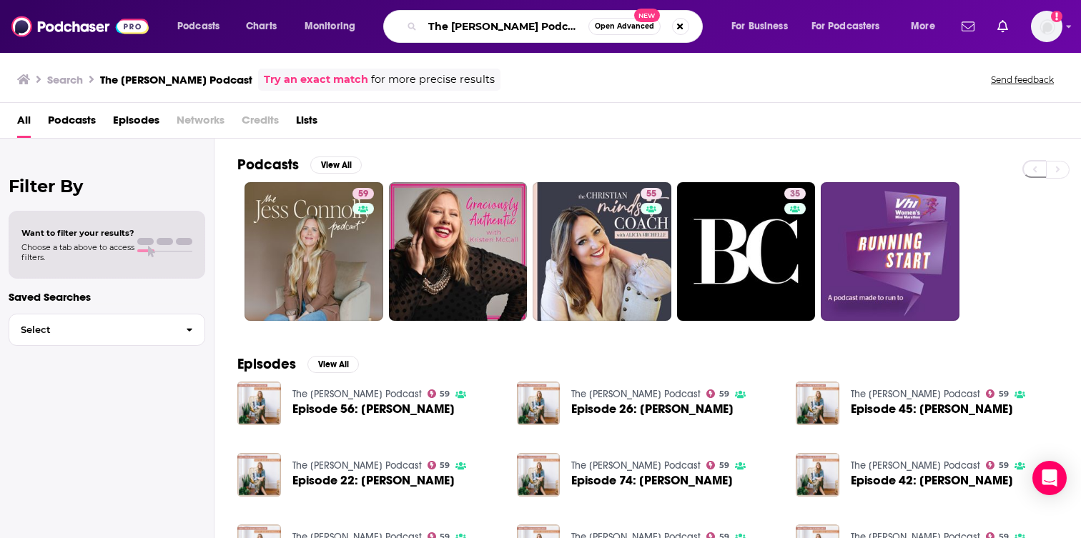
click at [533, 23] on input "The Jess Connolly Podcast" at bounding box center [505, 26] width 166 height 23
paste input "on Gordon"
type input "The Jon Gordon Podcast"
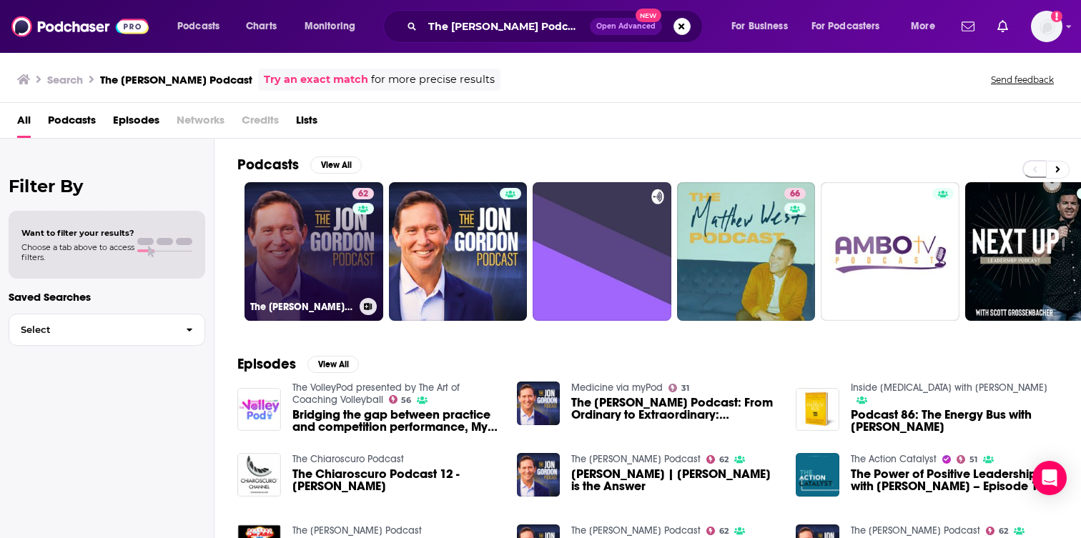
click at [350, 258] on link "62 The Jon Gordon Podcast" at bounding box center [313, 251] width 139 height 139
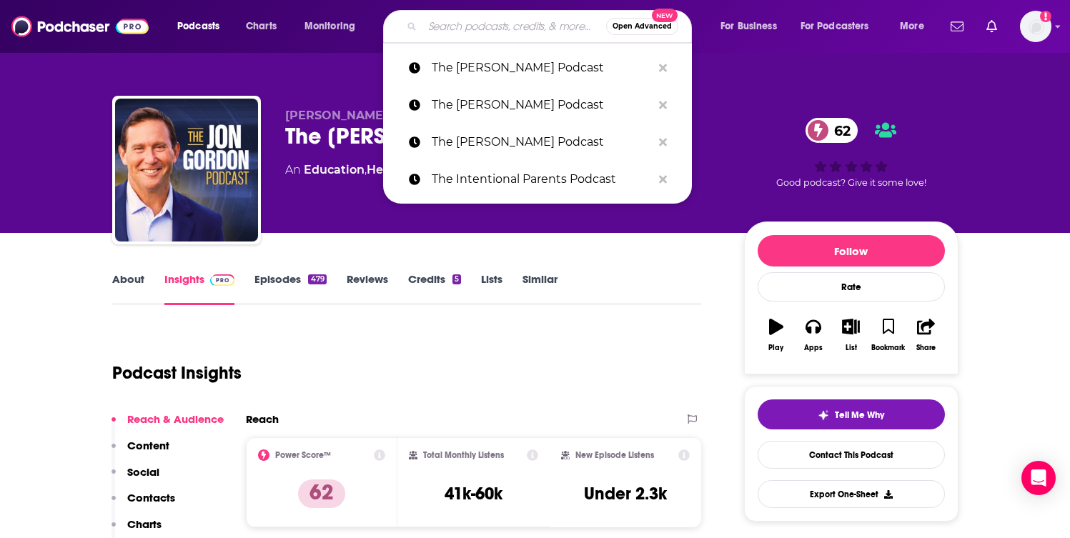
click at [466, 28] on input "Search podcasts, credits, & more..." at bounding box center [514, 26] width 184 height 23
paste input "The Leader's Cut with Preston Morrison"
type input "The Leader's Cut with Preston Morrison"
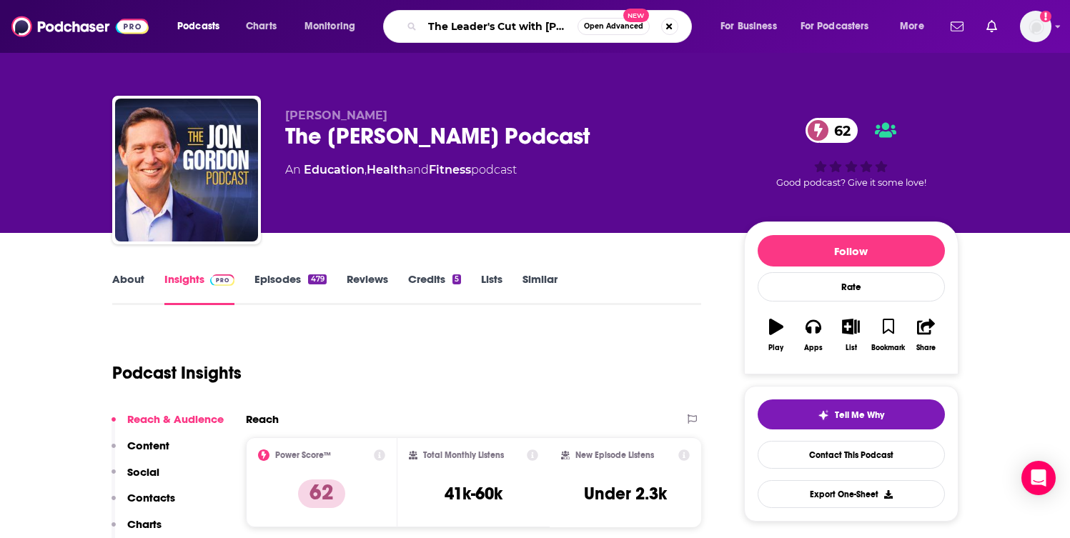
scroll to position [0, 64]
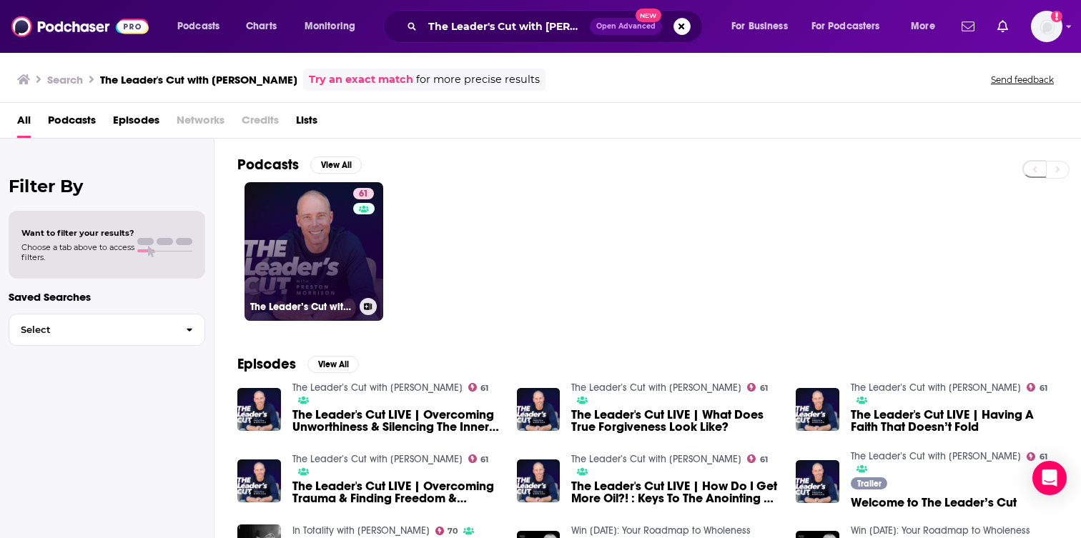
click at [345, 256] on link "61 The Leader’s Cut with Preston Morrison" at bounding box center [313, 251] width 139 height 139
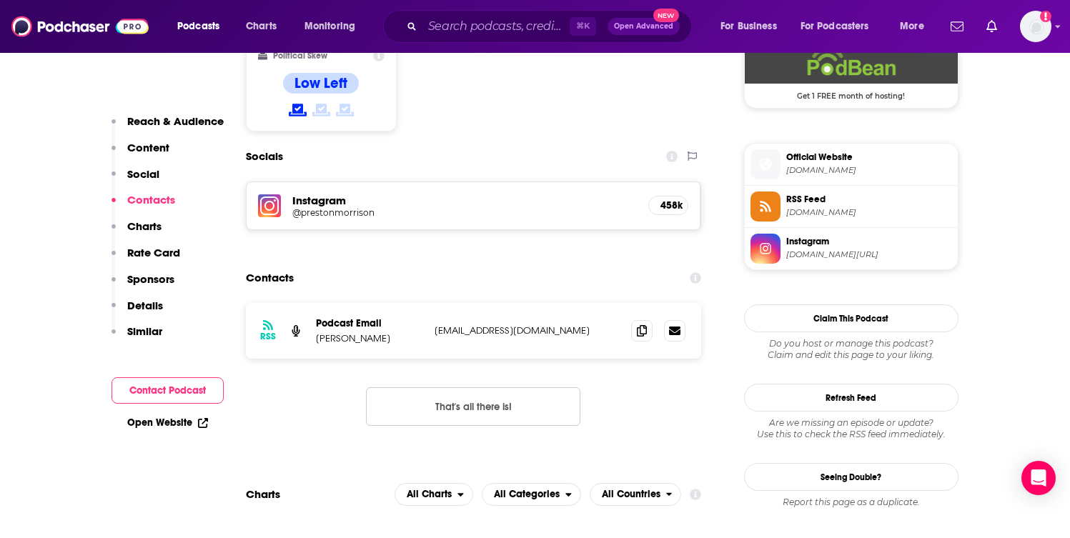
scroll to position [1211, 0]
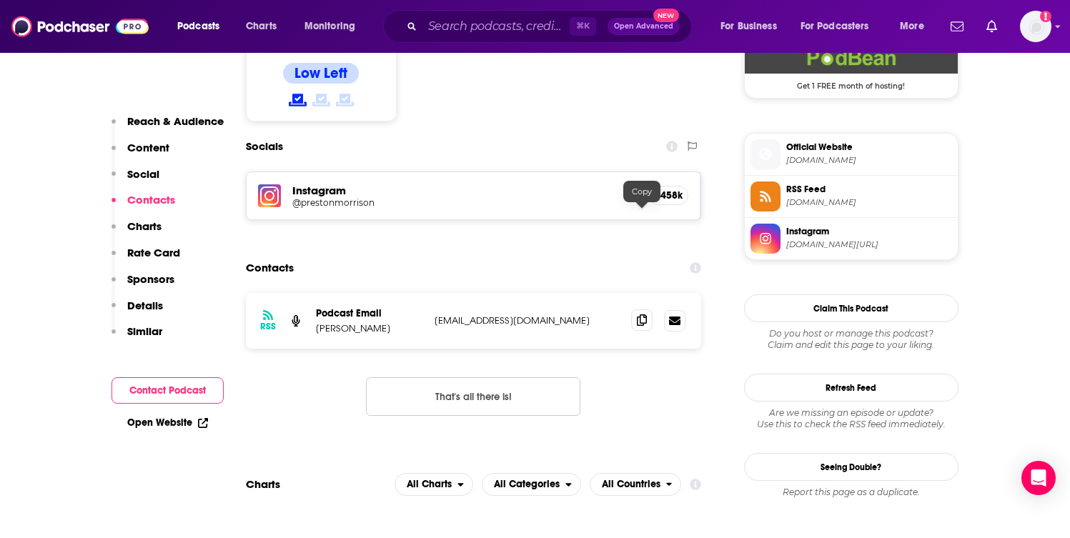
click at [642, 314] on icon at bounding box center [642, 319] width 10 height 11
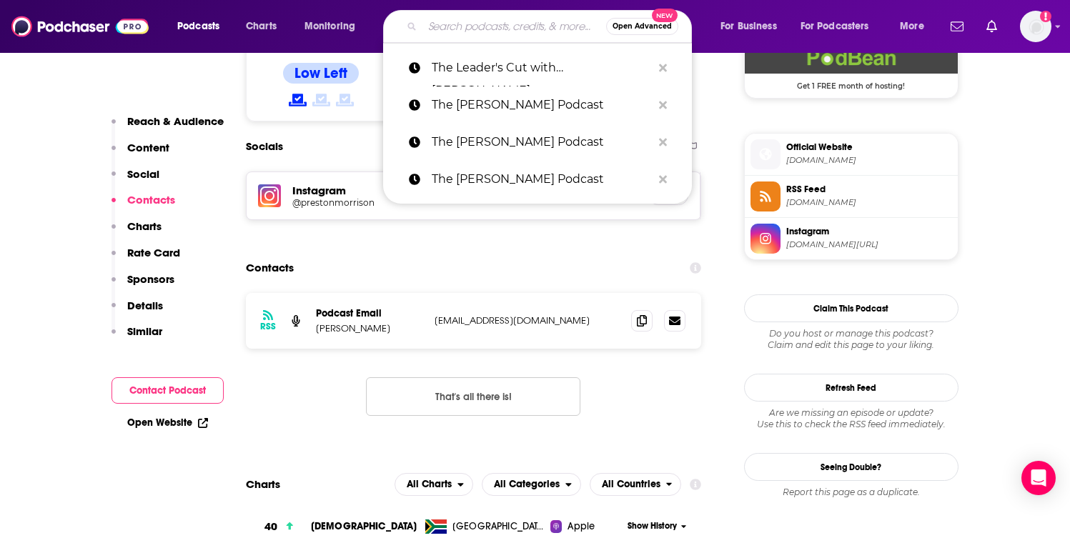
click at [516, 24] on input "Search podcasts, credits, & more..." at bounding box center [514, 26] width 184 height 23
paste input "The Life You're Made For"
type input "The Life You're Made For"
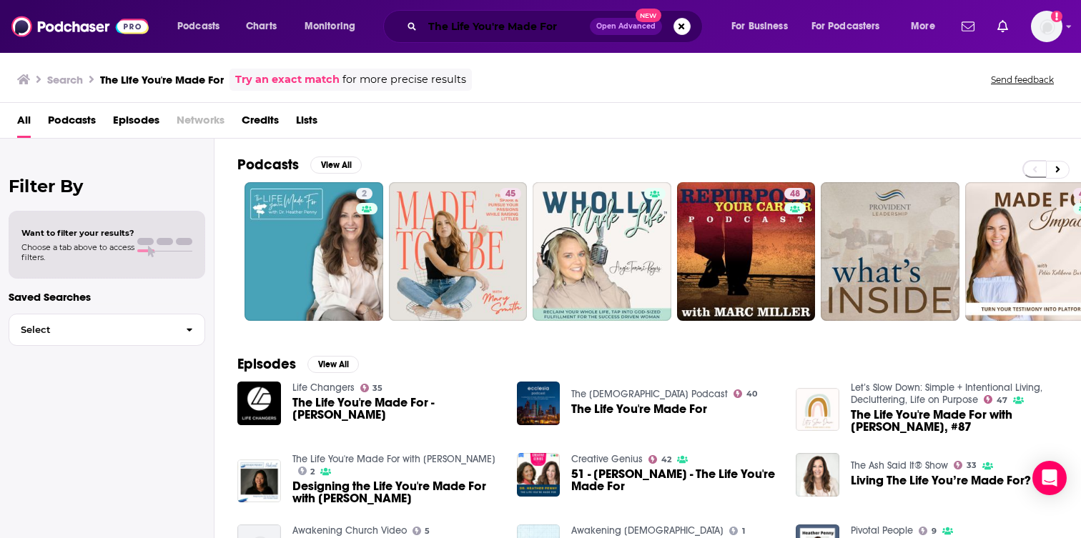
click at [558, 27] on input "The Life You're Made For" at bounding box center [505, 26] width 167 height 23
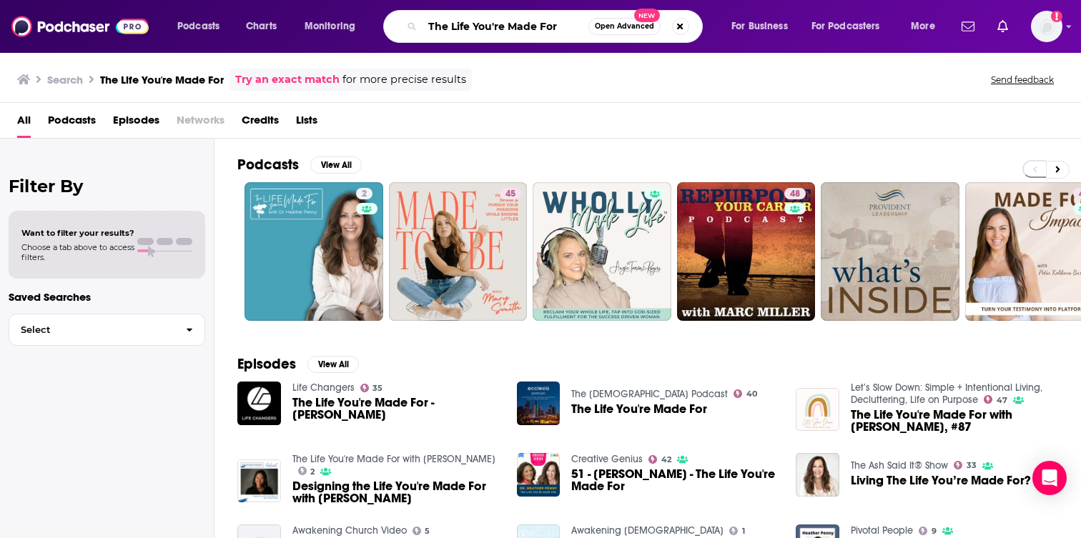
click at [558, 27] on input "The Life You're Made For" at bounding box center [505, 26] width 166 height 23
paste input "sa Bevere Podcast"
type input "The Lisa Bevere Podcast"
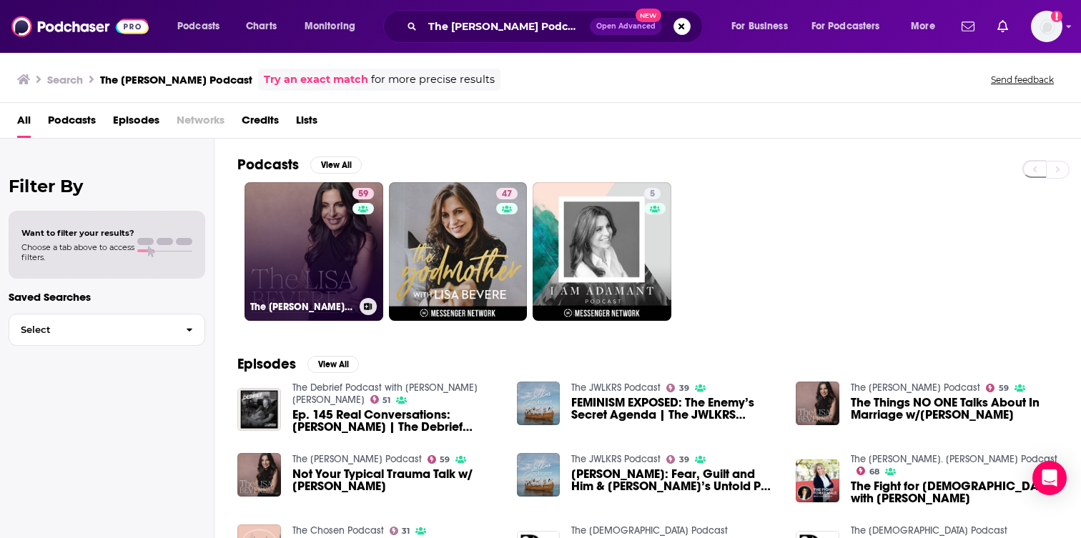
click at [267, 262] on link "59 The Lisa Bevere Podcast" at bounding box center [313, 251] width 139 height 139
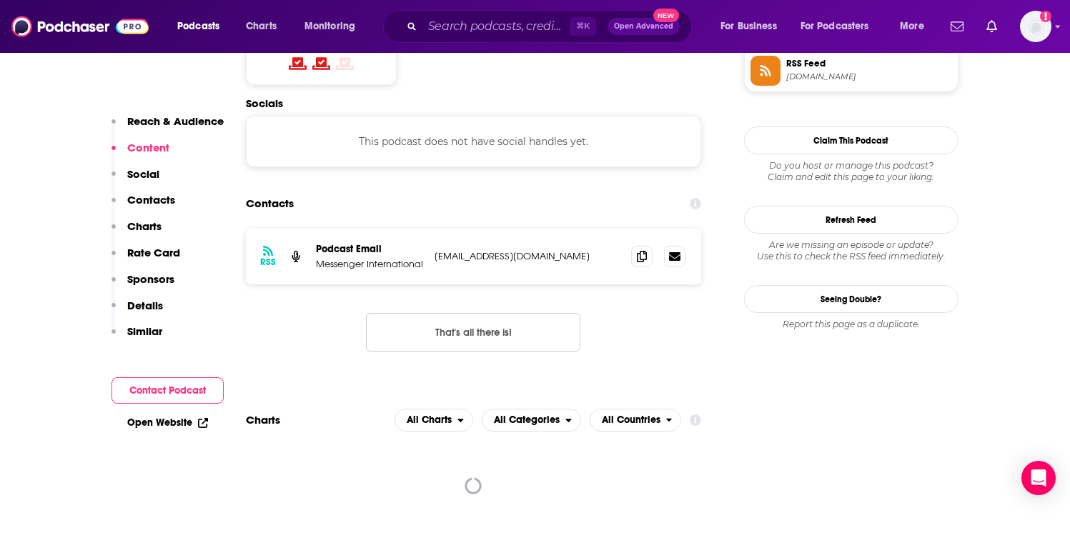
scroll to position [1231, 0]
click at [640, 249] on icon at bounding box center [642, 254] width 10 height 11
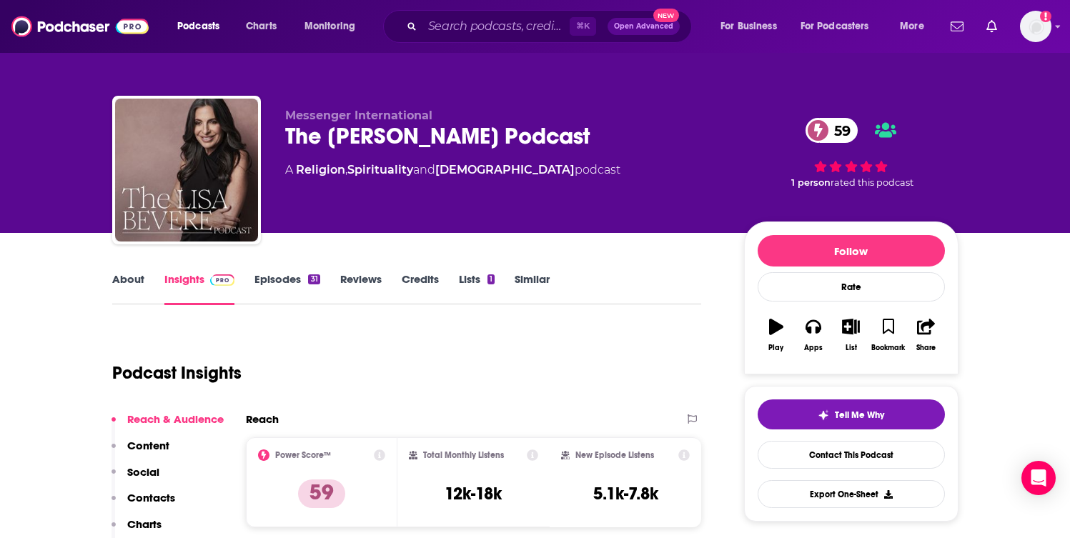
scroll to position [2, 0]
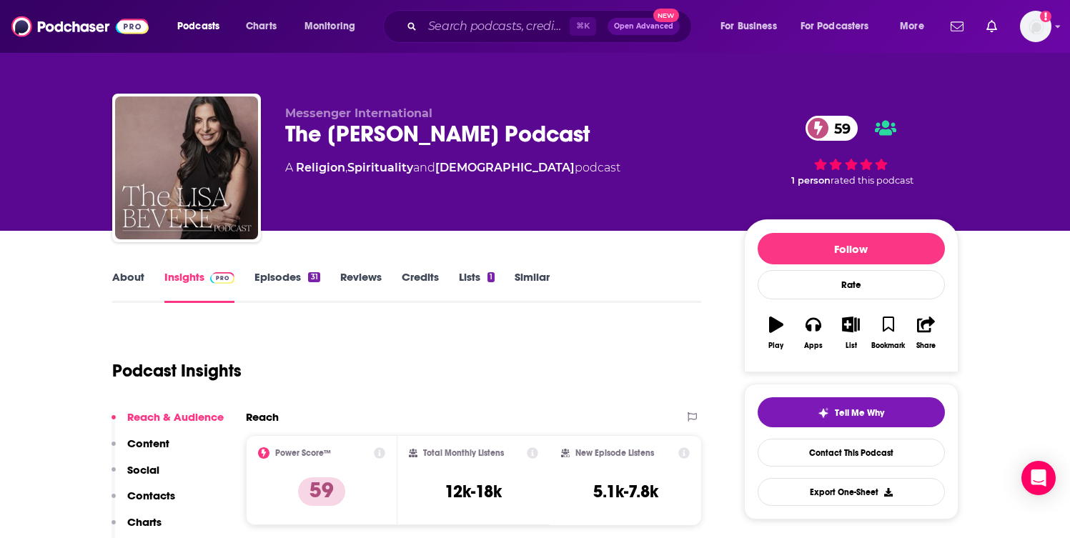
click at [141, 275] on link "About" at bounding box center [128, 286] width 32 height 33
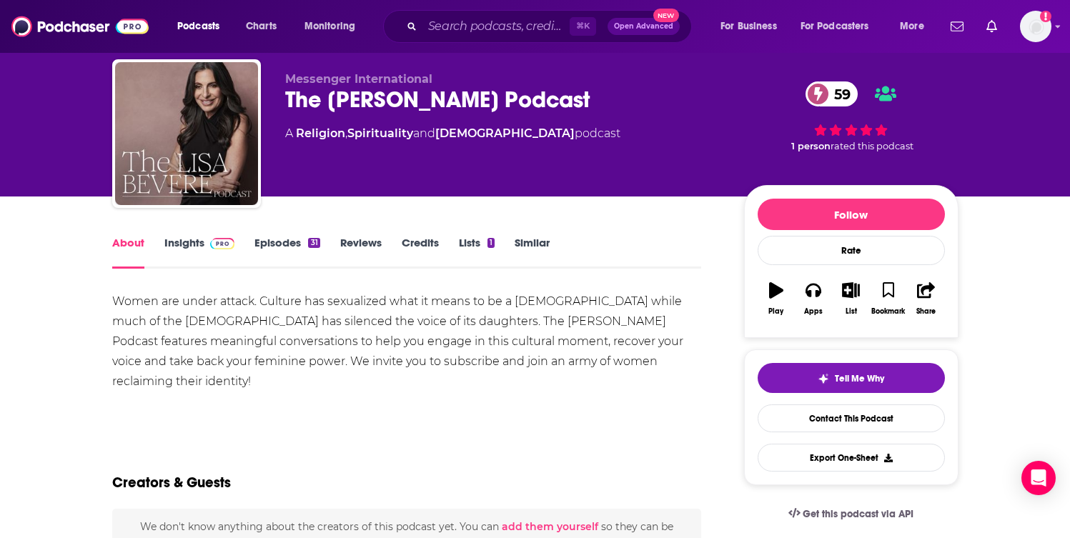
scroll to position [37, 0]
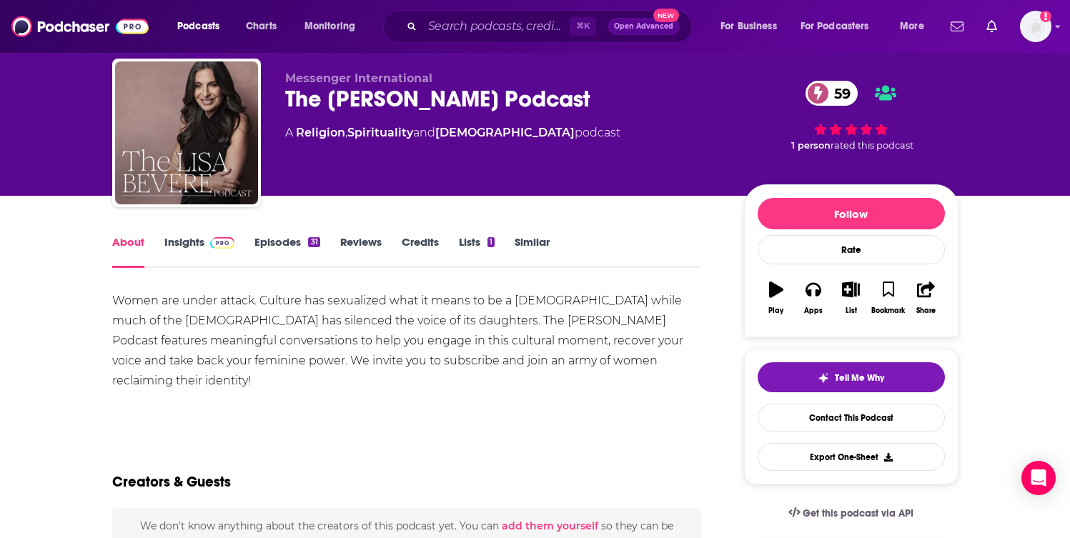
click at [271, 242] on link "Episodes 31" at bounding box center [286, 251] width 65 height 33
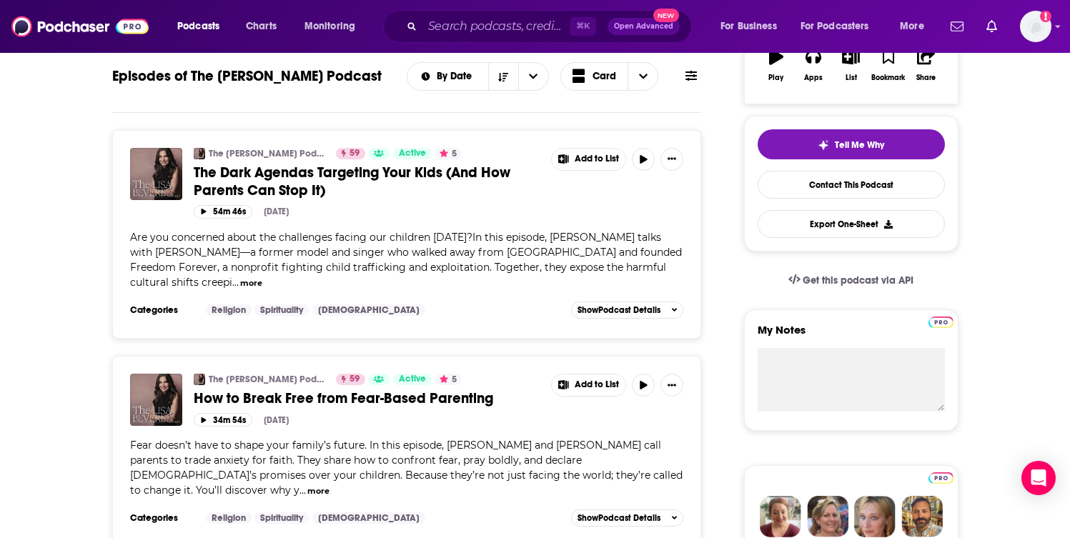
scroll to position [271, 0]
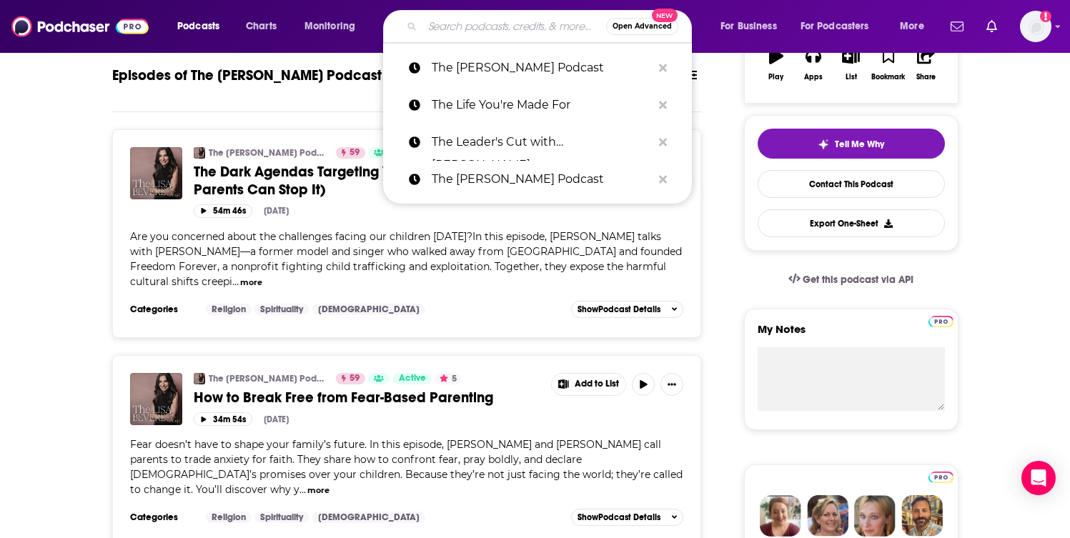
click at [487, 30] on input "Search podcasts, credits, & more..." at bounding box center [514, 26] width 184 height 23
paste input "The Natasha Crain Podcast"
type input "The Natasha Crain Podcast"
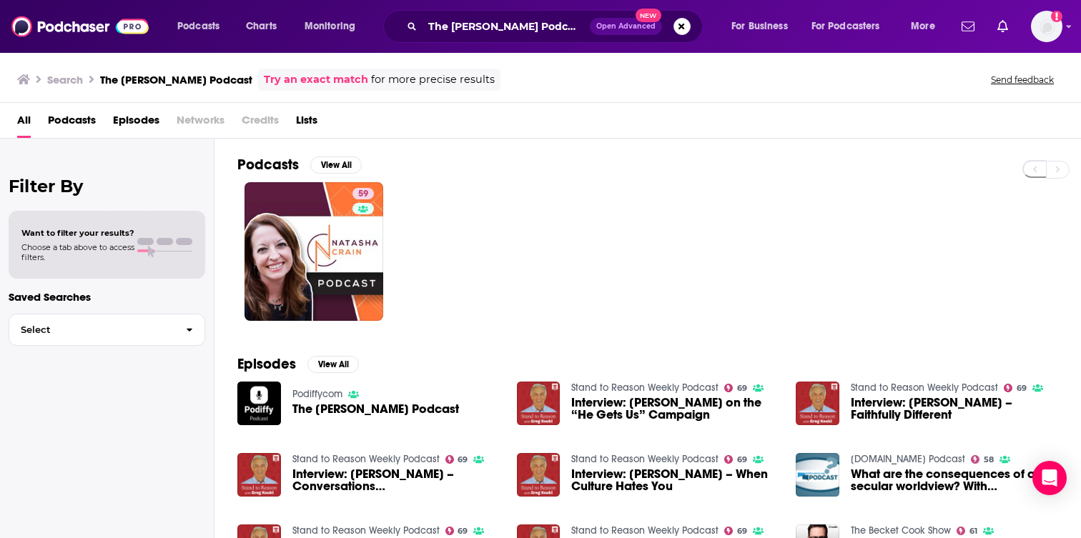
click at [391, 266] on div "59" at bounding box center [658, 251] width 843 height 139
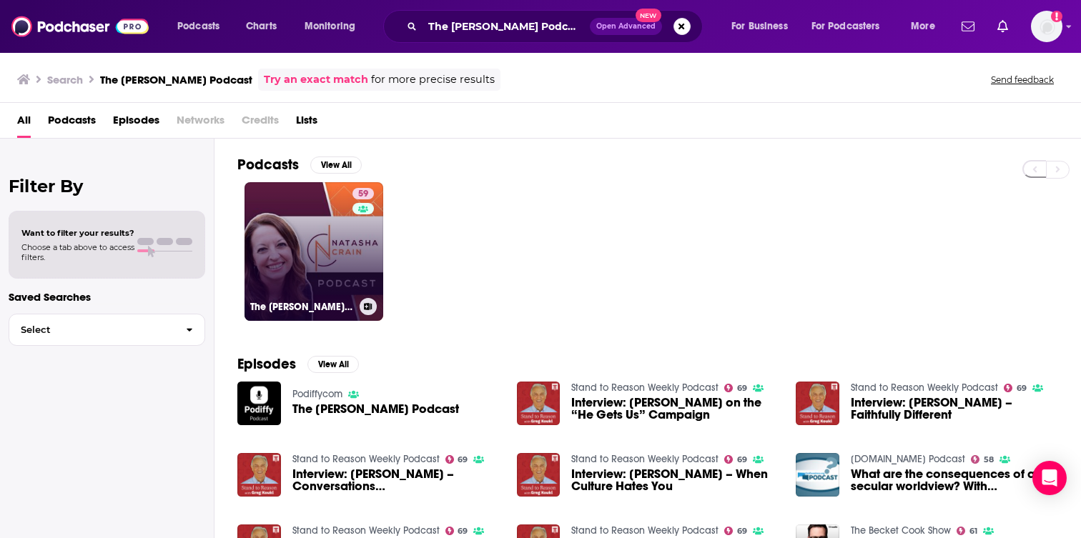
click at [367, 267] on div "59" at bounding box center [364, 243] width 25 height 110
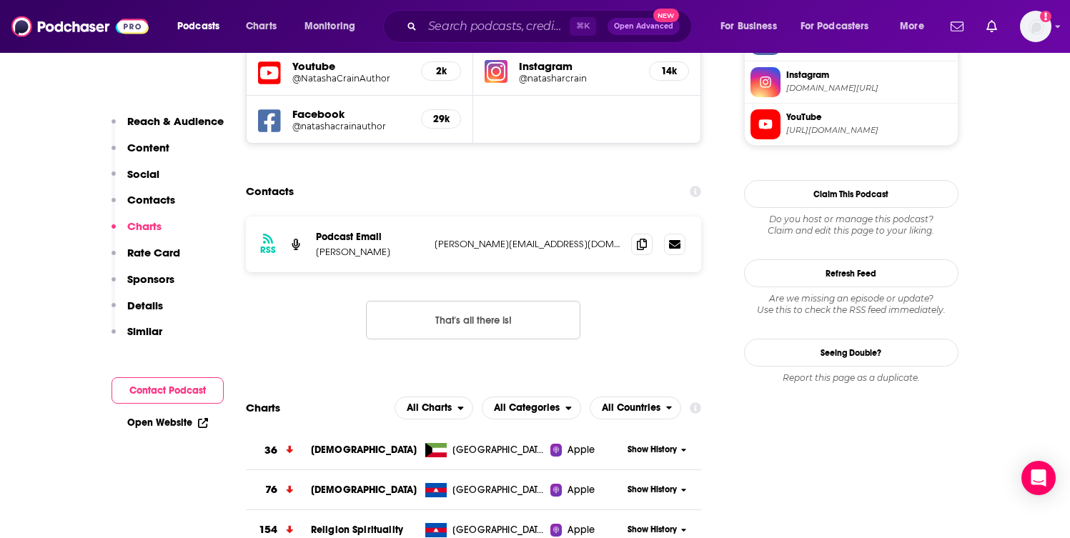
scroll to position [1297, 0]
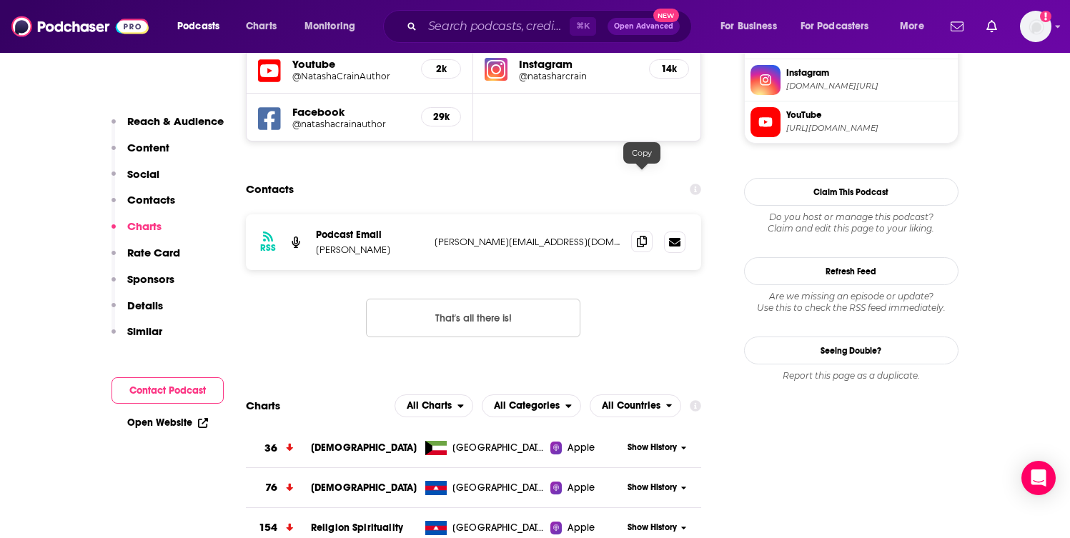
click at [636, 231] on span at bounding box center [641, 241] width 21 height 21
click at [495, 28] on input "Search podcasts, credits, & more..." at bounding box center [495, 26] width 147 height 23
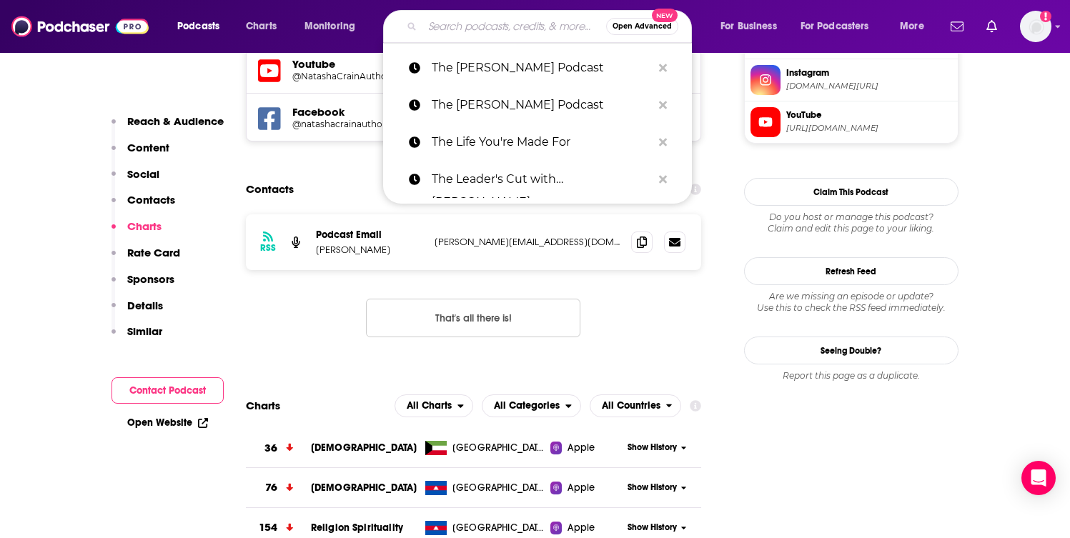
click at [495, 28] on input "Search podcasts, credits, & more..." at bounding box center [514, 26] width 184 height 23
paste input "The Next Right Thing"
type input "The Next Right Thing"
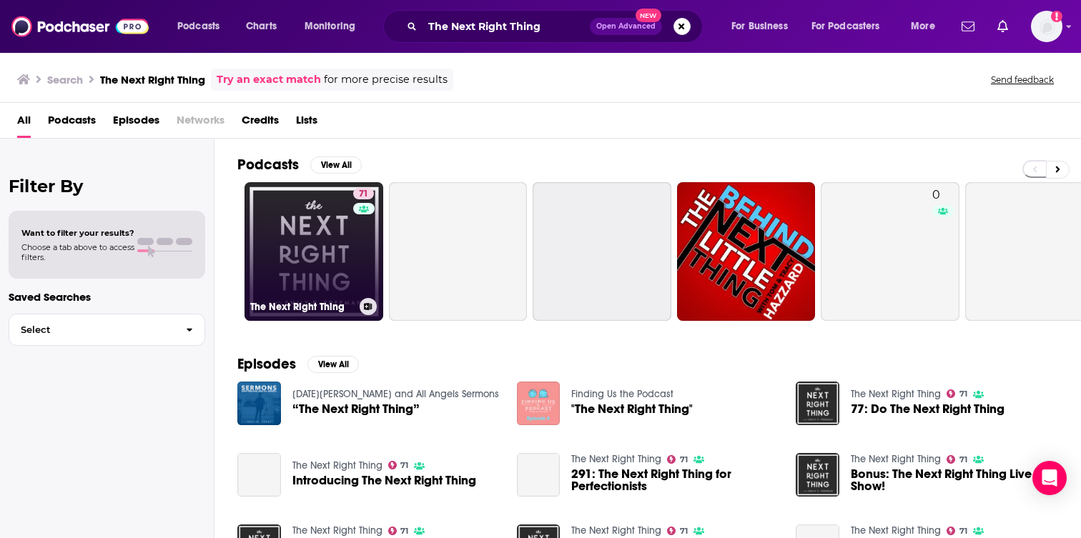
click at [312, 252] on link "71 The Next Right Thing" at bounding box center [313, 251] width 139 height 139
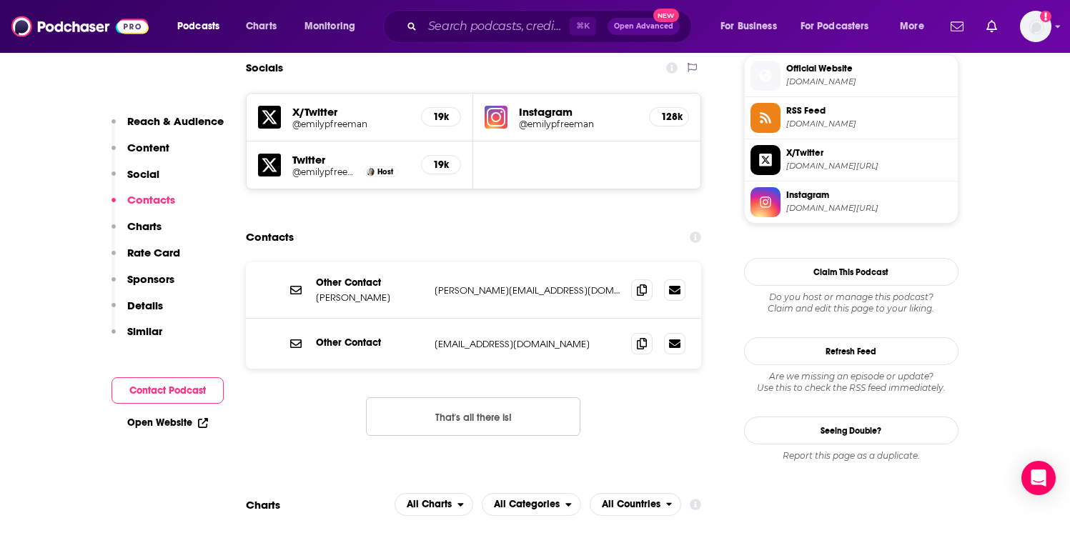
scroll to position [1291, 0]
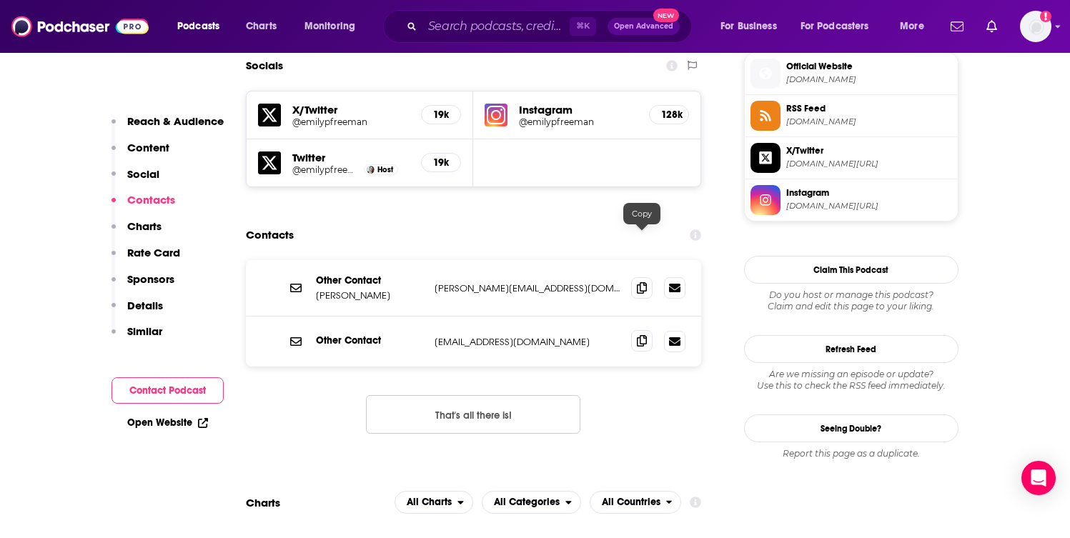
click at [641, 335] on icon at bounding box center [642, 340] width 10 height 11
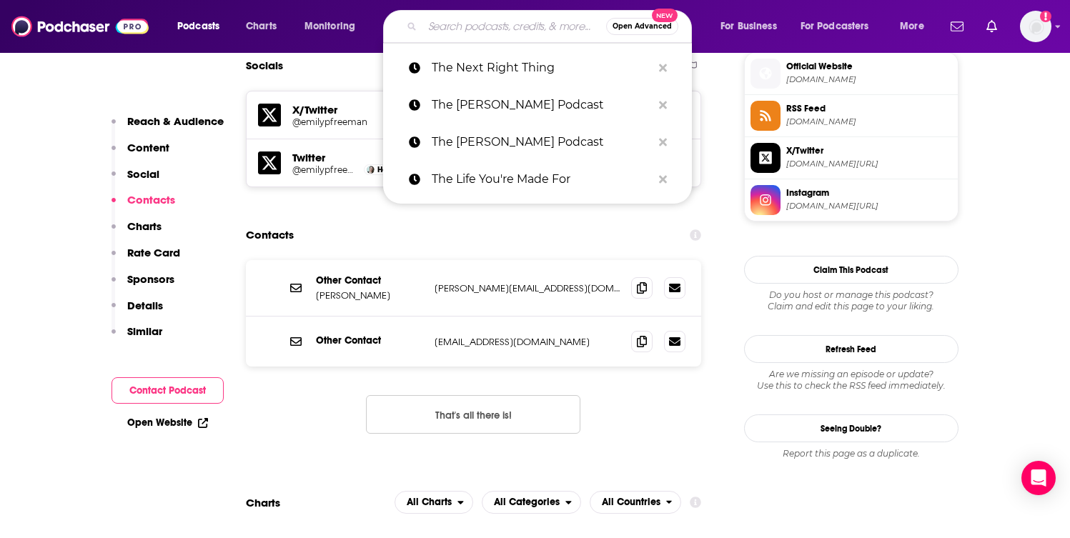
click at [515, 29] on input "Search podcasts, credits, & more..." at bounding box center [514, 26] width 184 height 23
paste input "The Reconnect with Carmen LaBerge"
type input "The Reconnect with Carmen LaBerge"
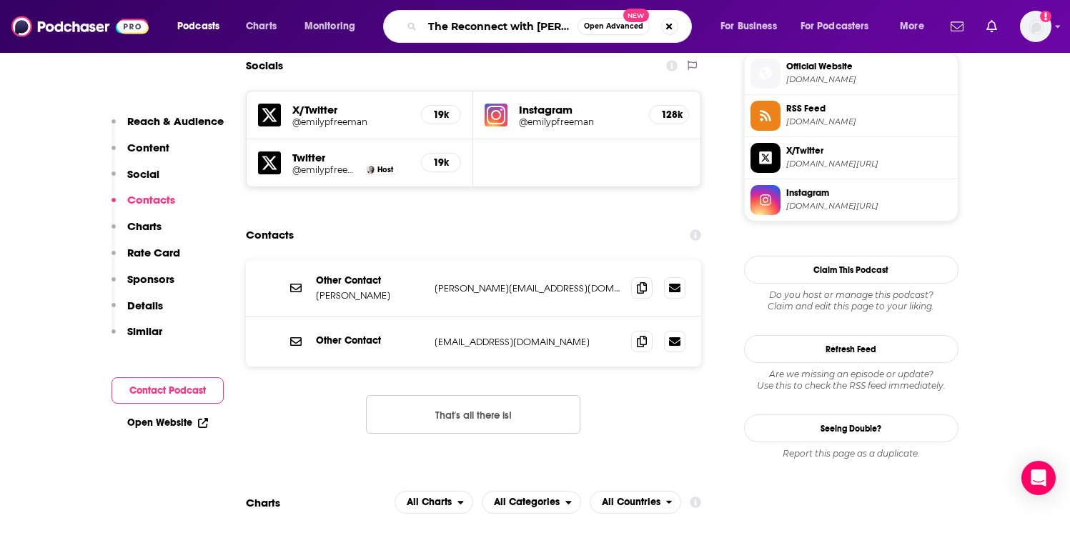
scroll to position [0, 54]
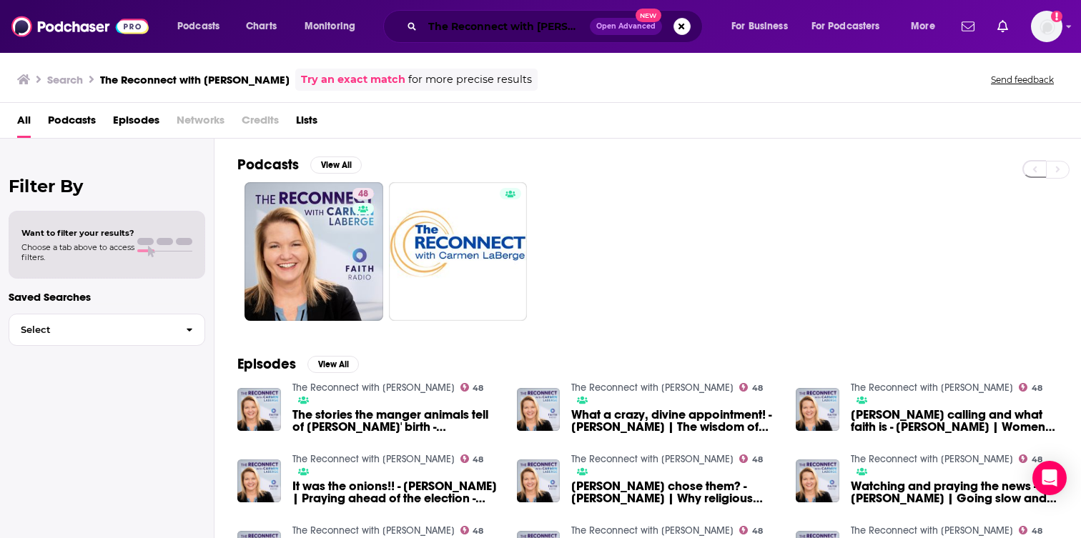
click at [525, 21] on input "The Reconnect with Carmen LaBerge" at bounding box center [505, 26] width 167 height 23
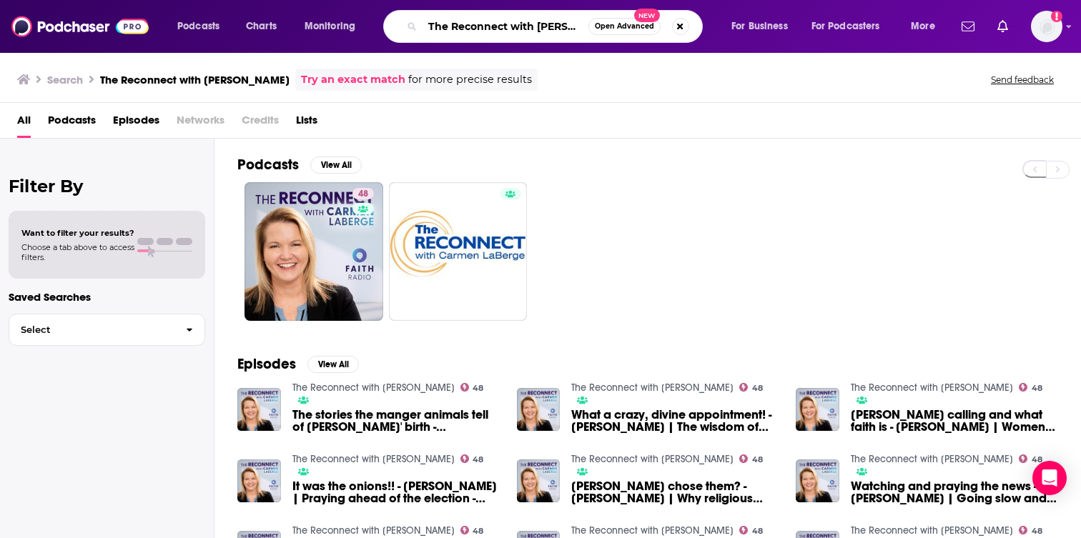
click at [525, 21] on input "The Reconnect with Carmen LaBerge" at bounding box center [505, 26] width 166 height 23
paste input "oys Report"
type input "The Roys Report"
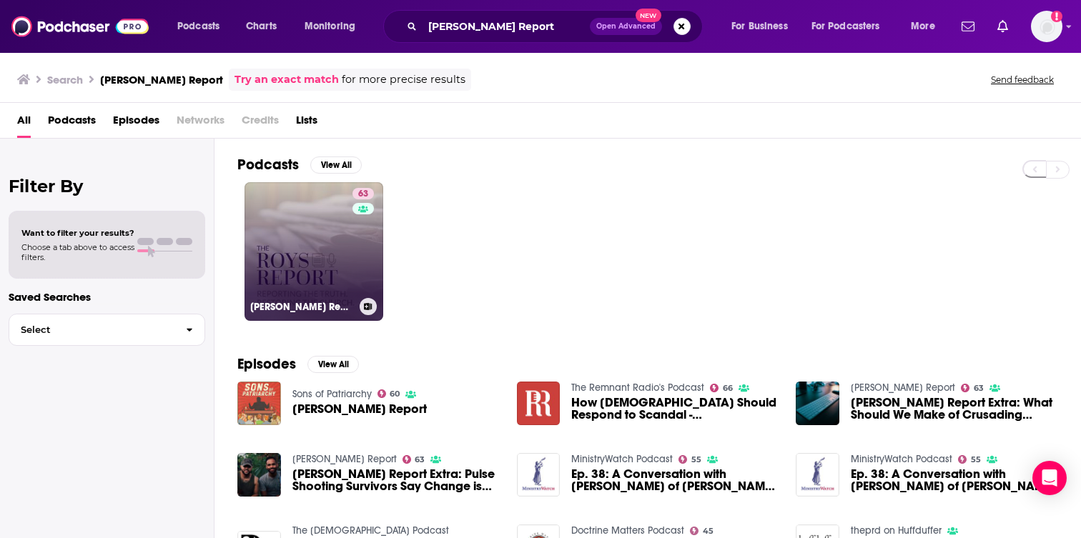
click at [368, 235] on div "63" at bounding box center [364, 243] width 25 height 110
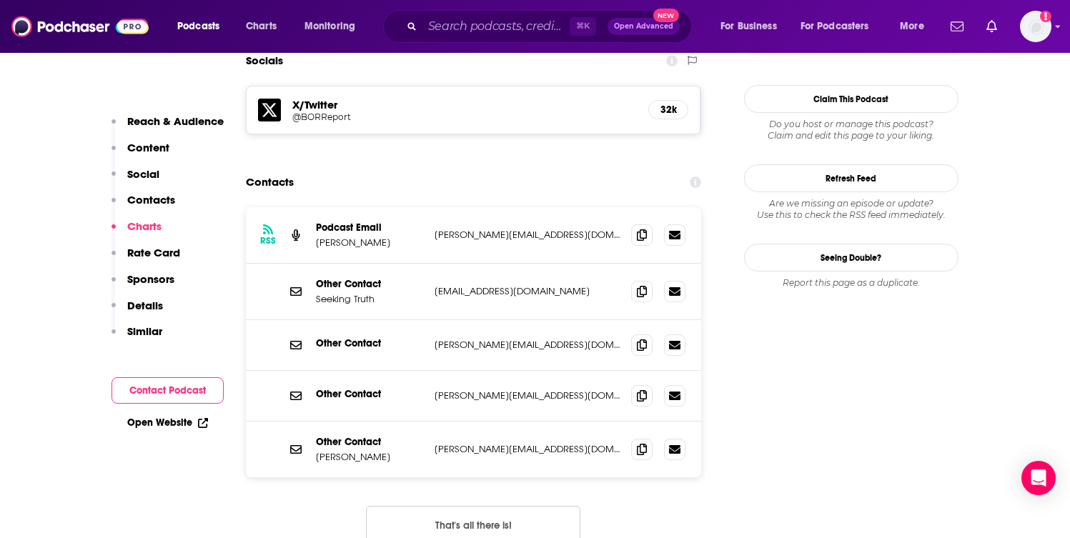
scroll to position [1278, 0]
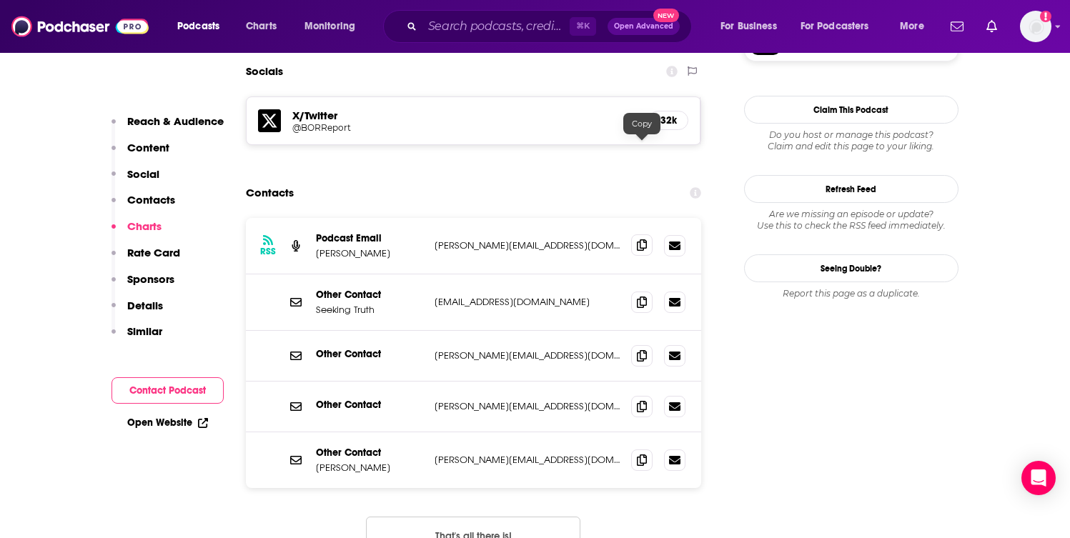
click at [643, 239] on icon at bounding box center [642, 244] width 10 height 11
click at [502, 24] on input "Search podcasts, credits, & more..." at bounding box center [495, 26] width 147 height 23
paste input "The Sister Circle"
type input "The Sister Circle"
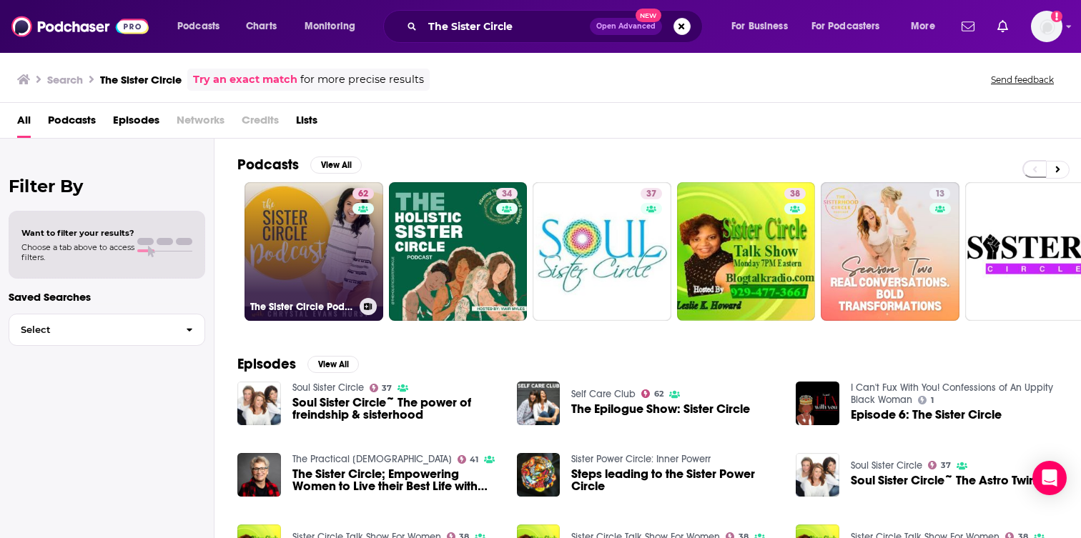
click at [272, 258] on link "62 The Sister Circle Podcast" at bounding box center [313, 251] width 139 height 139
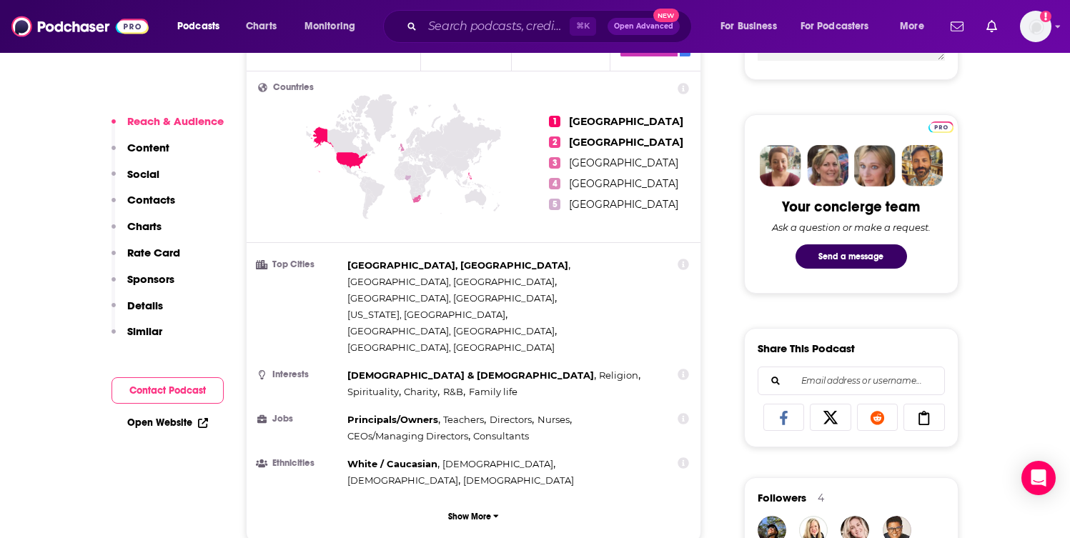
scroll to position [1108, 0]
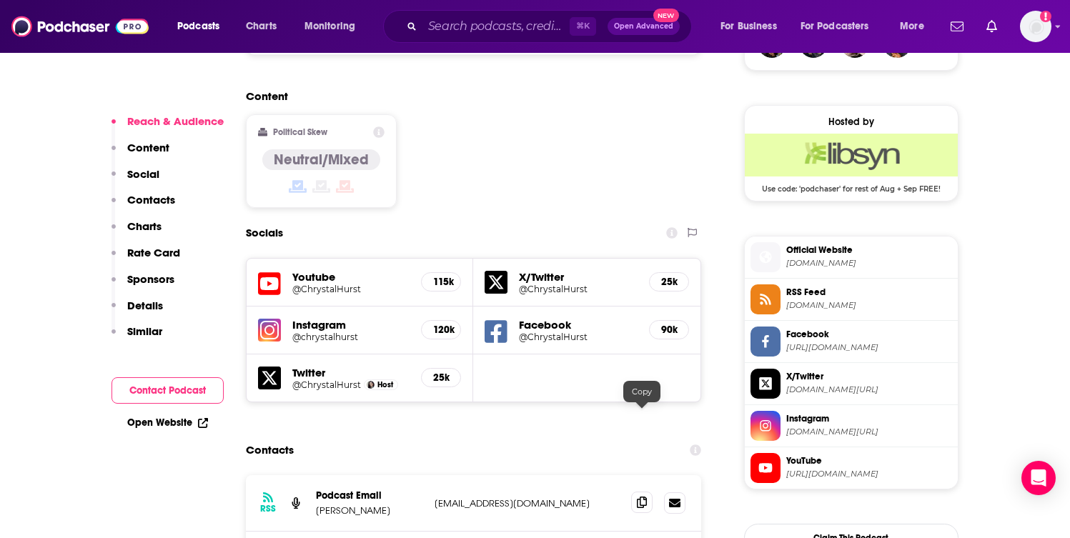
click at [644, 497] on icon at bounding box center [642, 502] width 10 height 11
click at [510, 26] on input "Search podcasts, credits, & more..." at bounding box center [495, 26] width 147 height 23
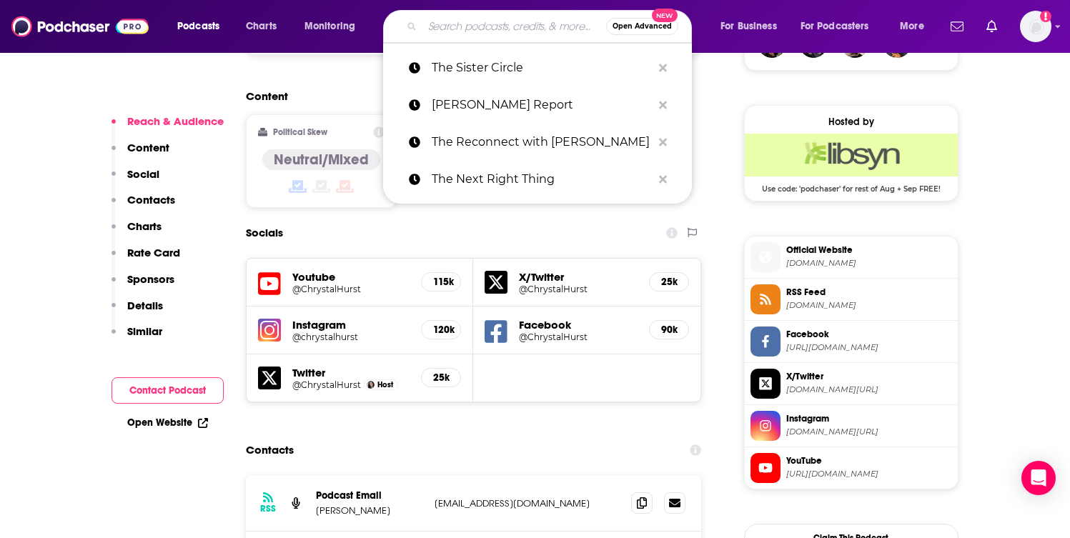
click at [510, 26] on input "Search podcasts, credits, & more..." at bounding box center [514, 26] width 184 height 23
paste input "The StoryField"
type input "The StoryField"
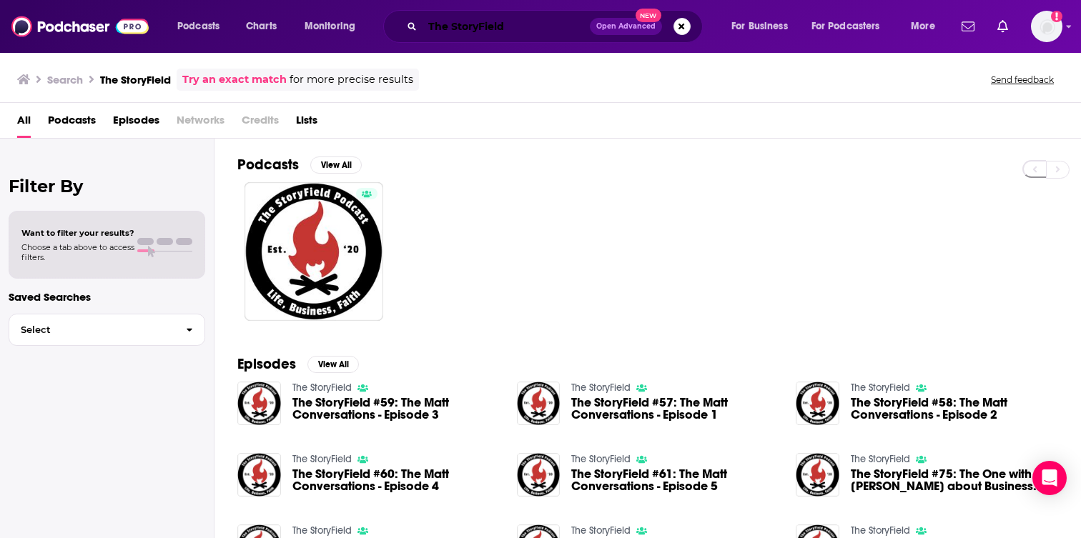
click at [515, 21] on input "The StoryField" at bounding box center [505, 26] width 167 height 23
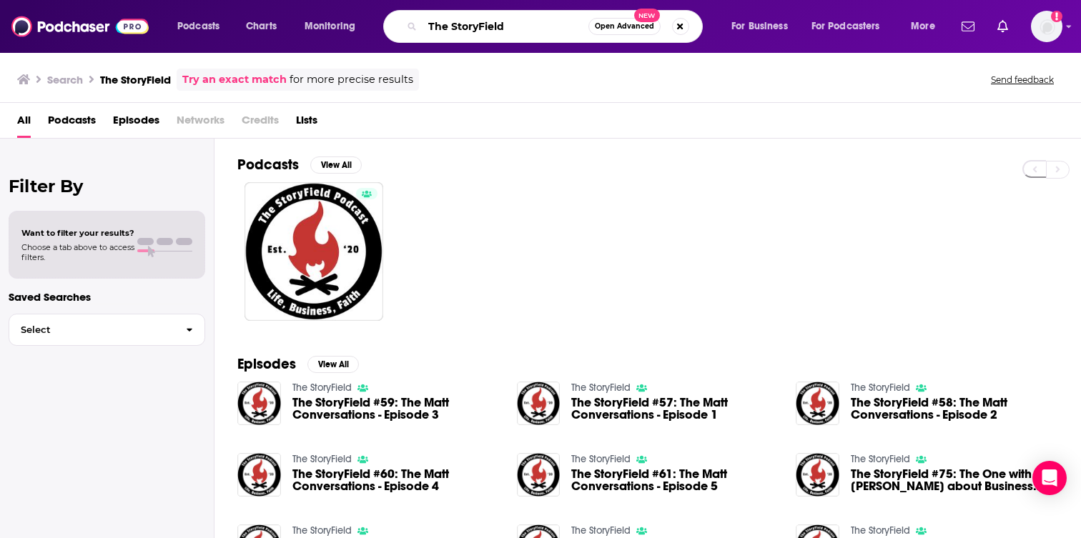
click at [515, 21] on input "The StoryField" at bounding box center [505, 26] width 166 height 23
paste input "urprising Rebirth of Belief in Go"
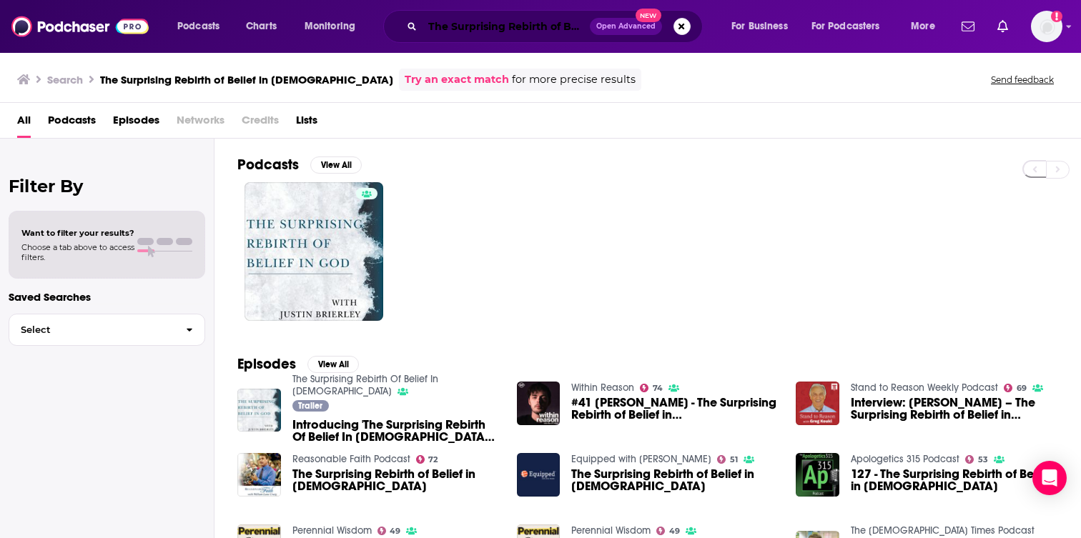
click at [552, 27] on input "The Surprising Rebirth of Belief in God" at bounding box center [505, 26] width 167 height 23
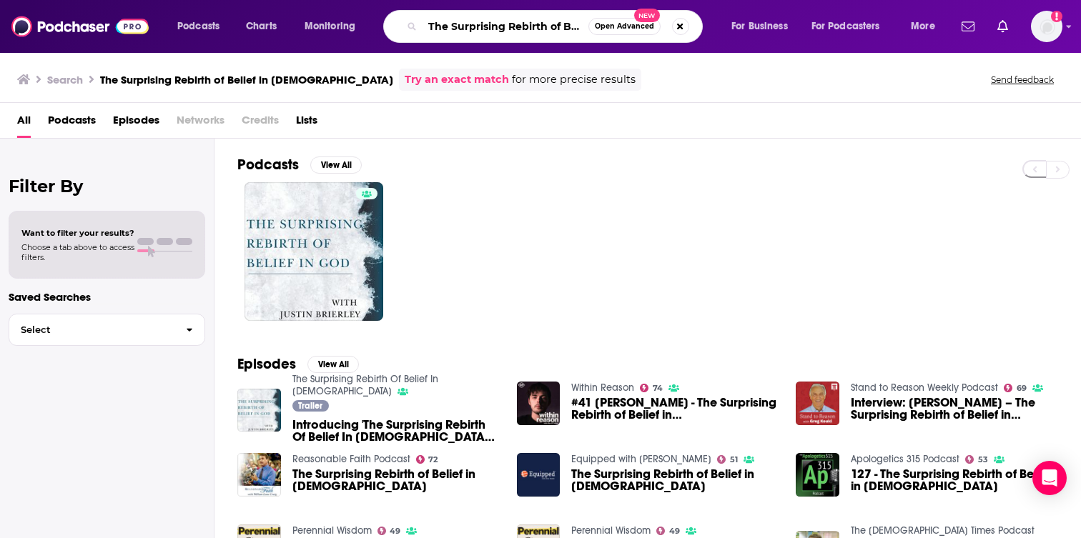
click at [552, 27] on input "The Surprising Rebirth of Belief in God" at bounding box center [505, 26] width 166 height 23
paste input "Travis Hearn Podcast"
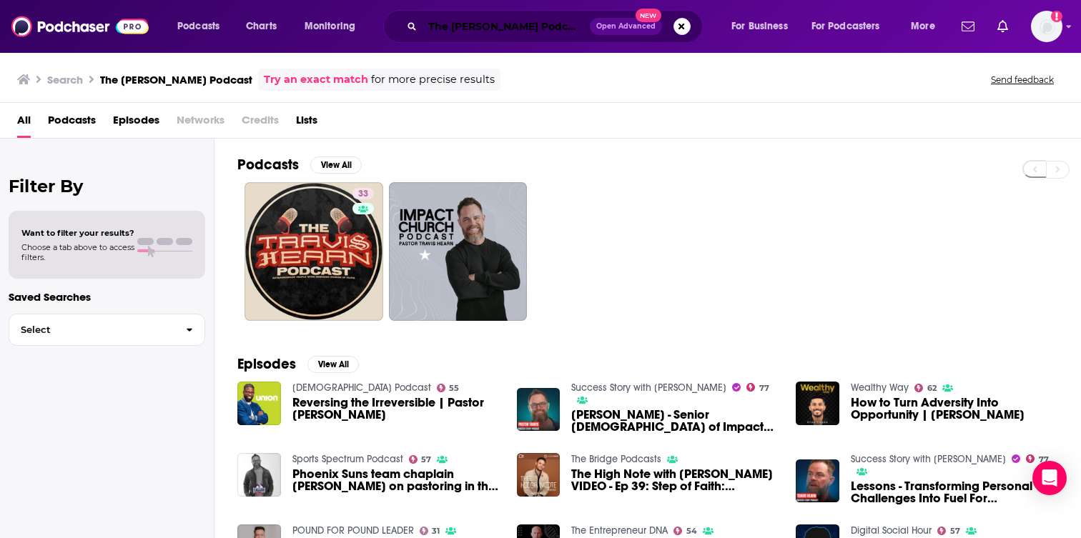
click at [518, 30] on input "The Travis Hearn Podcast" at bounding box center [505, 26] width 167 height 23
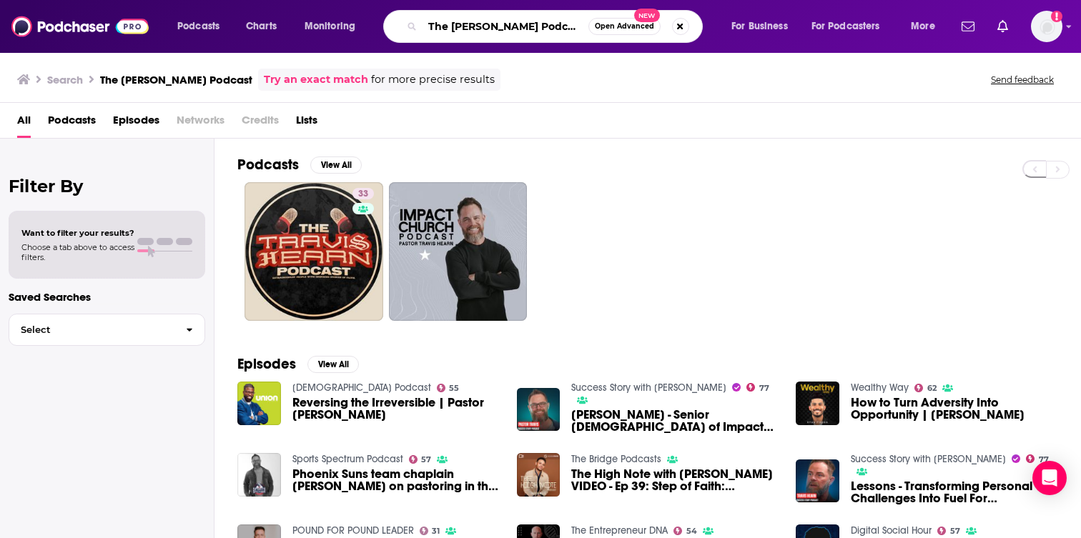
click at [518, 30] on input "The Travis Hearn Podcast" at bounding box center [505, 26] width 166 height 23
paste input "se Are The Days"
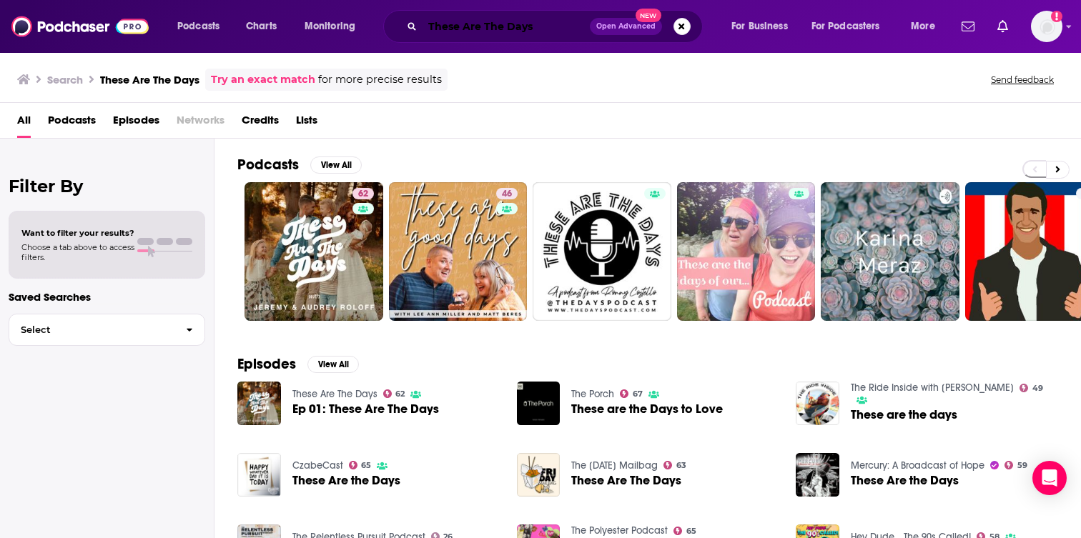
click at [545, 29] on input "These Are The Days" at bounding box center [505, 26] width 167 height 23
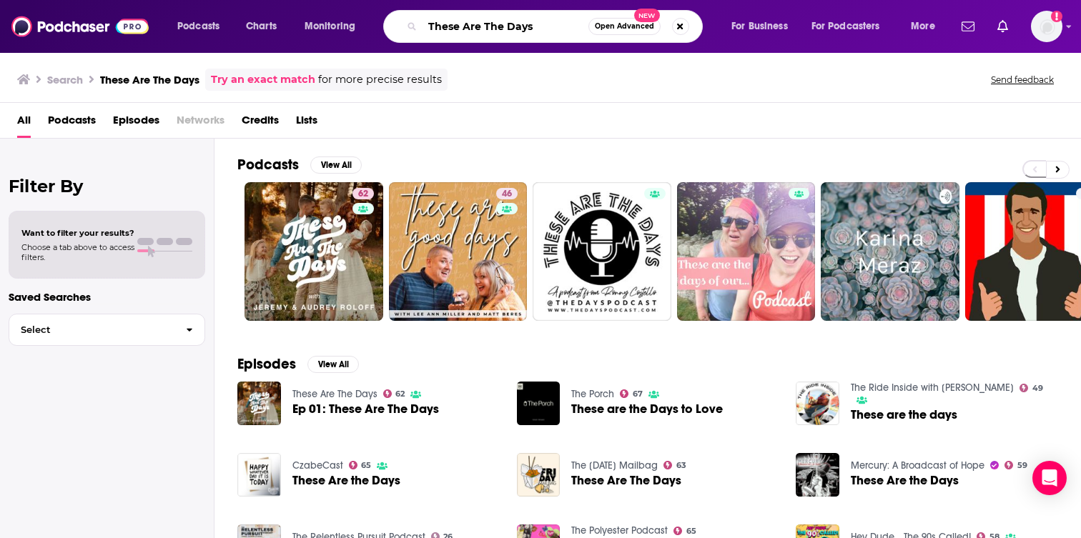
paste input "ings Above"
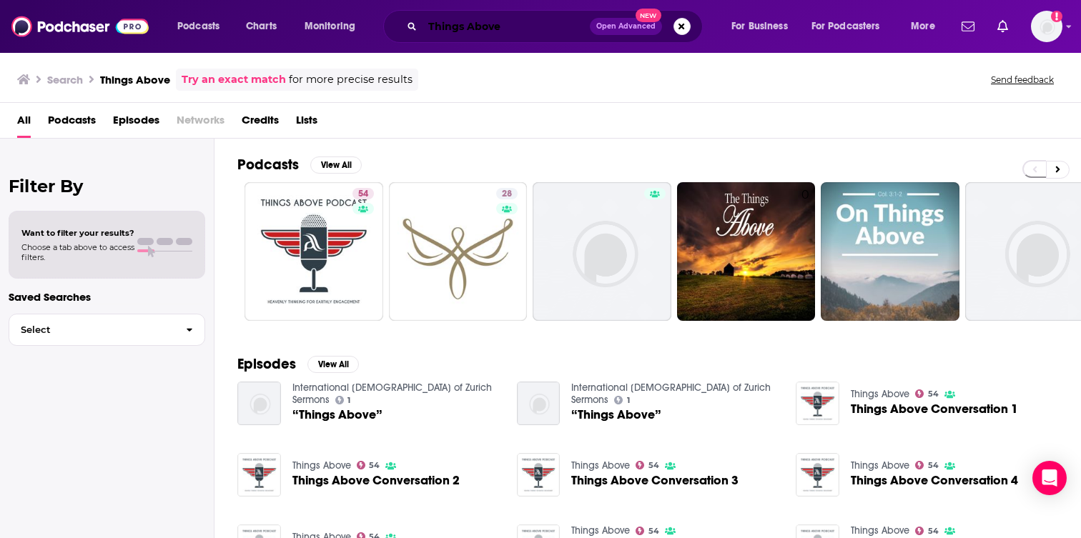
click at [542, 36] on input "Things Above" at bounding box center [505, 26] width 167 height 23
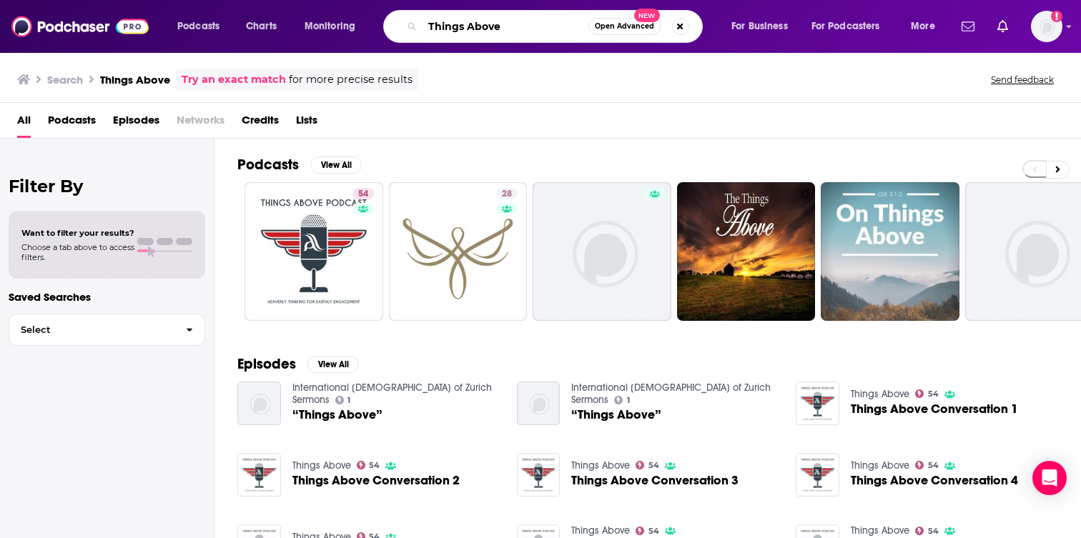
click at [542, 36] on input "Things Above" at bounding box center [505, 26] width 166 height 23
paste input "k Eternity with Matt Brown"
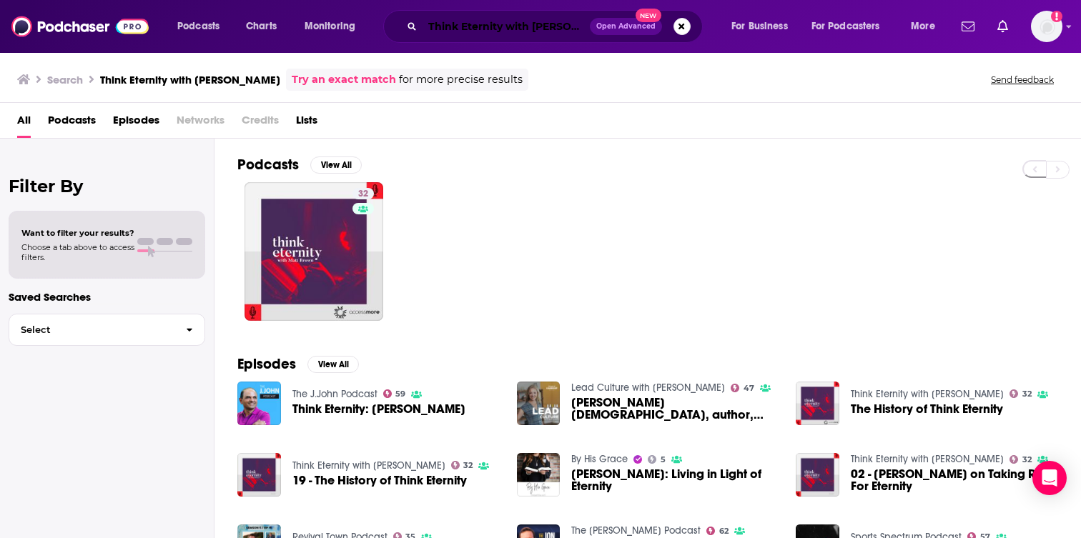
click at [560, 23] on input "Think Eternity with [PERSON_NAME]" at bounding box center [505, 26] width 167 height 23
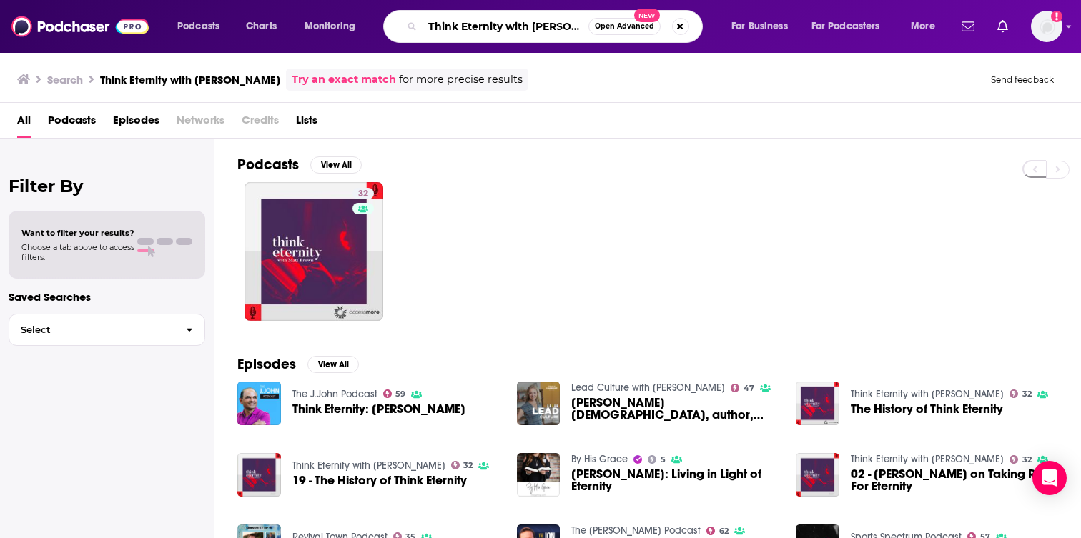
click at [560, 23] on input "Think Eternity with [PERSON_NAME]" at bounding box center [505, 26] width 166 height 23
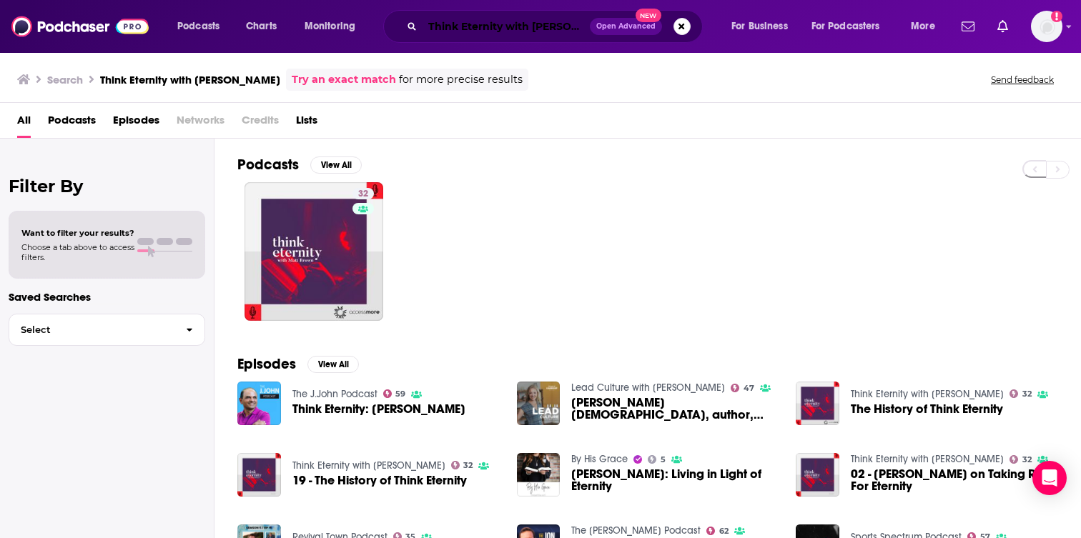
click at [540, 24] on input "Think Eternity with [PERSON_NAME]" at bounding box center [505, 26] width 167 height 23
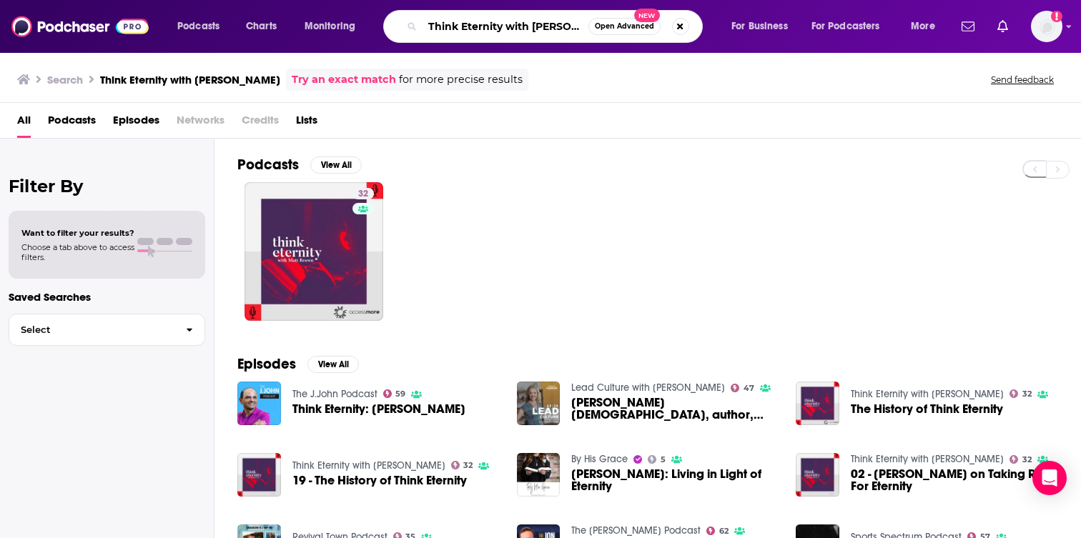
click at [540, 24] on input "Think Eternity with [PERSON_NAME]" at bounding box center [505, 26] width 166 height 23
paste input "rending Podcast"
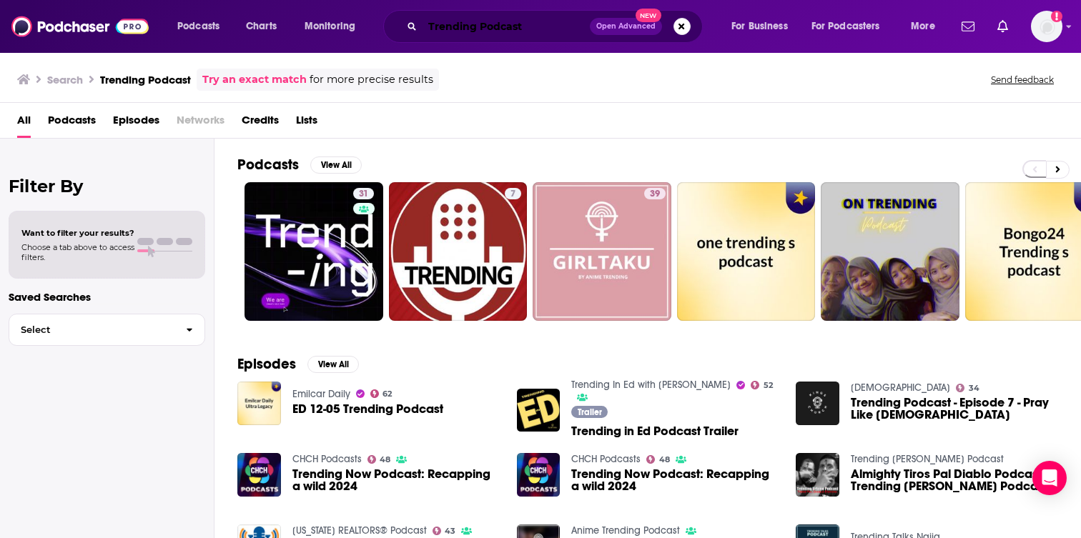
click at [540, 34] on input "Trending Podcast" at bounding box center [505, 26] width 167 height 23
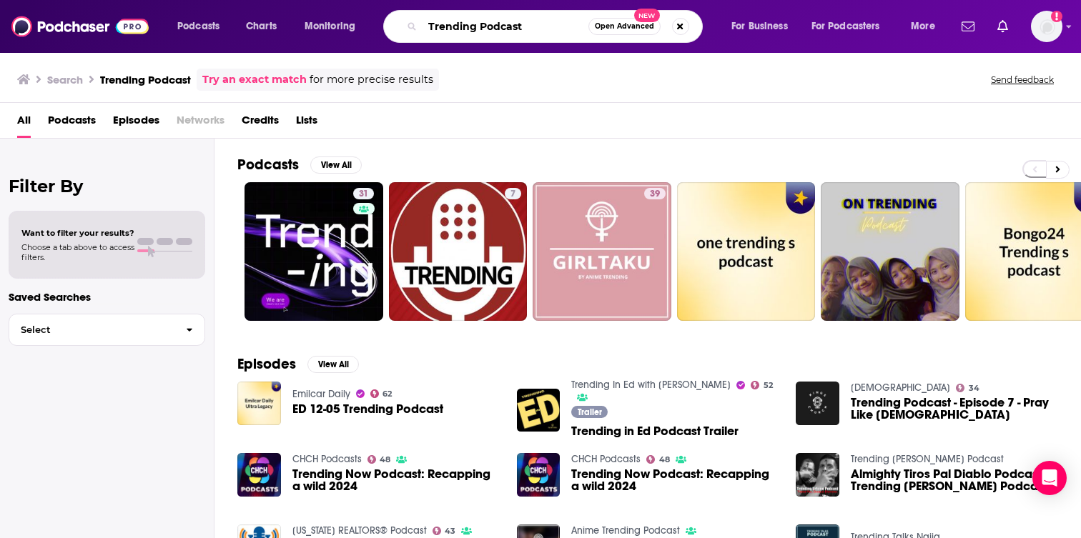
click at [540, 34] on input "Trending Podcast" at bounding box center [505, 26] width 166 height 23
paste input "inity Forum Conversations"
type input "Trinity Forum Conversations"
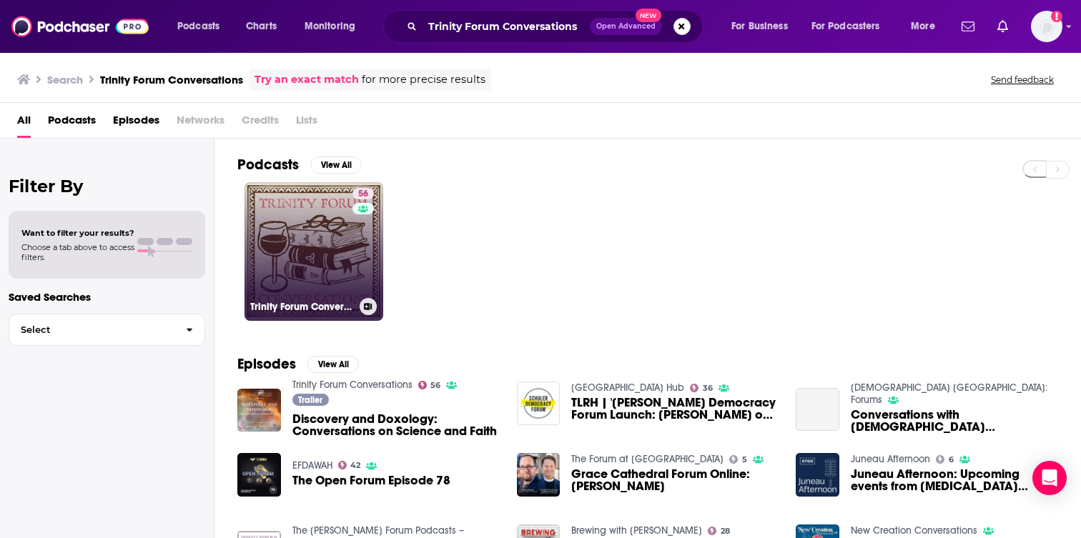
click at [254, 244] on link "56 Trinity Forum Conversations" at bounding box center [313, 251] width 139 height 139
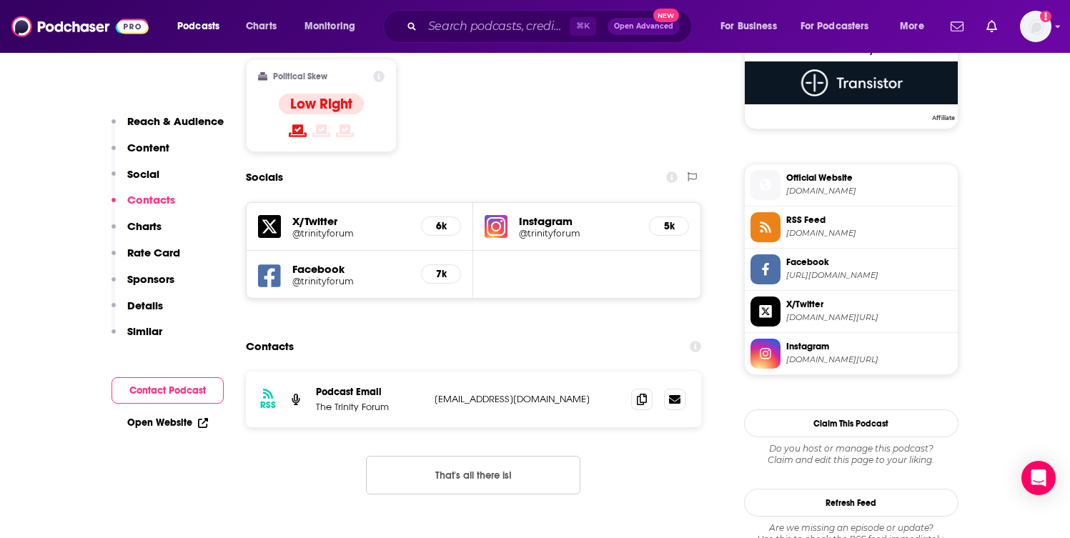
scroll to position [1257, 0]
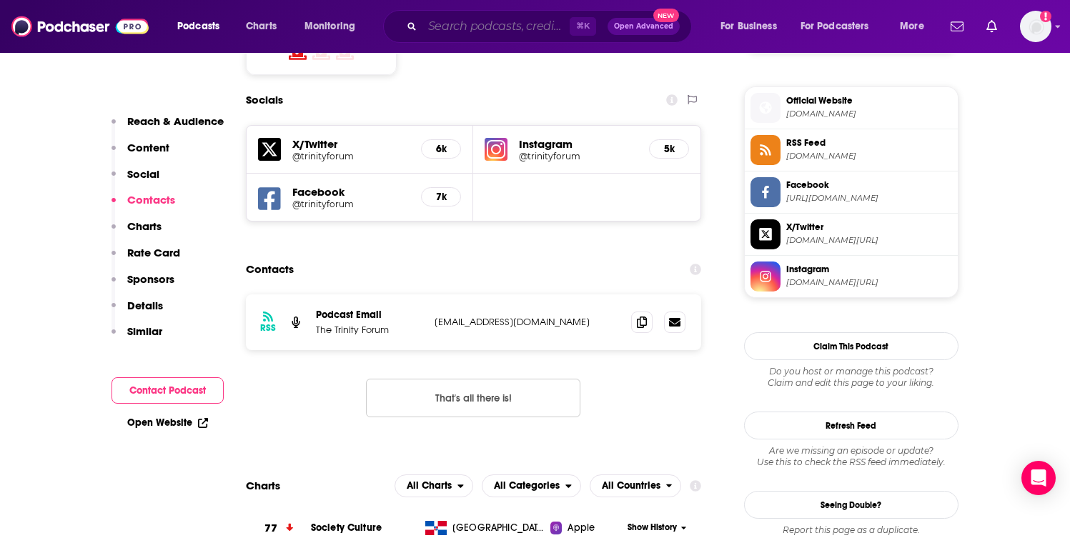
click at [482, 19] on input "Search podcasts, credits, & more..." at bounding box center [495, 26] width 147 height 23
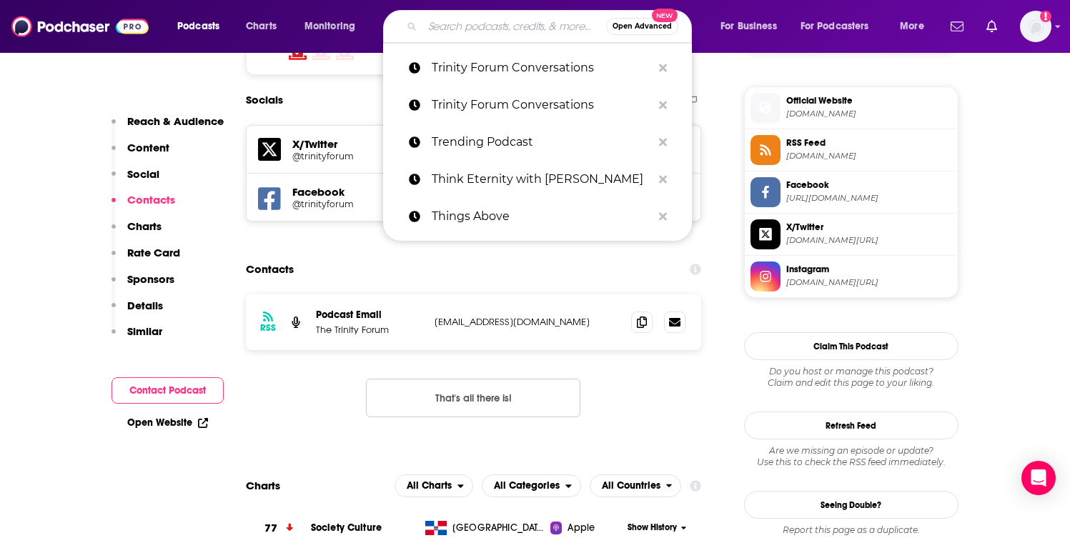
paste input "Truth Over Tribe"
type input "Truth Over Tribe"
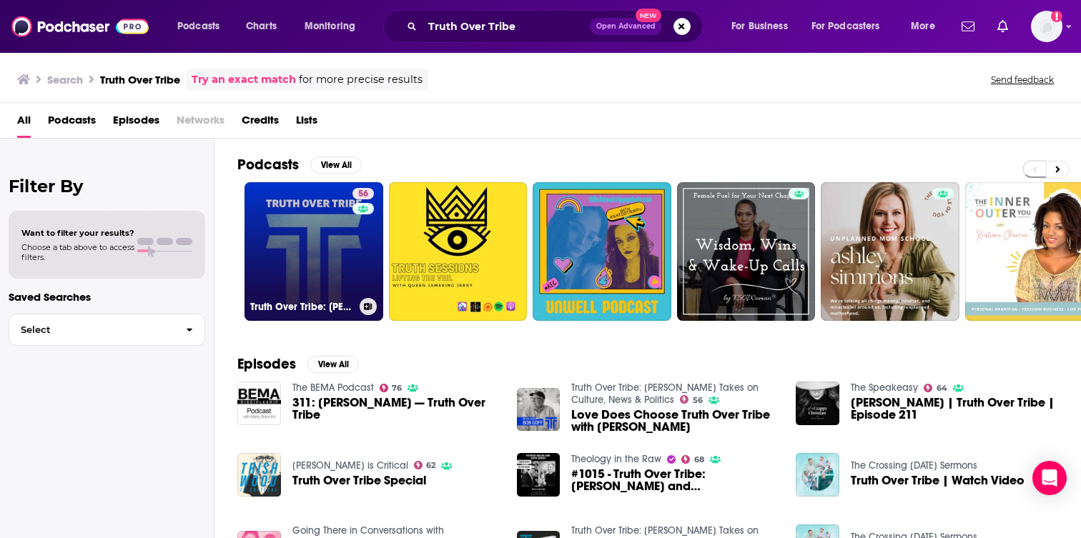
click at [337, 274] on link "56 Truth Over Tribe: Christian Takes on Culture, News & Politics" at bounding box center [313, 251] width 139 height 139
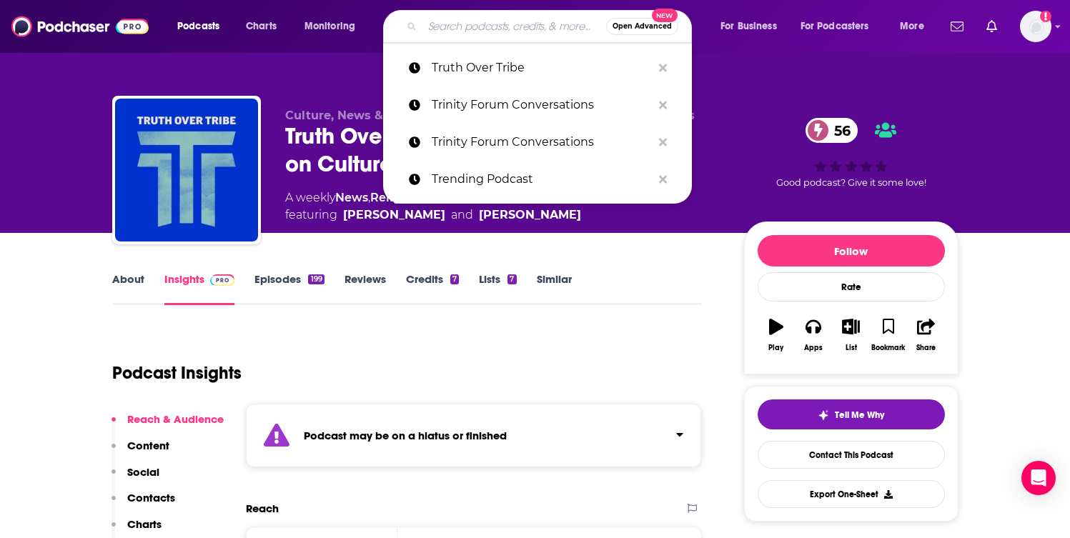
click at [515, 29] on input "Search podcasts, credits, & more..." at bounding box center [514, 26] width 184 height 23
paste input "Undeceptions with John Dickson"
type input "Undeceptions with John Dickson"
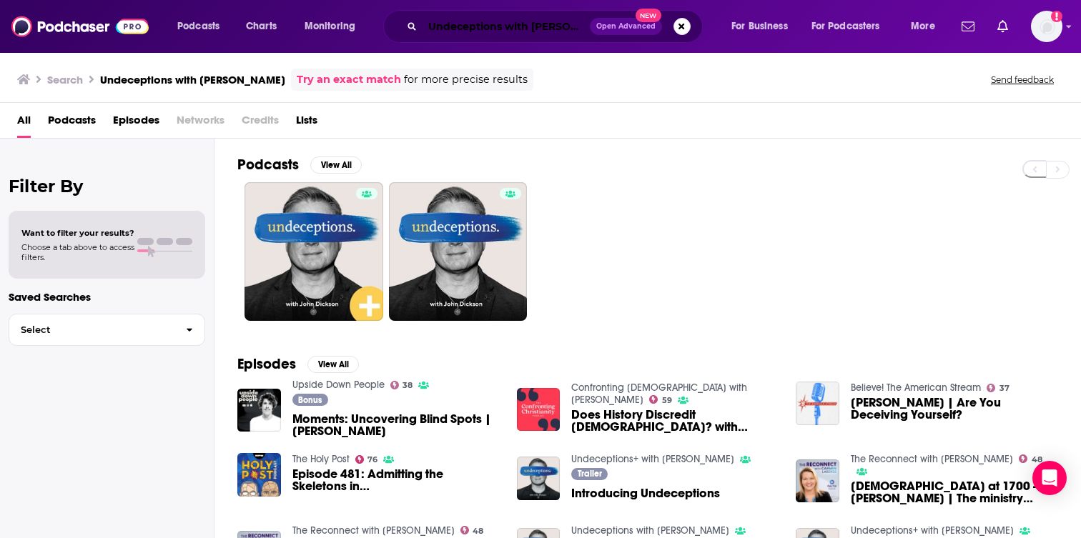
click at [531, 27] on input "Undeceptions with John Dickson" at bounding box center [505, 26] width 167 height 23
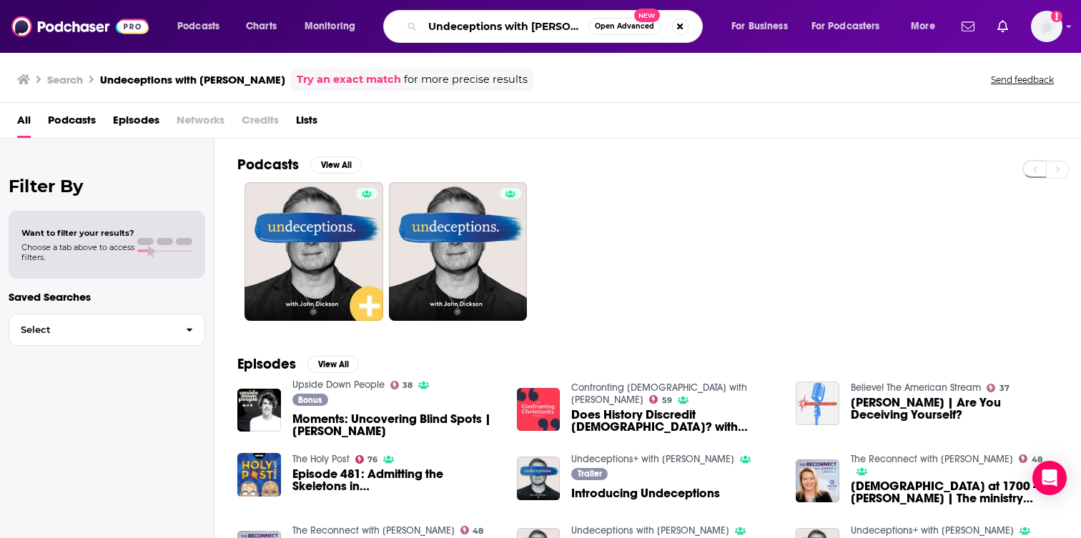
click at [531, 27] on input "Undeceptions with John Dickson" at bounding box center [505, 26] width 166 height 23
paste input "Vlad Savchuk Podcast"
type input "Vlad Savchuk Podcast"
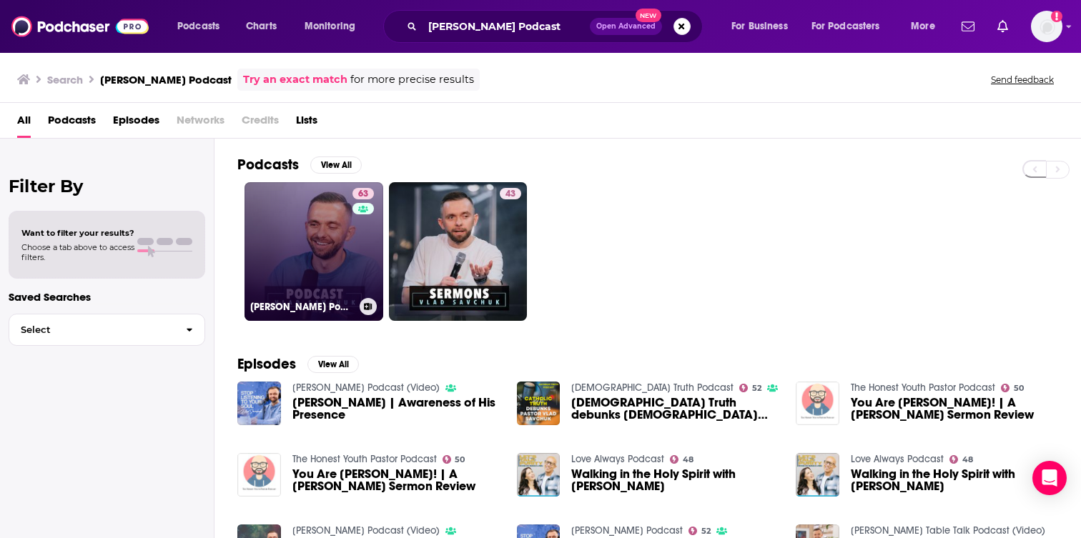
click at [345, 240] on link "63 Vlad Savchuk Podcast" at bounding box center [313, 251] width 139 height 139
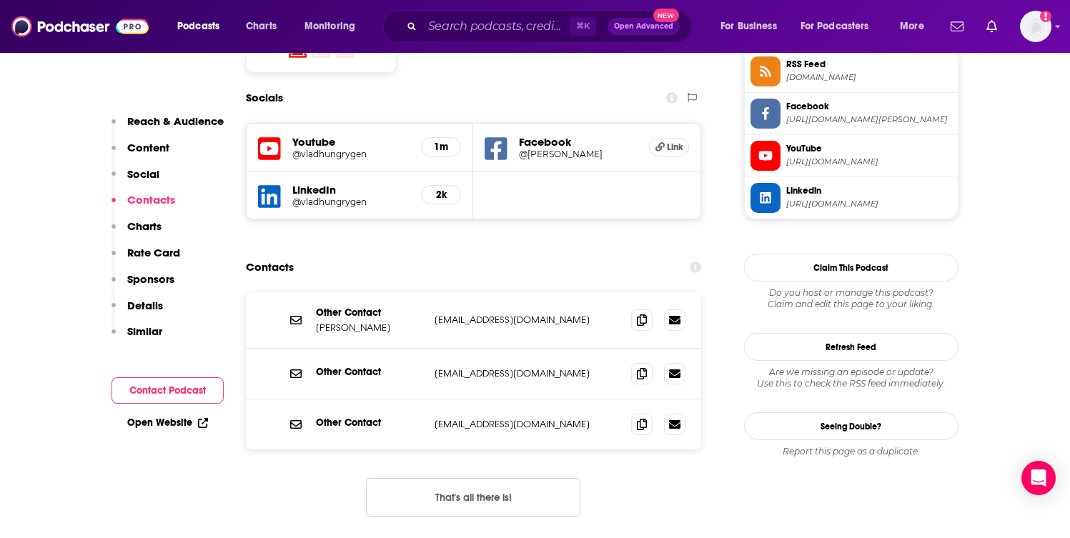
scroll to position [1204, 0]
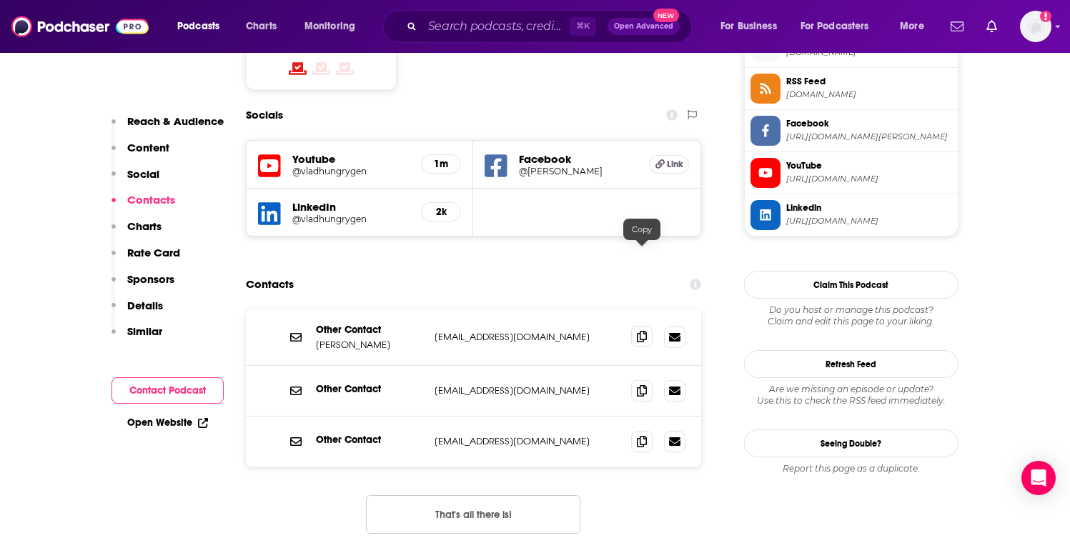
click at [638, 331] on icon at bounding box center [642, 336] width 10 height 11
click at [491, 30] on input "Search podcasts, credits, & more..." at bounding box center [495, 26] width 147 height 23
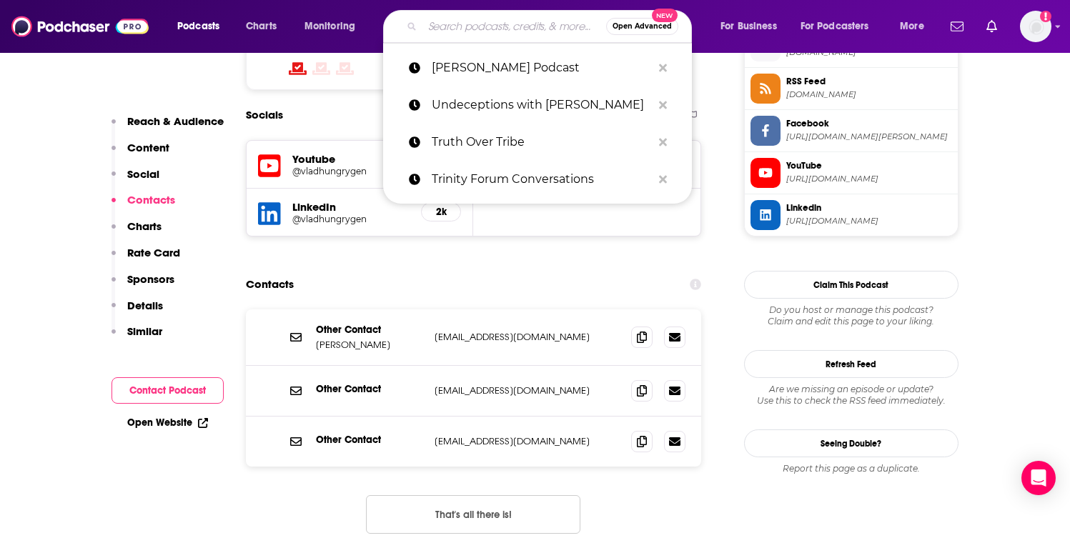
paste input "Voxology"
type input "Voxology"
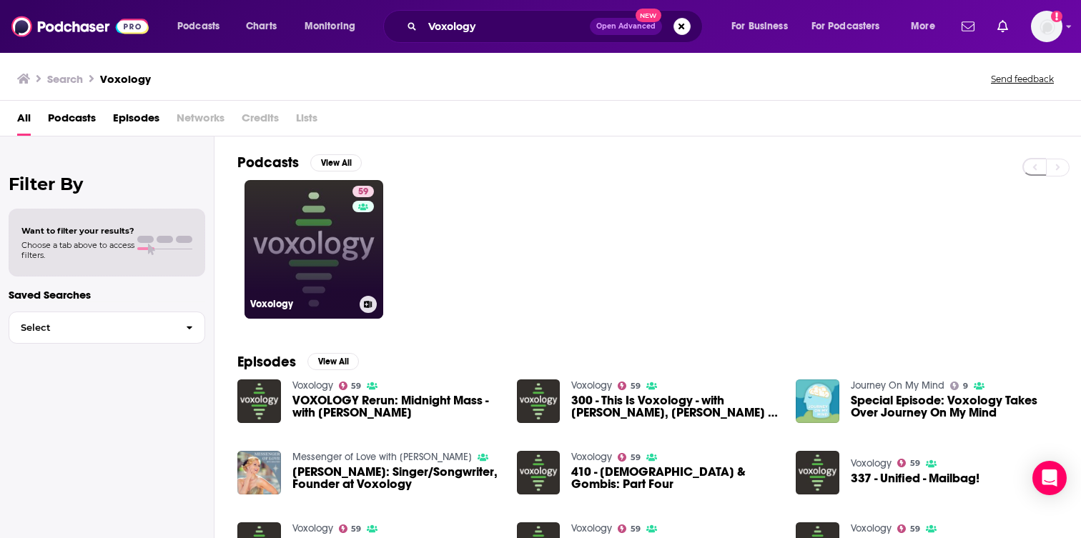
click at [341, 235] on link "59 Voxology" at bounding box center [313, 249] width 139 height 139
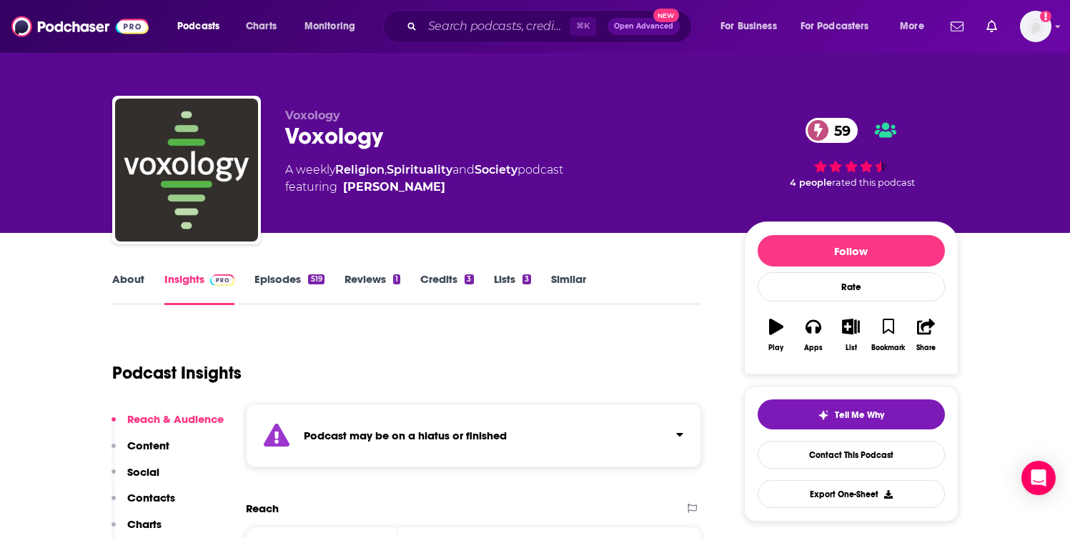
scroll to position [75, 0]
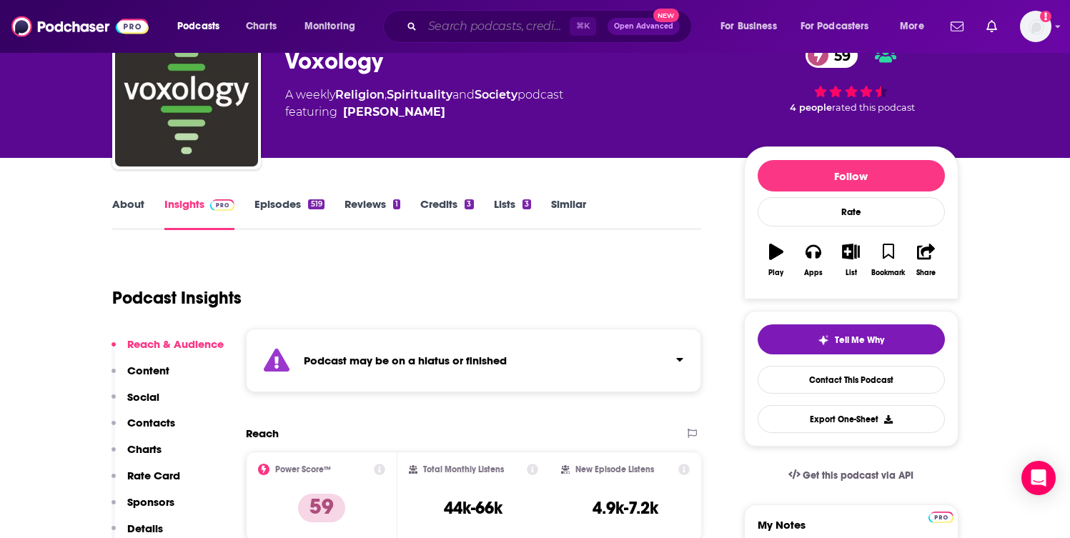
click at [518, 34] on input "Search podcasts, credits, & more..." at bounding box center [495, 26] width 147 height 23
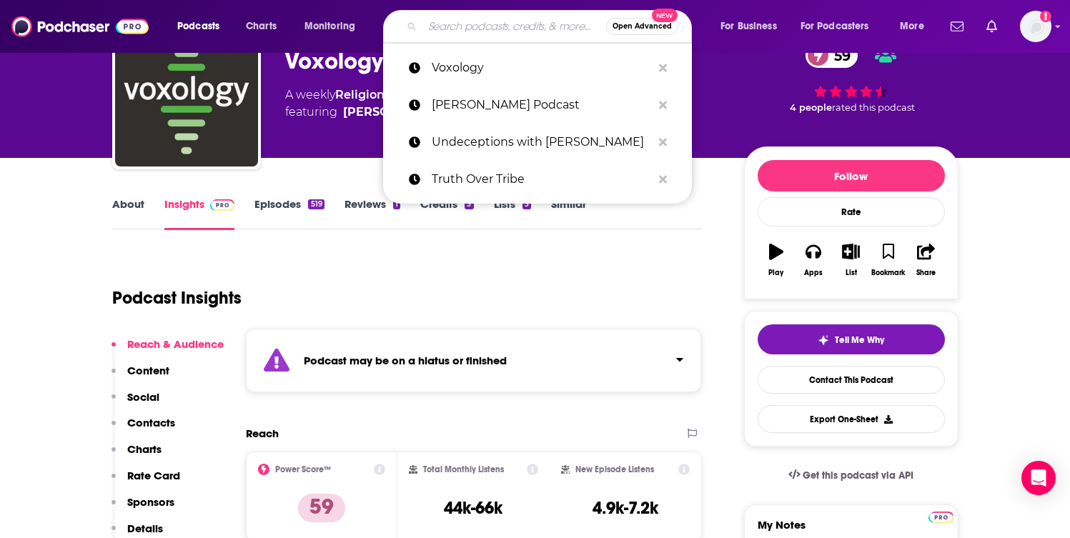
click at [518, 34] on input "Search podcasts, credits, & more..." at bounding box center [514, 26] width 184 height 23
paste input "We're Going There"
type input "We're Going There"
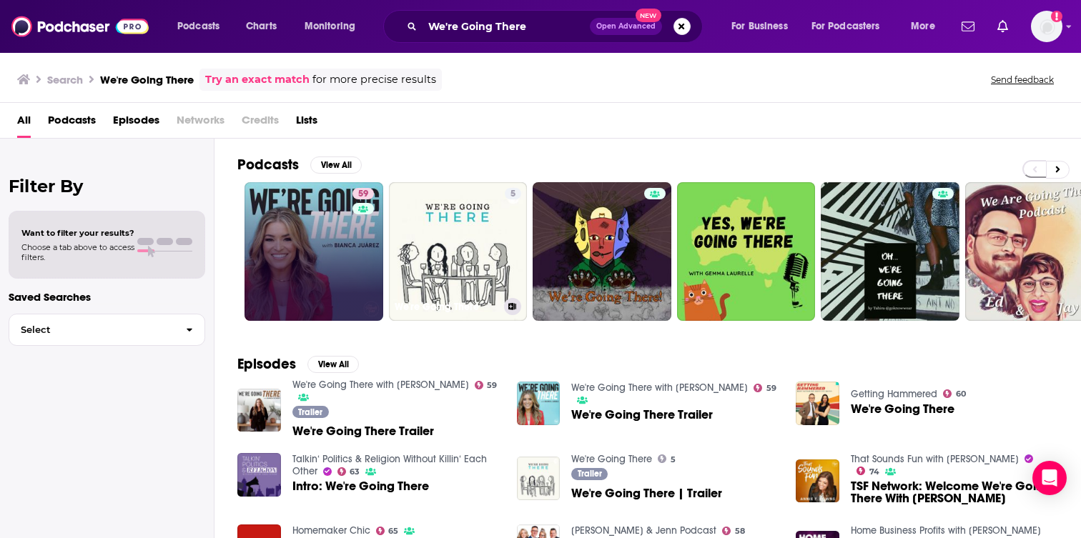
click at [376, 264] on div "59" at bounding box center [364, 251] width 25 height 127
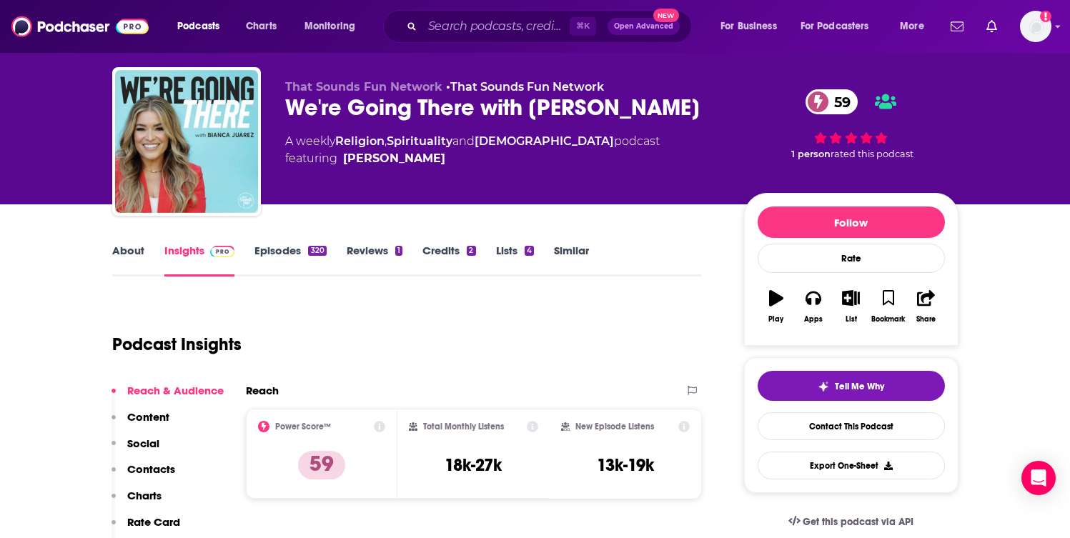
scroll to position [28, 0]
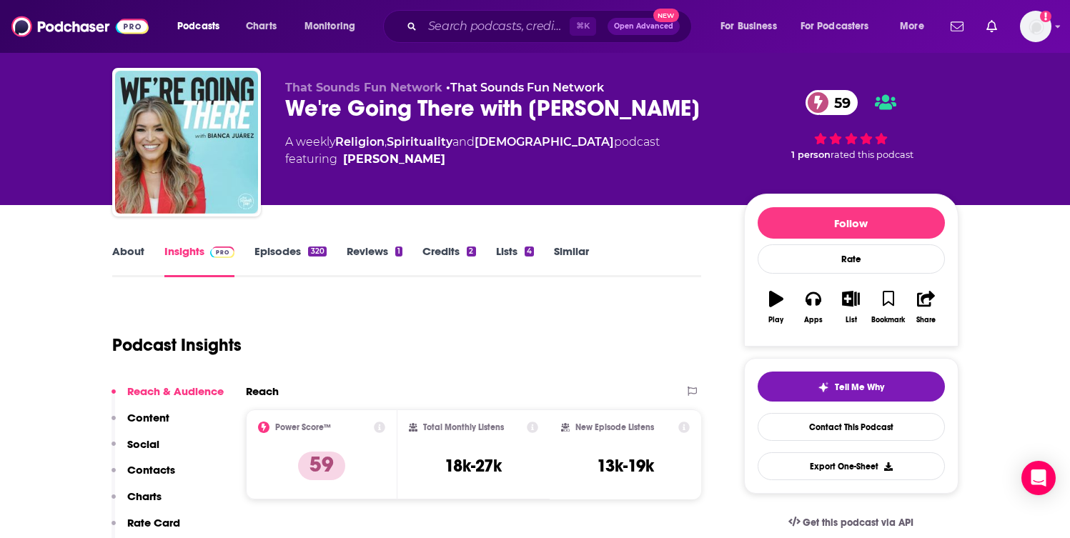
click at [138, 245] on link "About" at bounding box center [128, 260] width 32 height 33
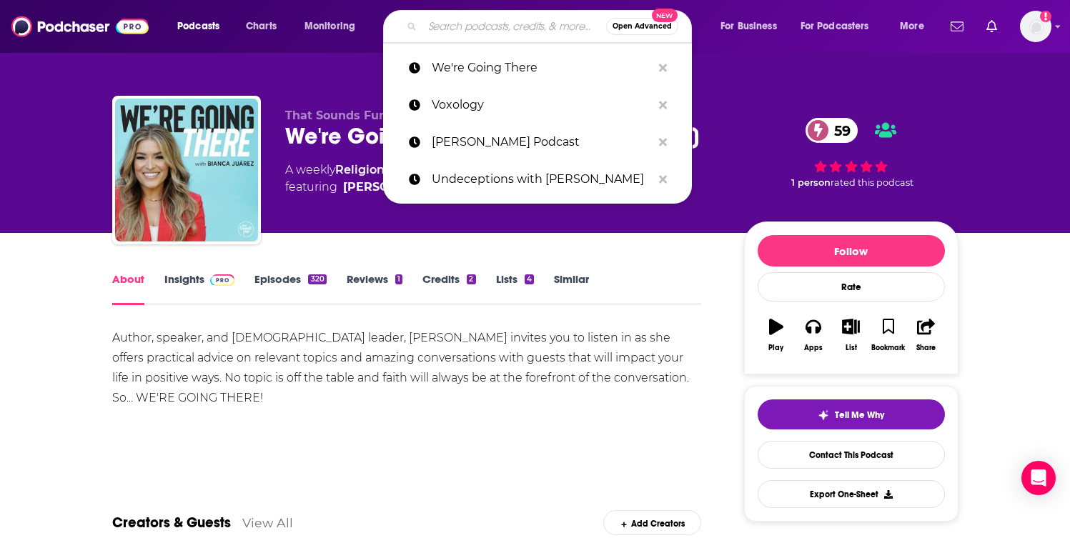
click at [517, 29] on input "Search podcasts, credits, & more..." at bounding box center [514, 26] width 184 height 23
paste input "What Else?"
type input "What Else?"
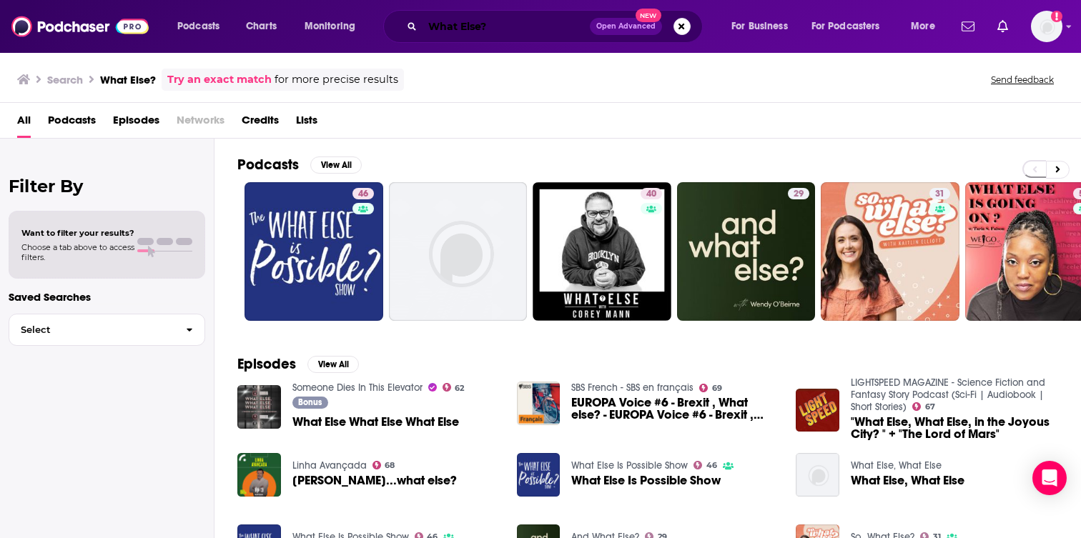
click at [543, 29] on input "What Else?" at bounding box center [505, 26] width 167 height 23
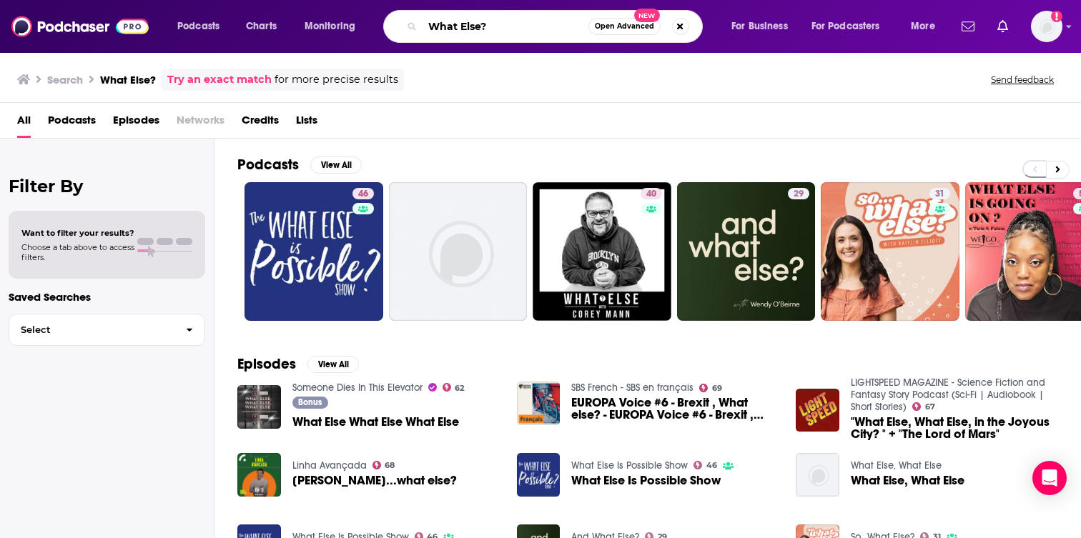
click at [543, 29] on input "What Else?" at bounding box center [505, 26] width 166 height 23
paste input "Should I Read Next? with Anne Bogel"
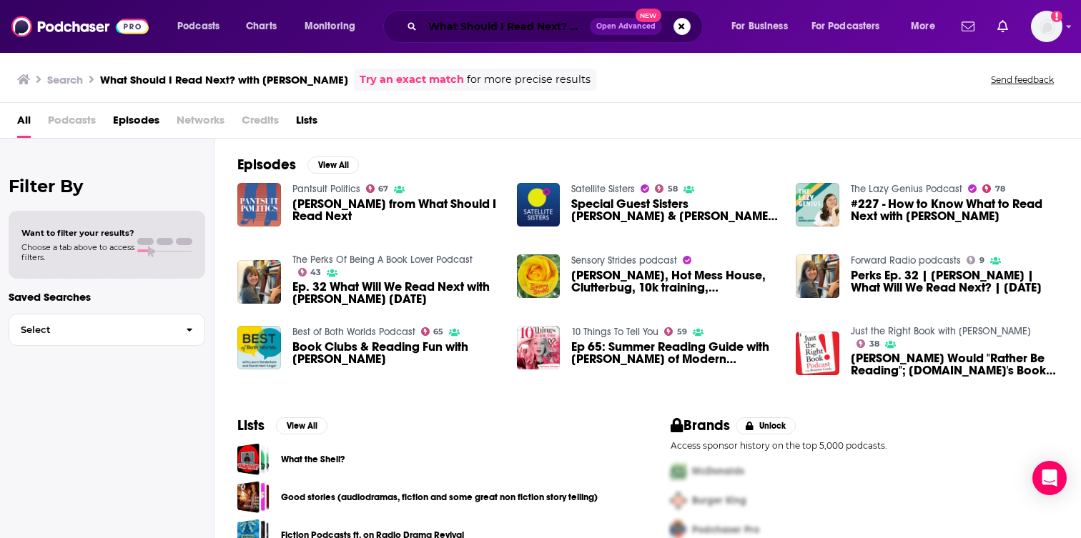
click at [542, 34] on input "What Should I Read Next? with Anne Bogel" at bounding box center [505, 26] width 167 height 23
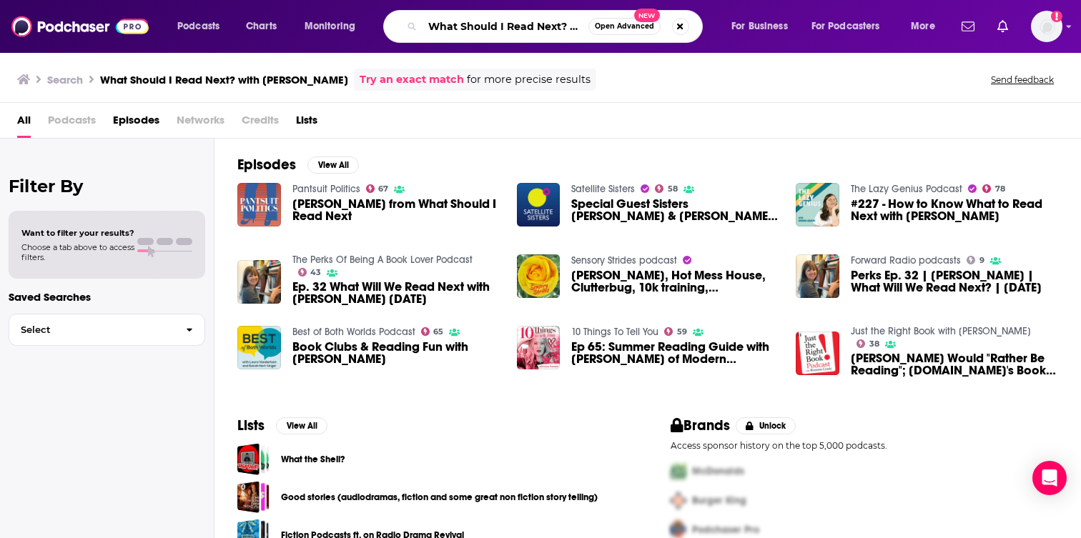
click at [542, 34] on input "What Should I Read Next? with Anne Bogel" at bounding box center [505, 26] width 166 height 23
paste input "ere Life and Scripture Meet"
type input "Where Life and Scripture Meet"
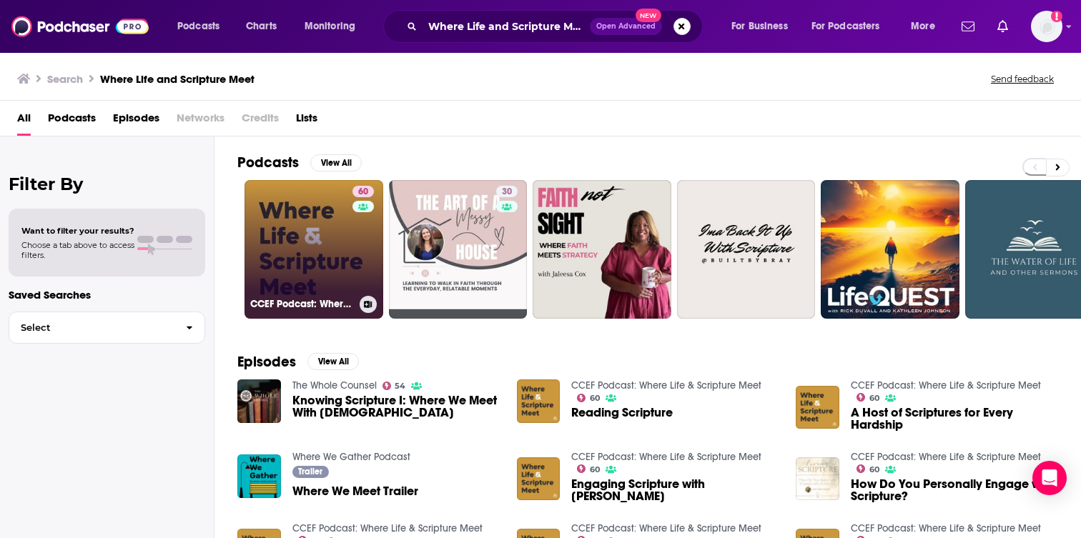
click at [355, 259] on div "60" at bounding box center [364, 241] width 25 height 110
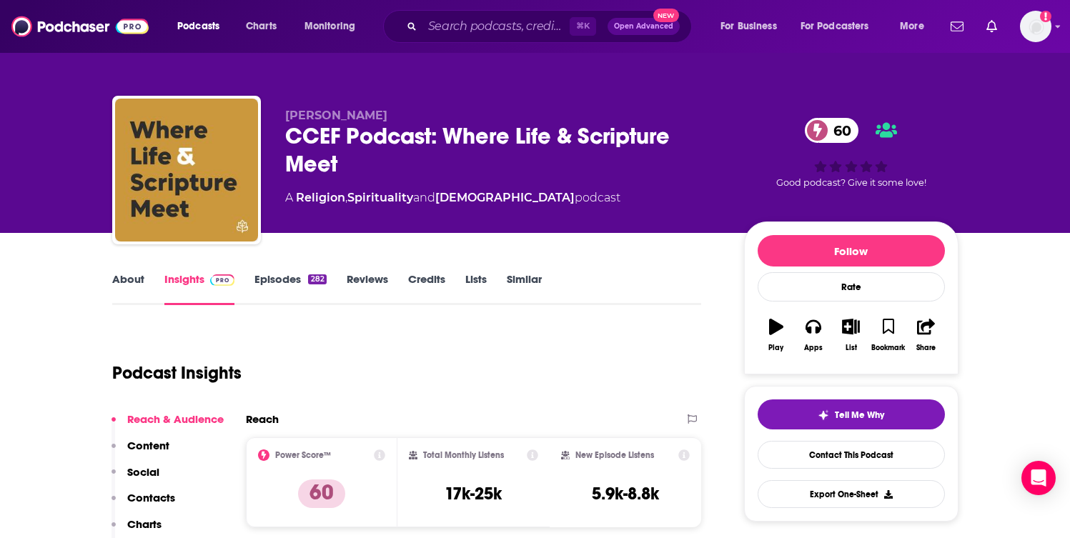
click at [131, 284] on link "About" at bounding box center [128, 288] width 32 height 33
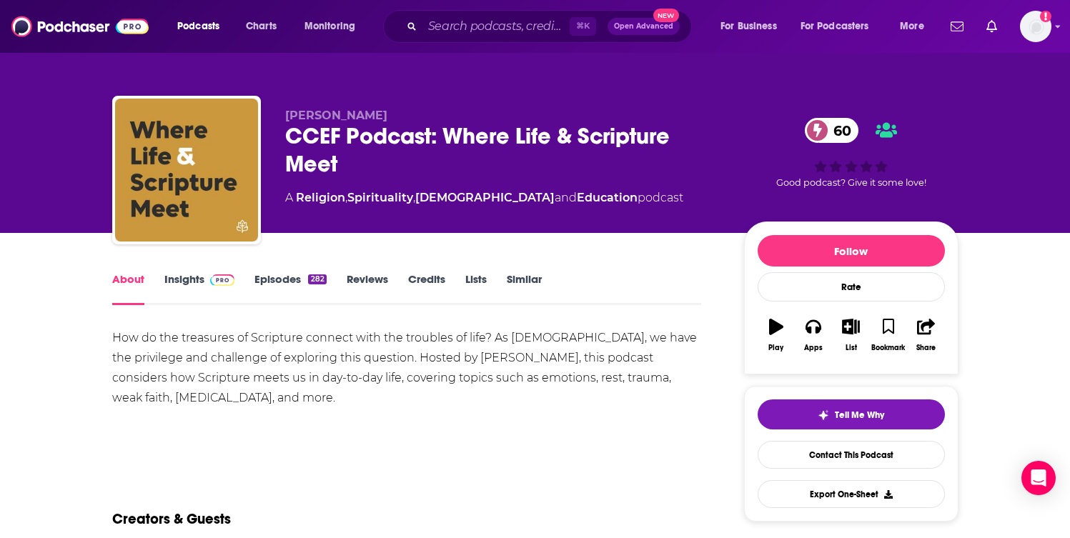
click at [190, 281] on link "Insights" at bounding box center [199, 288] width 71 height 33
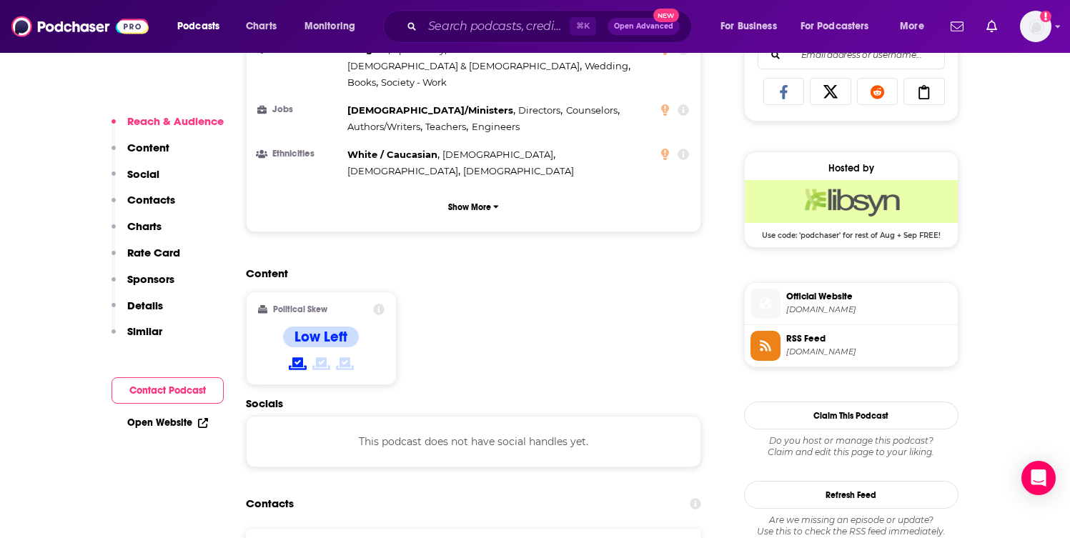
scroll to position [1036, 0]
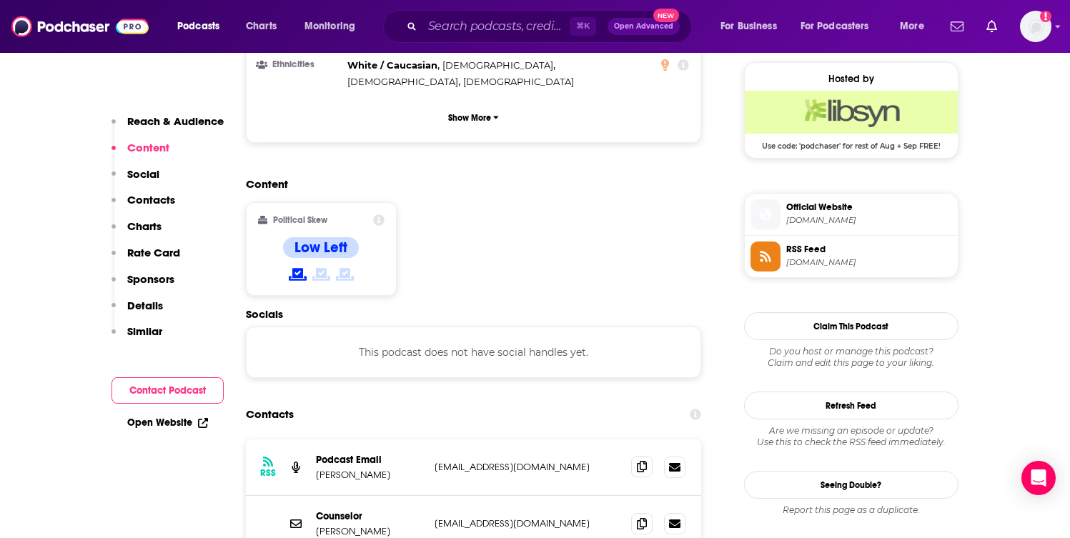
click at [647, 456] on span at bounding box center [641, 466] width 21 height 21
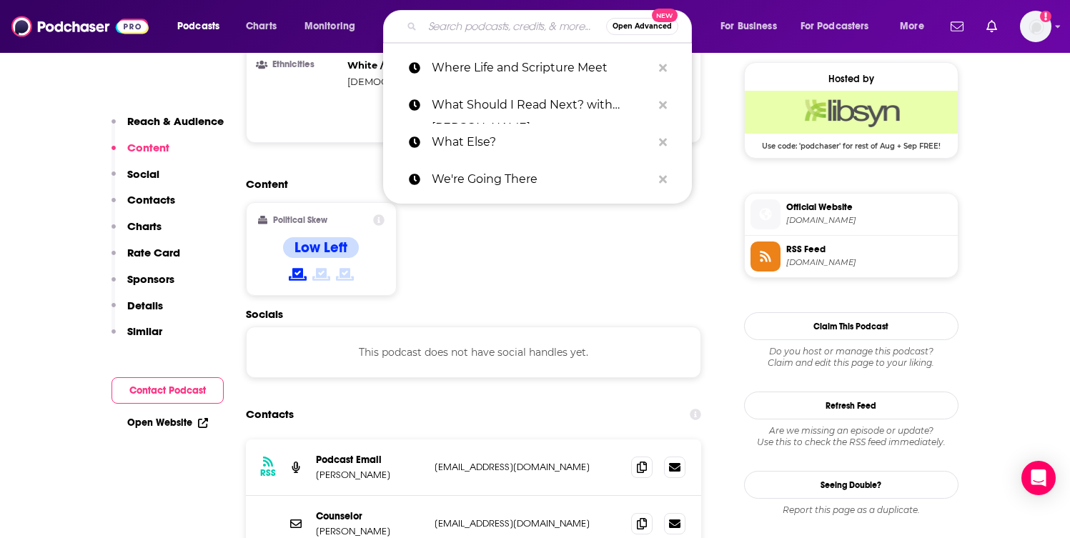
click at [517, 21] on input "Search podcasts, credits, & more..." at bounding box center [514, 26] width 184 height 23
paste input "Wire Talk"
type input "Wire Talk"
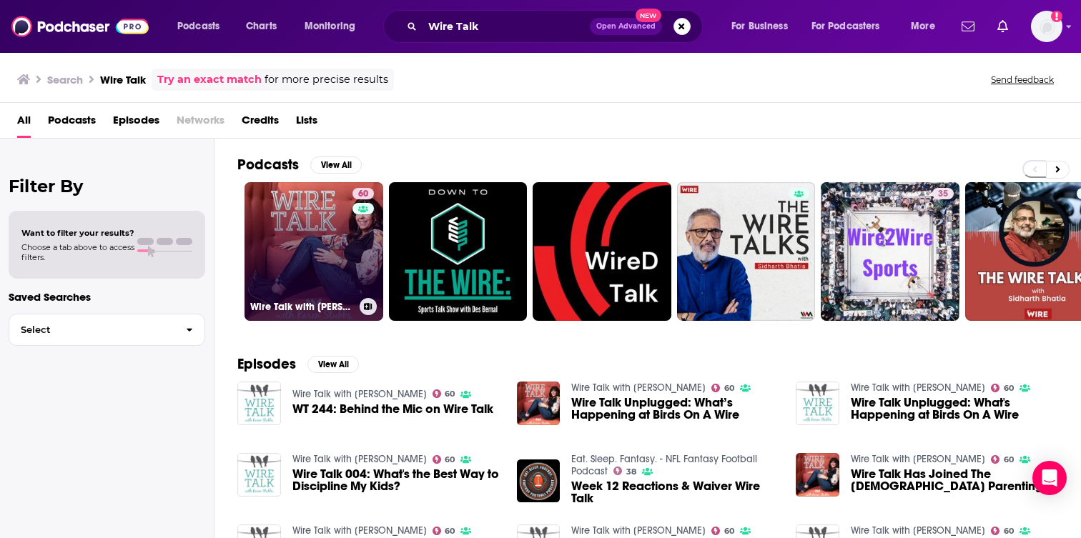
click at [349, 243] on link "60 Wire Talk with Karen Stubbs" at bounding box center [313, 251] width 139 height 139
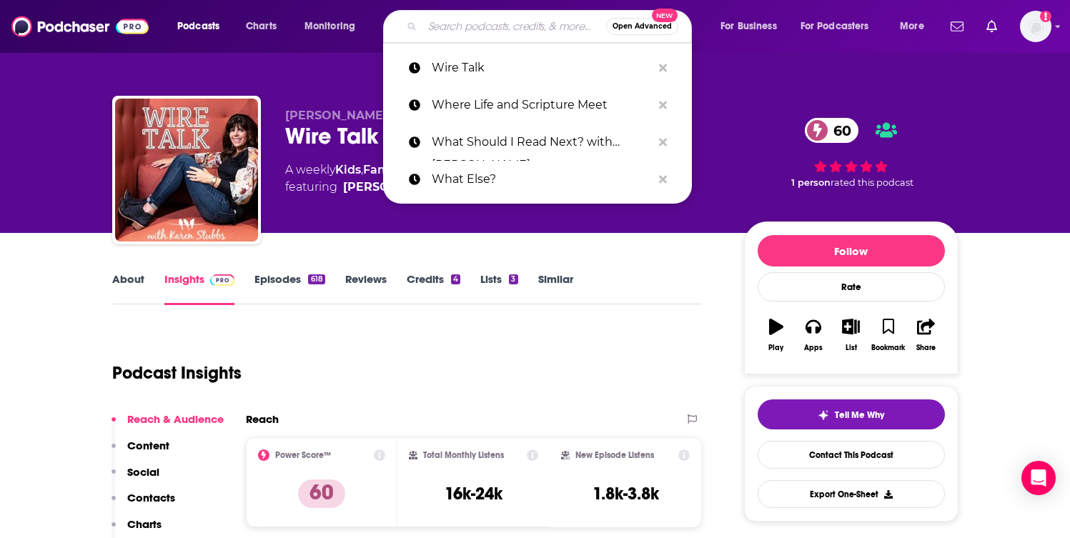
click at [525, 29] on input "Search podcasts, credits, & more..." at bounding box center [514, 26] width 184 height 23
paste input "Worship is My Weapon"
type input "Worship is My Weapon"
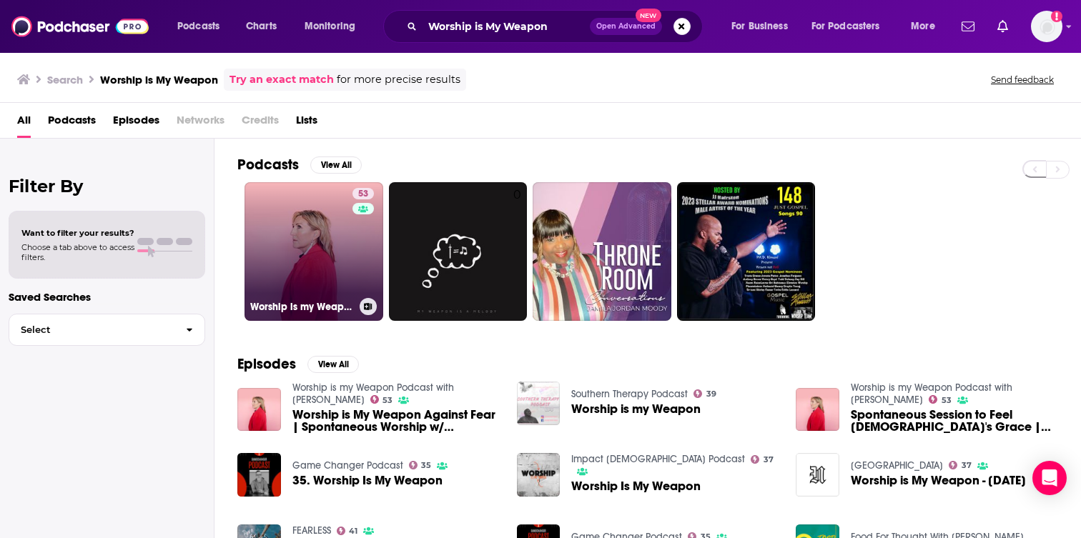
click at [329, 239] on link "53 Worship is my Weapon Podcast with Rita Springer" at bounding box center [313, 251] width 139 height 139
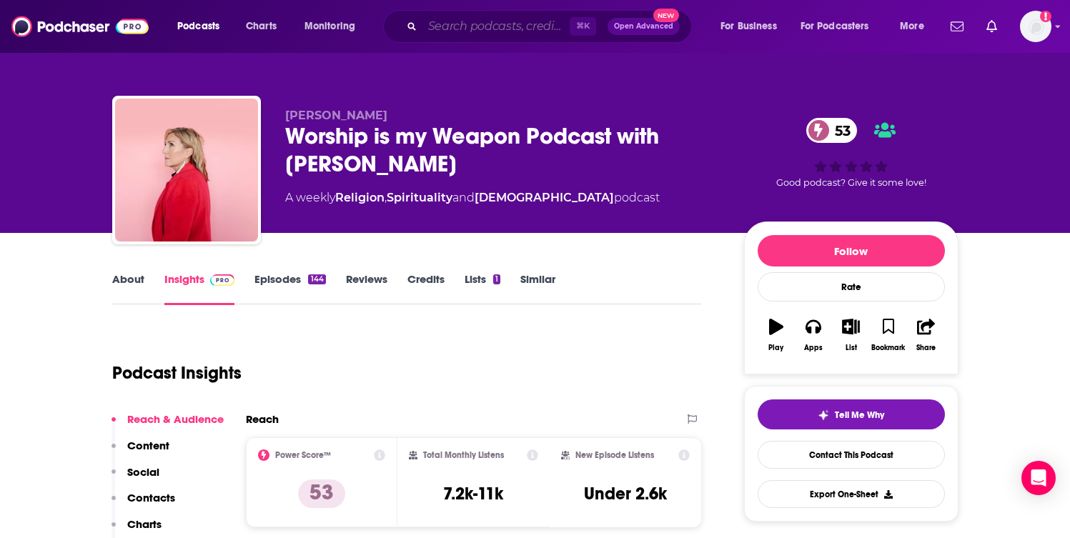
click at [520, 22] on input "Search podcasts, credits, & more..." at bounding box center [495, 26] width 147 height 23
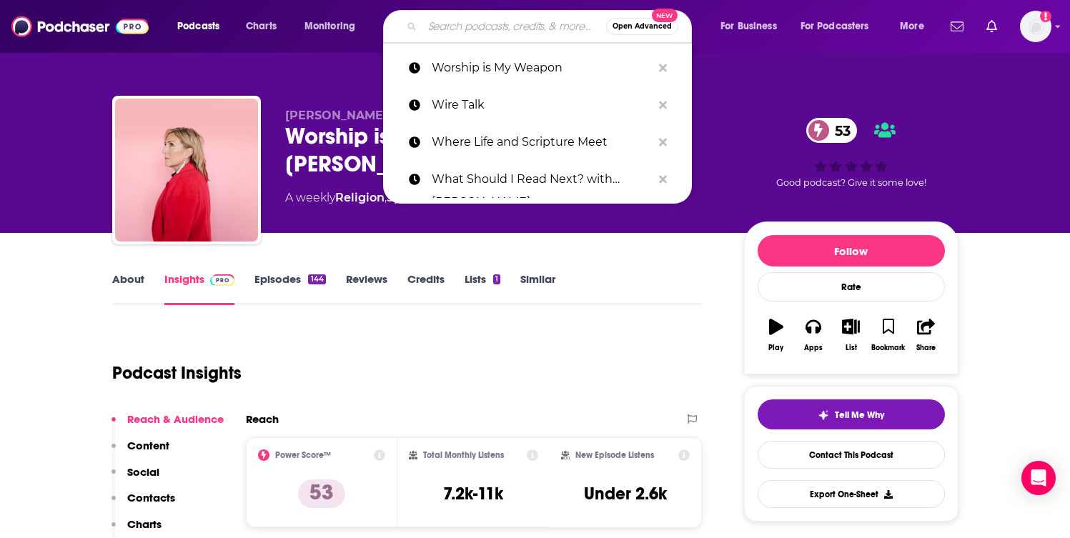
paste input "Your Favorite Aunties"
type input "Your Favorite Aunties"
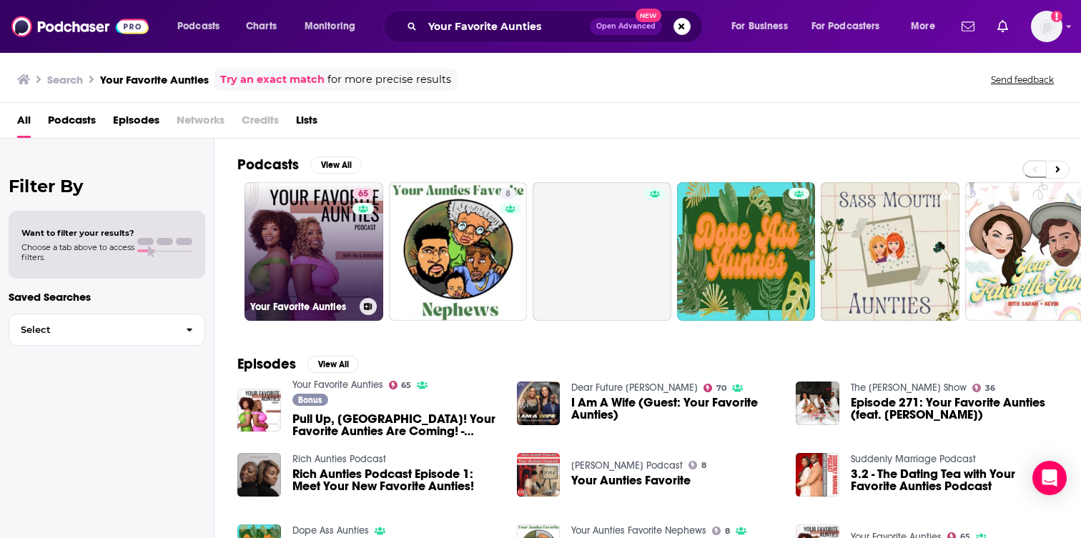
click at [333, 268] on link "65 Your Favorite Aunties" at bounding box center [313, 251] width 139 height 139
